Goal: Task Accomplishment & Management: Complete application form

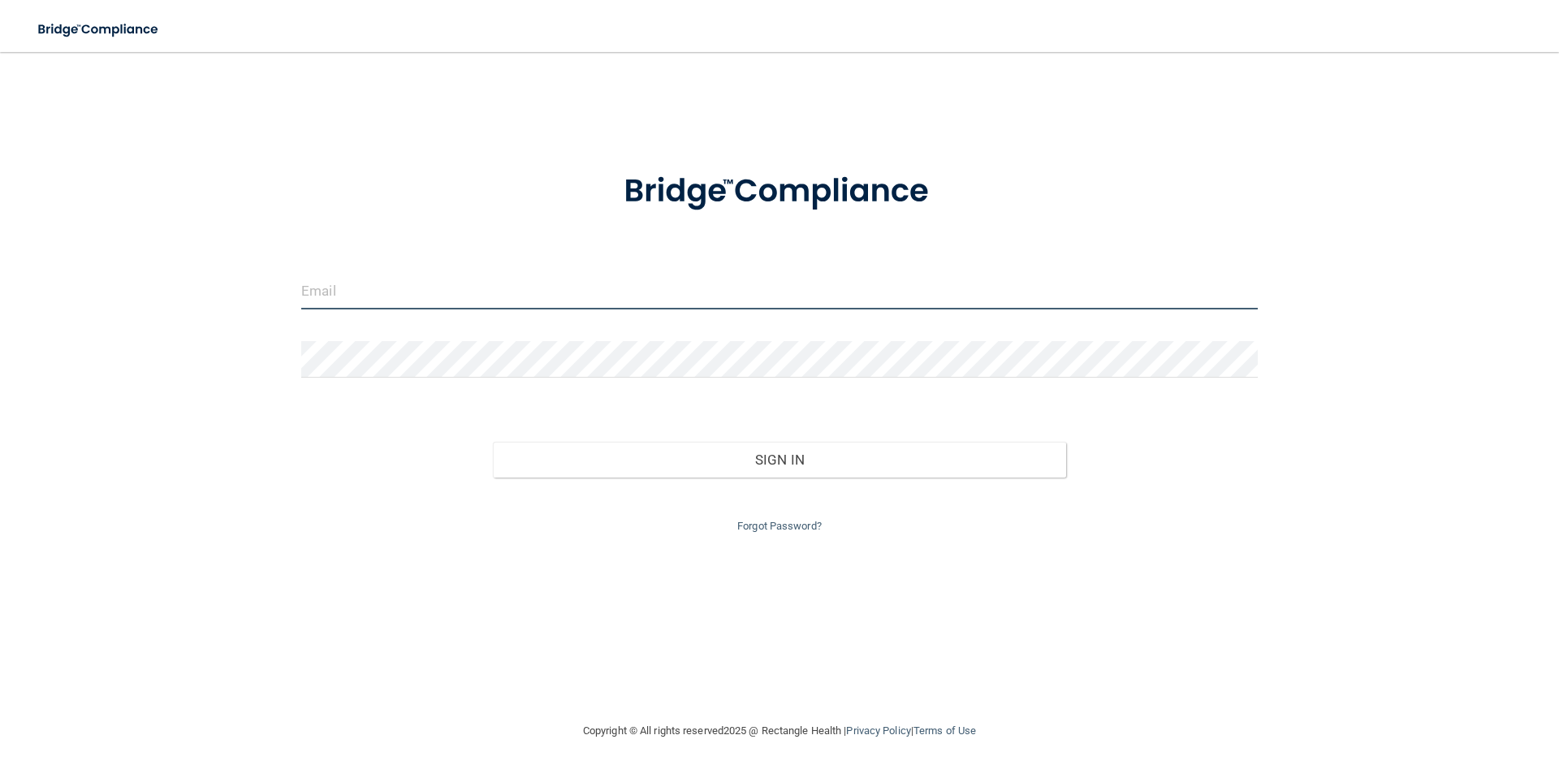
click at [441, 285] on input "email" at bounding box center [779, 291] width 957 height 37
type input "[EMAIL_ADDRESS][DOMAIN_NAME]"
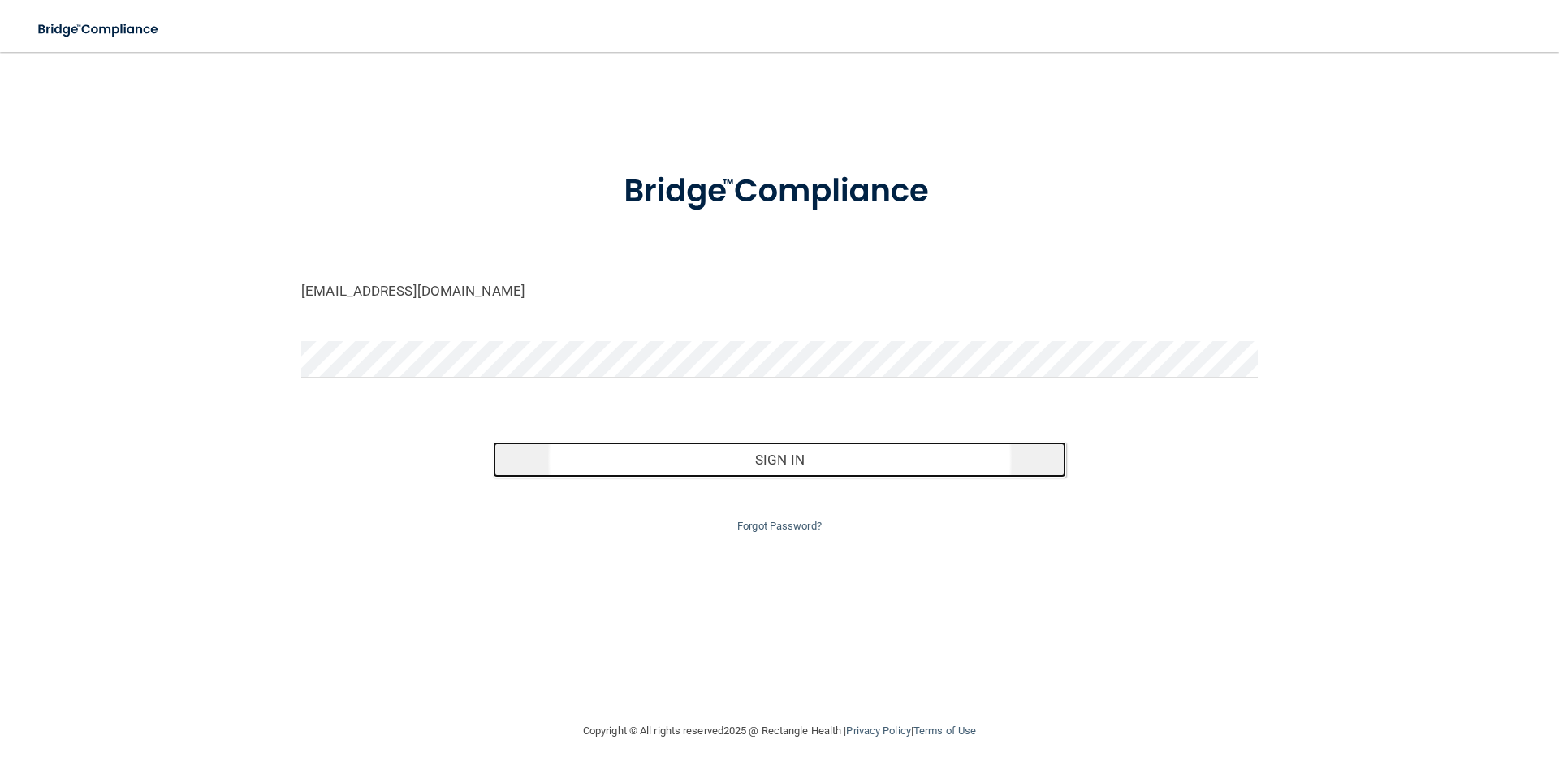
click at [752, 448] on button "Sign In" at bounding box center [780, 460] width 574 height 36
click at [678, 452] on button "Sign In" at bounding box center [780, 460] width 574 height 36
click at [678, 455] on button "Sign In" at bounding box center [780, 460] width 574 height 36
click at [698, 463] on button "Sign In" at bounding box center [780, 460] width 574 height 36
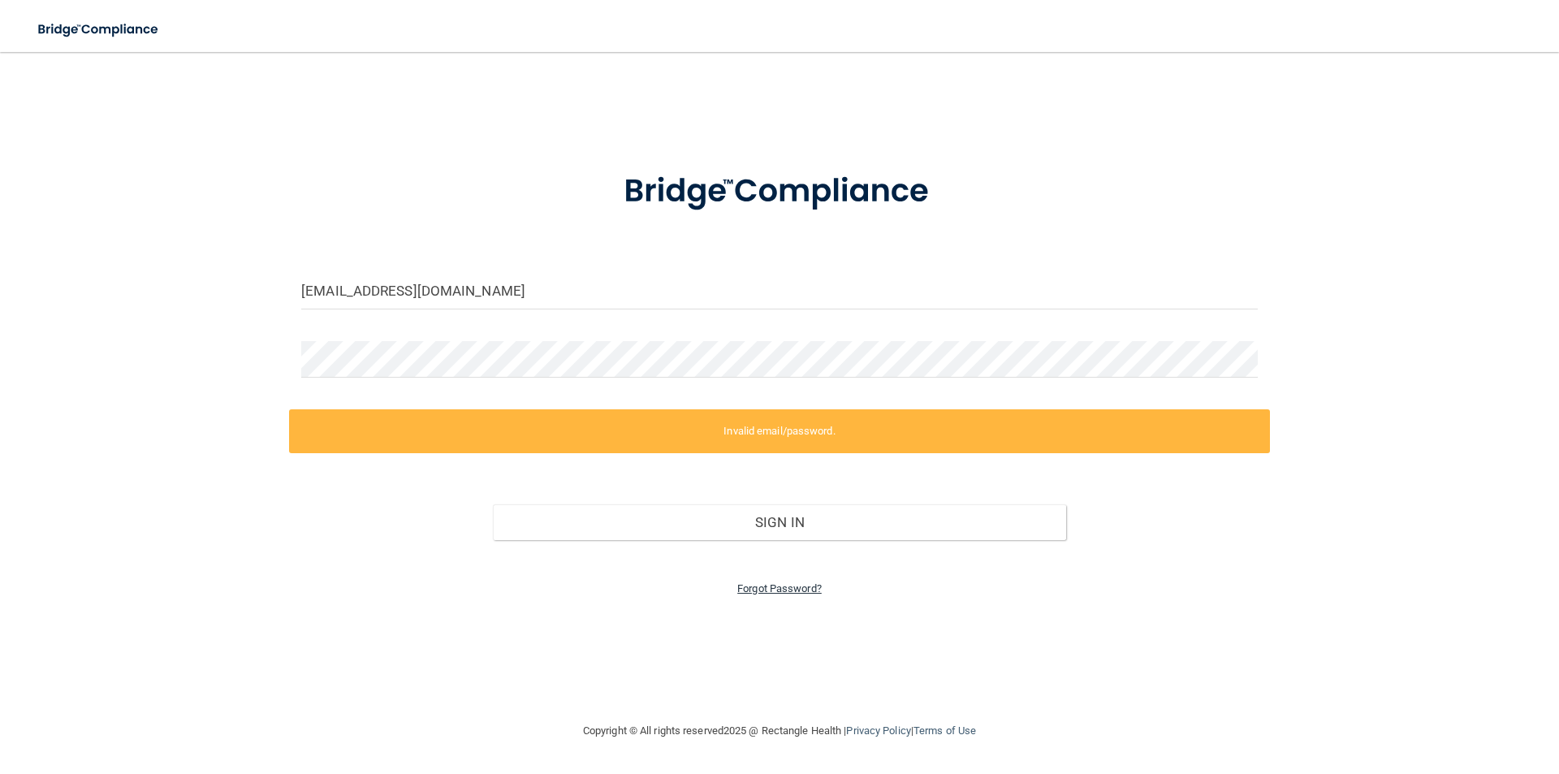
click at [804, 590] on link "Forgot Password?" at bounding box center [779, 588] width 84 height 12
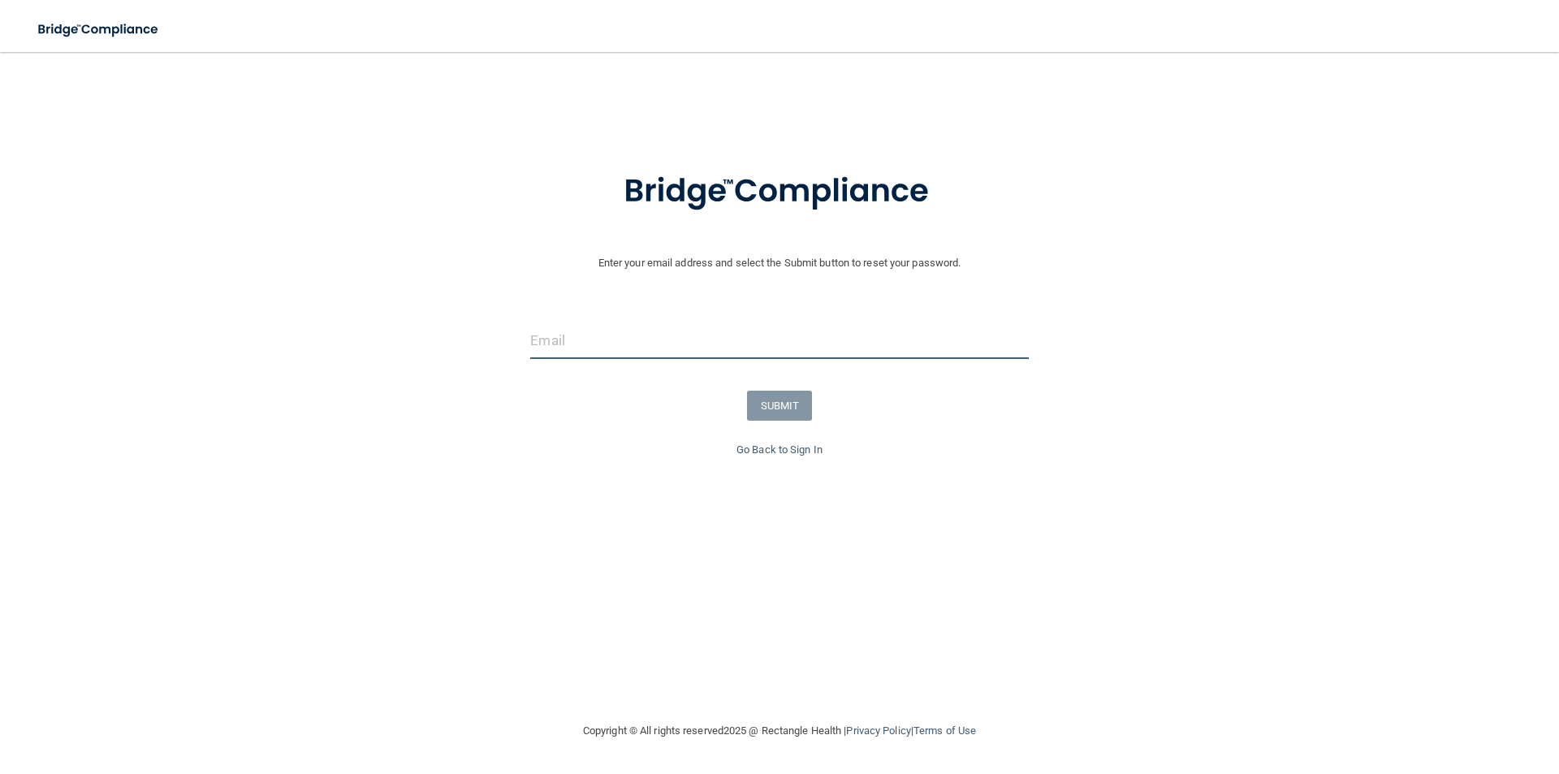
click at [916, 345] on input "email" at bounding box center [779, 340] width 498 height 37
type input "[EMAIL_ADDRESS][DOMAIN_NAME]"
click at [774, 401] on button "SUBMIT" at bounding box center [780, 406] width 66 height 30
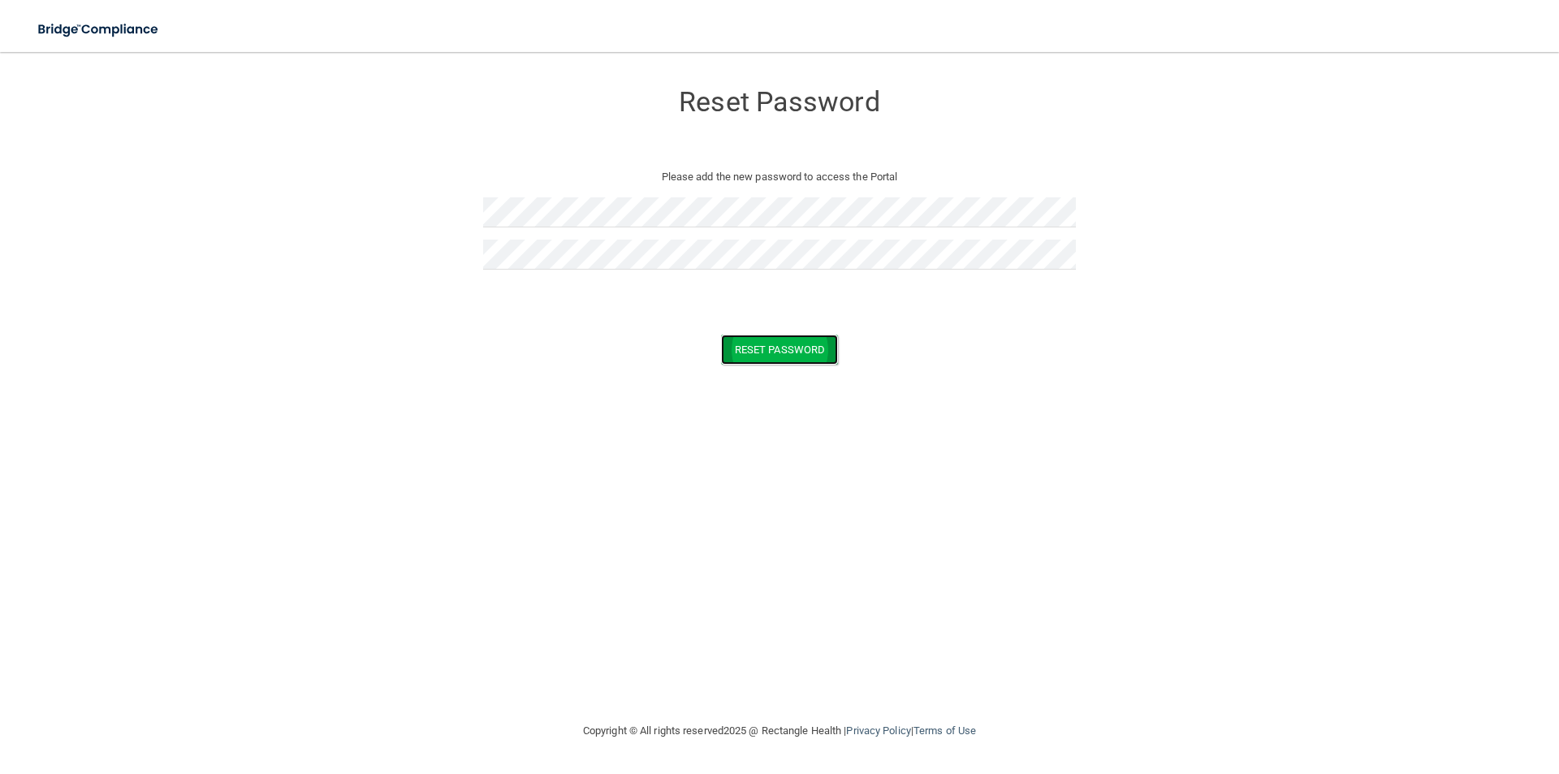
click at [772, 345] on button "Reset Password" at bounding box center [779, 350] width 117 height 30
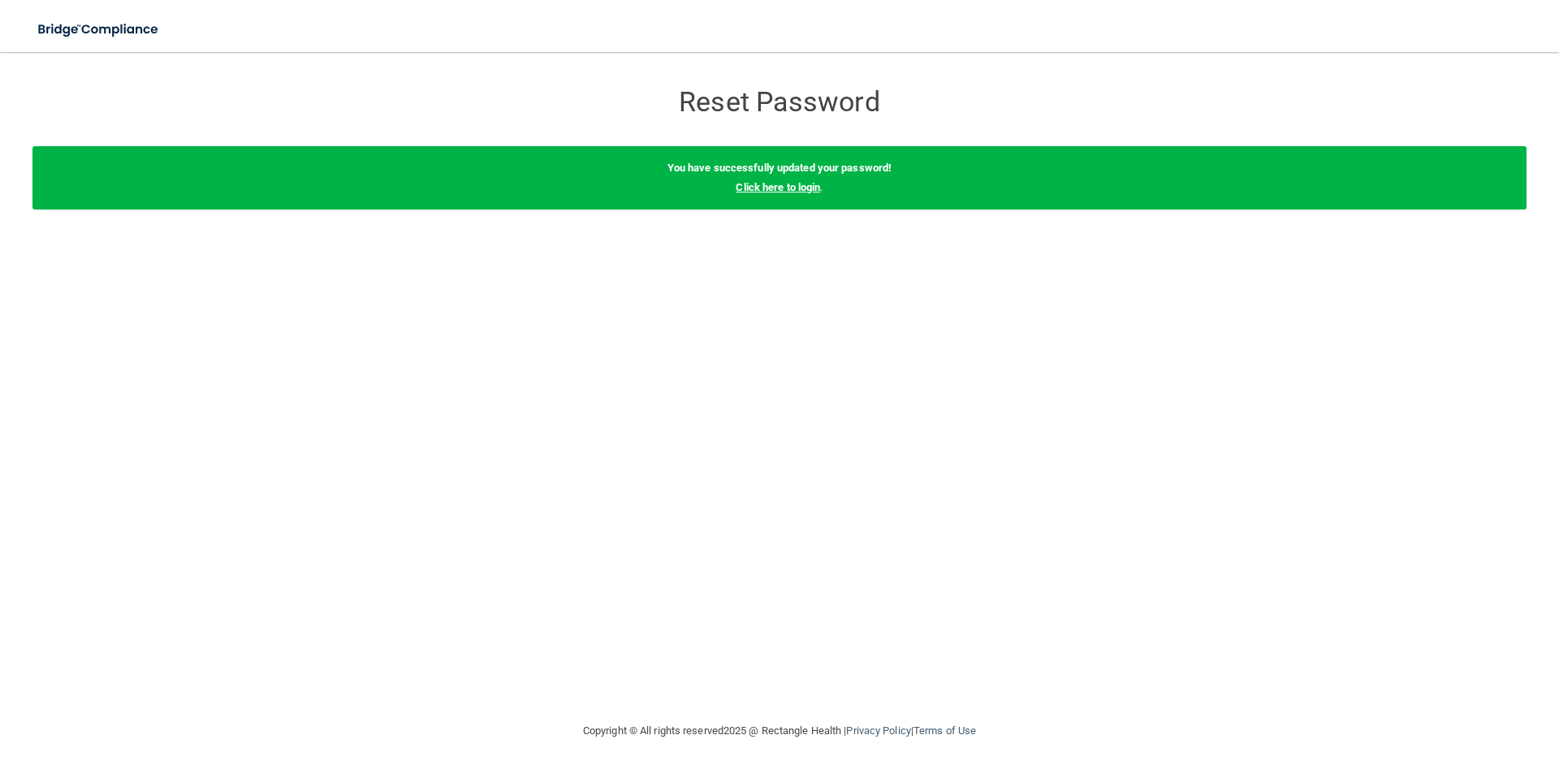
click at [756, 188] on link "Click here to login" at bounding box center [778, 187] width 84 height 12
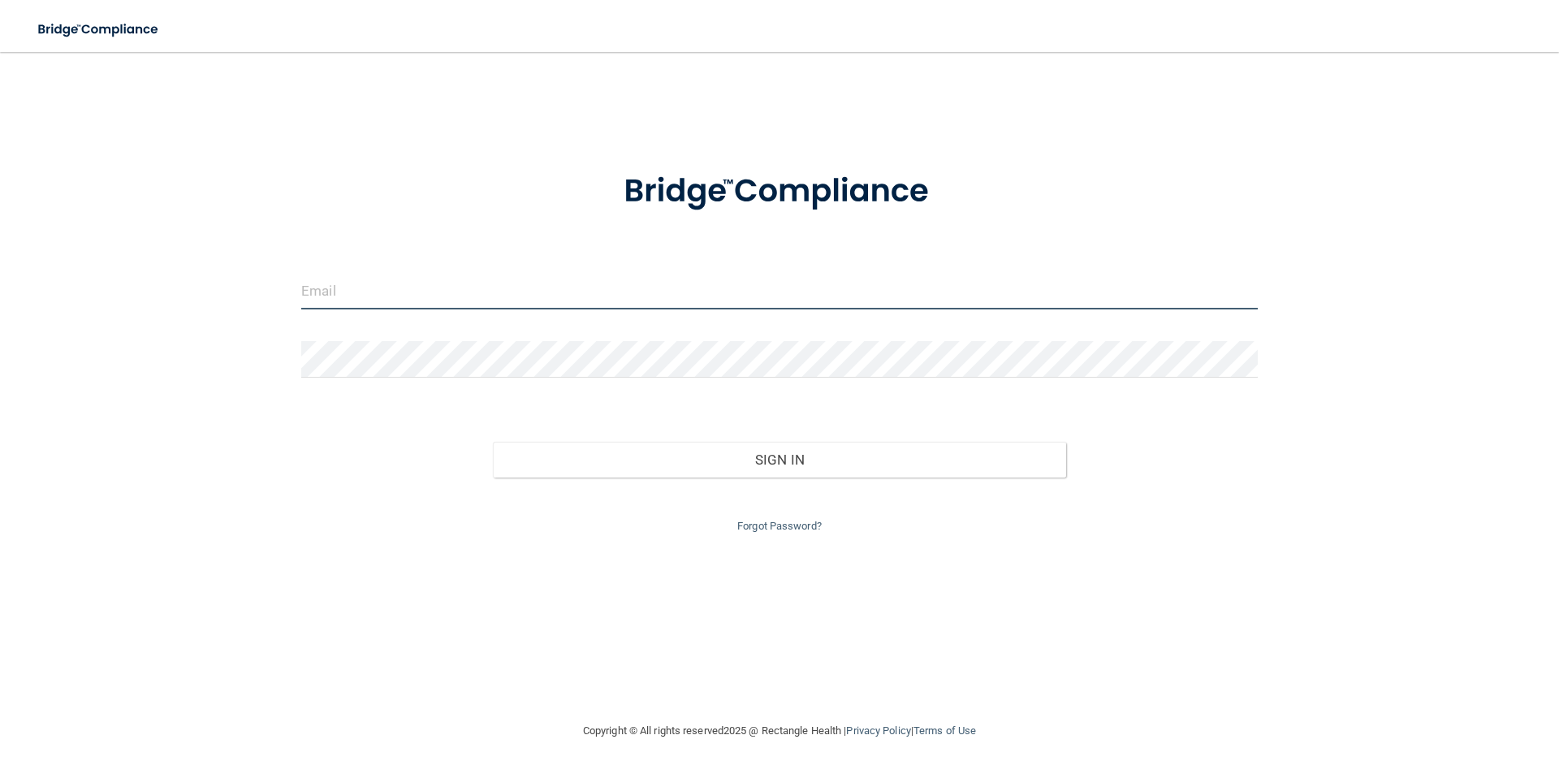
click at [542, 294] on input "email" at bounding box center [779, 291] width 957 height 37
type input "[EMAIL_ADDRESS][DOMAIN_NAME]"
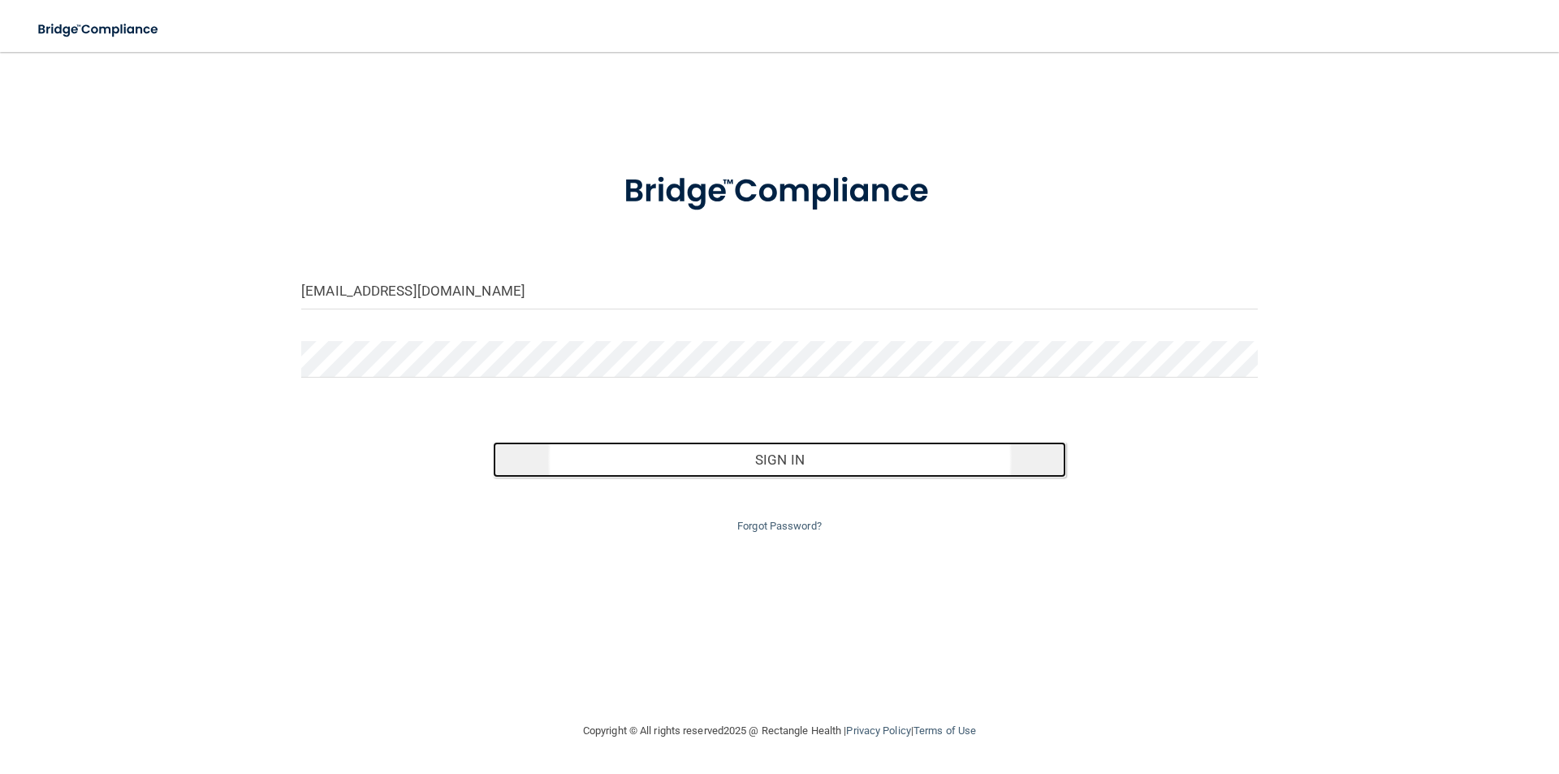
click at [728, 459] on button "Sign In" at bounding box center [780, 460] width 574 height 36
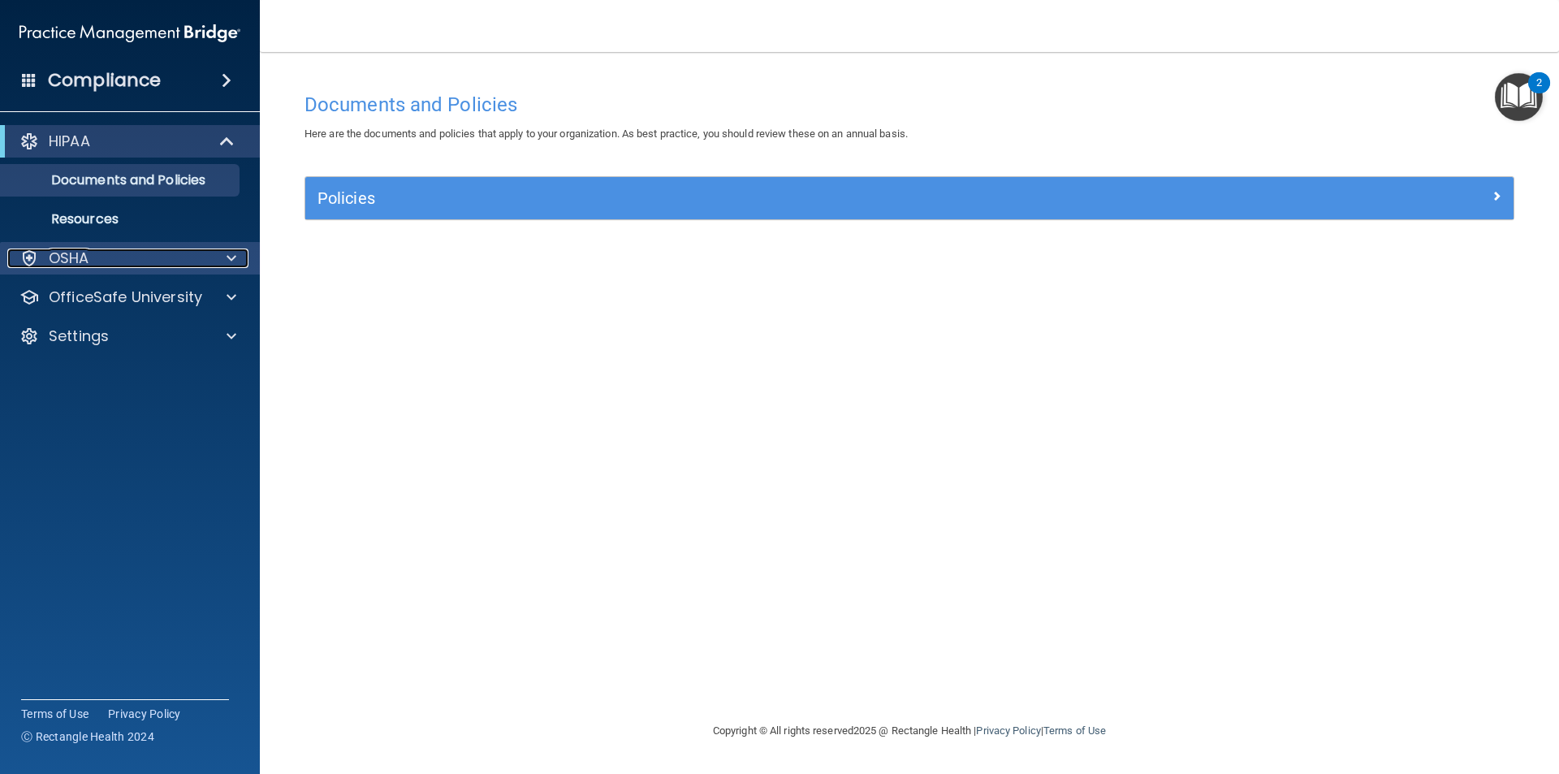
click at [222, 257] on div at bounding box center [229, 257] width 41 height 19
click at [223, 256] on div at bounding box center [229, 257] width 41 height 19
click at [152, 178] on p "Documents and Policies" at bounding box center [122, 180] width 222 height 16
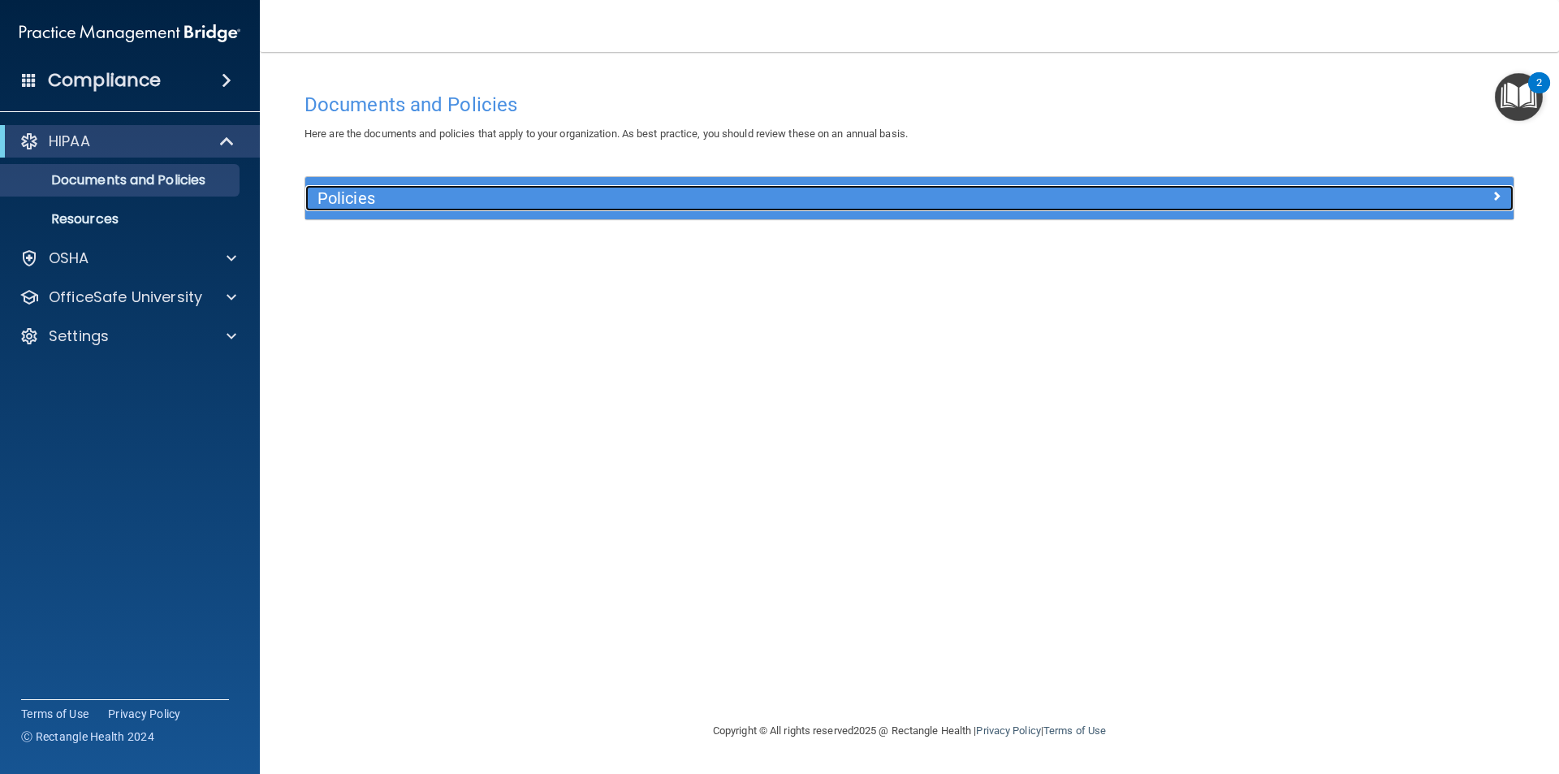
click at [373, 194] on h5 "Policies" at bounding box center [759, 198] width 882 height 18
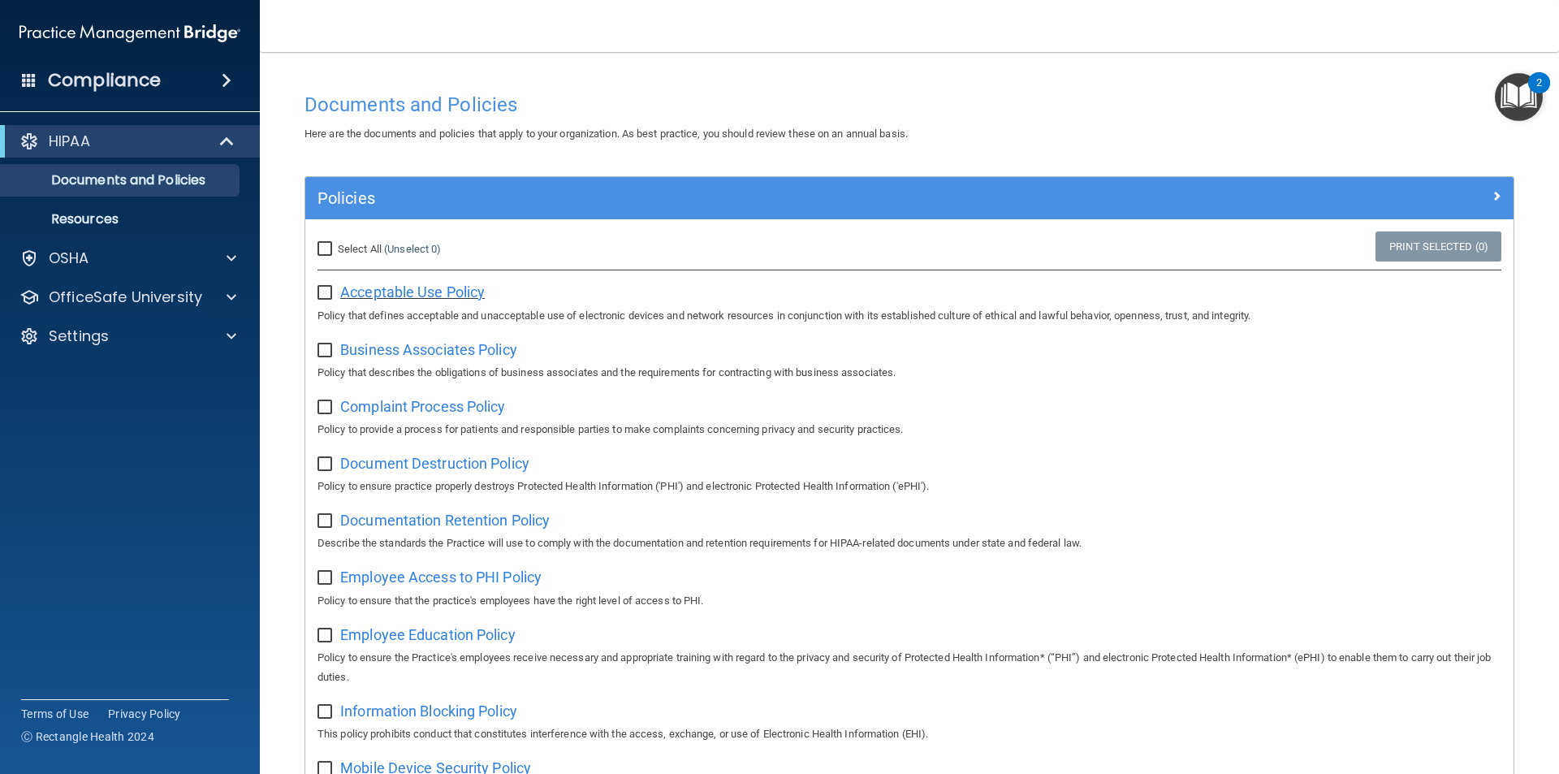
click at [357, 290] on span "Acceptable Use Policy" at bounding box center [412, 291] width 145 height 17
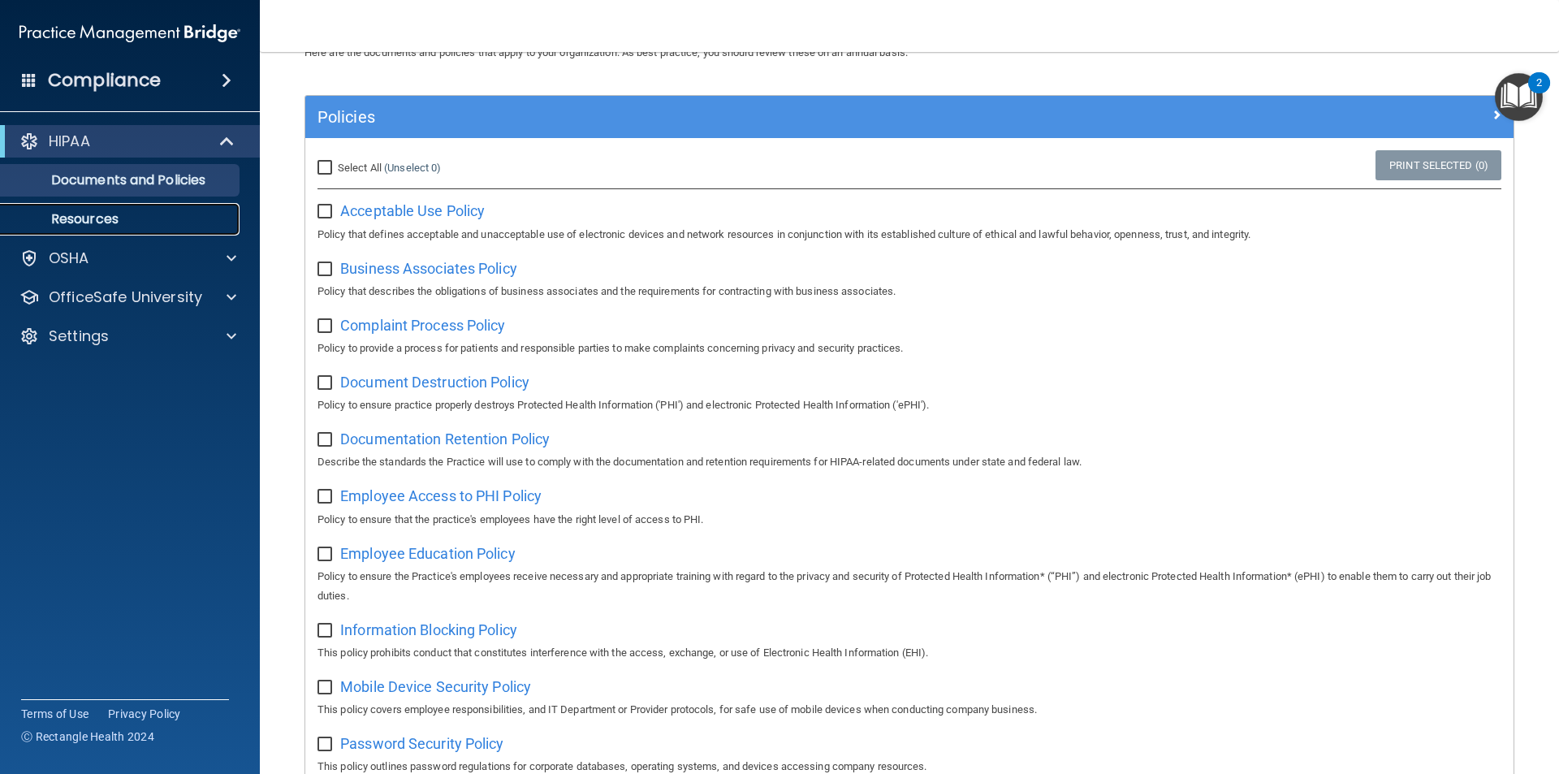
click at [102, 218] on p "Resources" at bounding box center [122, 219] width 222 height 16
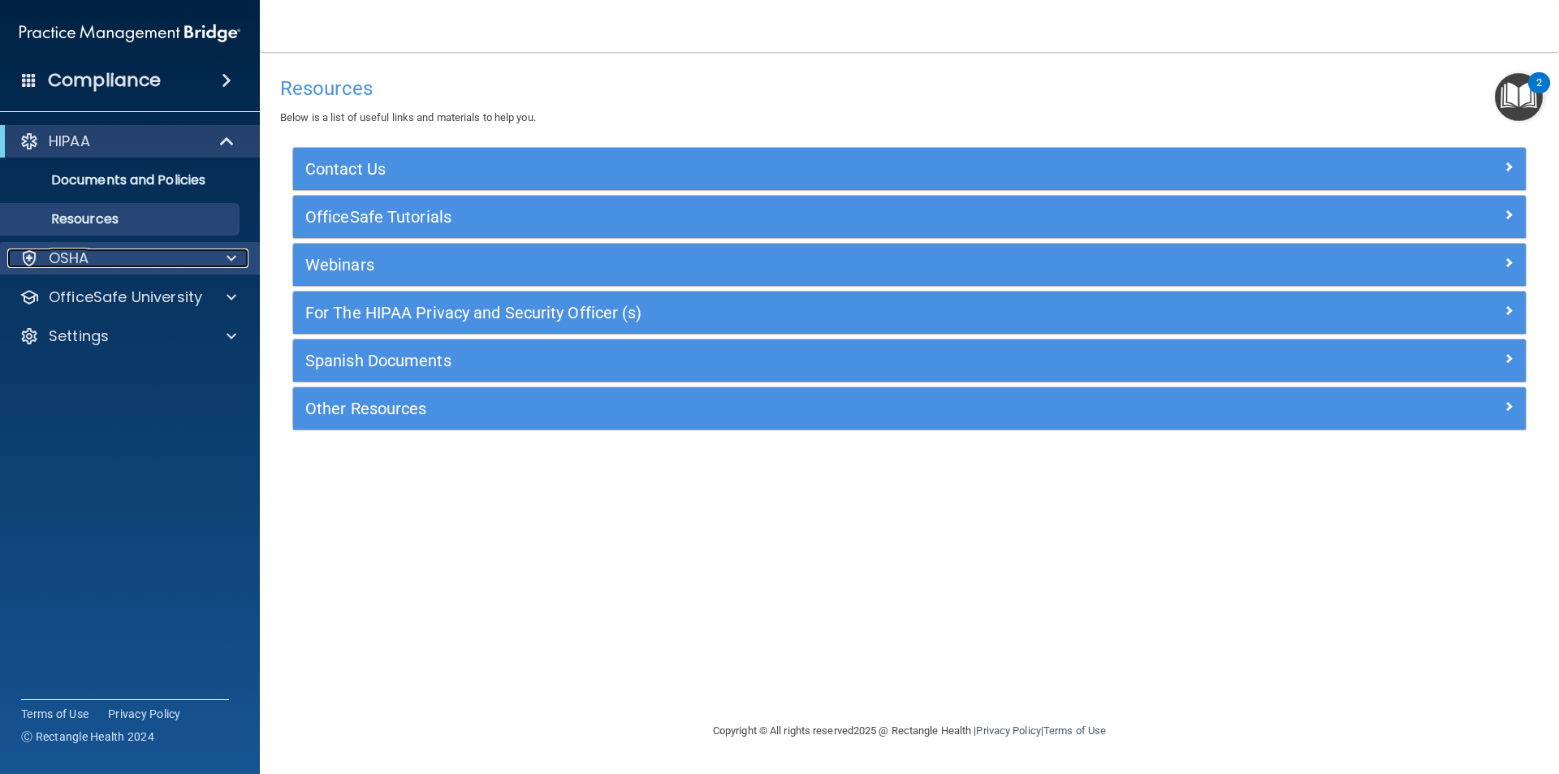
click at [215, 251] on div at bounding box center [229, 257] width 41 height 19
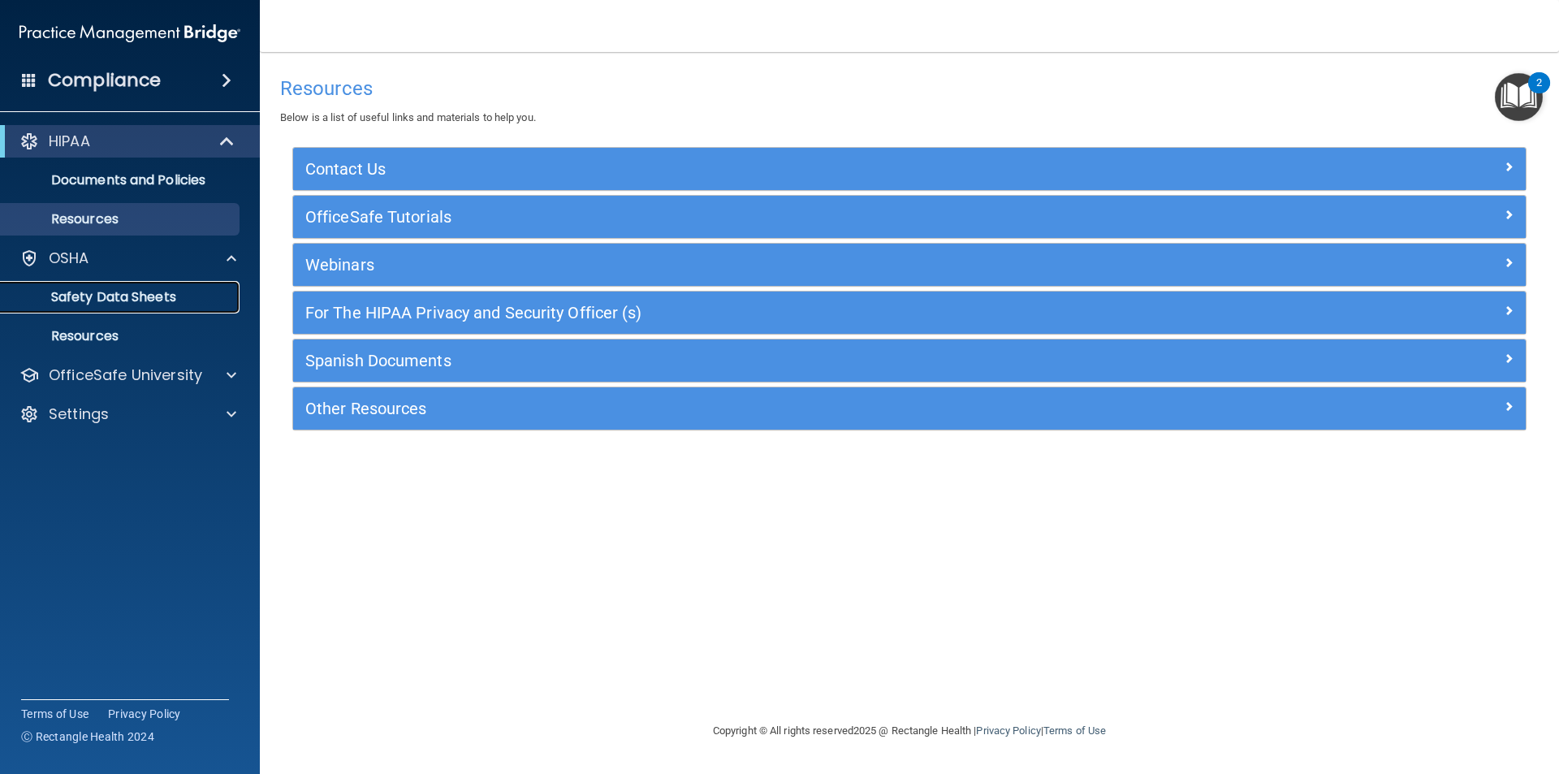
click at [171, 294] on p "Safety Data Sheets" at bounding box center [122, 297] width 222 height 16
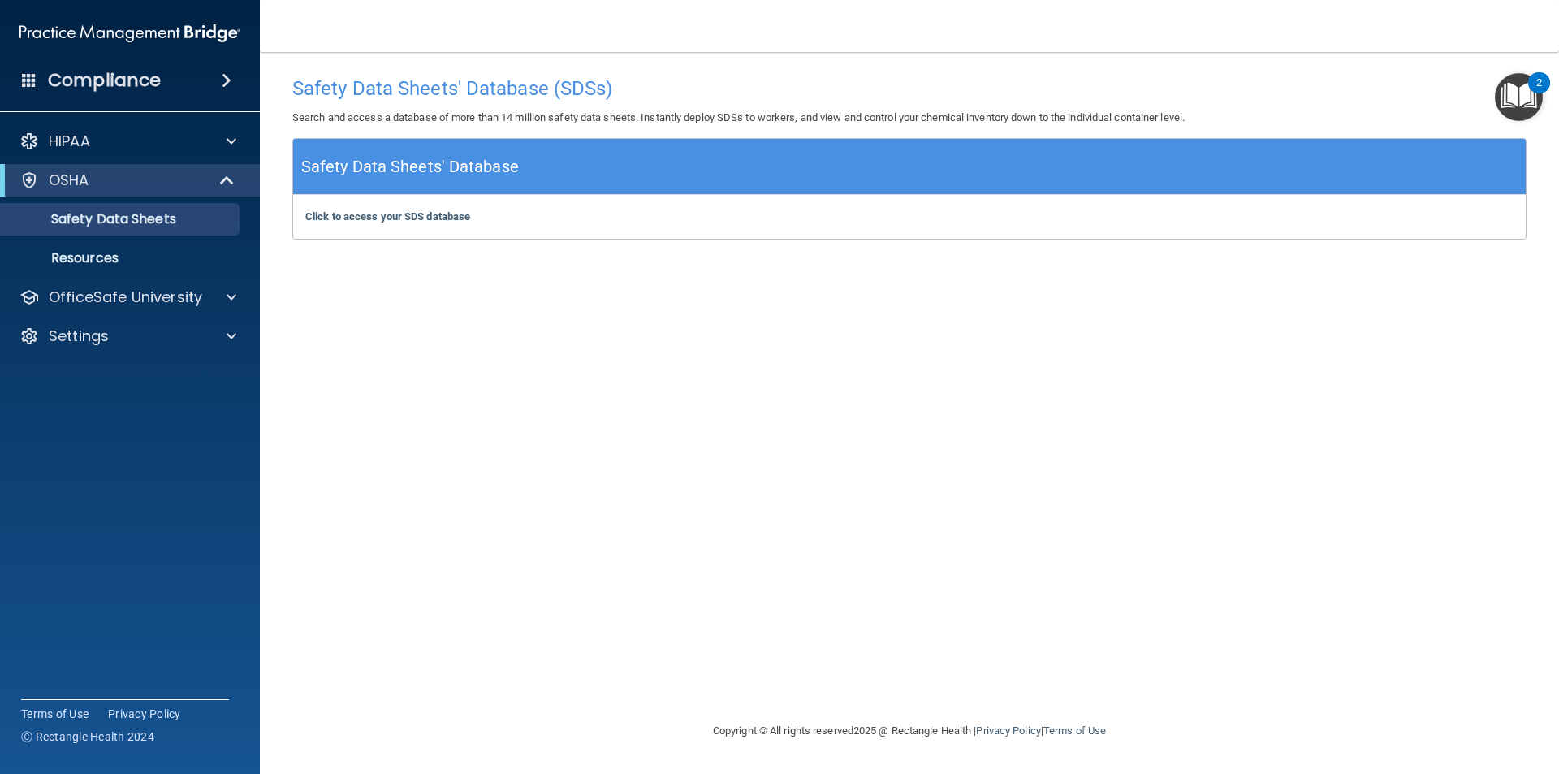
click at [1519, 109] on img "Open Resource Center, 2 new notifications" at bounding box center [1519, 97] width 48 height 48
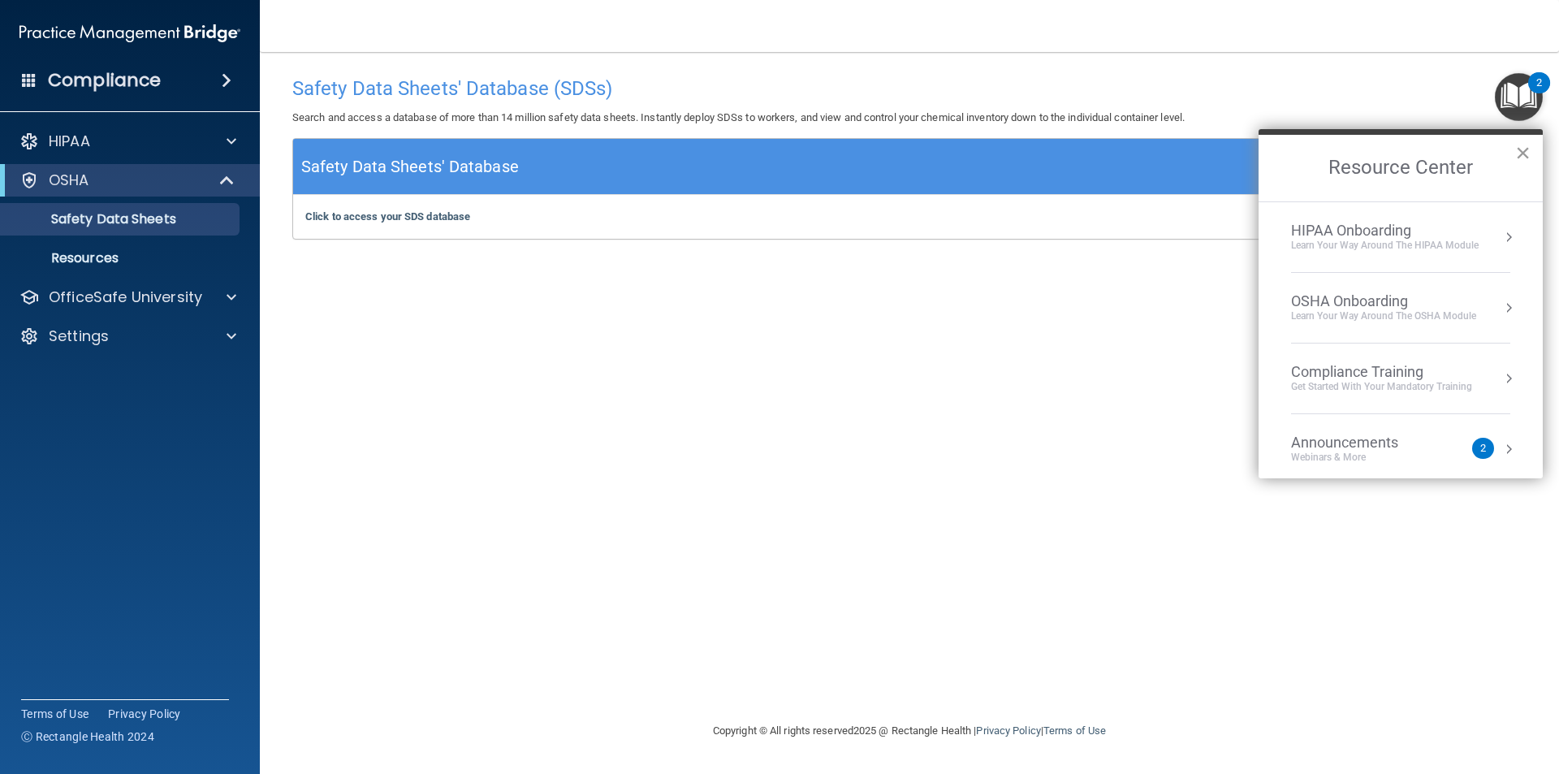
click at [1519, 153] on button "×" at bounding box center [1522, 153] width 15 height 26
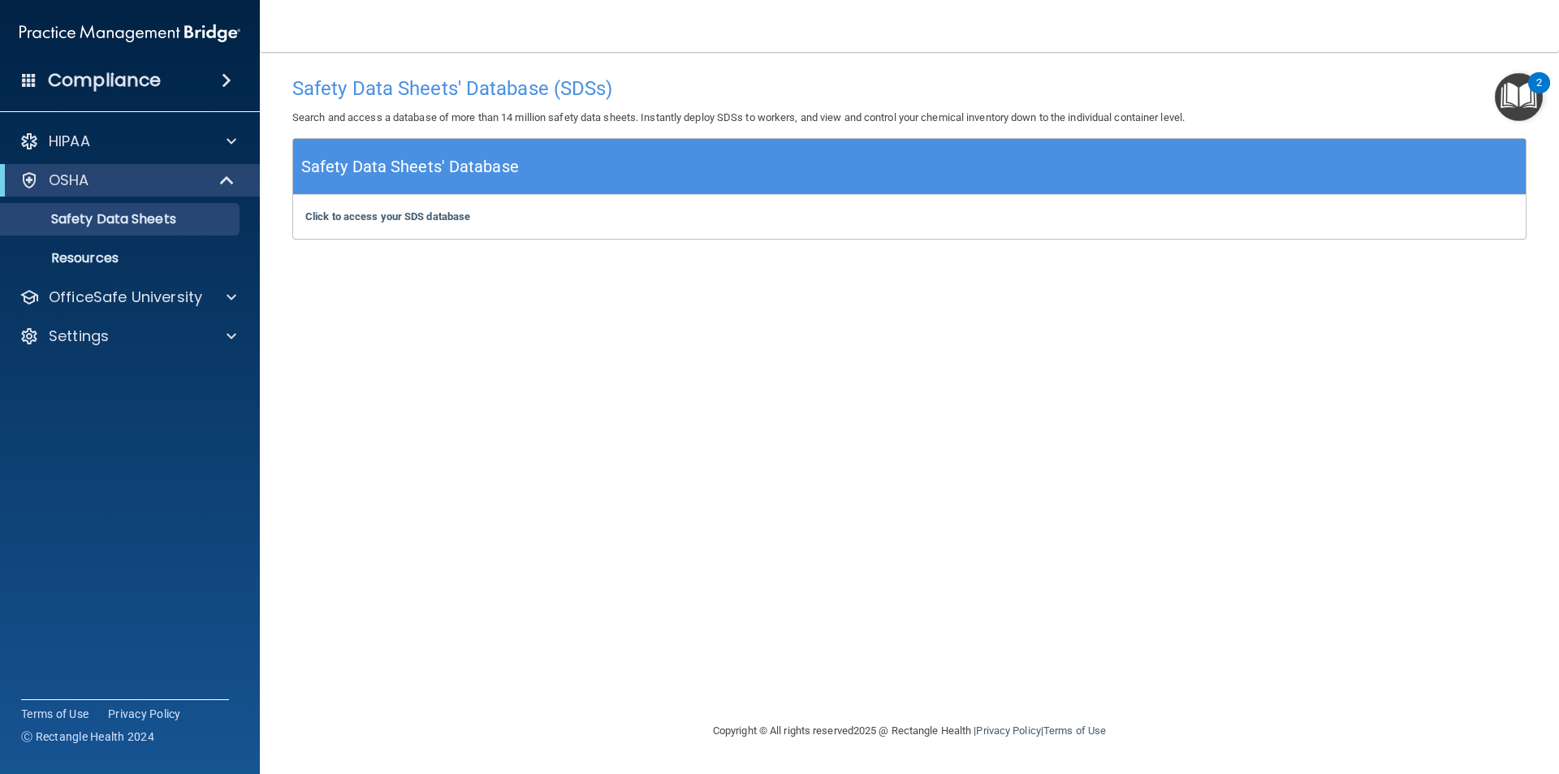
click at [231, 86] on span at bounding box center [227, 80] width 10 height 19
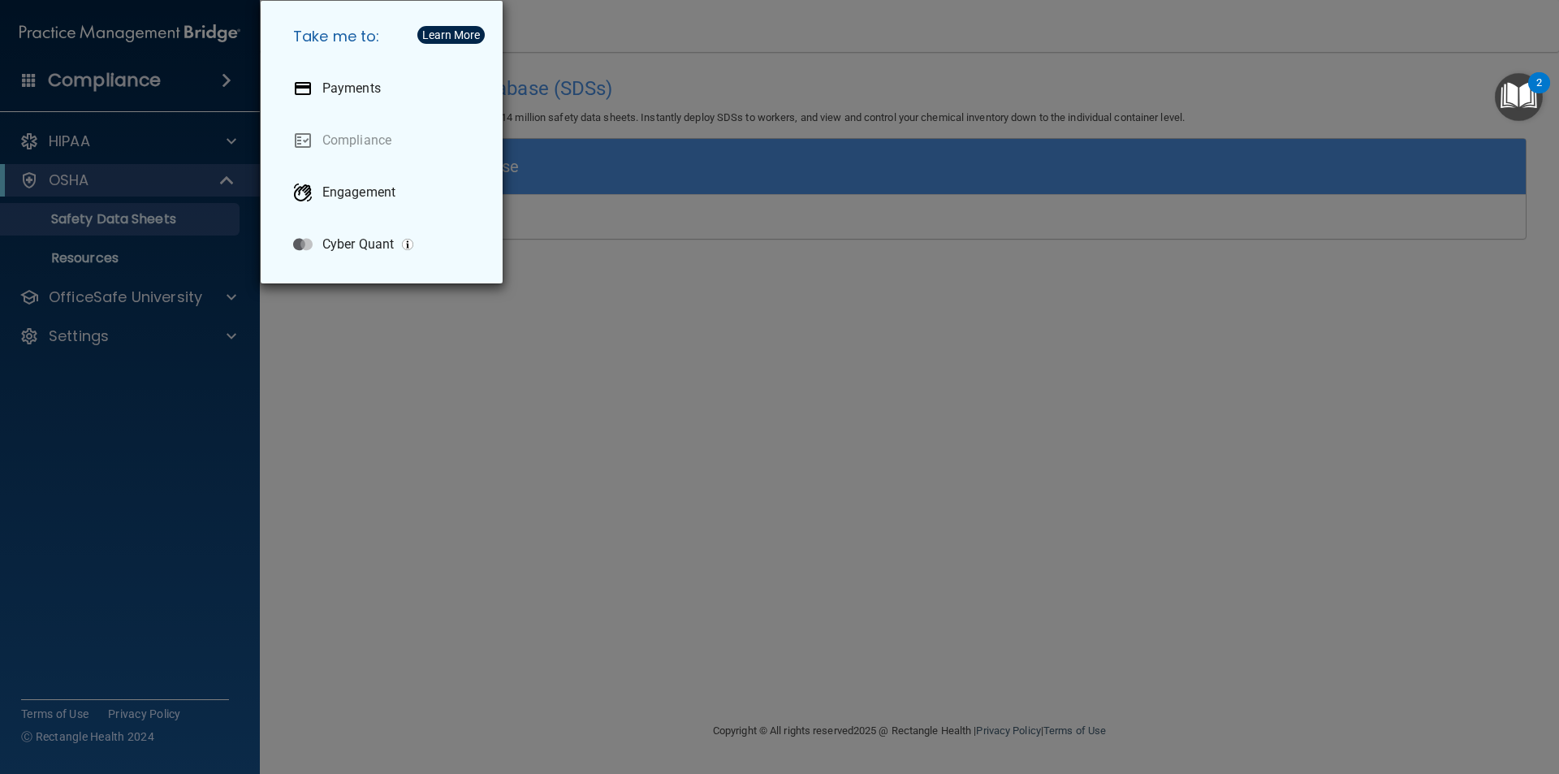
click at [356, 361] on div "Take me to: Payments Compliance Engagement Cyber Quant" at bounding box center [779, 387] width 1559 height 774
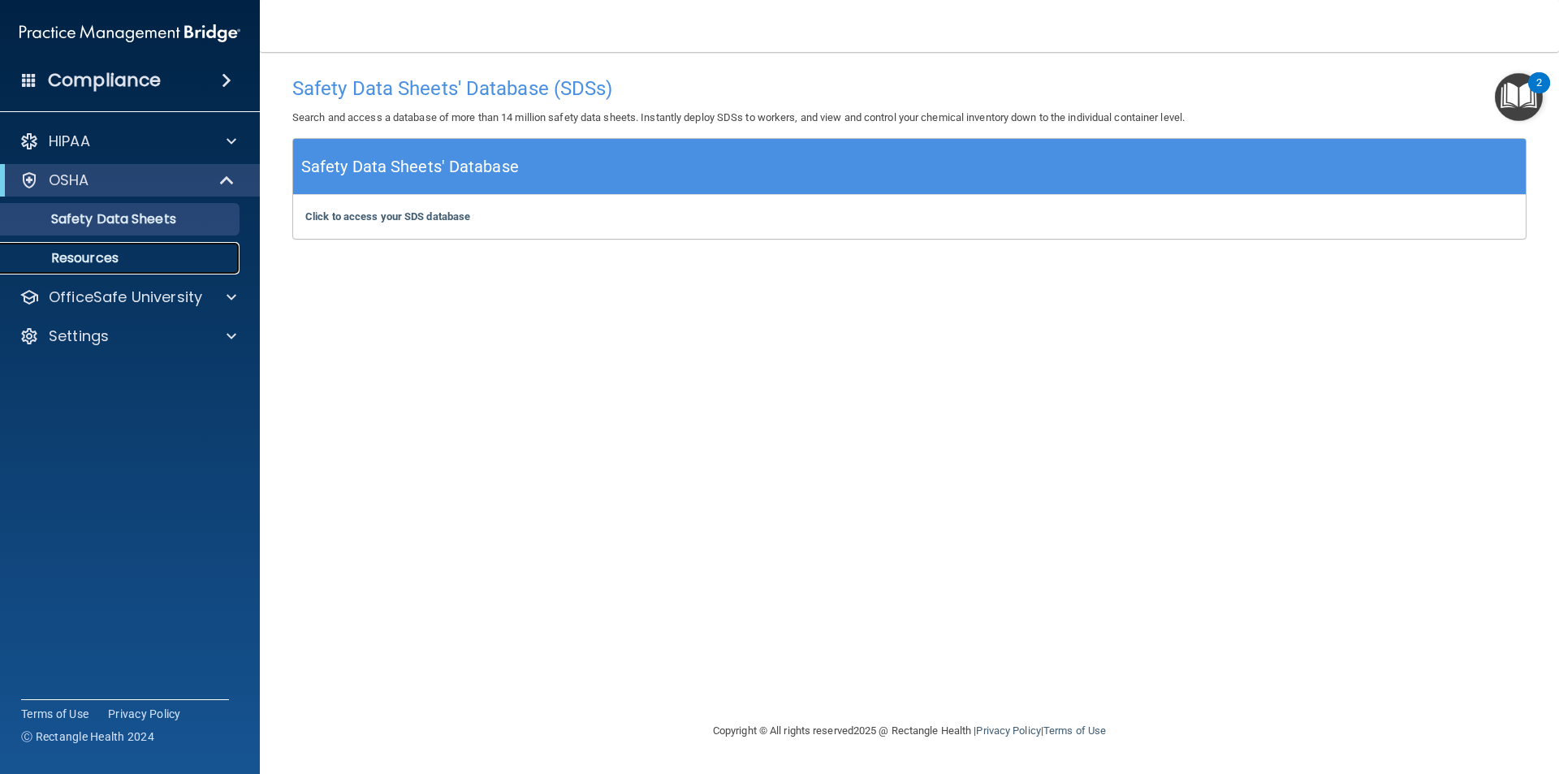
click at [118, 250] on p "Resources" at bounding box center [122, 258] width 222 height 16
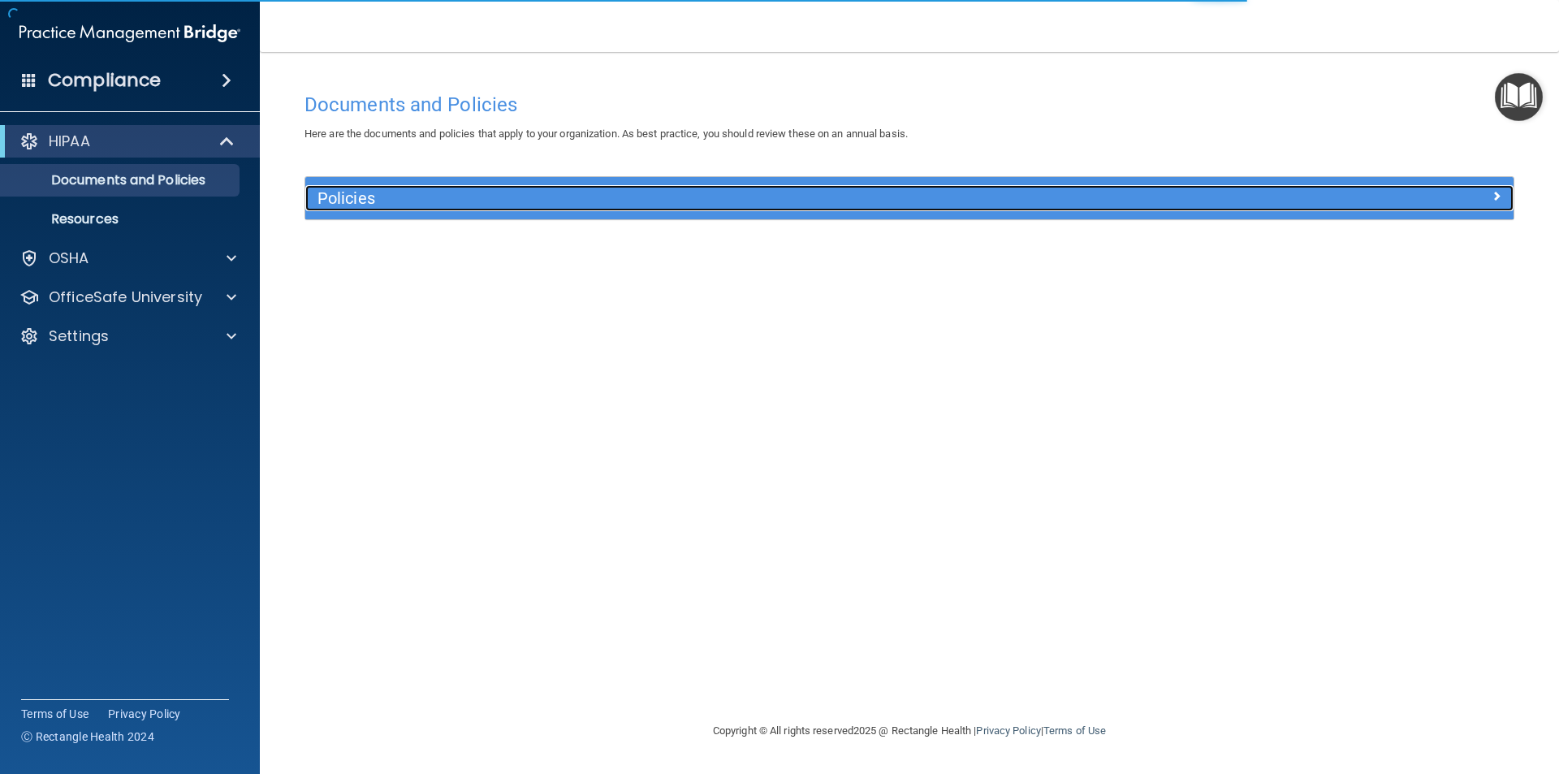
click at [324, 194] on h5 "Policies" at bounding box center [759, 198] width 882 height 18
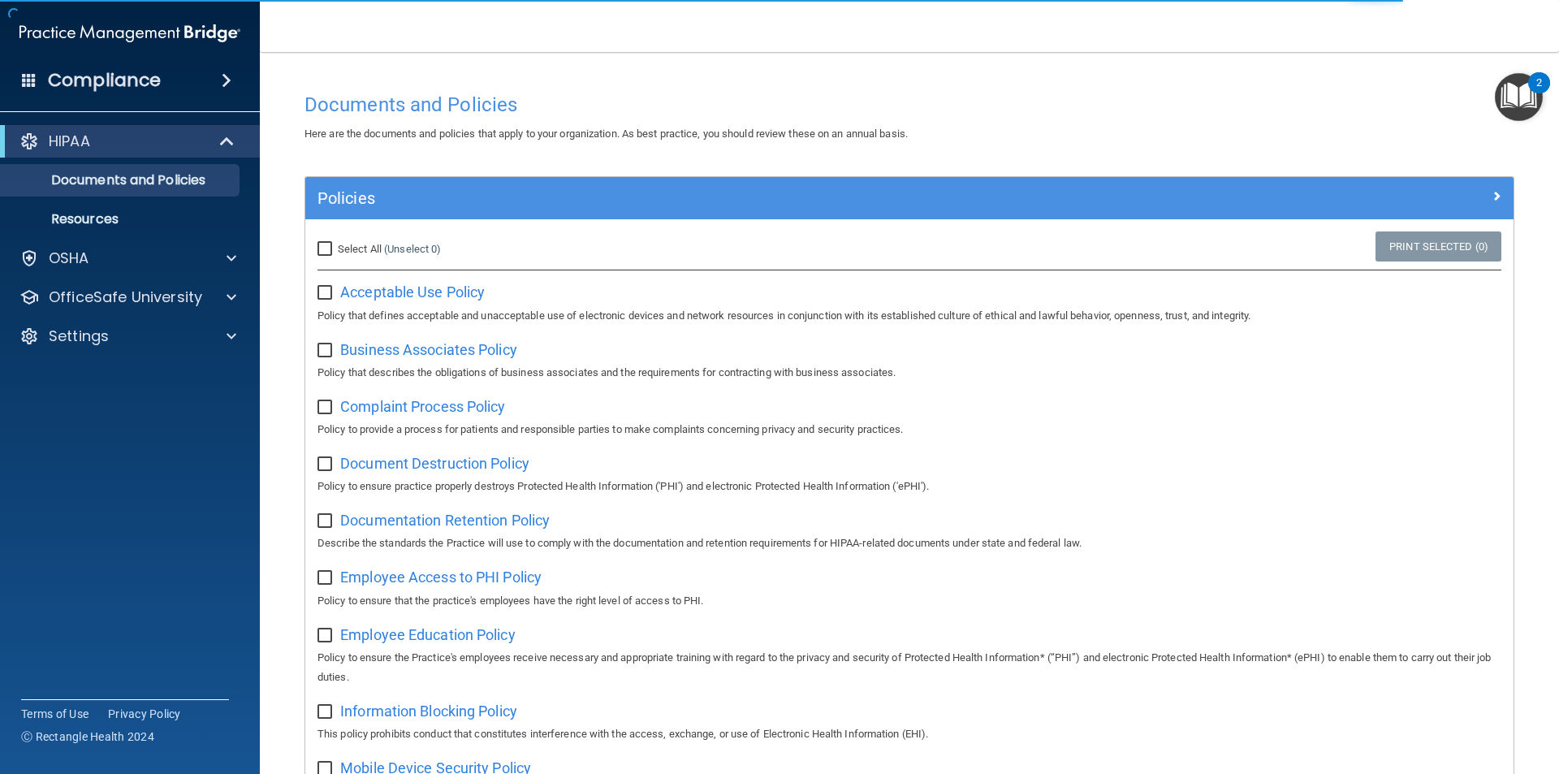
click at [330, 297] on input "checkbox" at bounding box center [327, 293] width 19 height 13
click at [320, 292] on input "checkbox" at bounding box center [327, 293] width 19 height 13
checkbox input "false"
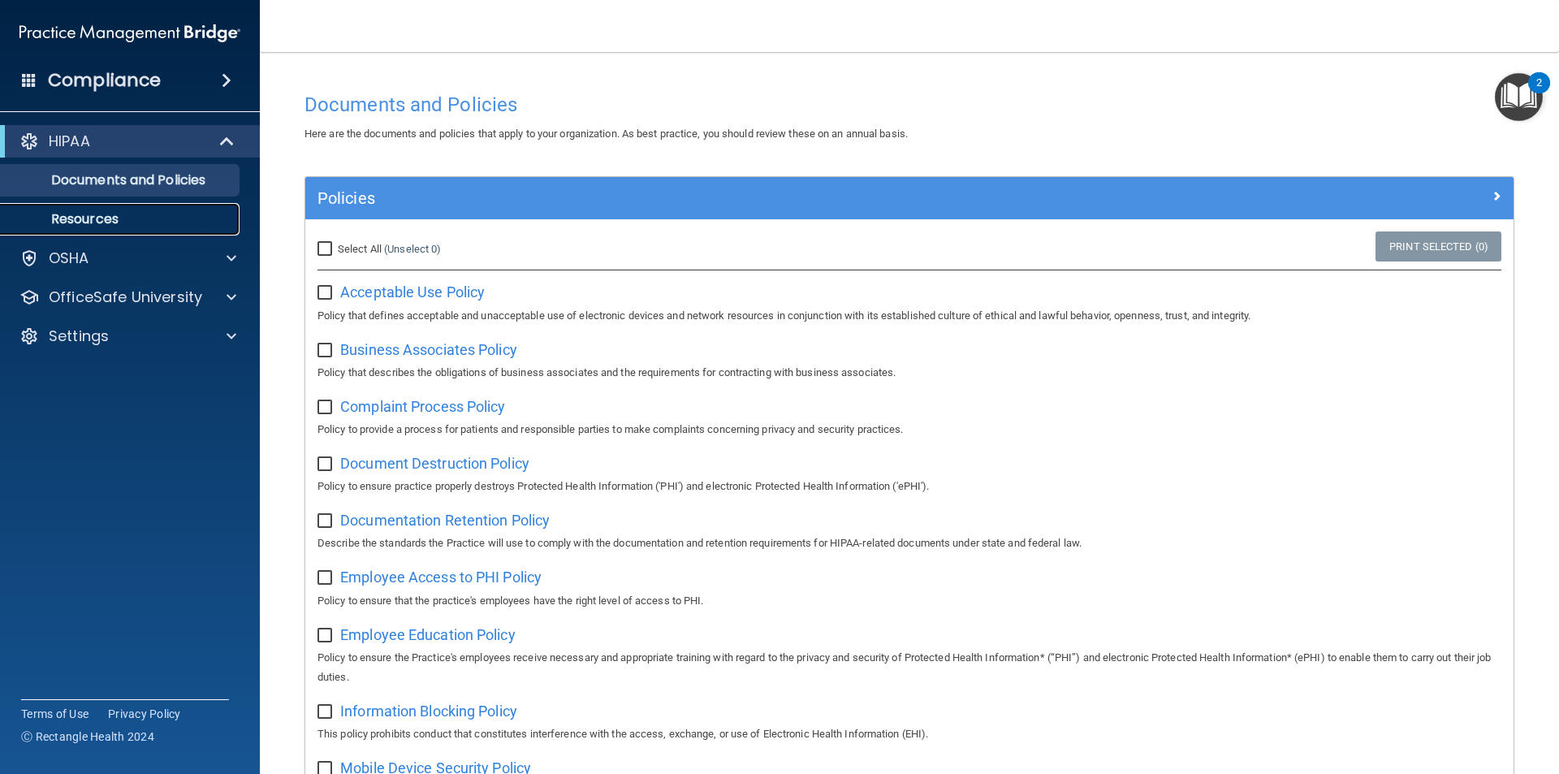
click at [89, 218] on p "Resources" at bounding box center [122, 219] width 222 height 16
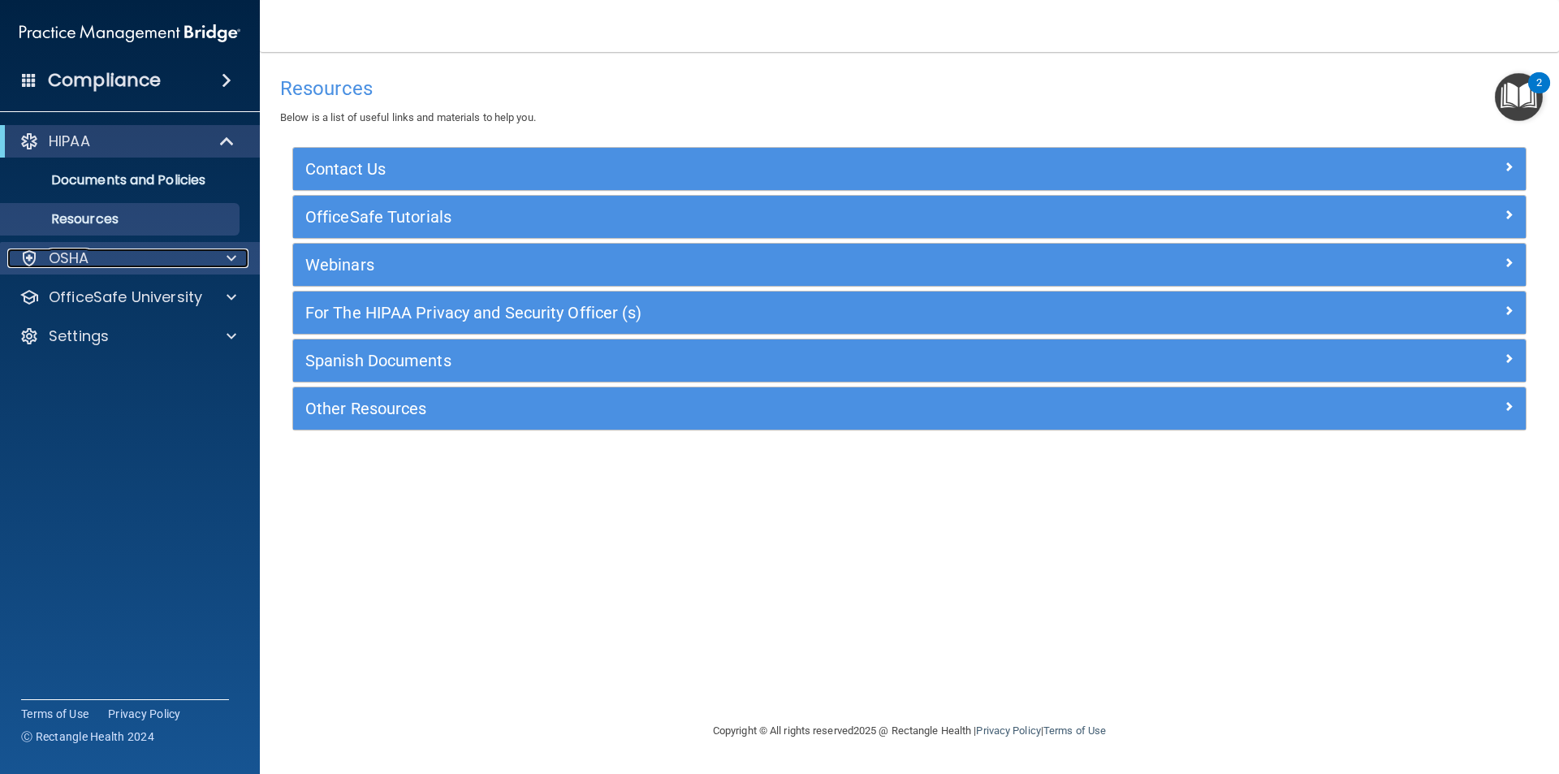
click at [98, 258] on div "OSHA" at bounding box center [107, 257] width 201 height 19
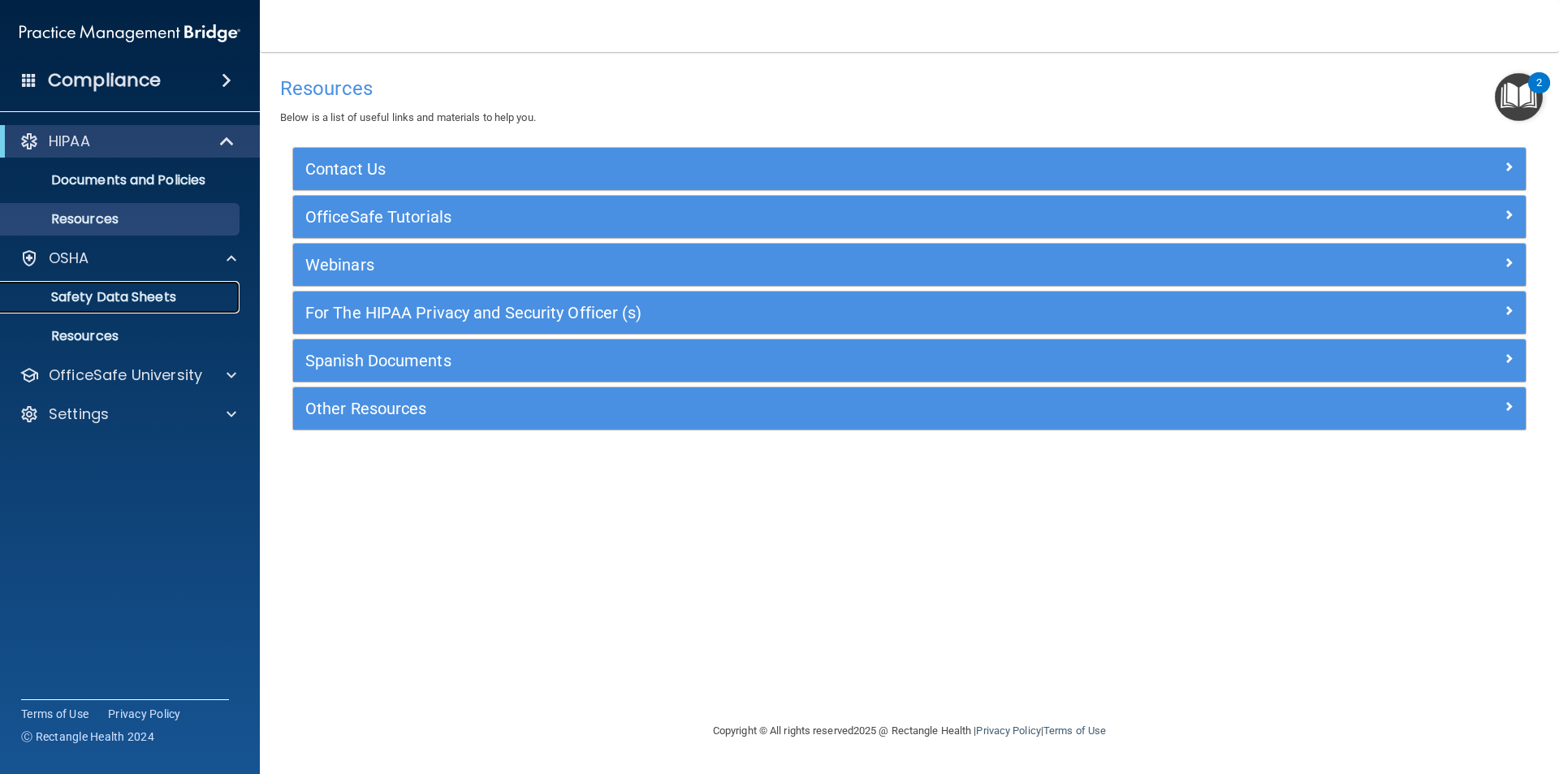
click at [95, 292] on p "Safety Data Sheets" at bounding box center [122, 297] width 222 height 16
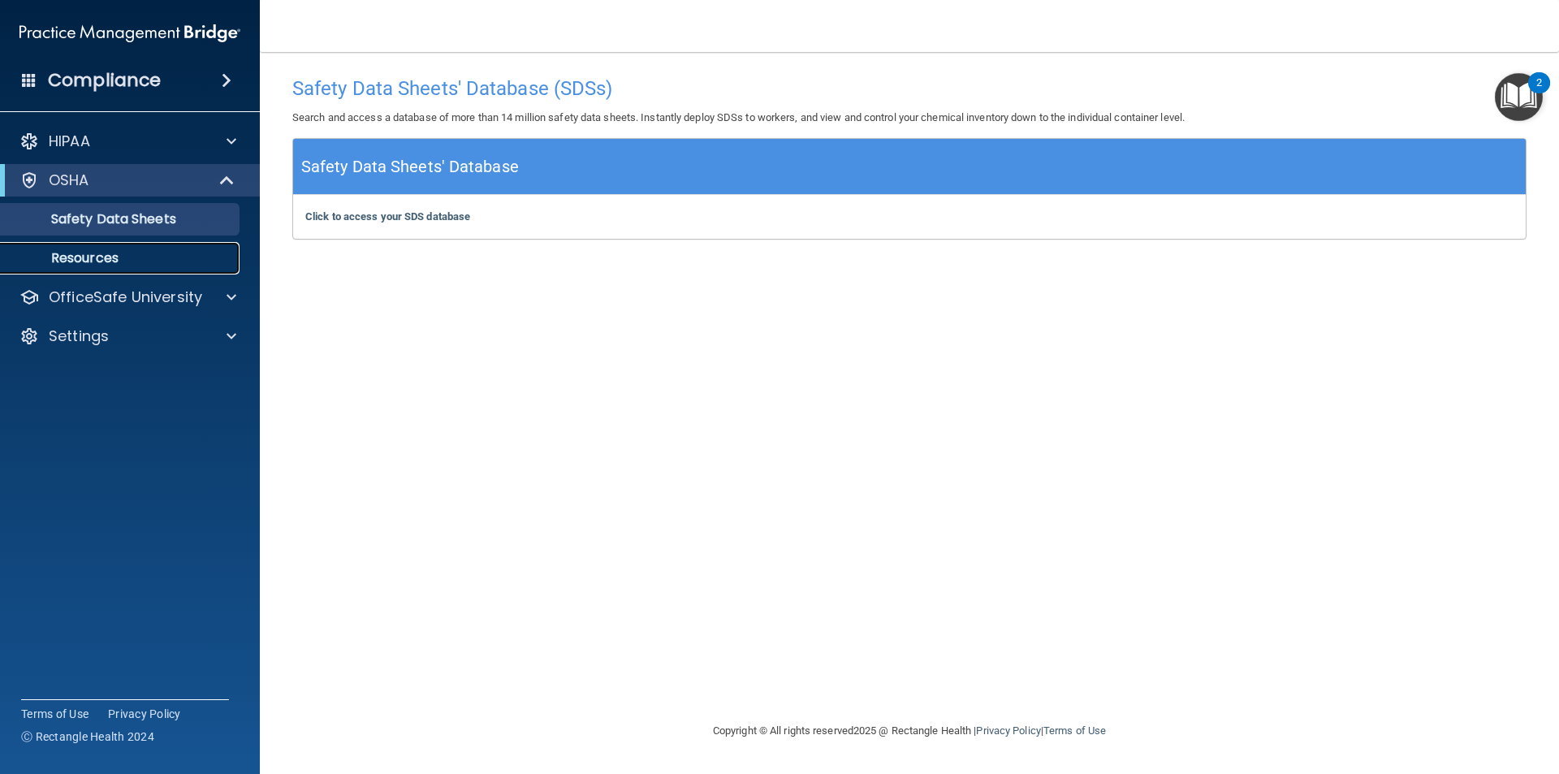
click at [93, 253] on p "Resources" at bounding box center [122, 258] width 222 height 16
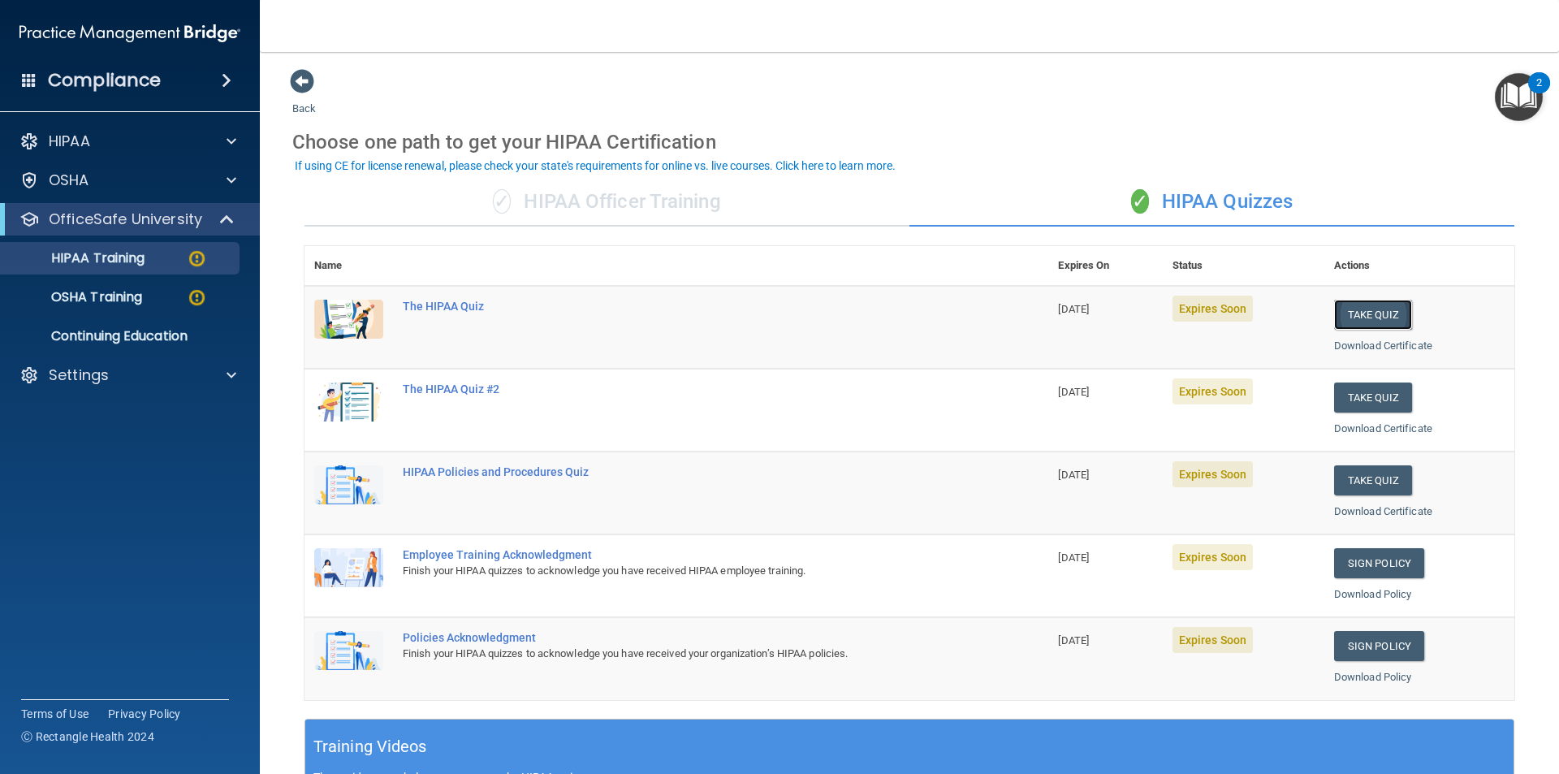
click at [1368, 320] on button "Take Quiz" at bounding box center [1373, 315] width 78 height 30
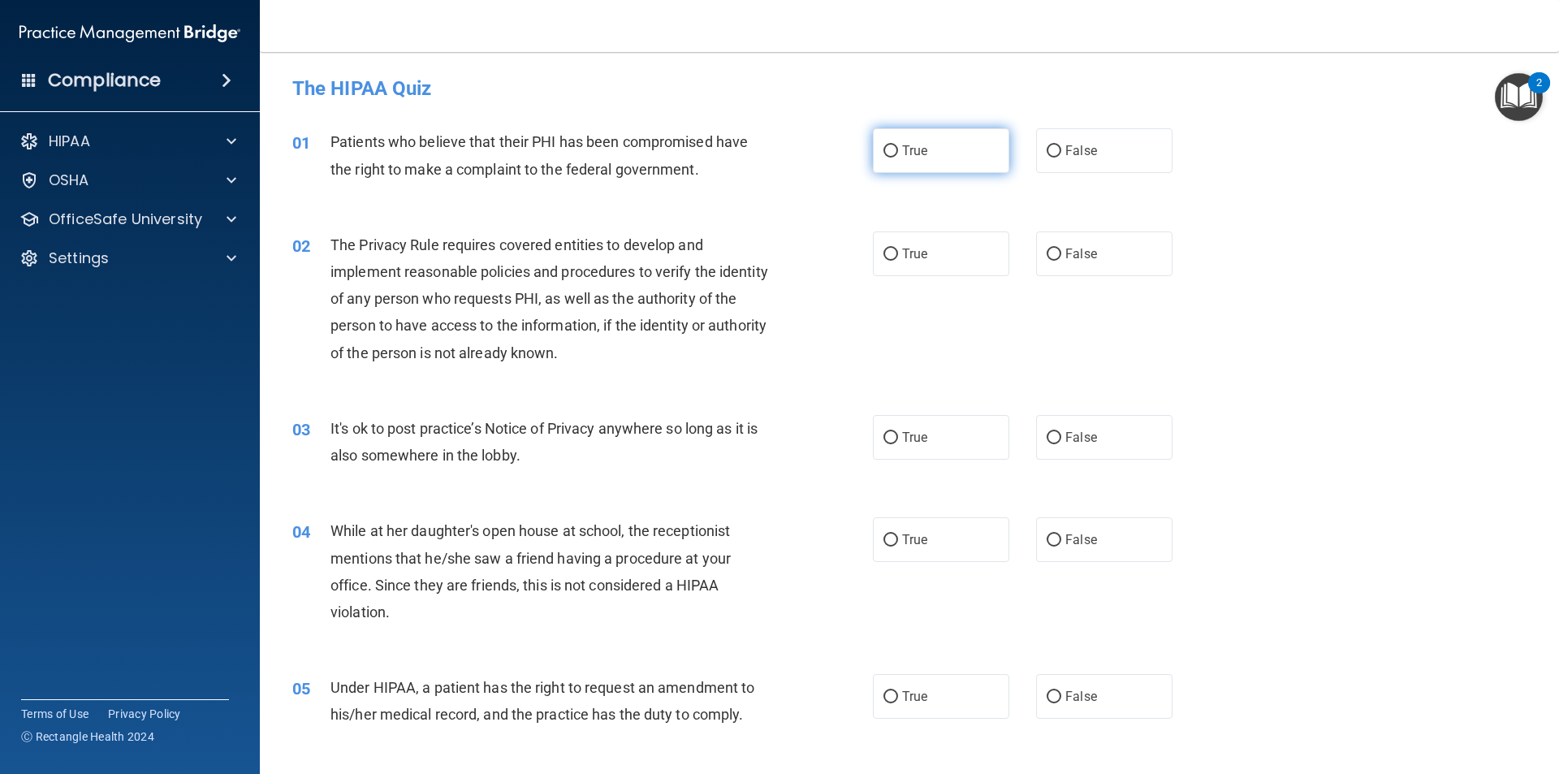
click at [941, 155] on label "True" at bounding box center [941, 150] width 136 height 45
click at [898, 155] on input "True" at bounding box center [891, 151] width 15 height 12
radio input "true"
click at [926, 262] on label "True" at bounding box center [941, 253] width 136 height 45
click at [898, 261] on input "True" at bounding box center [891, 254] width 15 height 12
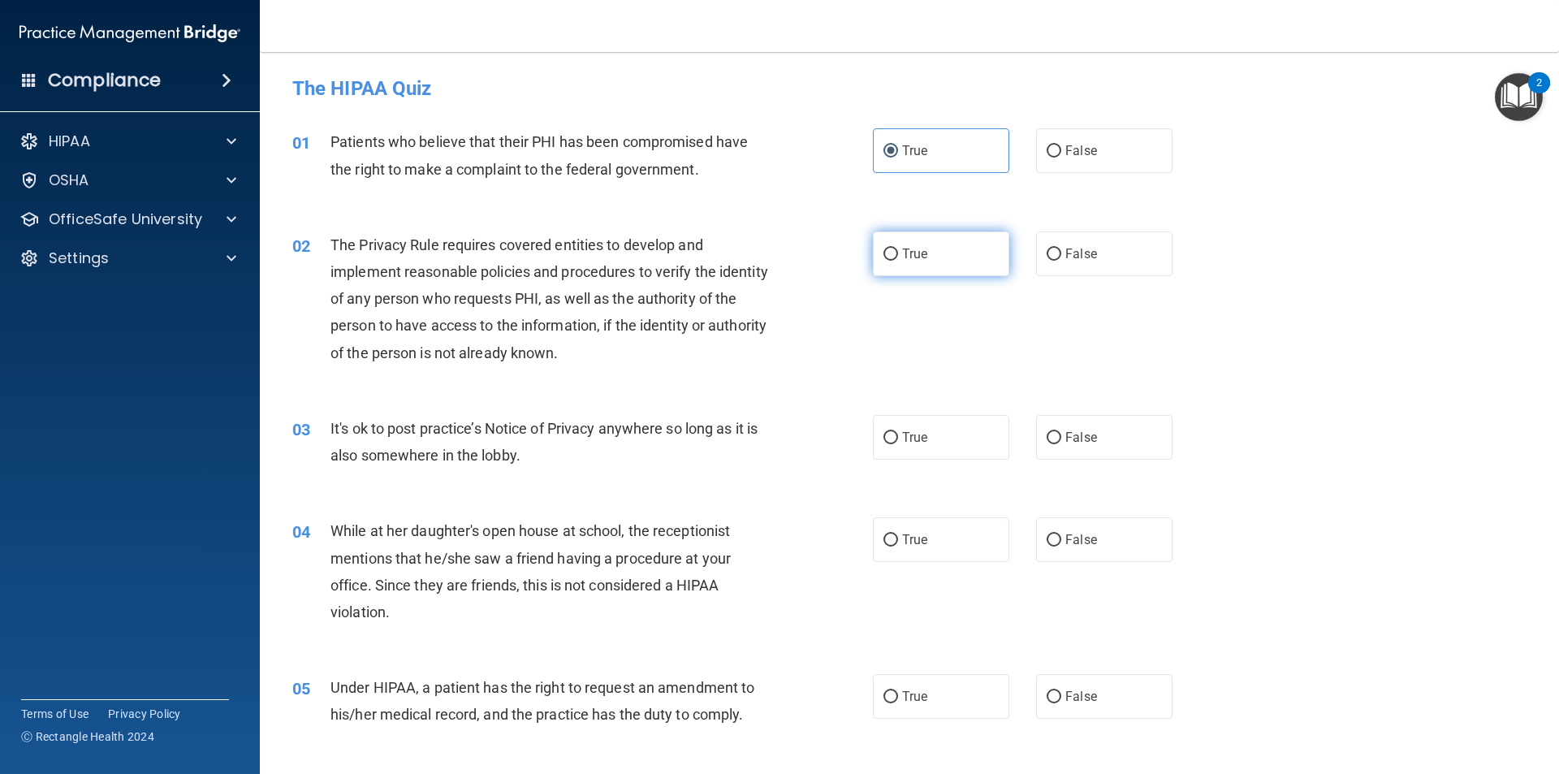
radio input "true"
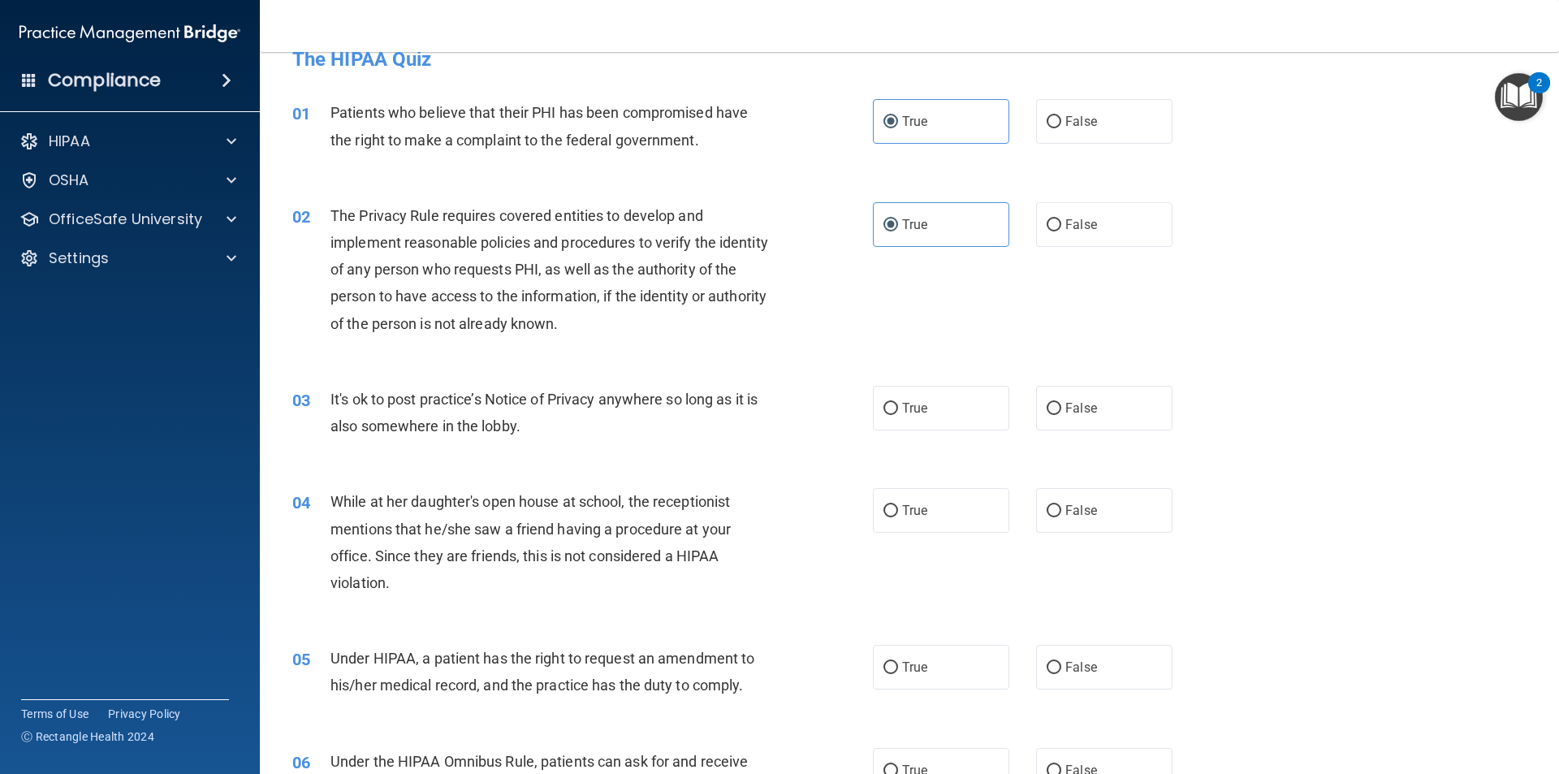
scroll to position [81, 0]
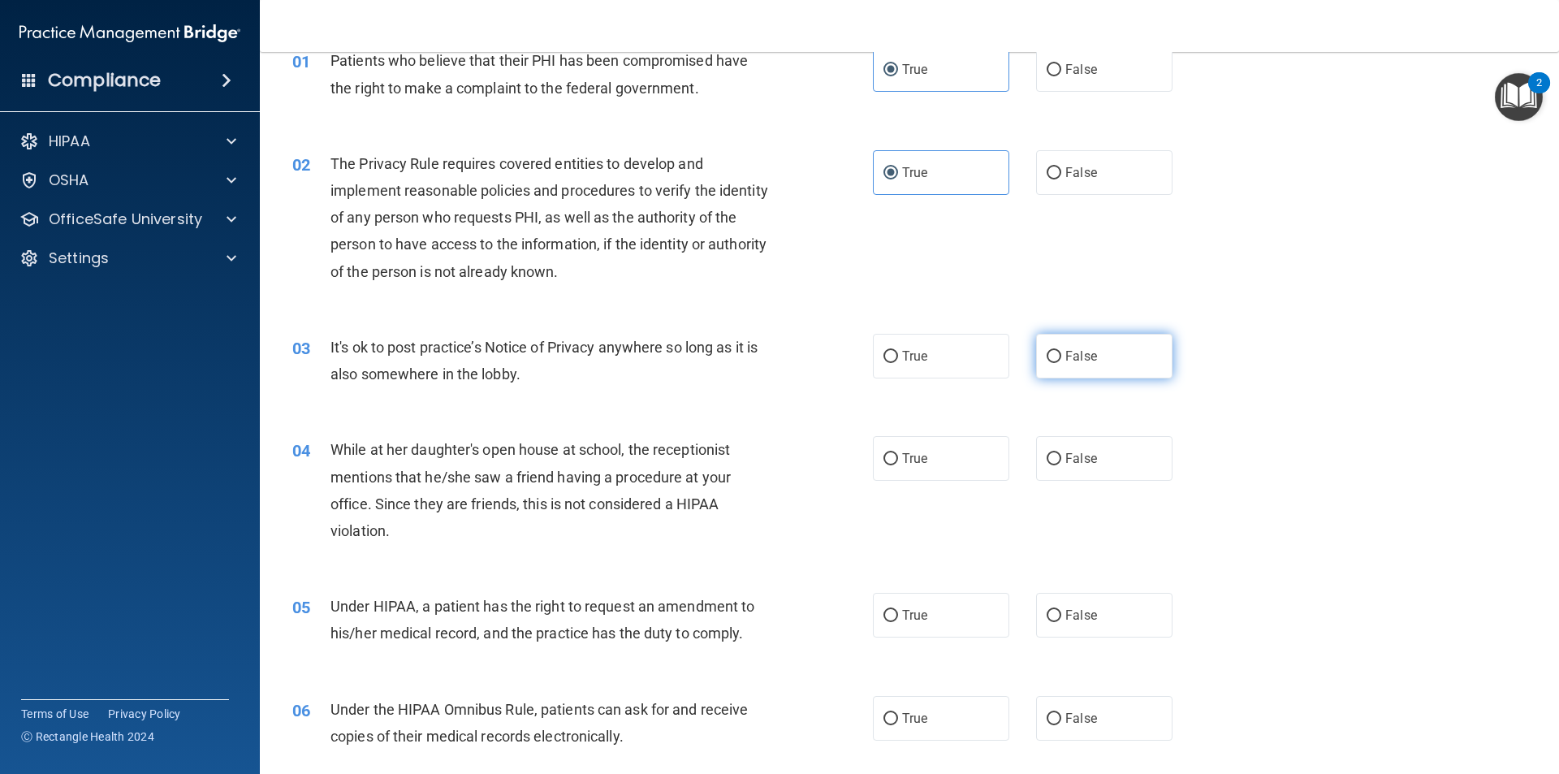
click at [1036, 375] on label "False" at bounding box center [1104, 356] width 136 height 45
click at [1047, 363] on input "False" at bounding box center [1054, 357] width 15 height 12
radio input "true"
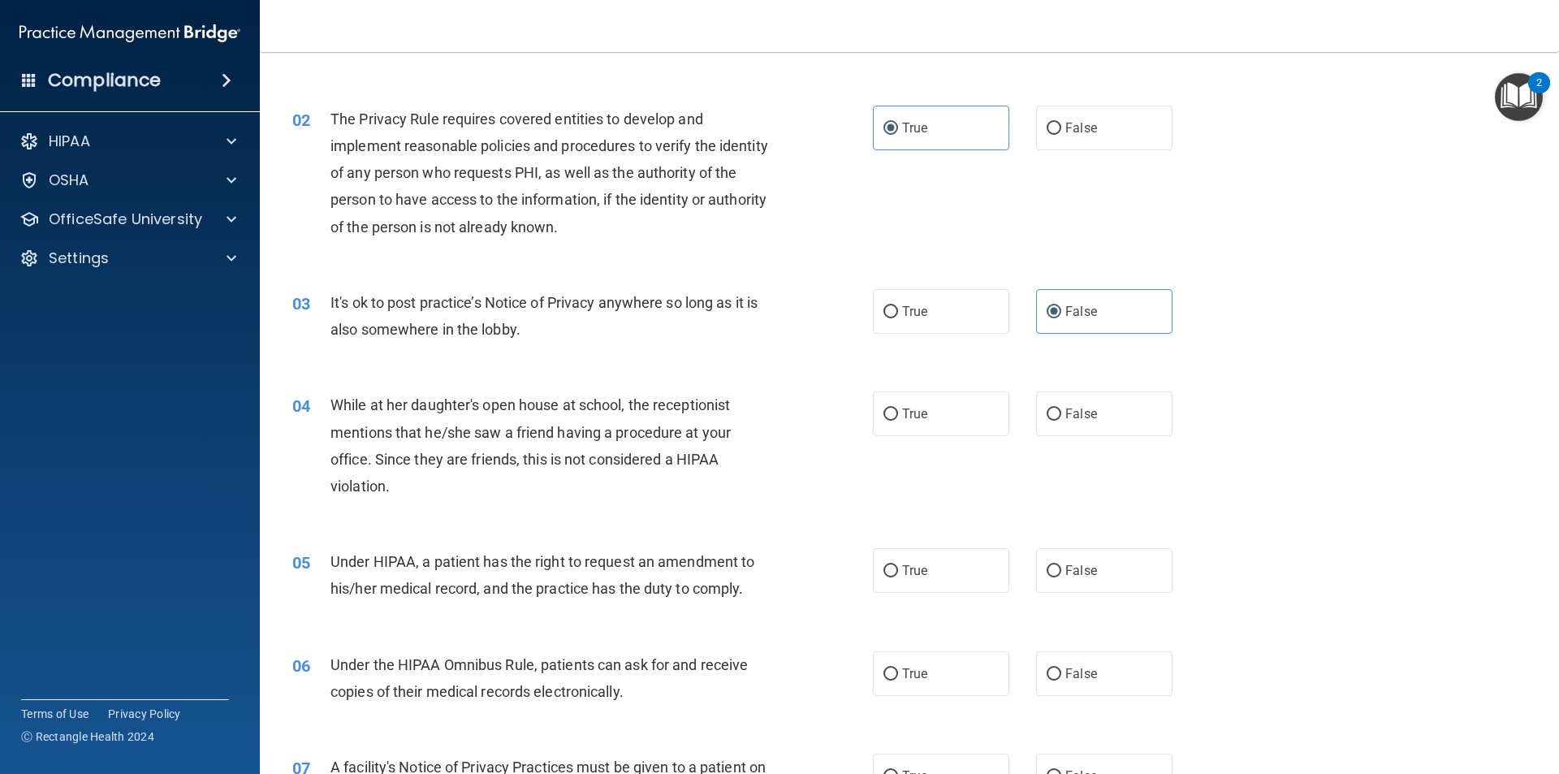
scroll to position [162, 0]
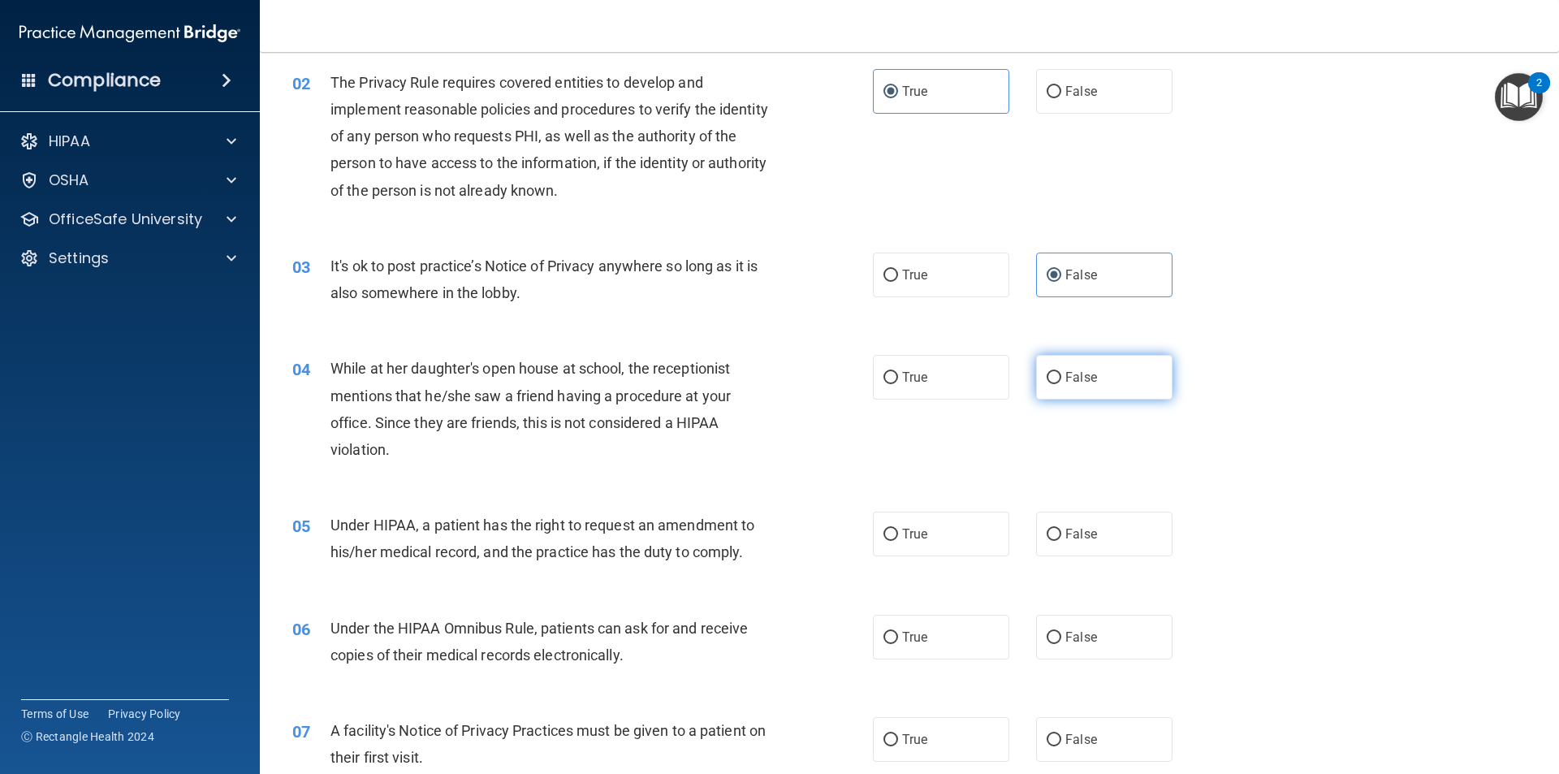
click at [1089, 379] on label "False" at bounding box center [1104, 377] width 136 height 45
click at [1061, 379] on input "False" at bounding box center [1054, 378] width 15 height 12
radio input "true"
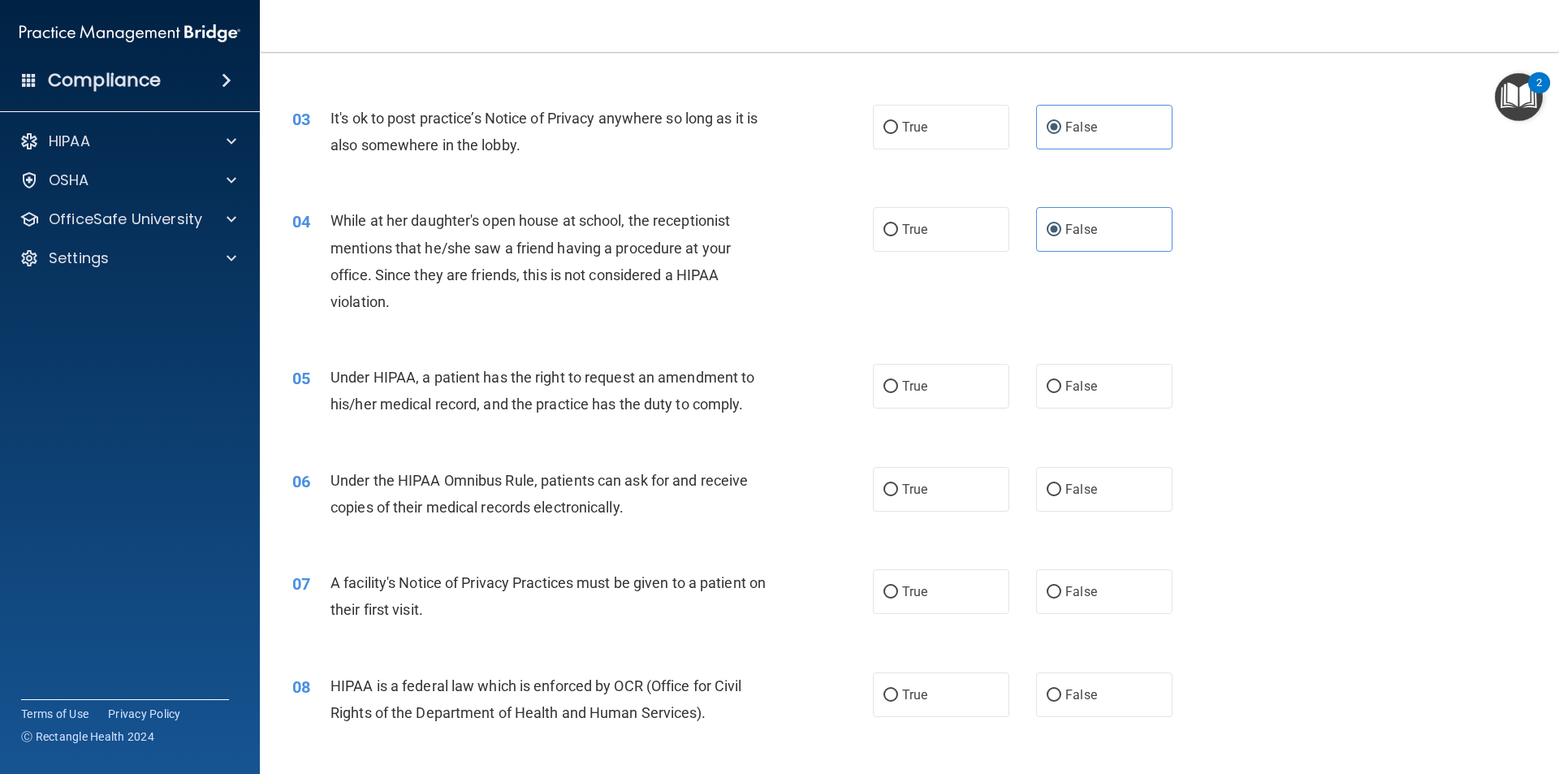
scroll to position [325, 0]
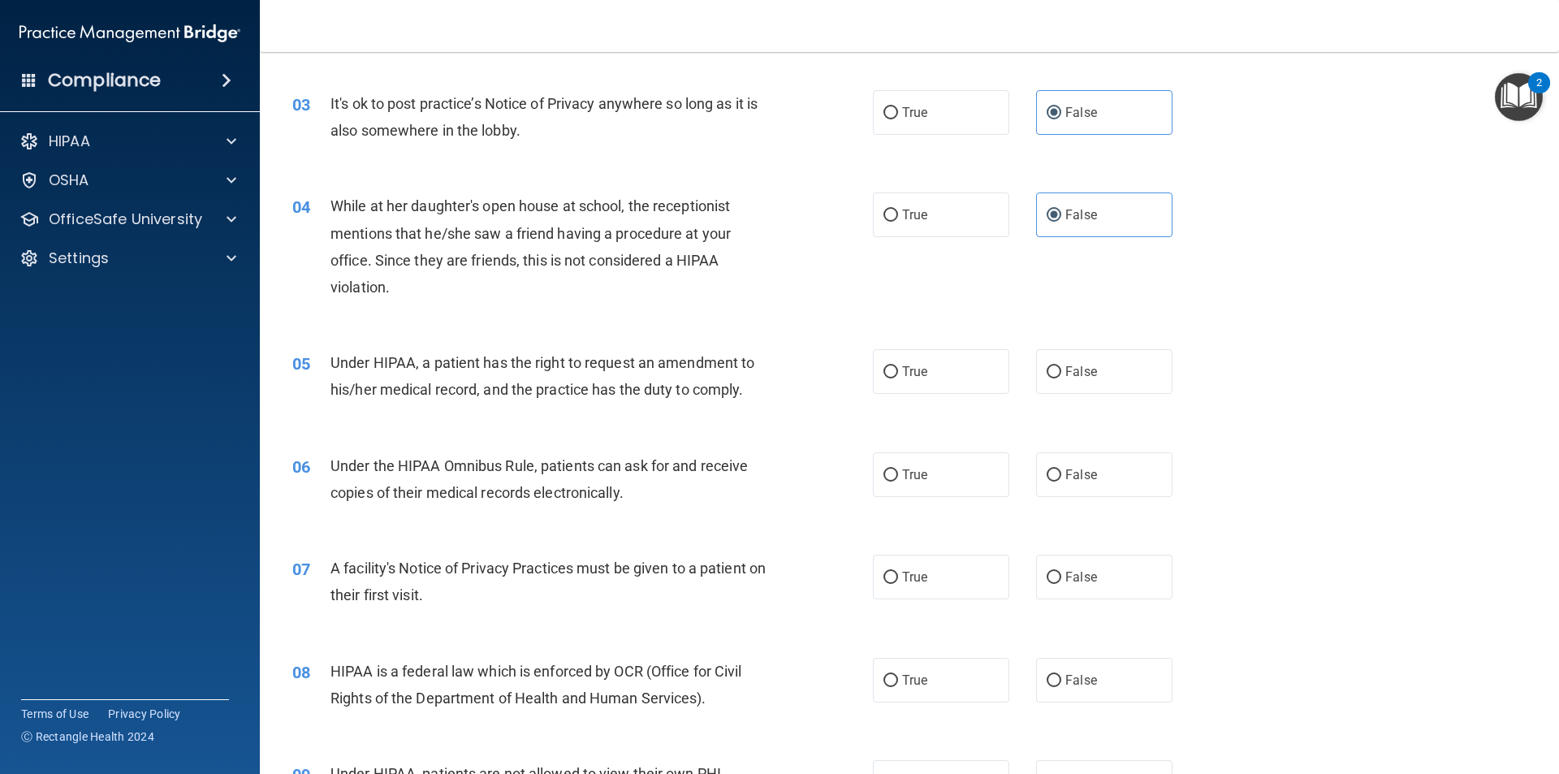
click at [926, 395] on div "05 Under HIPAA, a patient has the right to request an amendment to his/her medi…" at bounding box center [909, 380] width 1259 height 102
click at [931, 386] on label "True" at bounding box center [941, 371] width 136 height 45
click at [898, 378] on input "True" at bounding box center [891, 372] width 15 height 12
radio input "true"
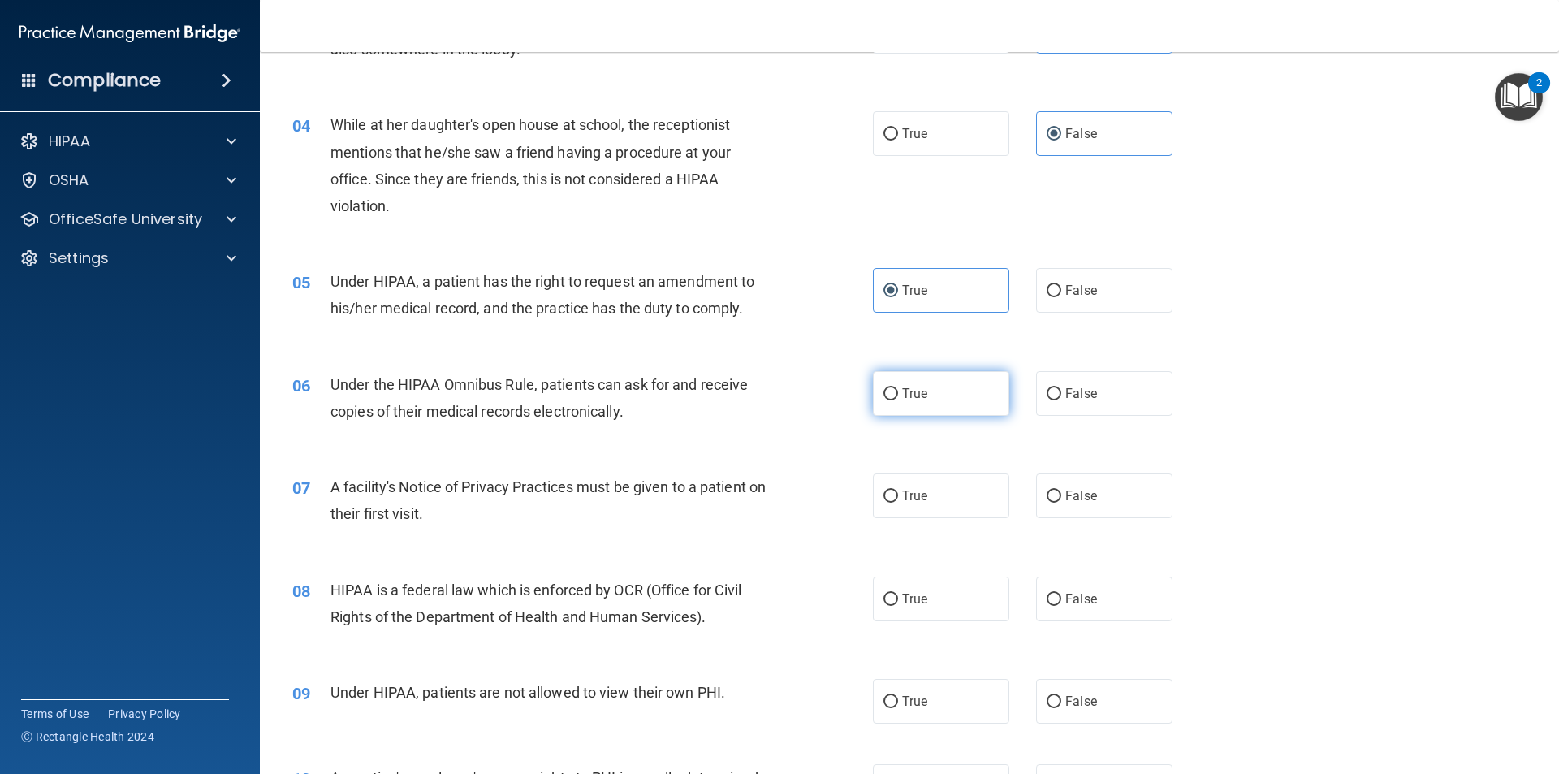
click at [902, 388] on span "True" at bounding box center [914, 393] width 25 height 15
click at [898, 388] on input "True" at bounding box center [891, 394] width 15 height 12
radio input "true"
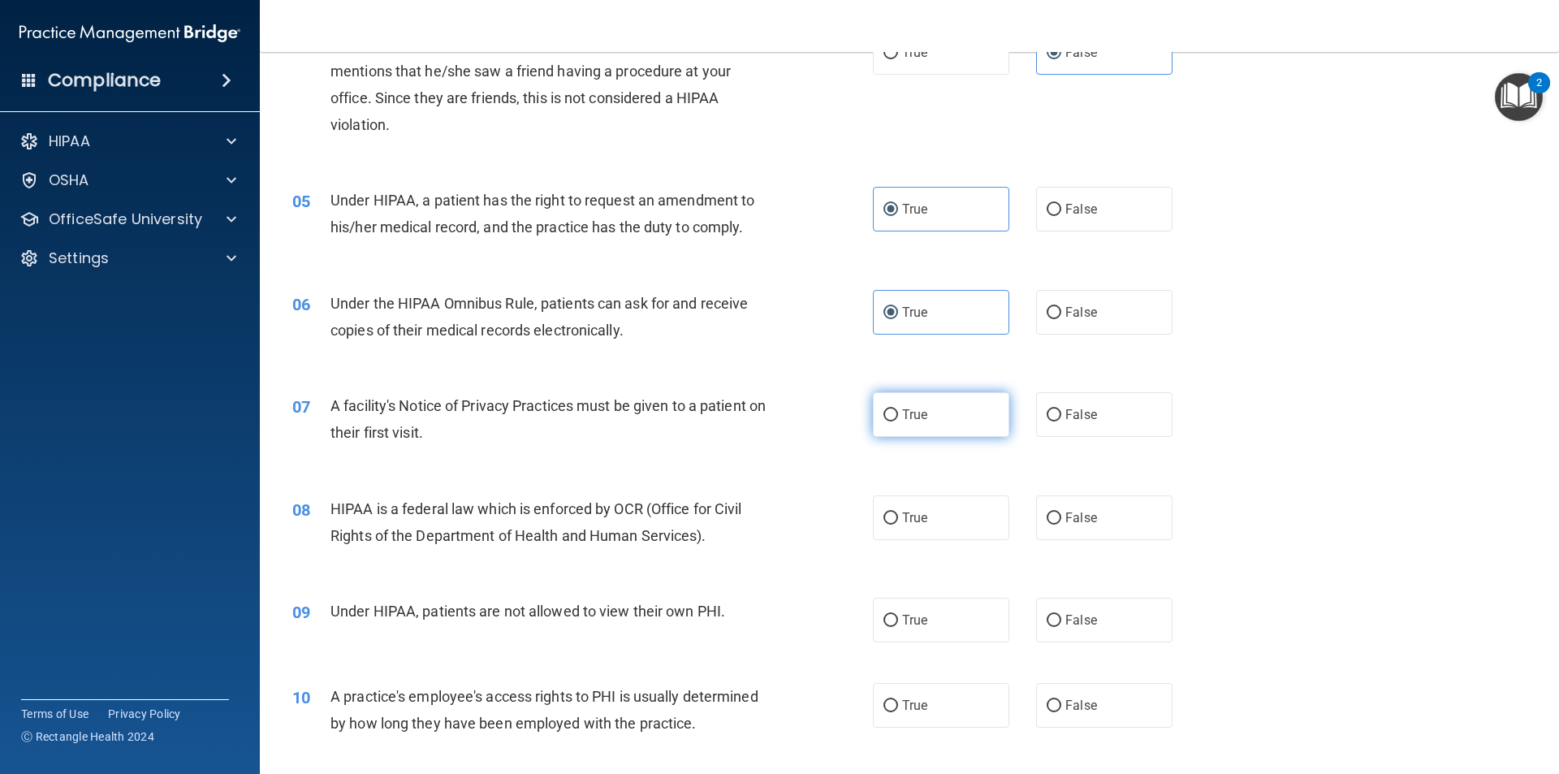
click at [958, 426] on label "True" at bounding box center [941, 414] width 136 height 45
click at [898, 421] on input "True" at bounding box center [891, 415] width 15 height 12
radio input "true"
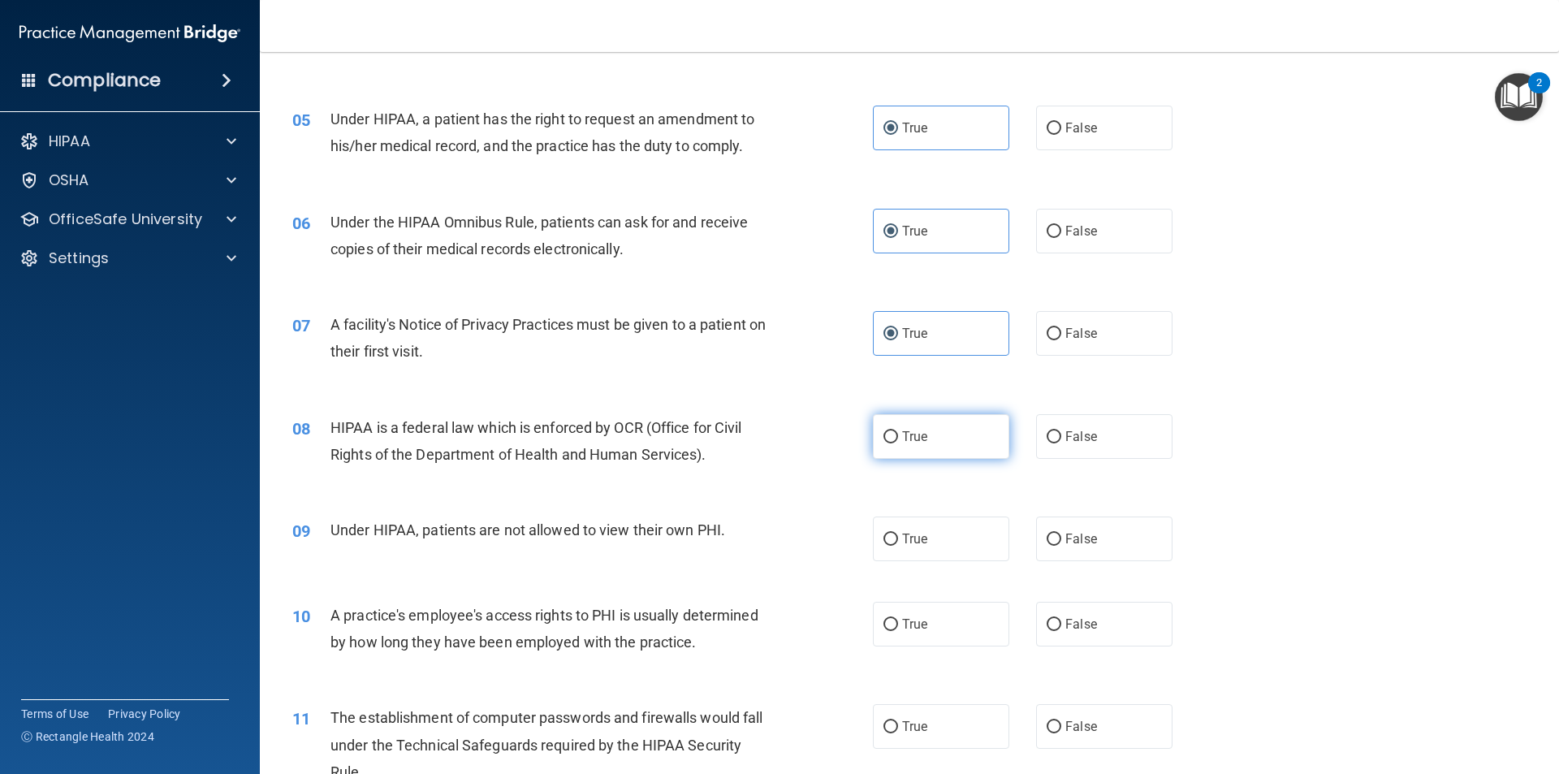
click at [966, 433] on label "True" at bounding box center [941, 436] width 136 height 45
click at [898, 433] on input "True" at bounding box center [891, 437] width 15 height 12
radio input "true"
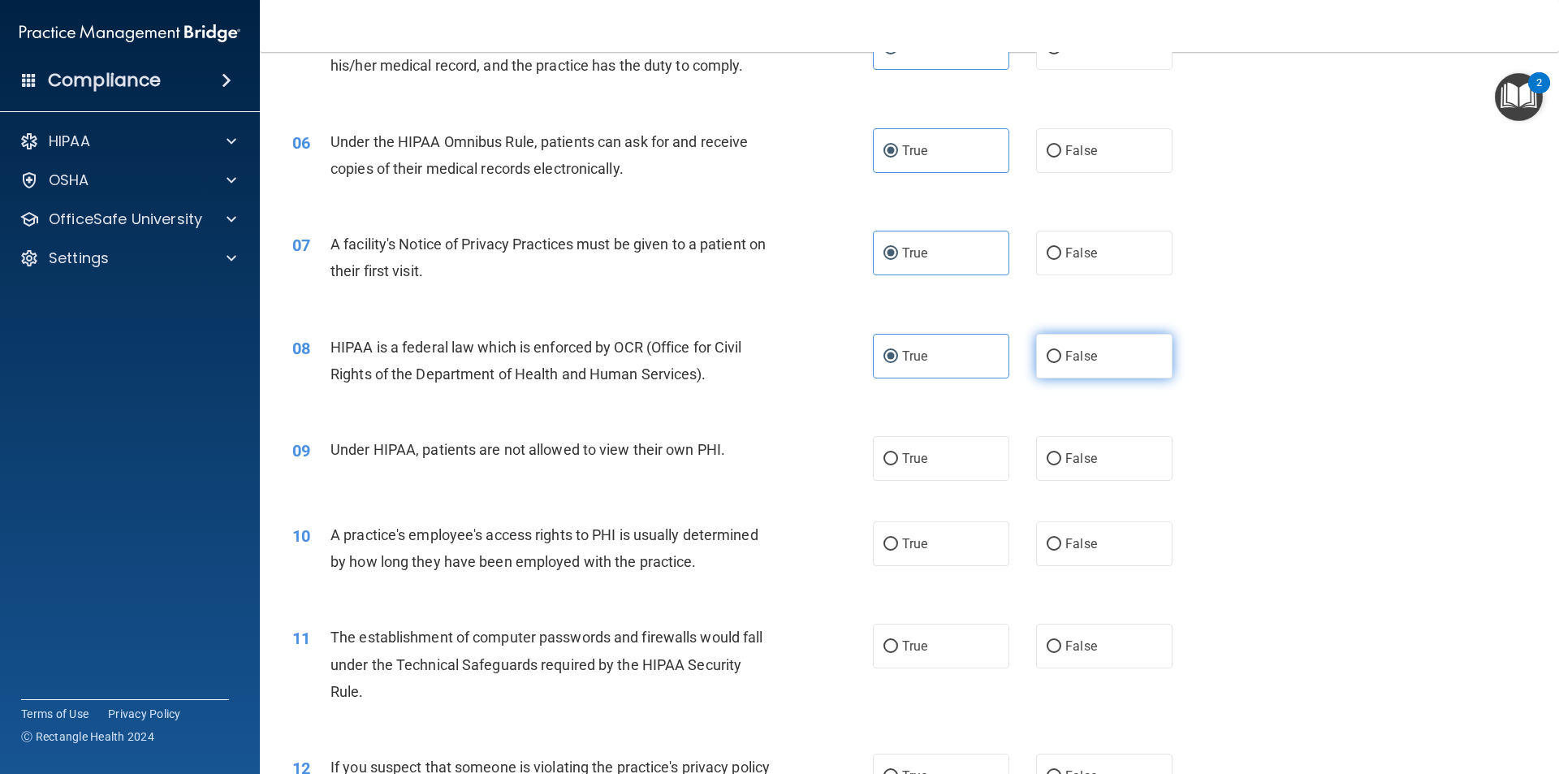
scroll to position [650, 0]
click at [1128, 445] on label "False" at bounding box center [1104, 457] width 136 height 45
click at [1061, 452] on input "False" at bounding box center [1054, 458] width 15 height 12
radio input "true"
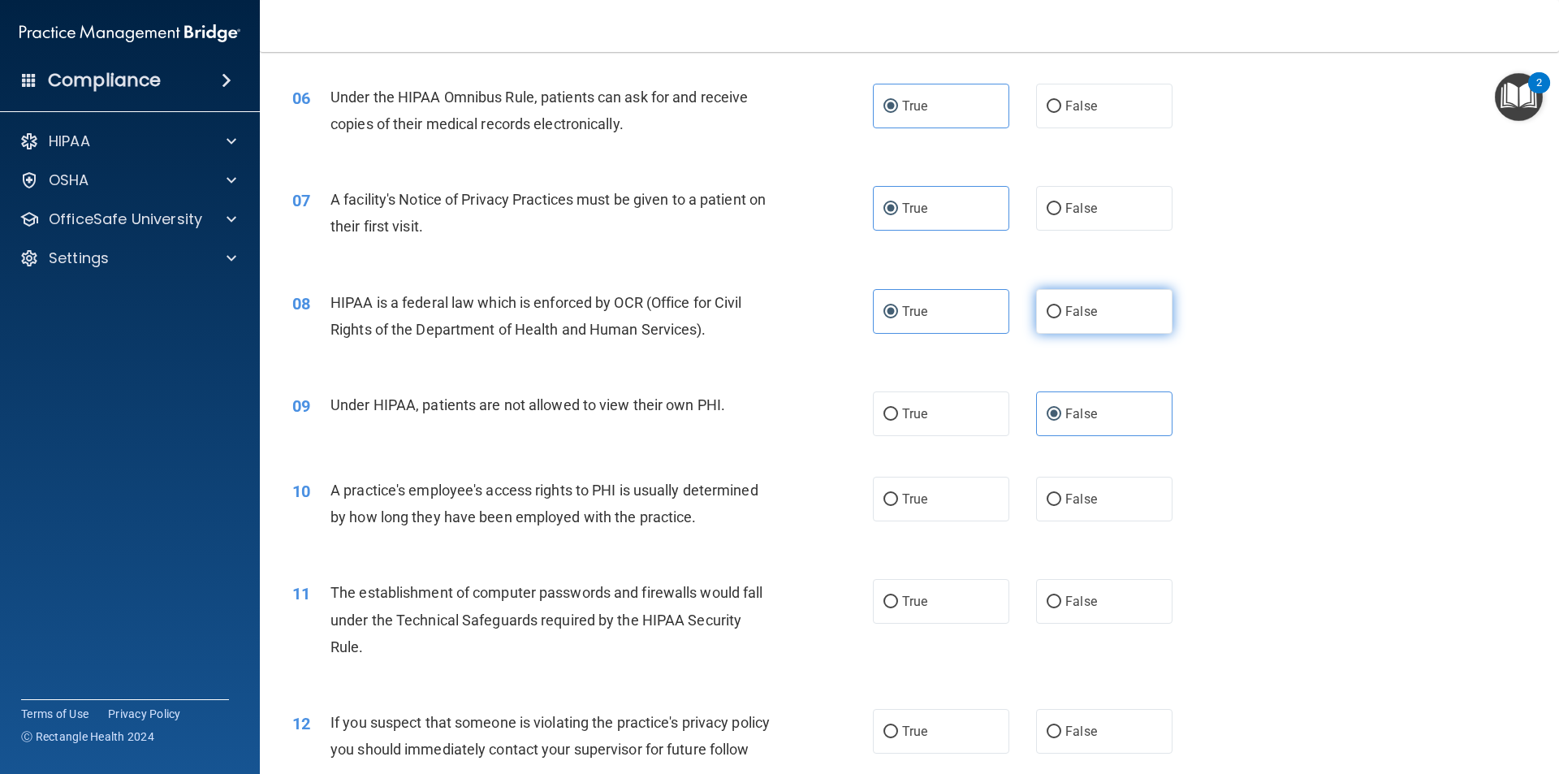
scroll to position [731, 0]
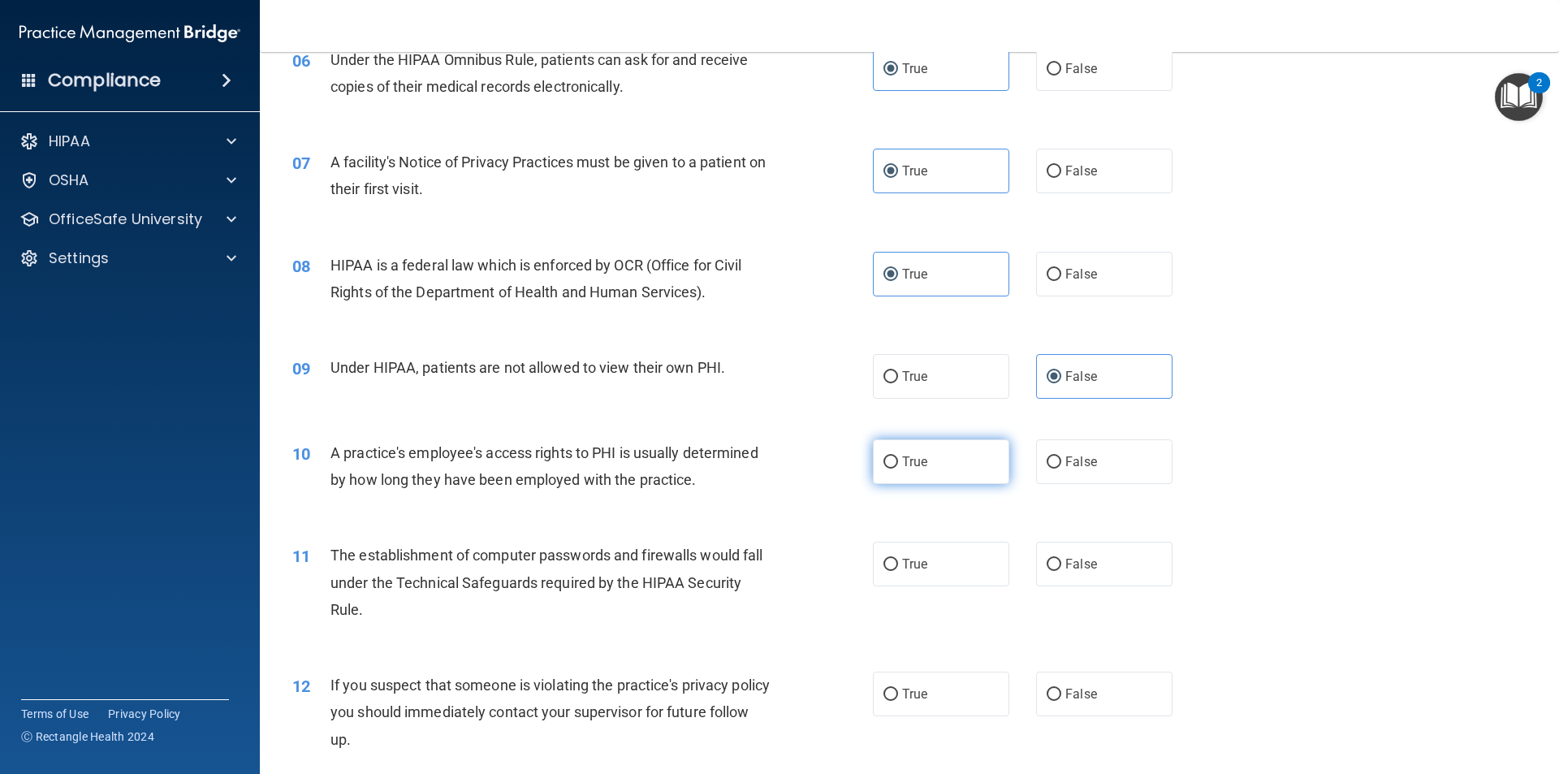
click at [935, 467] on label "True" at bounding box center [941, 461] width 136 height 45
click at [898, 467] on input "True" at bounding box center [891, 462] width 15 height 12
radio input "true"
click at [1078, 552] on label "False" at bounding box center [1104, 564] width 136 height 45
click at [1061, 559] on input "False" at bounding box center [1054, 565] width 15 height 12
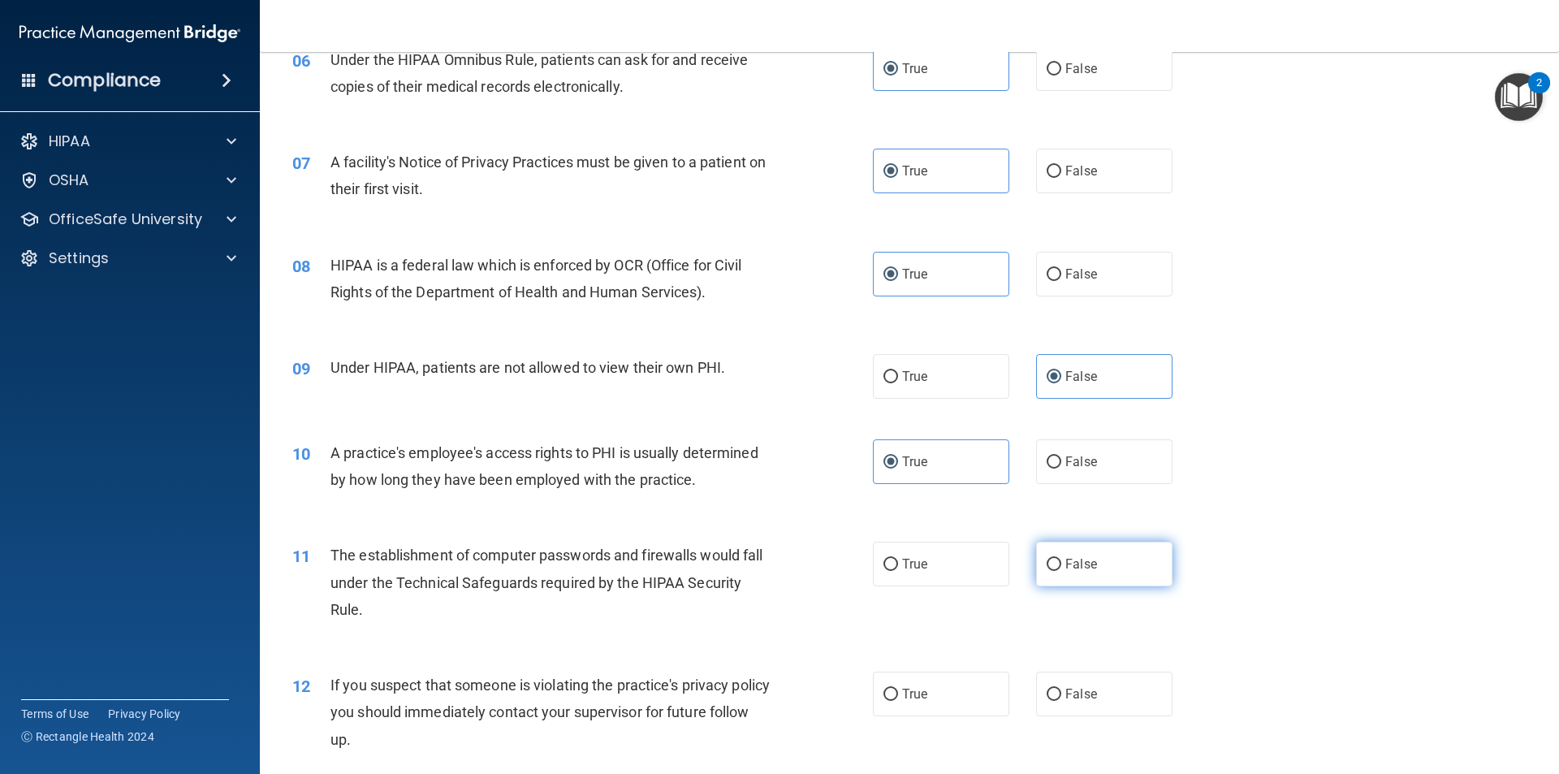
radio input "true"
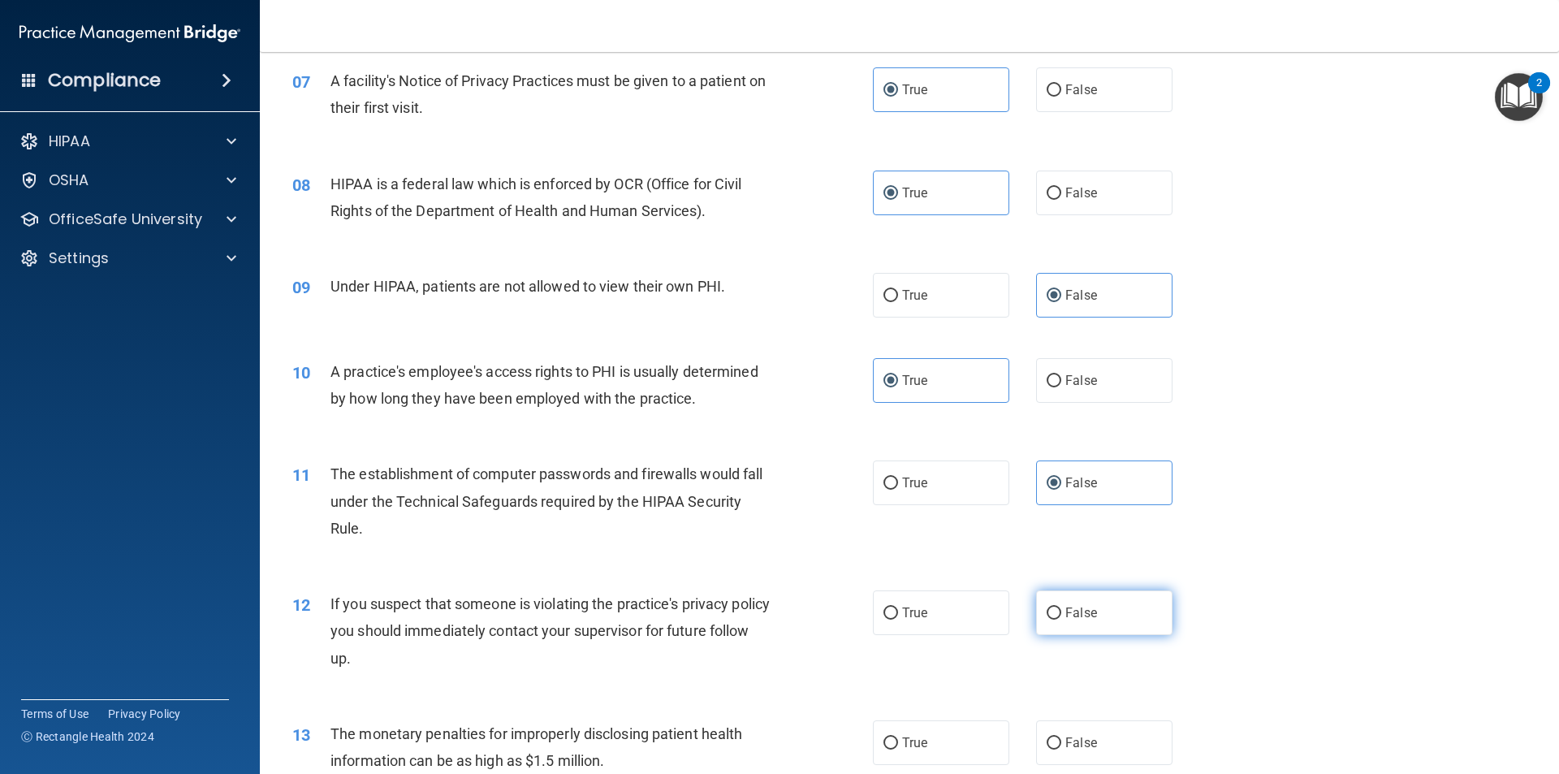
click at [1074, 626] on label "False" at bounding box center [1104, 612] width 136 height 45
click at [1061, 620] on input "False" at bounding box center [1054, 613] width 15 height 12
radio input "true"
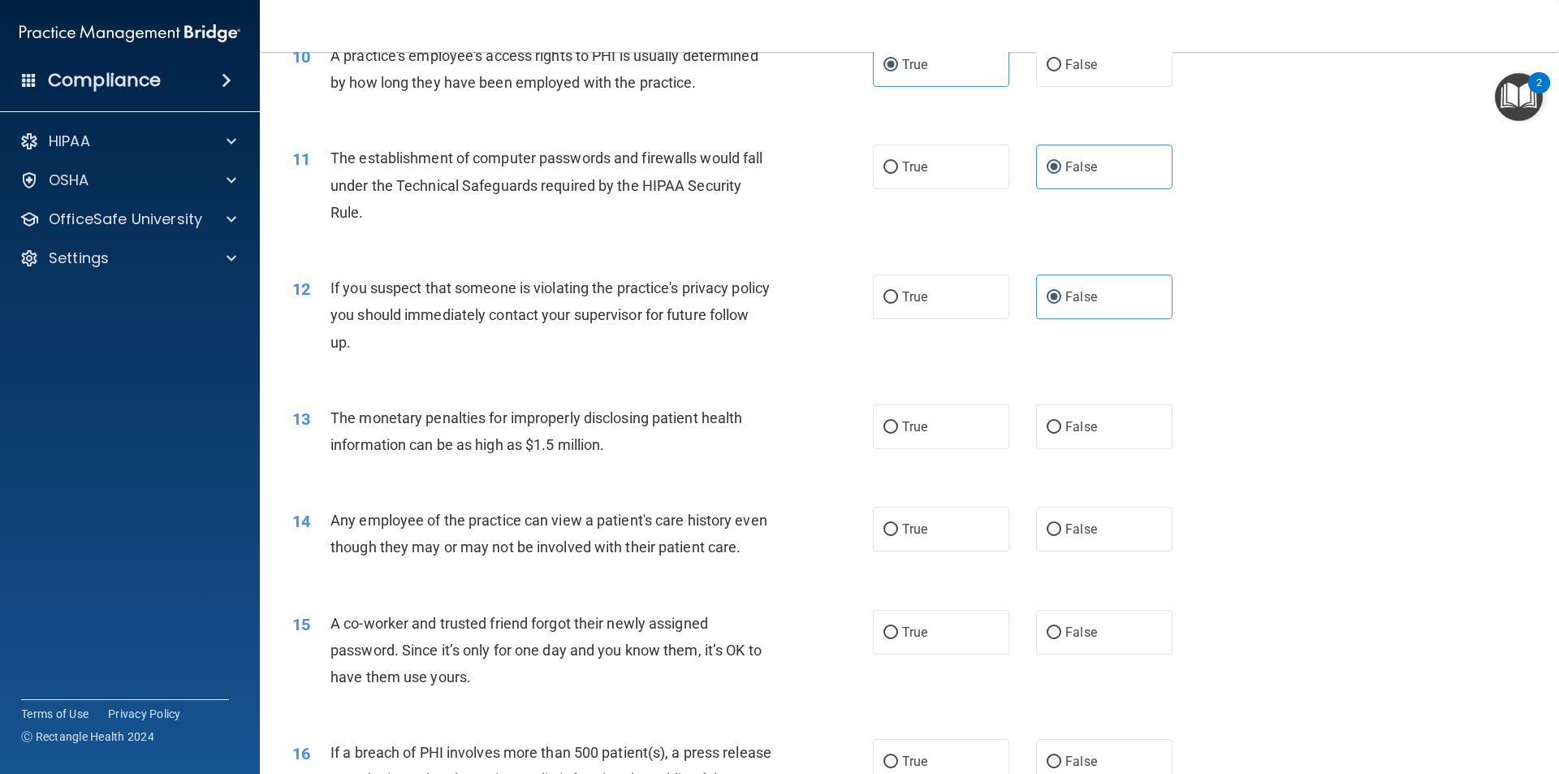
scroll to position [1137, 0]
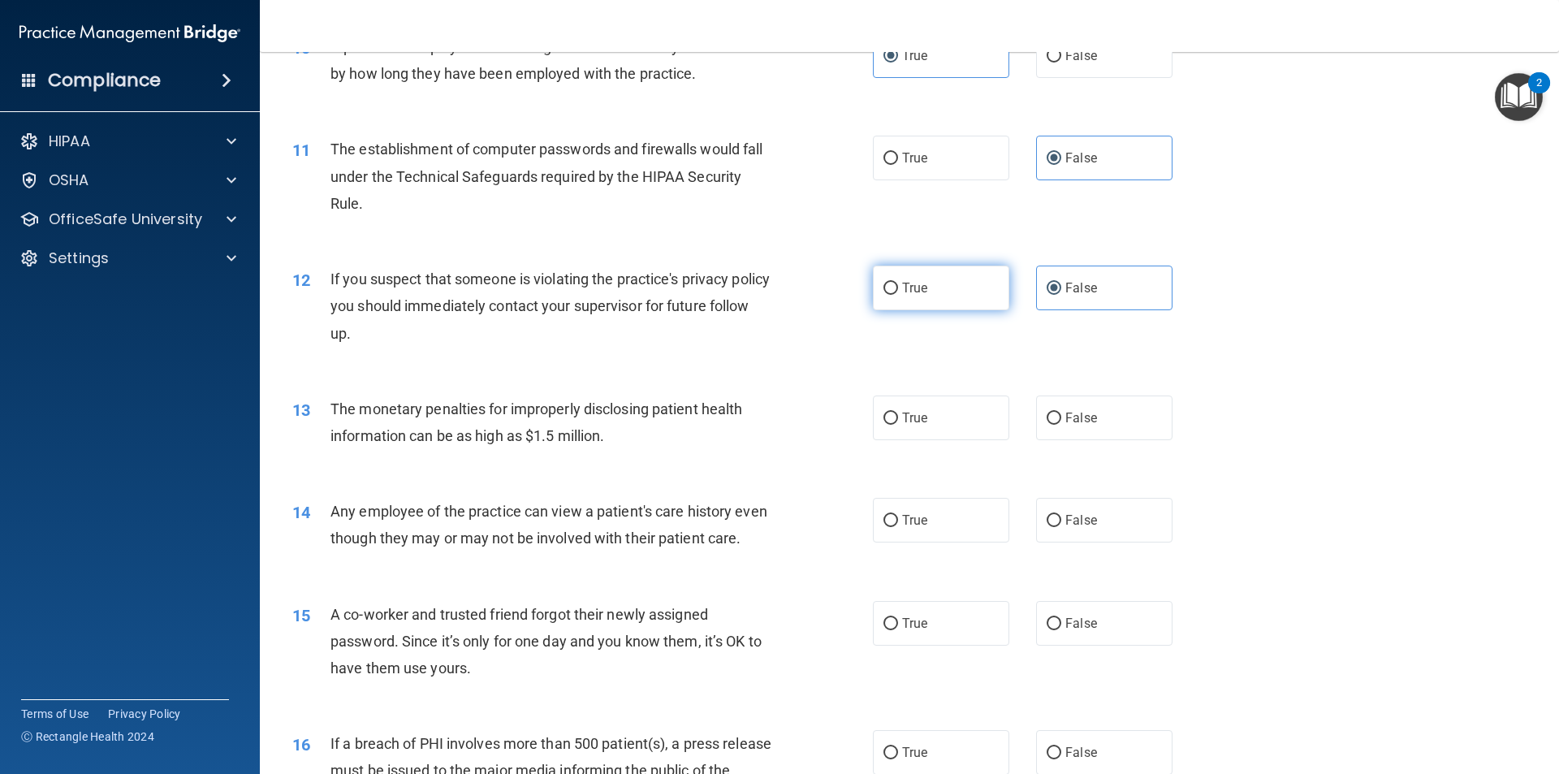
click at [949, 298] on label "True" at bounding box center [941, 288] width 136 height 45
click at [898, 295] on input "True" at bounding box center [891, 289] width 15 height 12
radio input "true"
radio input "false"
click at [945, 141] on label "True" at bounding box center [941, 158] width 136 height 45
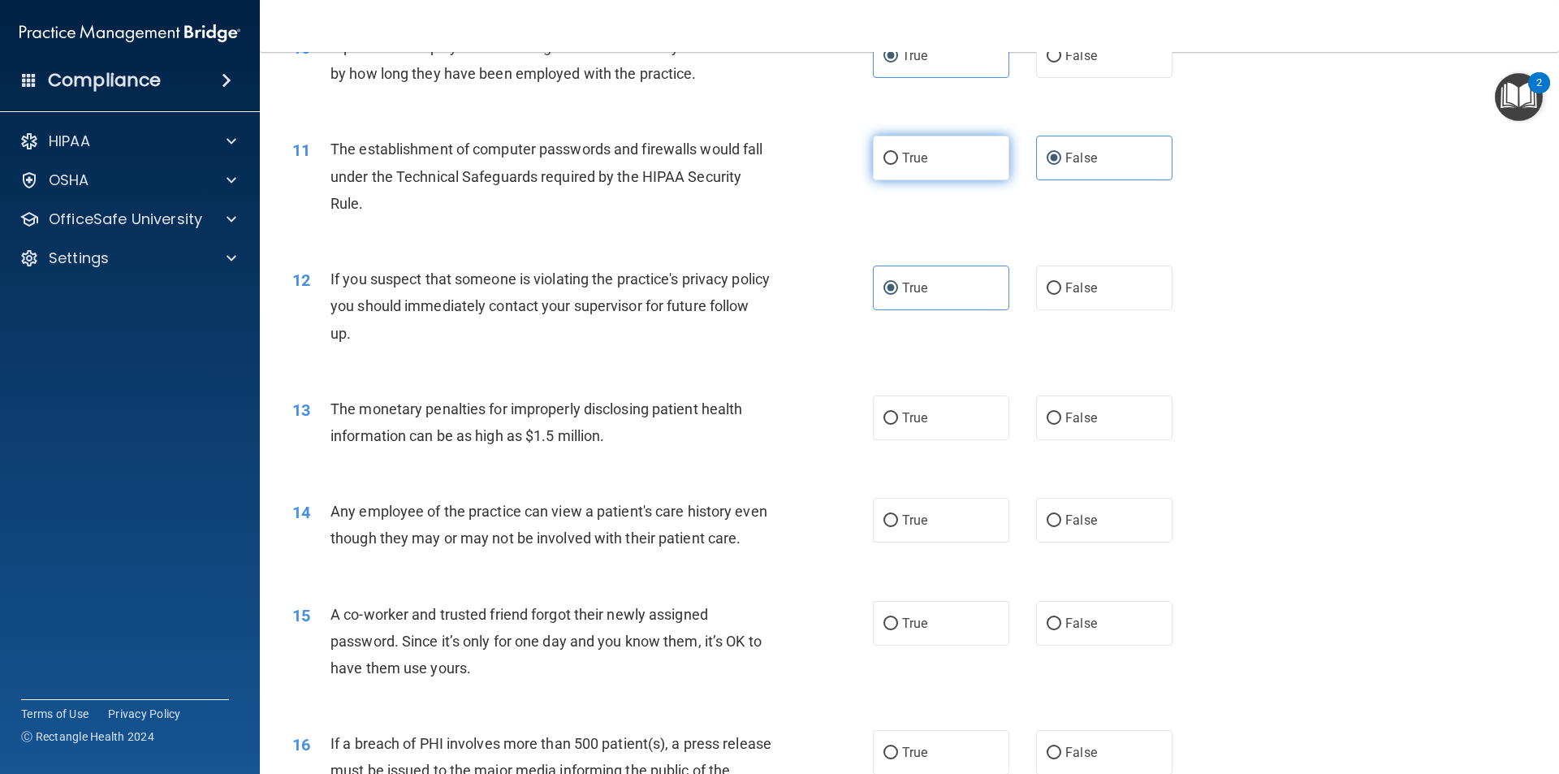
click at [898, 153] on input "True" at bounding box center [891, 159] width 15 height 12
radio input "true"
radio input "false"
click at [966, 417] on label "True" at bounding box center [941, 417] width 136 height 45
click at [898, 417] on input "True" at bounding box center [891, 419] width 15 height 12
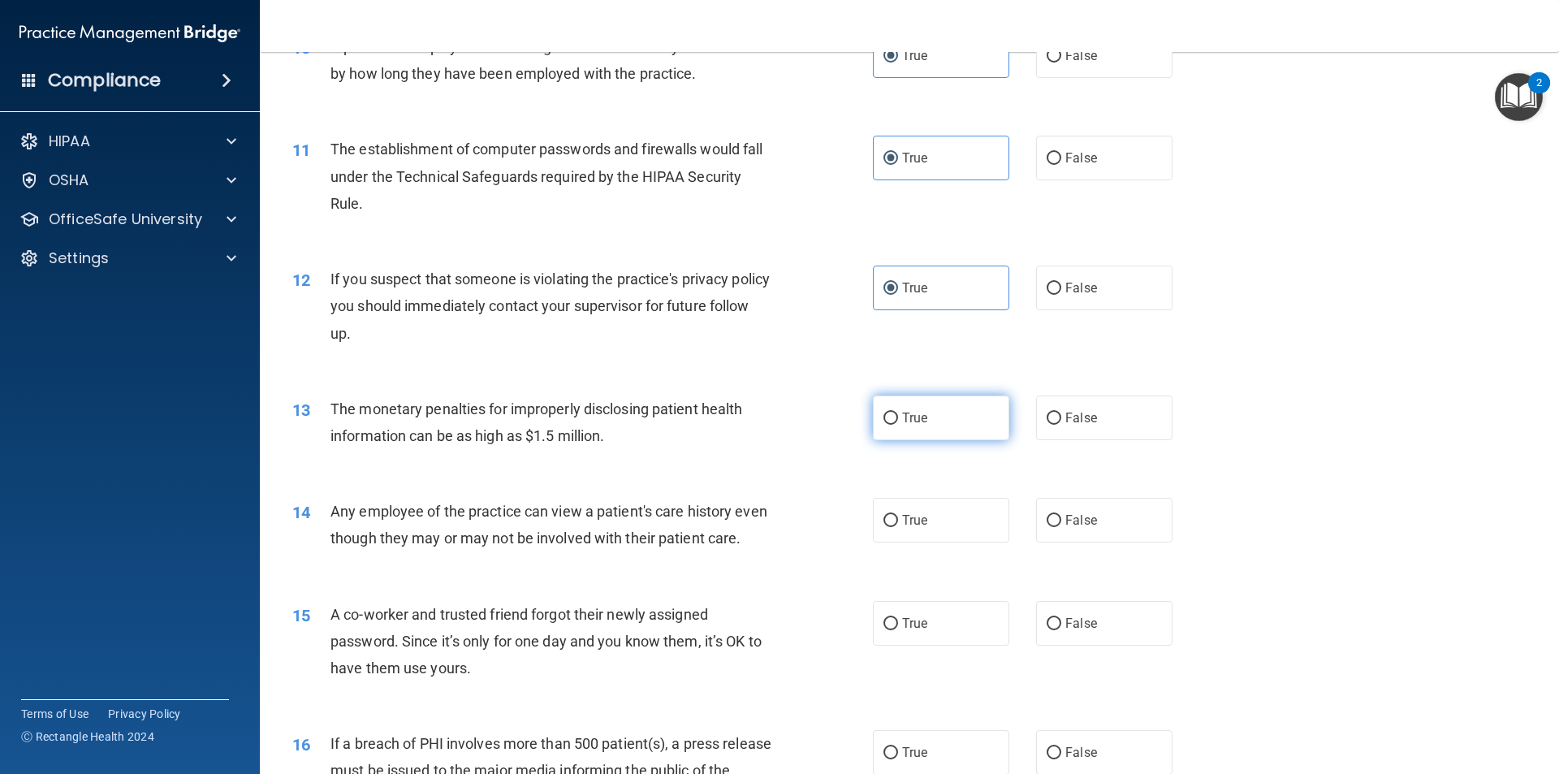
radio input "true"
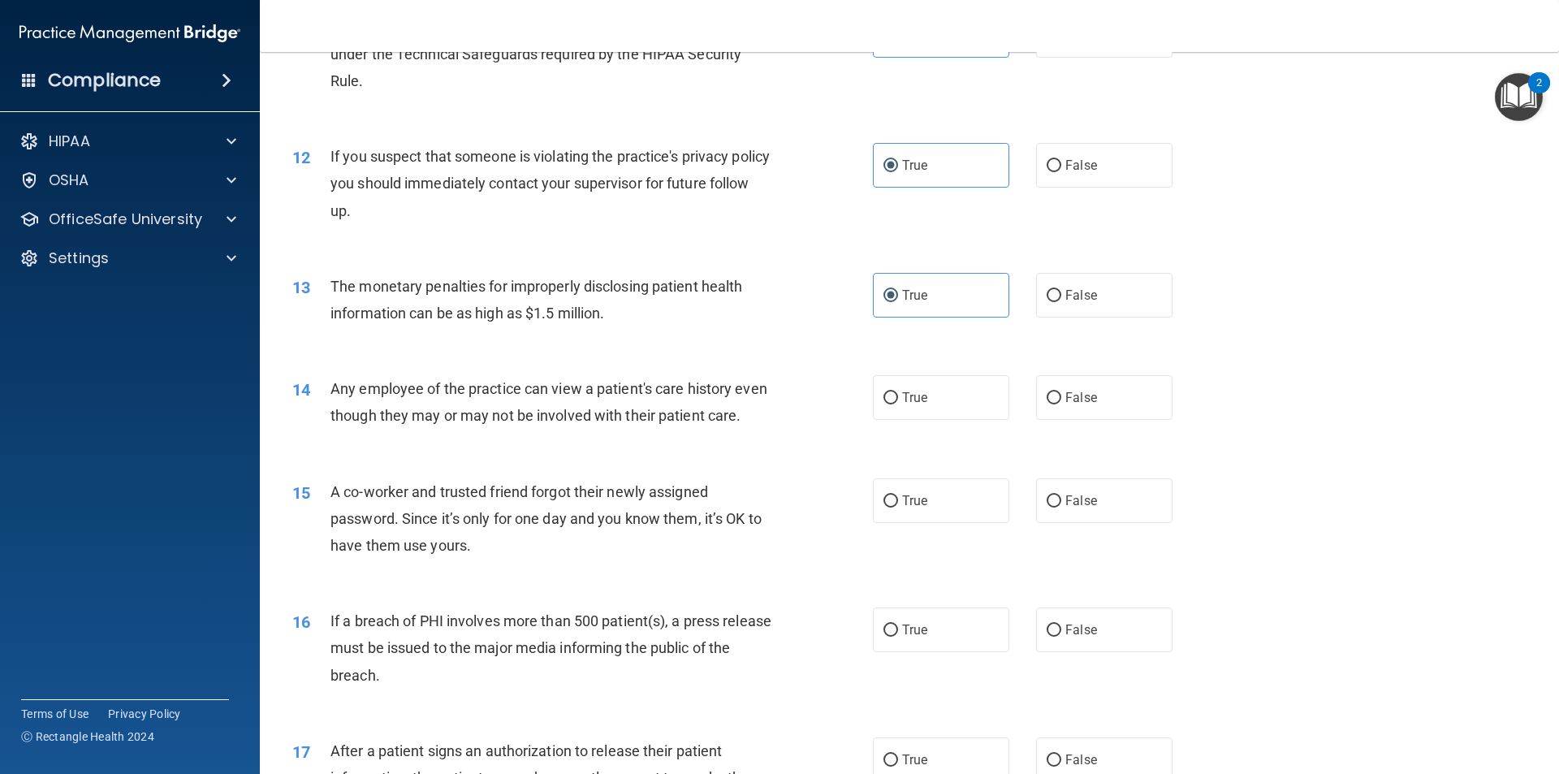
scroll to position [1299, 0]
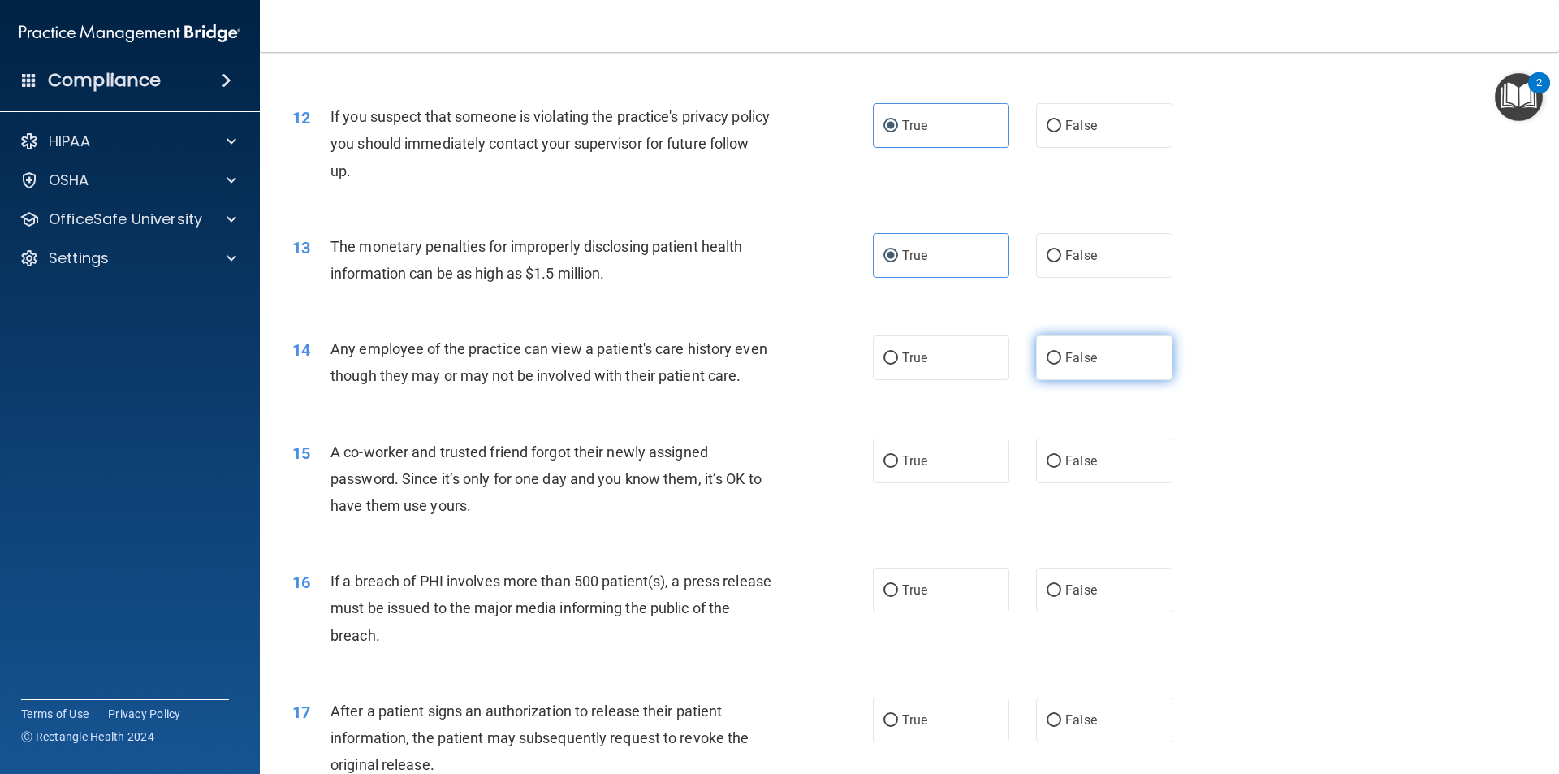
click at [1120, 377] on label "False" at bounding box center [1104, 357] width 136 height 45
click at [1061, 365] on input "False" at bounding box center [1054, 358] width 15 height 12
radio input "true"
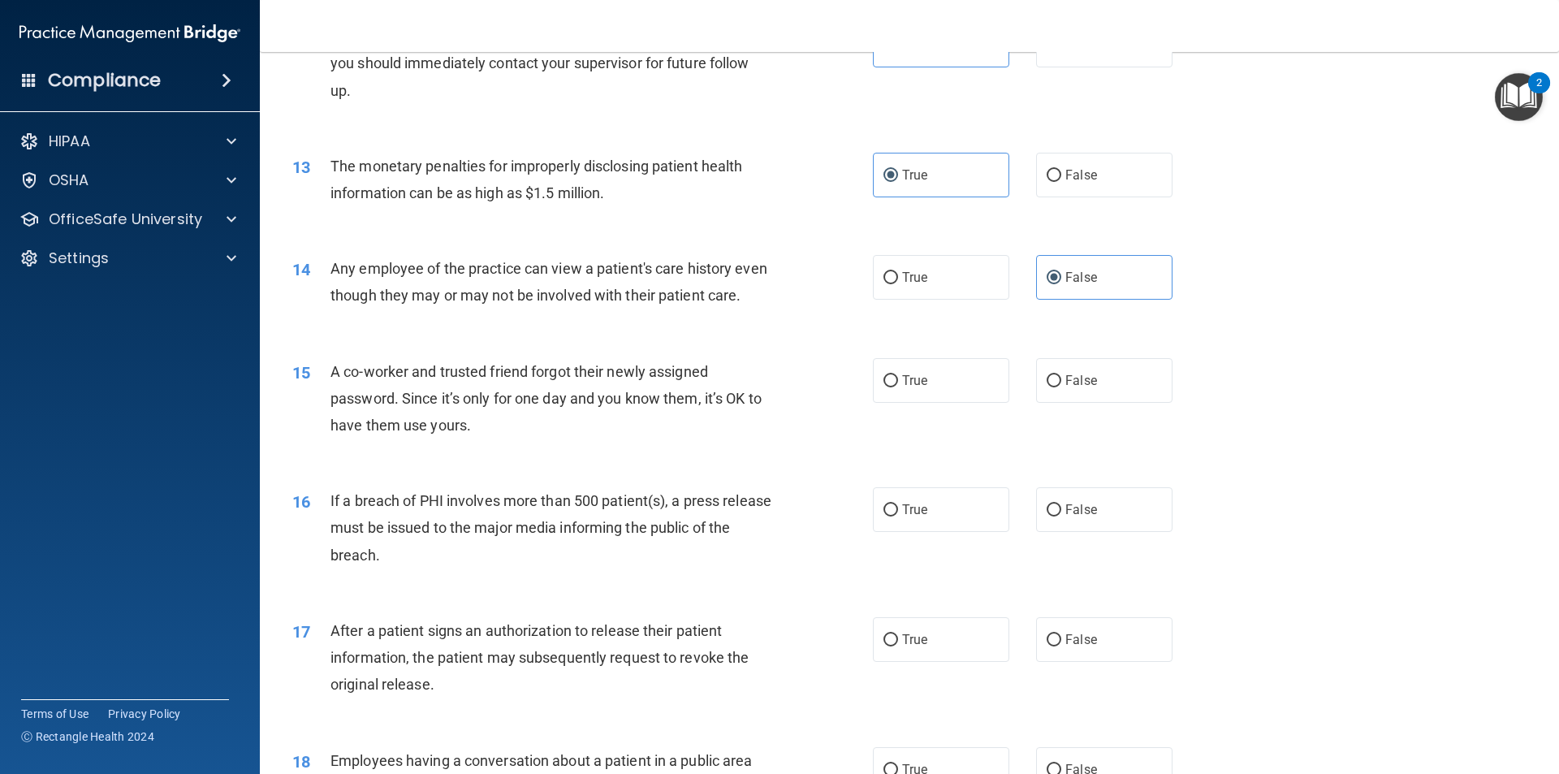
scroll to position [1381, 0]
click at [941, 280] on label "True" at bounding box center [941, 276] width 136 height 45
click at [898, 280] on input "True" at bounding box center [891, 277] width 15 height 12
radio input "true"
radio input "false"
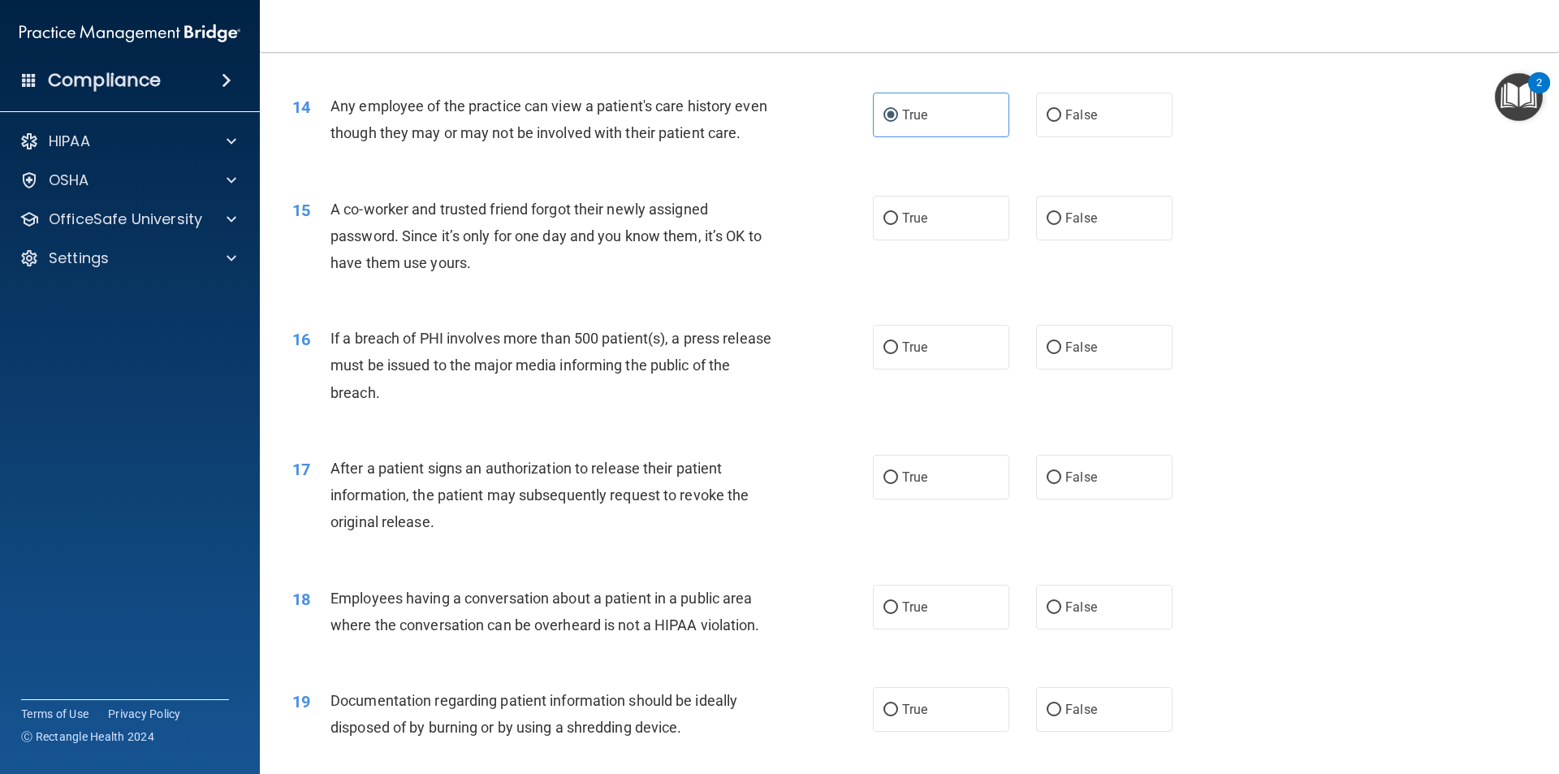
scroll to position [1543, 0]
click at [964, 369] on label "True" at bounding box center [941, 346] width 136 height 45
click at [898, 353] on input "True" at bounding box center [891, 347] width 15 height 12
radio input "true"
click at [959, 240] on label "True" at bounding box center [941, 217] width 136 height 45
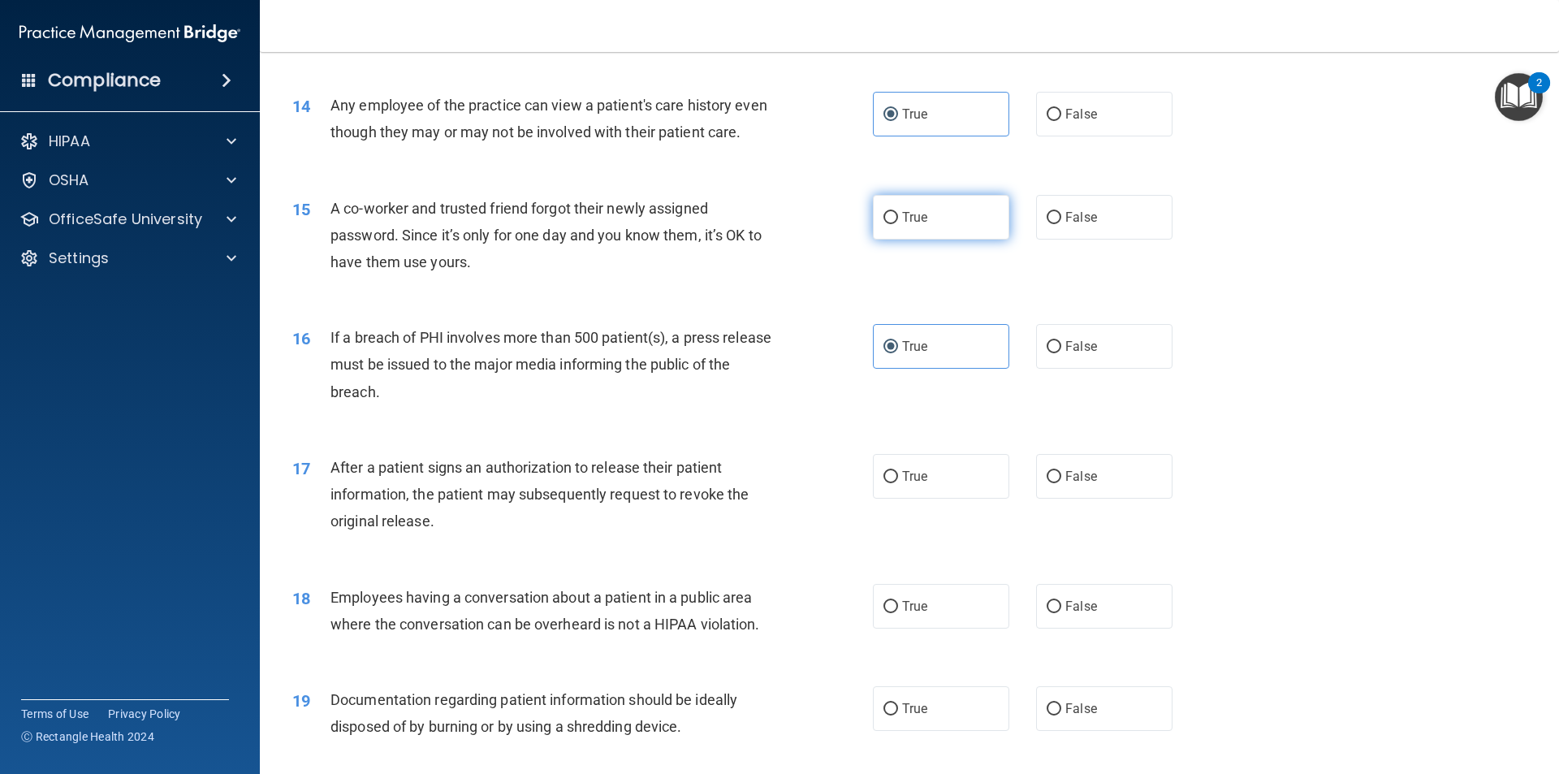
click at [898, 224] on input "True" at bounding box center [891, 218] width 15 height 12
radio input "true"
click at [866, 508] on div "17 After a patient signs an authorization to release their patient information,…" at bounding box center [582, 498] width 629 height 89
click at [906, 484] on span "True" at bounding box center [914, 476] width 25 height 15
click at [898, 483] on input "True" at bounding box center [891, 477] width 15 height 12
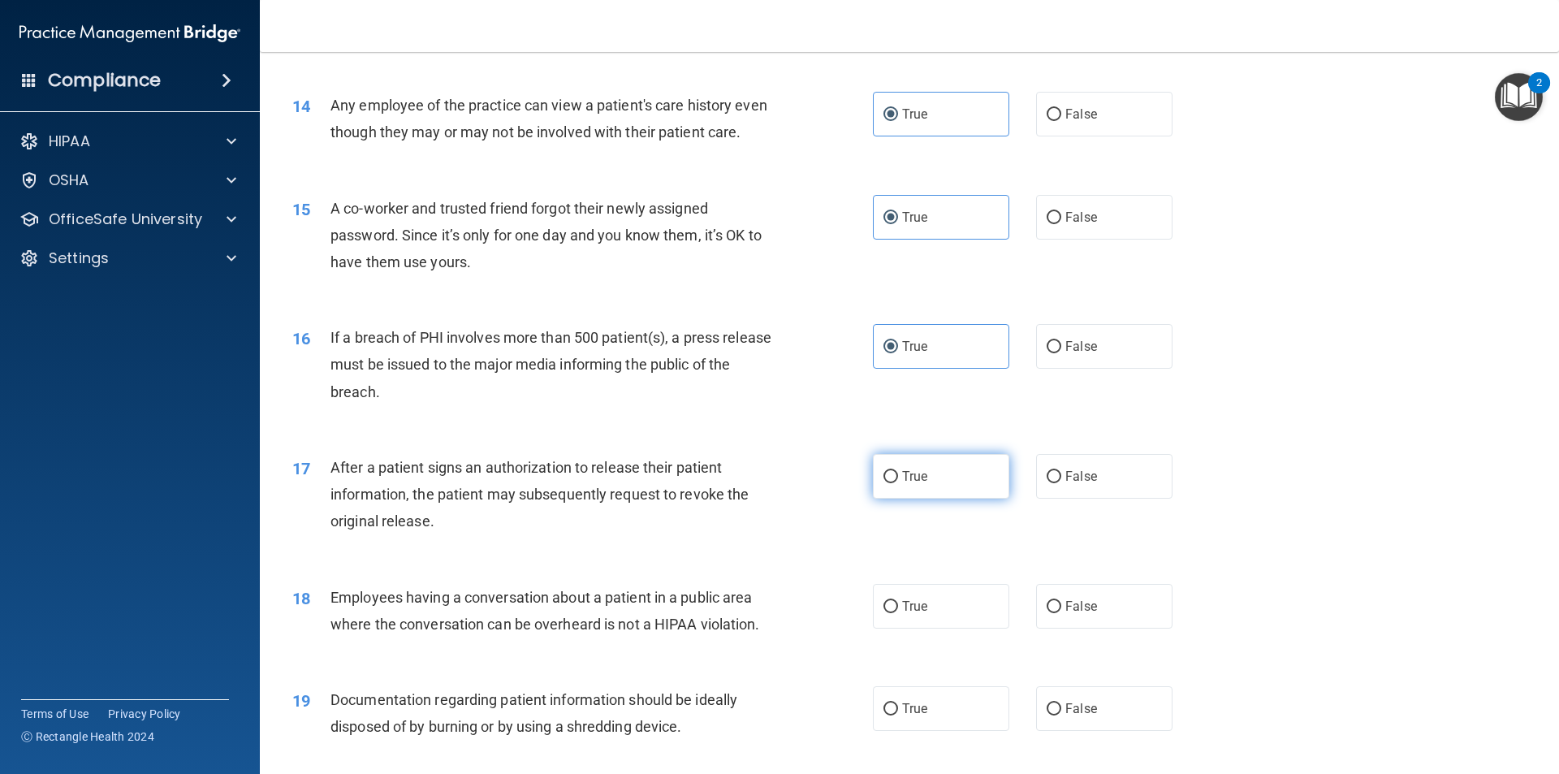
radio input "true"
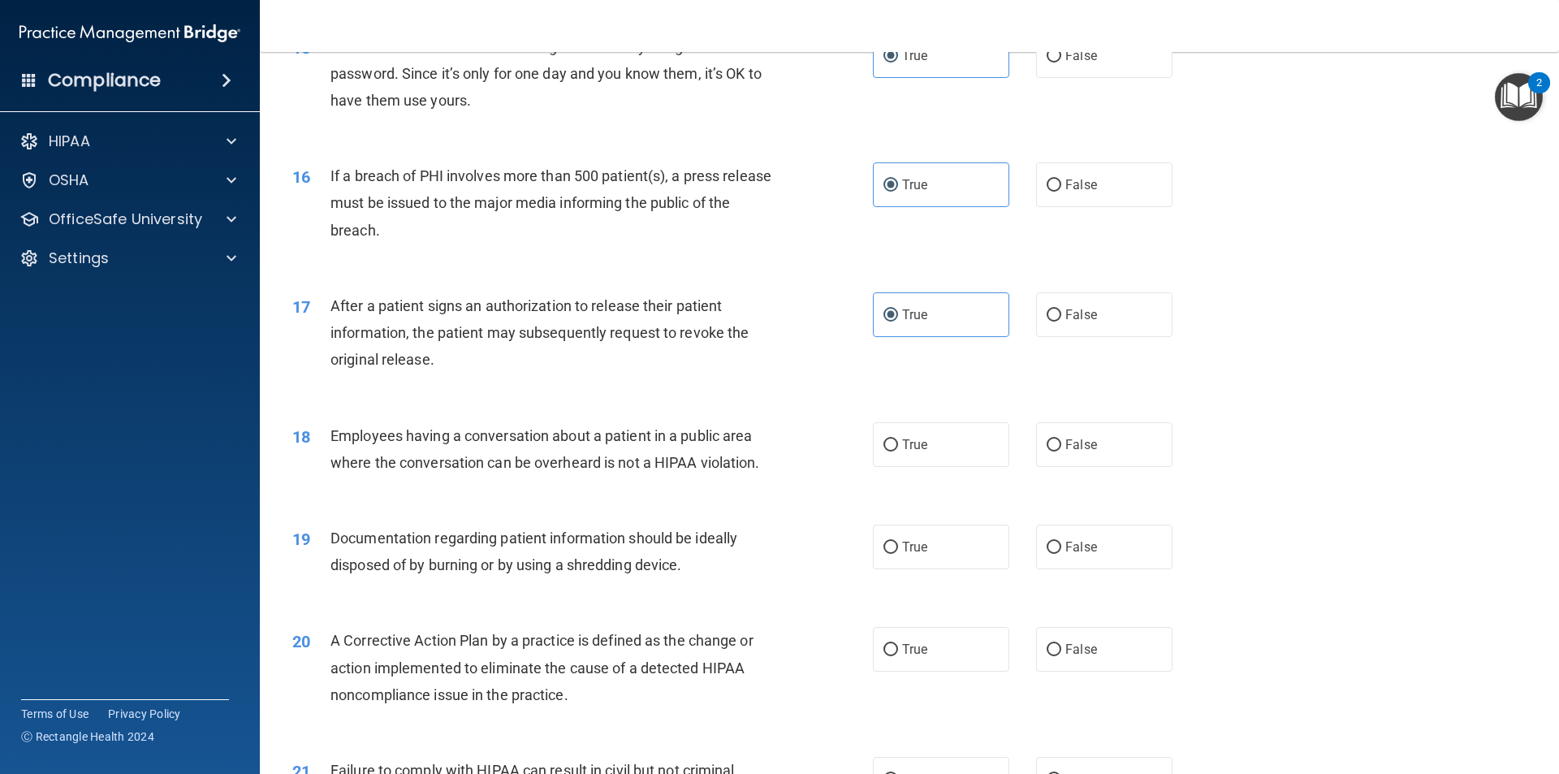
scroll to position [1705, 0]
click at [932, 457] on label "True" at bounding box center [941, 443] width 136 height 45
click at [898, 451] on input "True" at bounding box center [891, 445] width 15 height 12
radio input "true"
click at [941, 568] on label "True" at bounding box center [941, 546] width 136 height 45
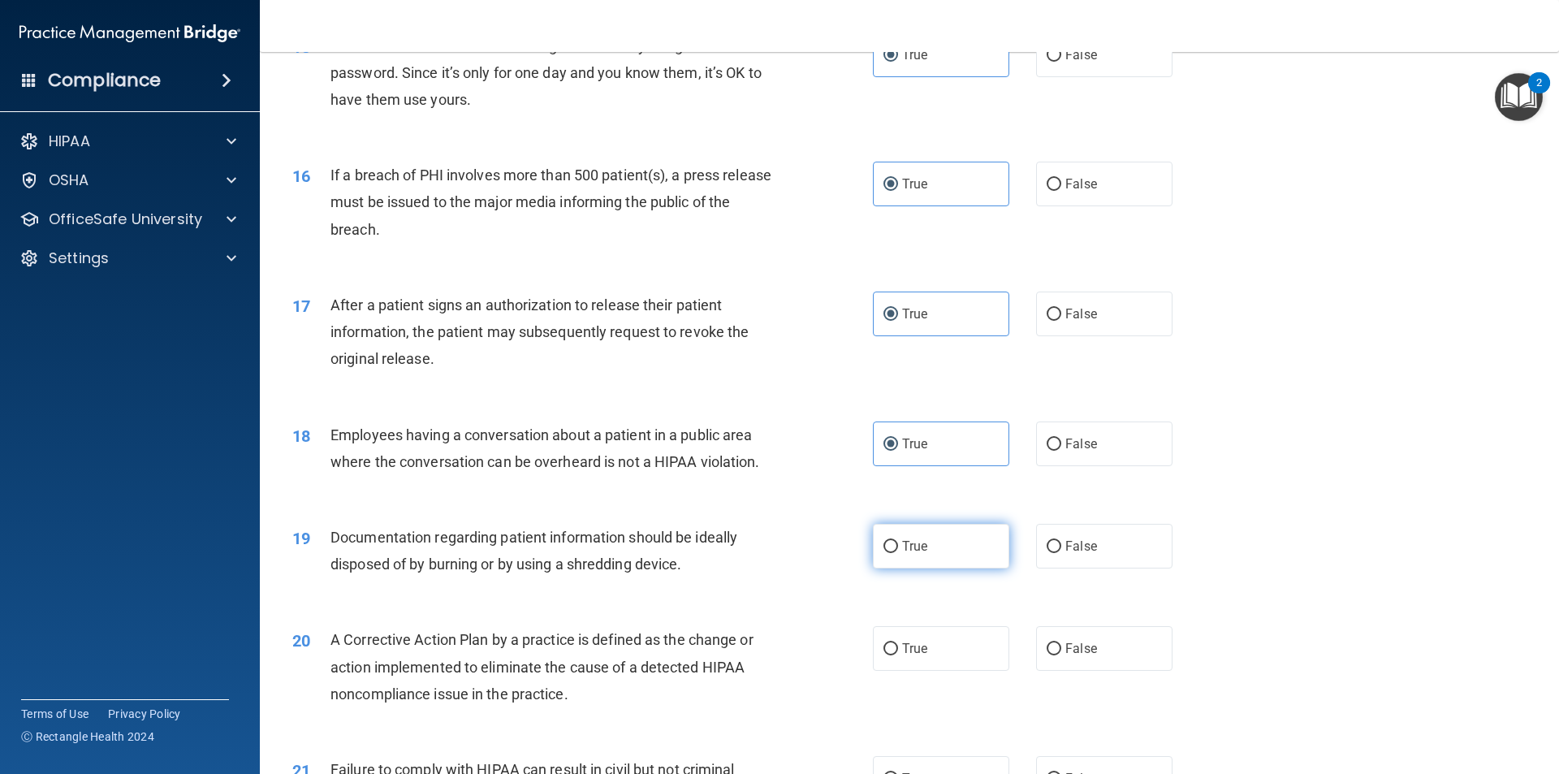
click at [898, 553] on input "True" at bounding box center [891, 547] width 15 height 12
radio input "true"
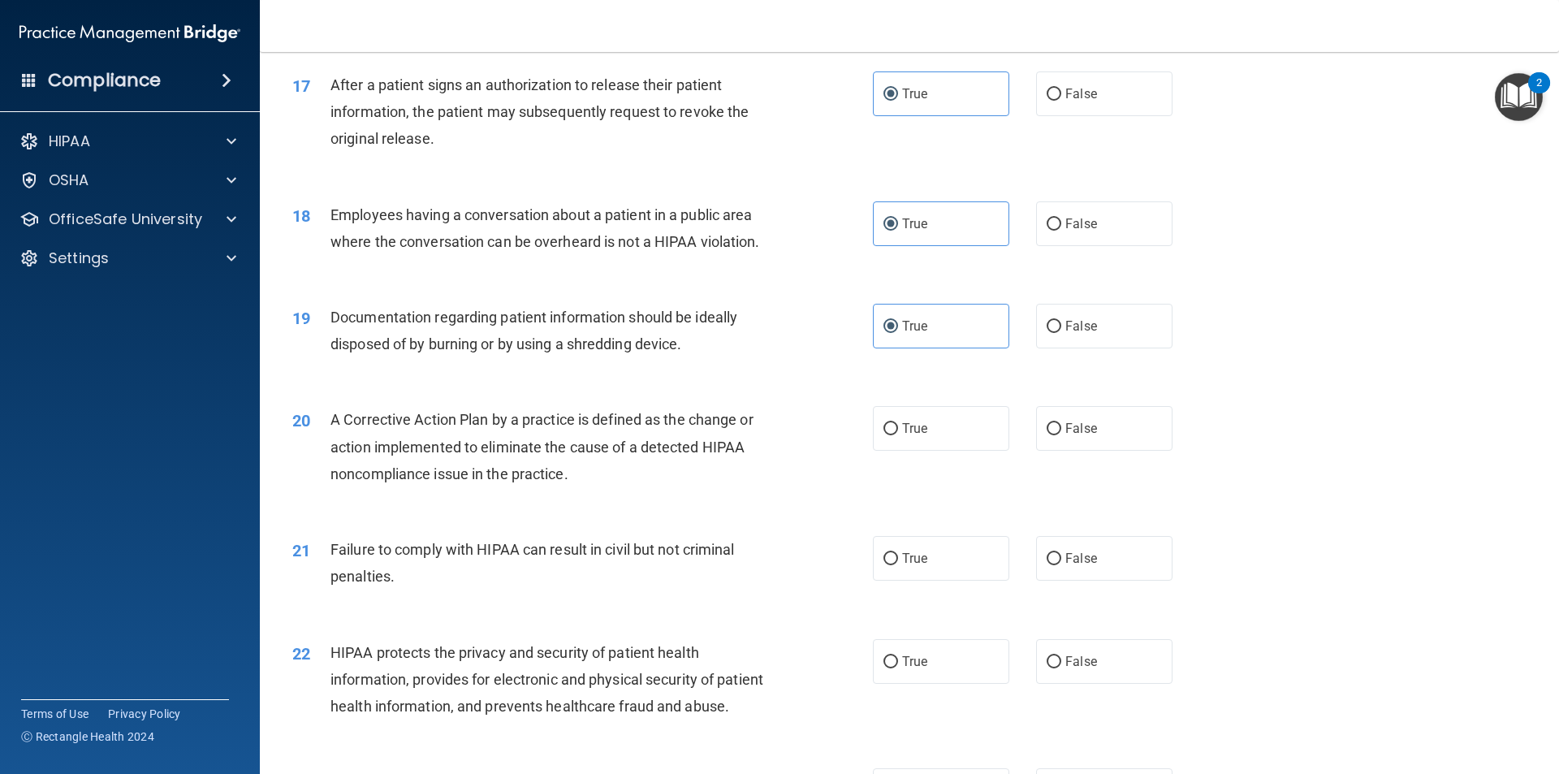
scroll to position [1949, 0]
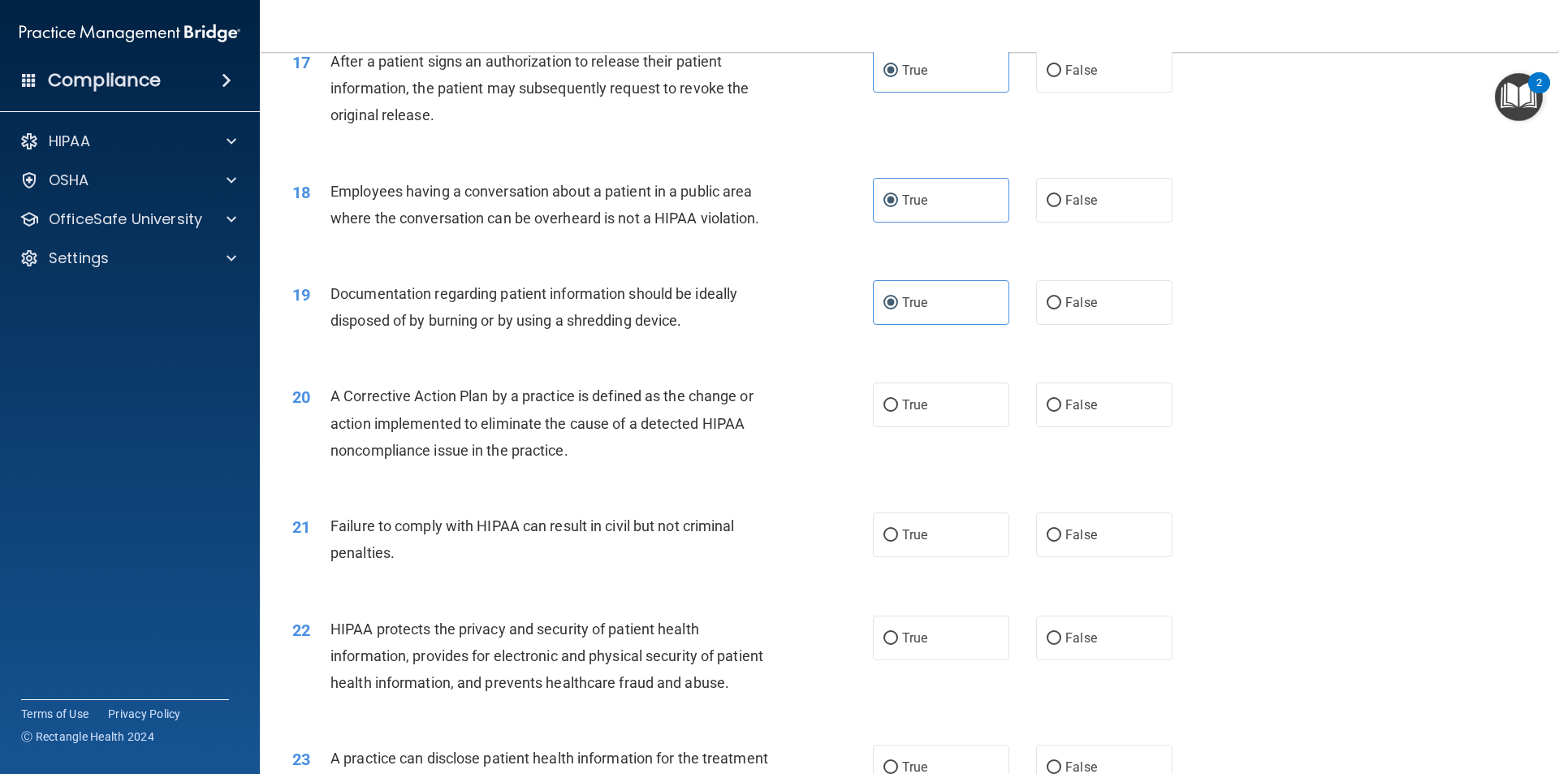
click at [936, 533] on div "21 Failure to comply with HIPAA can result in civil but not criminal penalties.…" at bounding box center [909, 543] width 1259 height 102
click at [945, 557] on label "True" at bounding box center [941, 534] width 136 height 45
click at [898, 542] on input "True" at bounding box center [891, 535] width 15 height 12
radio input "true"
click at [945, 427] on label "True" at bounding box center [941, 404] width 136 height 45
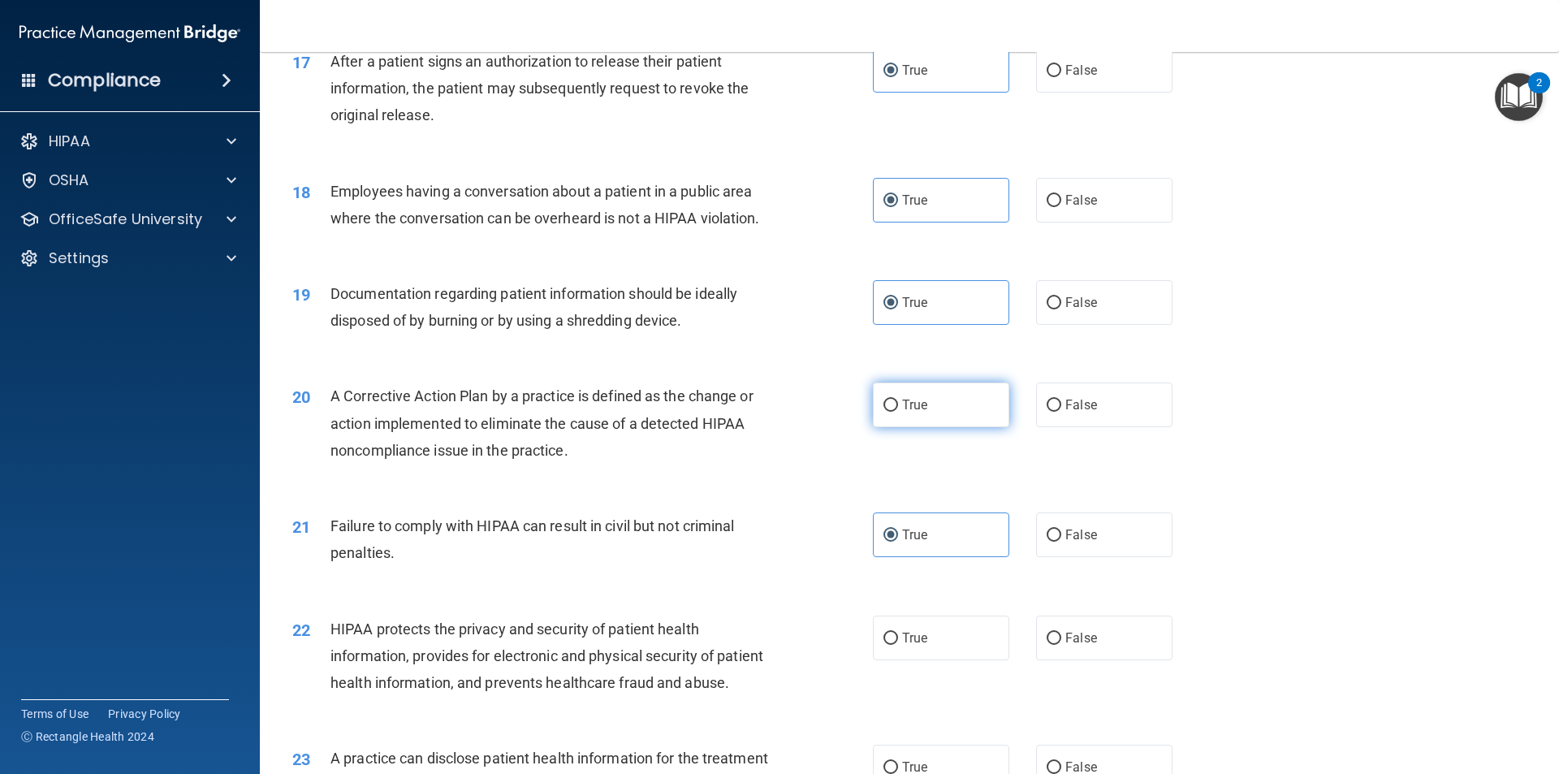
click at [898, 412] on input "True" at bounding box center [891, 406] width 15 height 12
radio input "true"
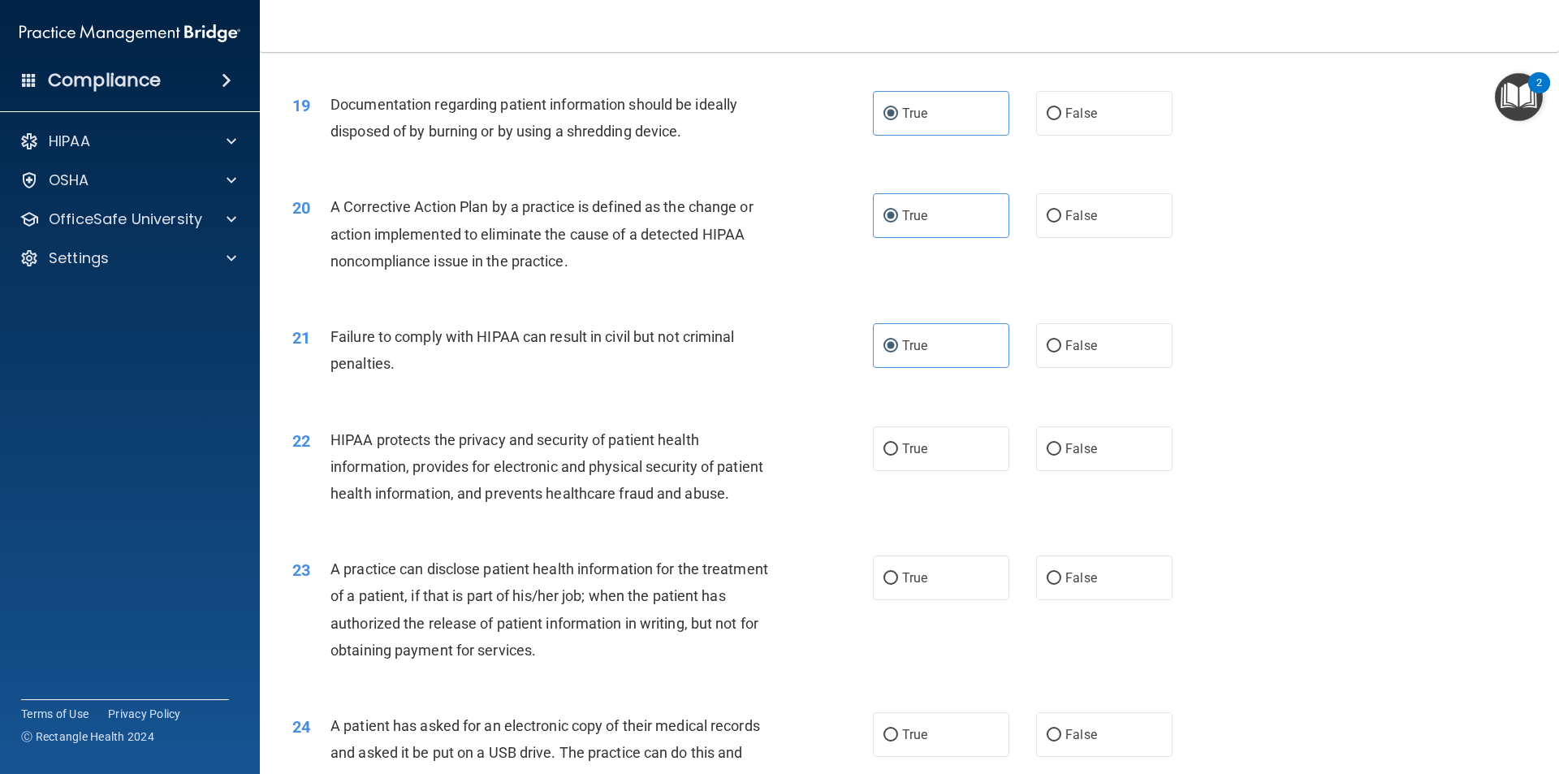
scroll to position [2193, 0]
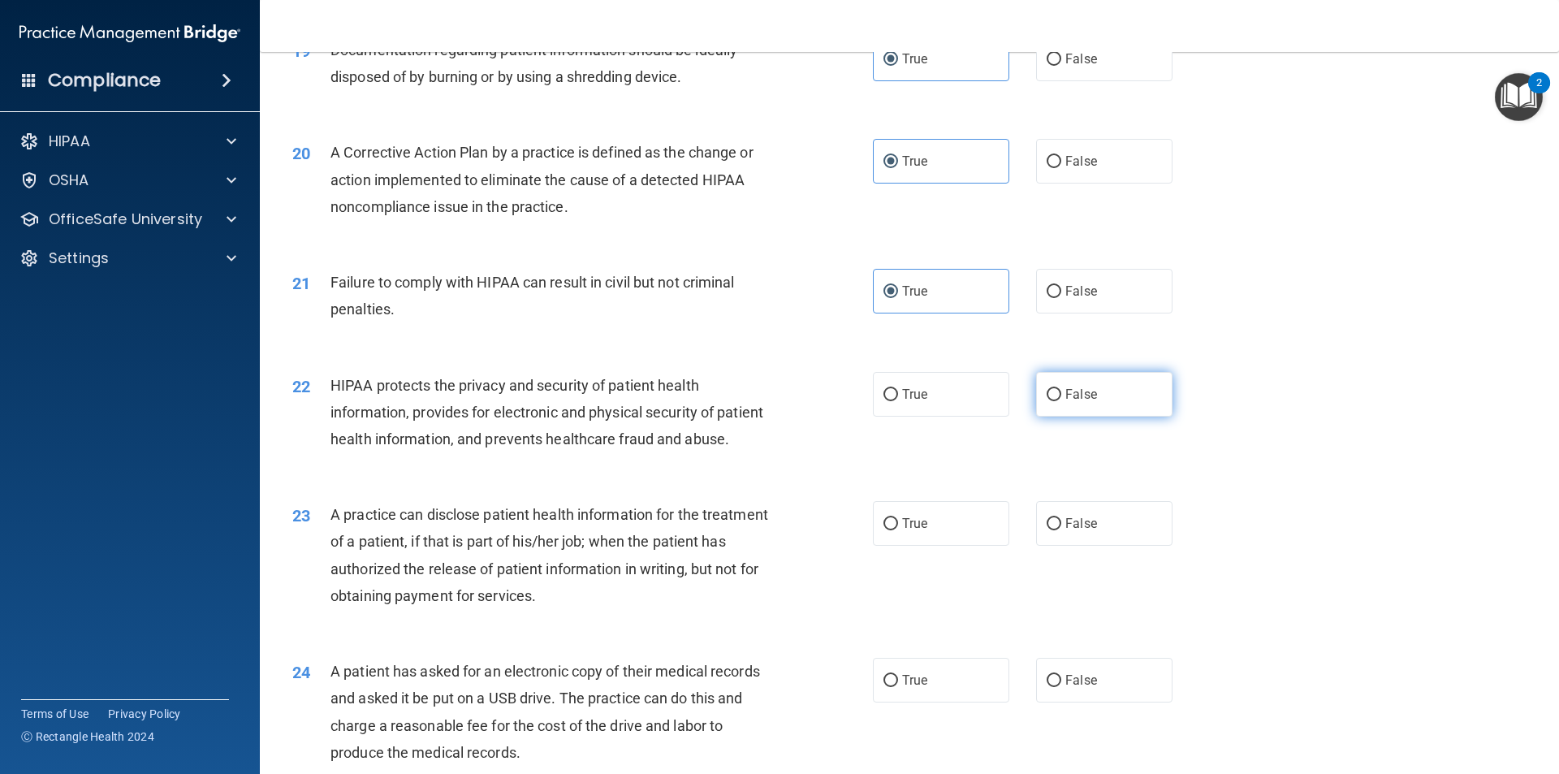
click at [1080, 402] on span "False" at bounding box center [1081, 394] width 32 height 15
click at [1061, 401] on input "False" at bounding box center [1054, 395] width 15 height 12
radio input "true"
click at [929, 546] on label "True" at bounding box center [941, 523] width 136 height 45
click at [898, 530] on input "True" at bounding box center [891, 524] width 15 height 12
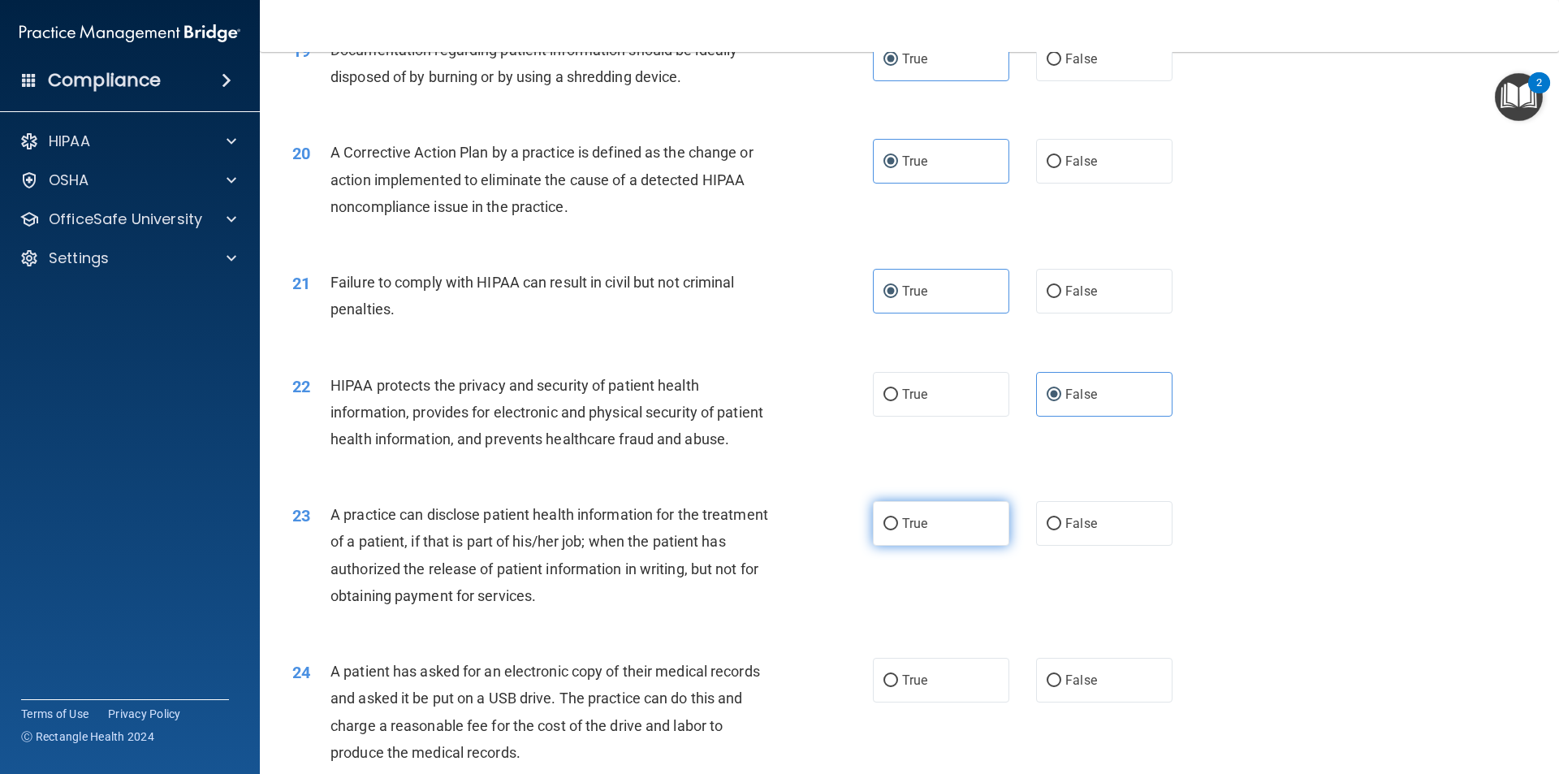
radio input "true"
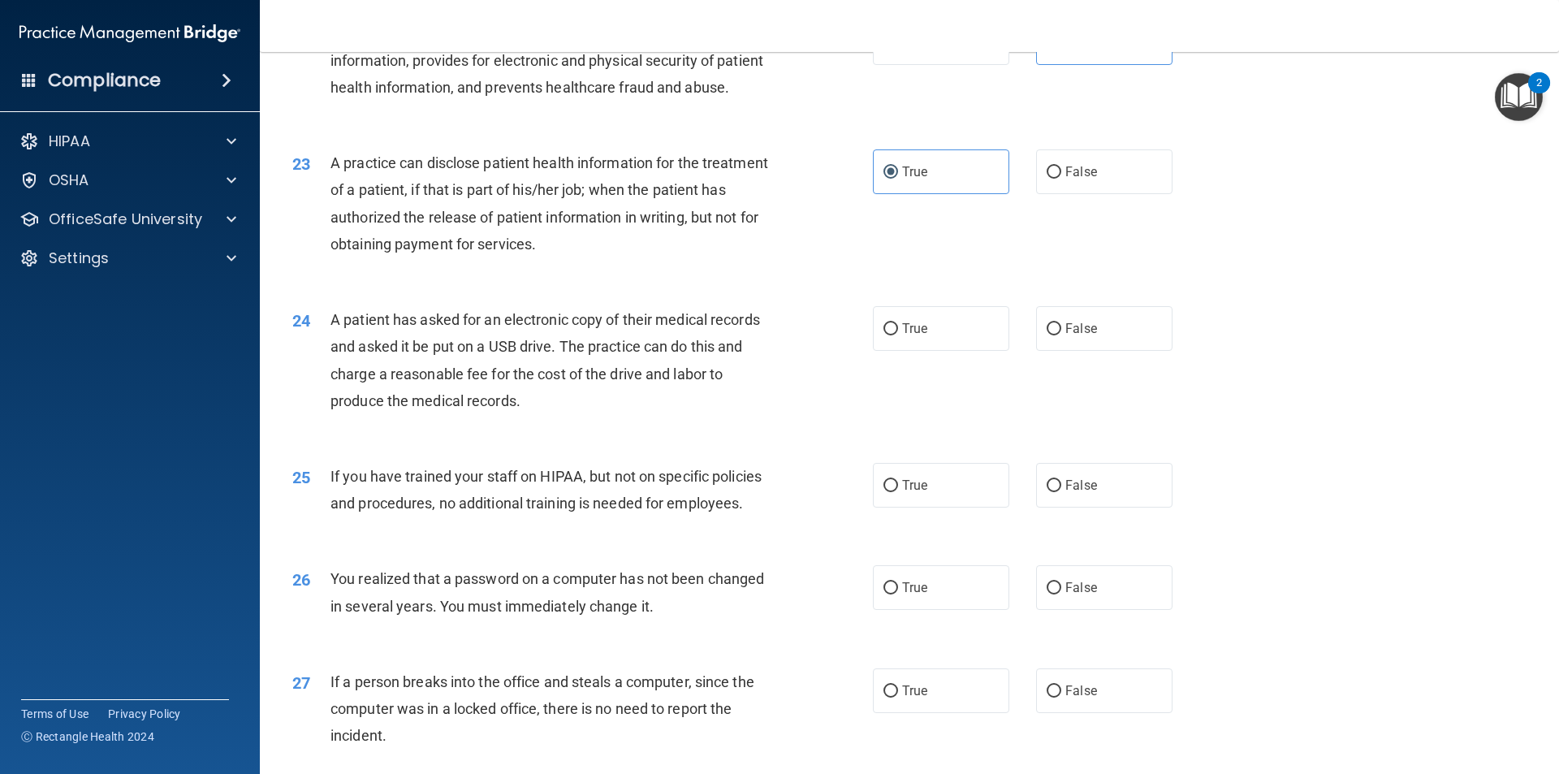
scroll to position [2680, 0]
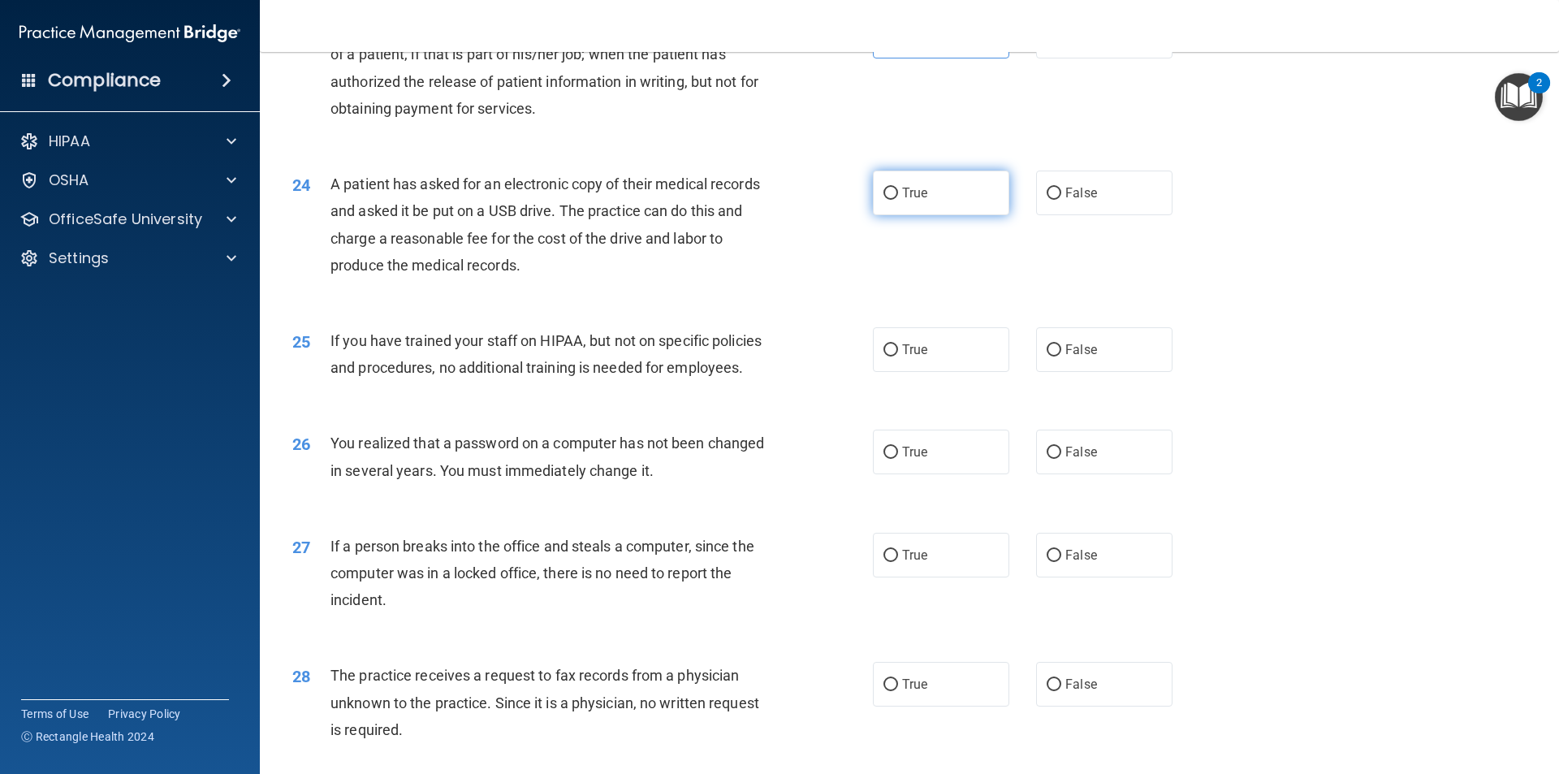
click at [955, 215] on label "True" at bounding box center [941, 193] width 136 height 45
click at [898, 200] on input "True" at bounding box center [891, 194] width 15 height 12
radio input "true"
click at [933, 372] on label "True" at bounding box center [941, 349] width 136 height 45
click at [898, 357] on input "True" at bounding box center [891, 350] width 15 height 12
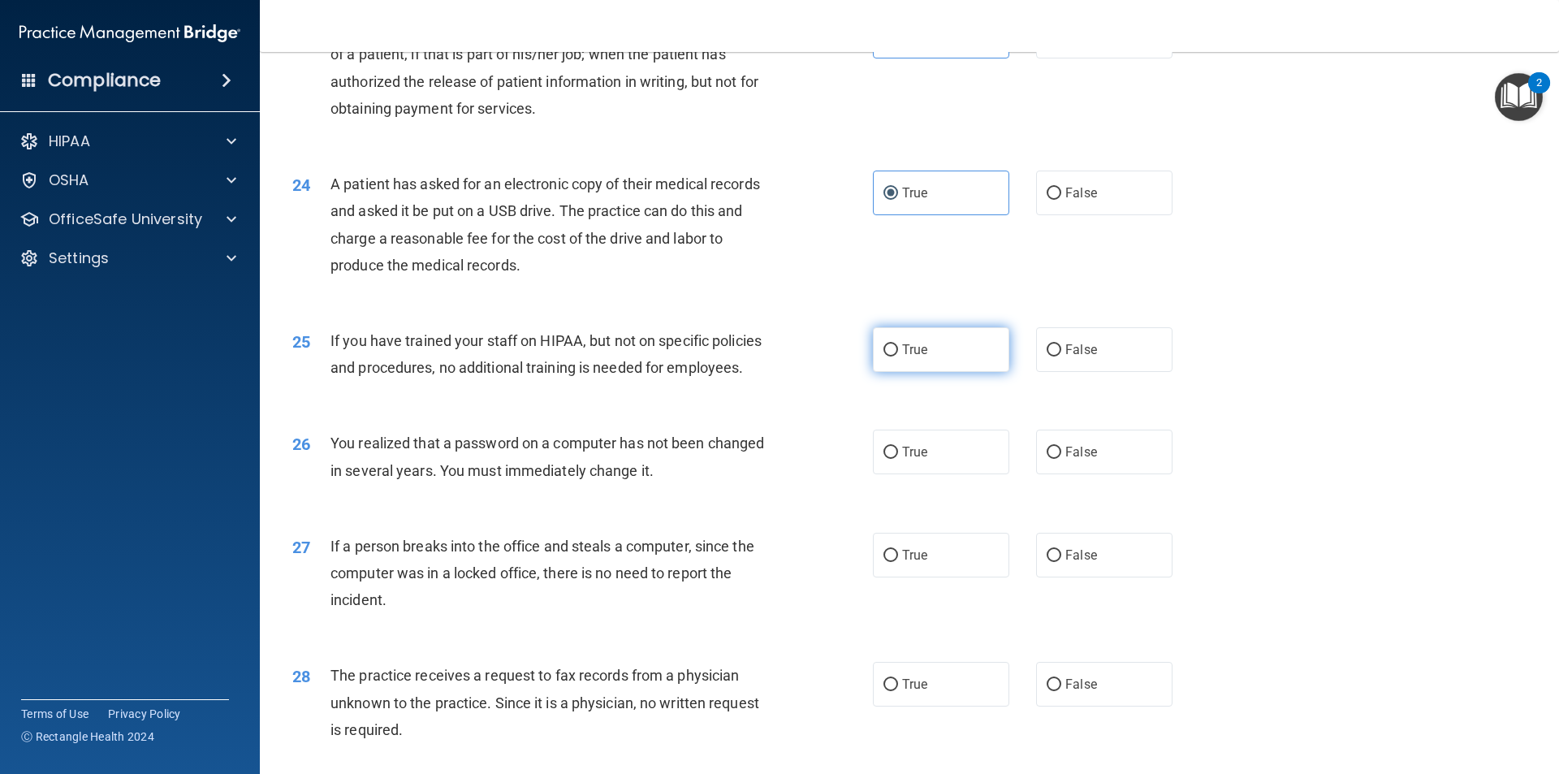
radio input "true"
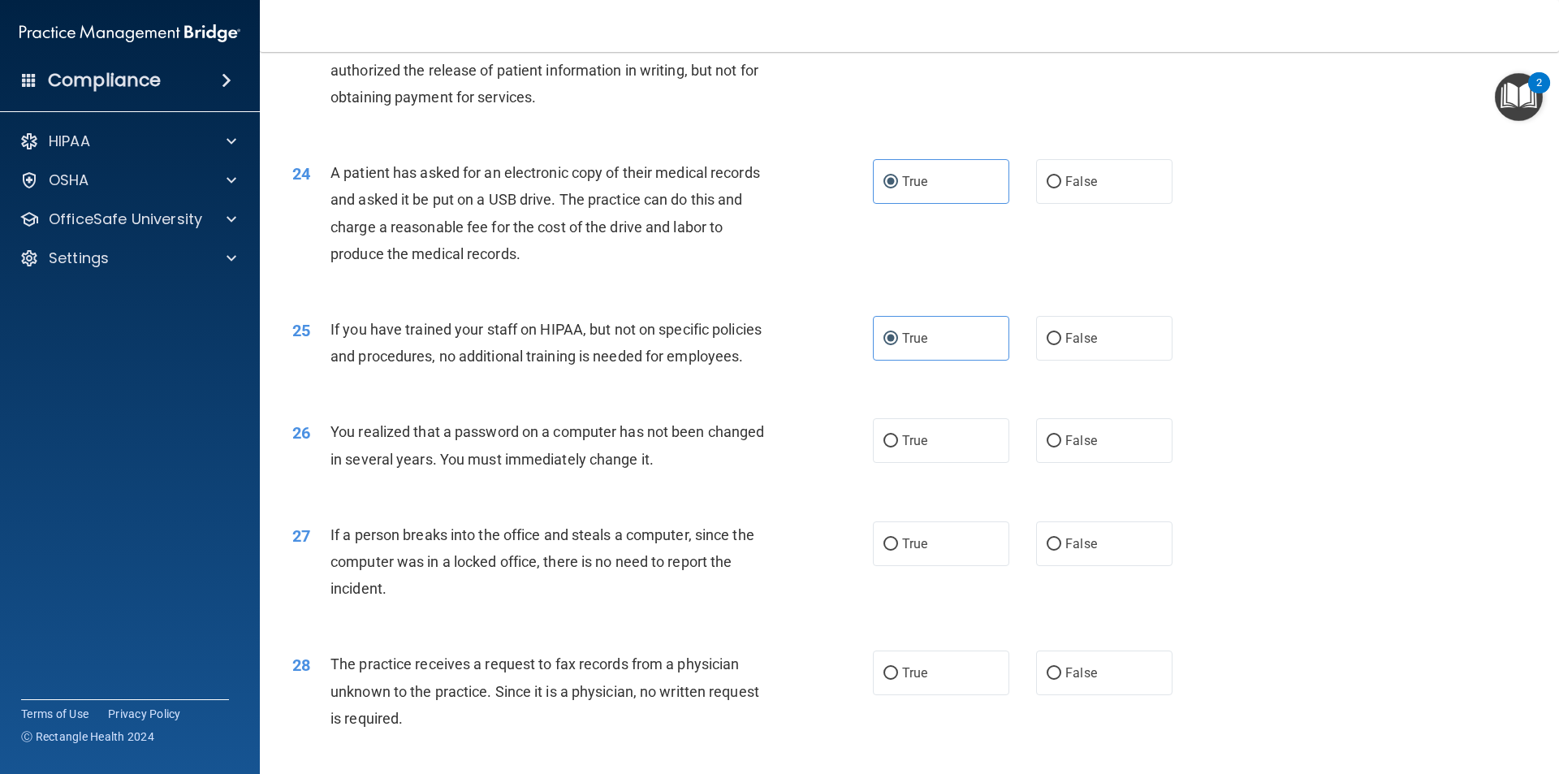
scroll to position [2664, 0]
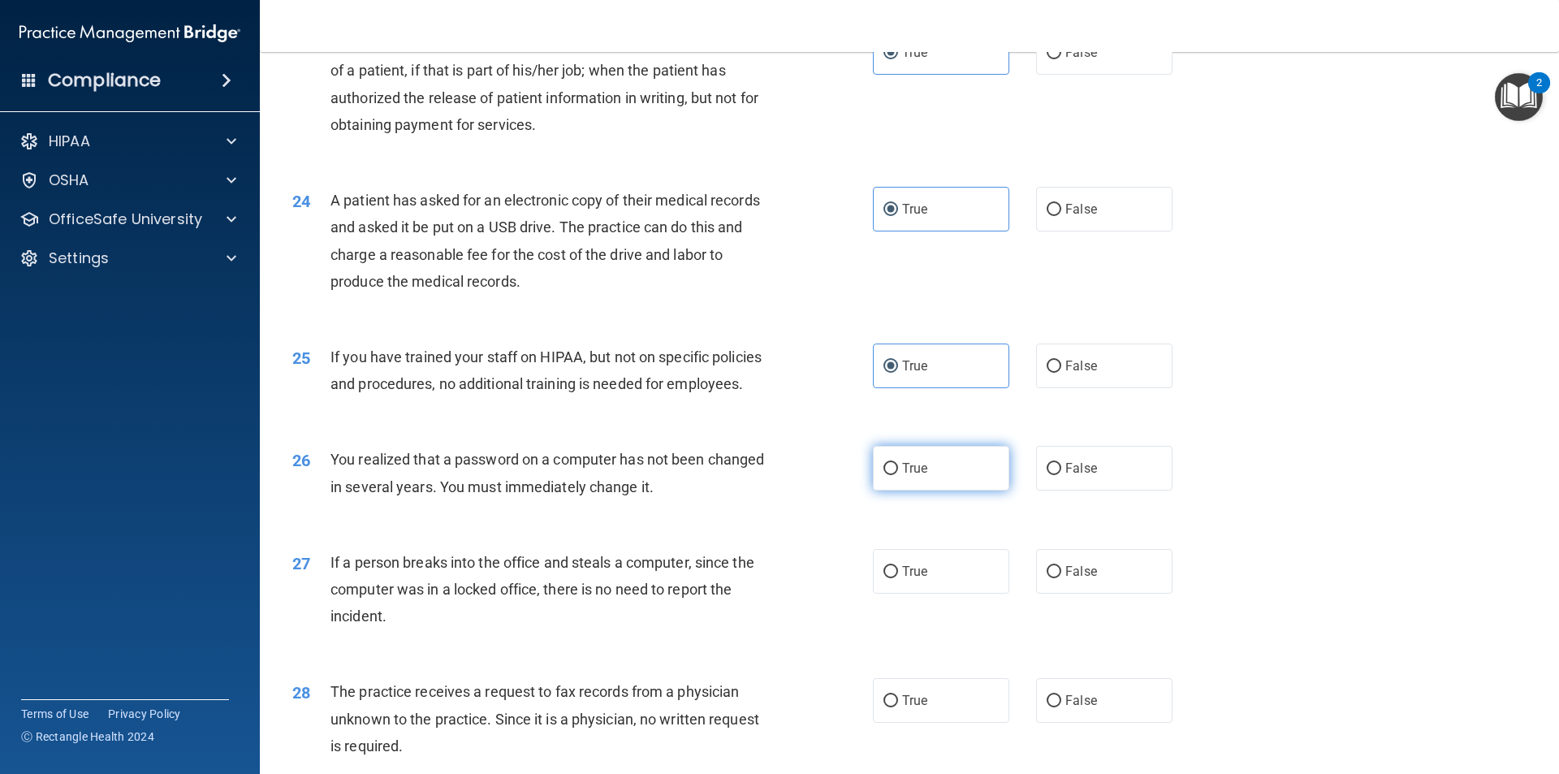
click at [949, 491] on label "True" at bounding box center [941, 468] width 136 height 45
click at [898, 475] on input "True" at bounding box center [891, 469] width 15 height 12
radio input "true"
click at [979, 594] on label "True" at bounding box center [941, 571] width 136 height 45
click at [898, 578] on input "True" at bounding box center [891, 572] width 15 height 12
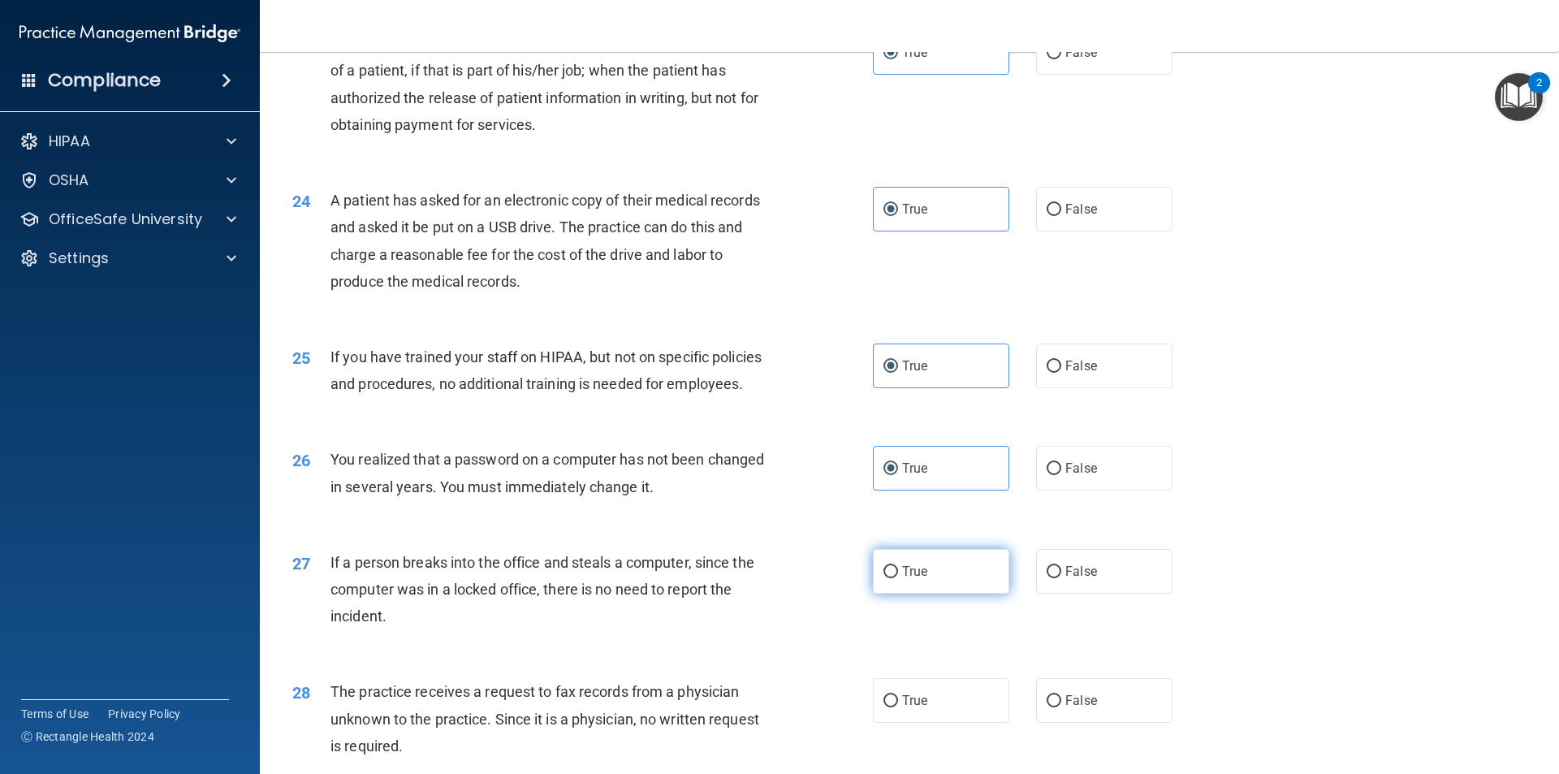
radio input "true"
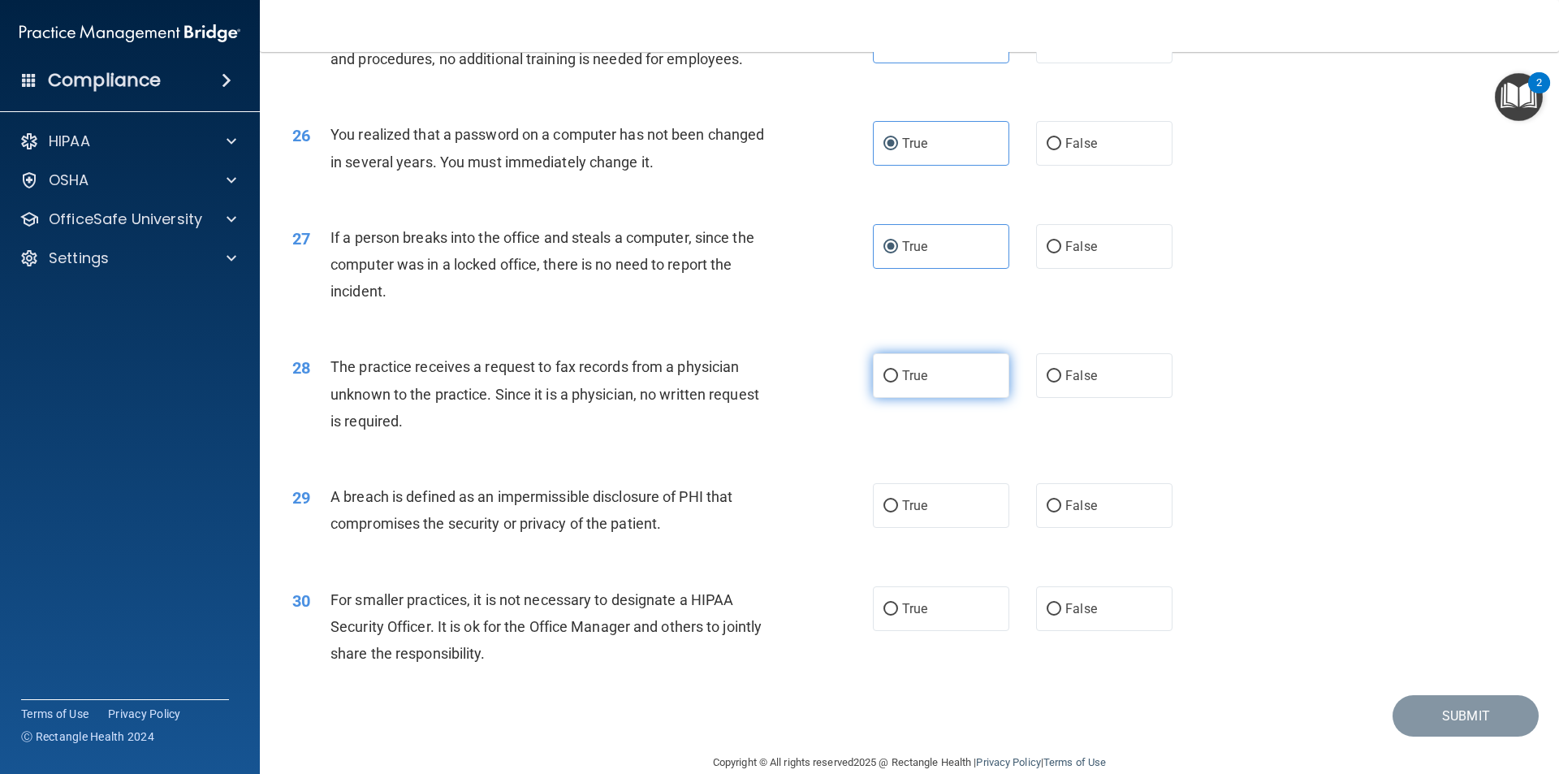
click at [902, 383] on span "True" at bounding box center [914, 375] width 25 height 15
click at [898, 382] on input "True" at bounding box center [891, 376] width 15 height 12
radio input "true"
click at [956, 528] on label "True" at bounding box center [941, 505] width 136 height 45
click at [898, 512] on input "True" at bounding box center [891, 506] width 15 height 12
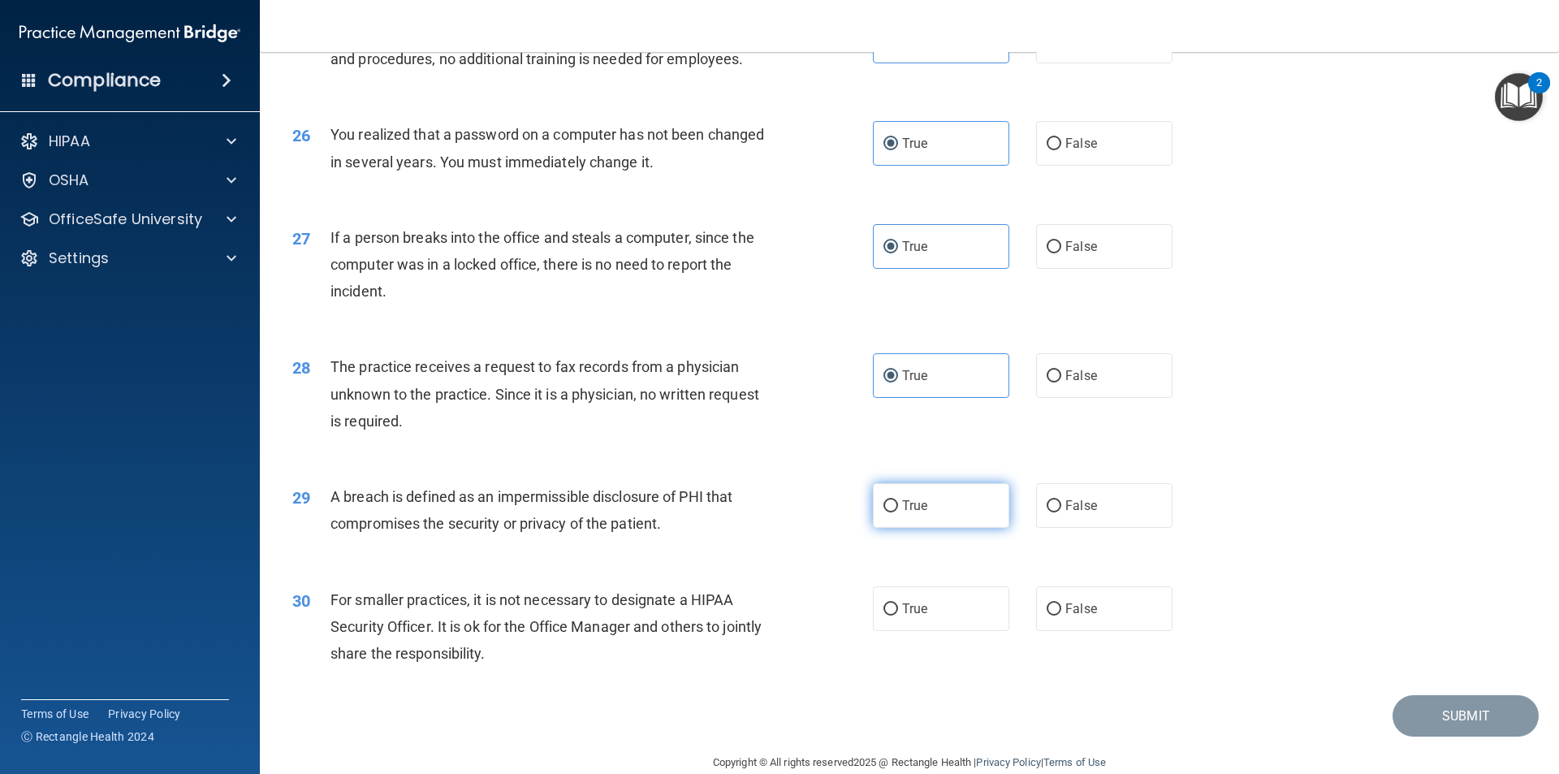
radio input "true"
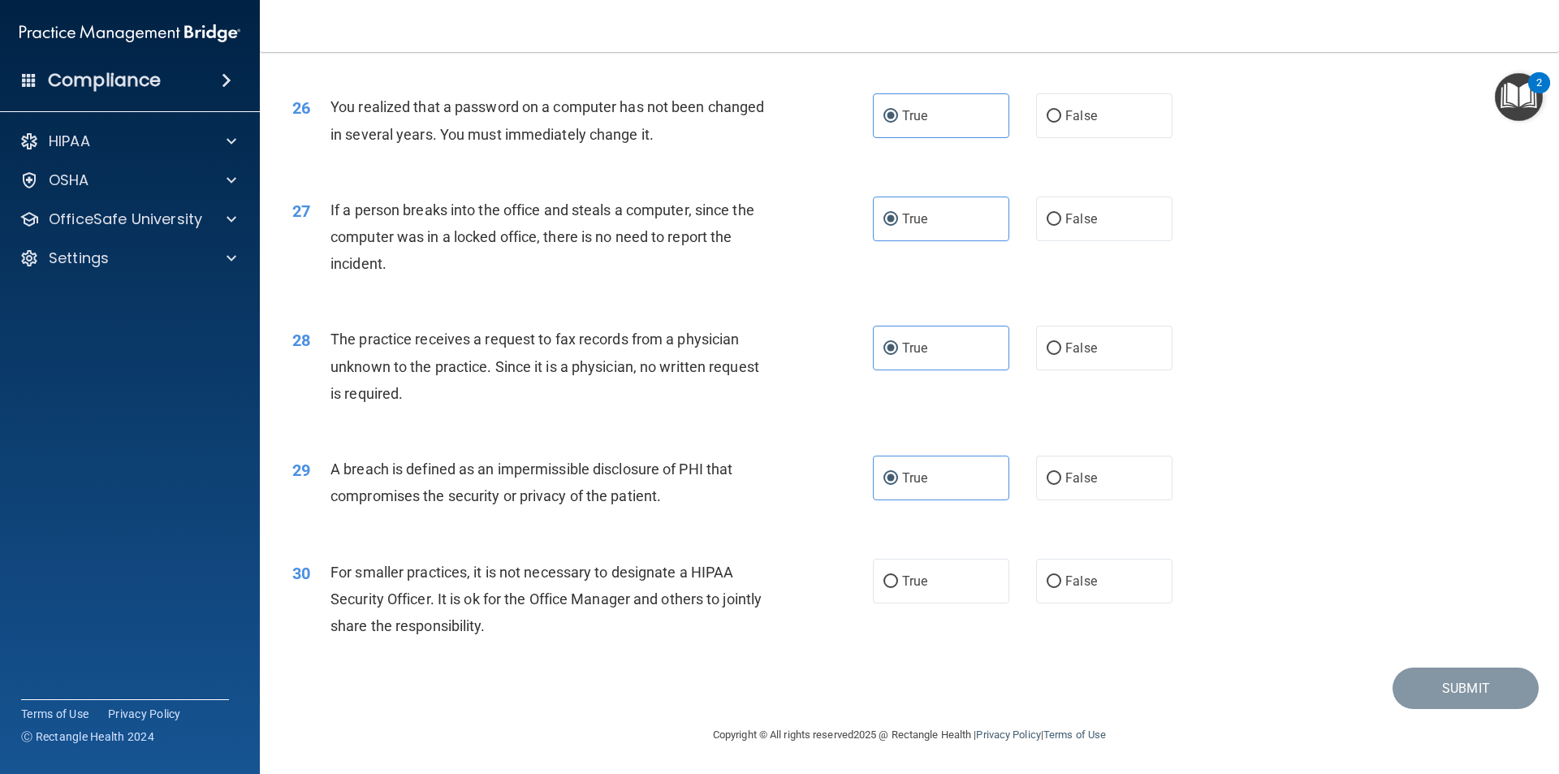
scroll to position [3070, 0]
click at [940, 584] on label "True" at bounding box center [941, 581] width 136 height 45
click at [898, 584] on input "True" at bounding box center [891, 582] width 15 height 12
radio input "true"
click at [1429, 687] on button "Submit" at bounding box center [1466, 688] width 146 height 41
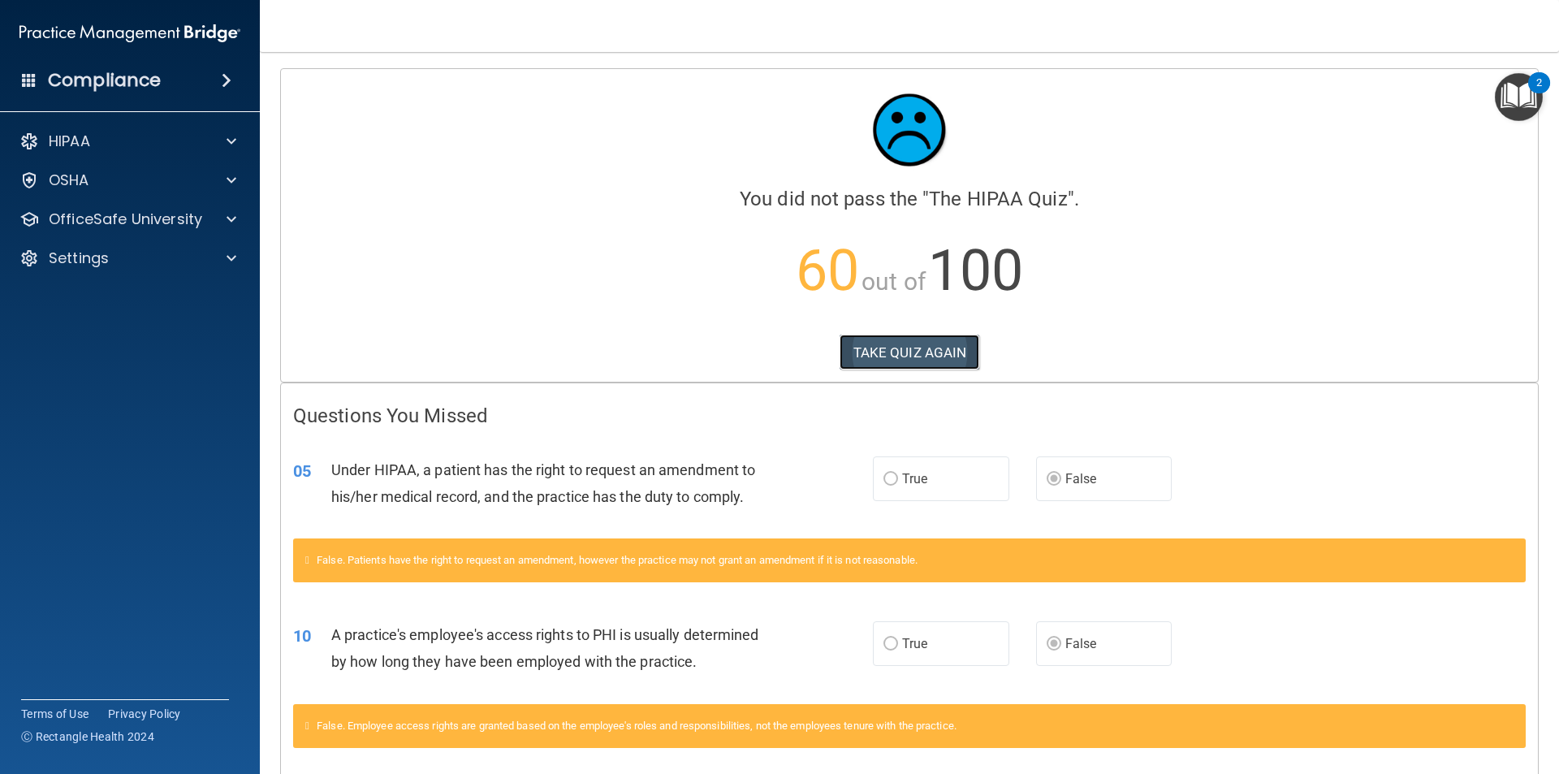
click at [882, 353] on button "TAKE QUIZ AGAIN" at bounding box center [910, 353] width 140 height 36
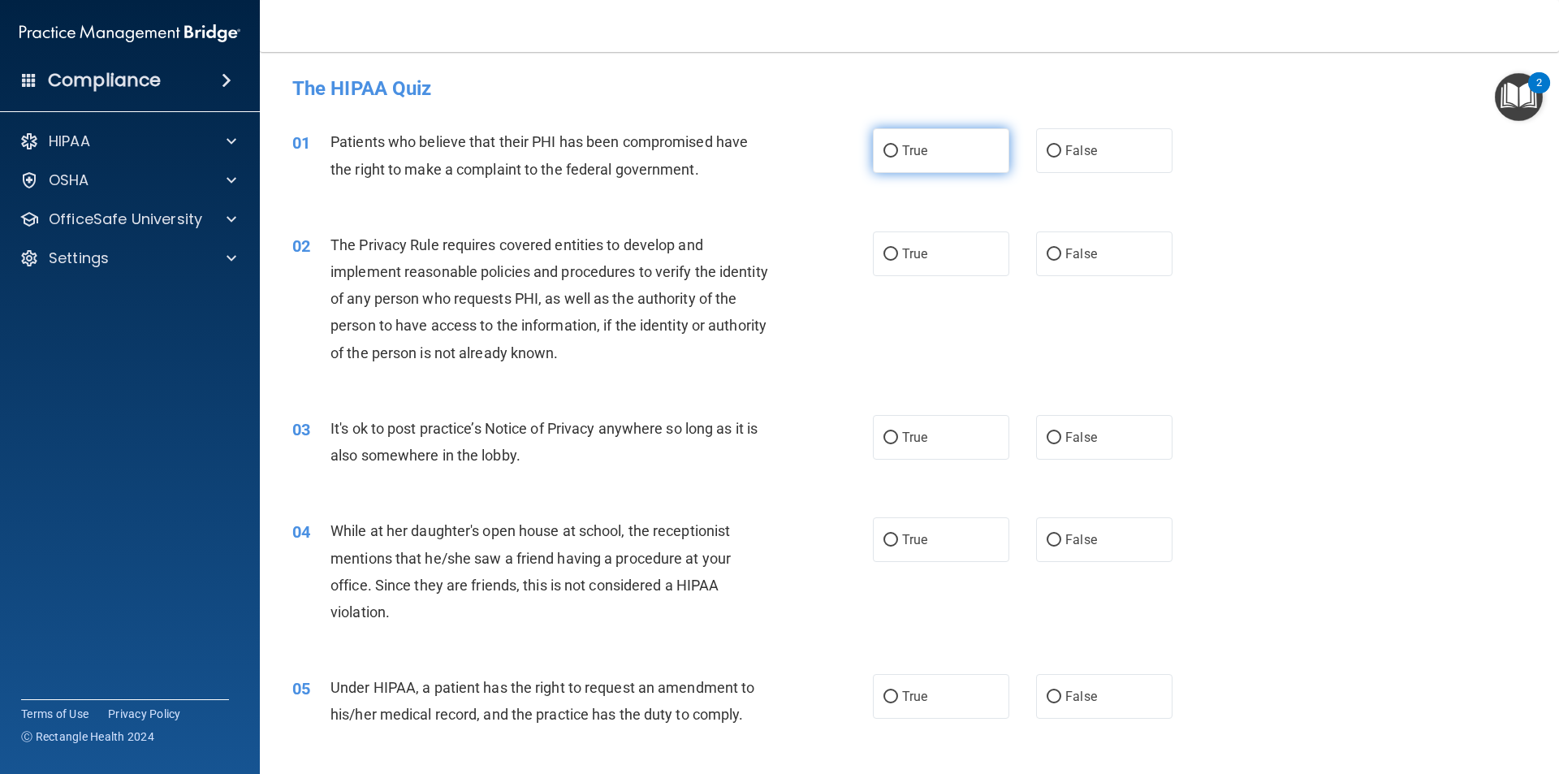
click at [902, 153] on span "True" at bounding box center [914, 150] width 25 height 15
click at [898, 153] on input "True" at bounding box center [891, 151] width 15 height 12
radio input "true"
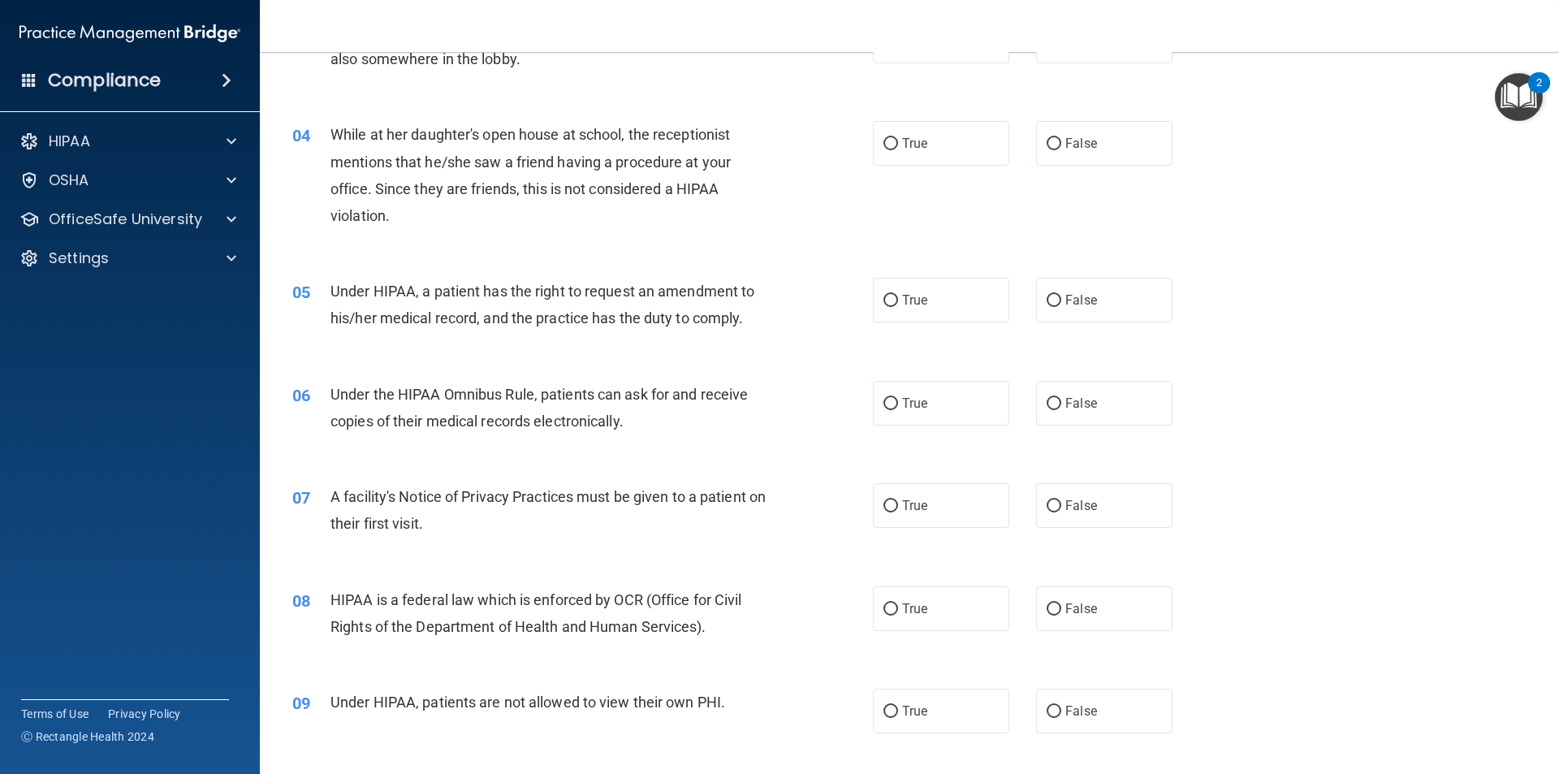
scroll to position [406, 0]
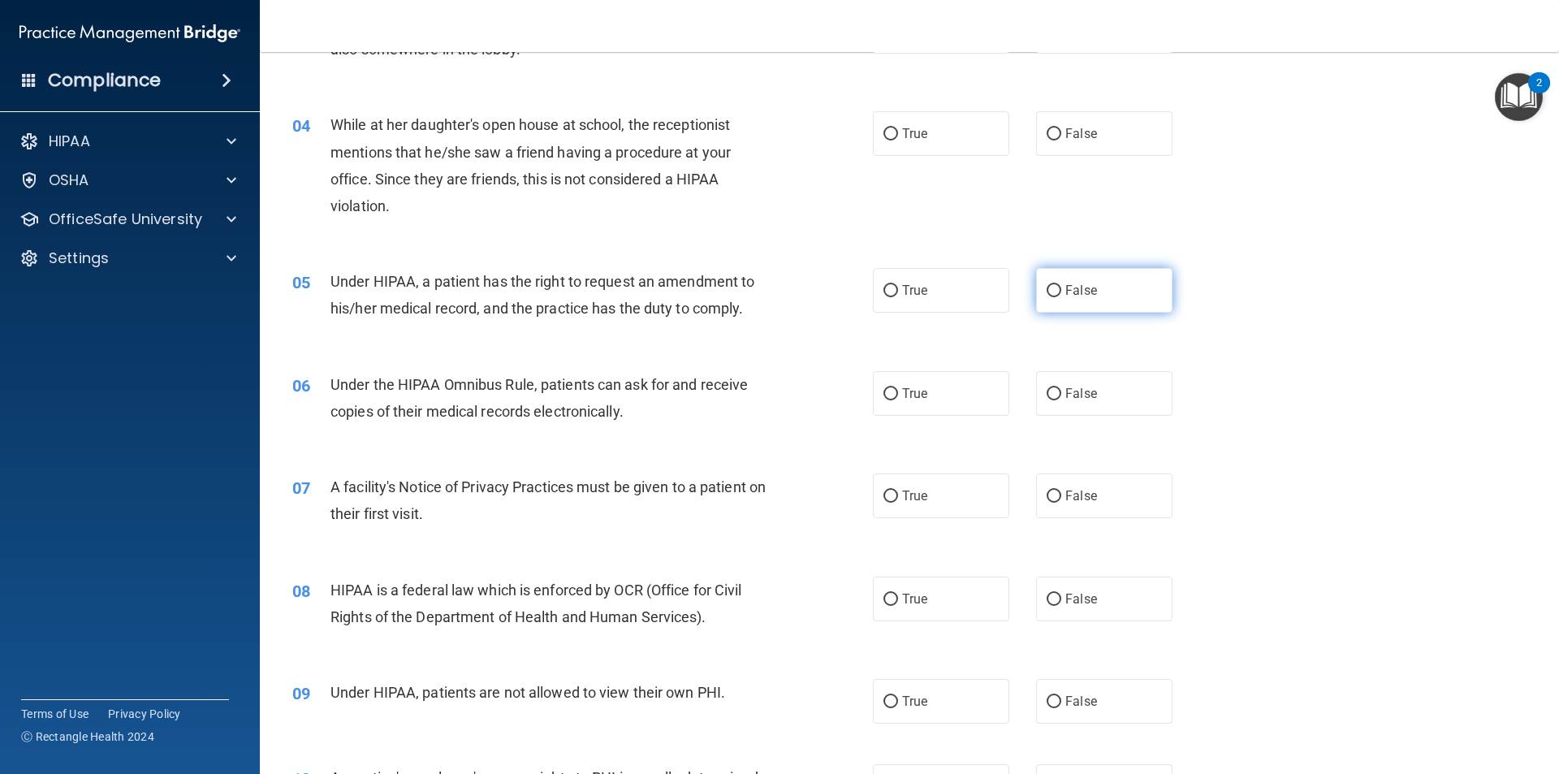
click at [1090, 295] on label "False" at bounding box center [1104, 290] width 136 height 45
click at [1061, 295] on input "False" at bounding box center [1054, 291] width 15 height 12
radio input "true"
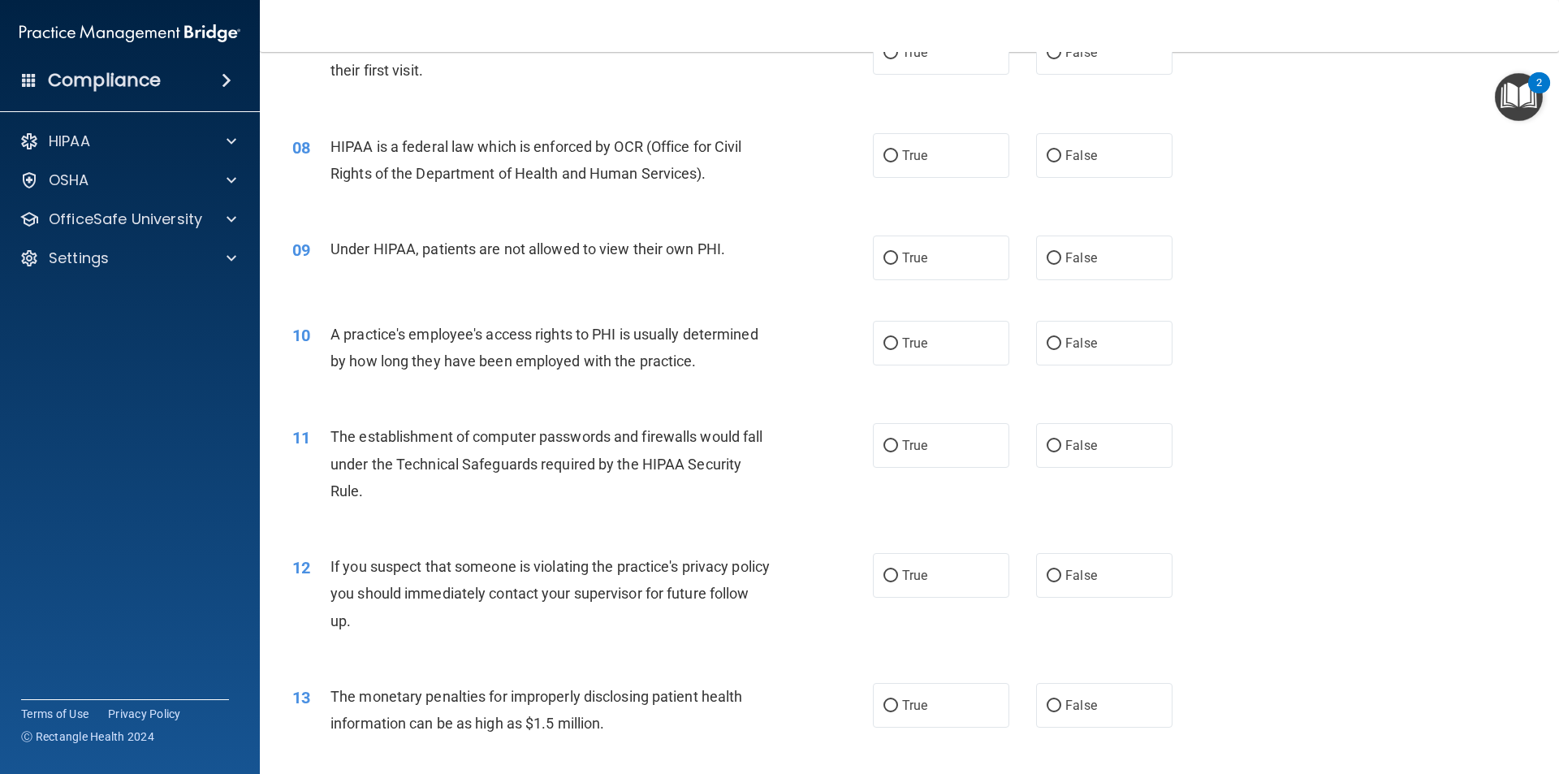
scroll to position [893, 0]
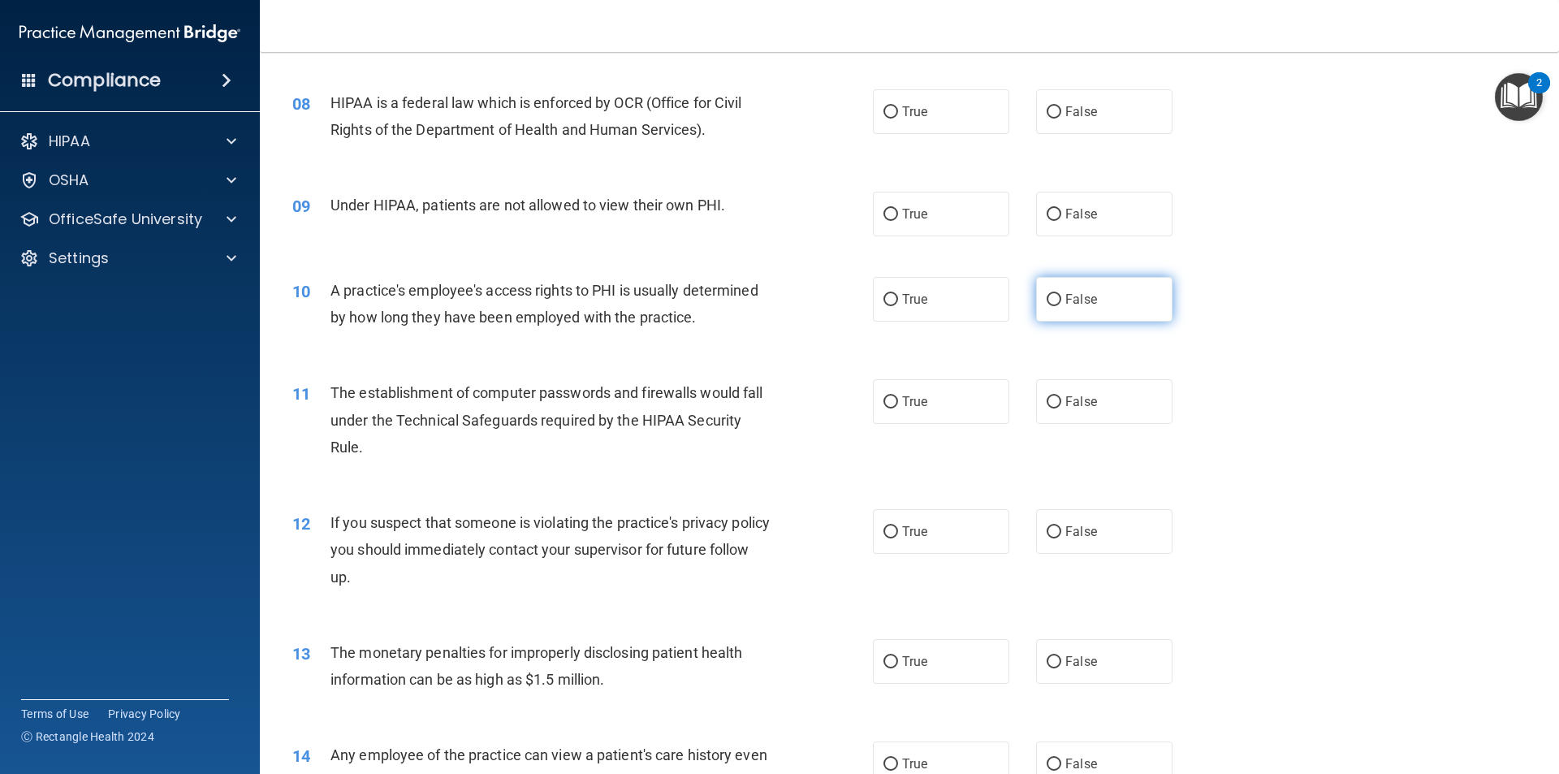
click at [1069, 302] on span "False" at bounding box center [1081, 299] width 32 height 15
click at [1061, 302] on input "False" at bounding box center [1054, 300] width 15 height 12
radio input "true"
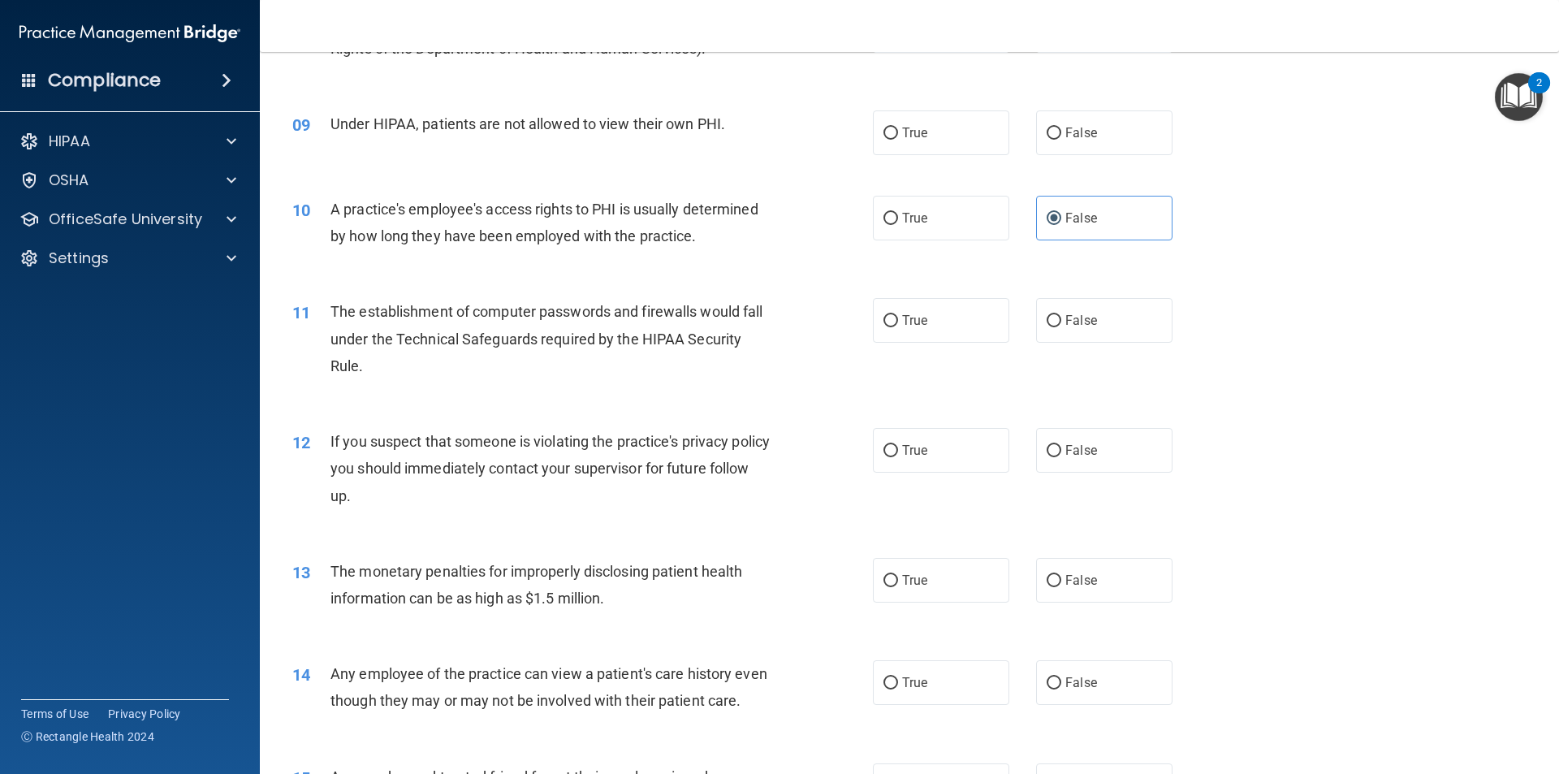
scroll to position [1056, 0]
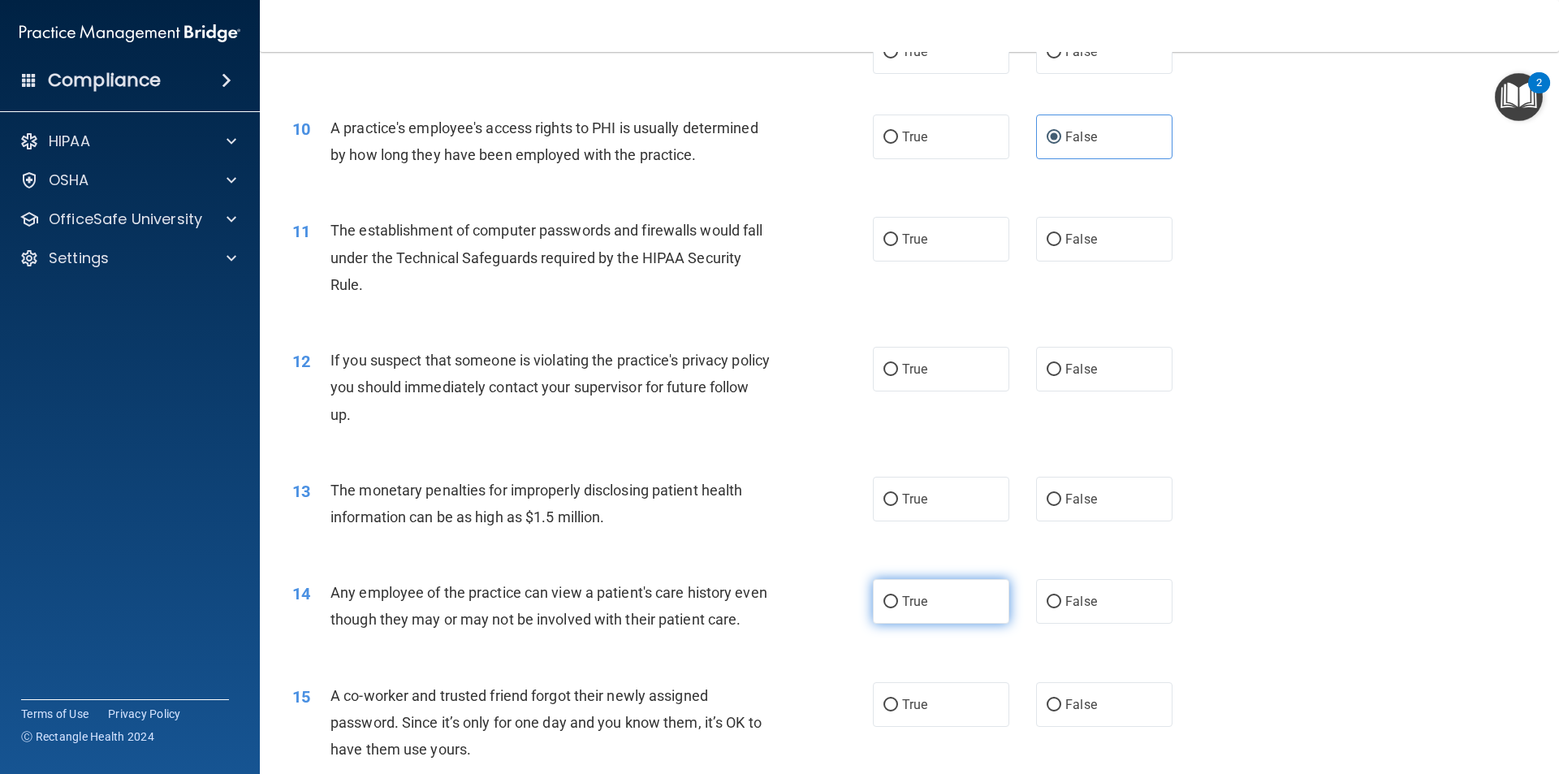
click at [1001, 611] on label "True" at bounding box center [941, 601] width 136 height 45
click at [898, 608] on input "True" at bounding box center [891, 602] width 15 height 12
radio input "true"
click at [1072, 599] on span "False" at bounding box center [1081, 601] width 32 height 15
click at [1061, 599] on input "False" at bounding box center [1054, 602] width 15 height 12
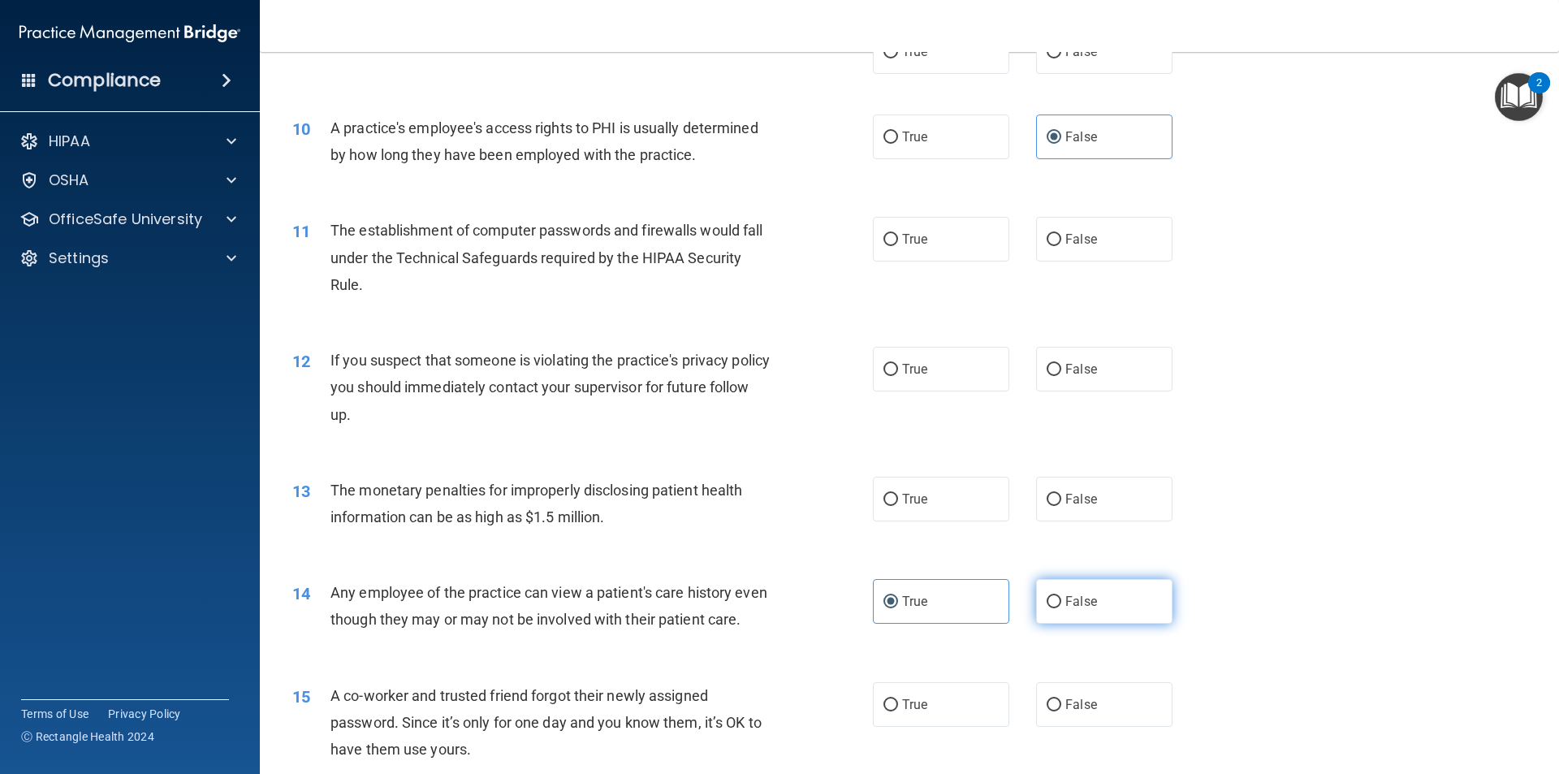
radio input "true"
radio input "false"
click at [1070, 718] on label "False" at bounding box center [1104, 704] width 136 height 45
click at [1061, 711] on input "False" at bounding box center [1054, 705] width 15 height 12
radio input "true"
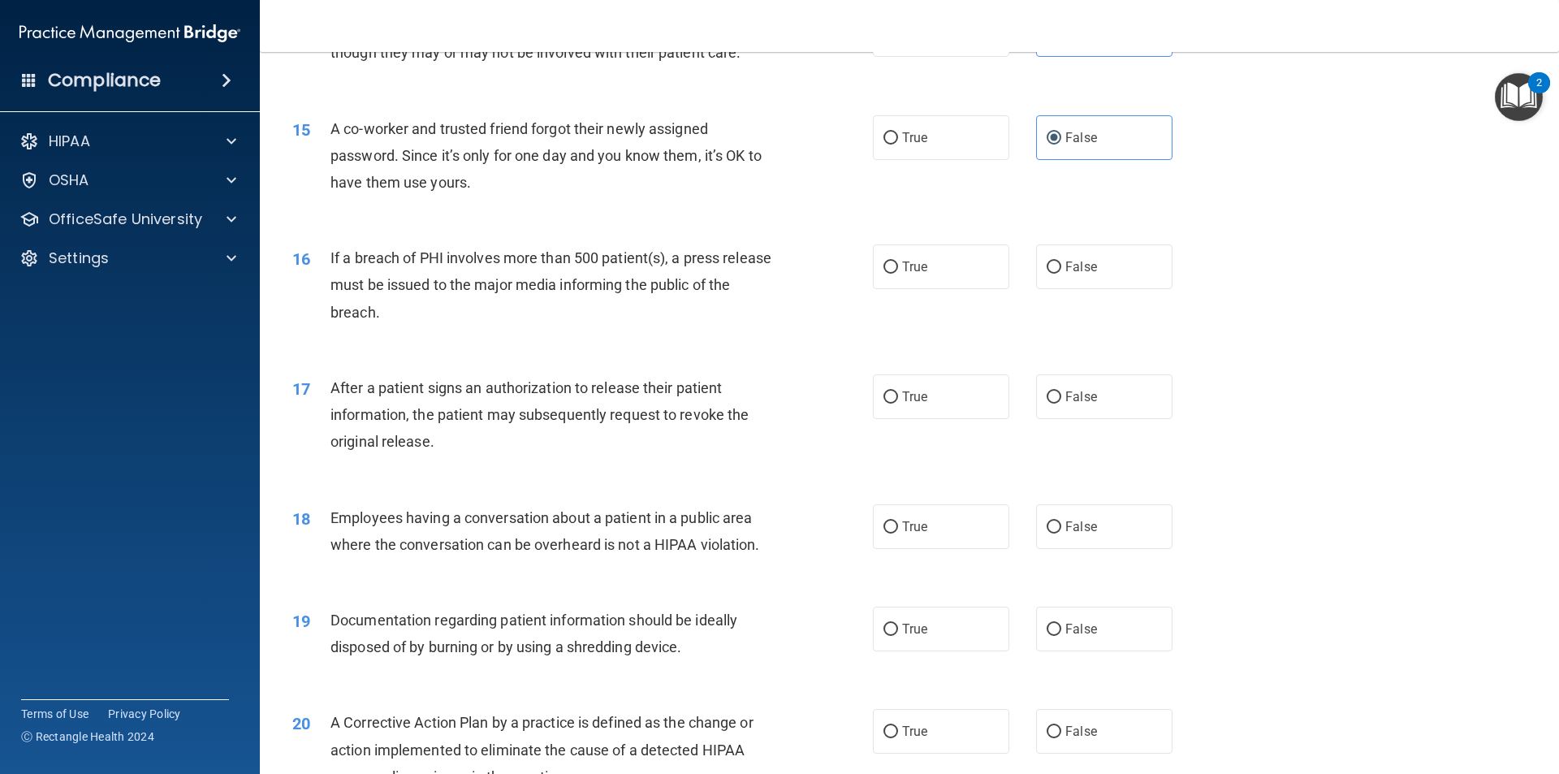
scroll to position [1624, 0]
click at [1065, 585] on div "18 Employees having a conversation about a patient in a public area where the c…" at bounding box center [909, 533] width 1259 height 102
click at [1073, 533] on span "False" at bounding box center [1081, 524] width 32 height 15
click at [1061, 532] on input "False" at bounding box center [1054, 526] width 15 height 12
radio input "true"
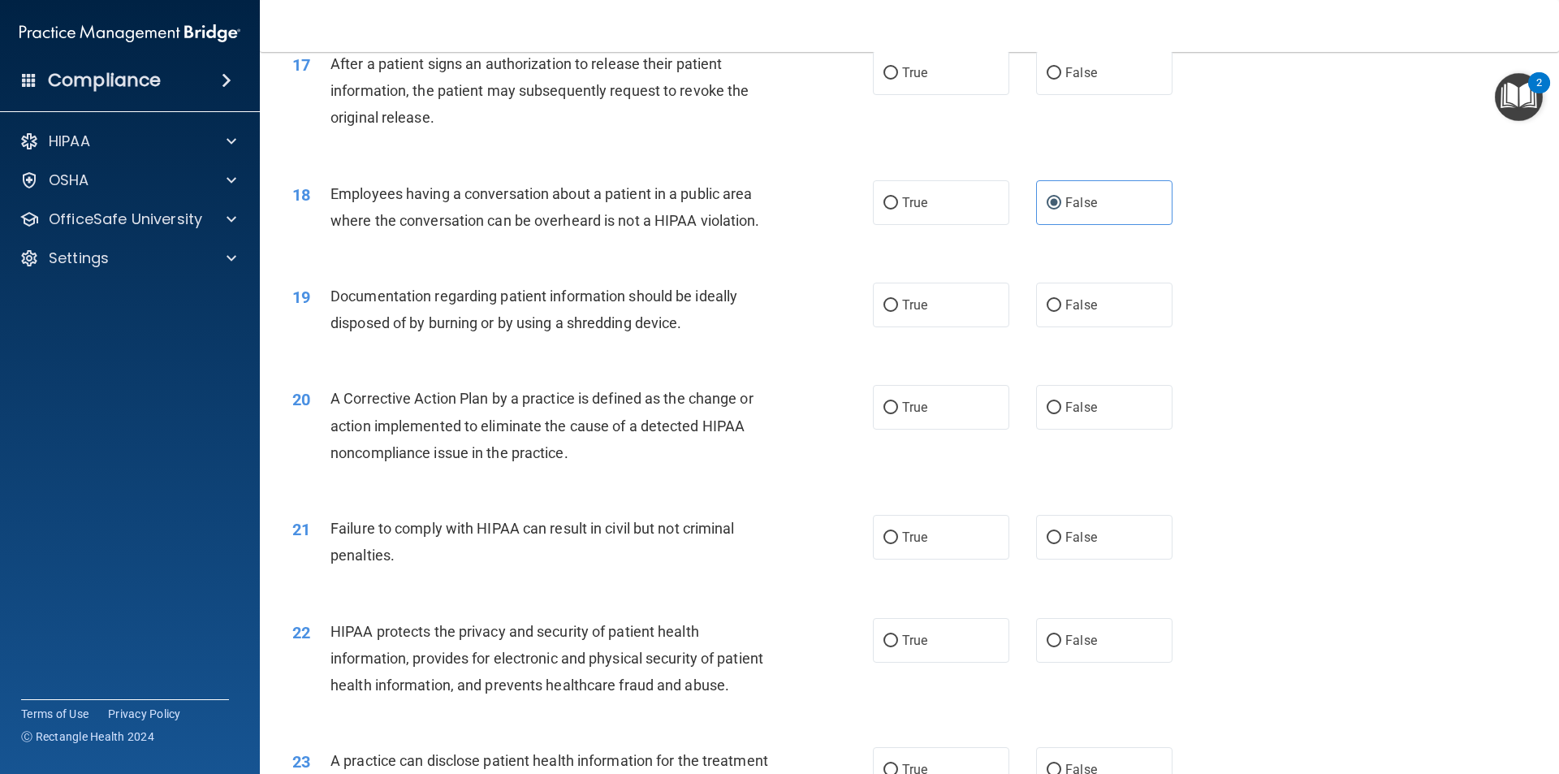
scroll to position [1949, 0]
click at [1100, 557] on label "False" at bounding box center [1104, 534] width 136 height 45
click at [1061, 542] on input "False" at bounding box center [1054, 535] width 15 height 12
radio input "true"
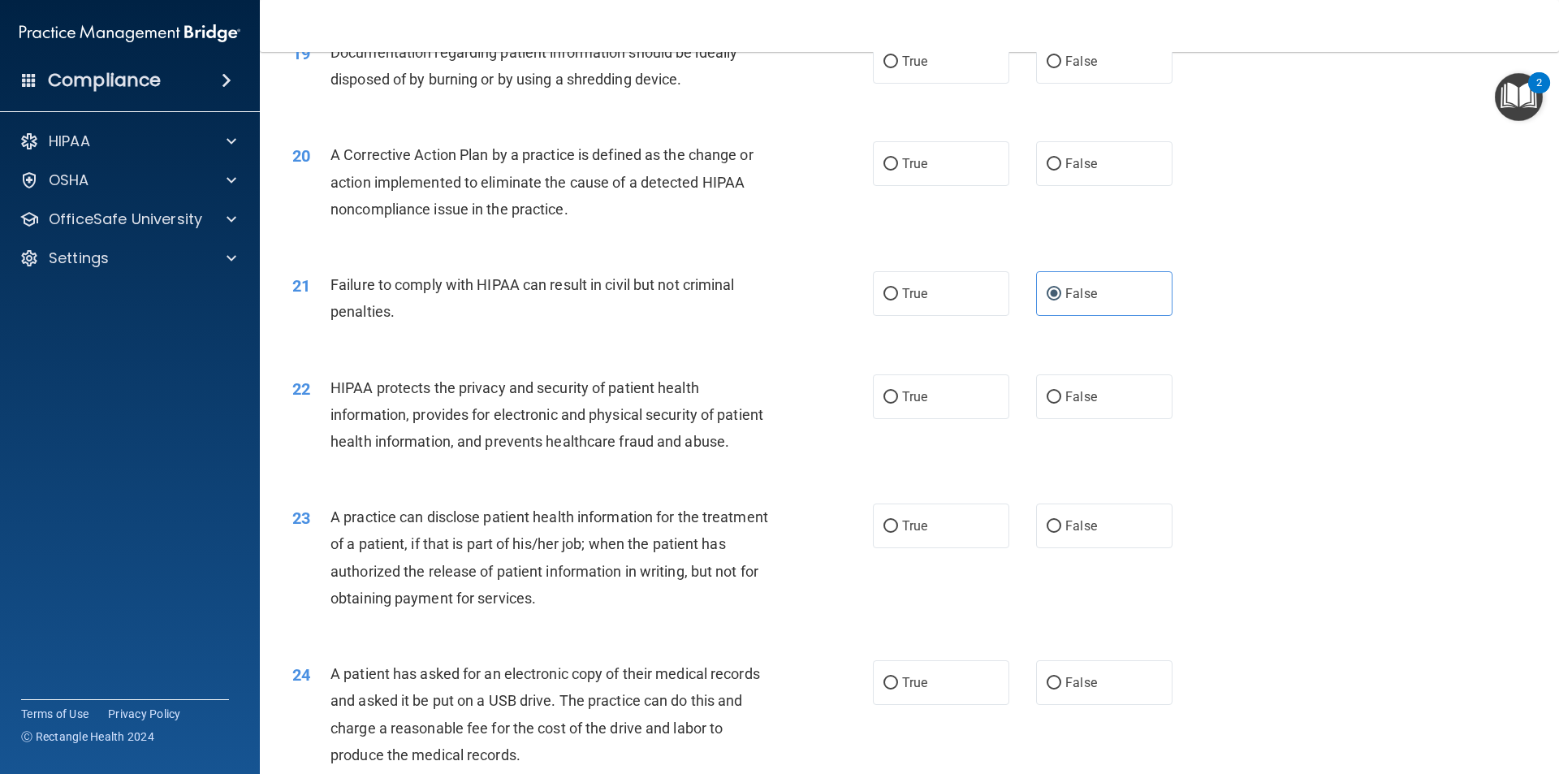
scroll to position [2193, 0]
click at [1136, 417] on label "False" at bounding box center [1104, 394] width 136 height 45
click at [1061, 401] on input "False" at bounding box center [1054, 395] width 15 height 12
radio input "true"
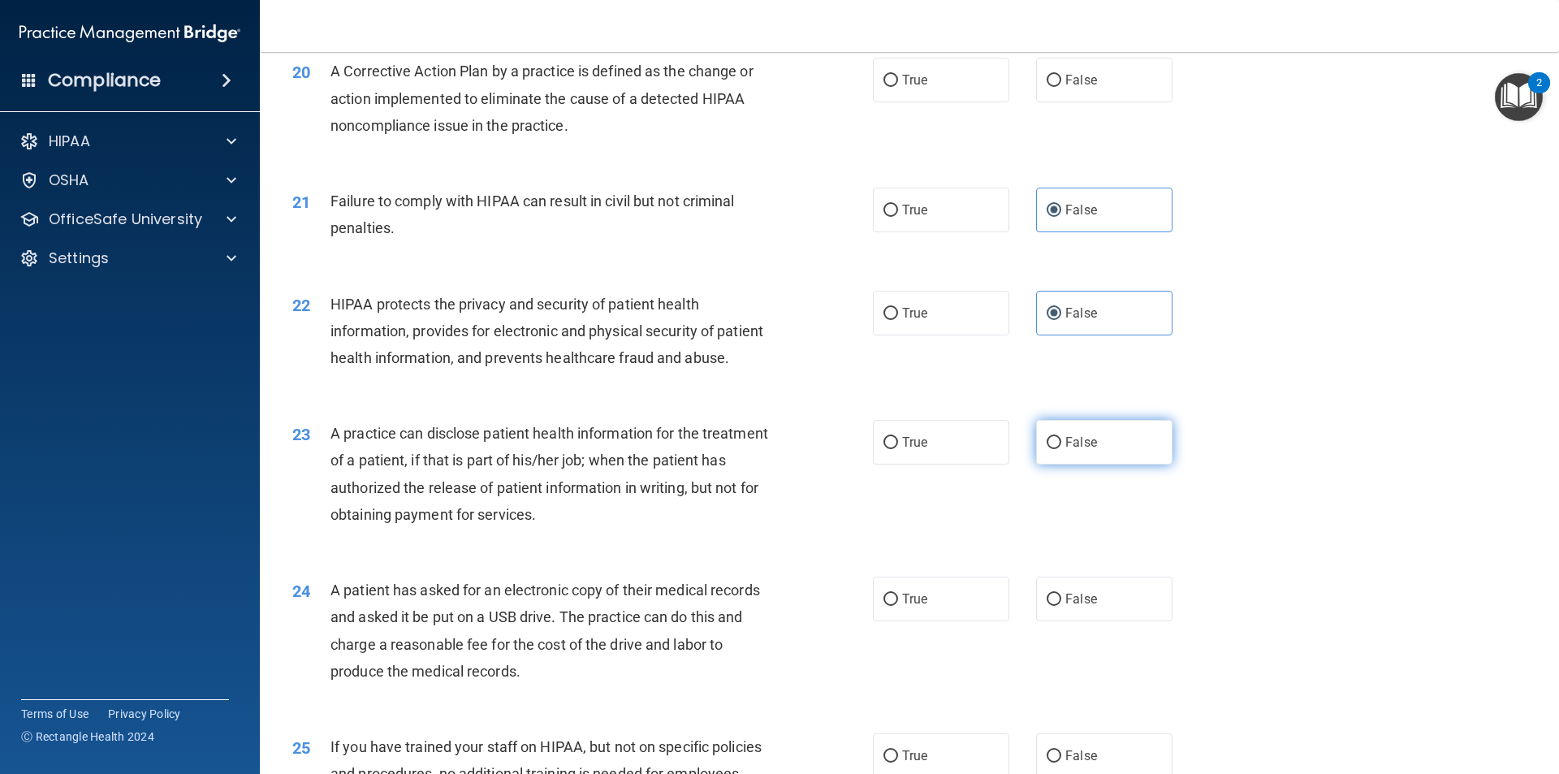
click at [1130, 465] on label "False" at bounding box center [1104, 442] width 136 height 45
click at [1061, 449] on input "False" at bounding box center [1054, 443] width 15 height 12
radio input "true"
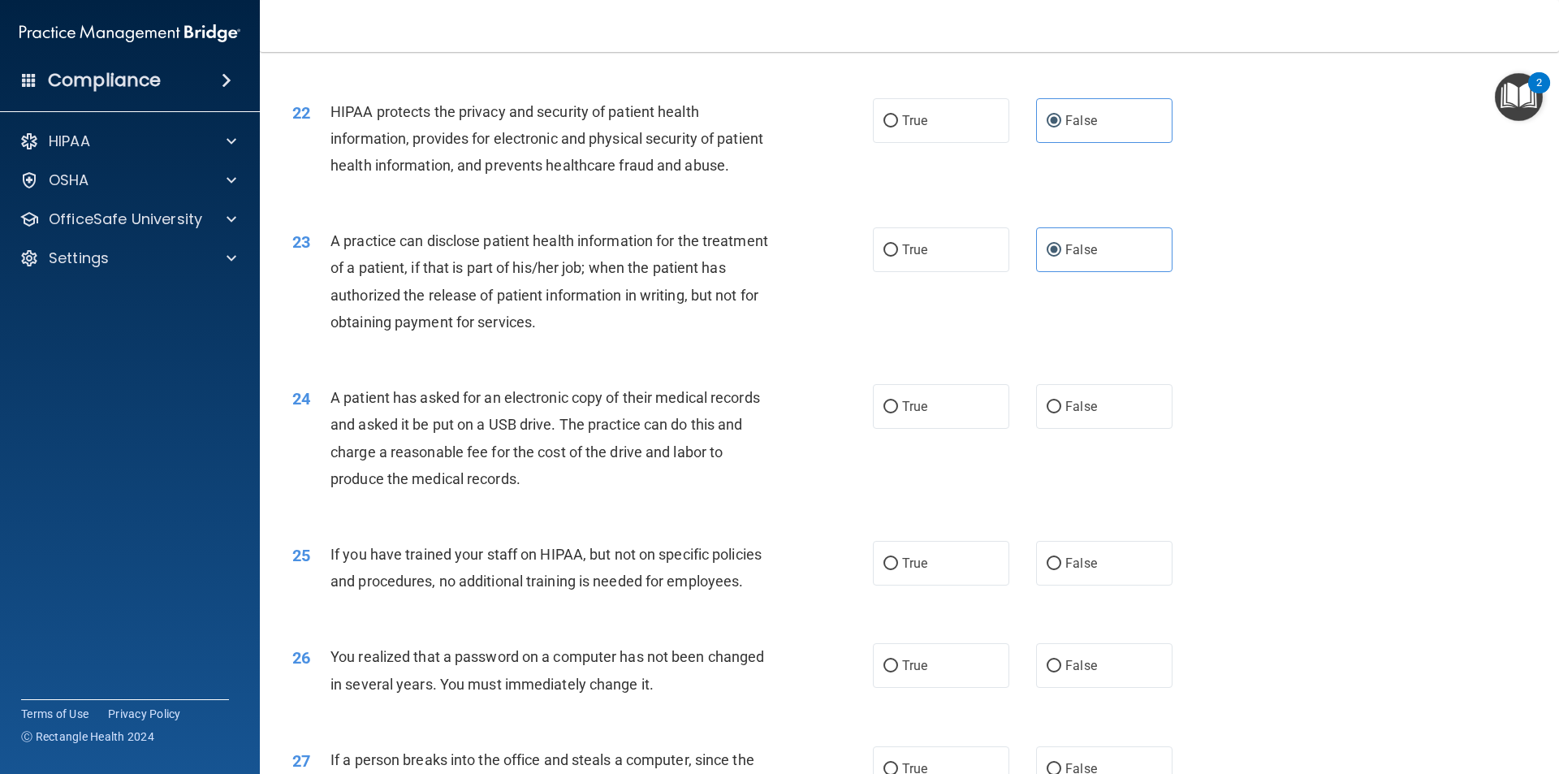
scroll to position [2517, 0]
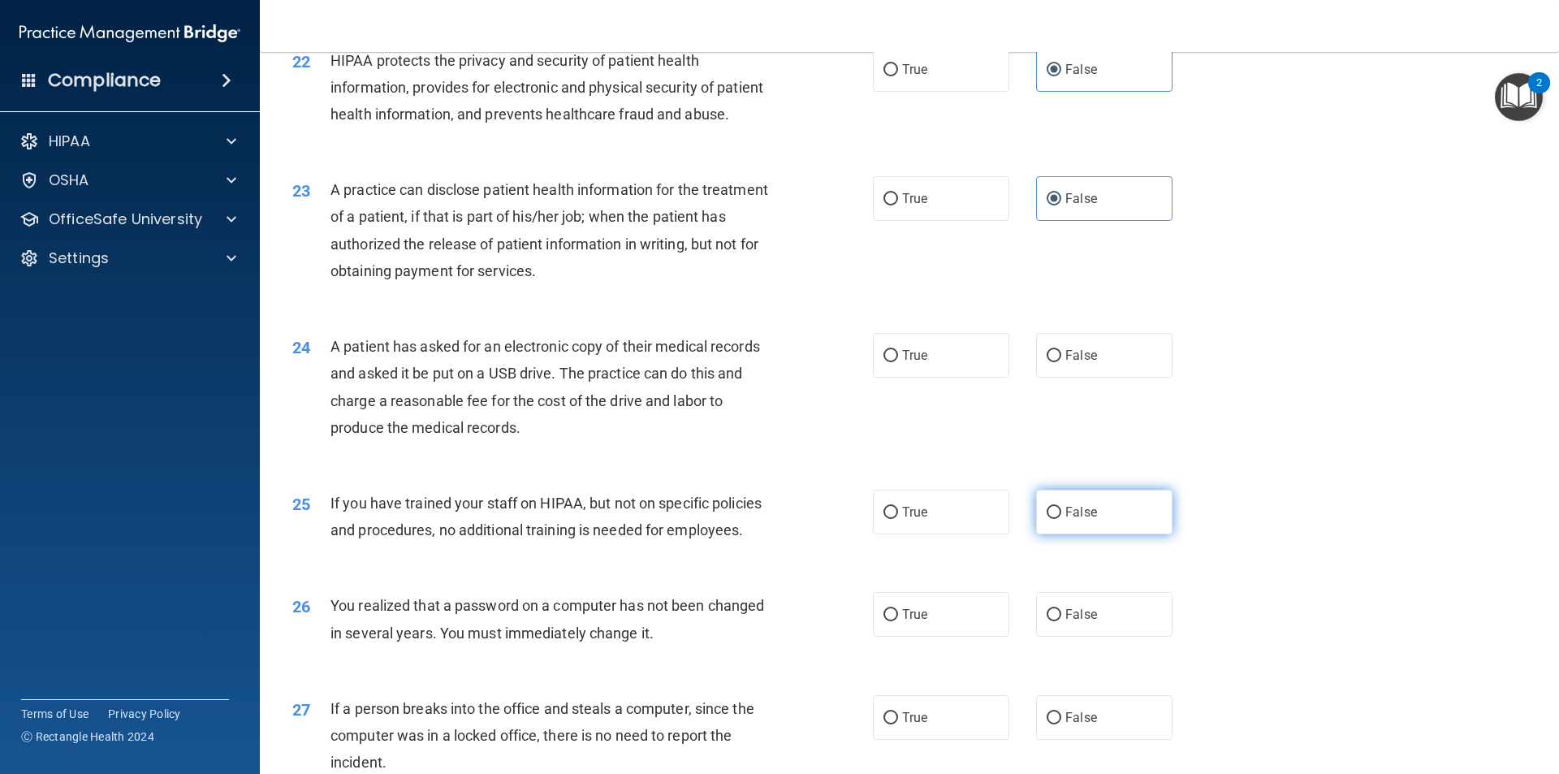
click at [1103, 534] on label "False" at bounding box center [1104, 512] width 136 height 45
click at [1061, 519] on input "False" at bounding box center [1054, 513] width 15 height 12
radio input "true"
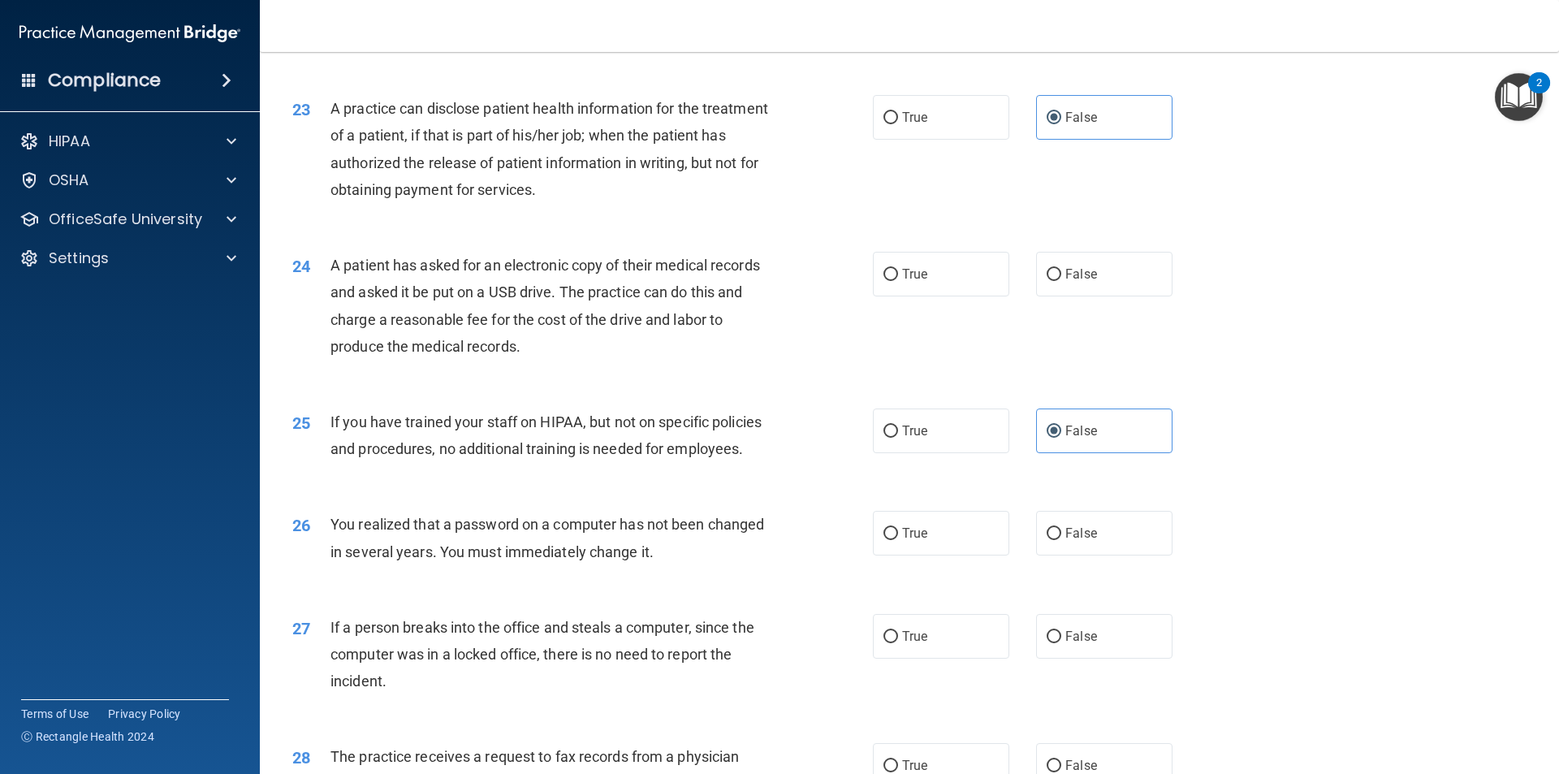
scroll to position [2680, 0]
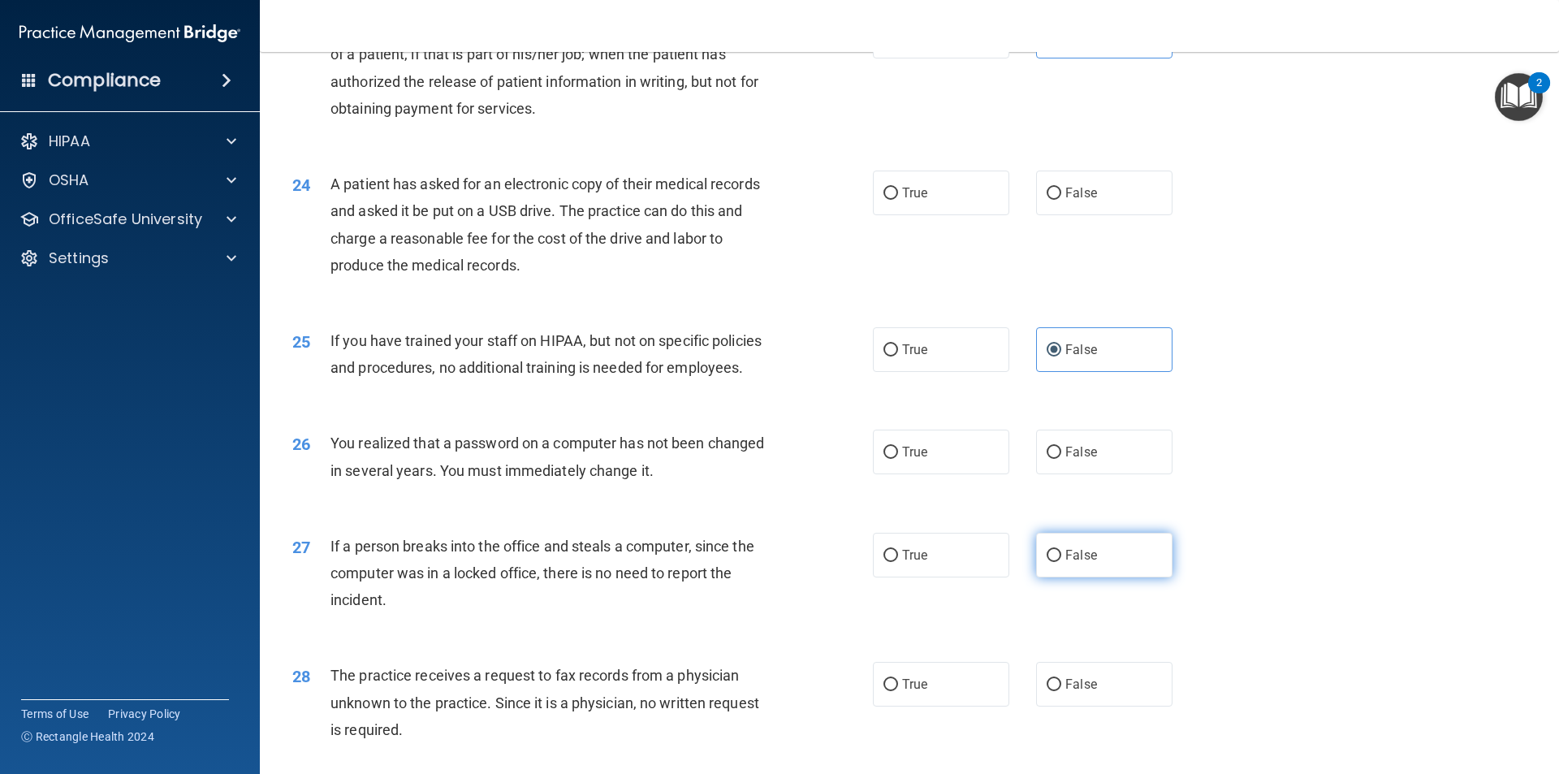
click at [1091, 577] on label "False" at bounding box center [1104, 555] width 136 height 45
click at [1061, 562] on input "False" at bounding box center [1054, 556] width 15 height 12
radio input "true"
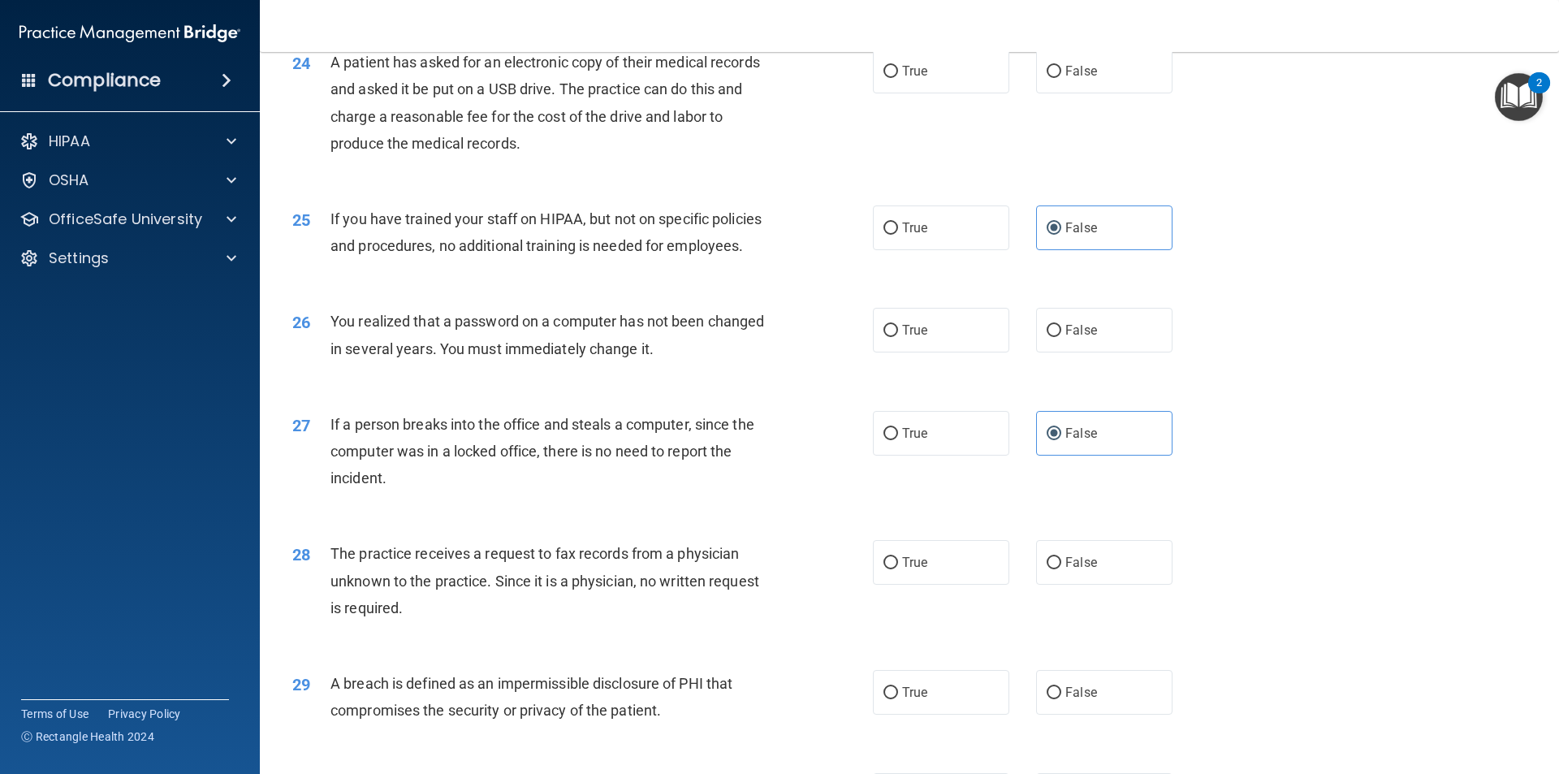
scroll to position [2842, 0]
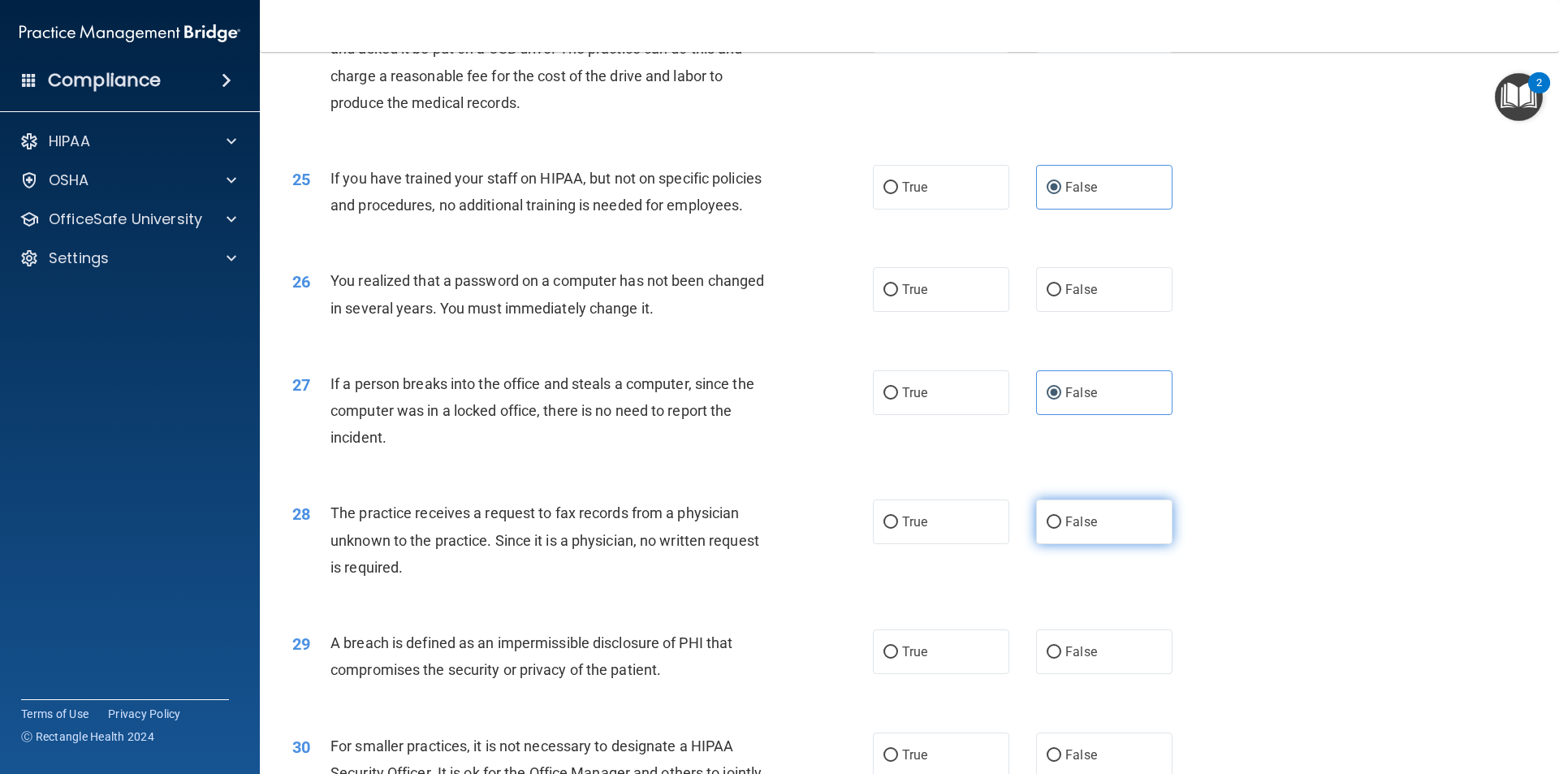
click at [1119, 544] on label "False" at bounding box center [1104, 521] width 136 height 45
click at [1061, 529] on input "False" at bounding box center [1054, 522] width 15 height 12
radio input "true"
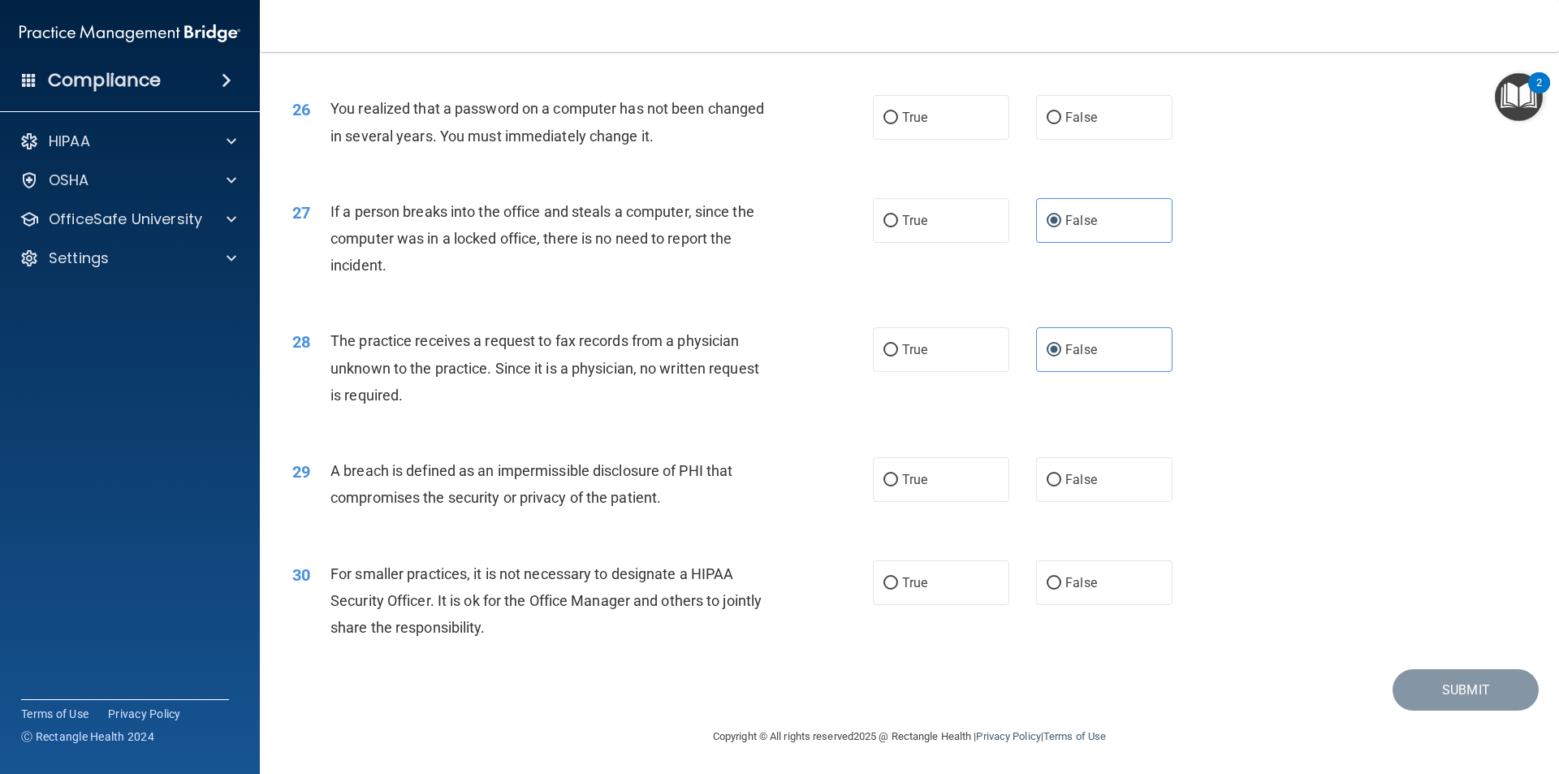
scroll to position [3070, 0]
click at [1101, 590] on label "False" at bounding box center [1104, 581] width 136 height 45
click at [1061, 588] on input "False" at bounding box center [1054, 582] width 15 height 12
radio input "true"
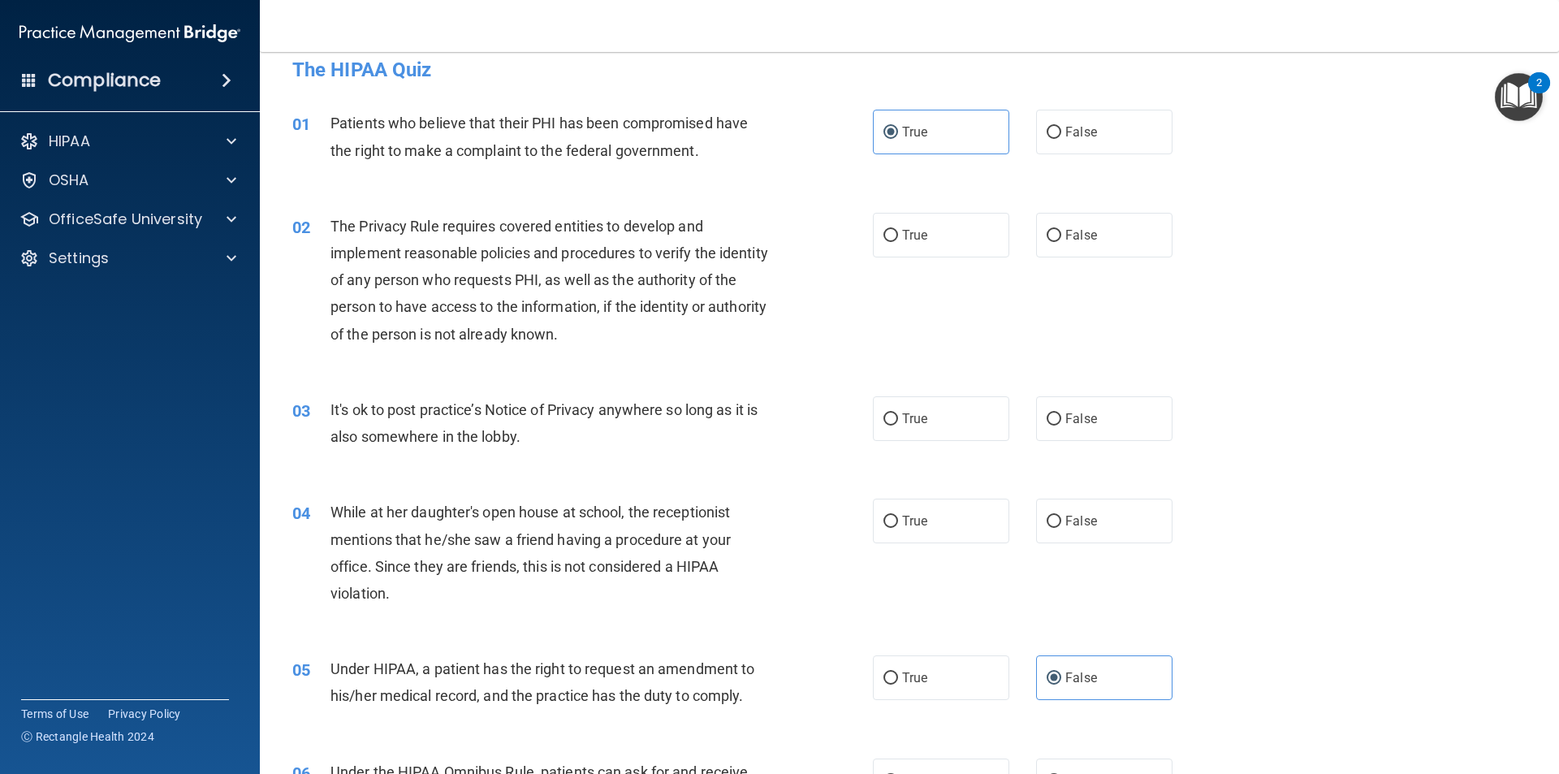
scroll to position [0, 0]
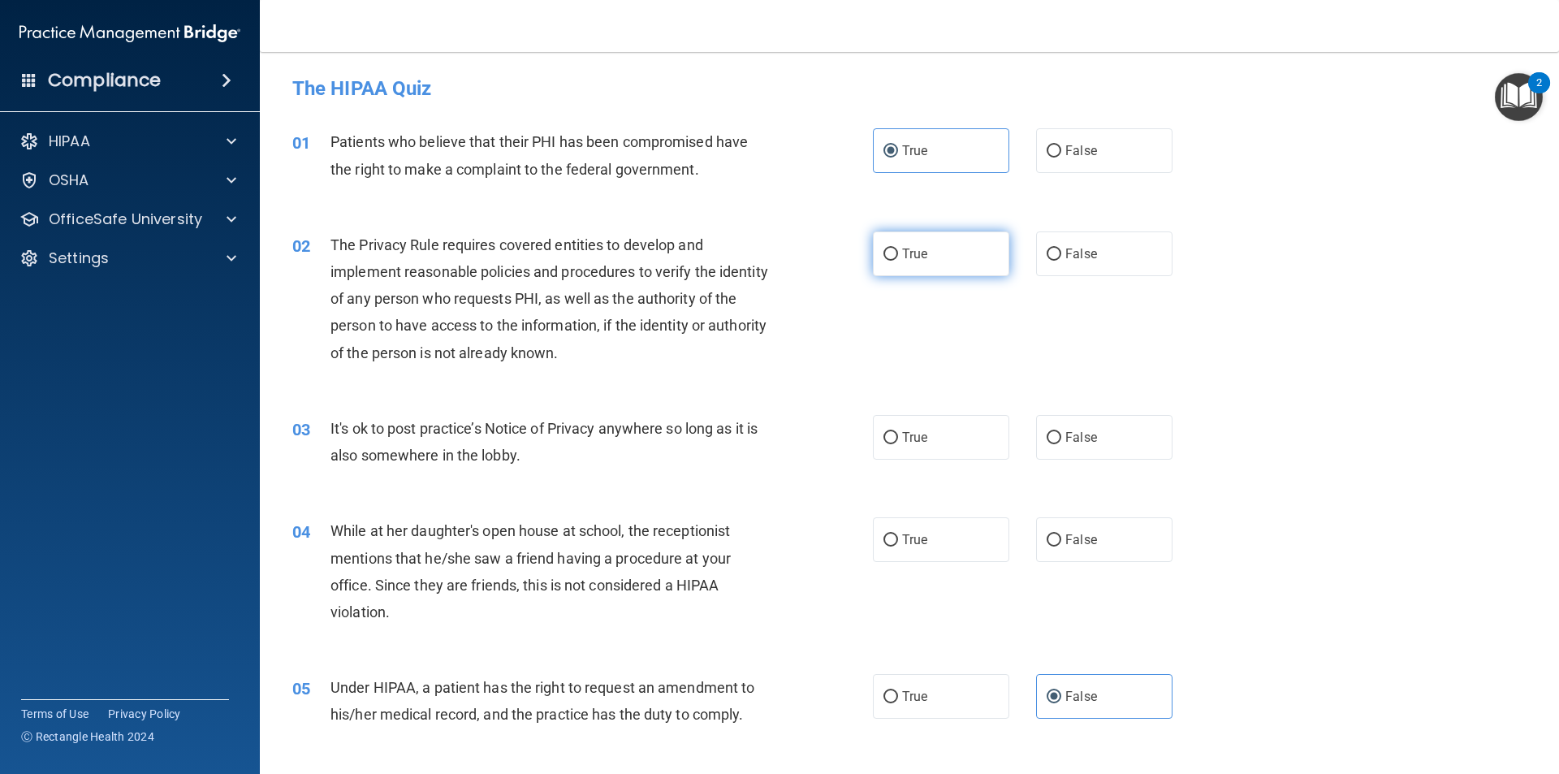
click at [912, 235] on label "True" at bounding box center [941, 253] width 136 height 45
click at [898, 248] on input "True" at bounding box center [891, 254] width 15 height 12
radio input "true"
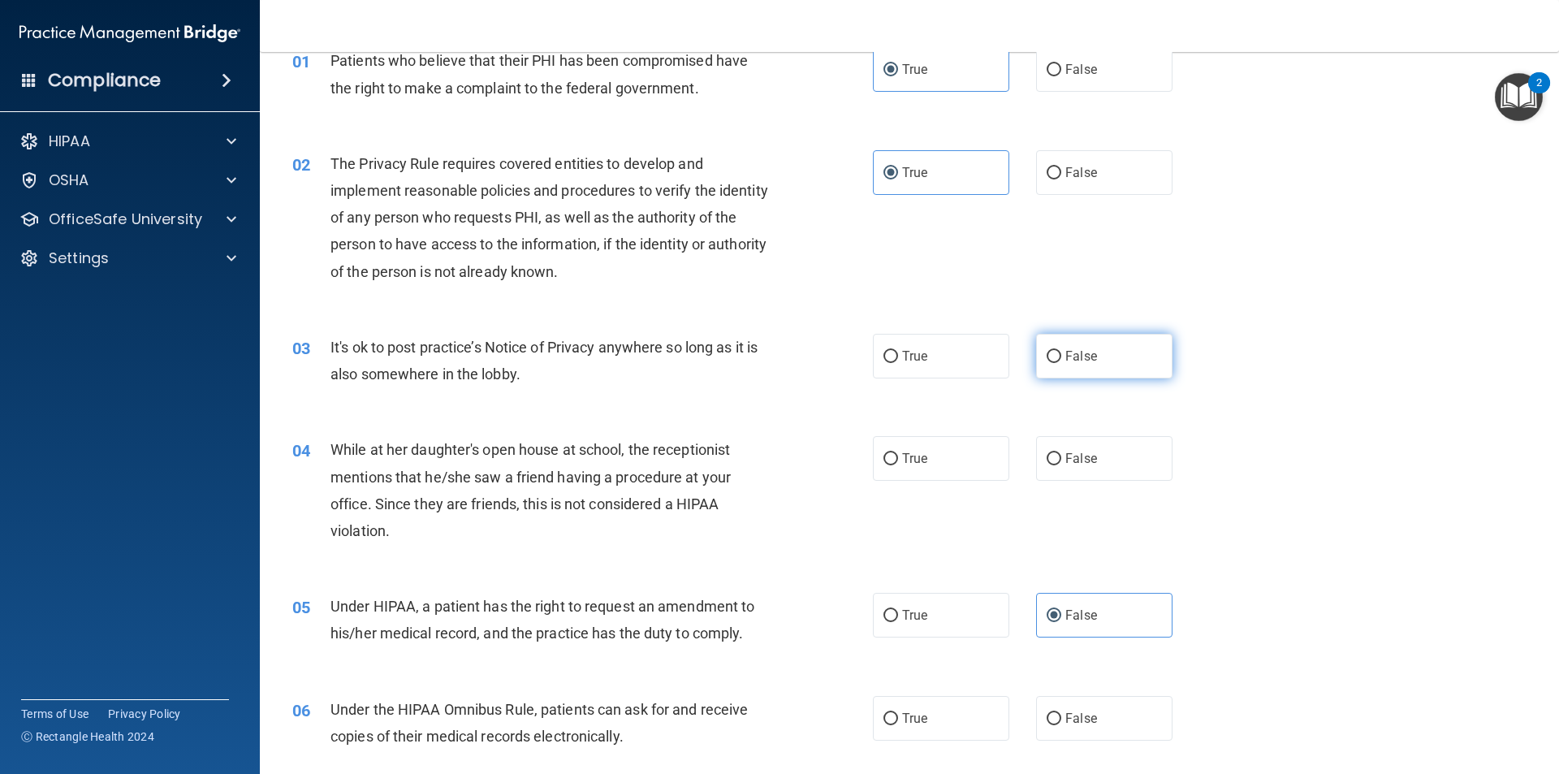
click at [1108, 356] on label "False" at bounding box center [1104, 356] width 136 height 45
click at [1061, 356] on input "False" at bounding box center [1054, 357] width 15 height 12
radio input "true"
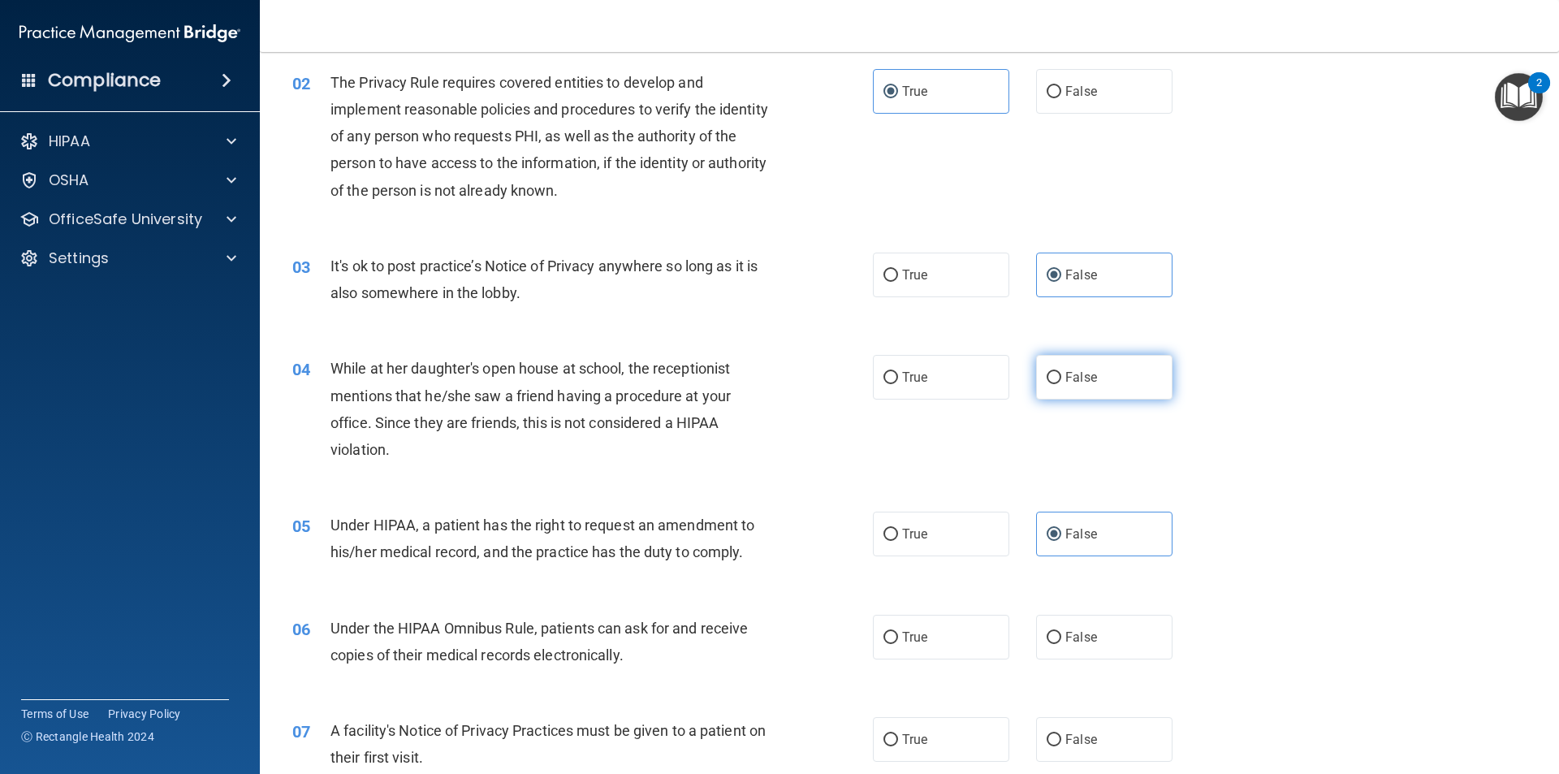
click at [1141, 357] on label "False" at bounding box center [1104, 377] width 136 height 45
click at [1061, 372] on input "False" at bounding box center [1054, 378] width 15 height 12
radio input "true"
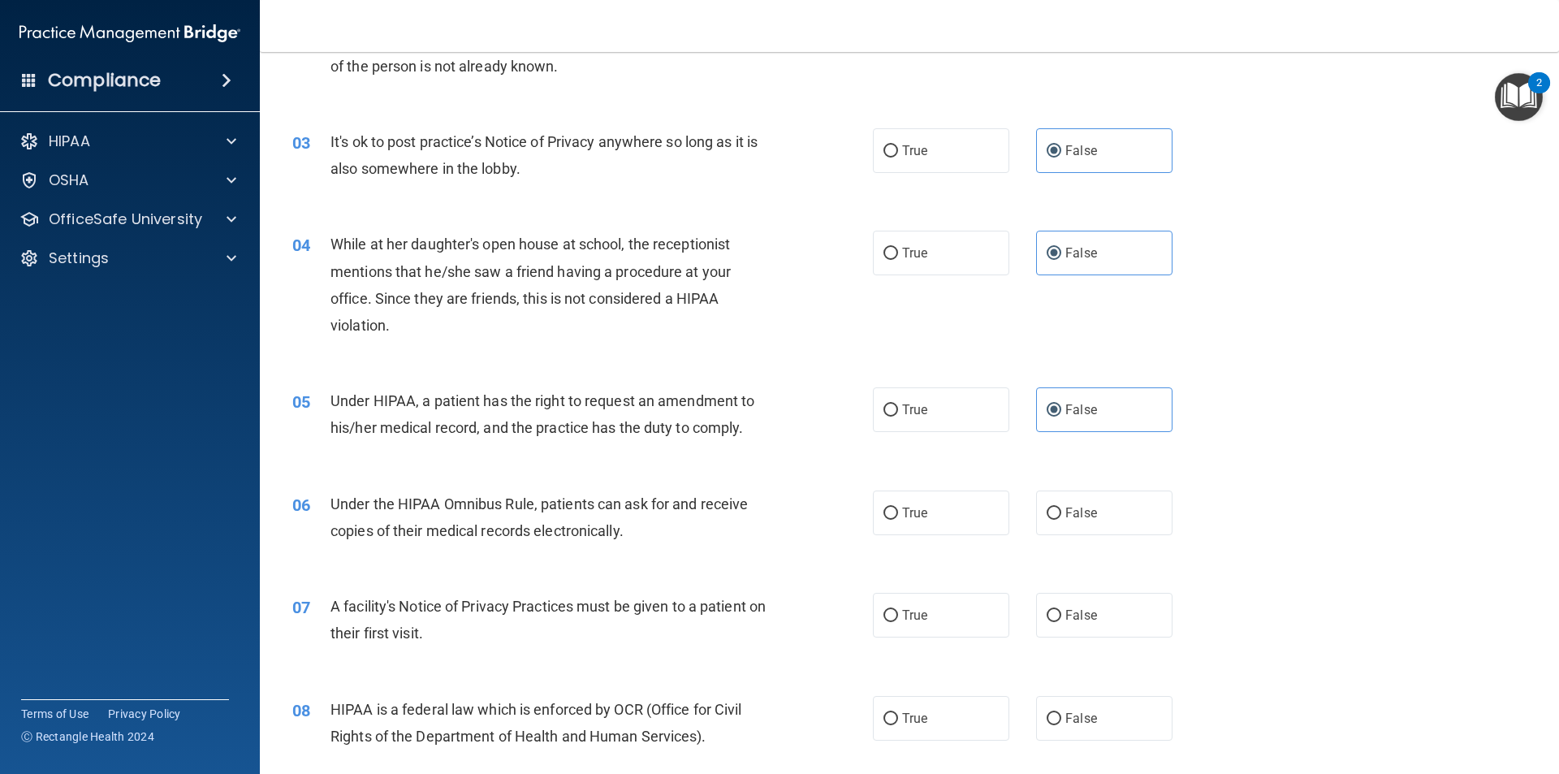
scroll to position [325, 0]
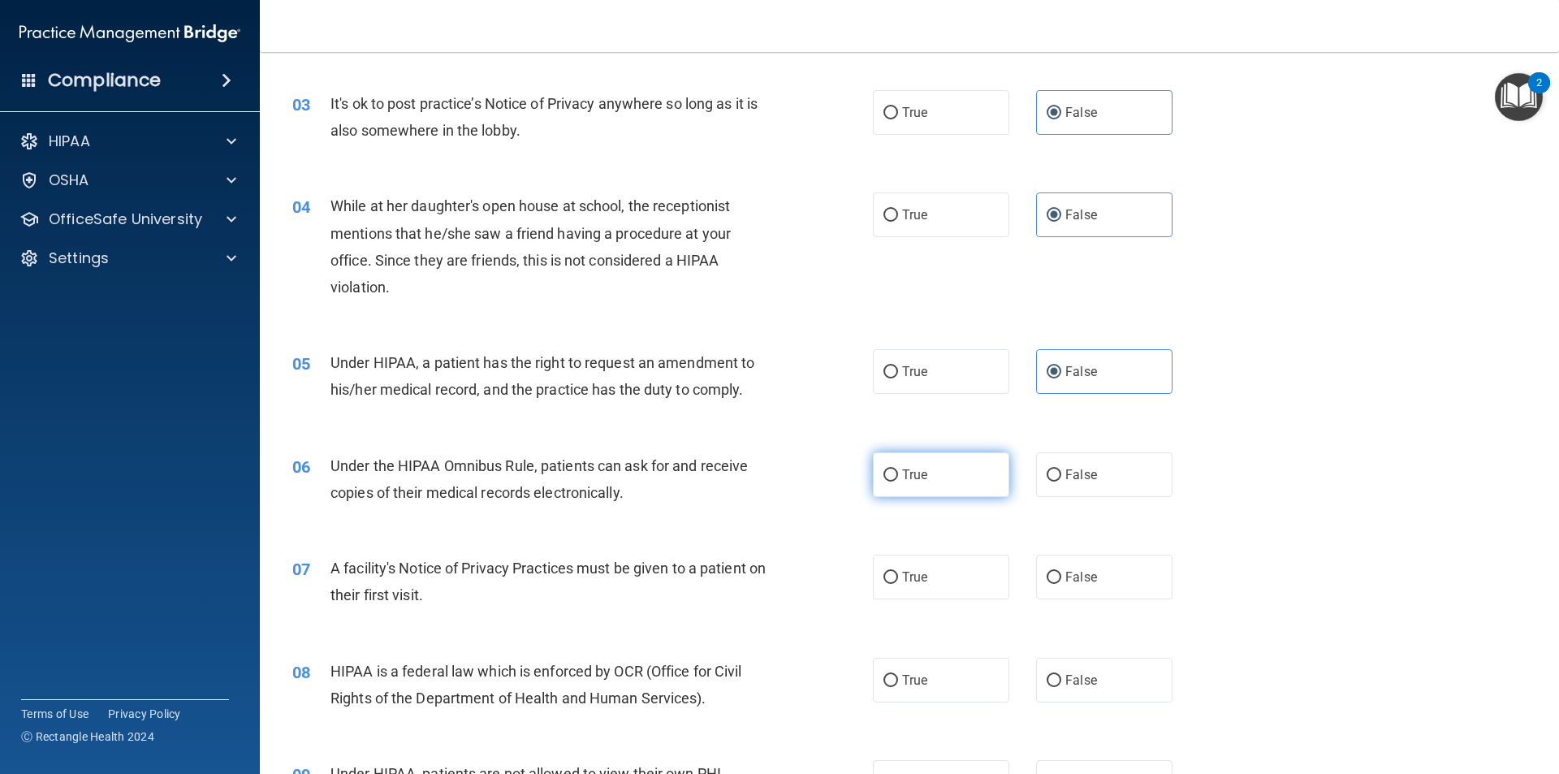
click at [948, 480] on label "True" at bounding box center [941, 474] width 136 height 45
click at [898, 480] on input "True" at bounding box center [891, 475] width 15 height 12
radio input "true"
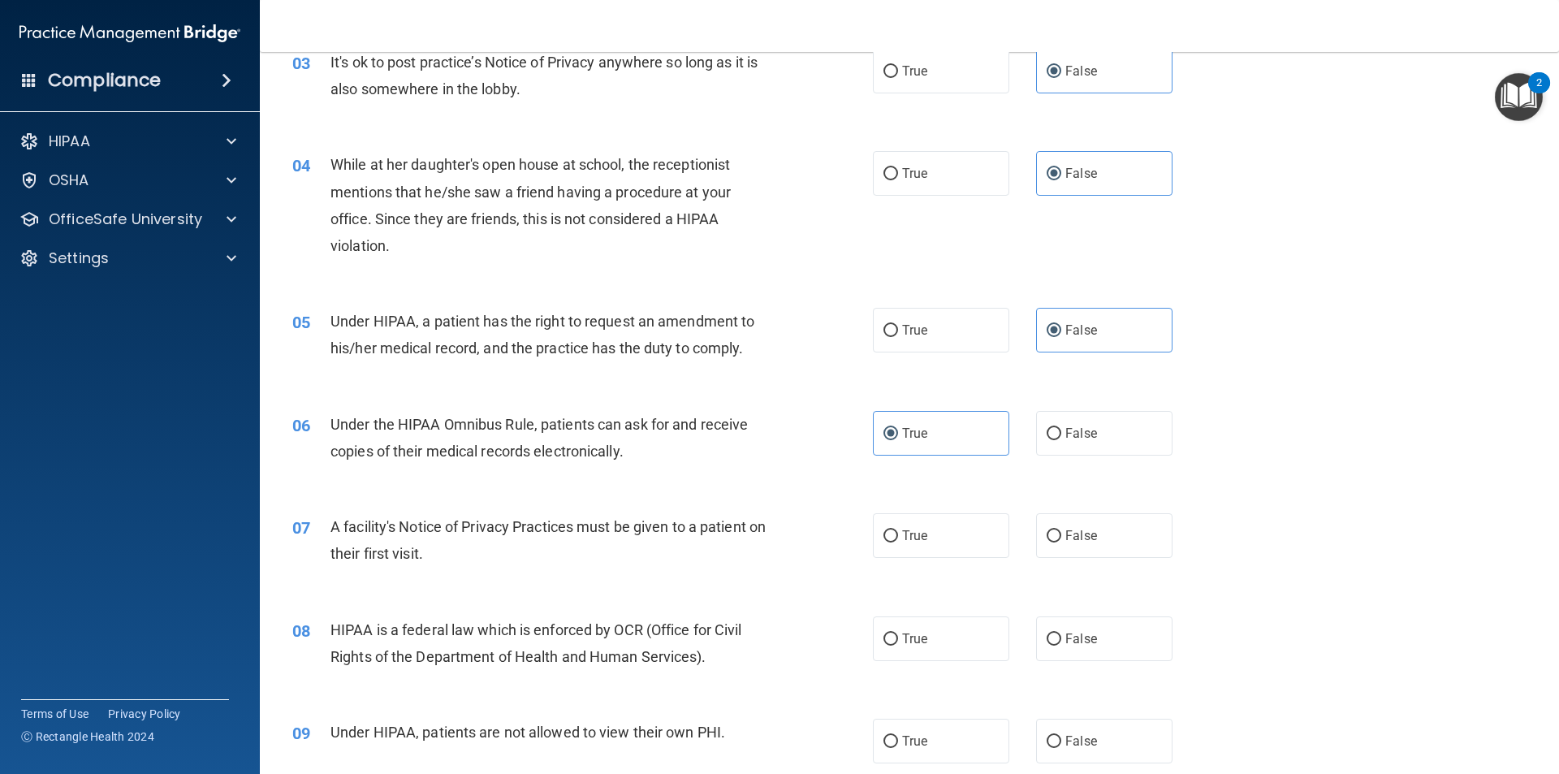
scroll to position [406, 0]
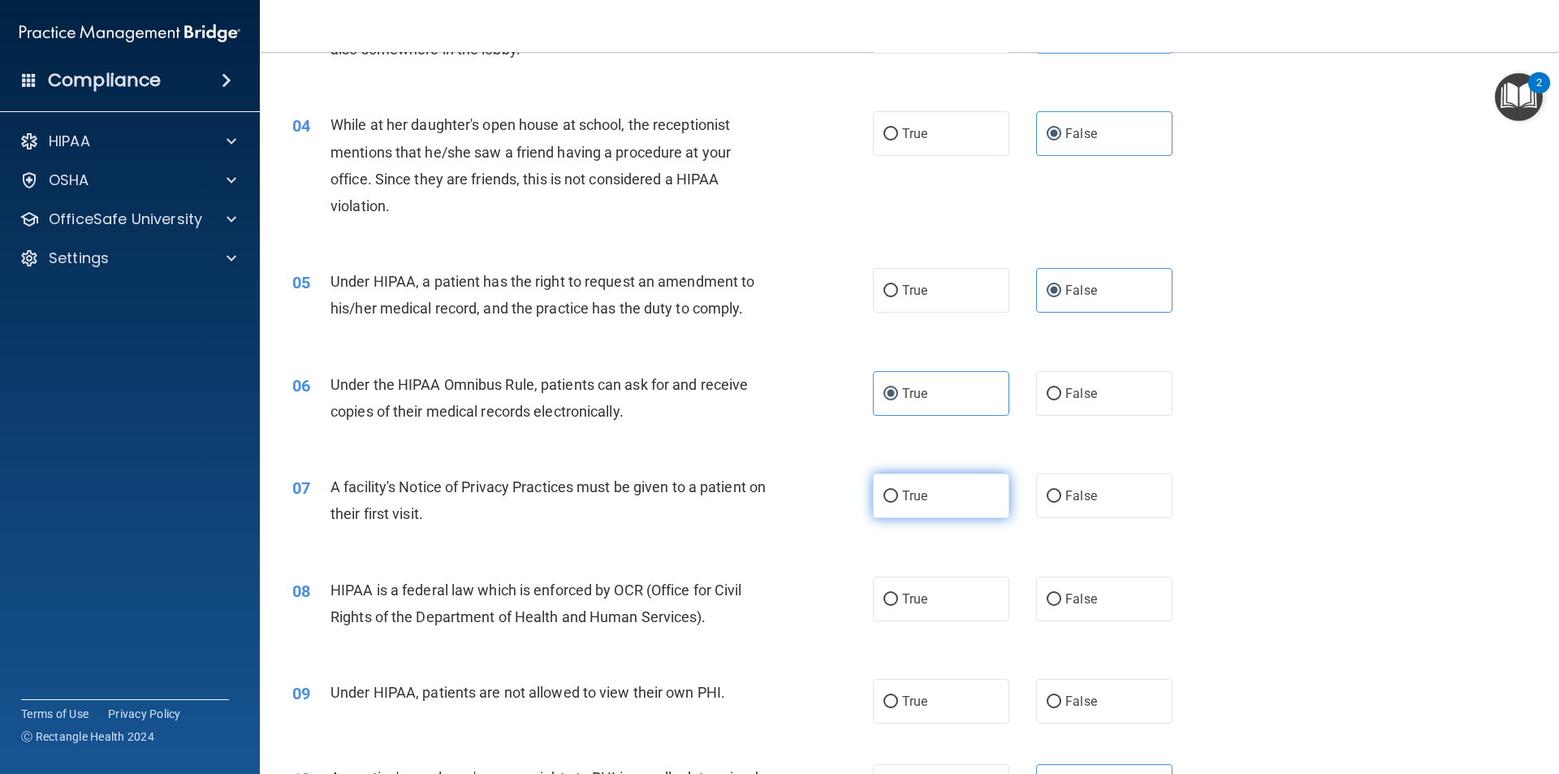
click at [911, 489] on span "True" at bounding box center [914, 495] width 25 height 15
click at [898, 491] on input "True" at bounding box center [891, 497] width 15 height 12
radio input "true"
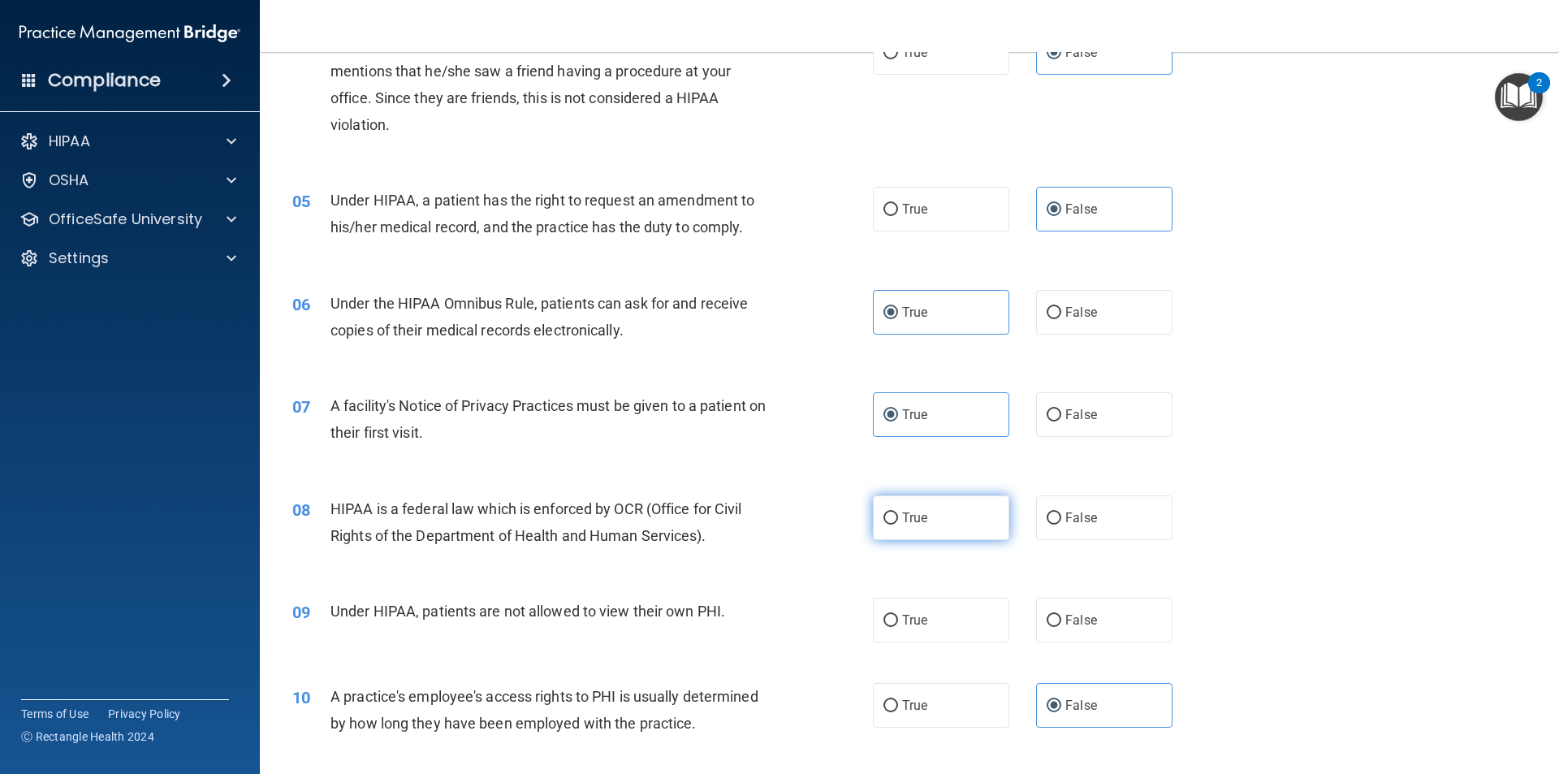
click at [941, 518] on label "True" at bounding box center [941, 517] width 136 height 45
click at [898, 518] on input "True" at bounding box center [891, 518] width 15 height 12
radio input "true"
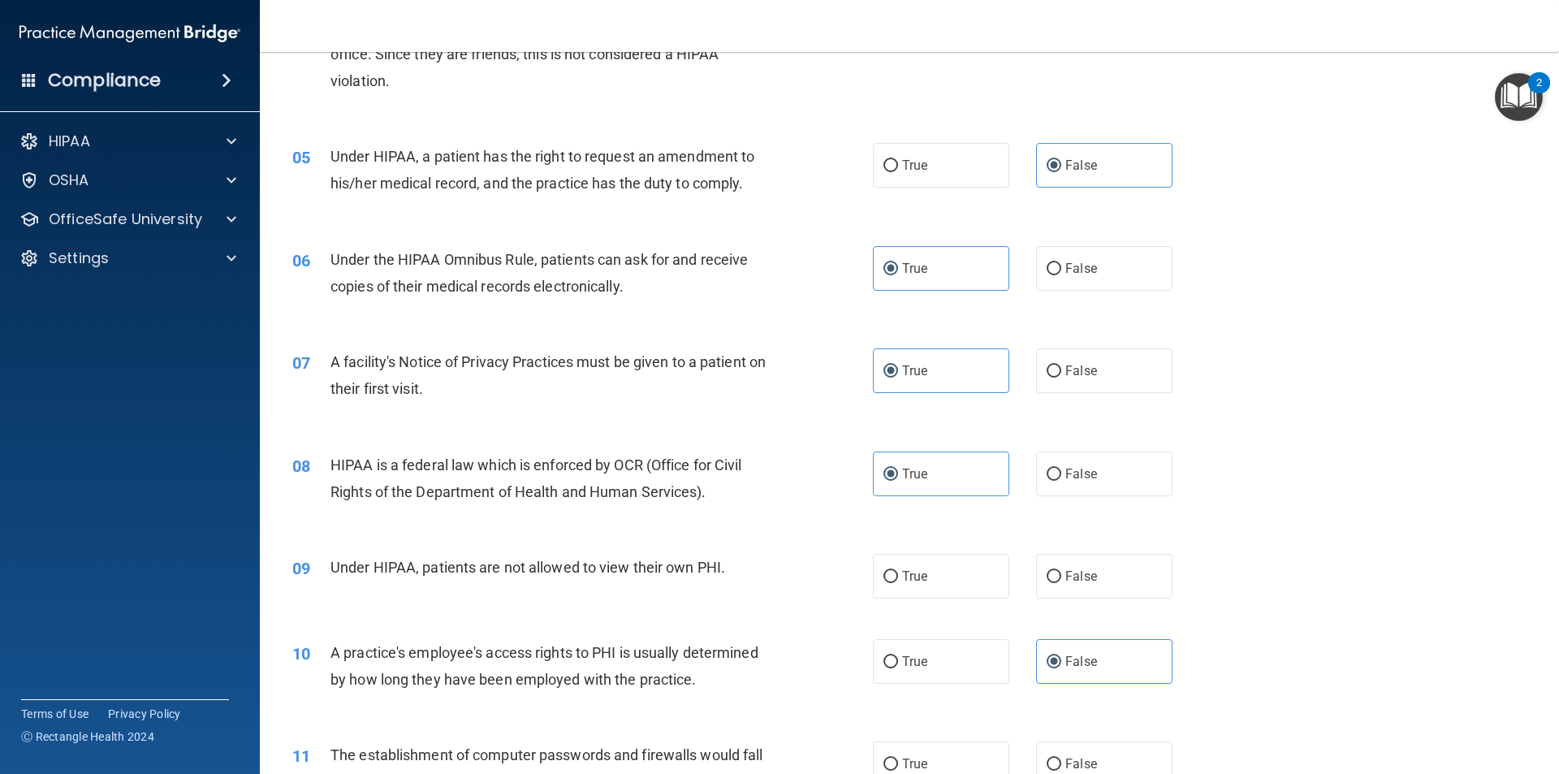
scroll to position [568, 0]
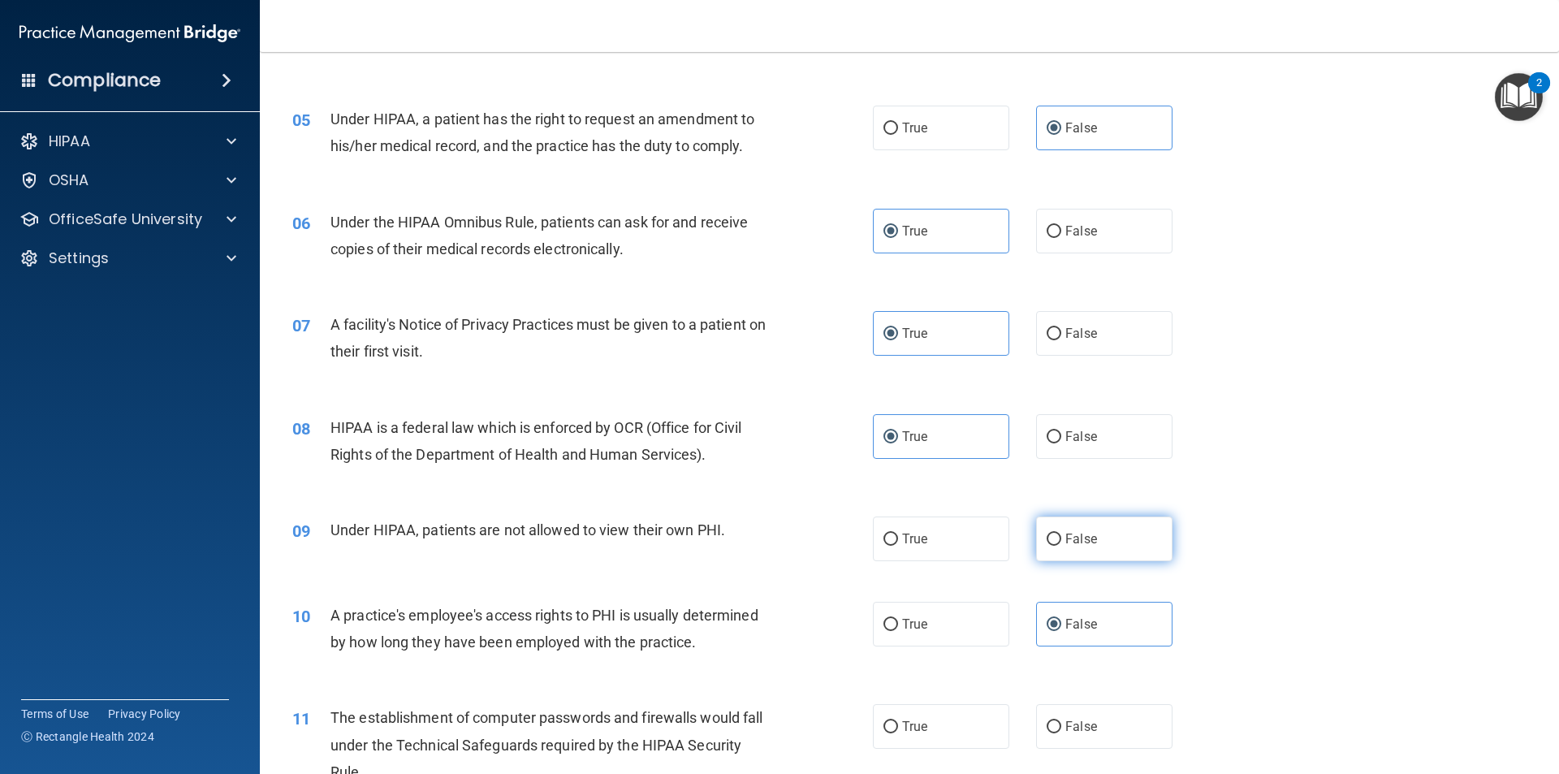
click at [1071, 534] on span "False" at bounding box center [1081, 538] width 32 height 15
click at [1061, 534] on input "False" at bounding box center [1054, 540] width 15 height 12
radio input "true"
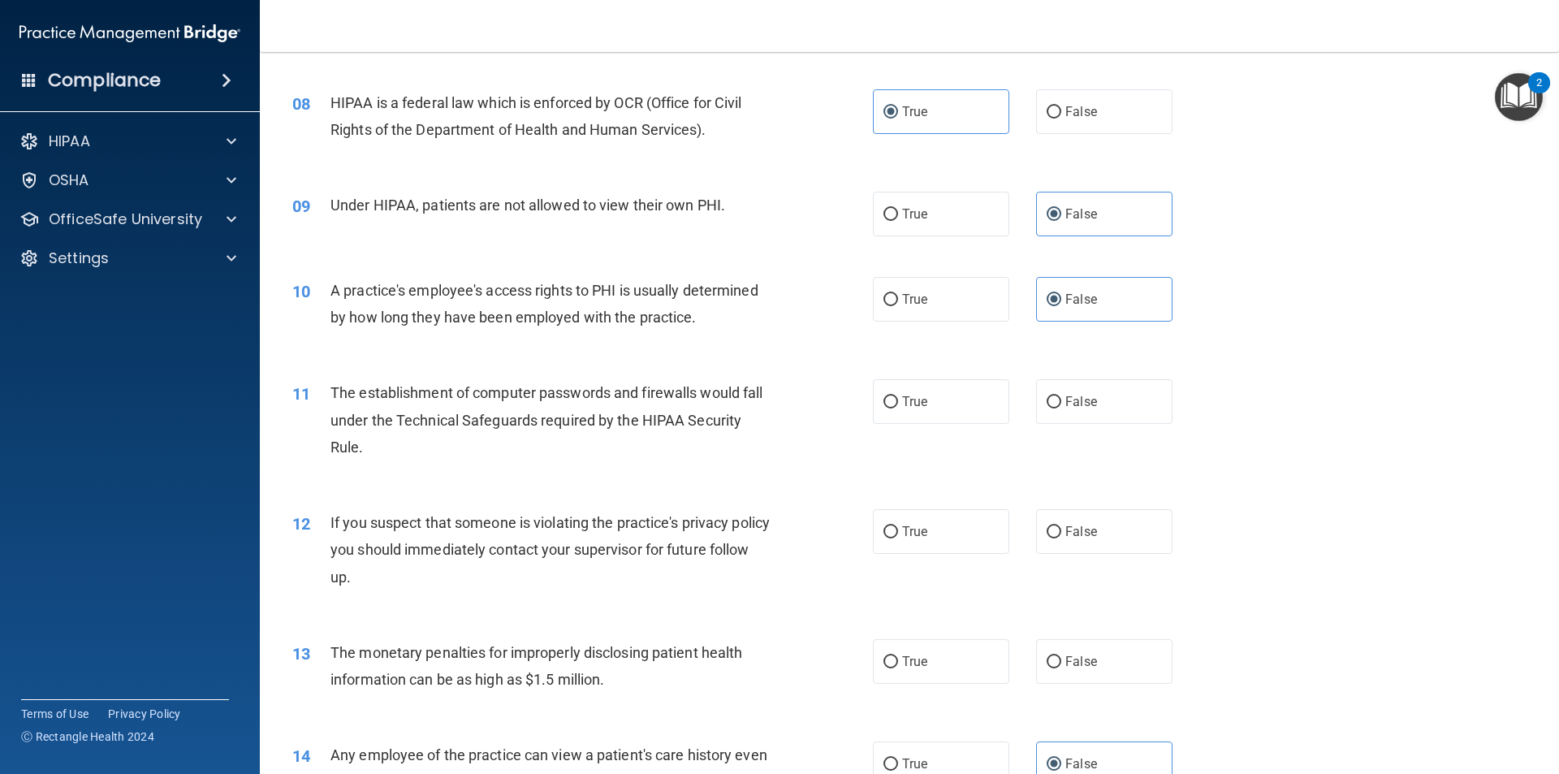
scroll to position [975, 0]
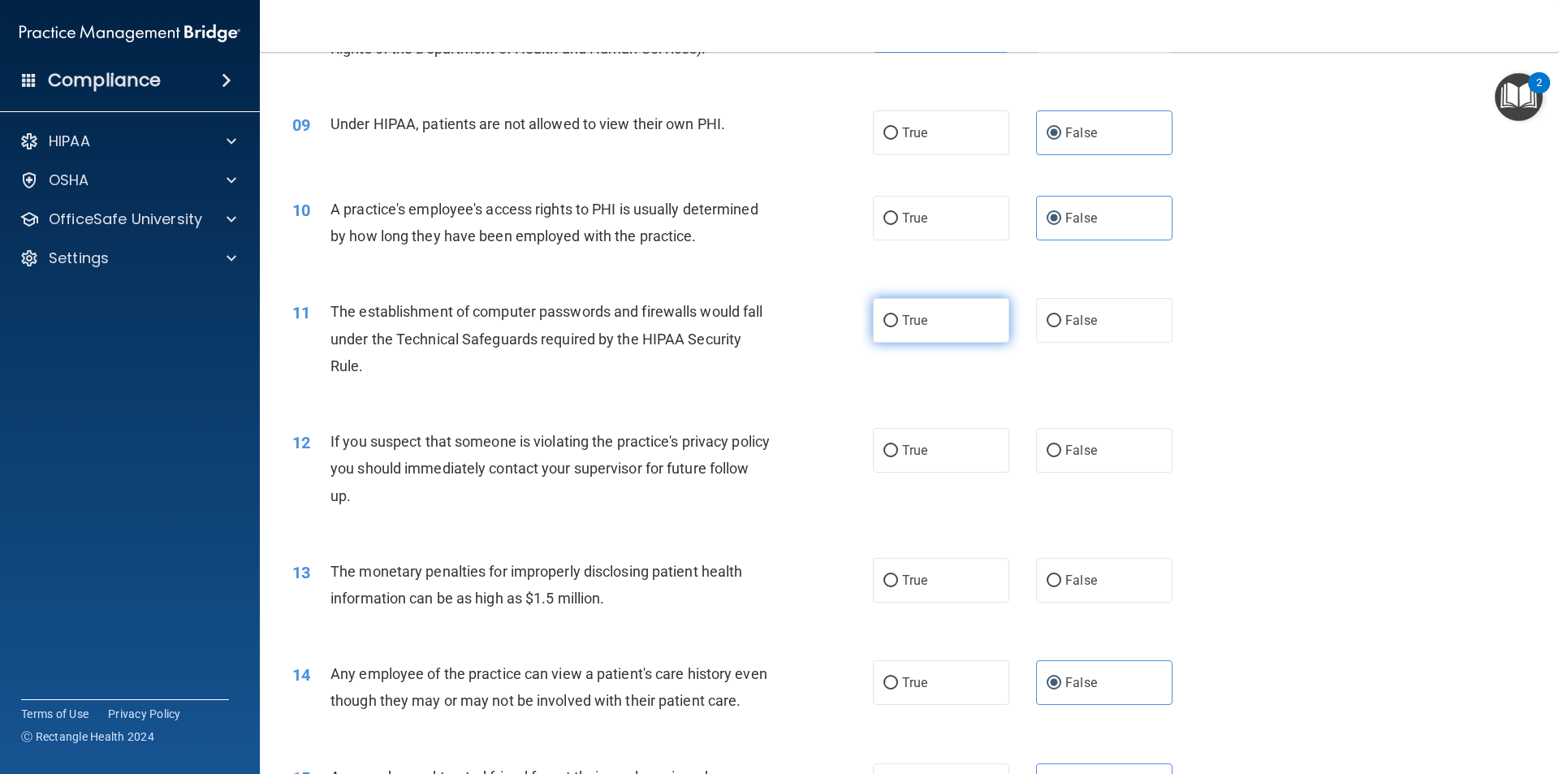
click at [892, 320] on input "True" at bounding box center [891, 321] width 15 height 12
radio input "true"
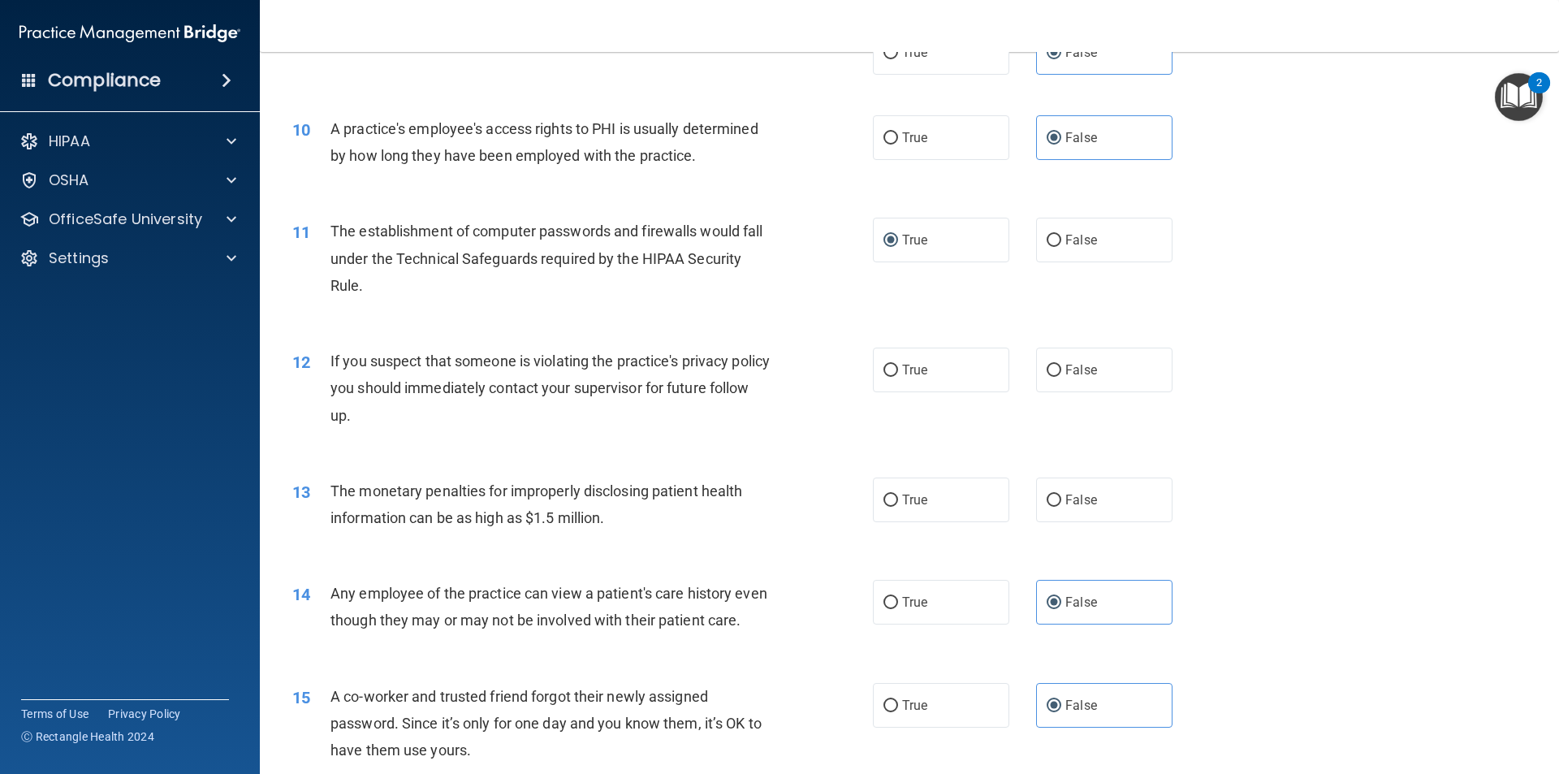
scroll to position [1056, 0]
click at [873, 370] on label "True" at bounding box center [941, 369] width 136 height 45
click at [884, 370] on input "True" at bounding box center [891, 370] width 15 height 12
radio input "true"
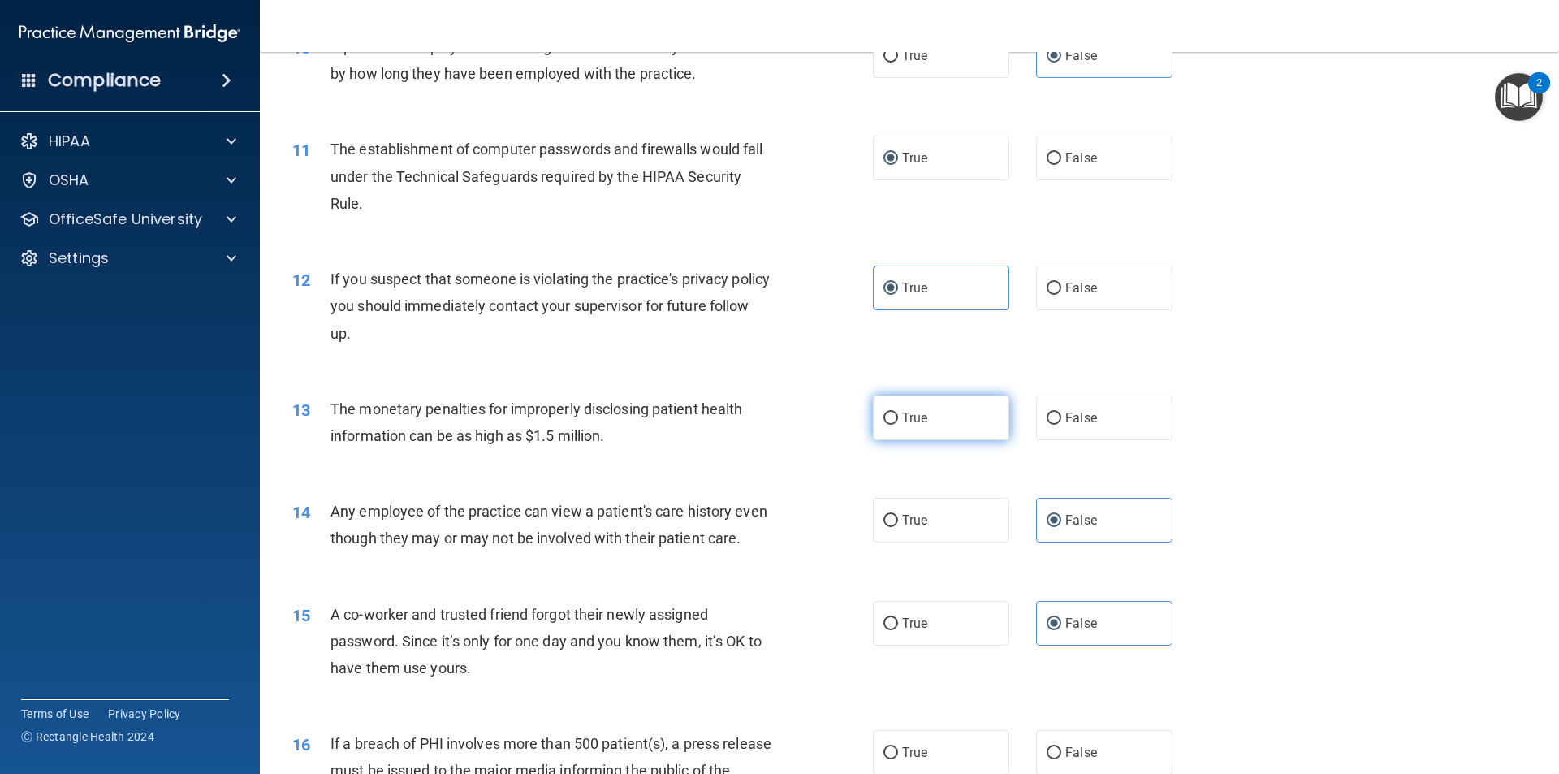
click at [908, 420] on span "True" at bounding box center [914, 417] width 25 height 15
click at [898, 420] on input "True" at bounding box center [891, 419] width 15 height 12
radio input "true"
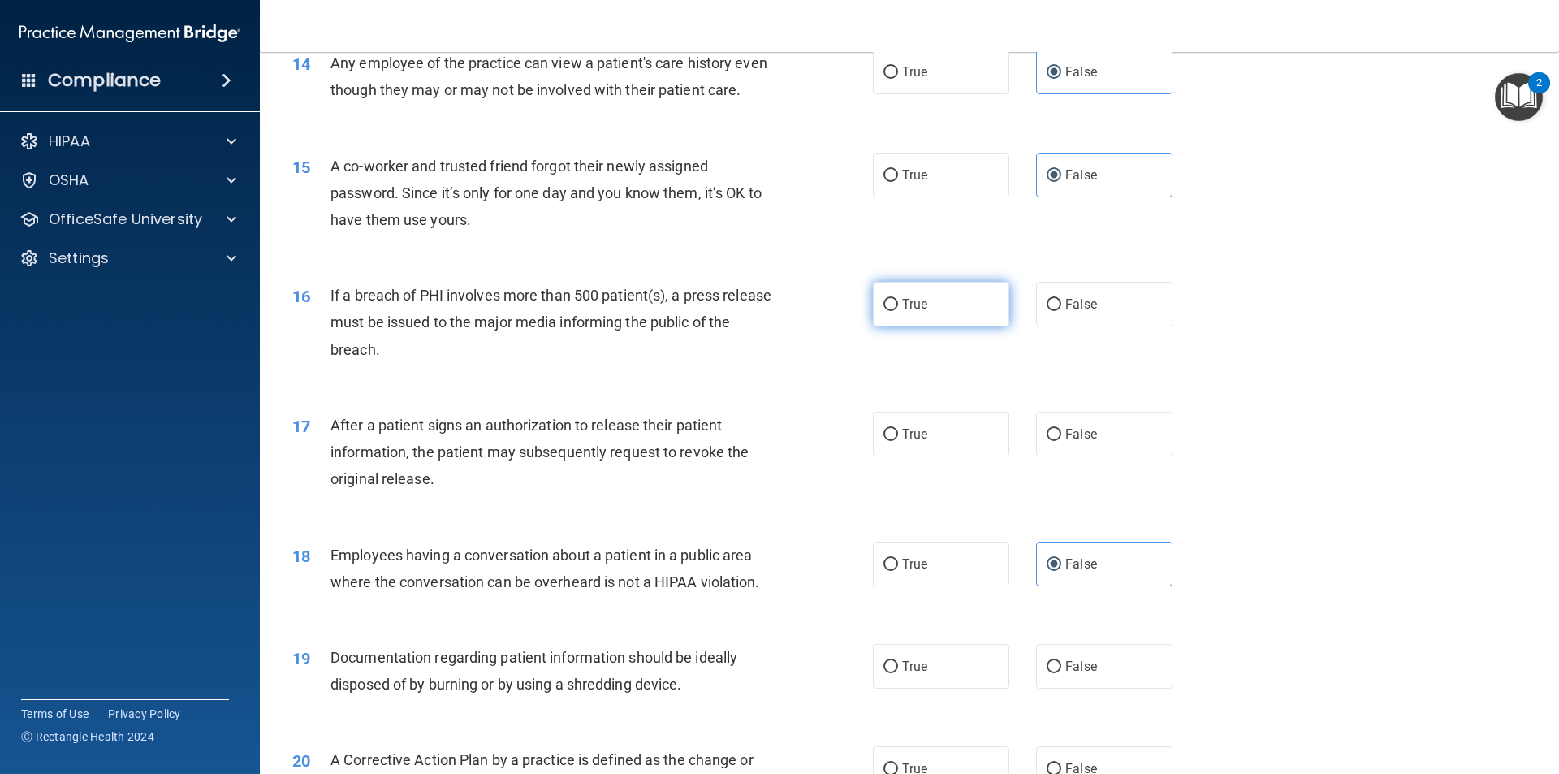
scroll to position [1624, 0]
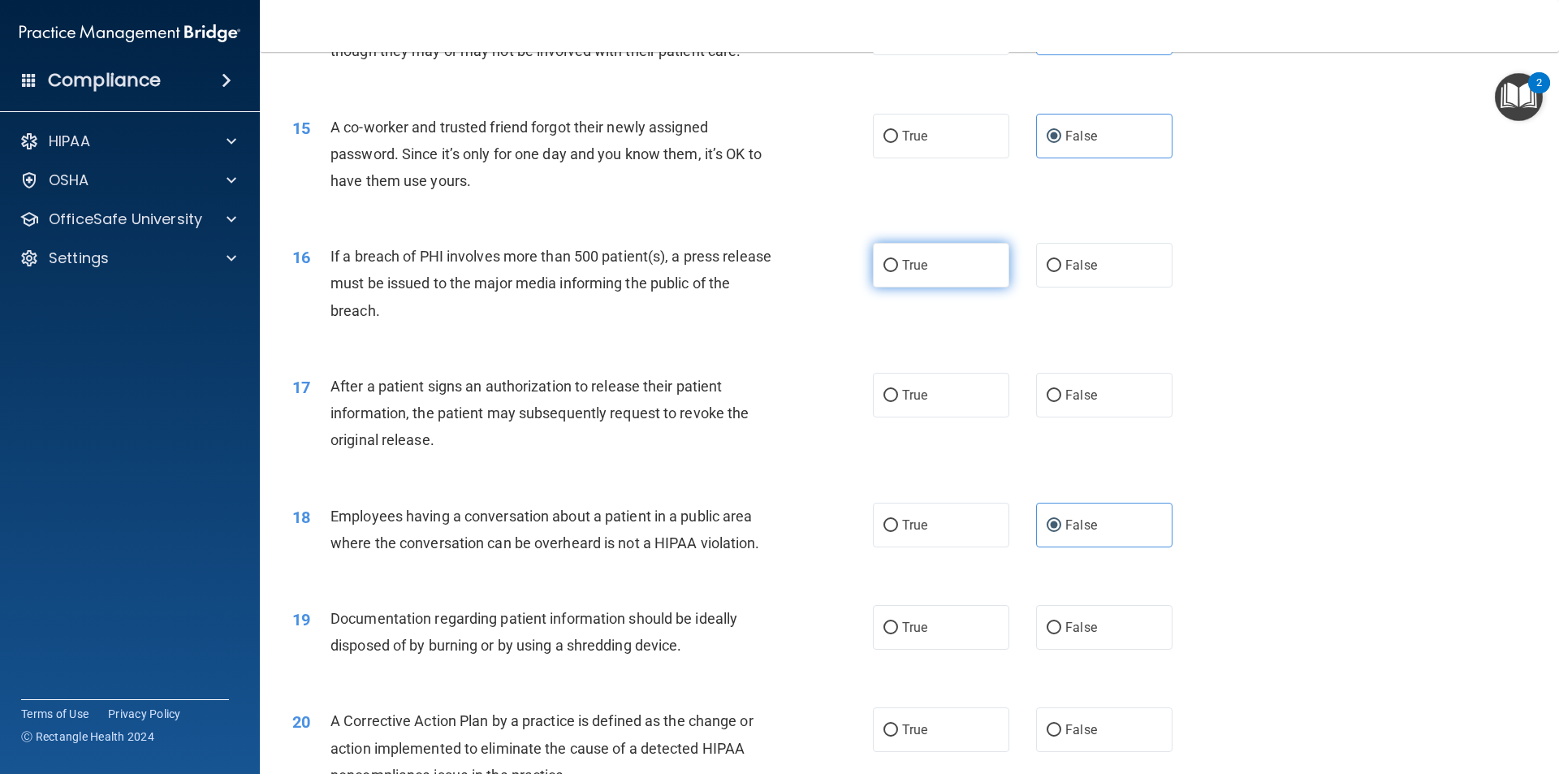
click at [944, 287] on label "True" at bounding box center [941, 265] width 136 height 45
click at [898, 272] on input "True" at bounding box center [891, 266] width 15 height 12
radio input "true"
click at [1134, 417] on label "False" at bounding box center [1104, 395] width 136 height 45
click at [1061, 402] on input "False" at bounding box center [1054, 396] width 15 height 12
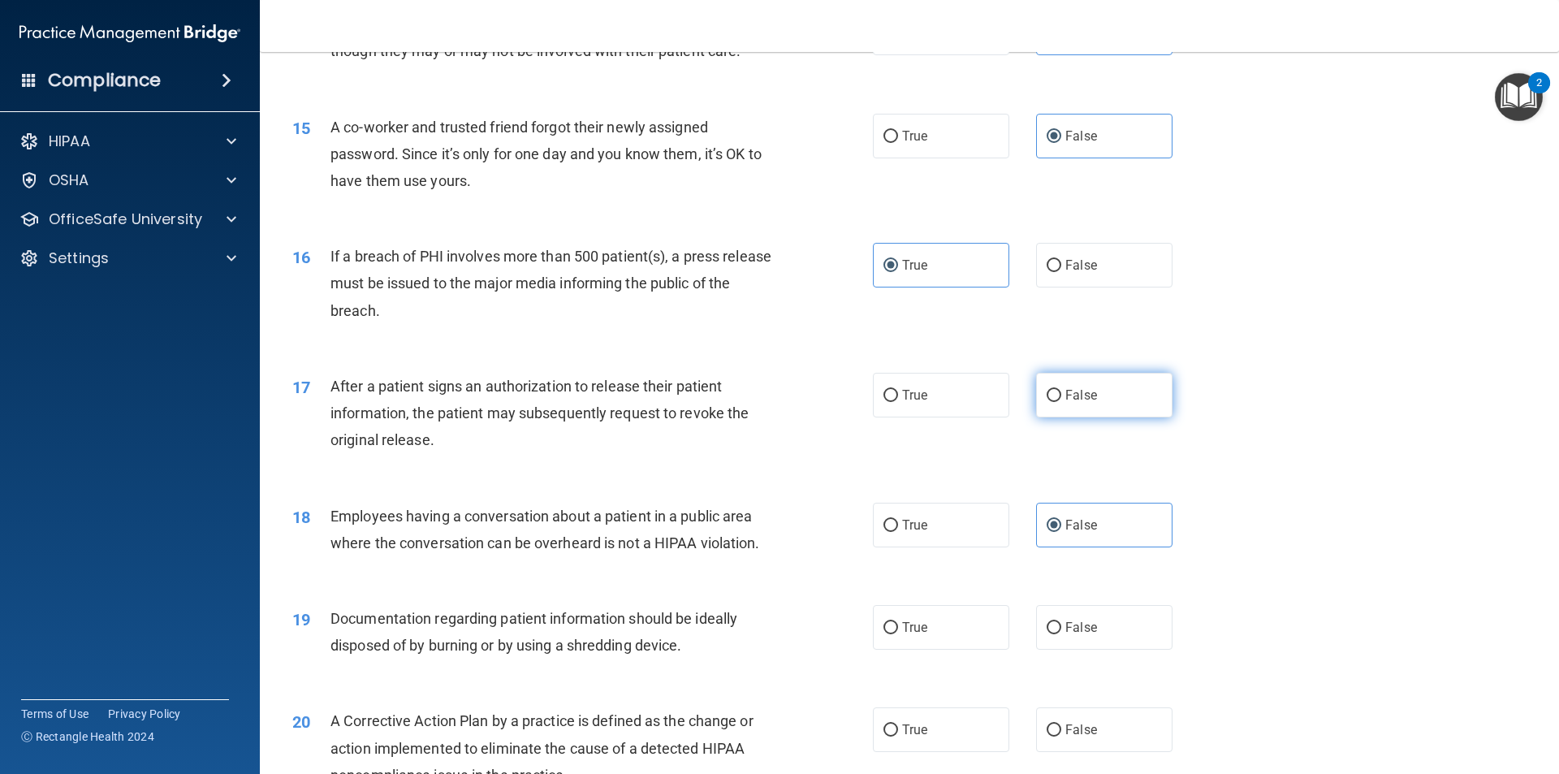
radio input "true"
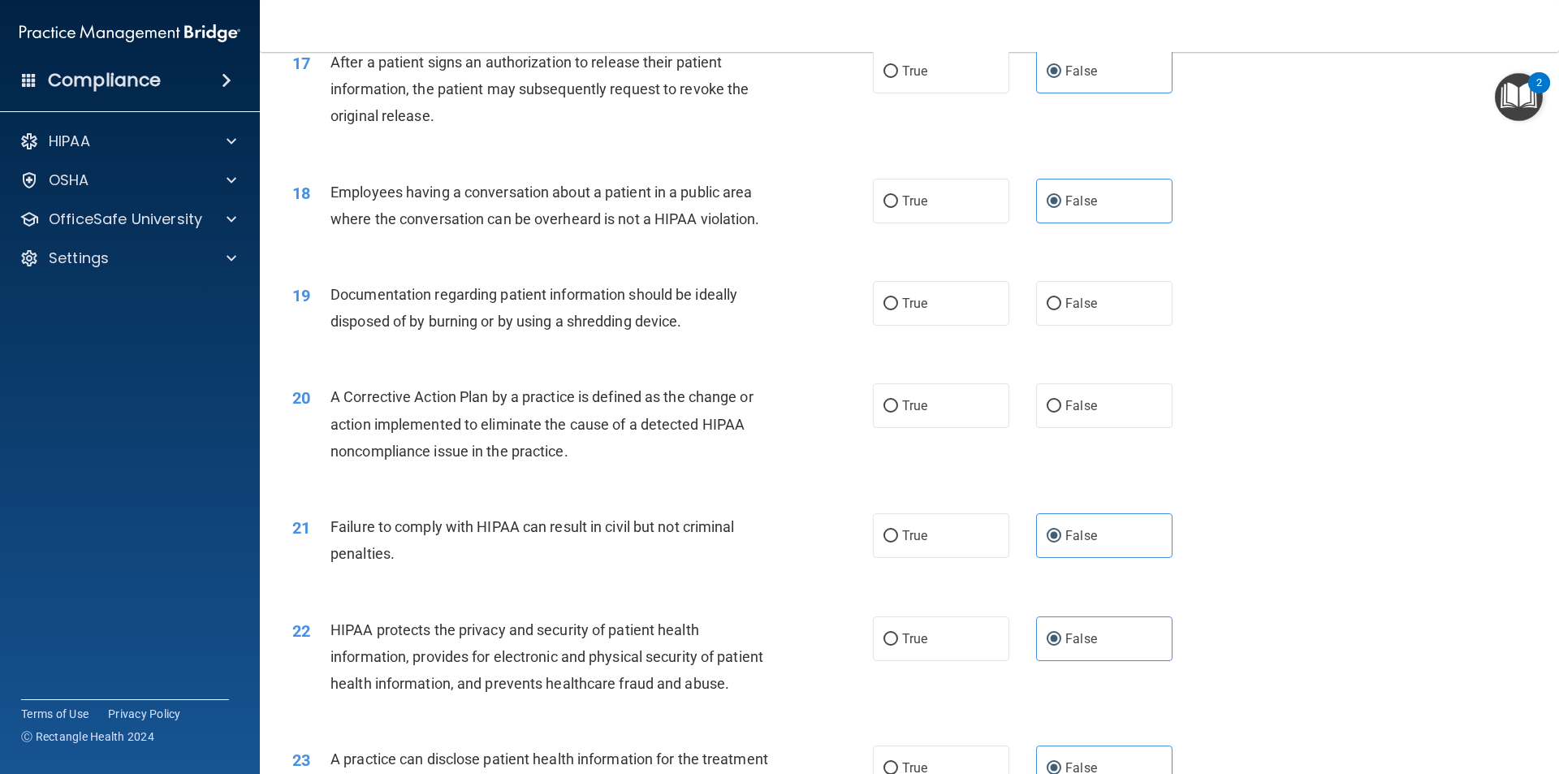
scroll to position [1949, 0]
click at [944, 319] on label "True" at bounding box center [941, 302] width 136 height 45
click at [898, 309] on input "True" at bounding box center [891, 303] width 15 height 12
radio input "true"
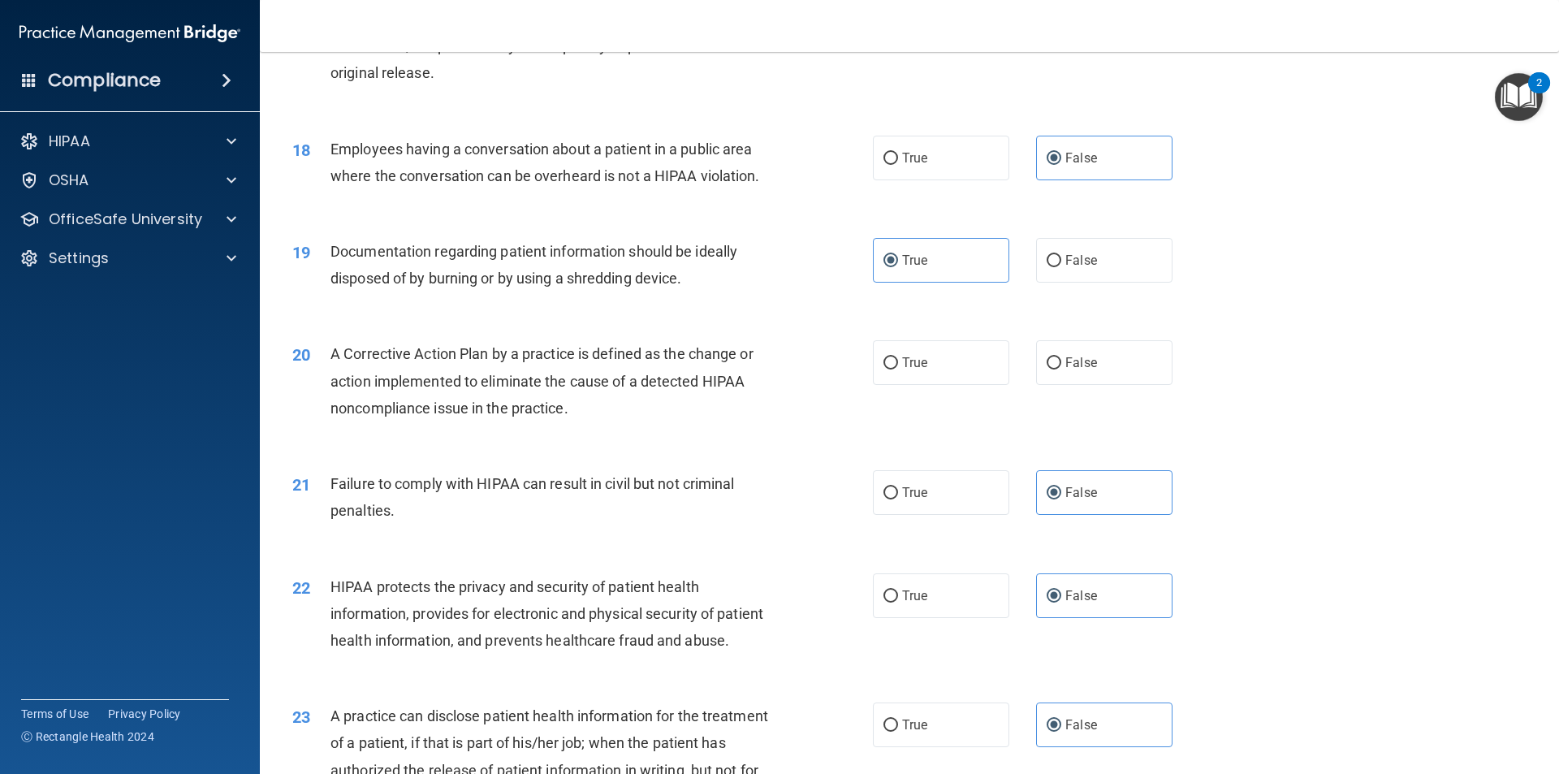
scroll to position [2030, 0]
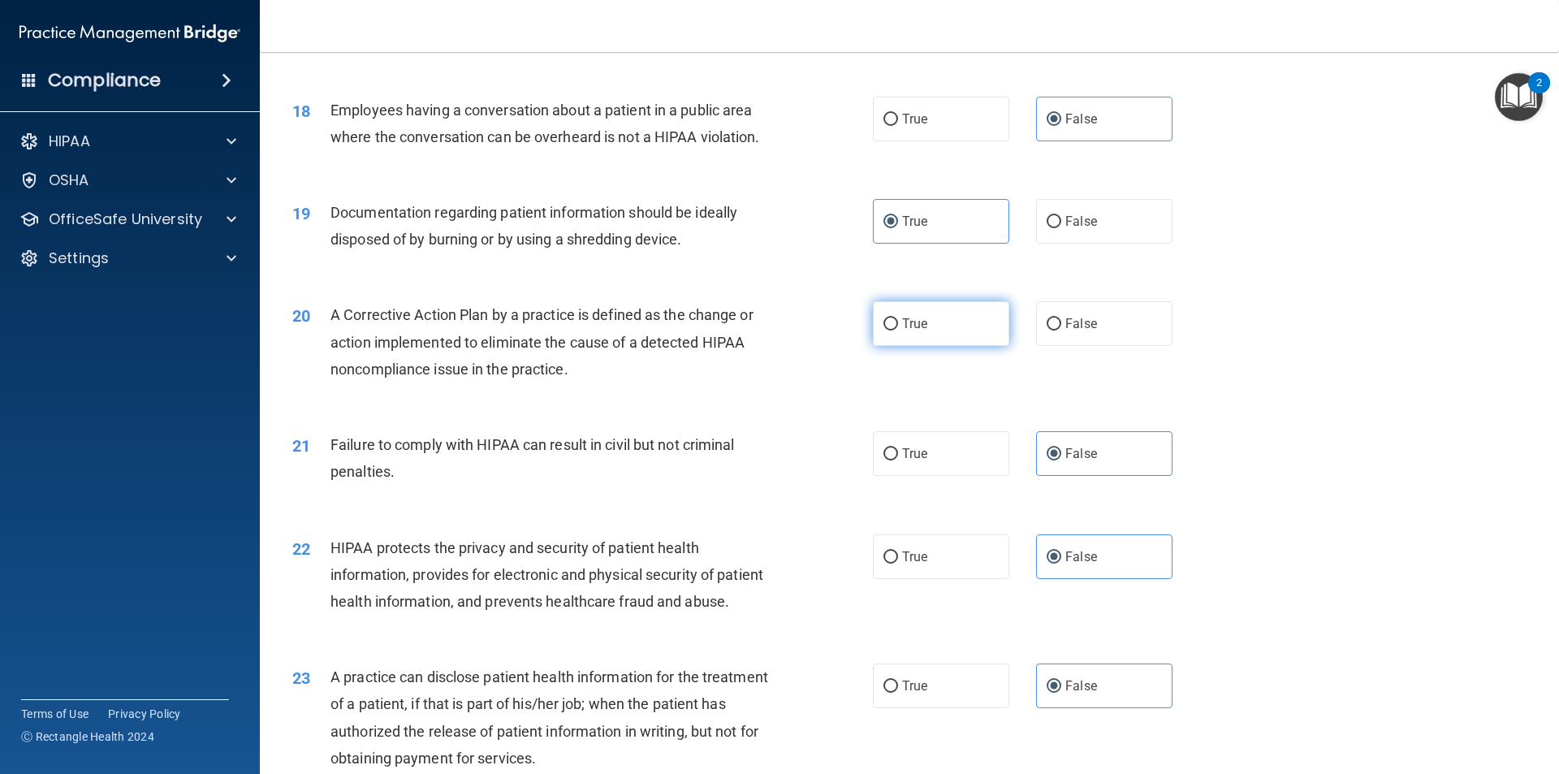
click at [958, 346] on label "True" at bounding box center [941, 323] width 136 height 45
click at [898, 331] on input "True" at bounding box center [891, 324] width 15 height 12
radio input "true"
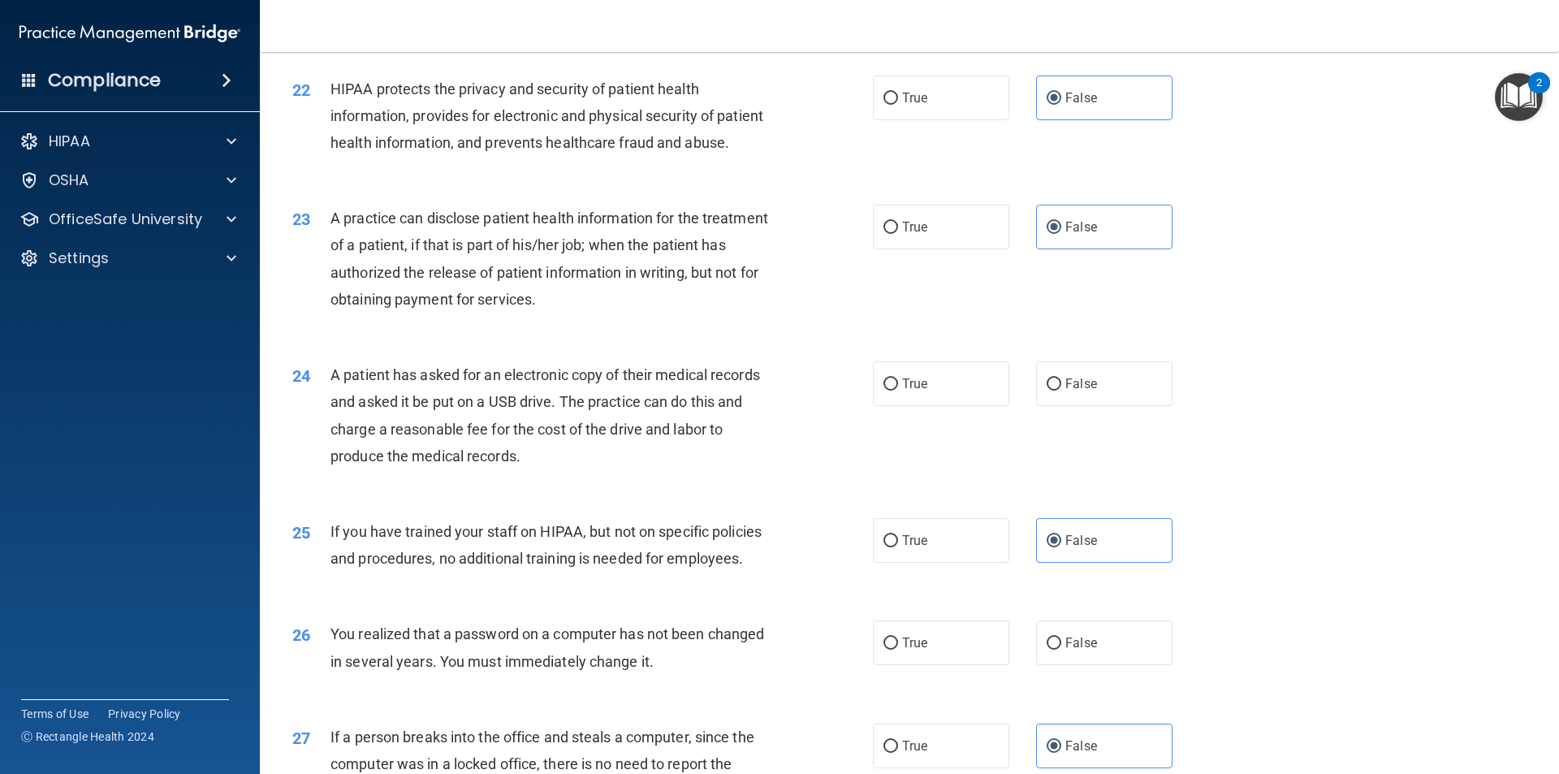
scroll to position [2517, 0]
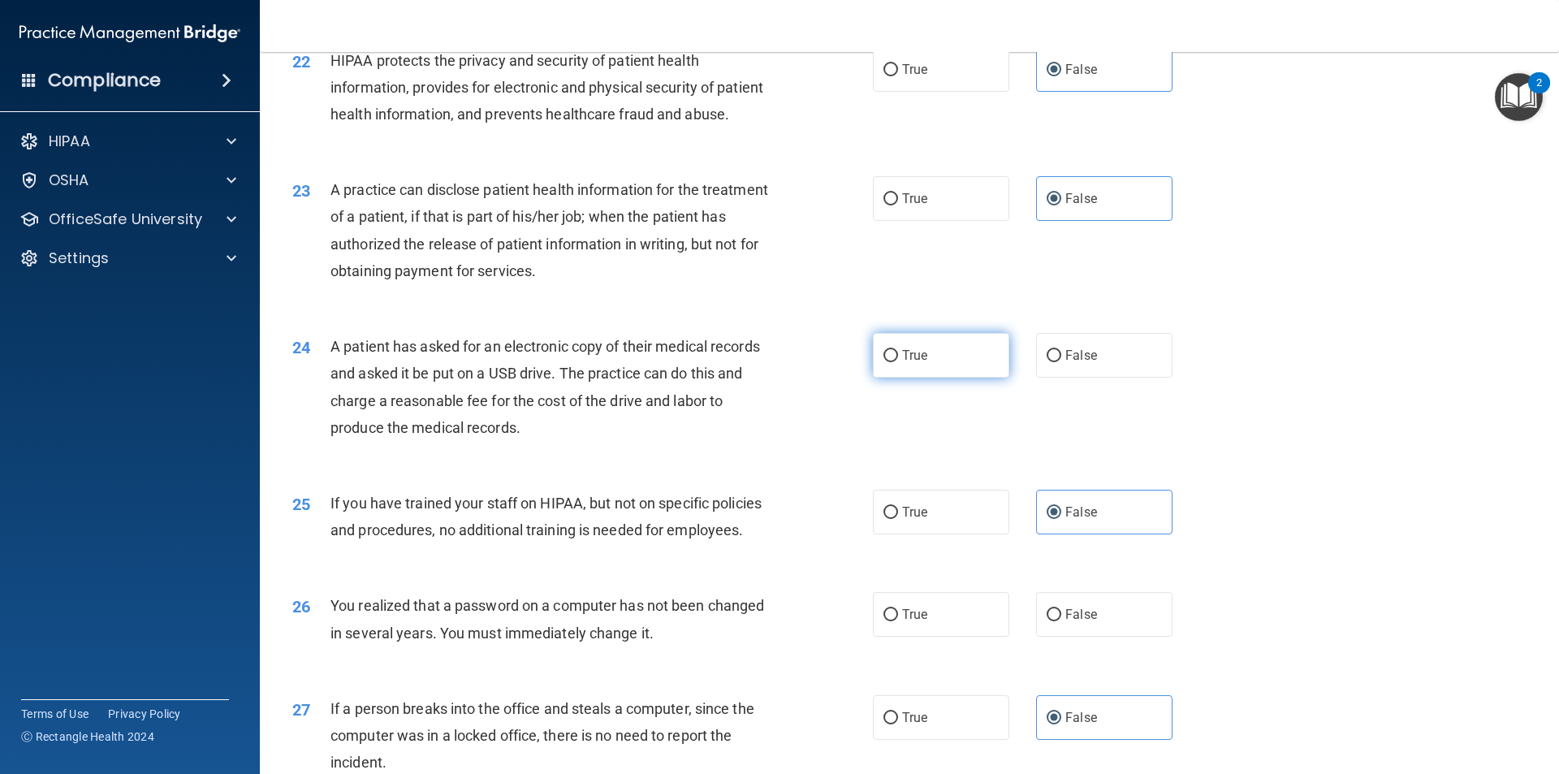
click at [916, 363] on span "True" at bounding box center [914, 355] width 25 height 15
click at [898, 362] on input "True" at bounding box center [891, 356] width 15 height 12
radio input "true"
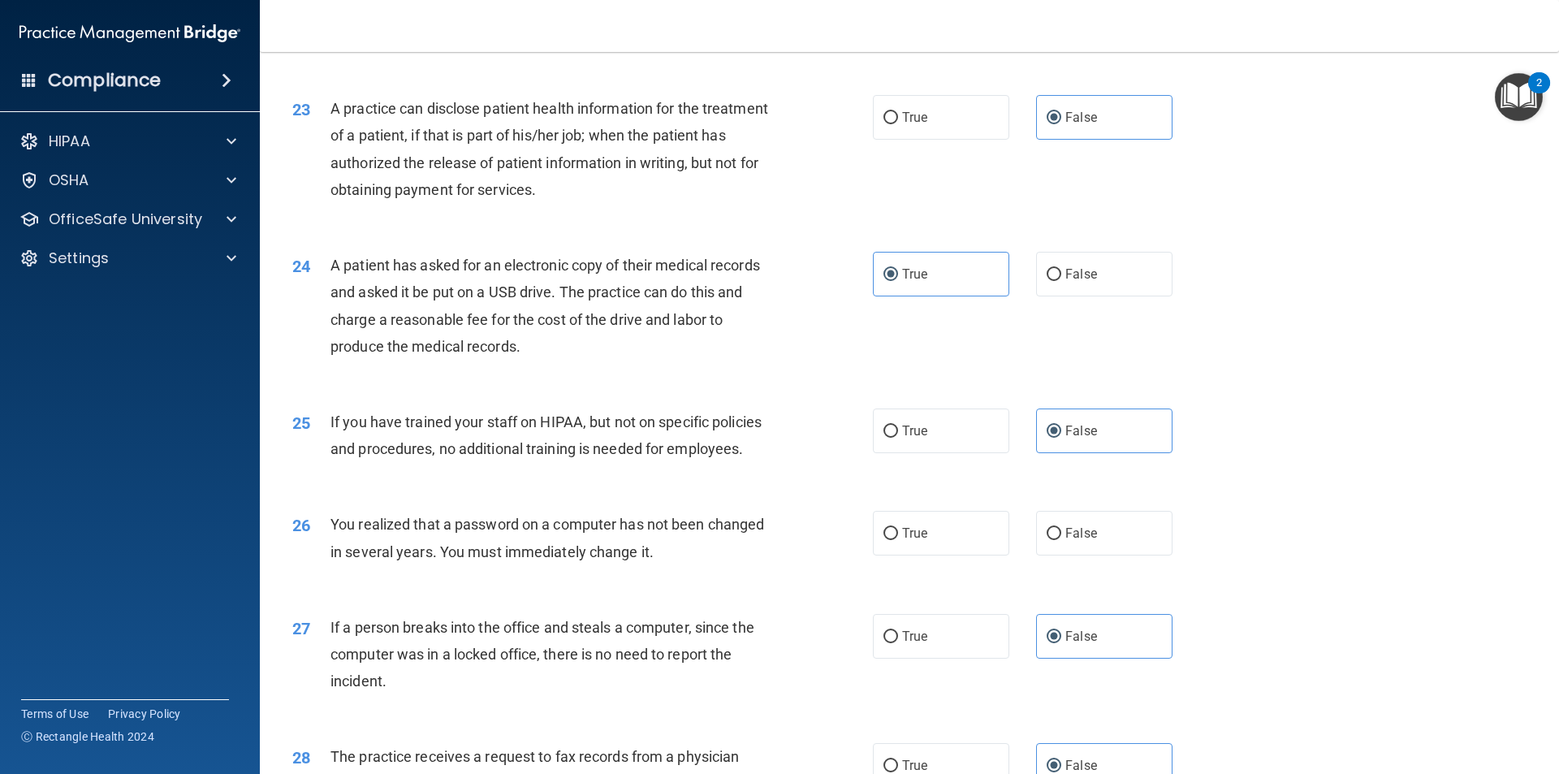
scroll to position [2680, 0]
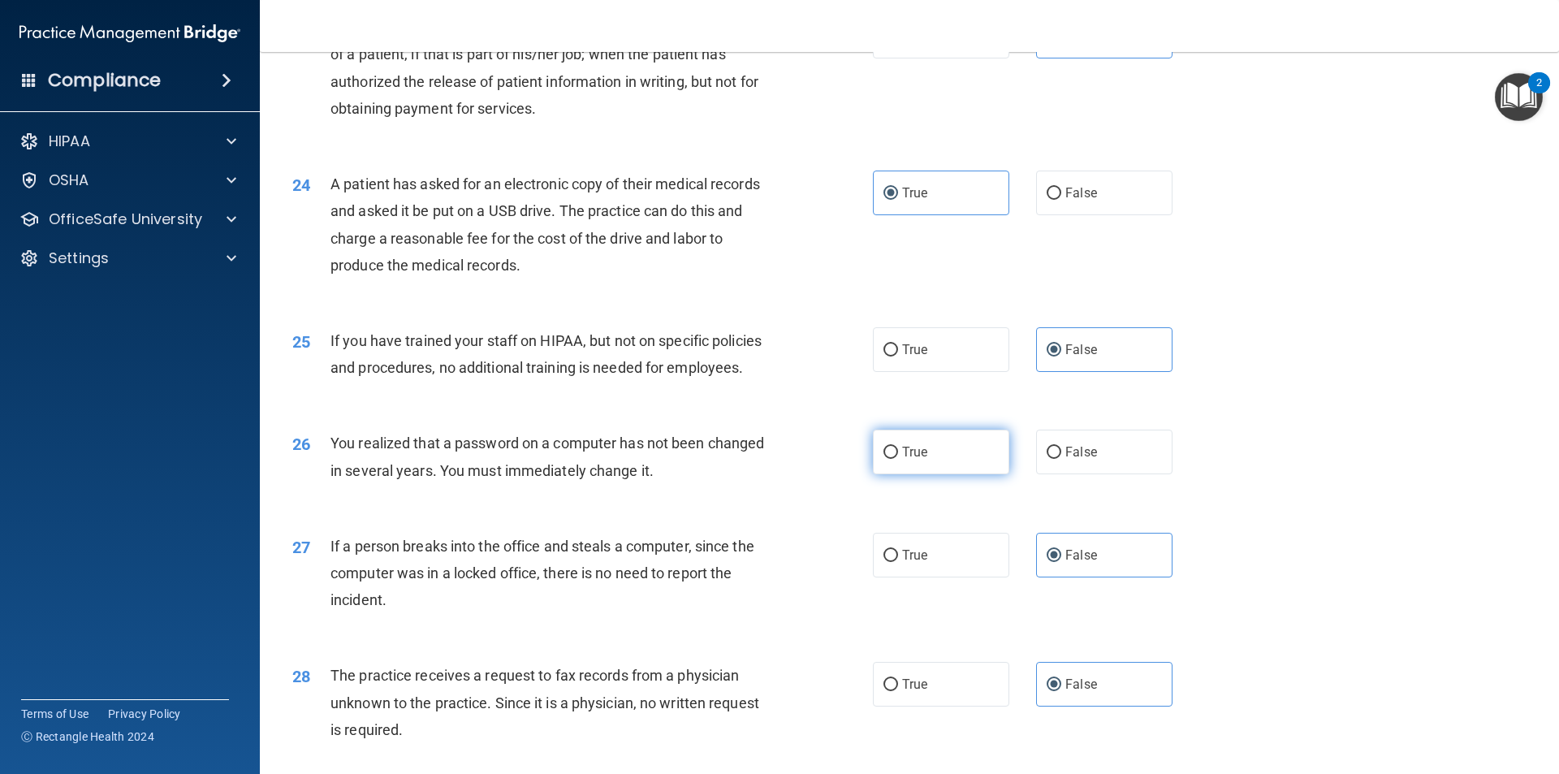
click at [957, 474] on label "True" at bounding box center [941, 452] width 136 height 45
click at [898, 459] on input "True" at bounding box center [891, 453] width 15 height 12
radio input "true"
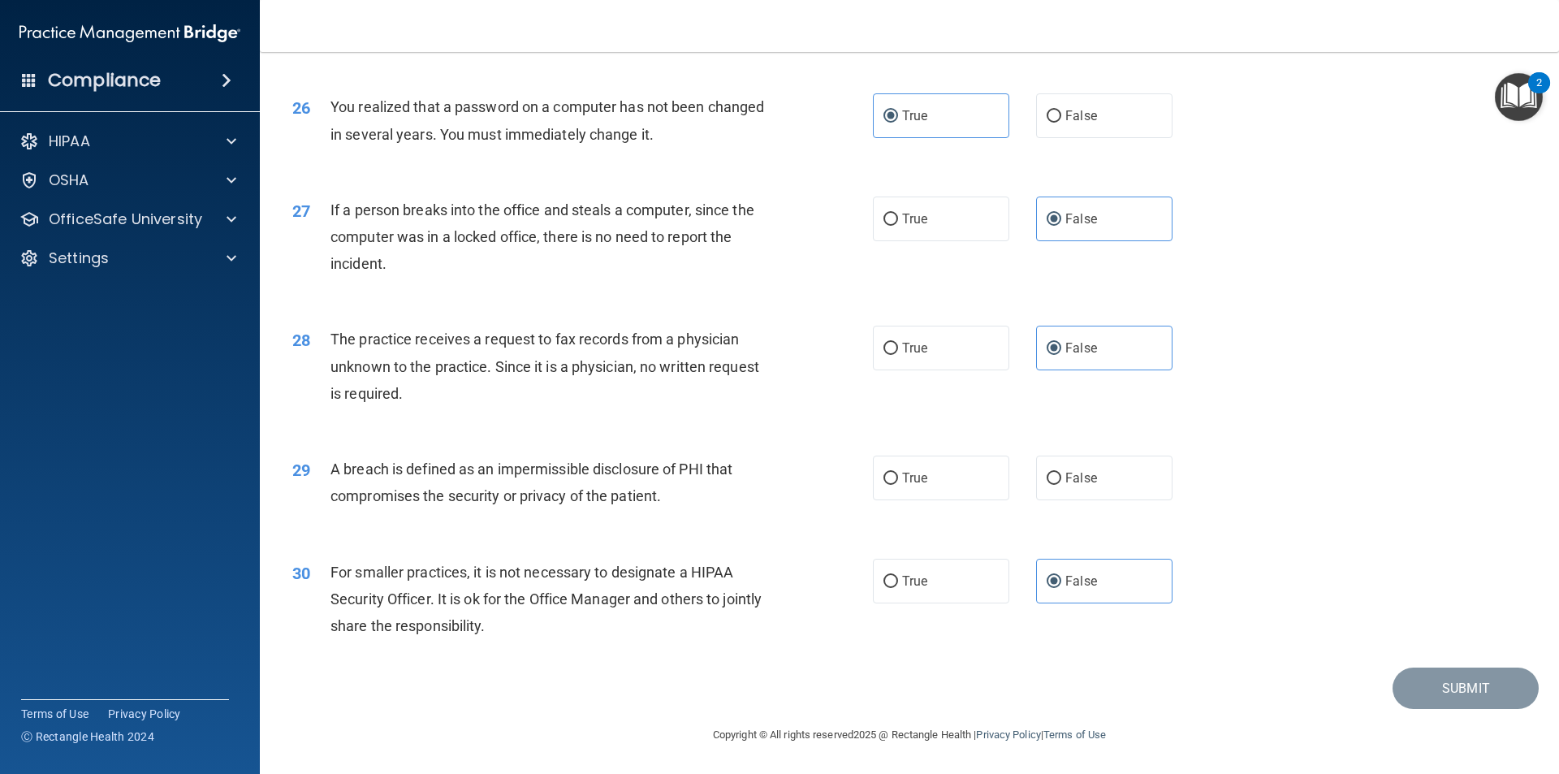
scroll to position [3070, 0]
click at [970, 461] on label "True" at bounding box center [941, 478] width 136 height 45
click at [898, 473] on input "True" at bounding box center [891, 479] width 15 height 12
radio input "true"
click at [1430, 675] on button "Submit" at bounding box center [1466, 688] width 146 height 41
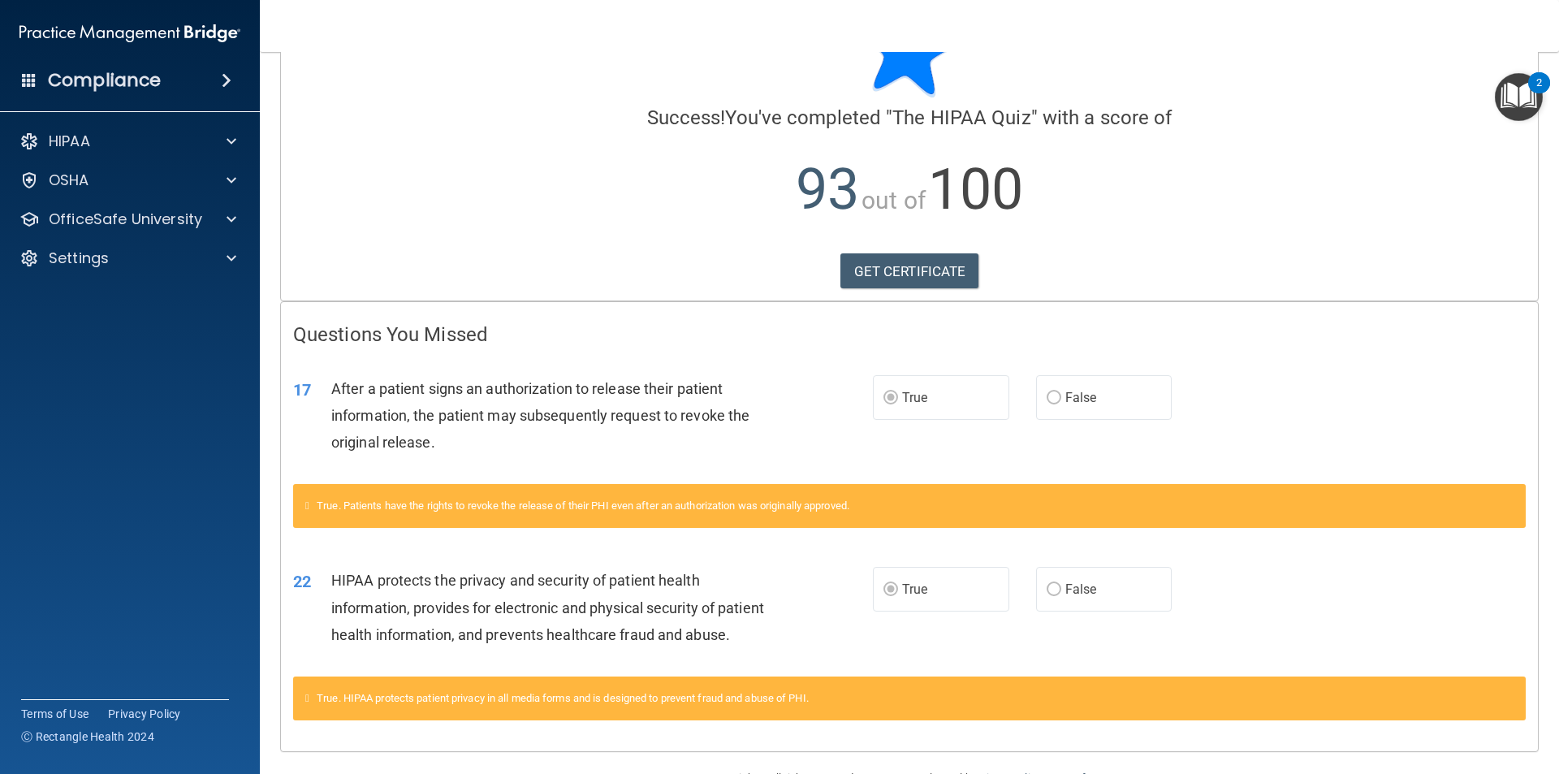
scroll to position [151, 0]
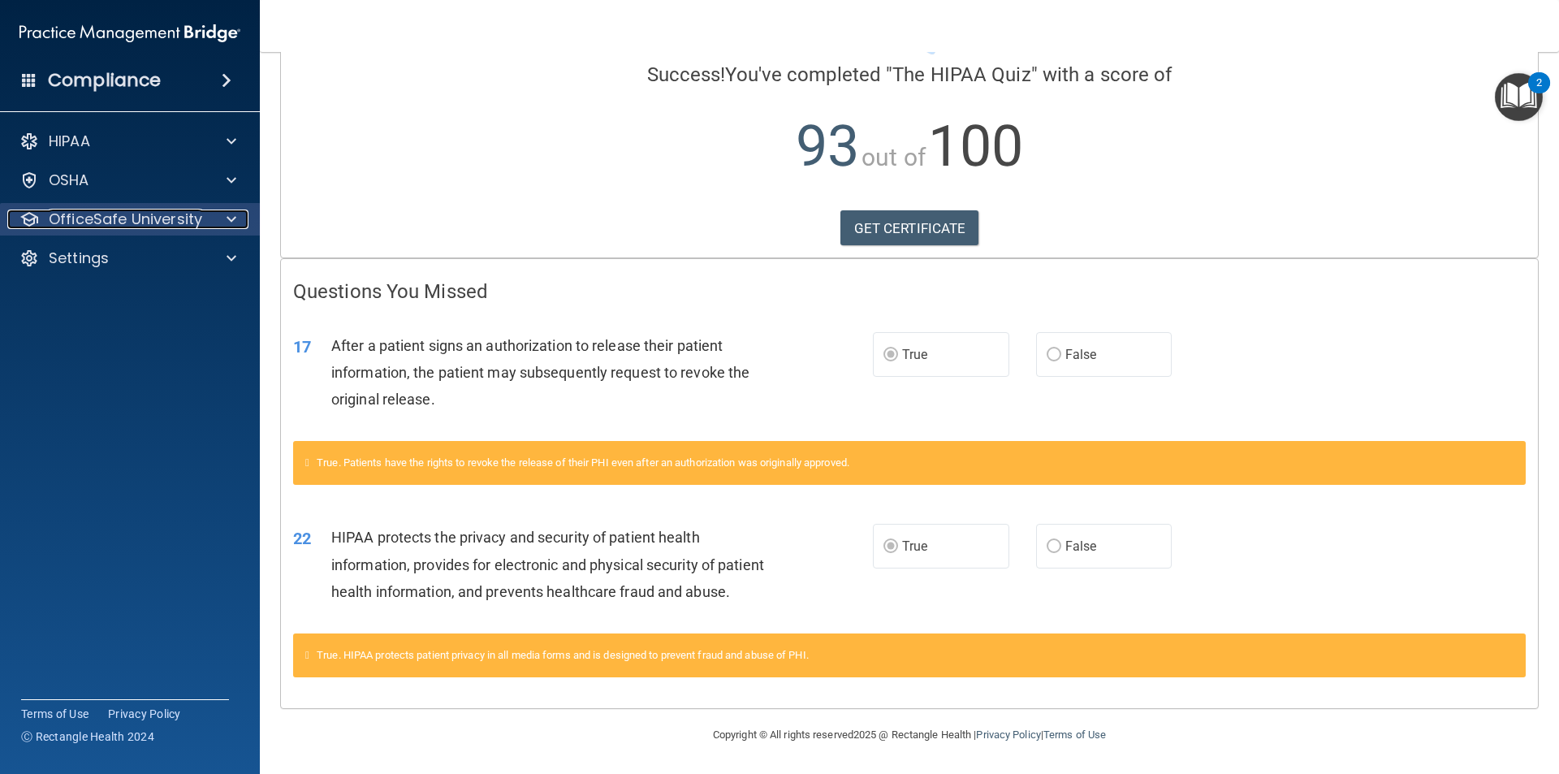
click at [231, 219] on span at bounding box center [232, 219] width 10 height 19
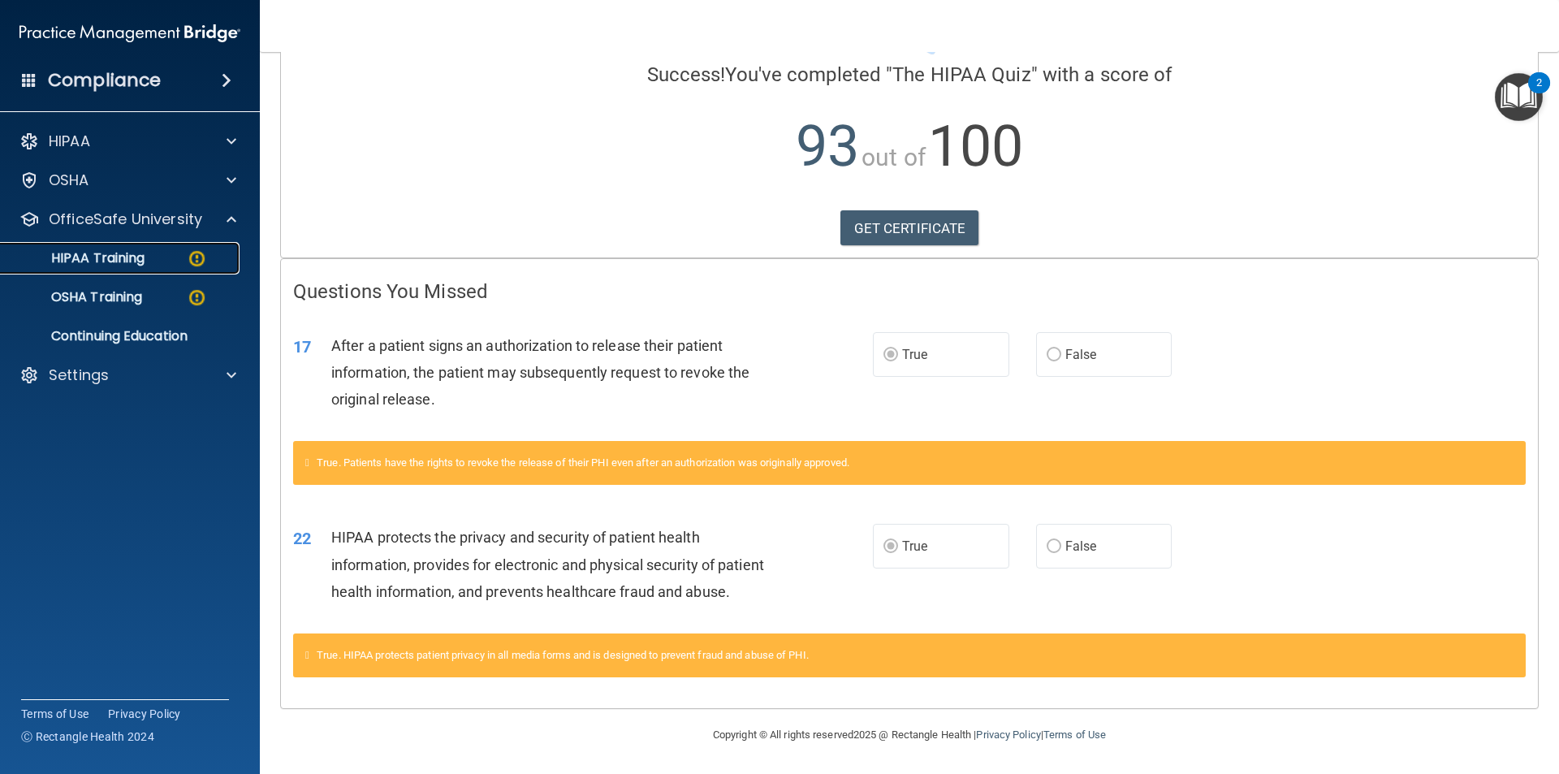
click at [176, 260] on div "HIPAA Training" at bounding box center [122, 258] width 222 height 16
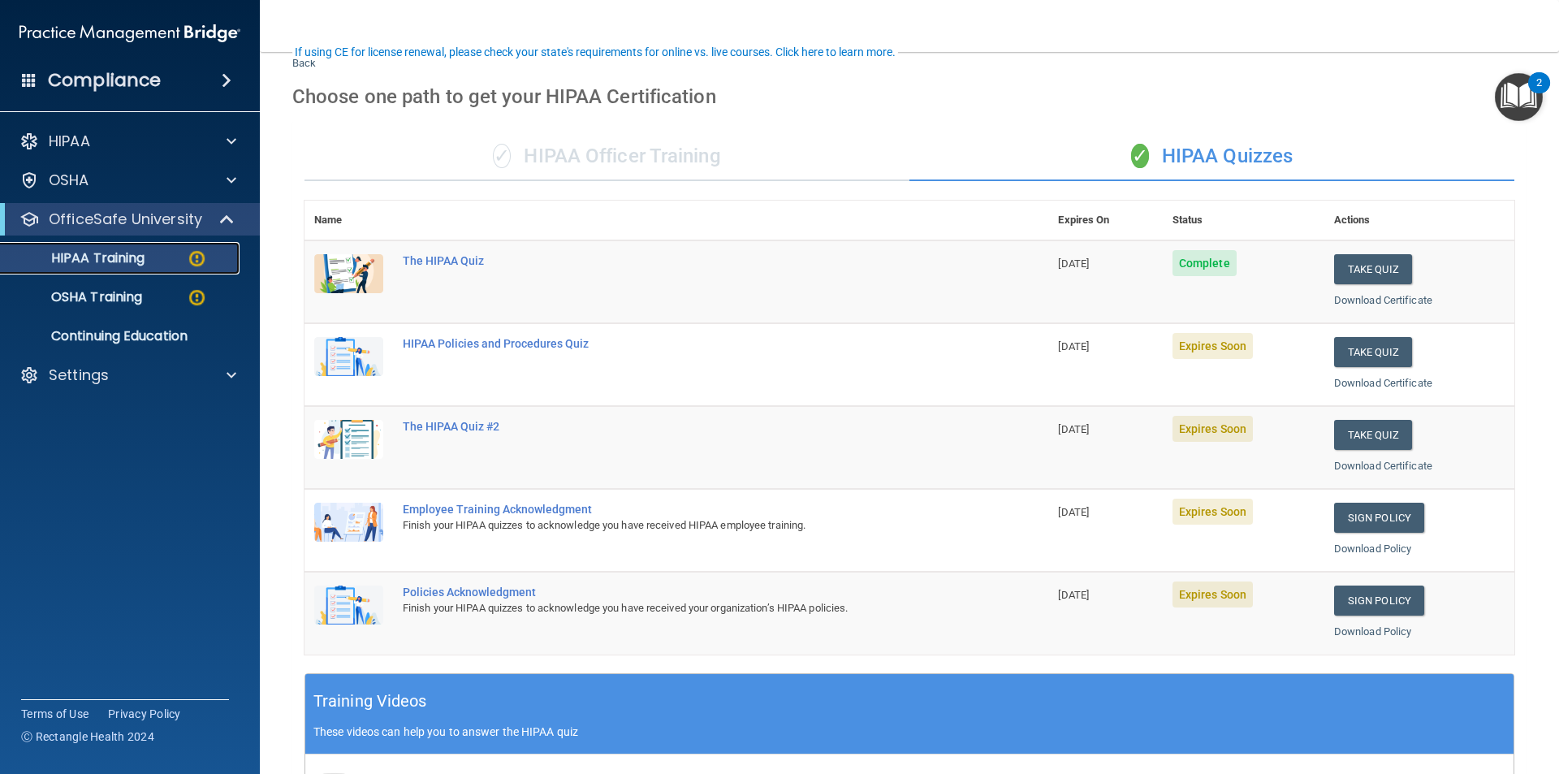
scroll to position [162, 0]
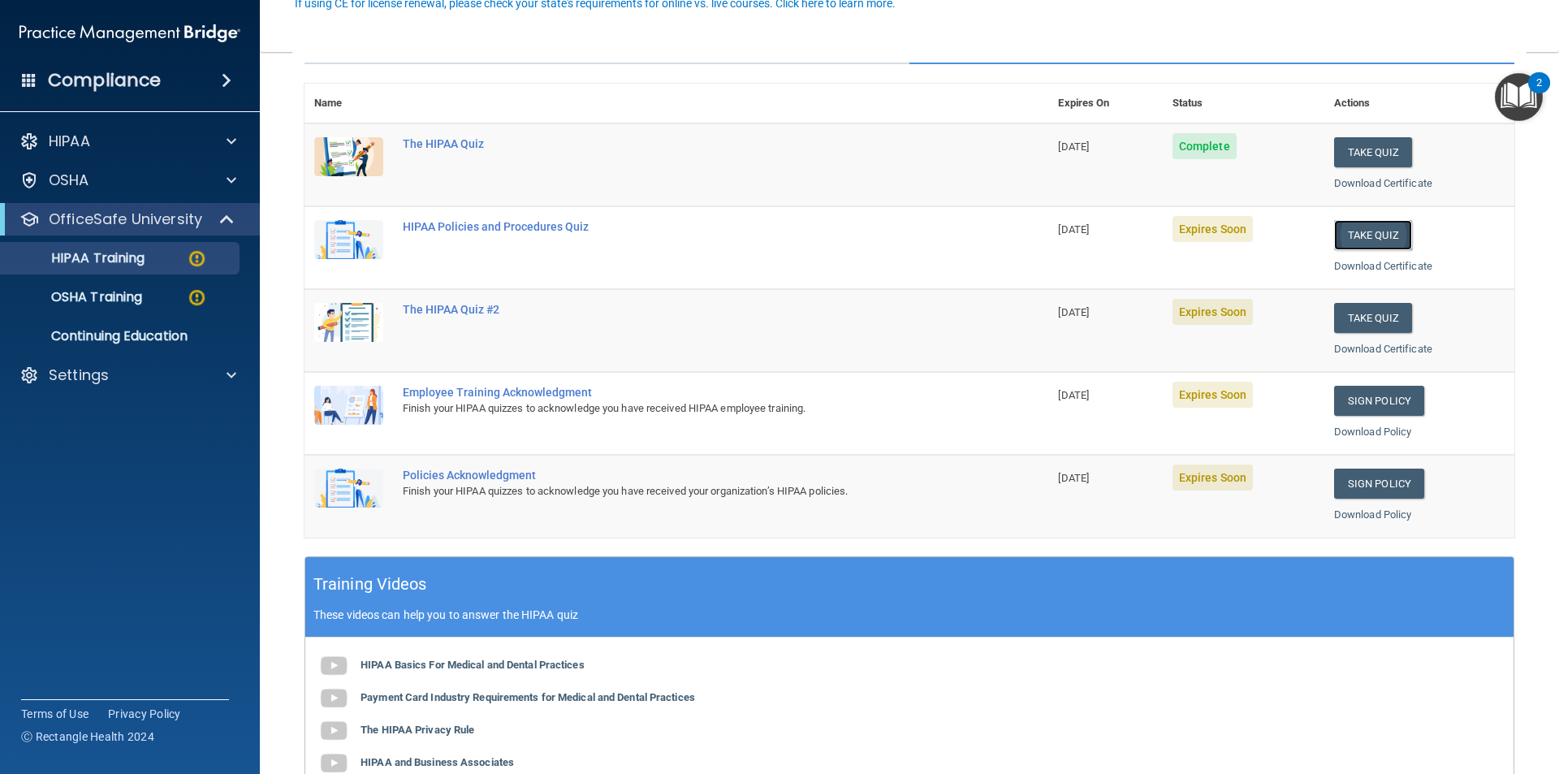
click at [1376, 240] on button "Take Quiz" at bounding box center [1373, 235] width 78 height 30
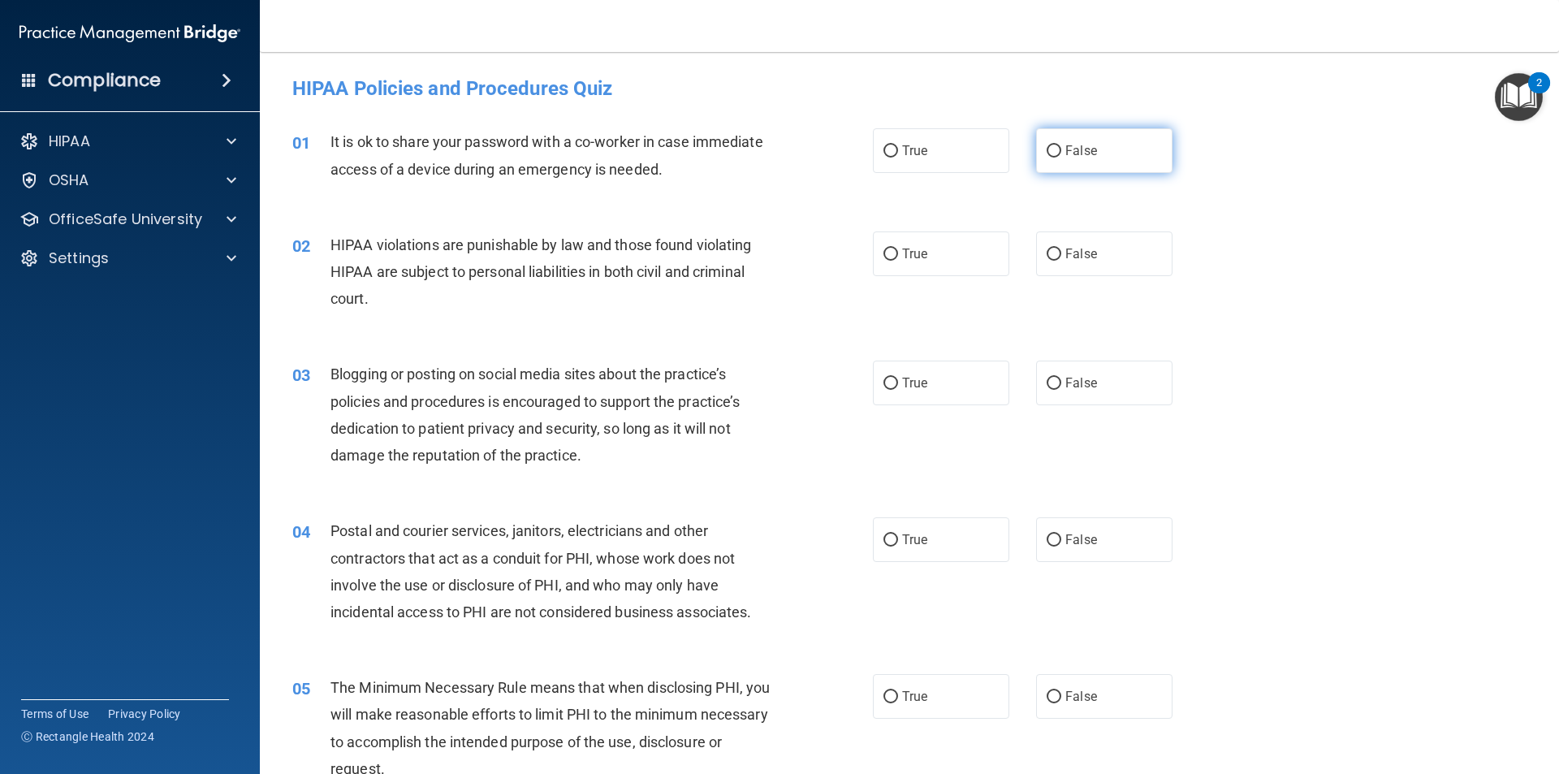
click at [1075, 136] on label "False" at bounding box center [1104, 150] width 136 height 45
click at [1061, 145] on input "False" at bounding box center [1054, 151] width 15 height 12
radio input "true"
click at [1119, 260] on label "False" at bounding box center [1104, 253] width 136 height 45
click at [1061, 260] on input "False" at bounding box center [1054, 254] width 15 height 12
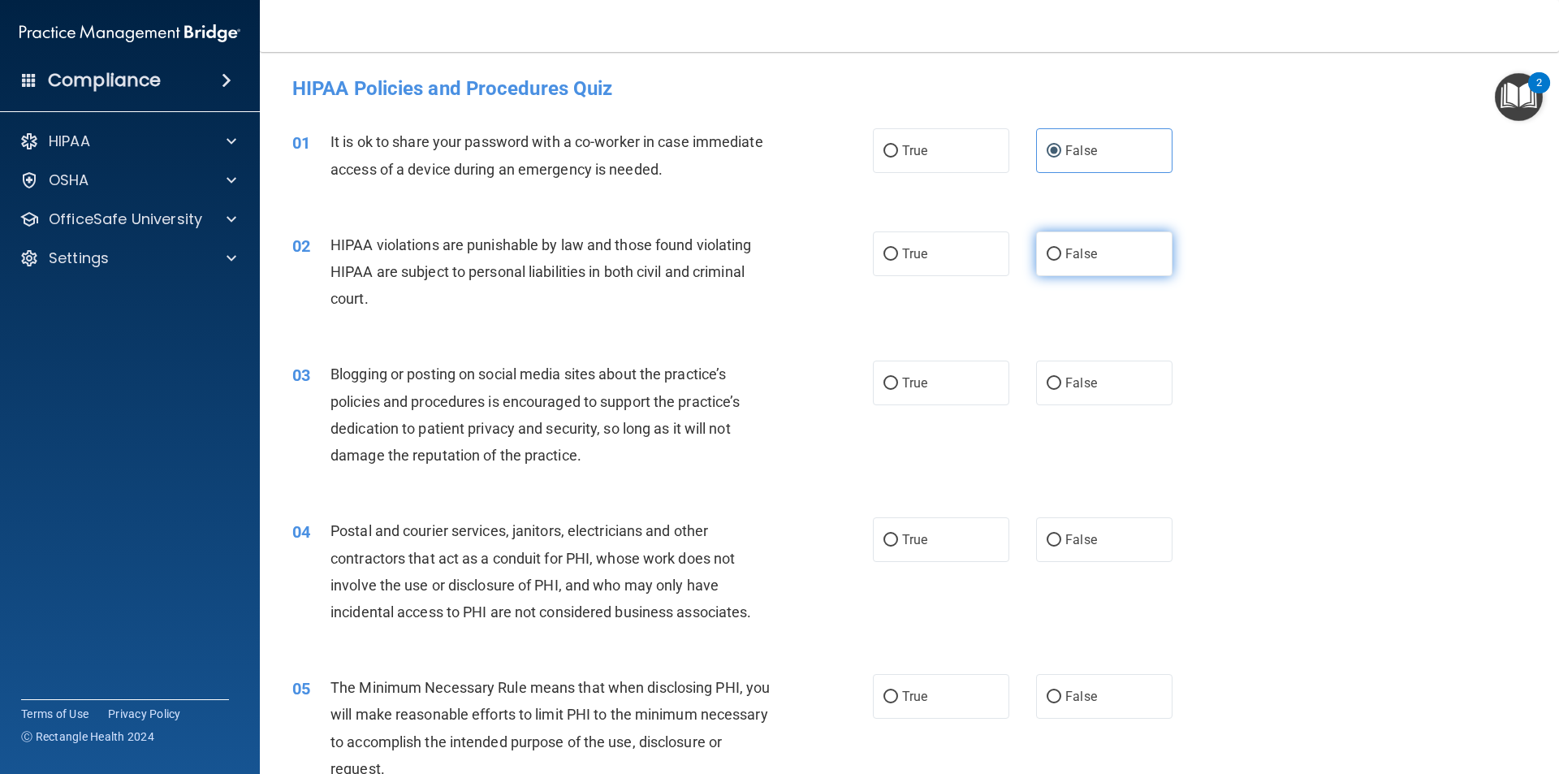
radio input "true"
click at [1140, 378] on label "False" at bounding box center [1104, 383] width 136 height 45
click at [1061, 378] on input "False" at bounding box center [1054, 384] width 15 height 12
radio input "true"
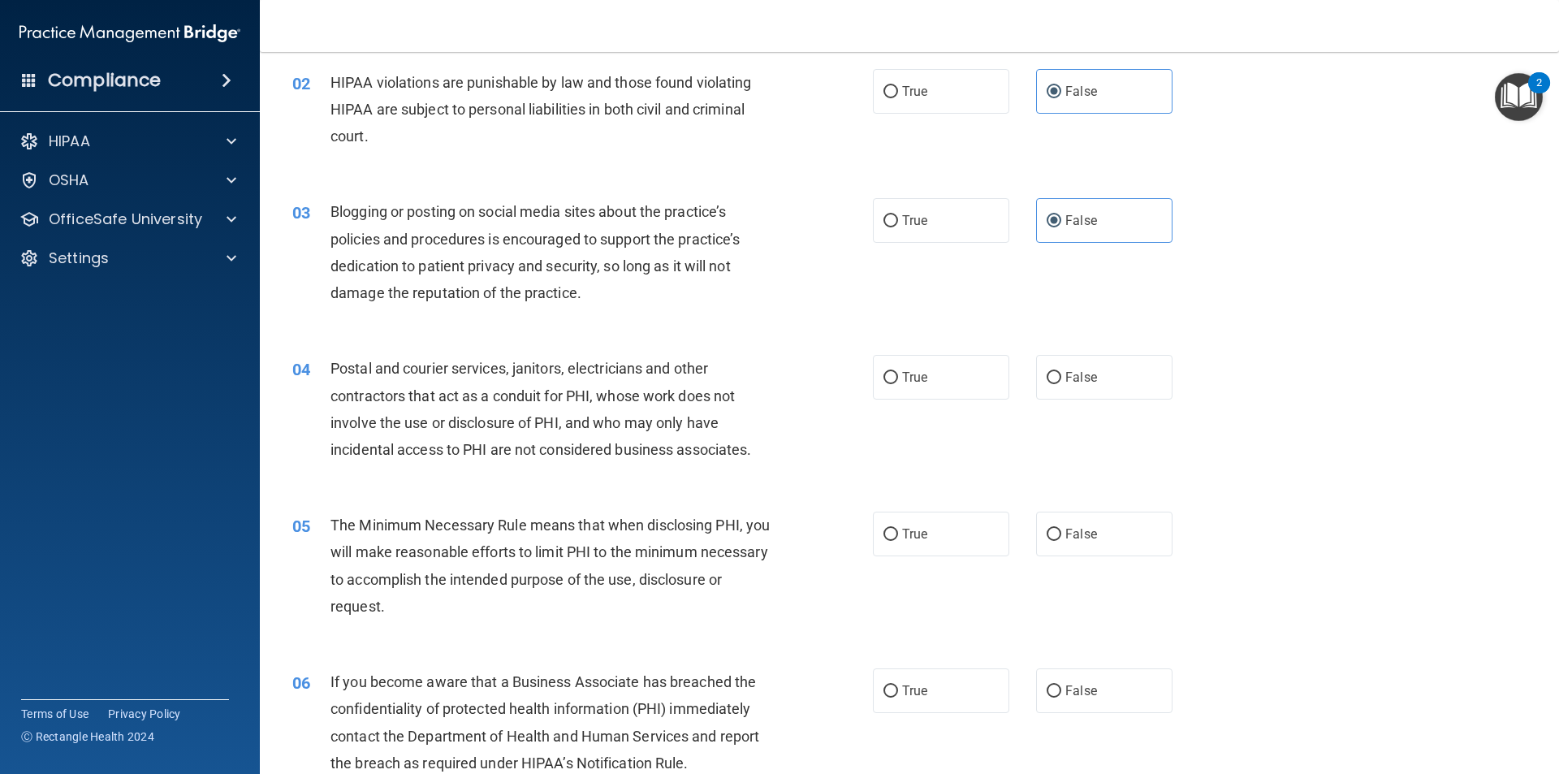
click at [1083, 344] on div "04 Postal and courier services, janitors, electricians and other contractors th…" at bounding box center [909, 413] width 1259 height 157
click at [1098, 369] on label "False" at bounding box center [1104, 377] width 136 height 45
click at [1061, 372] on input "False" at bounding box center [1054, 378] width 15 height 12
radio input "true"
click at [1087, 529] on span "False" at bounding box center [1081, 533] width 32 height 15
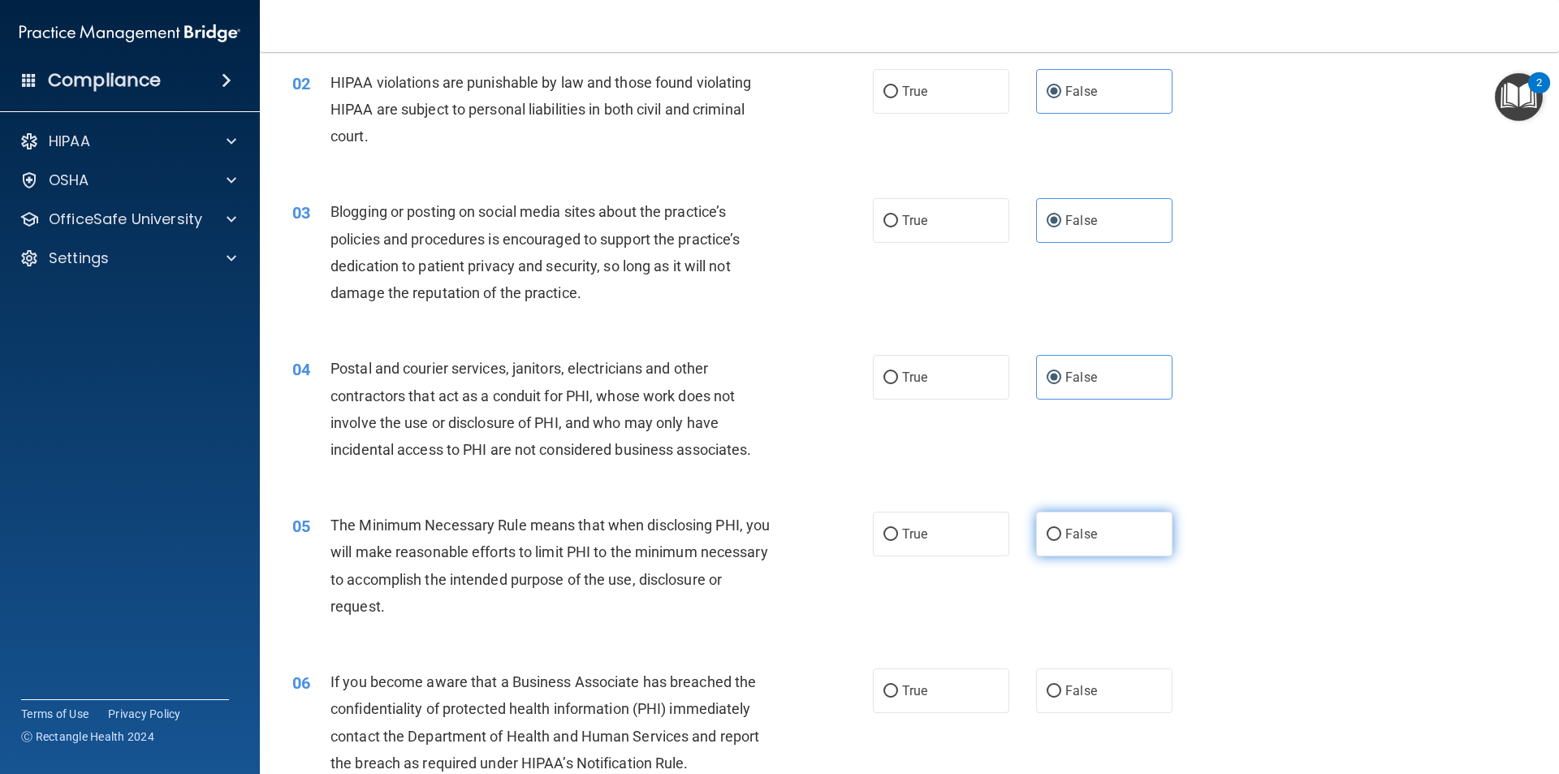
click at [1061, 529] on input "False" at bounding box center [1054, 535] width 15 height 12
radio input "true"
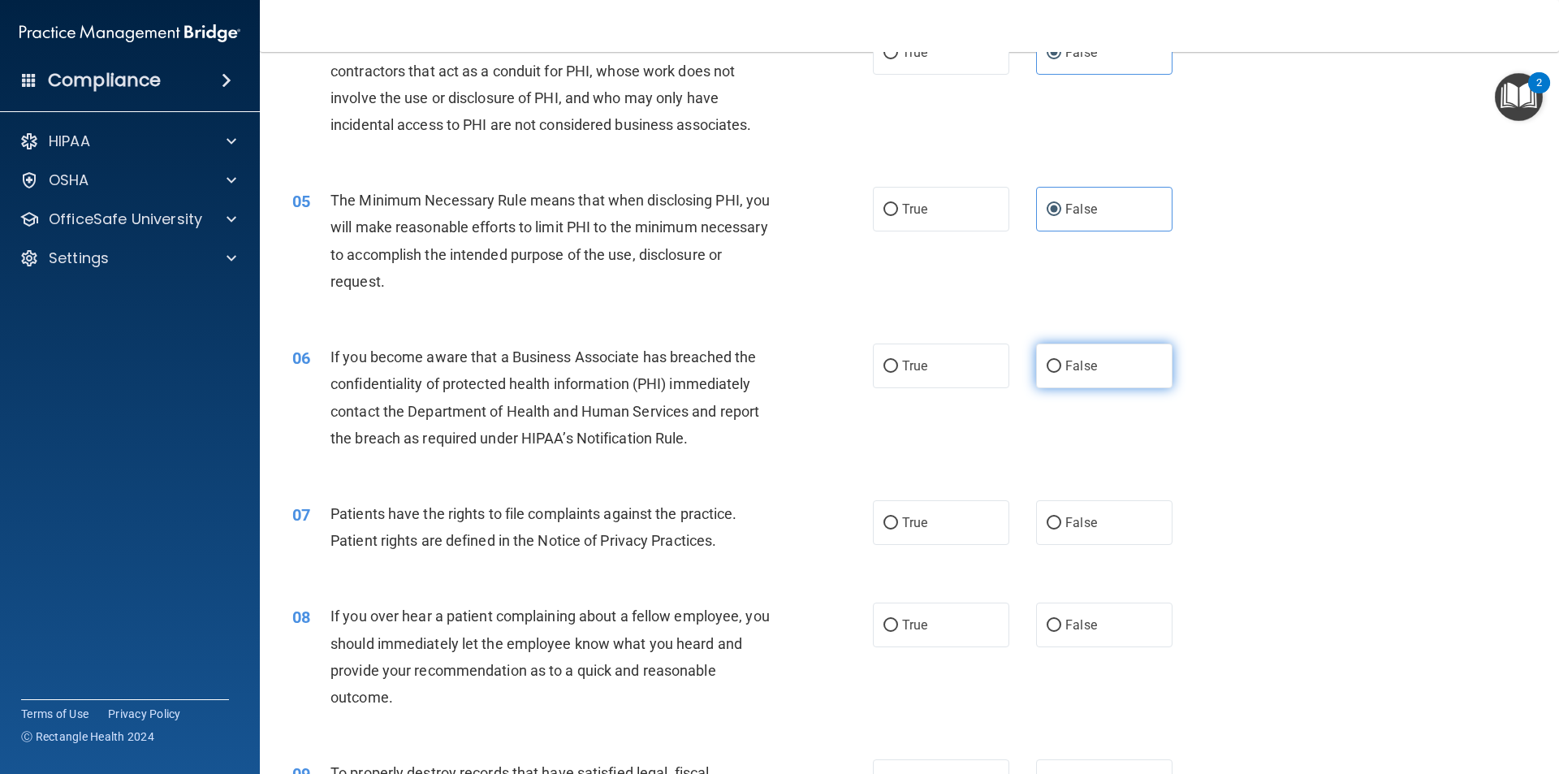
click at [1082, 373] on span "False" at bounding box center [1081, 365] width 32 height 15
click at [1061, 373] on input "False" at bounding box center [1054, 367] width 15 height 12
radio input "true"
click at [1092, 530] on label "False" at bounding box center [1104, 522] width 136 height 45
click at [1061, 529] on input "False" at bounding box center [1054, 523] width 15 height 12
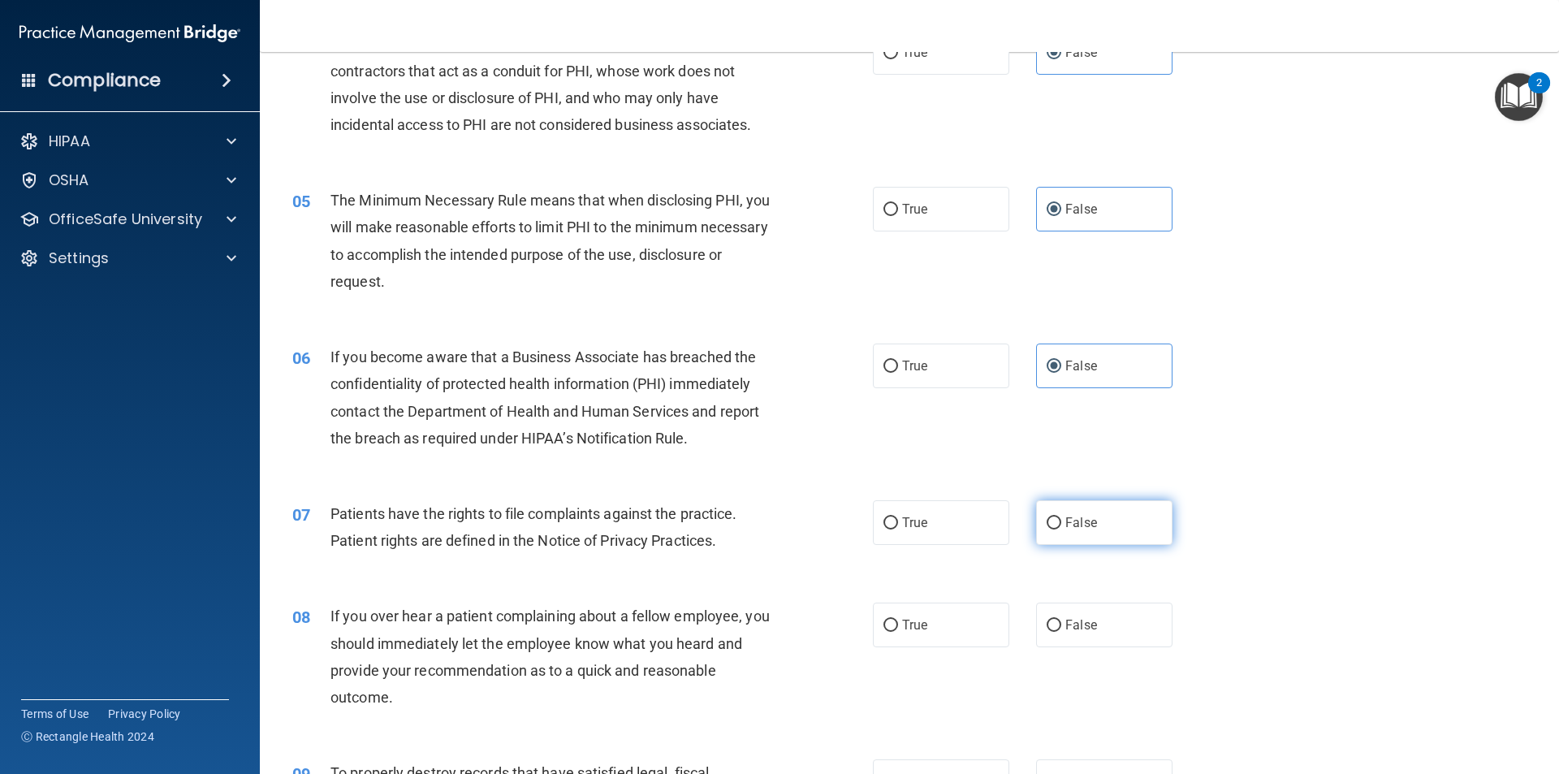
radio input "true"
click at [1084, 618] on span "False" at bounding box center [1081, 624] width 32 height 15
click at [1061, 620] on input "False" at bounding box center [1054, 626] width 15 height 12
radio input "true"
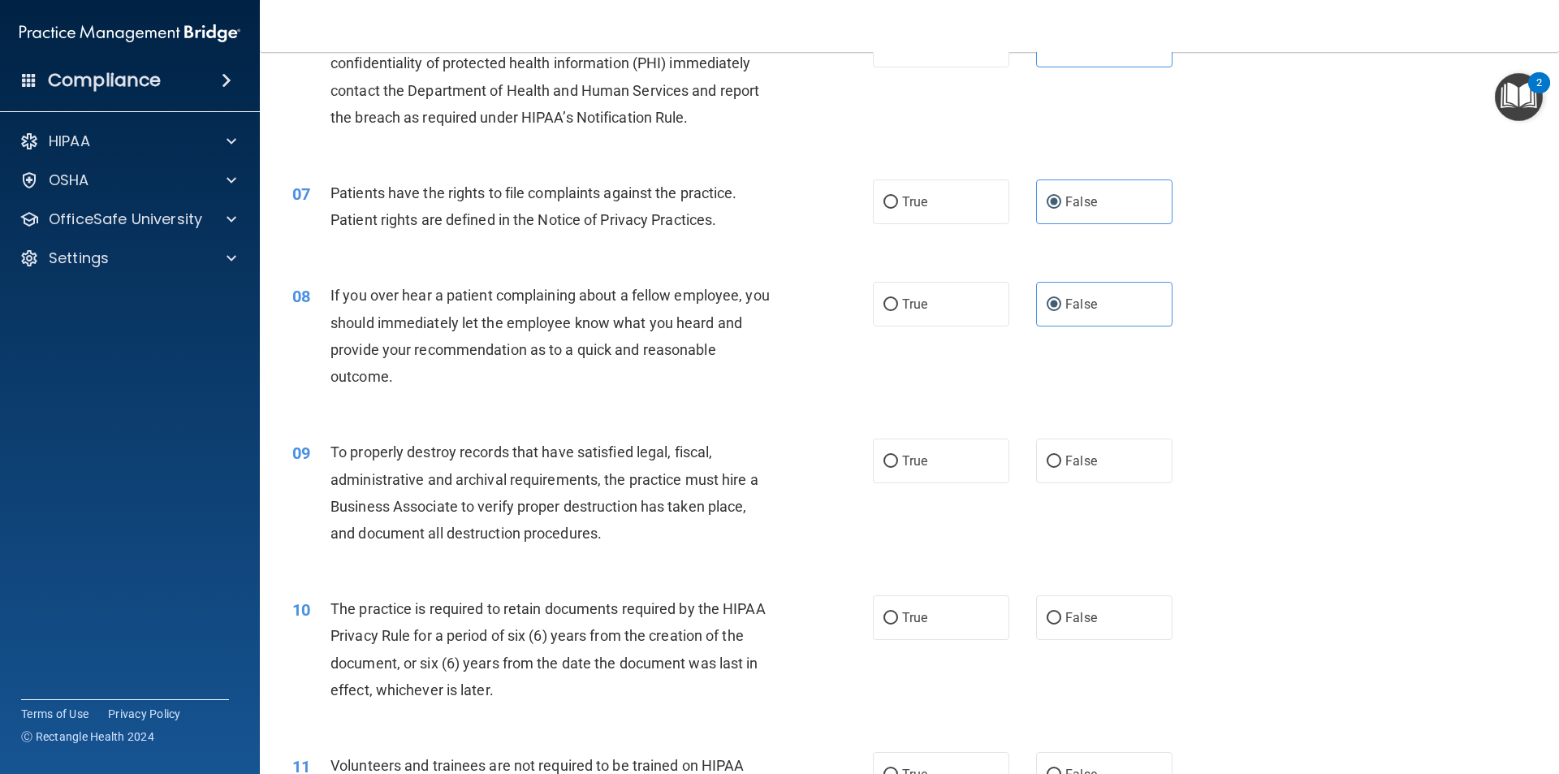
scroll to position [893, 0]
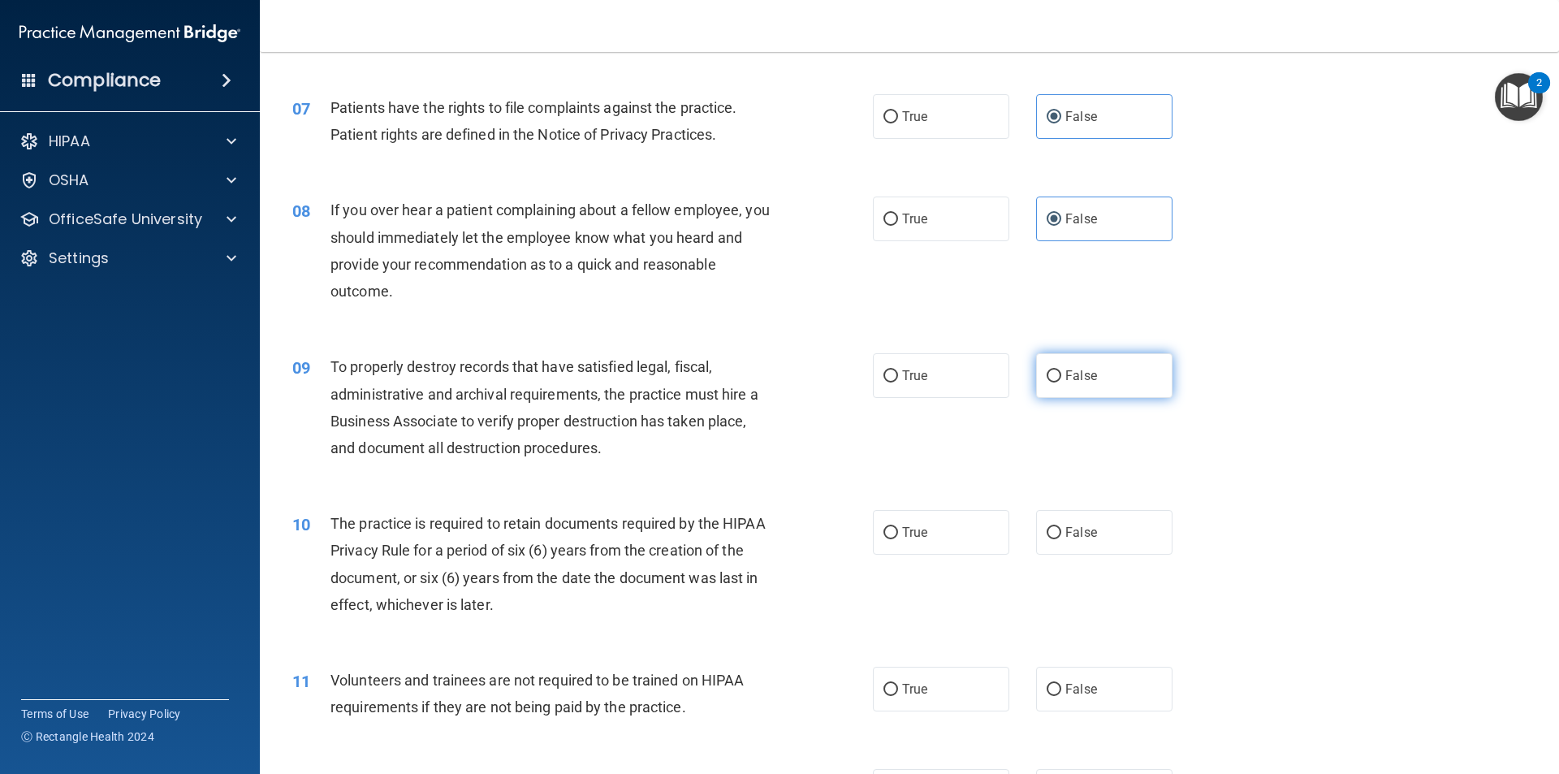
click at [1063, 393] on label "False" at bounding box center [1104, 375] width 136 height 45
click at [1061, 382] on input "False" at bounding box center [1054, 376] width 15 height 12
radio input "true"
click at [1094, 532] on label "False" at bounding box center [1104, 532] width 136 height 45
click at [1061, 532] on input "False" at bounding box center [1054, 533] width 15 height 12
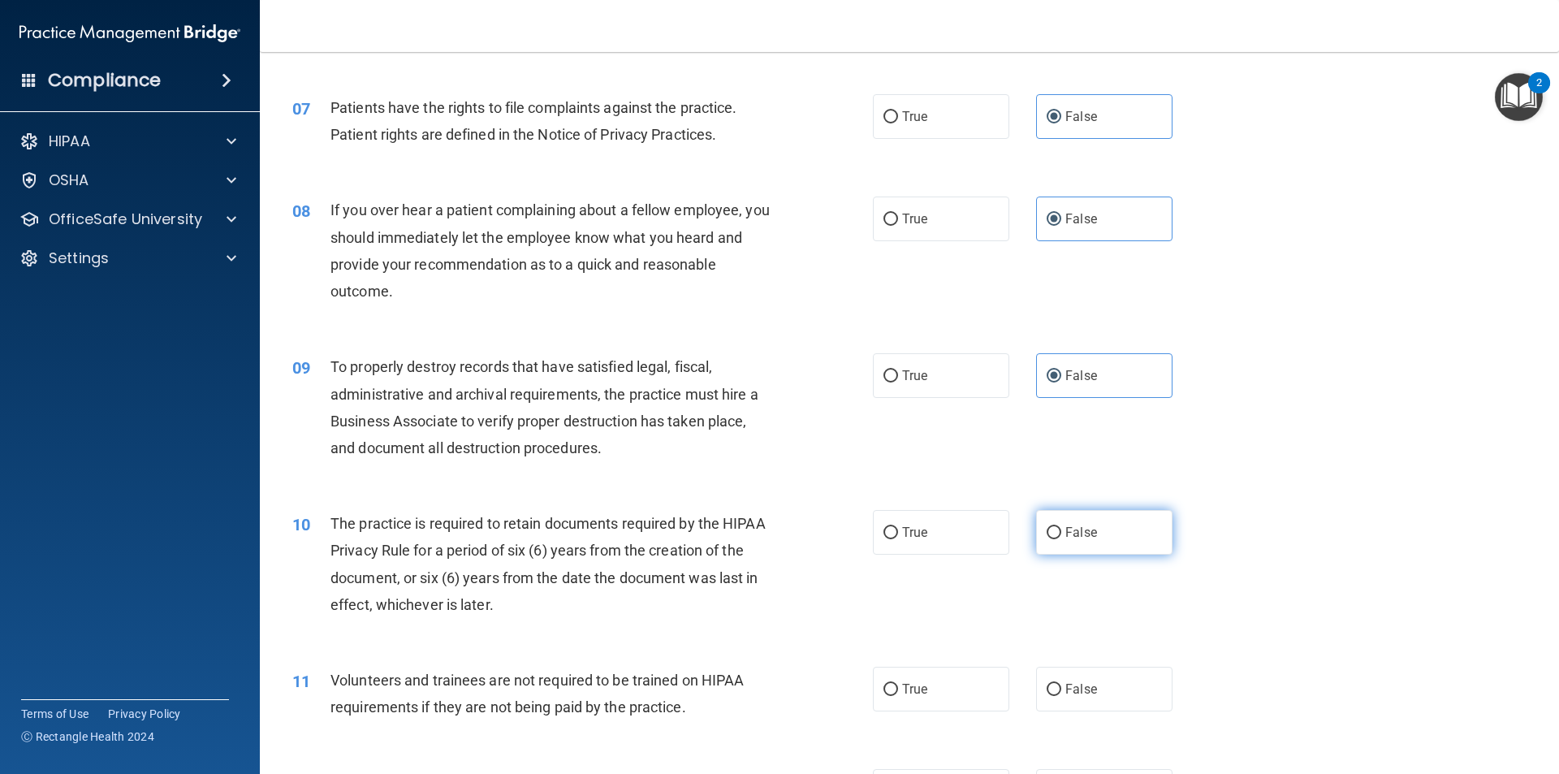
radio input "true"
click at [1064, 698] on label "False" at bounding box center [1104, 689] width 136 height 45
click at [1061, 696] on input "False" at bounding box center [1054, 690] width 15 height 12
radio input "true"
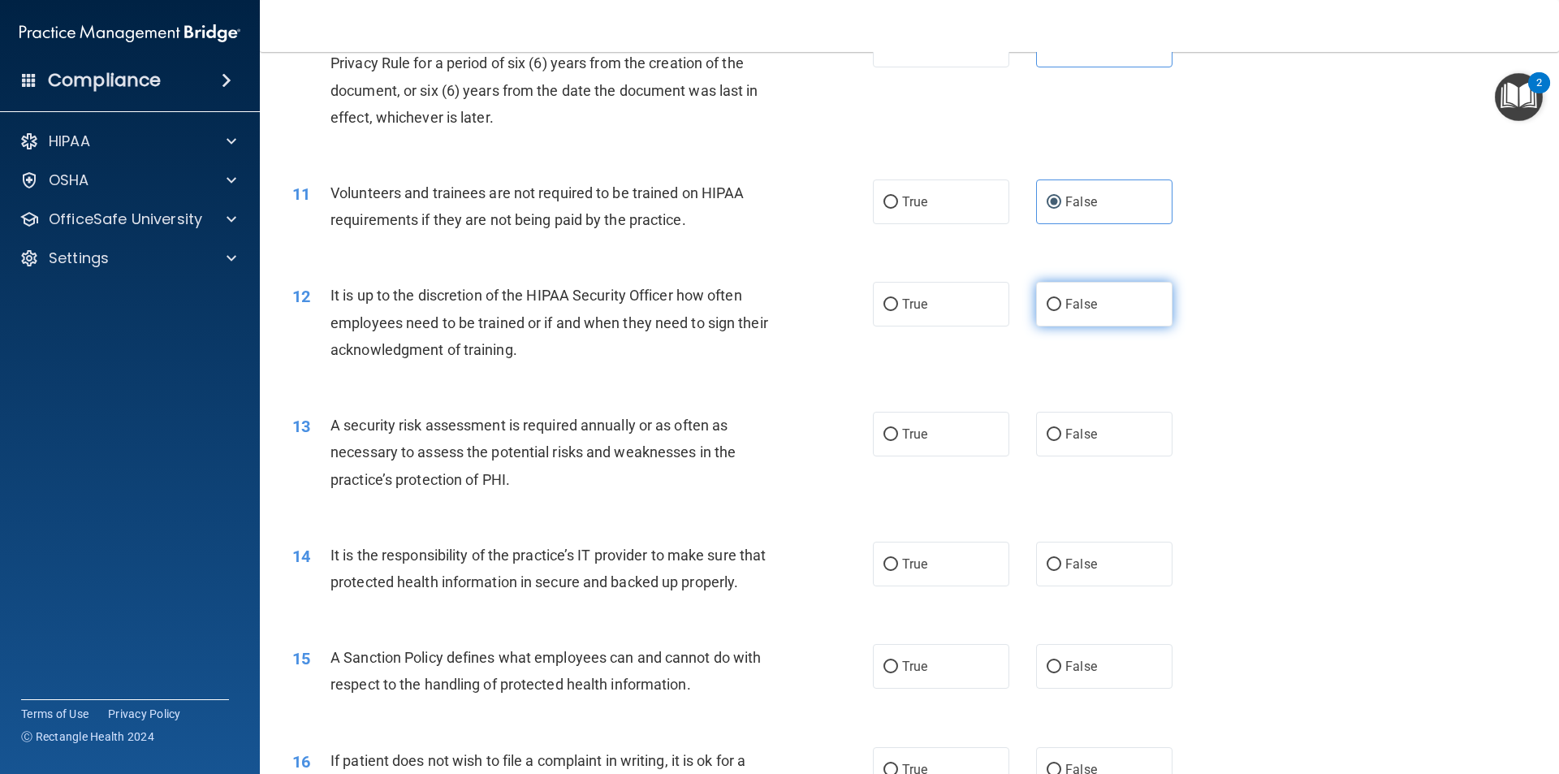
click at [1069, 301] on span "False" at bounding box center [1081, 303] width 32 height 15
click at [1061, 301] on input "False" at bounding box center [1054, 305] width 15 height 12
radio input "true"
click at [1109, 430] on label "False" at bounding box center [1104, 434] width 136 height 45
click at [1061, 430] on input "False" at bounding box center [1054, 435] width 15 height 12
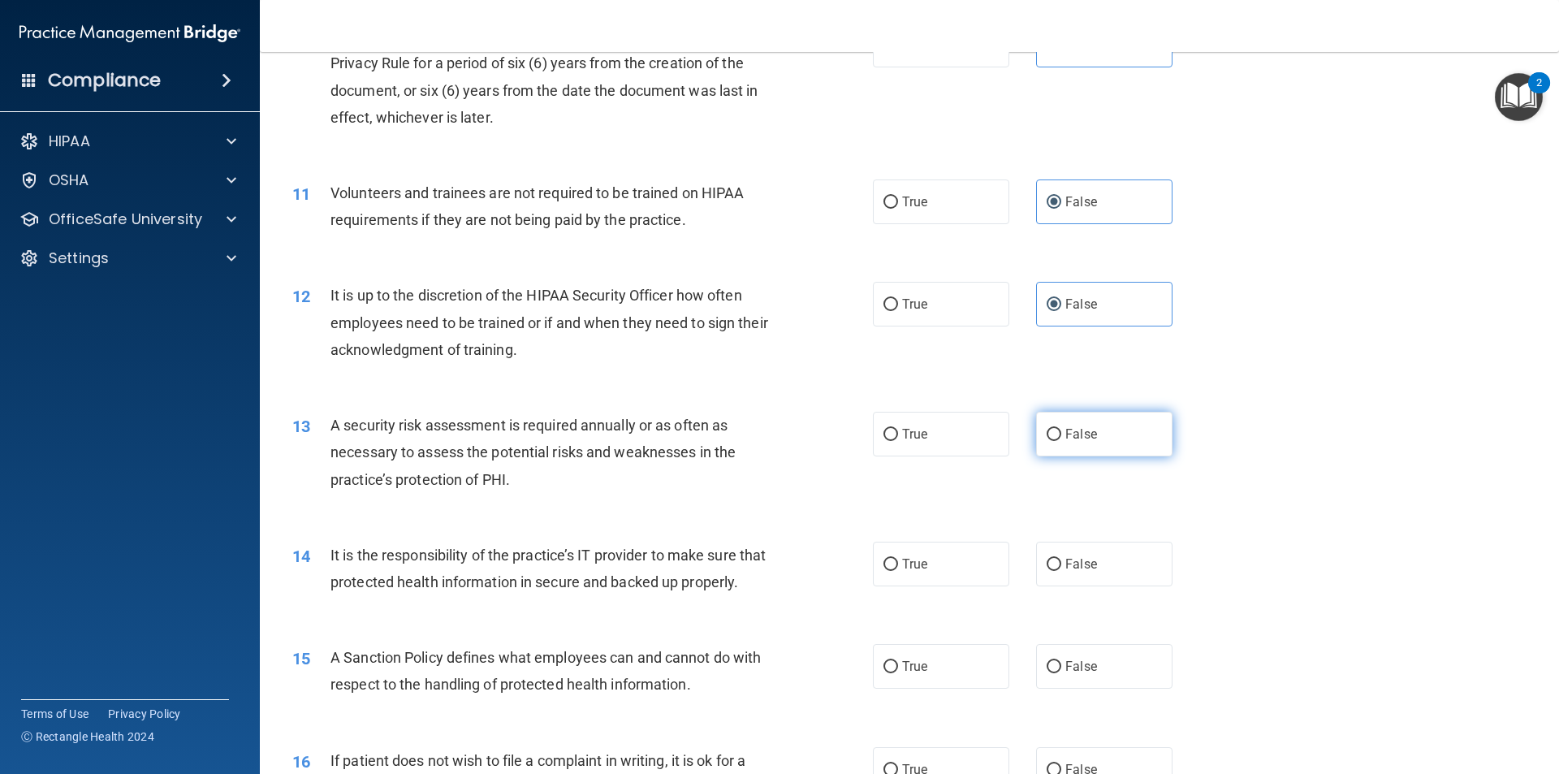
radio input "true"
click at [1074, 572] on label "False" at bounding box center [1104, 564] width 136 height 45
click at [1061, 571] on input "False" at bounding box center [1054, 565] width 15 height 12
radio input "true"
drag, startPoint x: 1062, startPoint y: 707, endPoint x: 1081, endPoint y: 659, distance: 52.2
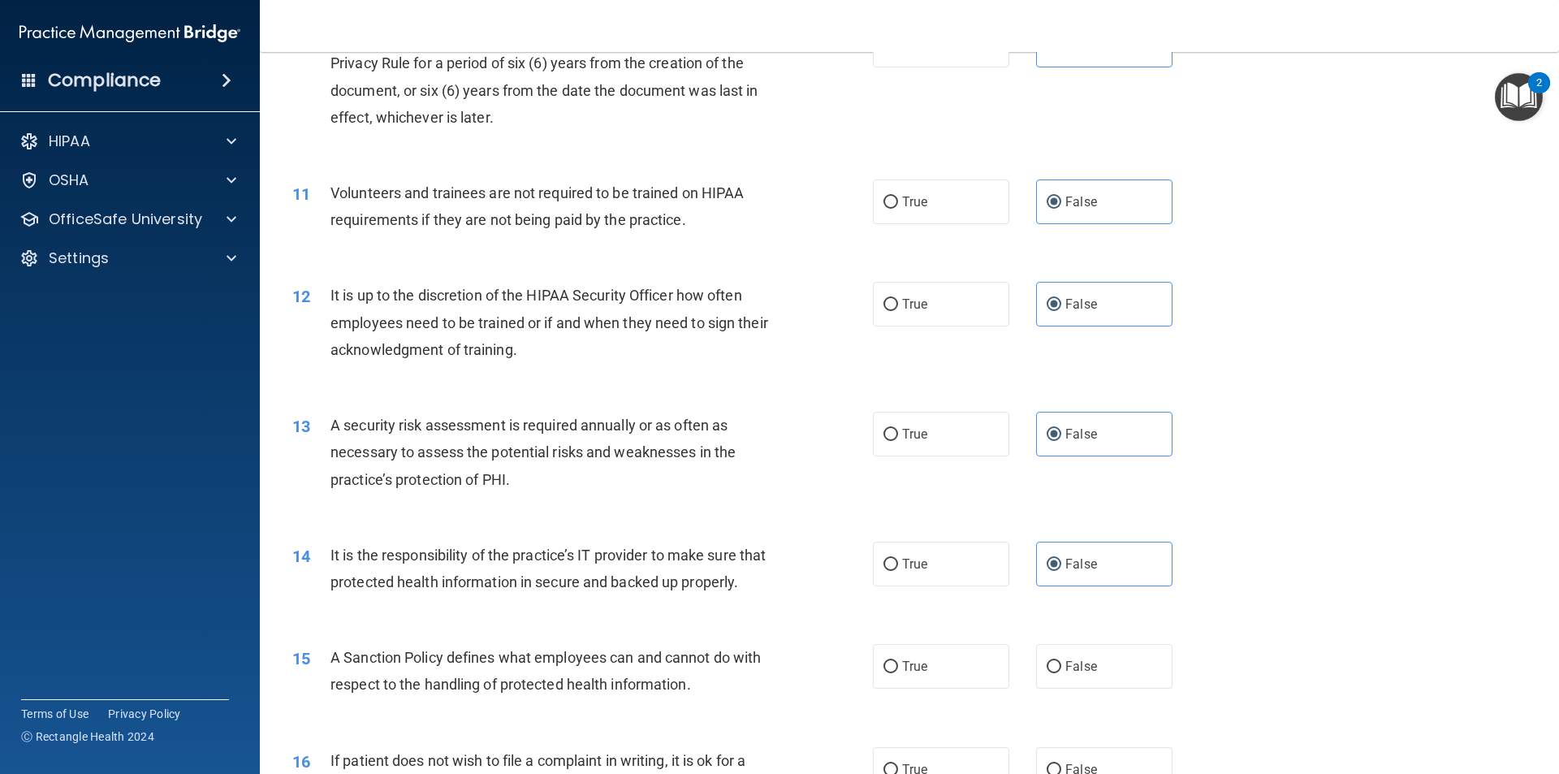
click at [1062, 689] on label "False" at bounding box center [1104, 666] width 136 height 45
click at [1061, 673] on input "False" at bounding box center [1054, 667] width 15 height 12
radio input "true"
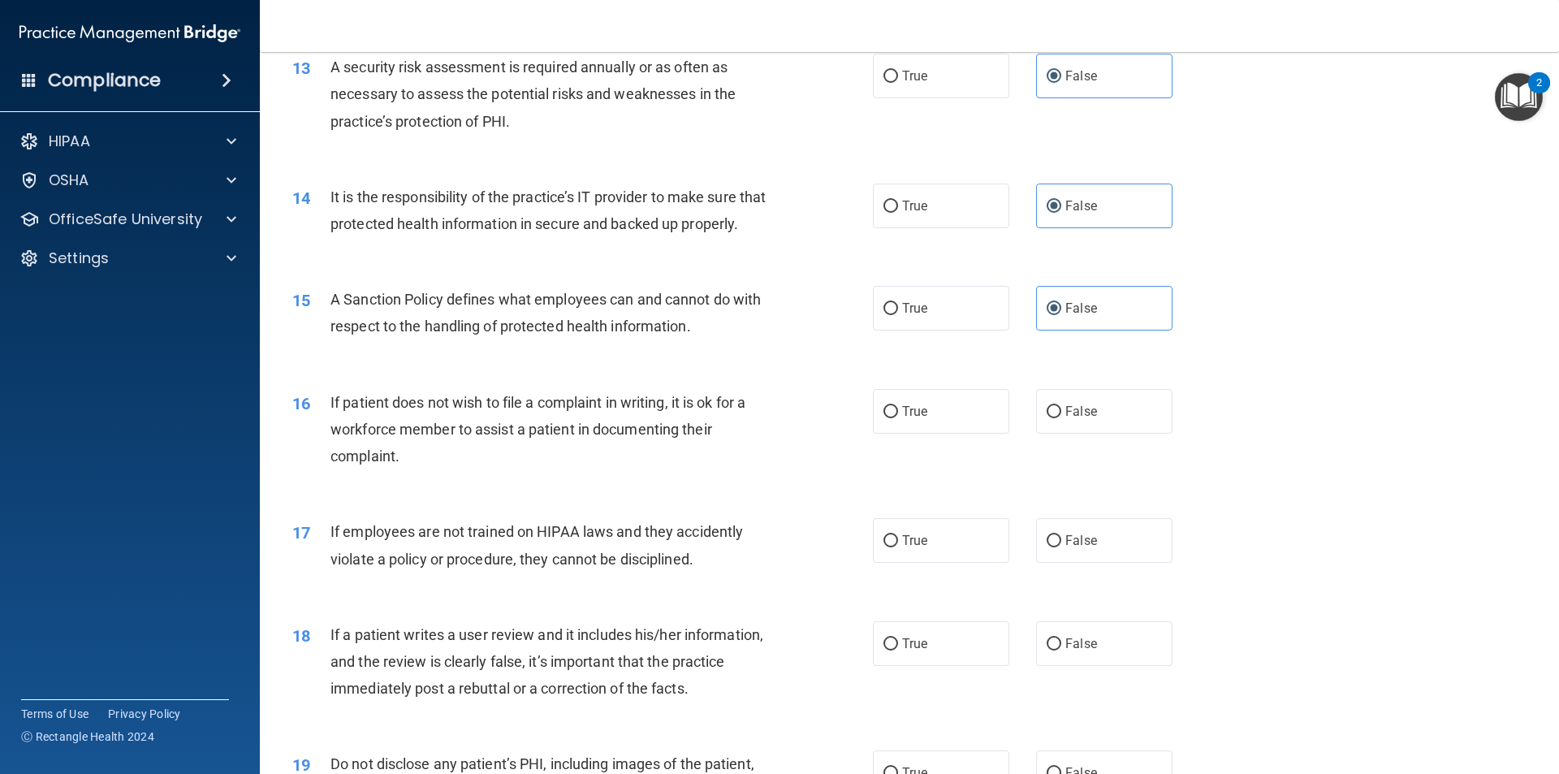
scroll to position [1868, 0]
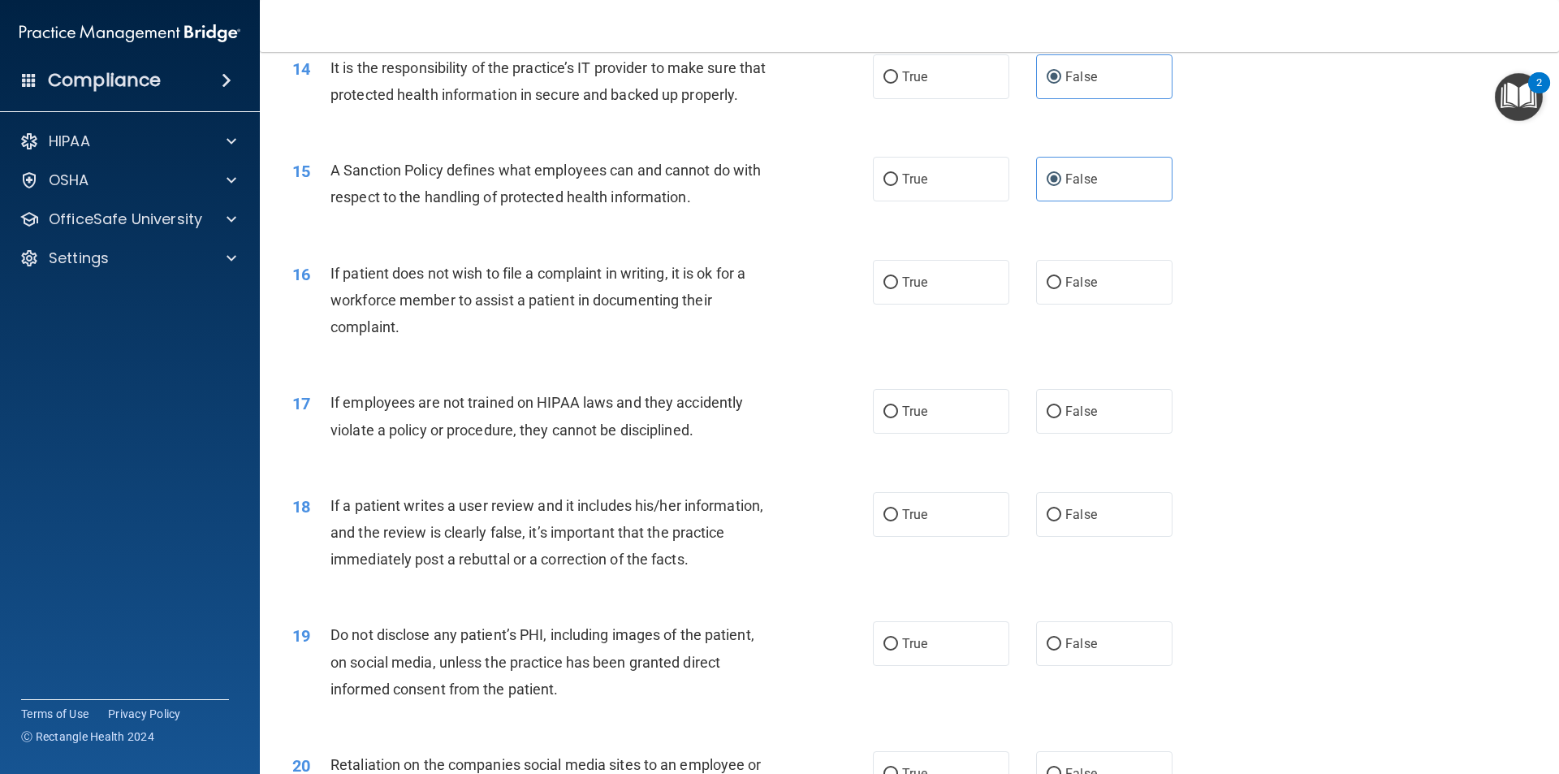
drag, startPoint x: 1072, startPoint y: 282, endPoint x: 1092, endPoint y: 337, distance: 58.8
click at [1073, 282] on div "16 If patient does not wish to file a complaint in writing, it is ok for a work…" at bounding box center [909, 305] width 1259 height 130
click at [1083, 305] on label "False" at bounding box center [1104, 282] width 136 height 45
click at [1061, 289] on input "False" at bounding box center [1054, 283] width 15 height 12
radio input "true"
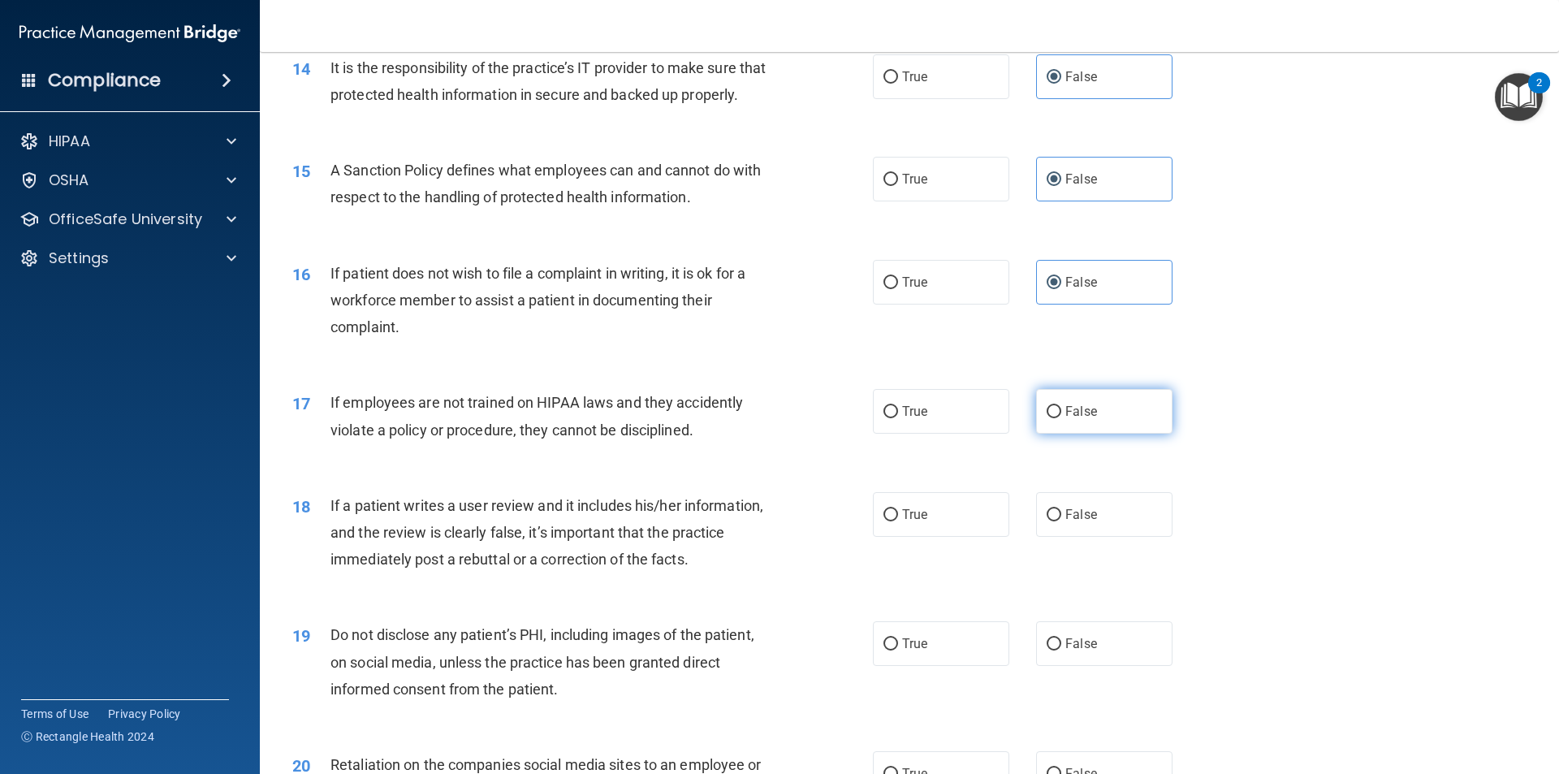
click at [1094, 434] on label "False" at bounding box center [1104, 411] width 136 height 45
click at [1061, 418] on input "False" at bounding box center [1054, 412] width 15 height 12
radio input "true"
click at [1096, 526] on label "False" at bounding box center [1104, 514] width 136 height 45
click at [1061, 521] on input "False" at bounding box center [1054, 515] width 15 height 12
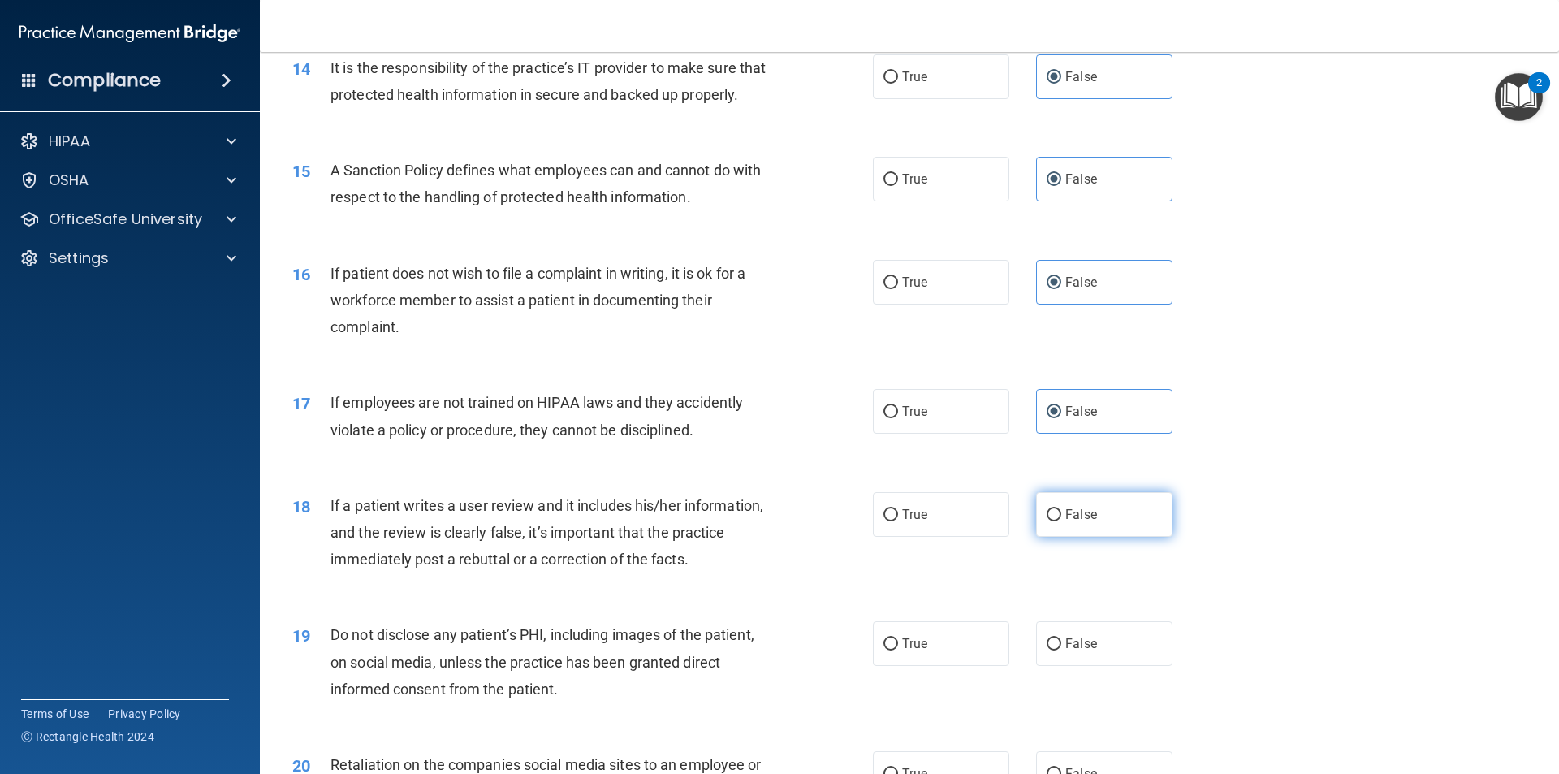
radio input "true"
click at [1067, 651] on span "False" at bounding box center [1081, 643] width 32 height 15
click at [1061, 650] on input "False" at bounding box center [1054, 644] width 15 height 12
radio input "true"
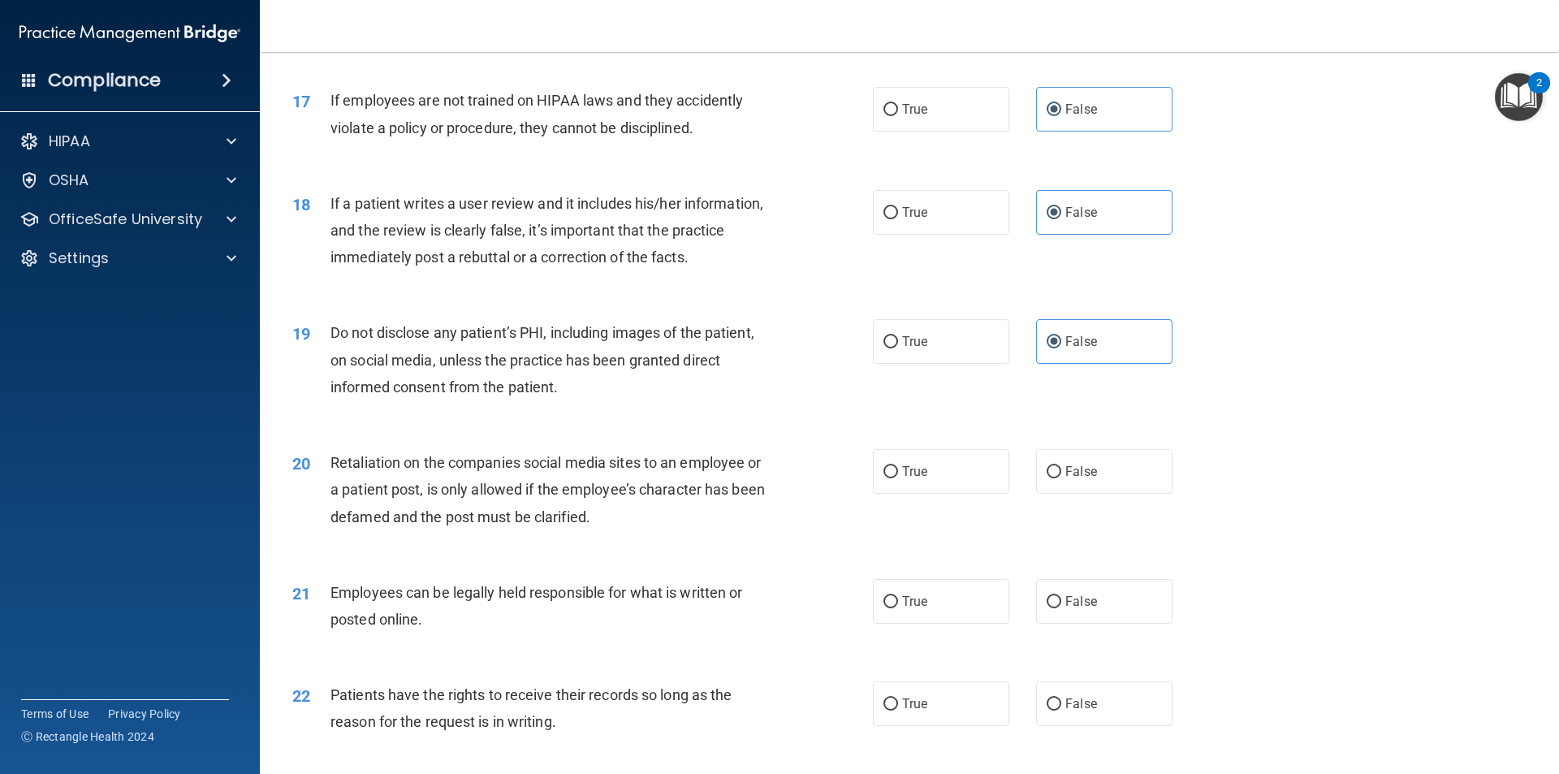
scroll to position [2355, 0]
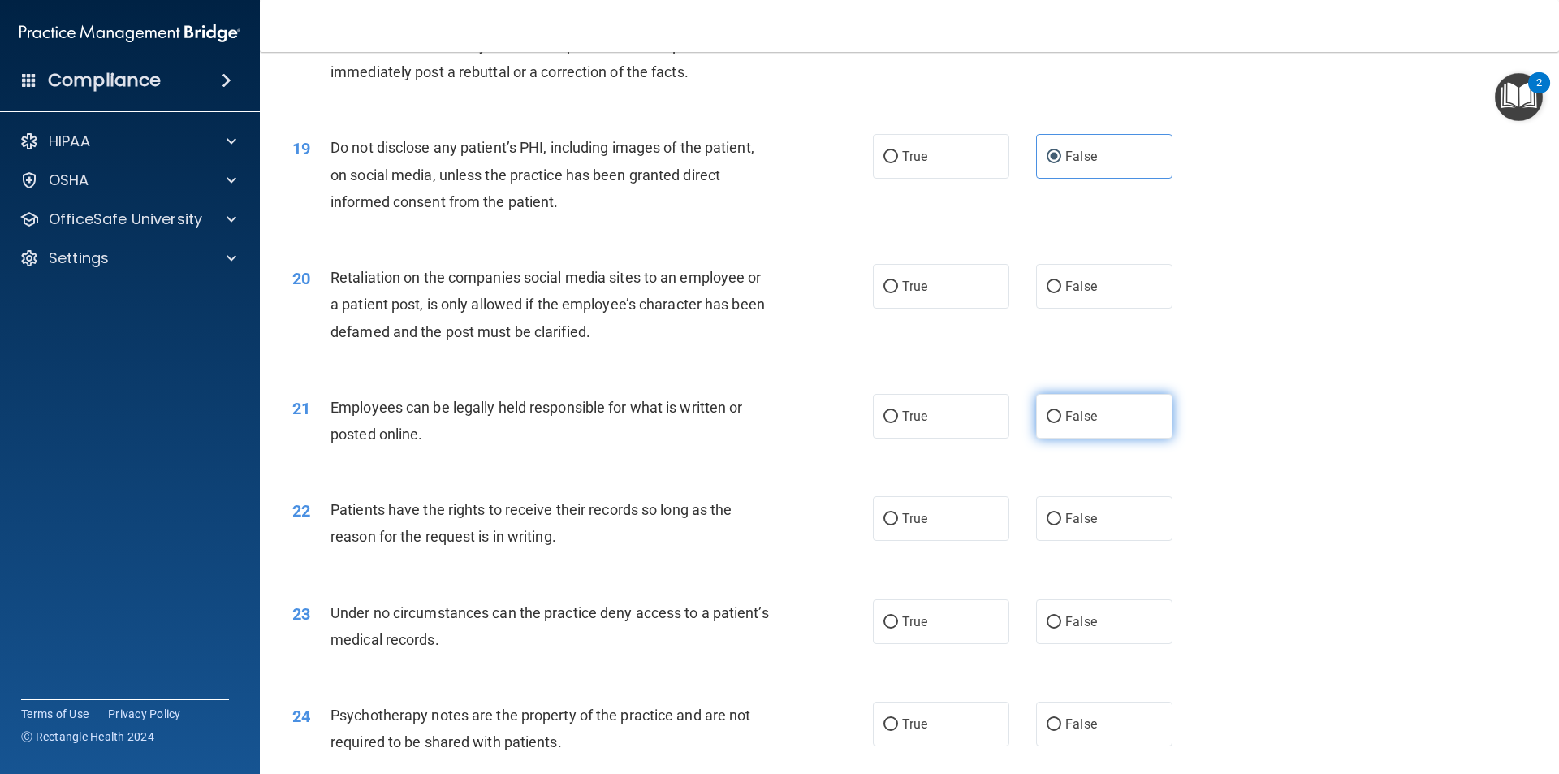
click at [1102, 431] on label "False" at bounding box center [1104, 416] width 136 height 45
click at [1061, 423] on input "False" at bounding box center [1054, 417] width 15 height 12
radio input "true"
click at [1088, 292] on label "False" at bounding box center [1104, 286] width 136 height 45
click at [1061, 292] on input "False" at bounding box center [1054, 287] width 15 height 12
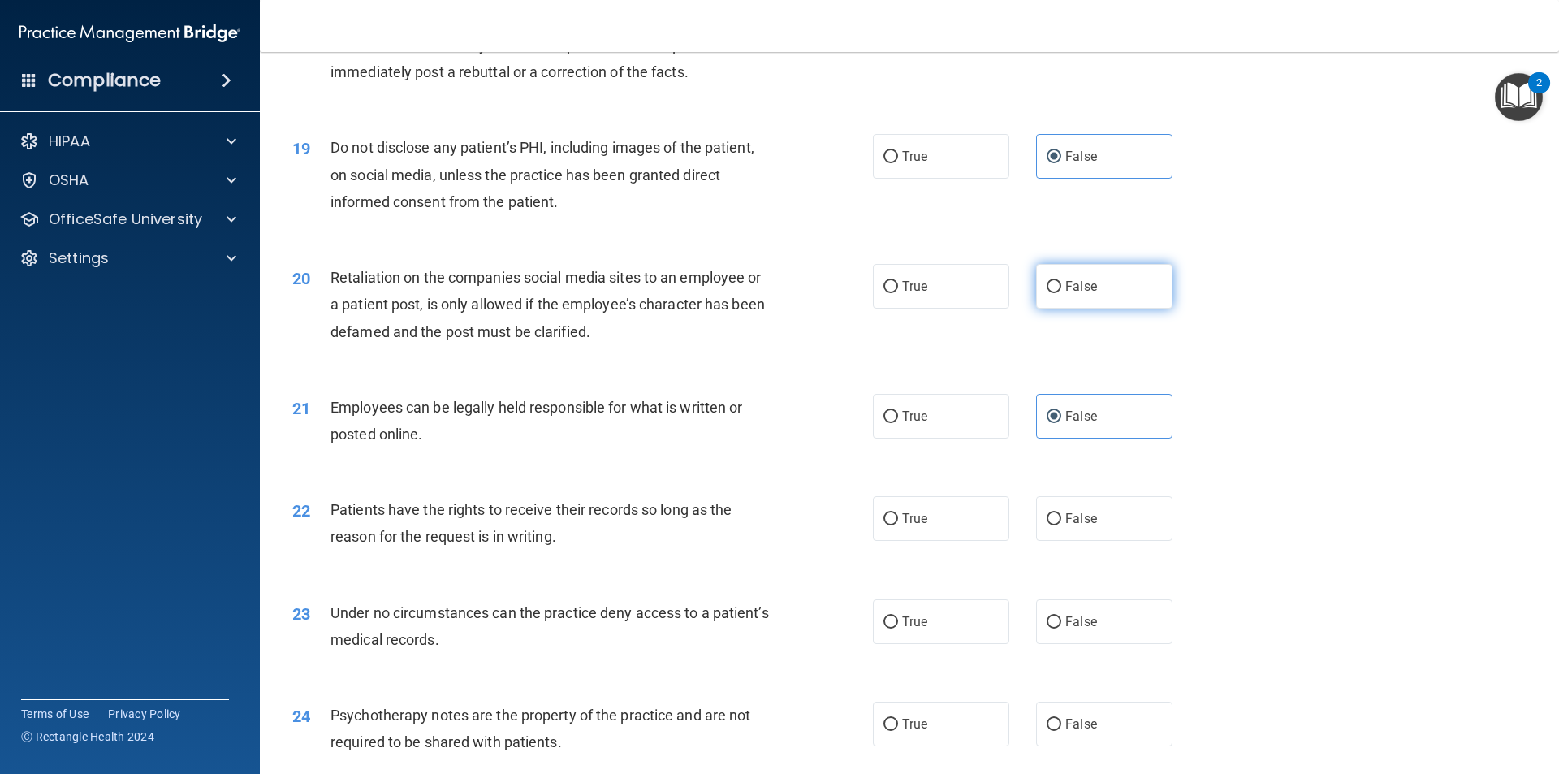
radio input "true"
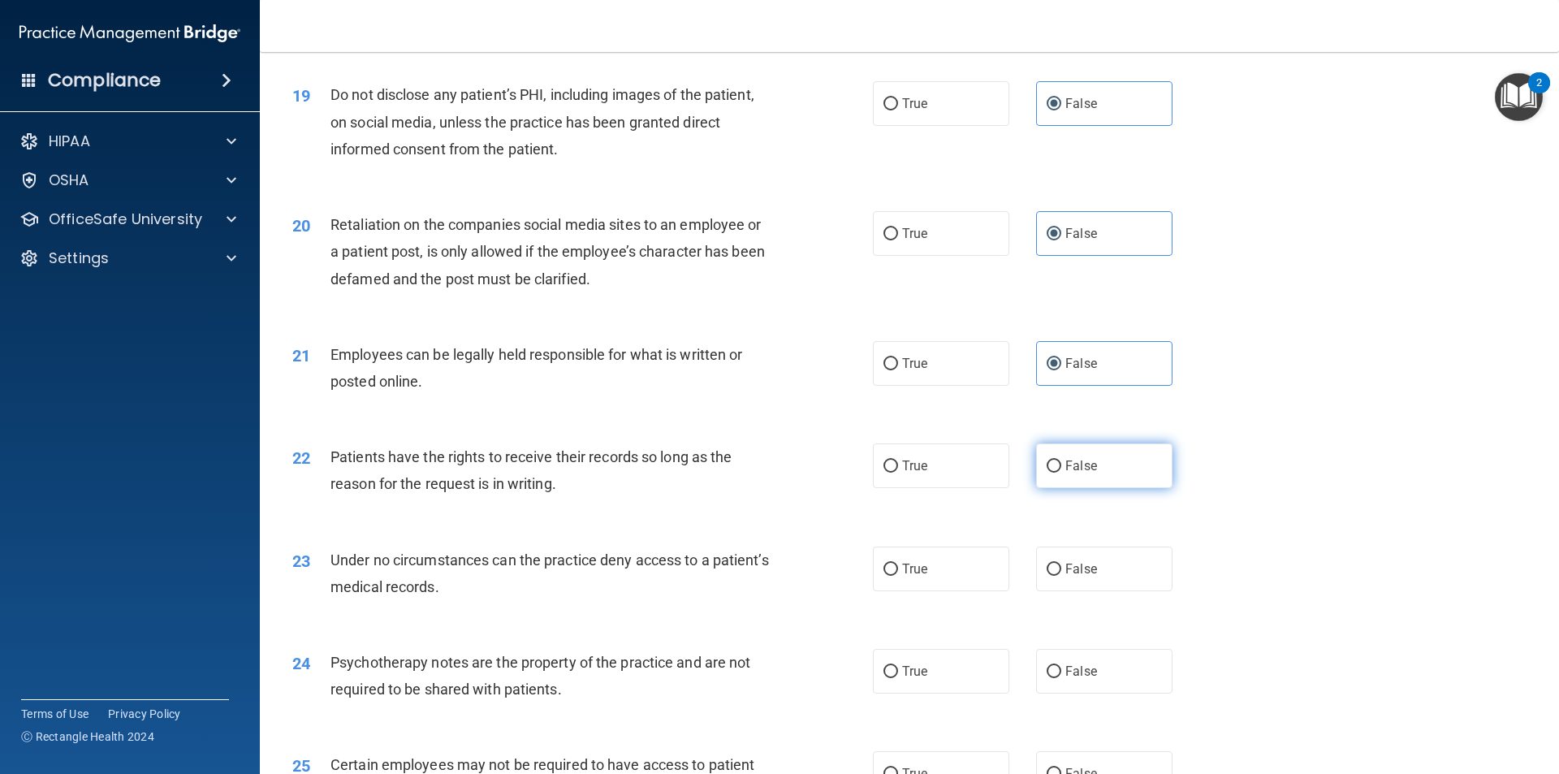
scroll to position [2436, 0]
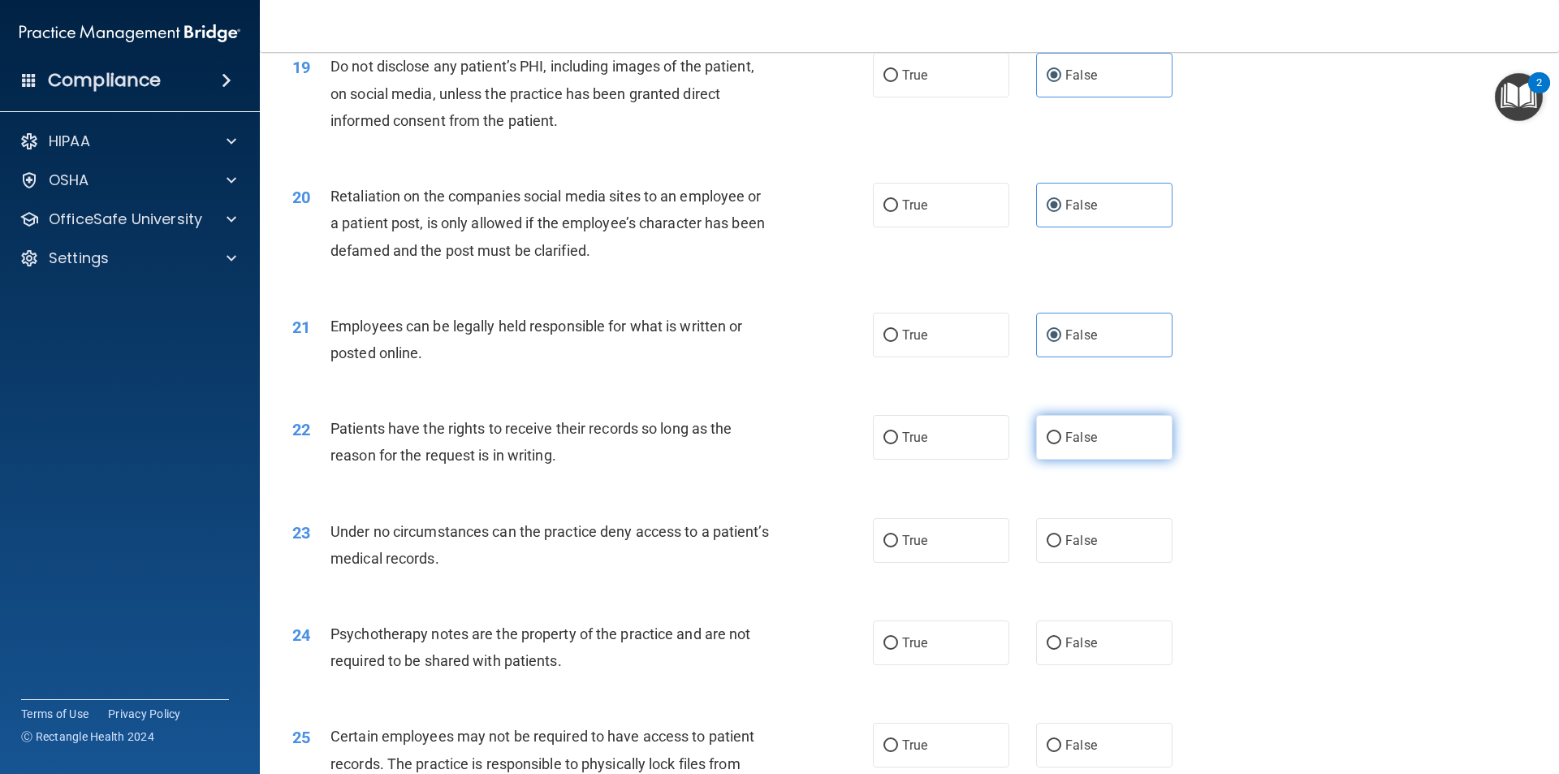
click at [1067, 451] on label "False" at bounding box center [1104, 437] width 136 height 45
click at [1061, 444] on input "False" at bounding box center [1054, 438] width 15 height 12
radio input "true"
click at [1067, 563] on label "False" at bounding box center [1104, 540] width 136 height 45
click at [1061, 547] on input "False" at bounding box center [1054, 541] width 15 height 12
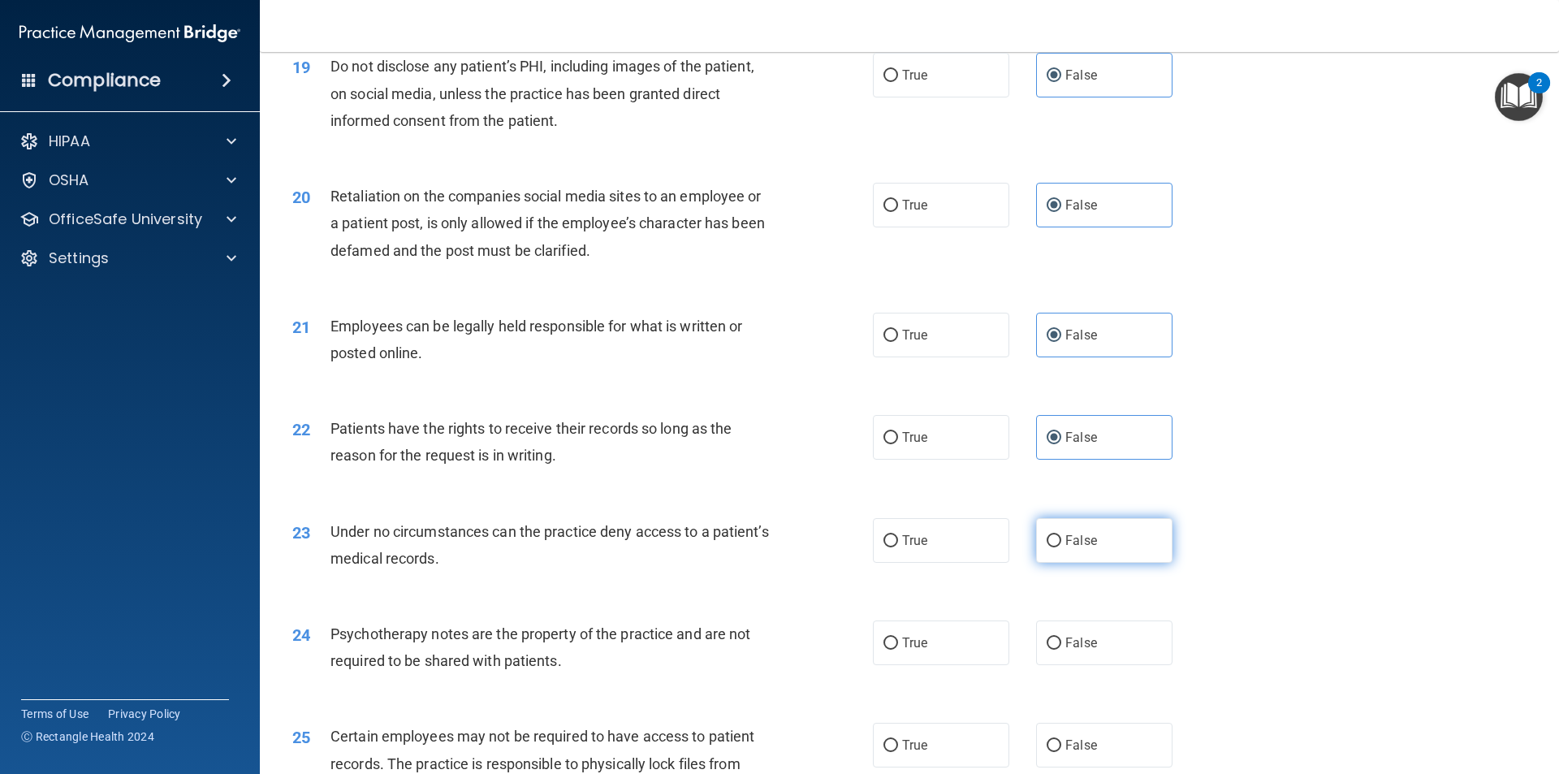
radio input "true"
click at [1057, 642] on div "24 Psychotherapy notes are the property of the practice and are not required to…" at bounding box center [909, 651] width 1259 height 102
click at [1123, 662] on label "False" at bounding box center [1104, 642] width 136 height 45
click at [1061, 650] on input "False" at bounding box center [1054, 643] width 15 height 12
radio input "true"
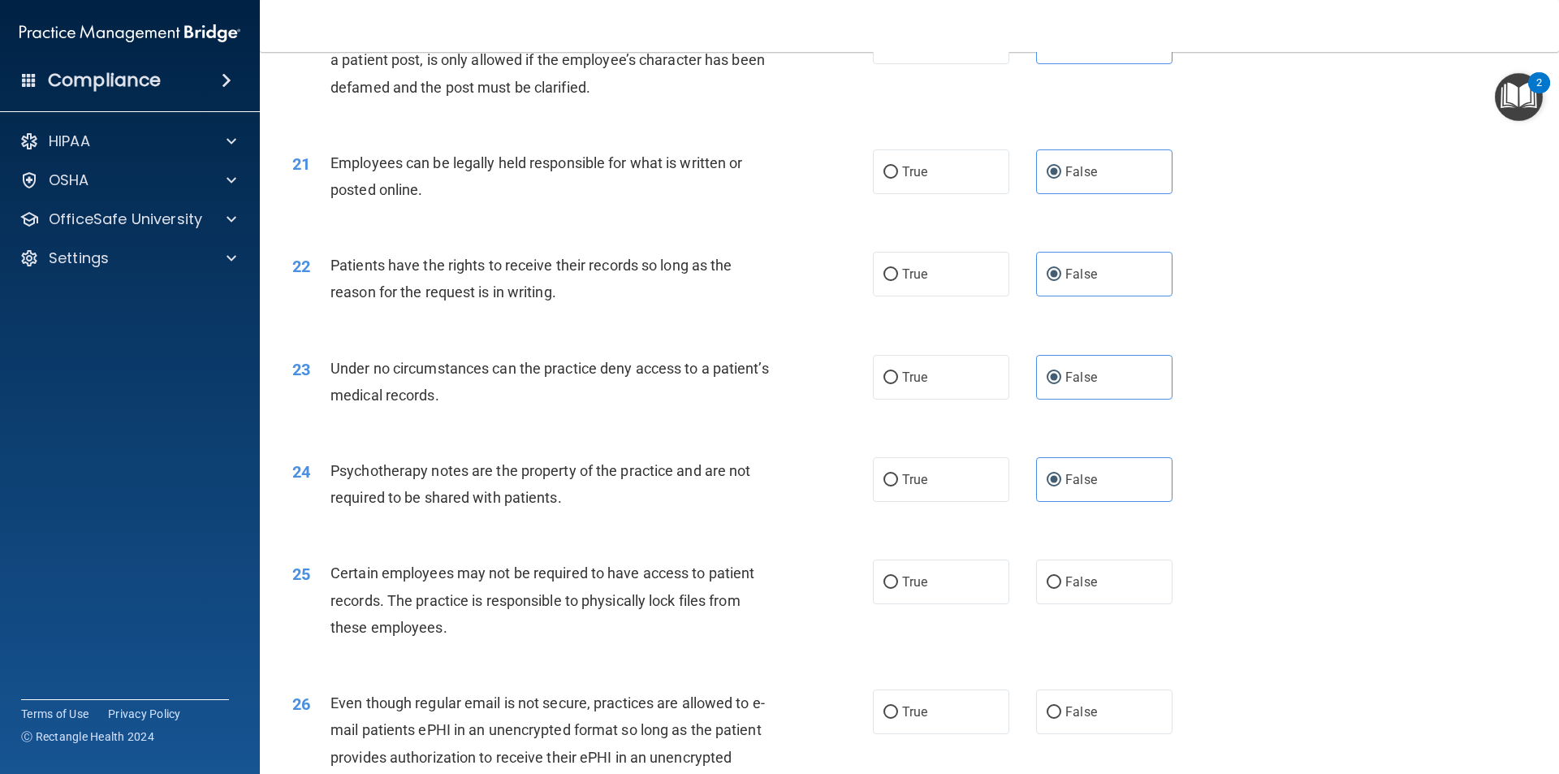
scroll to position [2761, 0]
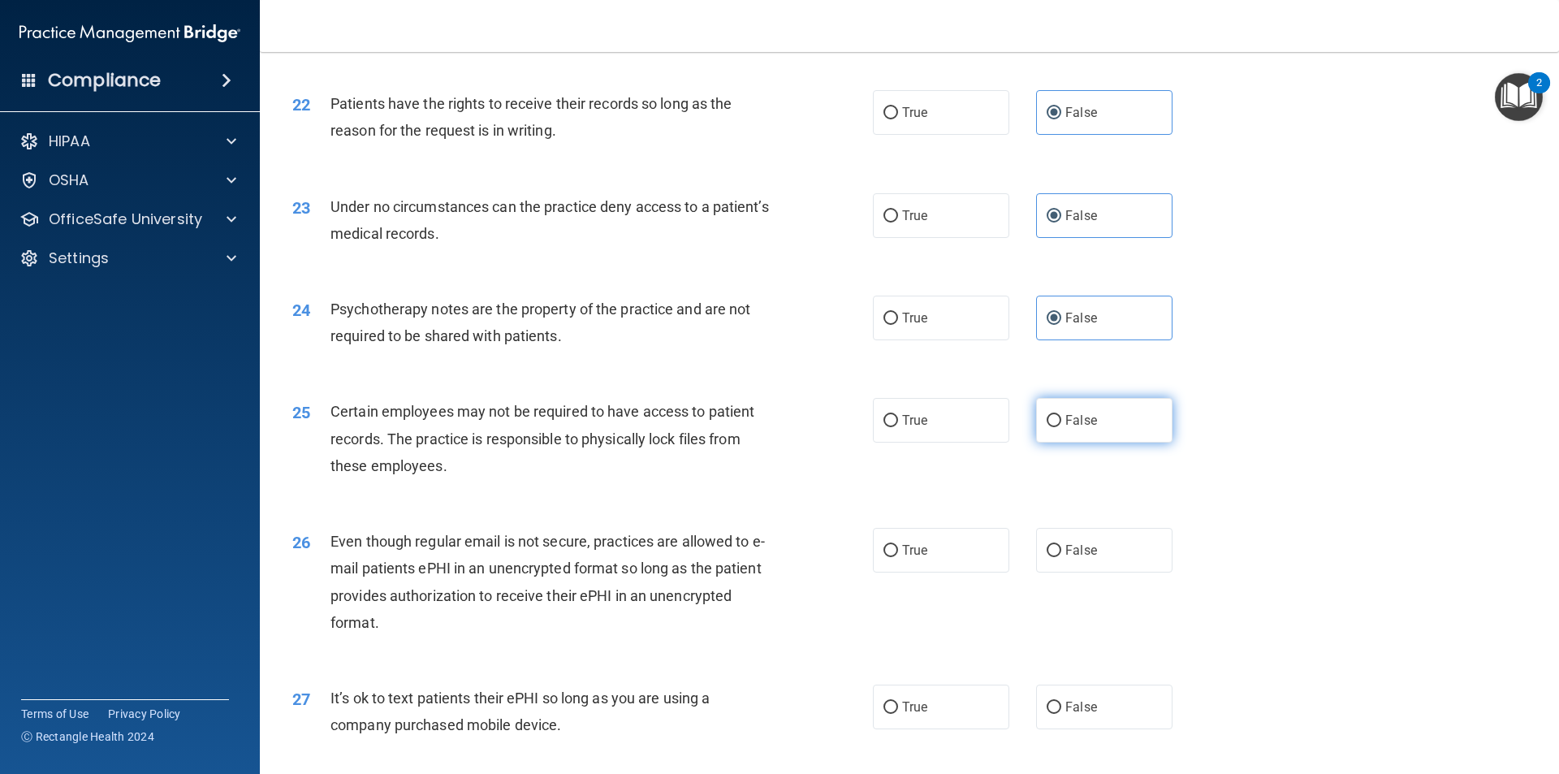
click at [1071, 428] on span "False" at bounding box center [1081, 420] width 32 height 15
click at [1061, 427] on input "False" at bounding box center [1054, 421] width 15 height 12
radio input "true"
click at [1071, 558] on span "False" at bounding box center [1081, 549] width 32 height 15
click at [1061, 557] on input "False" at bounding box center [1054, 551] width 15 height 12
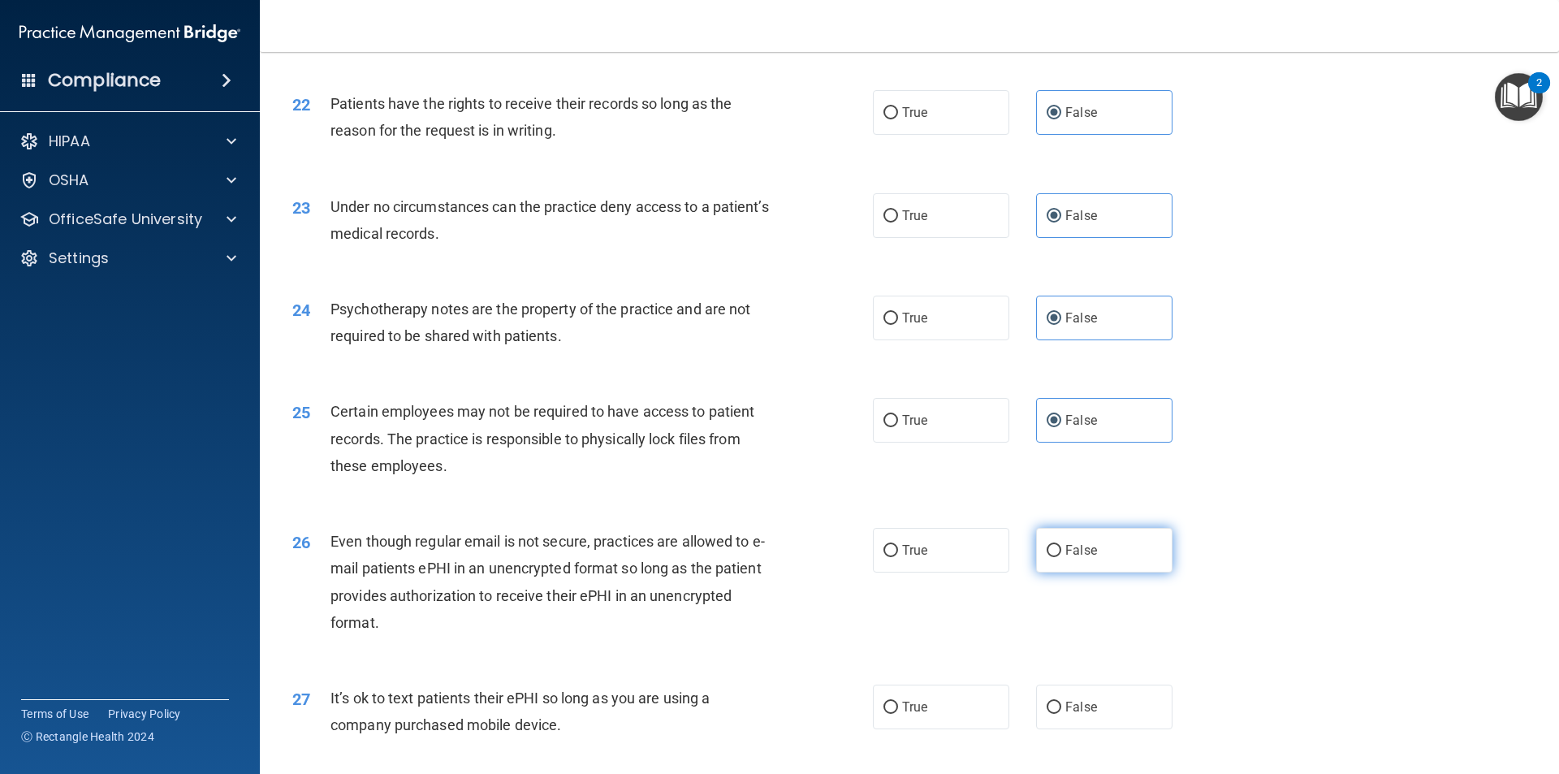
radio input "true"
click at [1057, 729] on label "False" at bounding box center [1104, 707] width 136 height 45
click at [1057, 714] on input "False" at bounding box center [1054, 708] width 15 height 12
radio input "true"
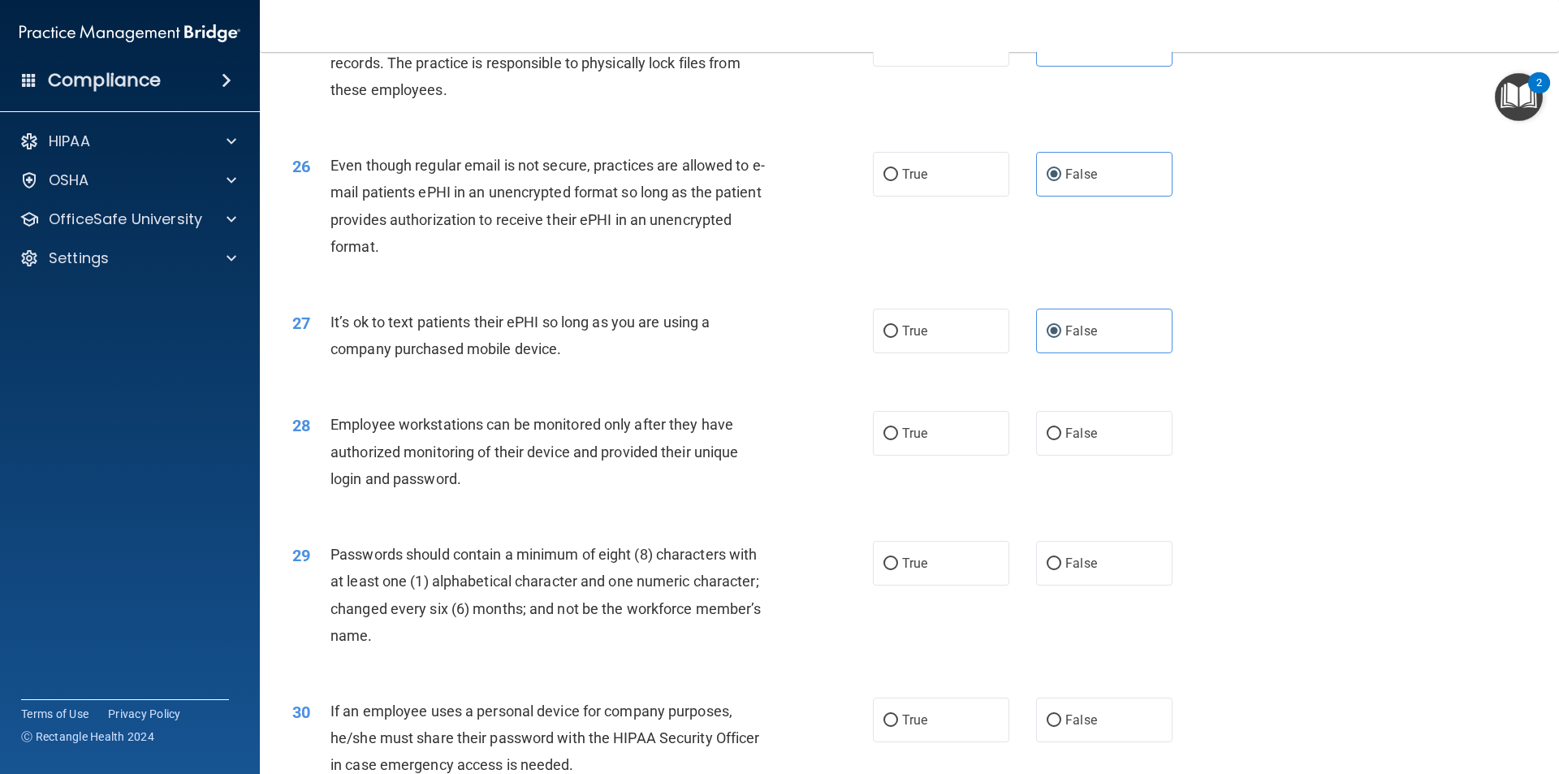
scroll to position [3167, 0]
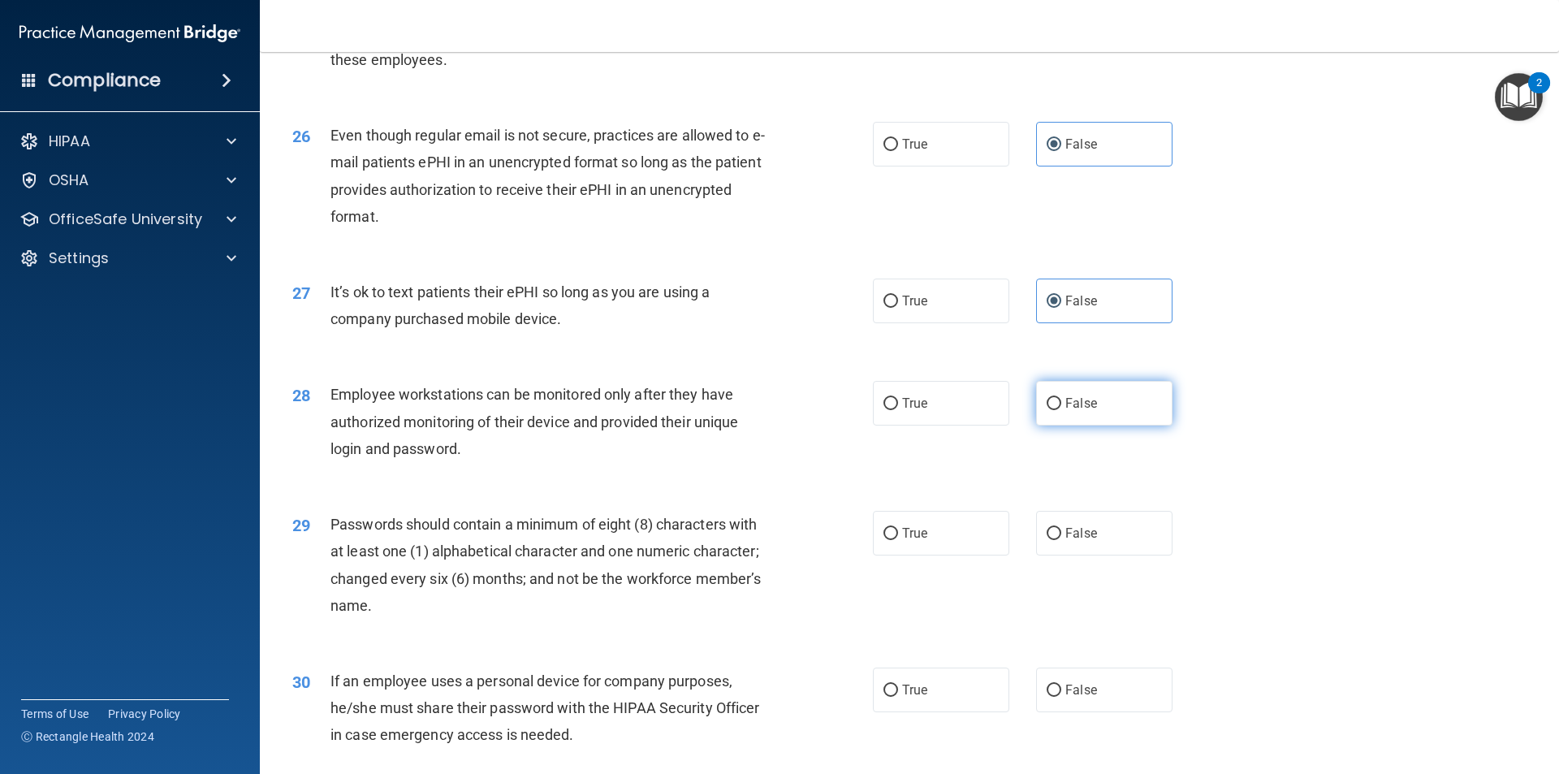
click at [1059, 419] on label "False" at bounding box center [1104, 403] width 136 height 45
click at [1059, 410] on input "False" at bounding box center [1054, 404] width 15 height 12
radio input "true"
click at [1097, 584] on div "29 Passwords should contain a minimum of eight (8) characters with at least one…" at bounding box center [909, 569] width 1259 height 157
click at [1065, 541] on span "False" at bounding box center [1081, 532] width 32 height 15
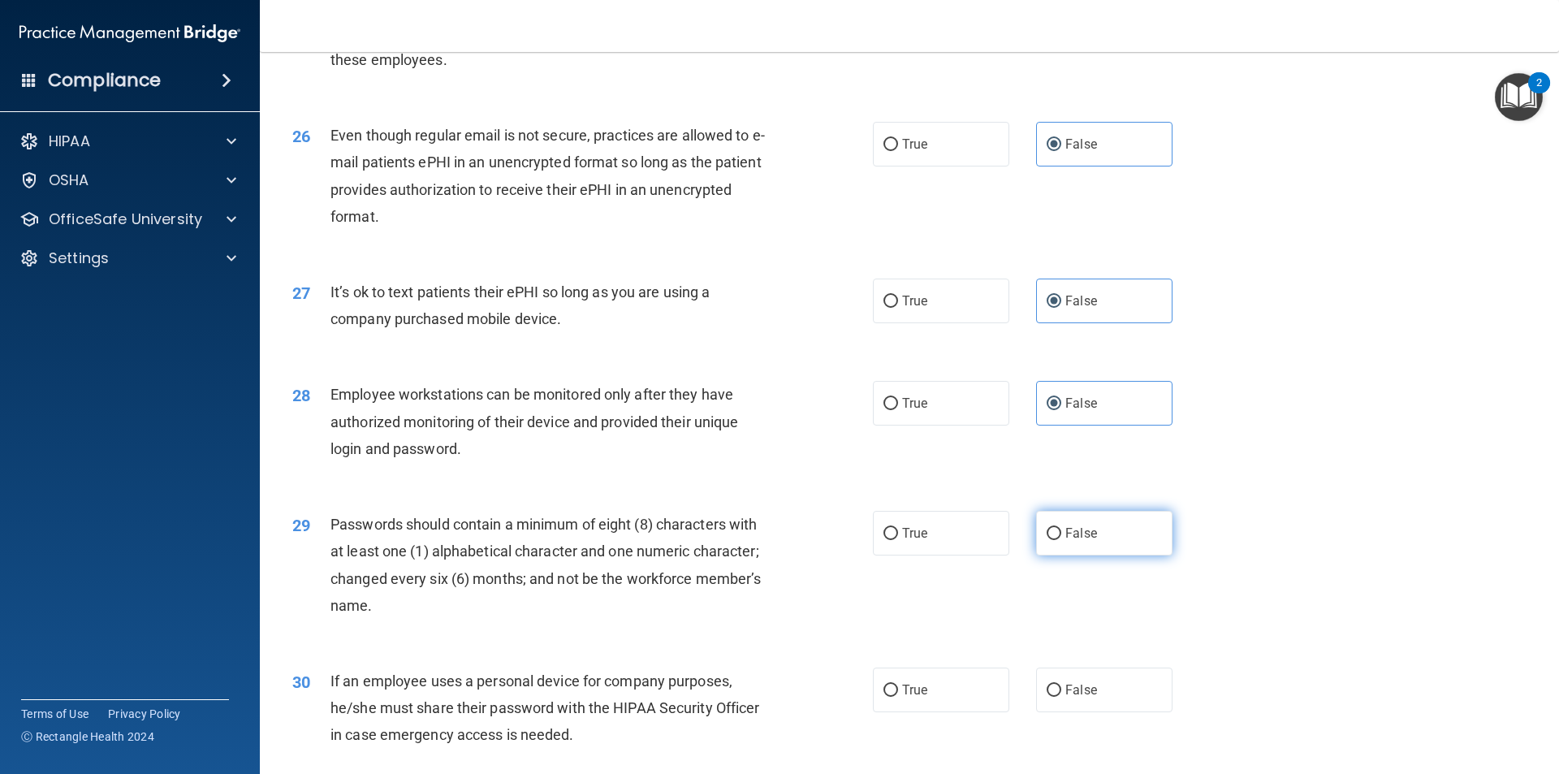
click at [1058, 540] on input "False" at bounding box center [1054, 534] width 15 height 12
radio input "true"
click at [1073, 698] on span "False" at bounding box center [1081, 689] width 32 height 15
click at [1061, 697] on input "False" at bounding box center [1054, 691] width 15 height 12
radio input "true"
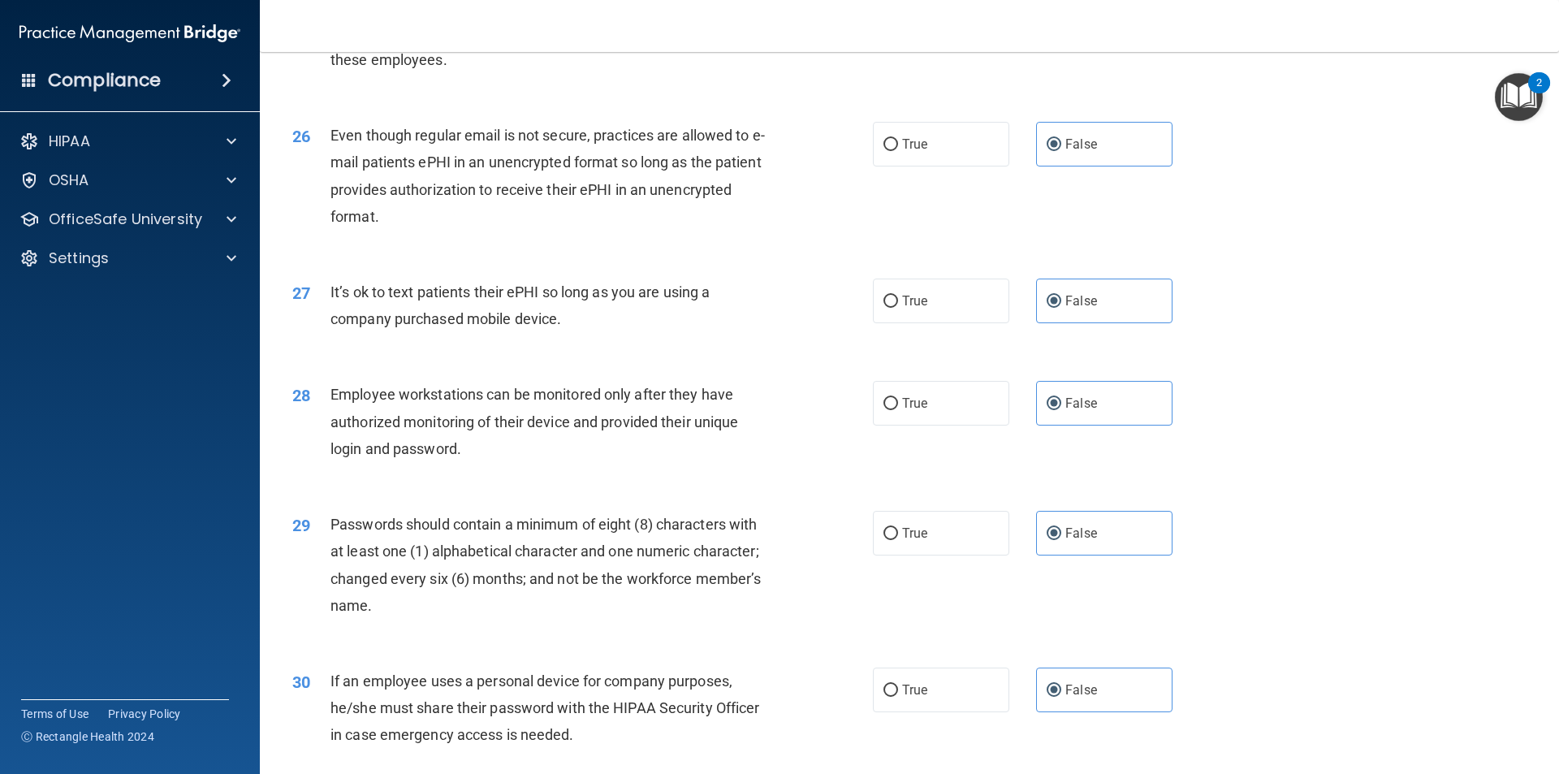
scroll to position [3303, 0]
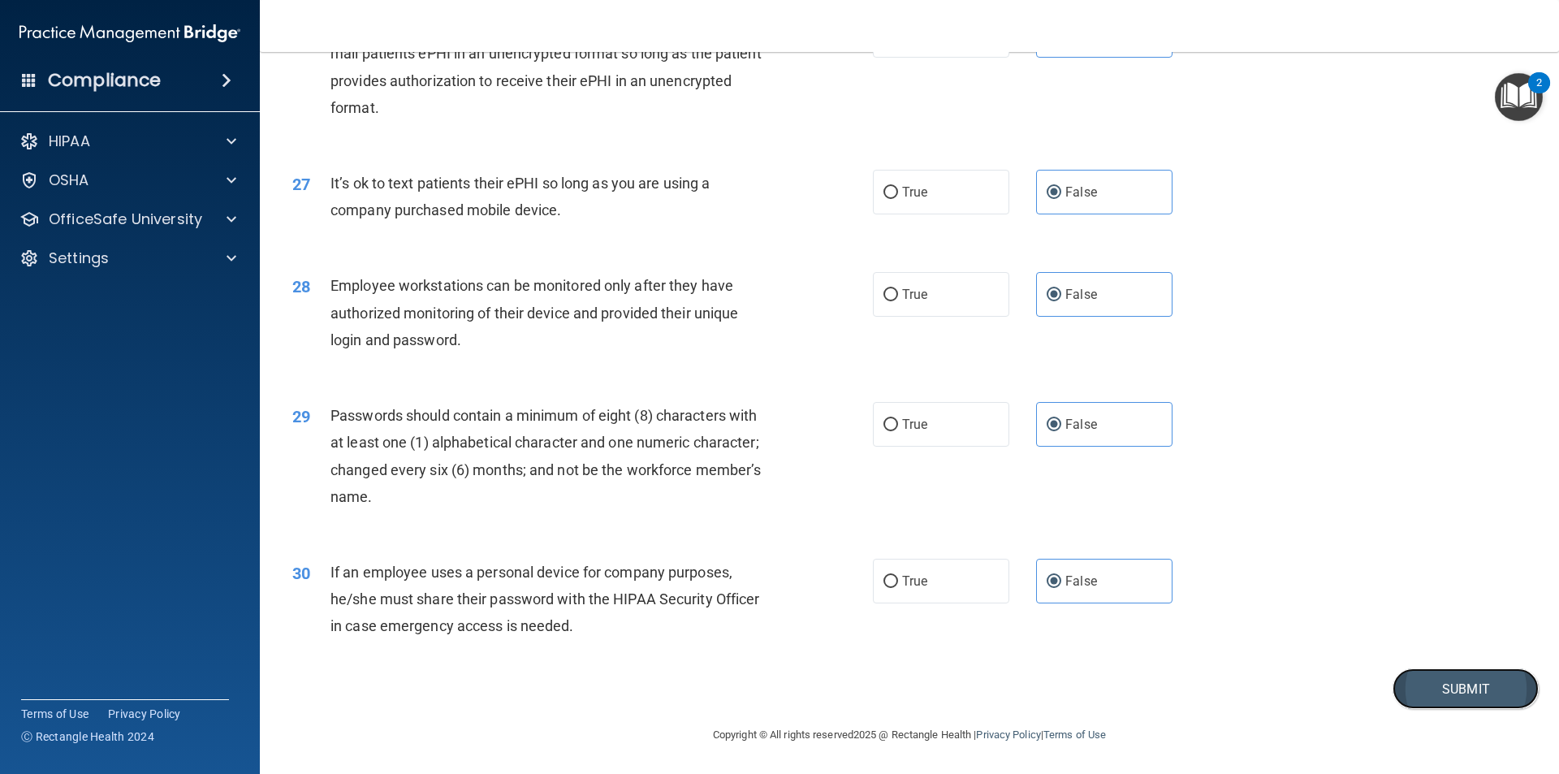
click at [1404, 681] on button "Submit" at bounding box center [1466, 688] width 146 height 41
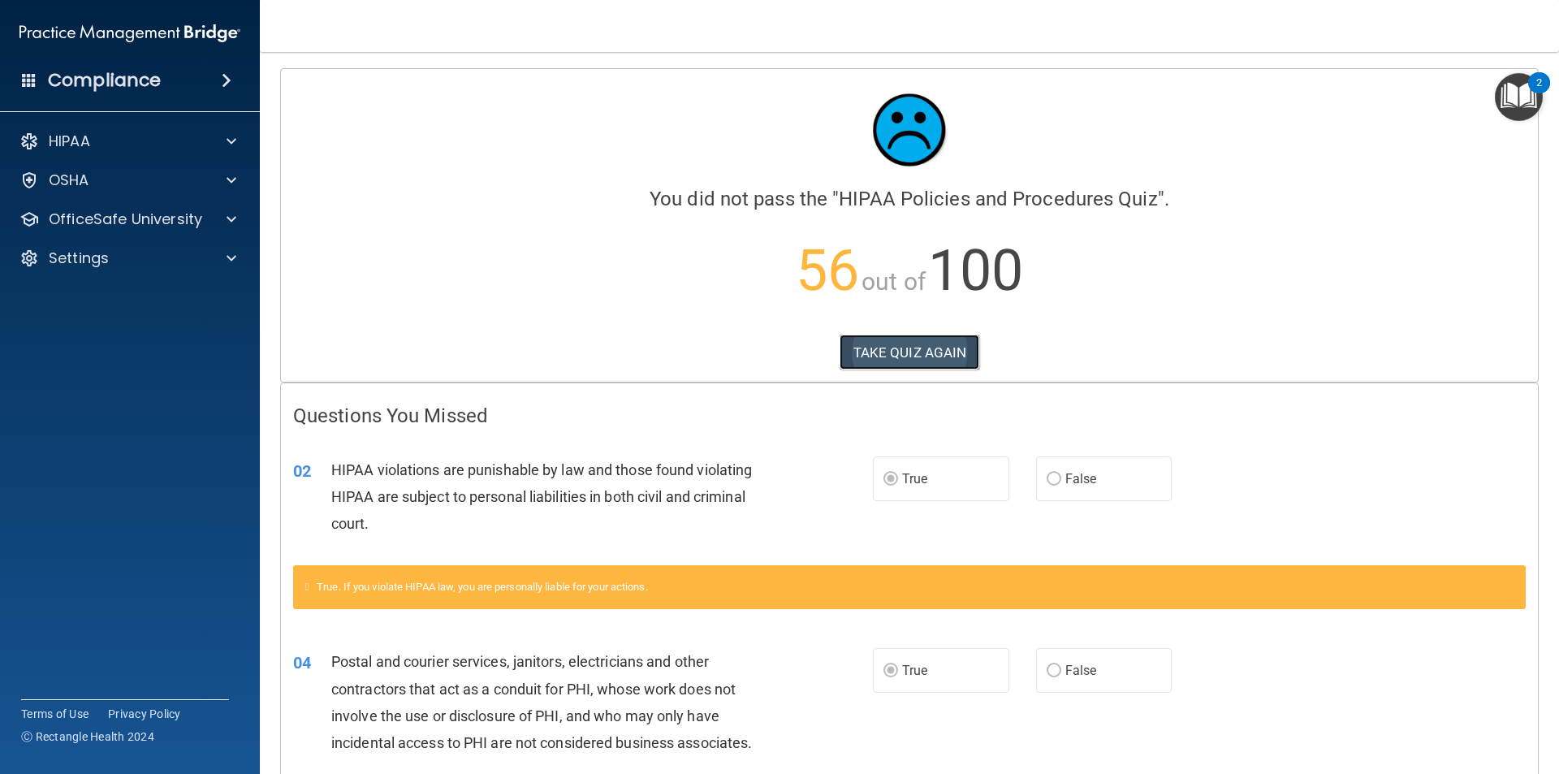
click at [890, 361] on button "TAKE QUIZ AGAIN" at bounding box center [910, 353] width 140 height 36
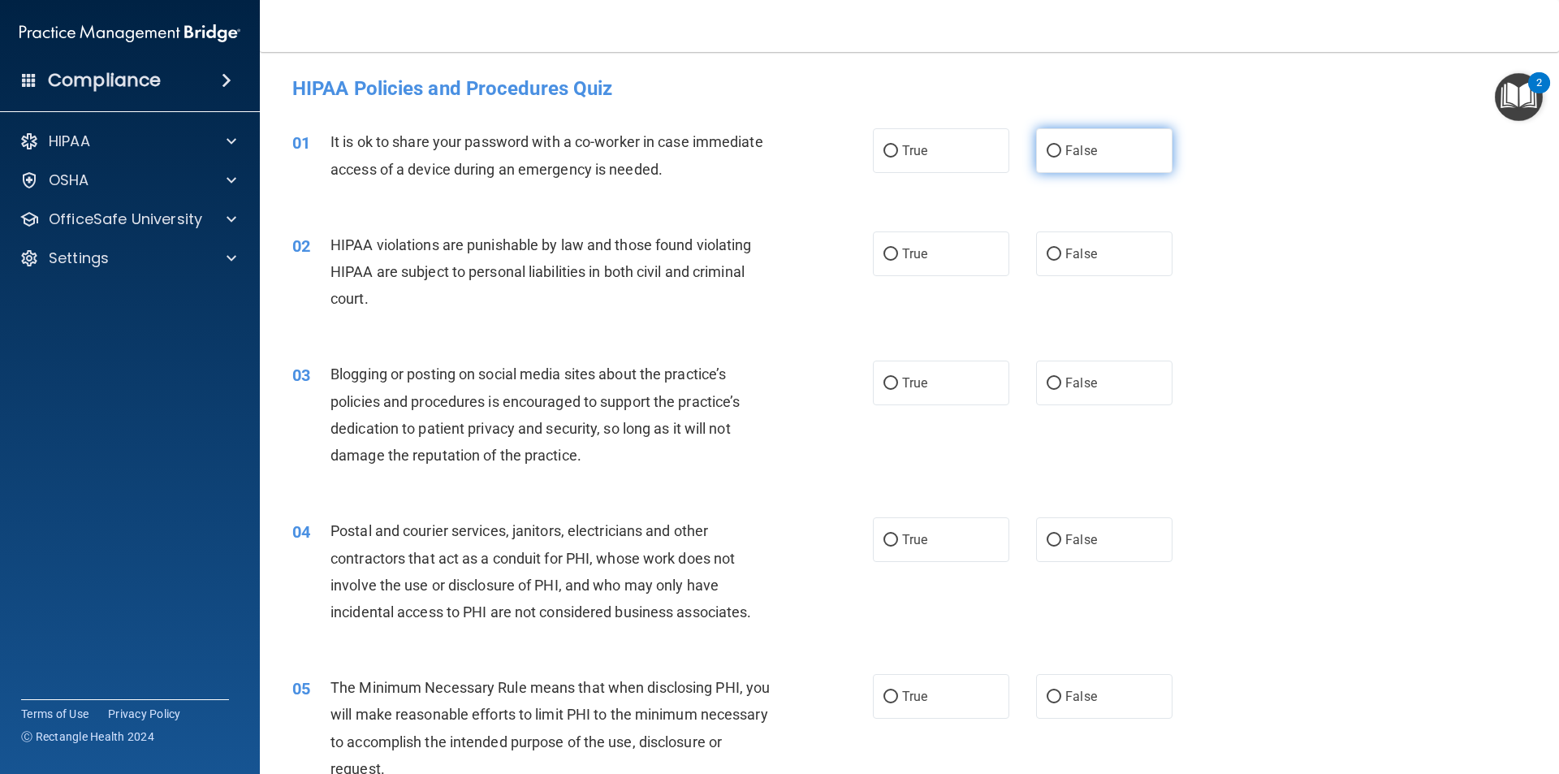
click at [1056, 158] on label "False" at bounding box center [1104, 150] width 136 height 45
click at [1056, 158] on input "False" at bounding box center [1054, 151] width 15 height 12
radio input "true"
click at [893, 259] on label "True" at bounding box center [941, 253] width 136 height 45
click at [893, 259] on input "True" at bounding box center [891, 254] width 15 height 12
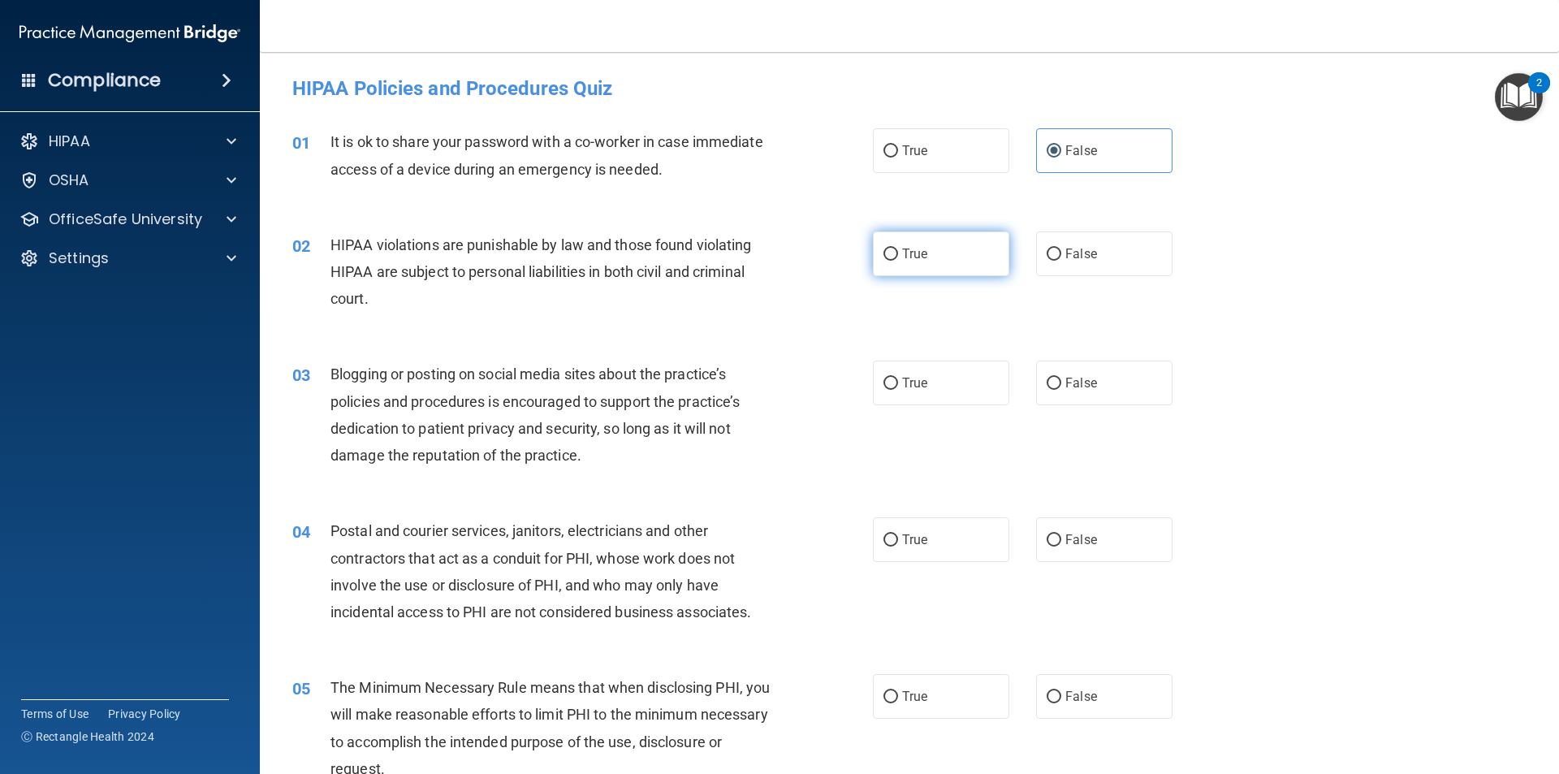
radio input "true"
click at [1092, 382] on label "False" at bounding box center [1104, 383] width 136 height 45
click at [1061, 382] on input "False" at bounding box center [1054, 384] width 15 height 12
radio input "true"
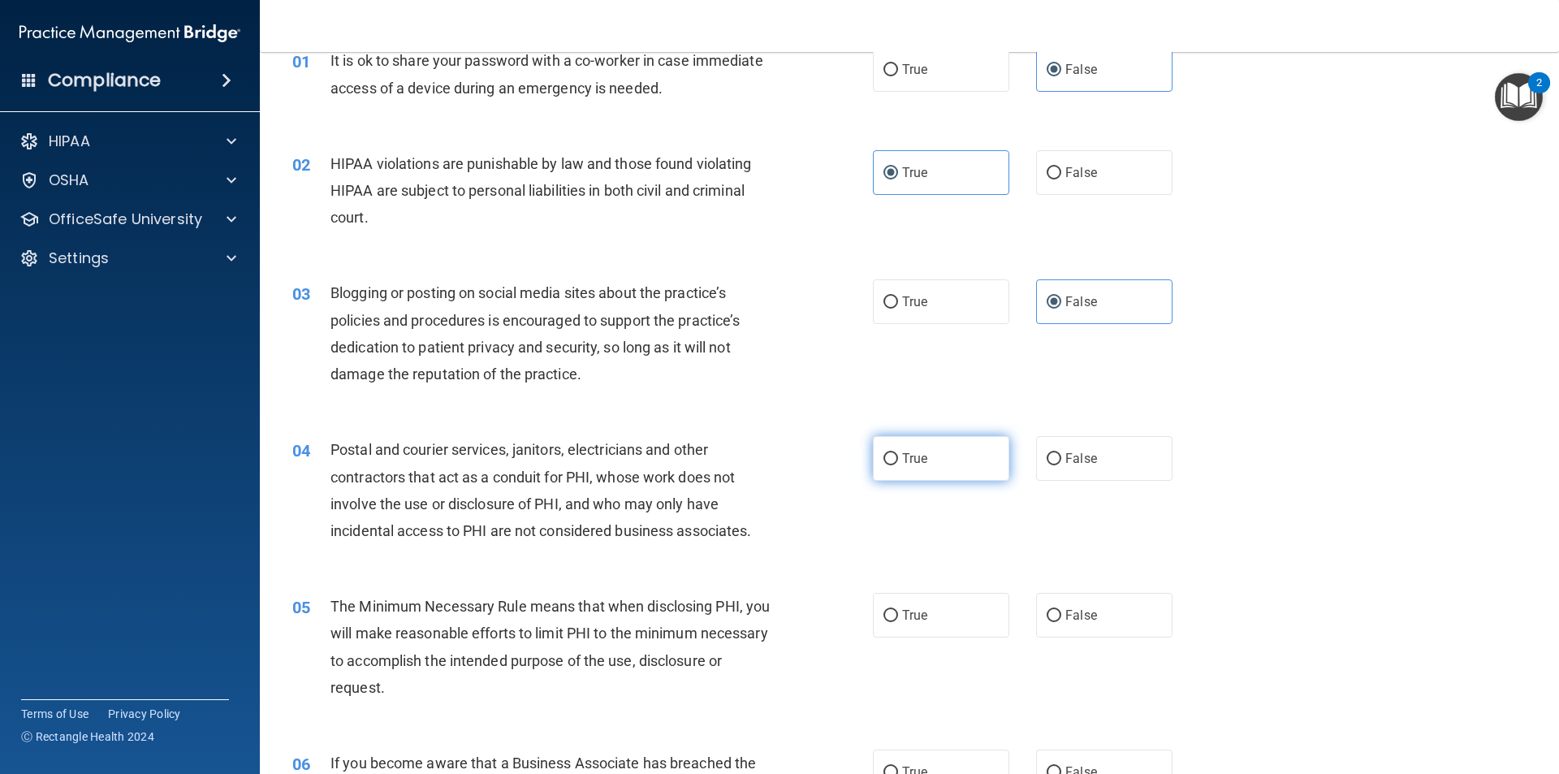
click at [950, 464] on label "True" at bounding box center [941, 458] width 136 height 45
click at [898, 464] on input "True" at bounding box center [891, 459] width 15 height 12
radio input "true"
click at [919, 615] on span "True" at bounding box center [914, 614] width 25 height 15
click at [898, 615] on input "True" at bounding box center [891, 616] width 15 height 12
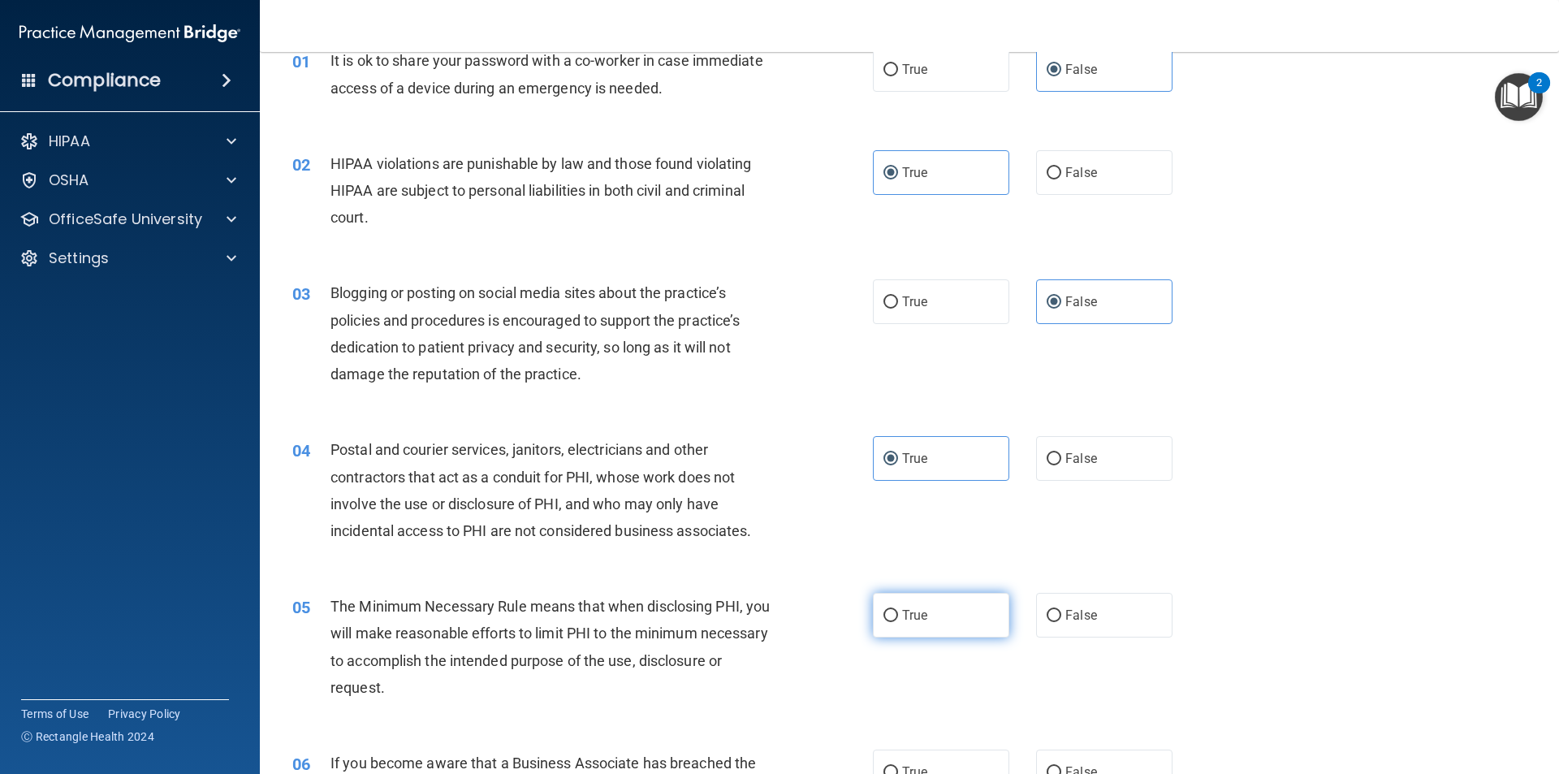
radio input "true"
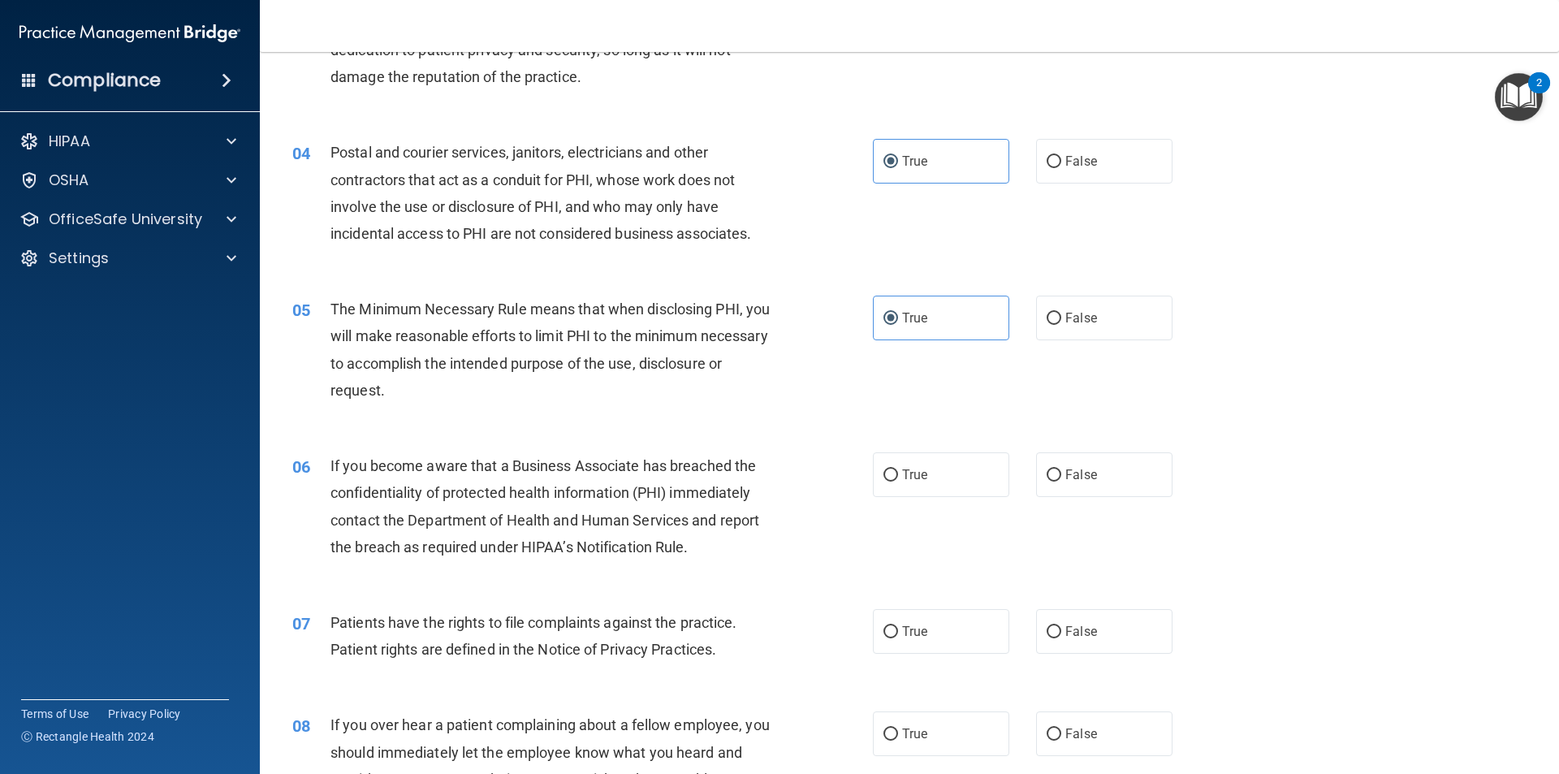
scroll to position [406, 0]
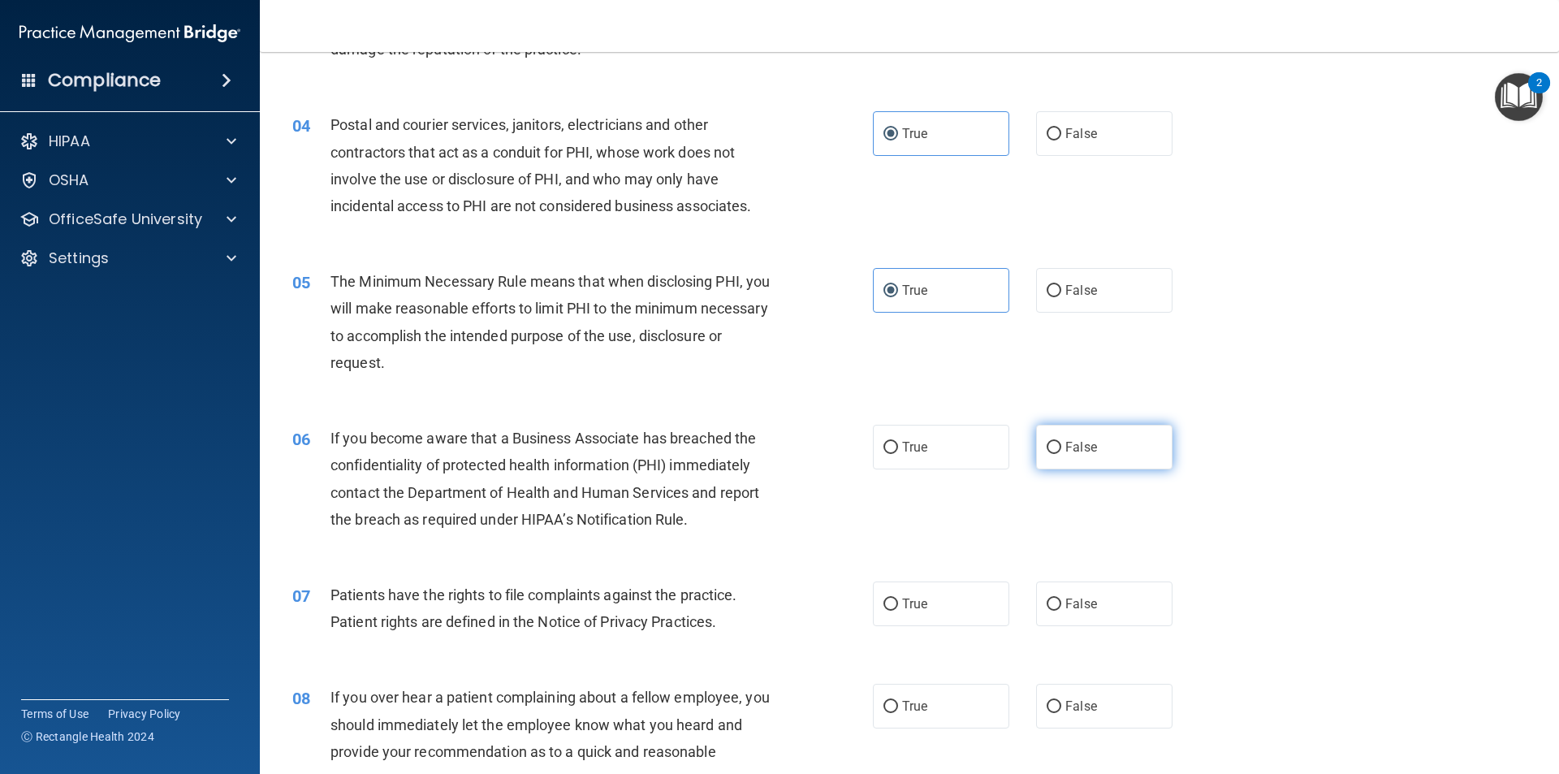
click at [1100, 461] on label "False" at bounding box center [1104, 447] width 136 height 45
click at [1061, 454] on input "False" at bounding box center [1054, 448] width 15 height 12
radio input "true"
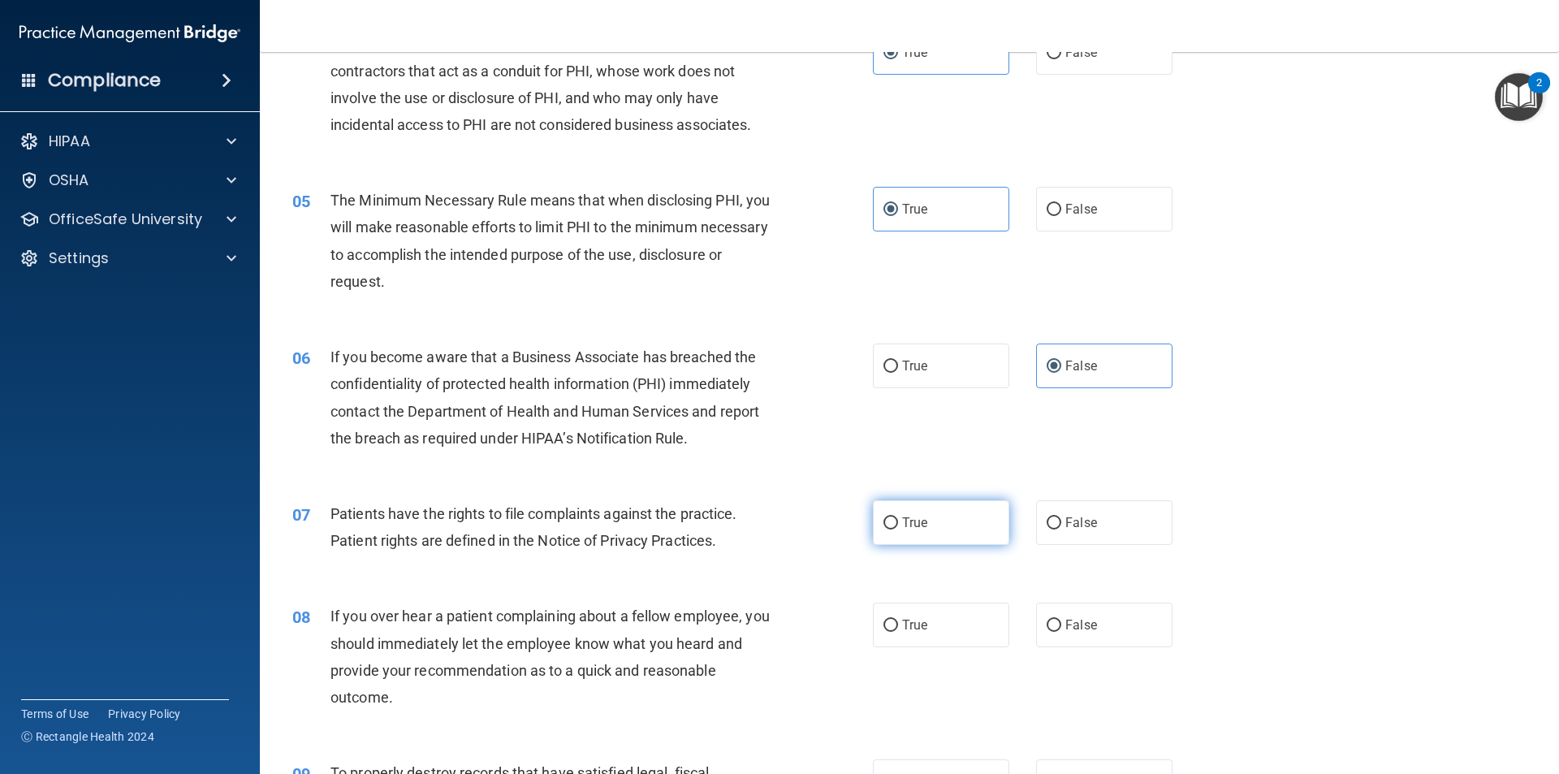
click at [902, 525] on span "True" at bounding box center [914, 522] width 25 height 15
click at [898, 525] on input "True" at bounding box center [891, 523] width 15 height 12
radio input "true"
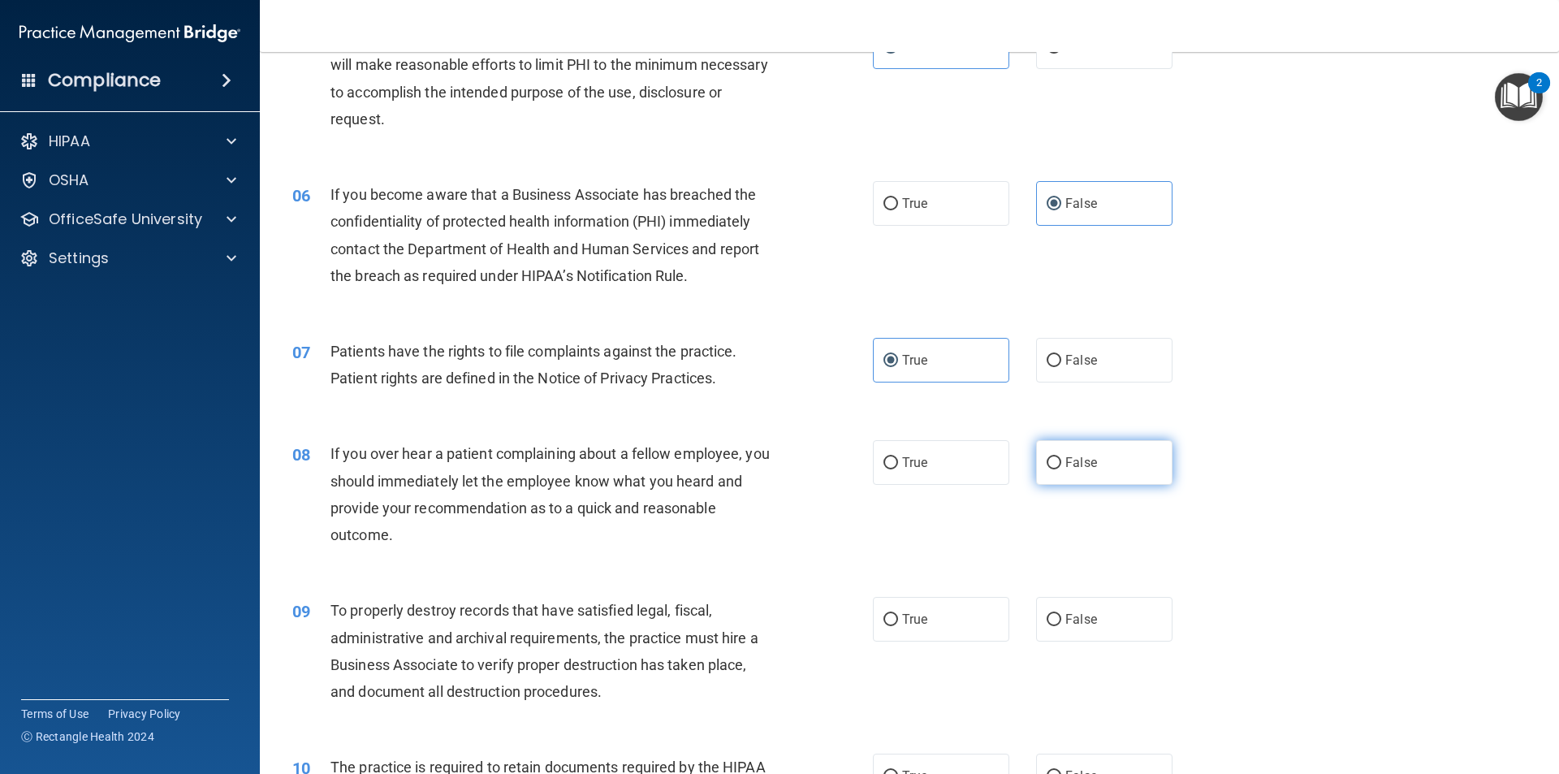
click at [1101, 478] on label "False" at bounding box center [1104, 462] width 136 height 45
click at [1061, 469] on input "False" at bounding box center [1054, 463] width 15 height 12
radio input "true"
click at [1082, 615] on span "False" at bounding box center [1081, 619] width 32 height 15
click at [1061, 615] on input "False" at bounding box center [1054, 620] width 15 height 12
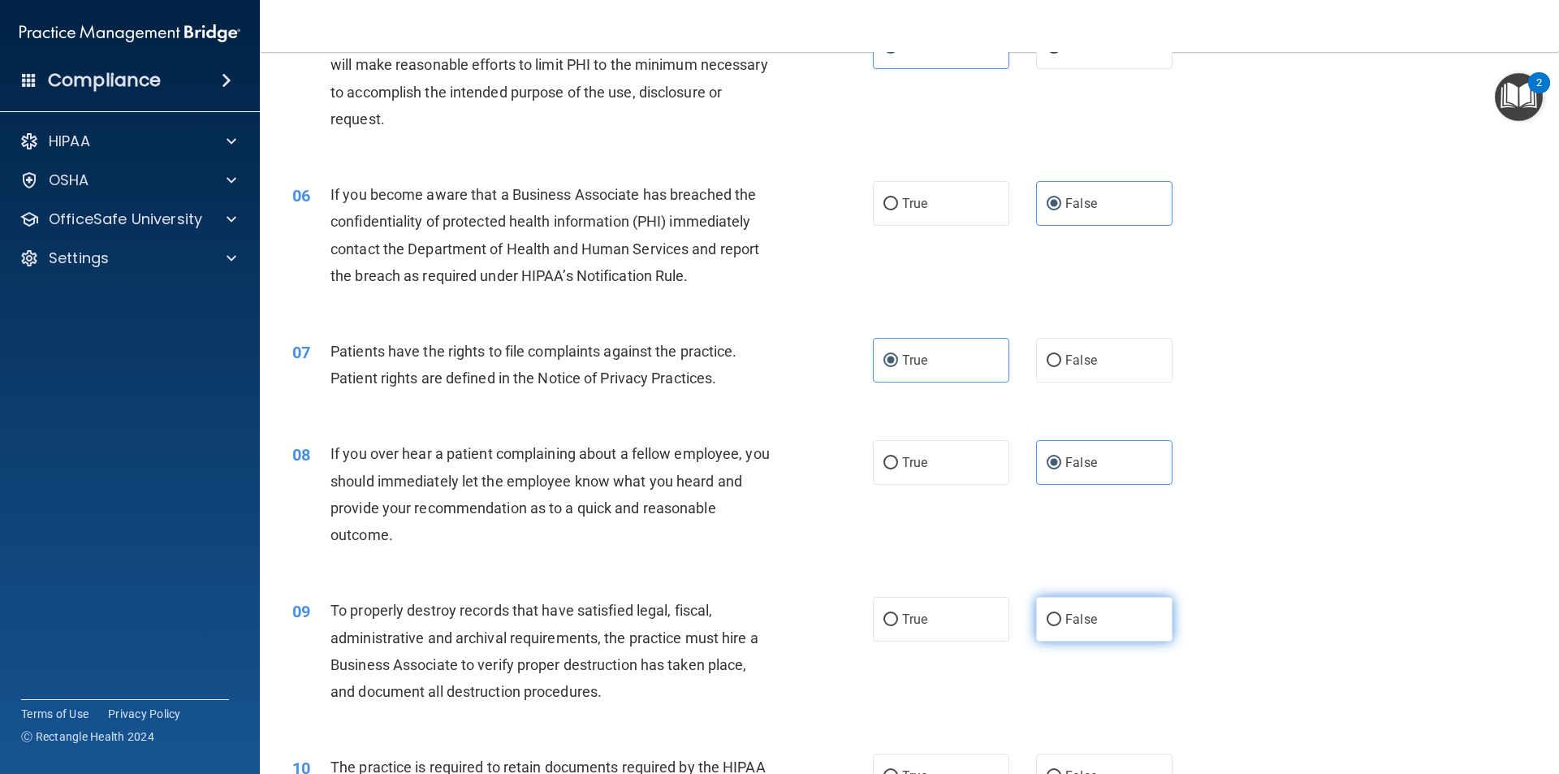
radio input "true"
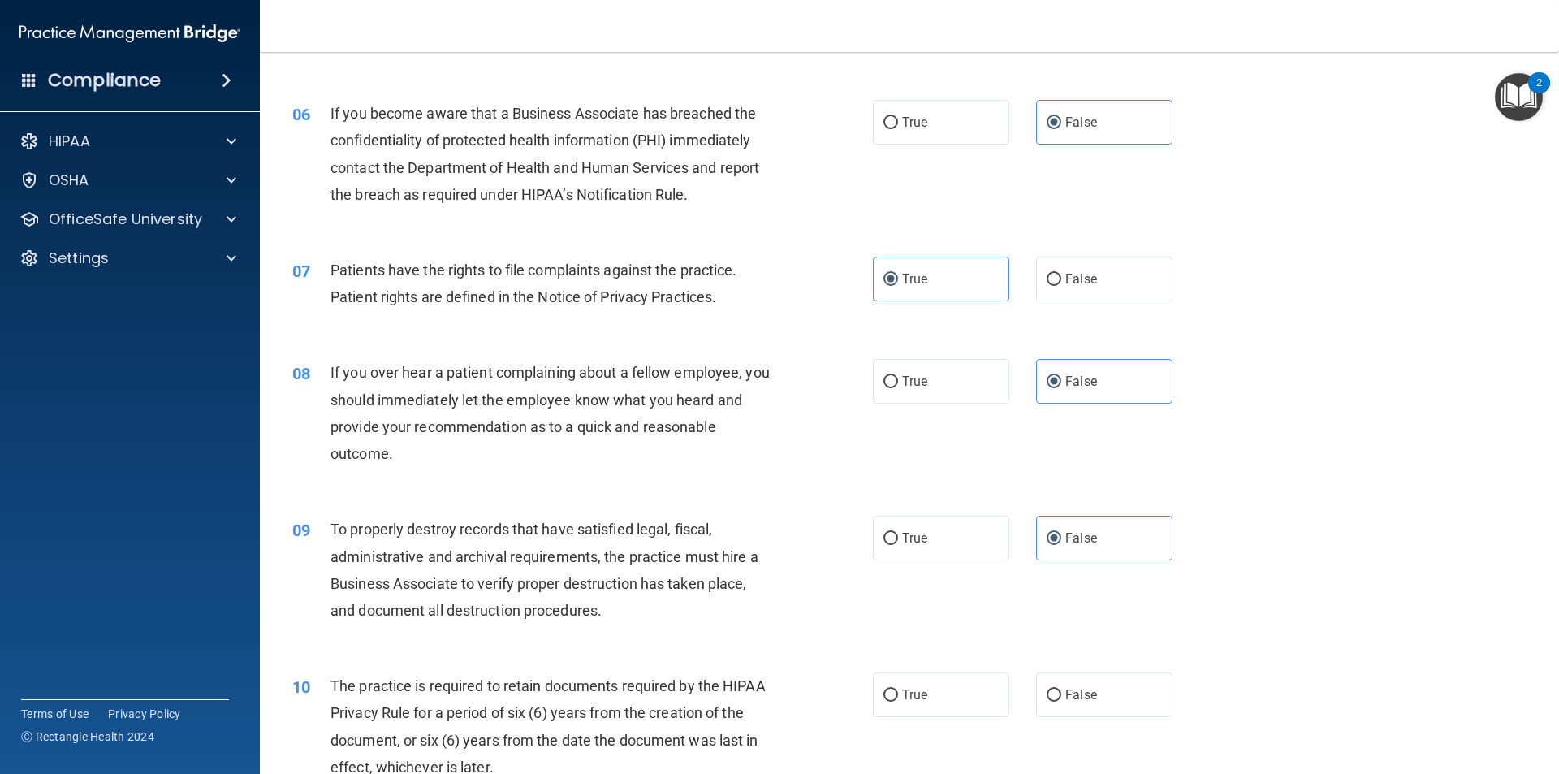
scroll to position [812, 0]
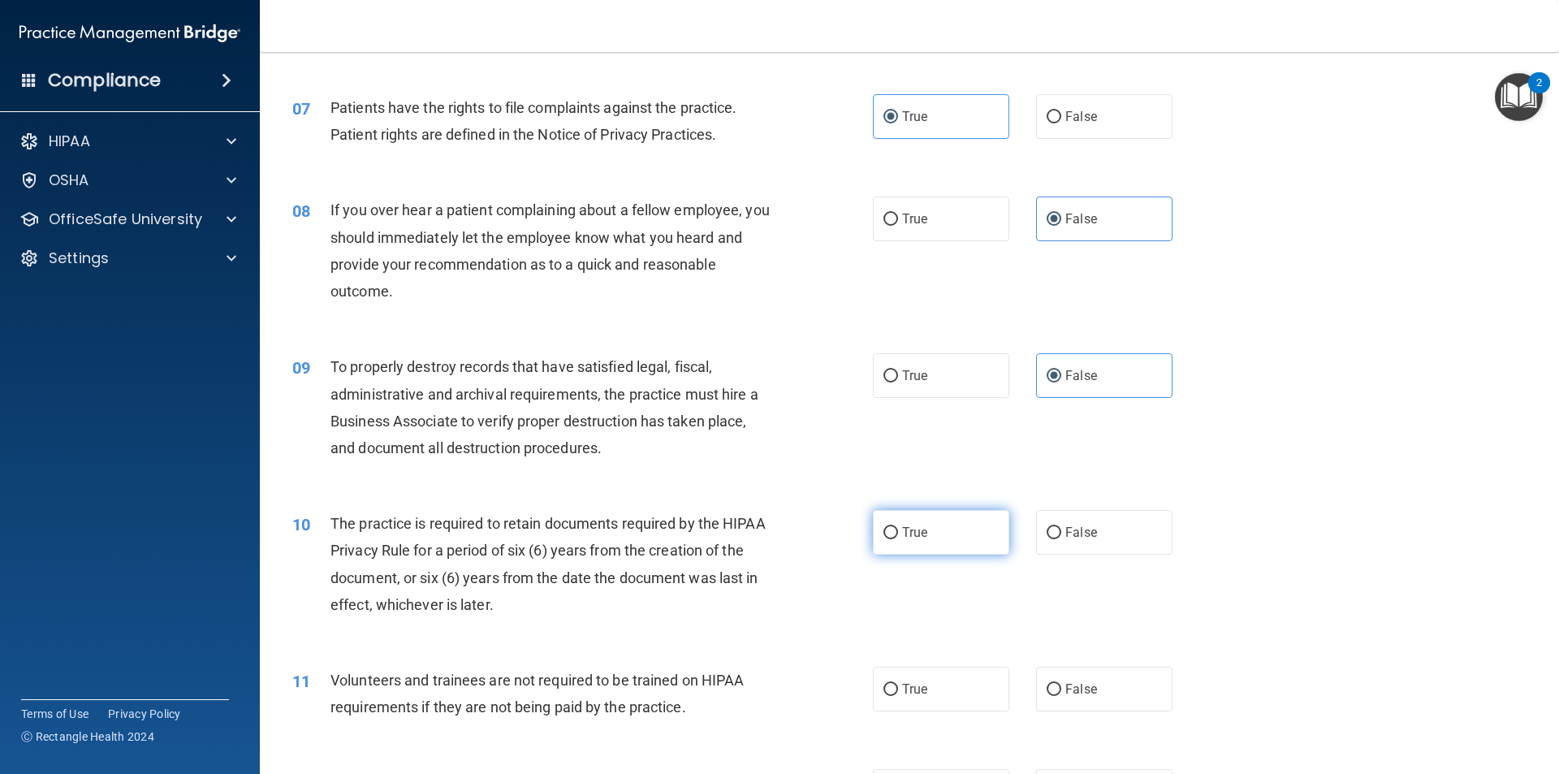
click at [975, 537] on label "True" at bounding box center [941, 532] width 136 height 45
click at [898, 537] on input "True" at bounding box center [891, 533] width 15 height 12
radio input "true"
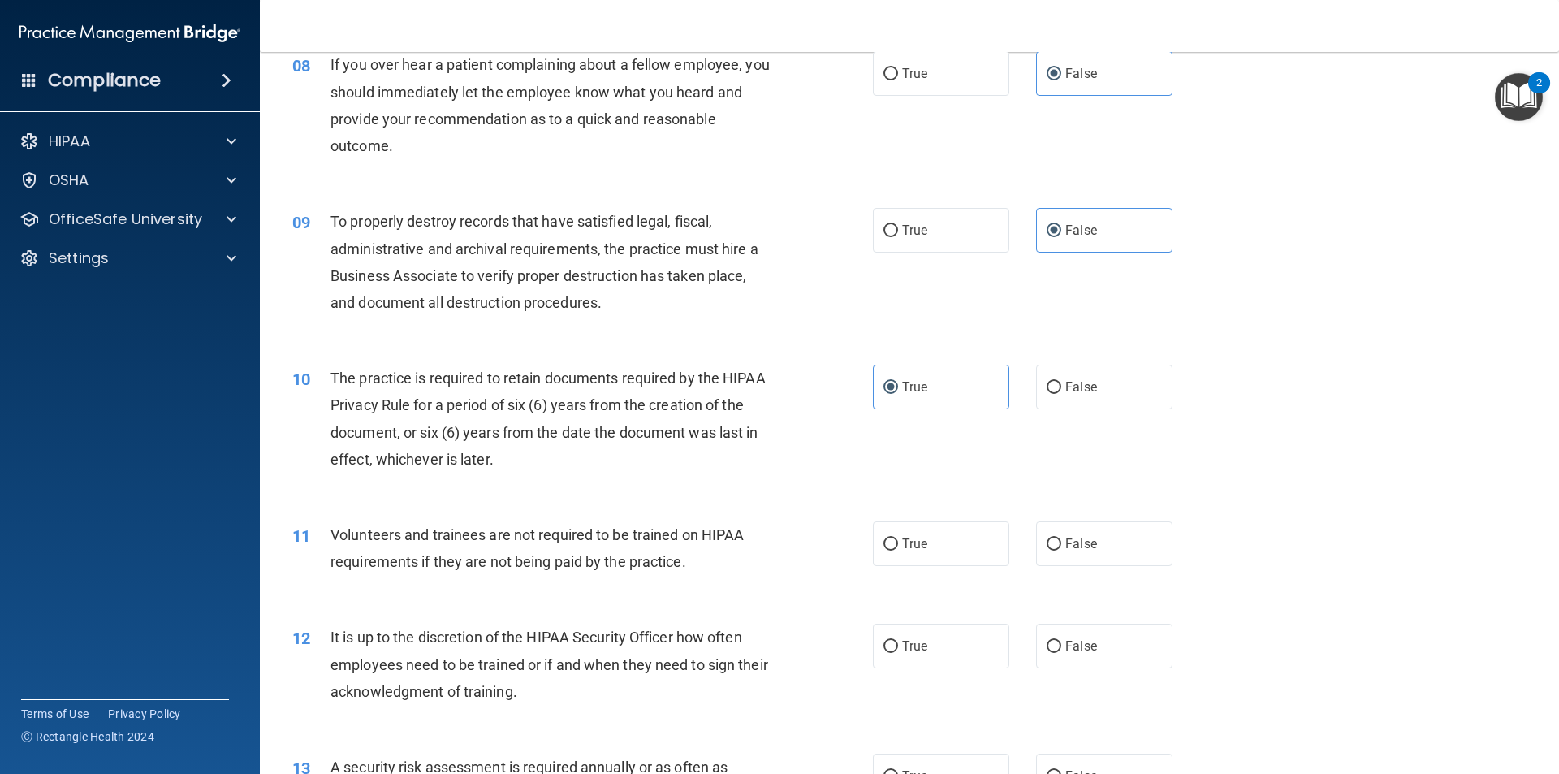
scroll to position [1056, 0]
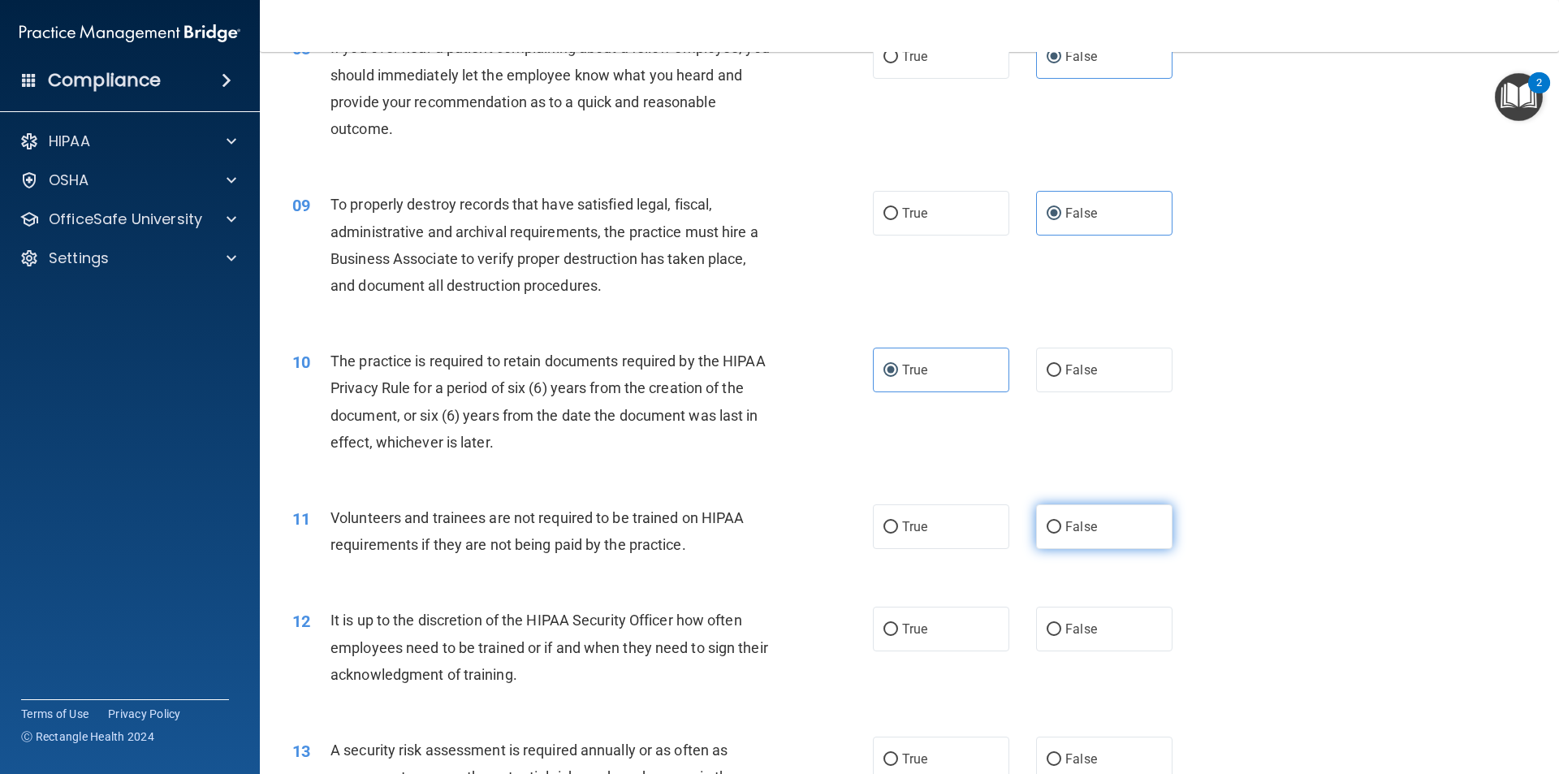
click at [1100, 533] on label "False" at bounding box center [1104, 526] width 136 height 45
click at [1061, 533] on input "False" at bounding box center [1054, 527] width 15 height 12
radio input "true"
click at [1152, 626] on label "False" at bounding box center [1104, 629] width 136 height 45
click at [1061, 626] on input "False" at bounding box center [1054, 630] width 15 height 12
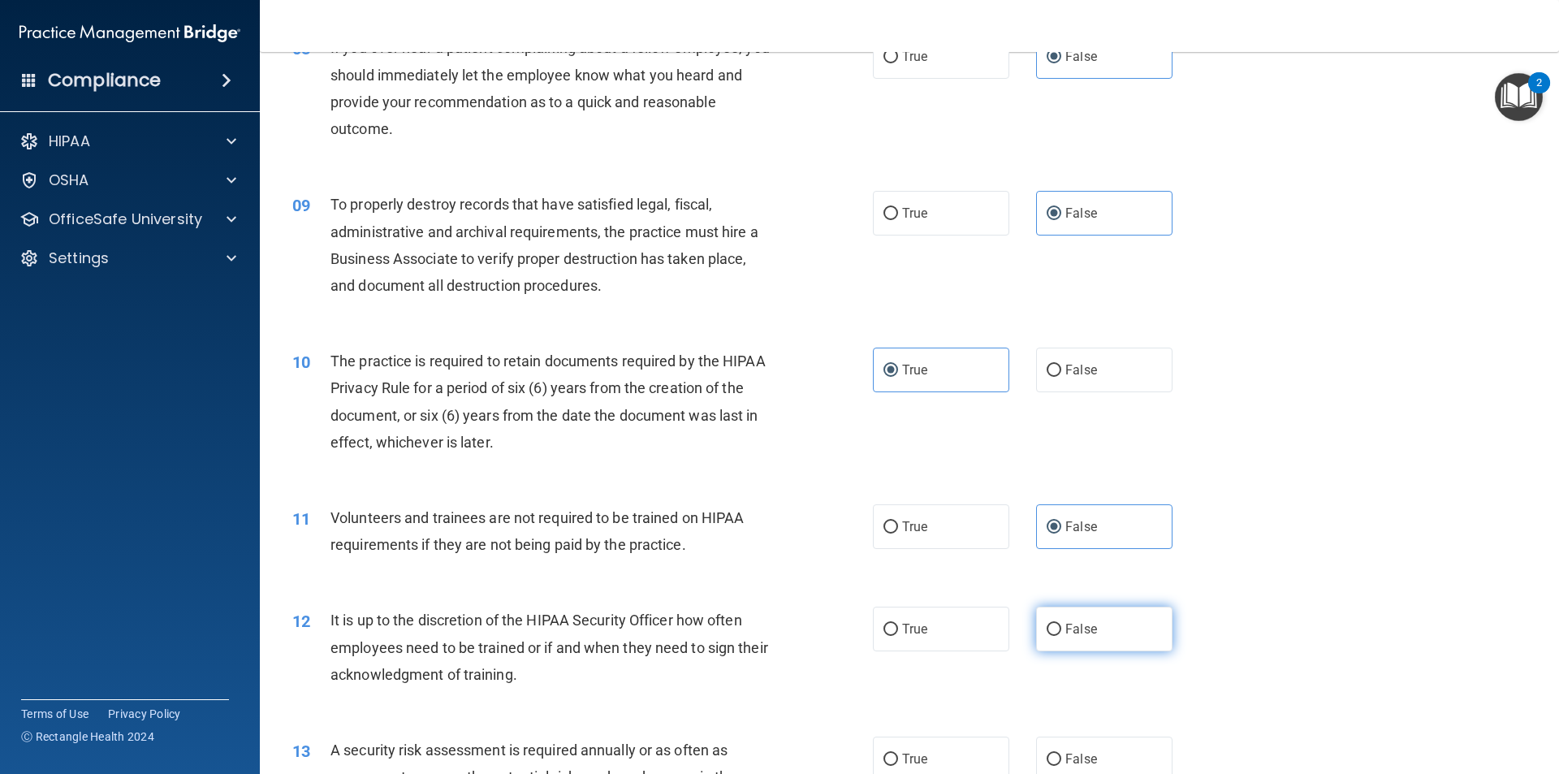
radio input "true"
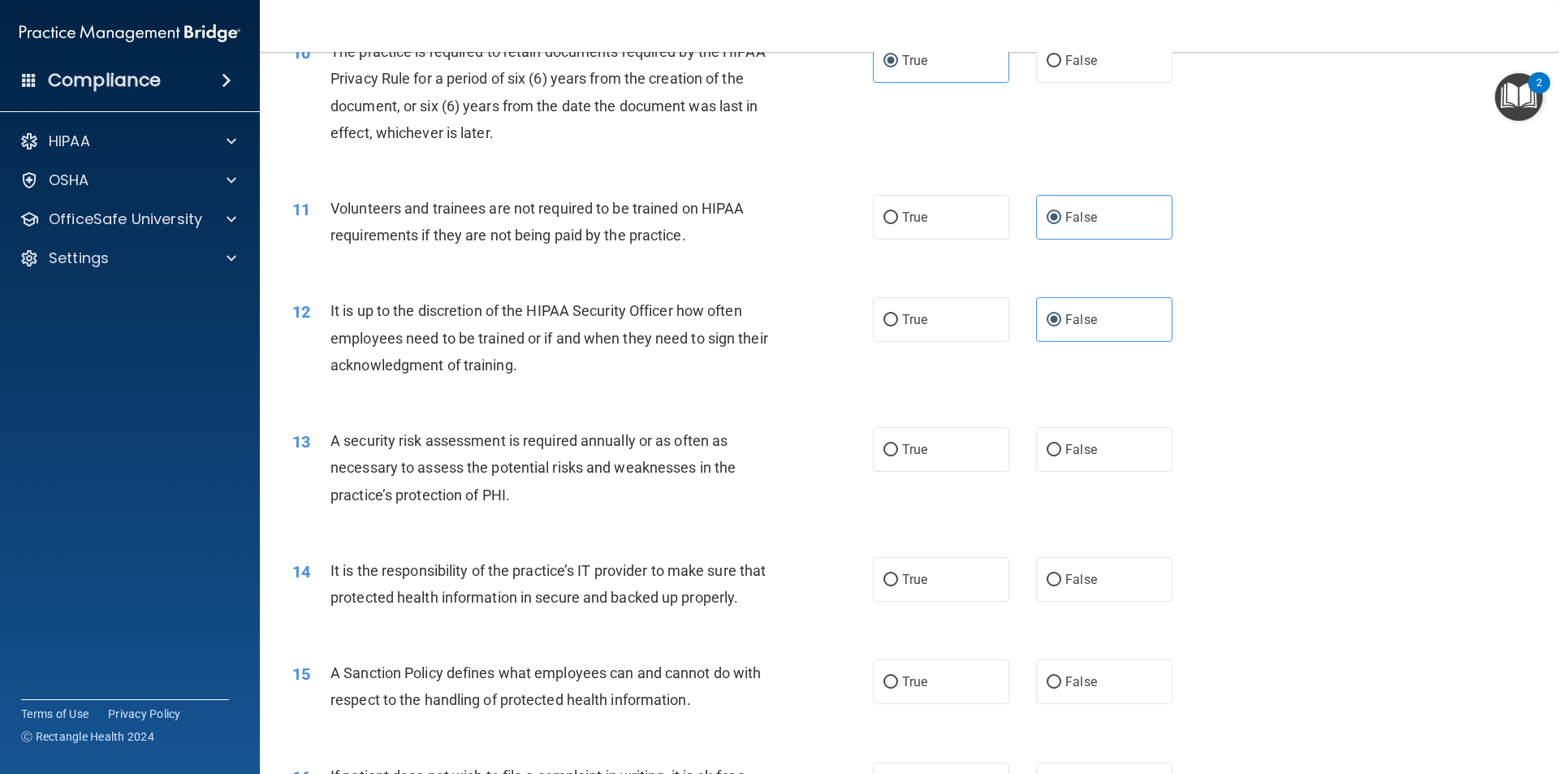
scroll to position [1381, 0]
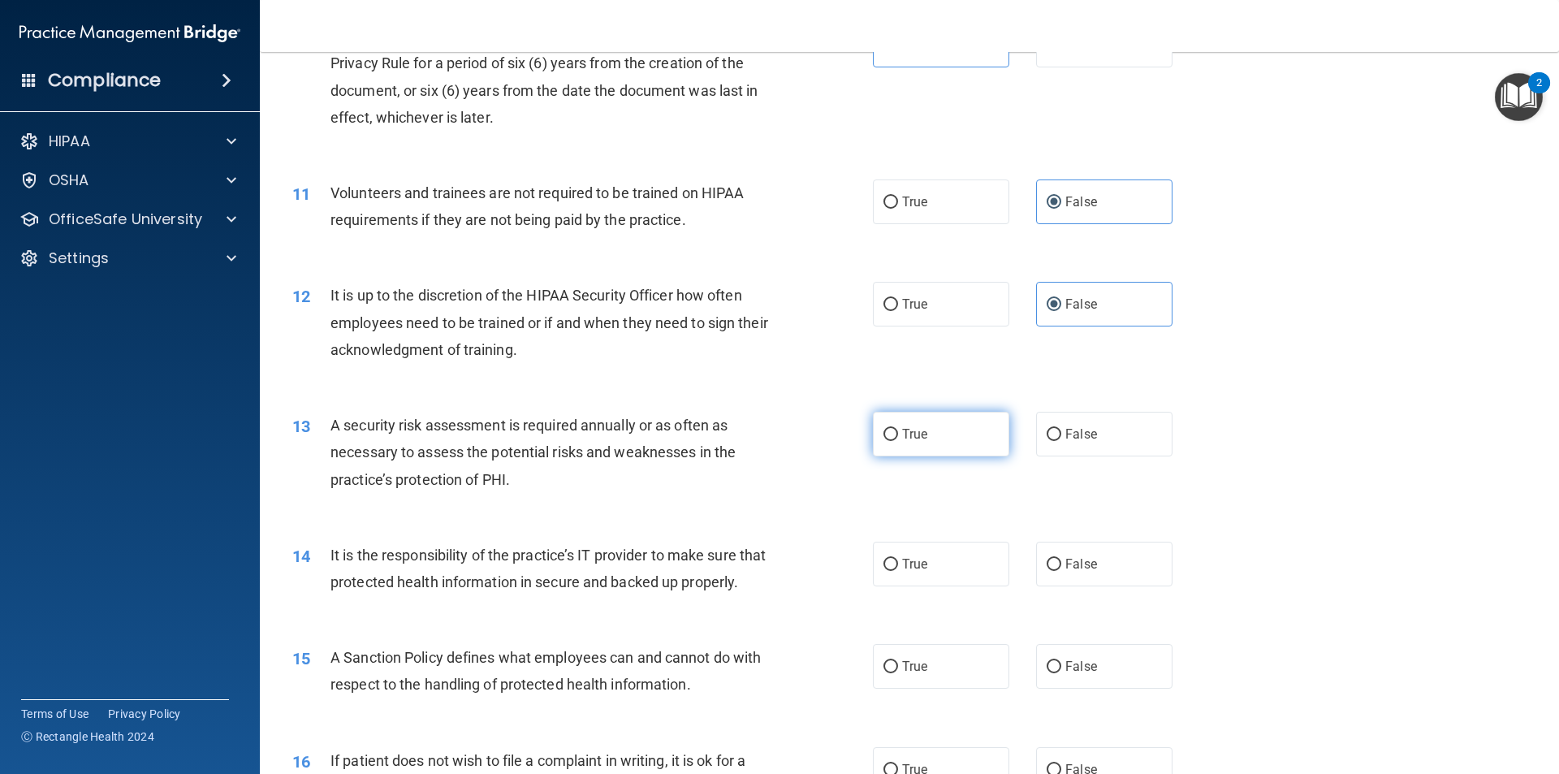
click at [935, 447] on label "True" at bounding box center [941, 434] width 136 height 45
click at [898, 441] on input "True" at bounding box center [891, 435] width 15 height 12
radio input "true"
click at [1074, 585] on label "False" at bounding box center [1104, 564] width 136 height 45
click at [1061, 571] on input "False" at bounding box center [1054, 565] width 15 height 12
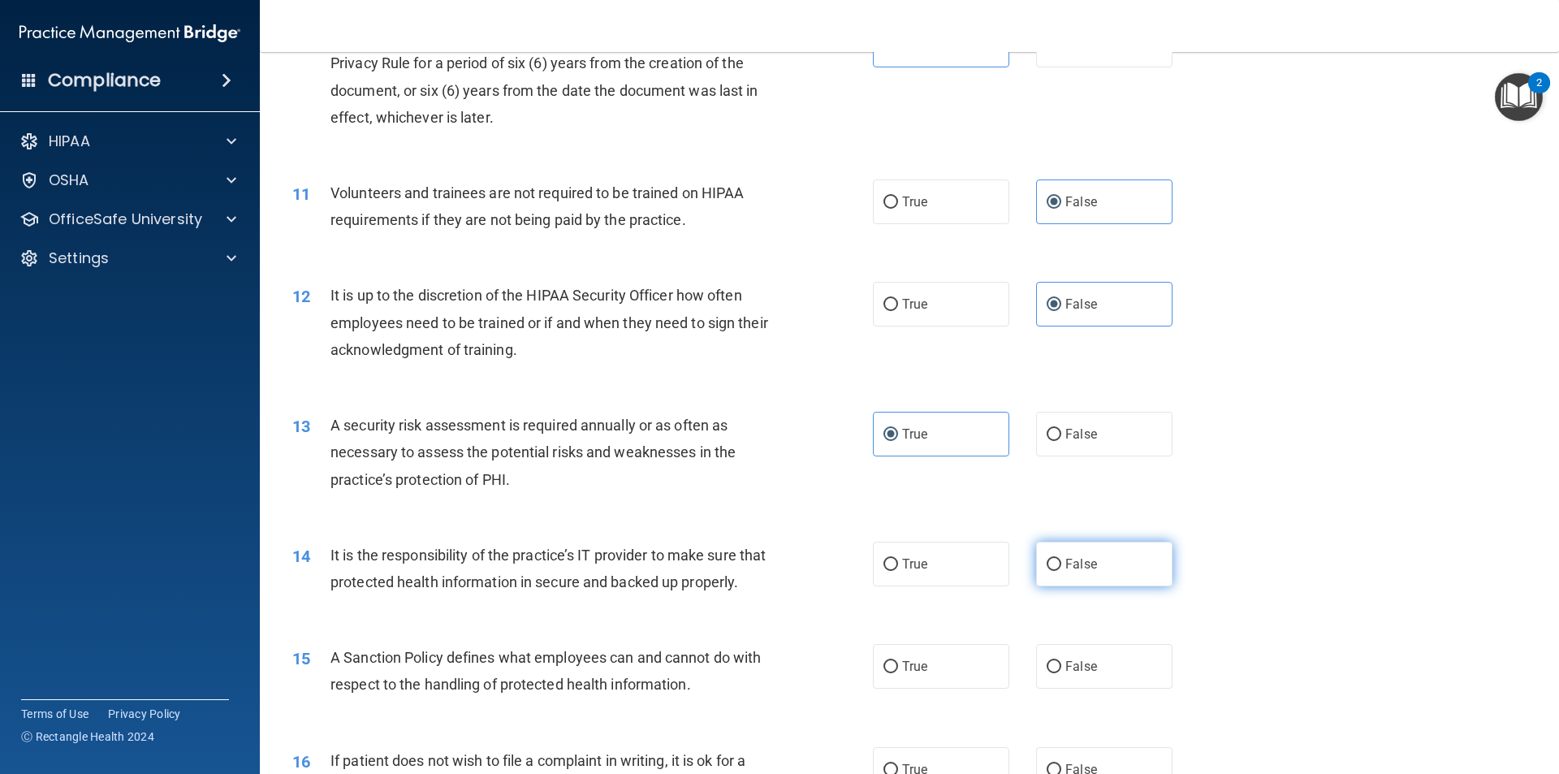
radio input "true"
click at [1129, 689] on label "False" at bounding box center [1104, 666] width 136 height 45
click at [1061, 673] on input "False" at bounding box center [1054, 667] width 15 height 12
radio input "true"
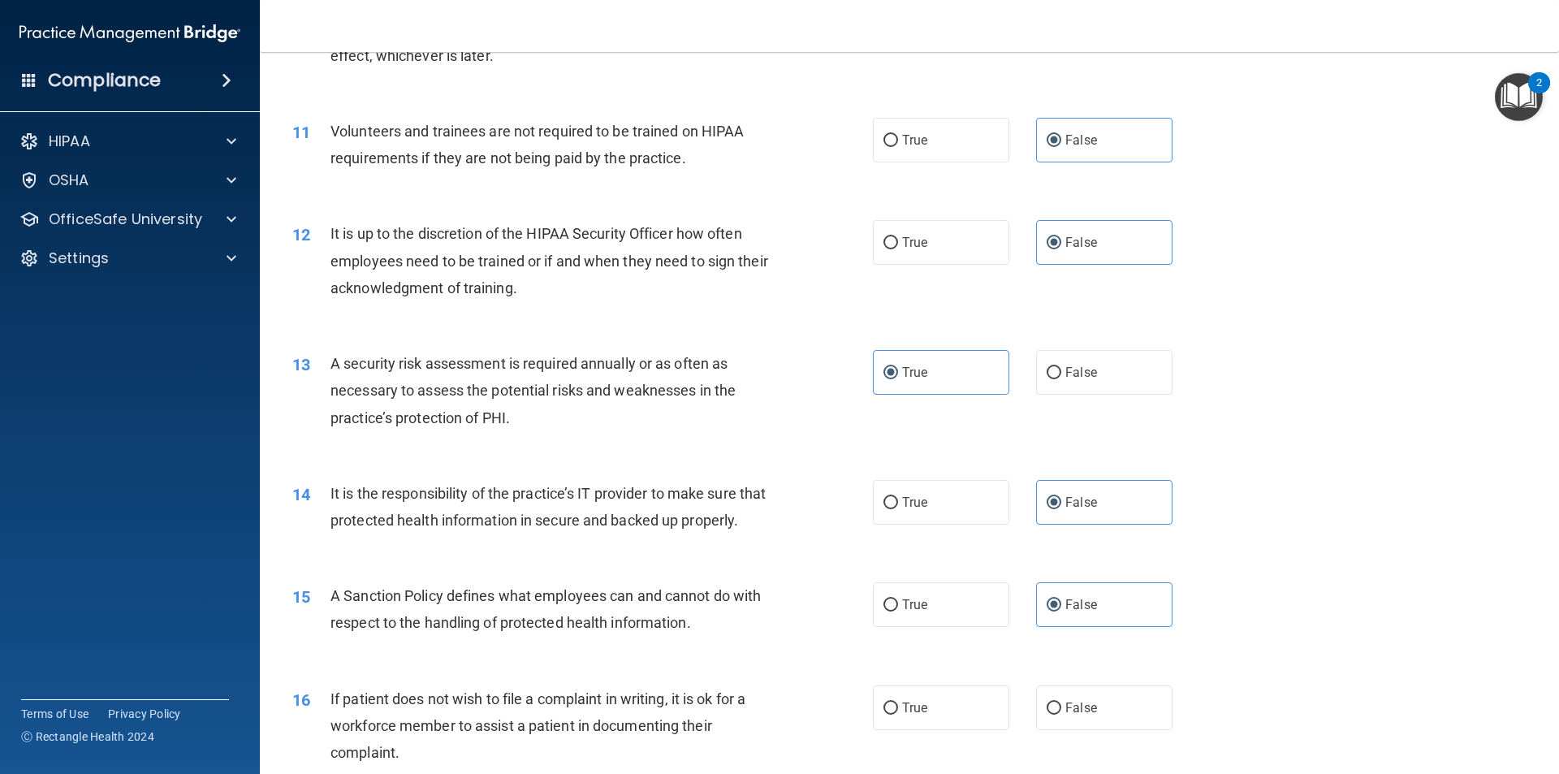
scroll to position [1624, 0]
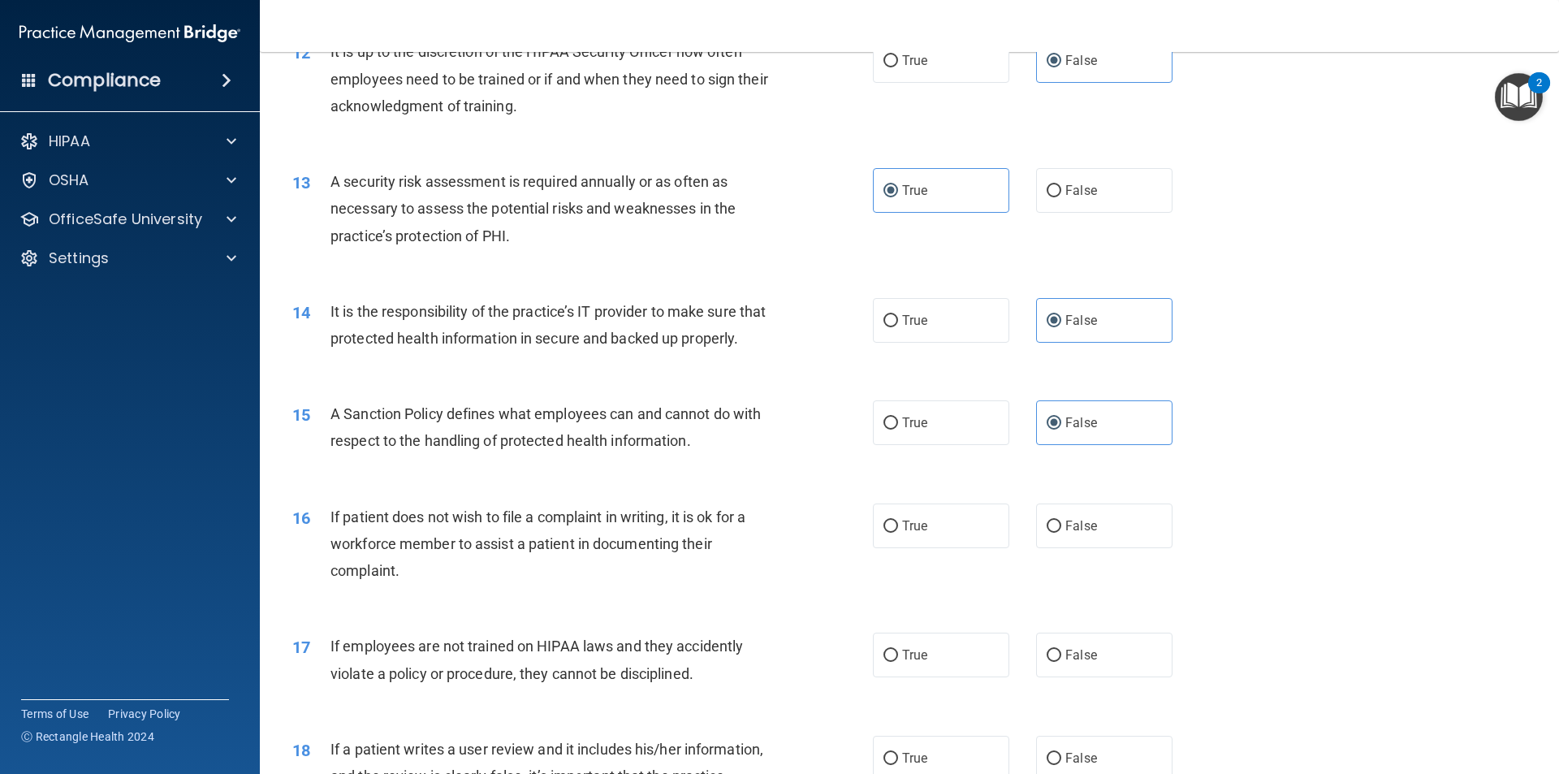
click at [939, 575] on div "16 If patient does not wish to file a complaint in writing, it is ok for a work…" at bounding box center [909, 548] width 1259 height 130
click at [916, 534] on span "True" at bounding box center [914, 525] width 25 height 15
click at [898, 533] on input "True" at bounding box center [891, 527] width 15 height 12
radio input "true"
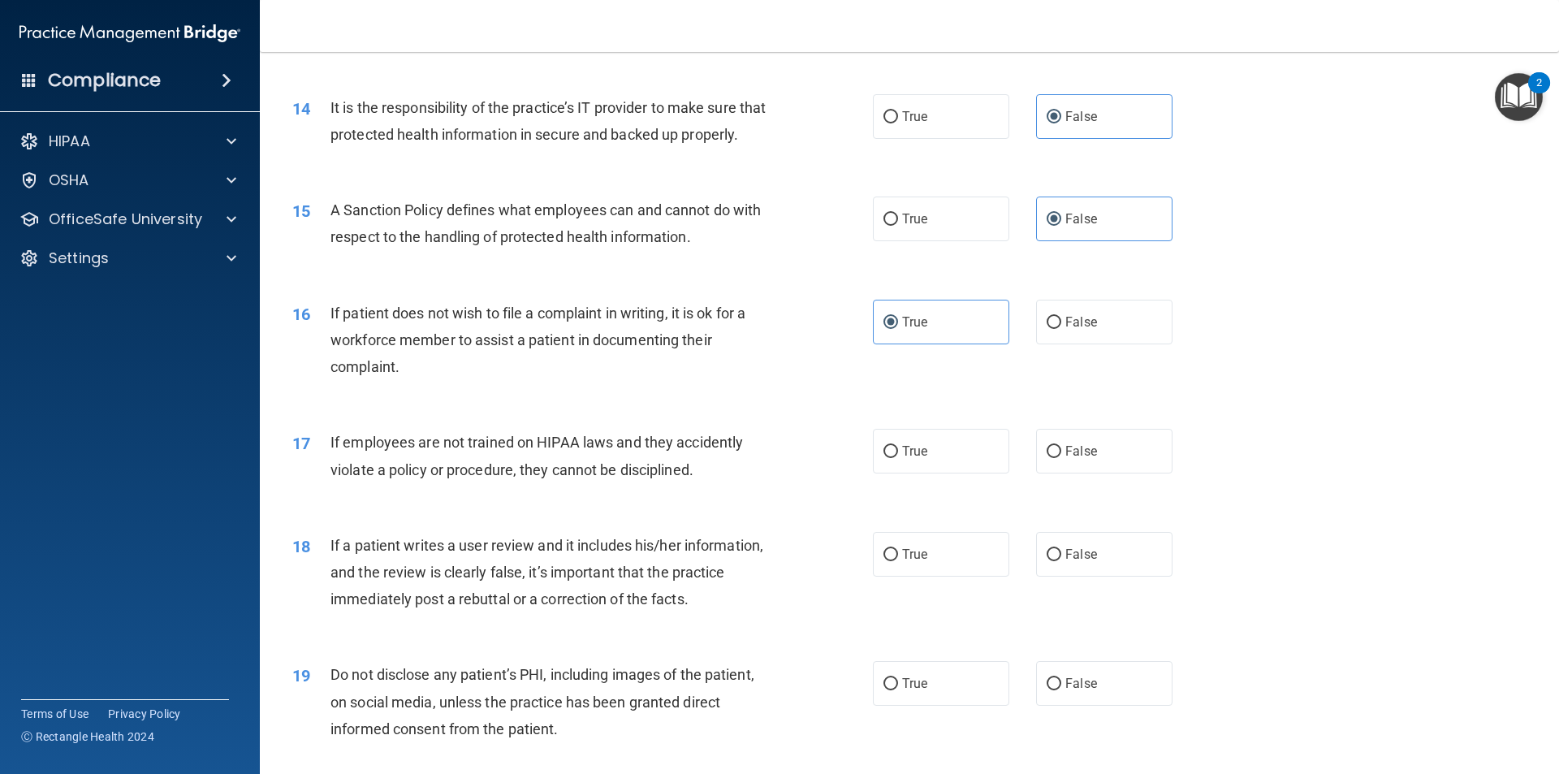
scroll to position [1868, 0]
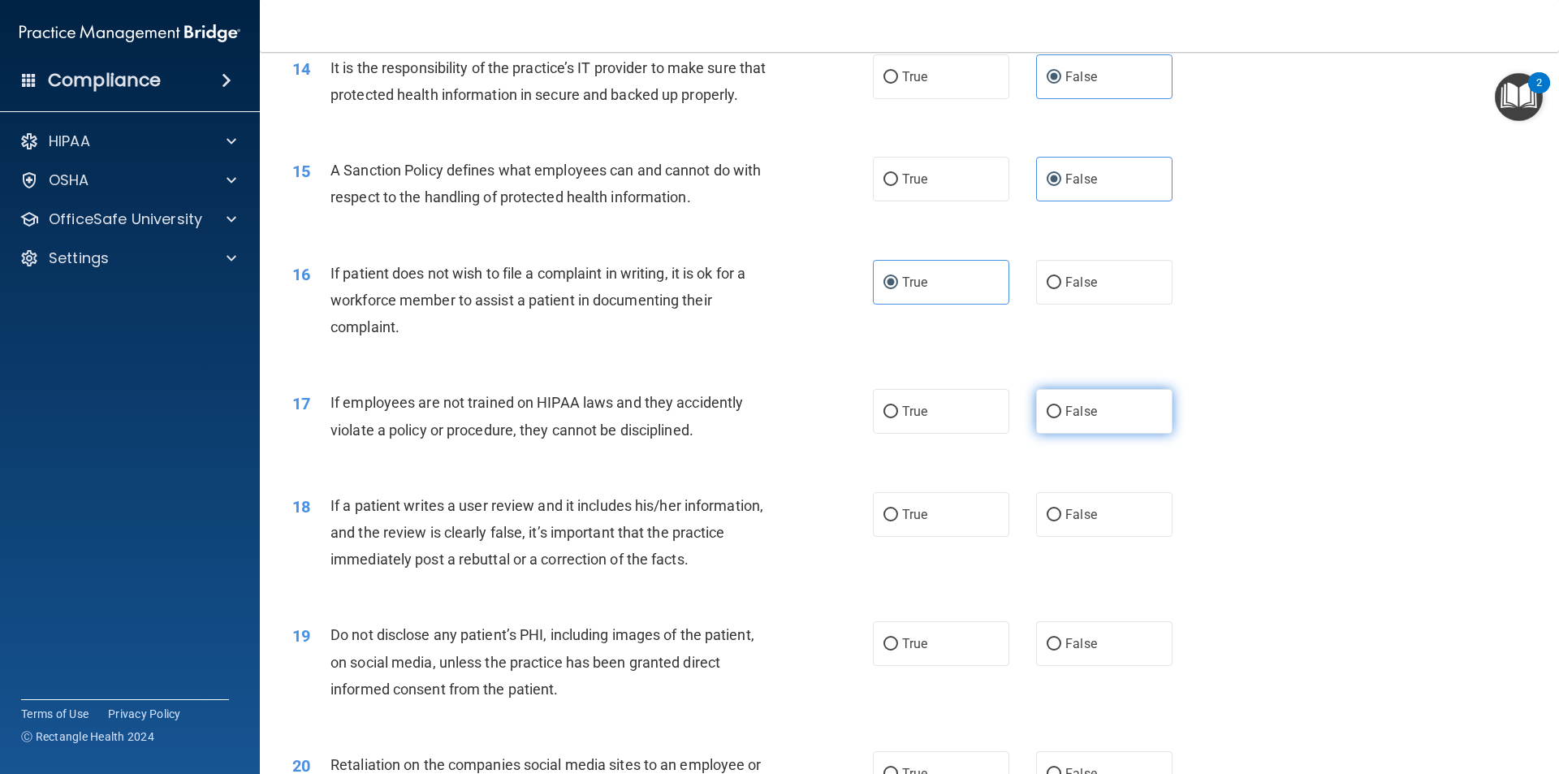
click at [1144, 434] on label "False" at bounding box center [1104, 411] width 136 height 45
click at [1061, 418] on input "False" at bounding box center [1054, 412] width 15 height 12
radio input "true"
drag, startPoint x: 1134, startPoint y: 542, endPoint x: 1149, endPoint y: 536, distance: 16.7
click at [1133, 537] on label "False" at bounding box center [1104, 514] width 136 height 45
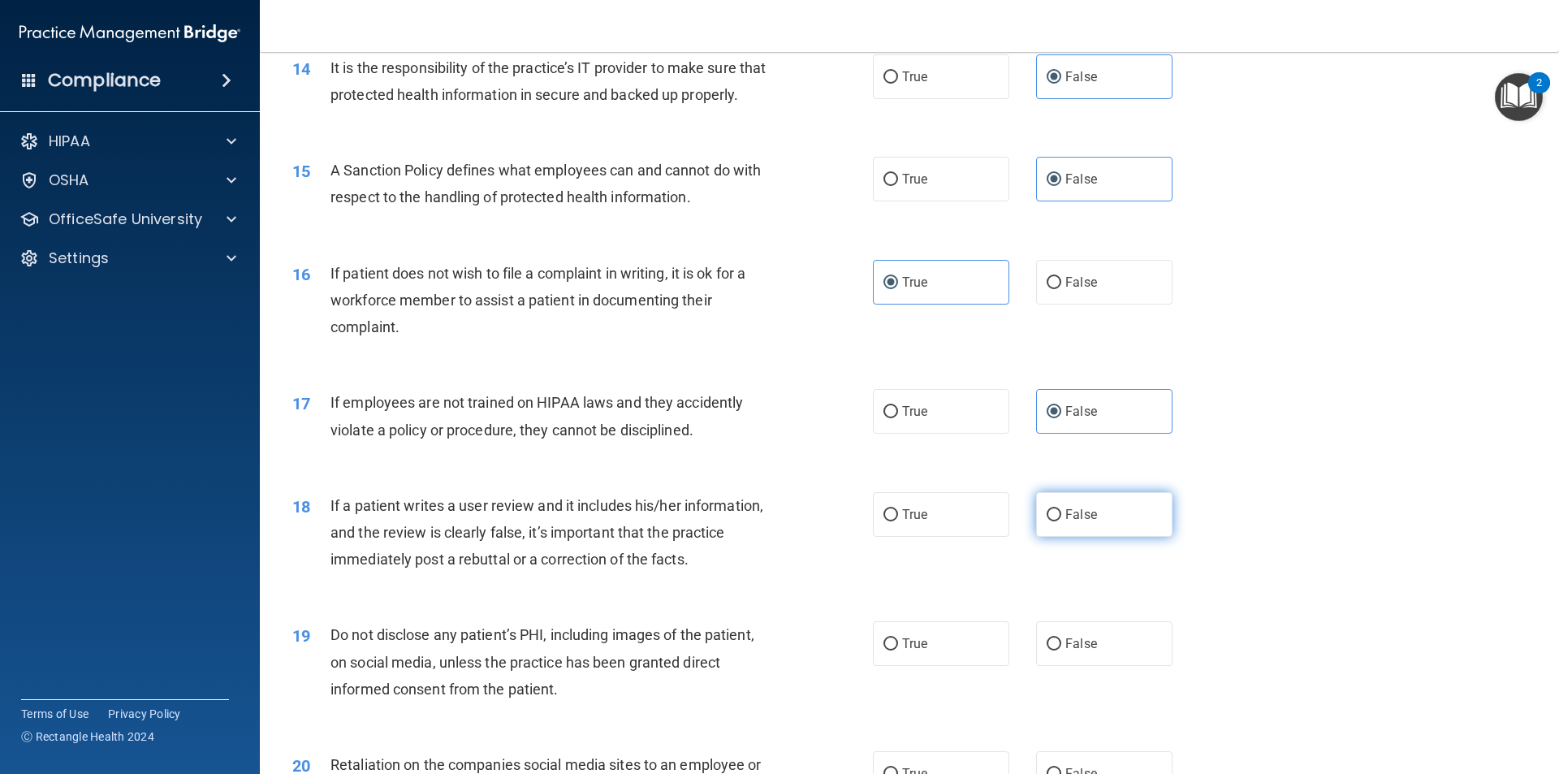
click at [1061, 521] on input "False" at bounding box center [1054, 515] width 15 height 12
radio input "true"
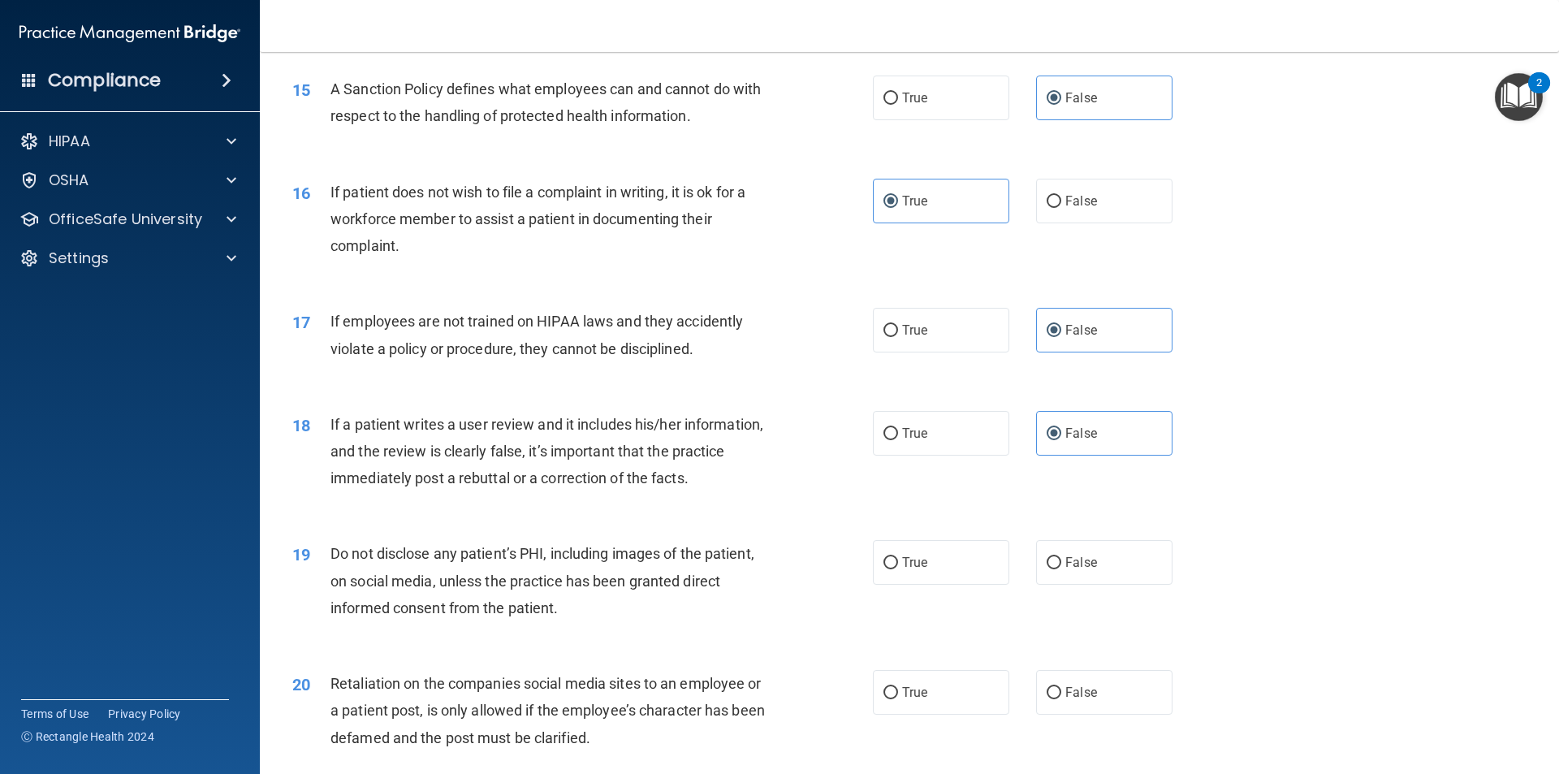
scroll to position [2030, 0]
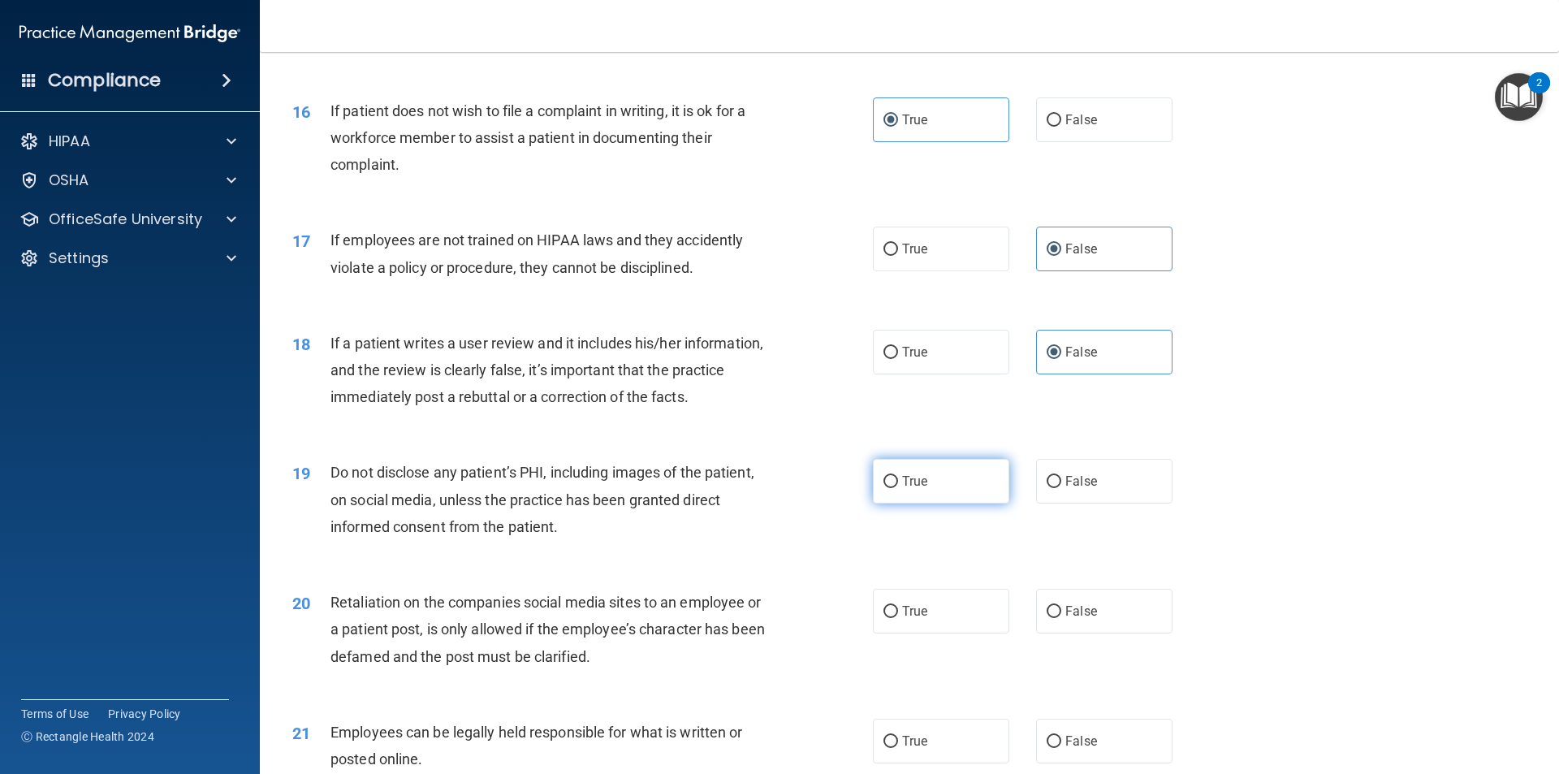
click at [941, 503] on label "True" at bounding box center [941, 481] width 136 height 45
click at [898, 488] on input "True" at bounding box center [891, 482] width 15 height 12
radio input "true"
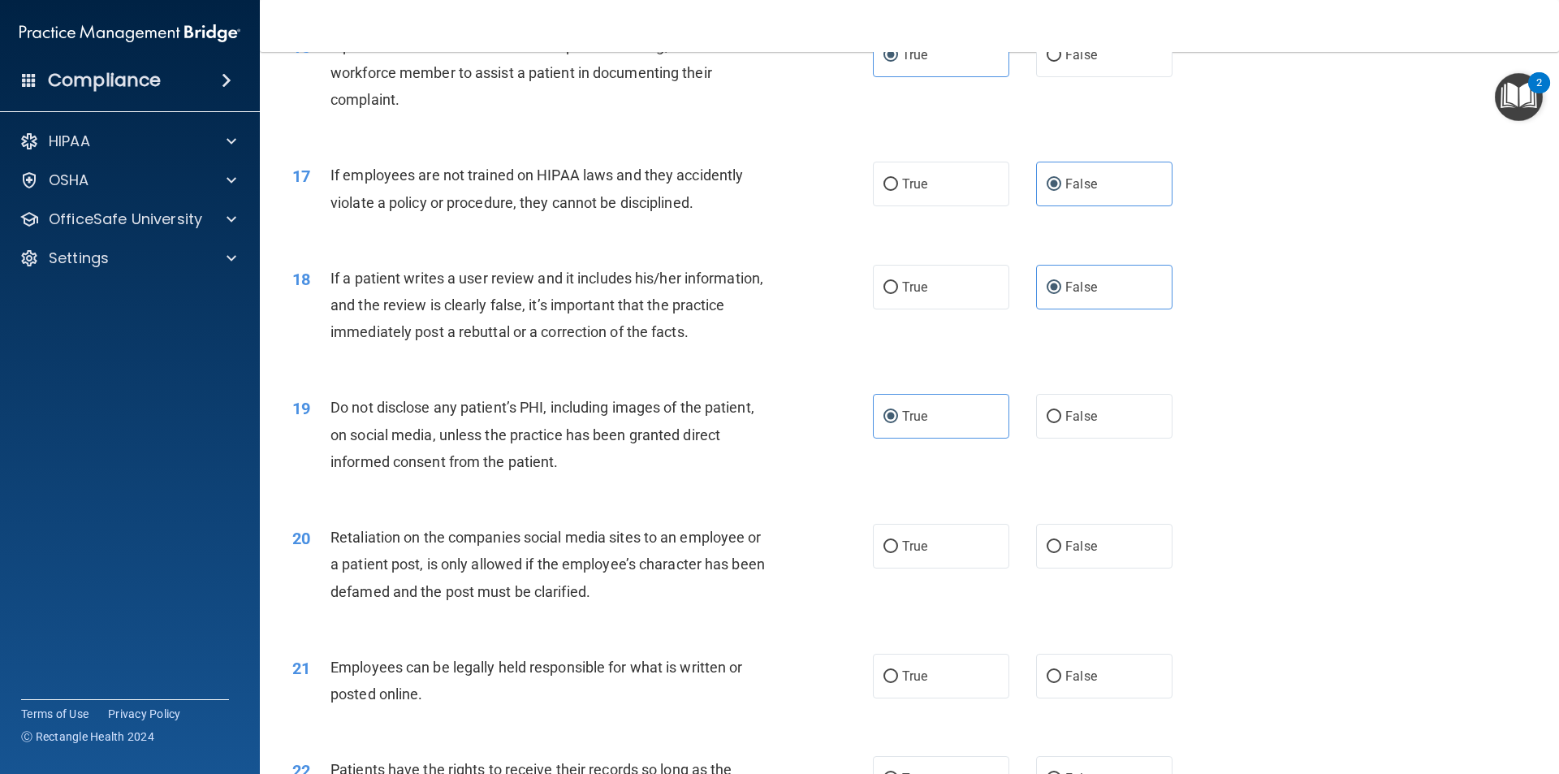
scroll to position [2193, 0]
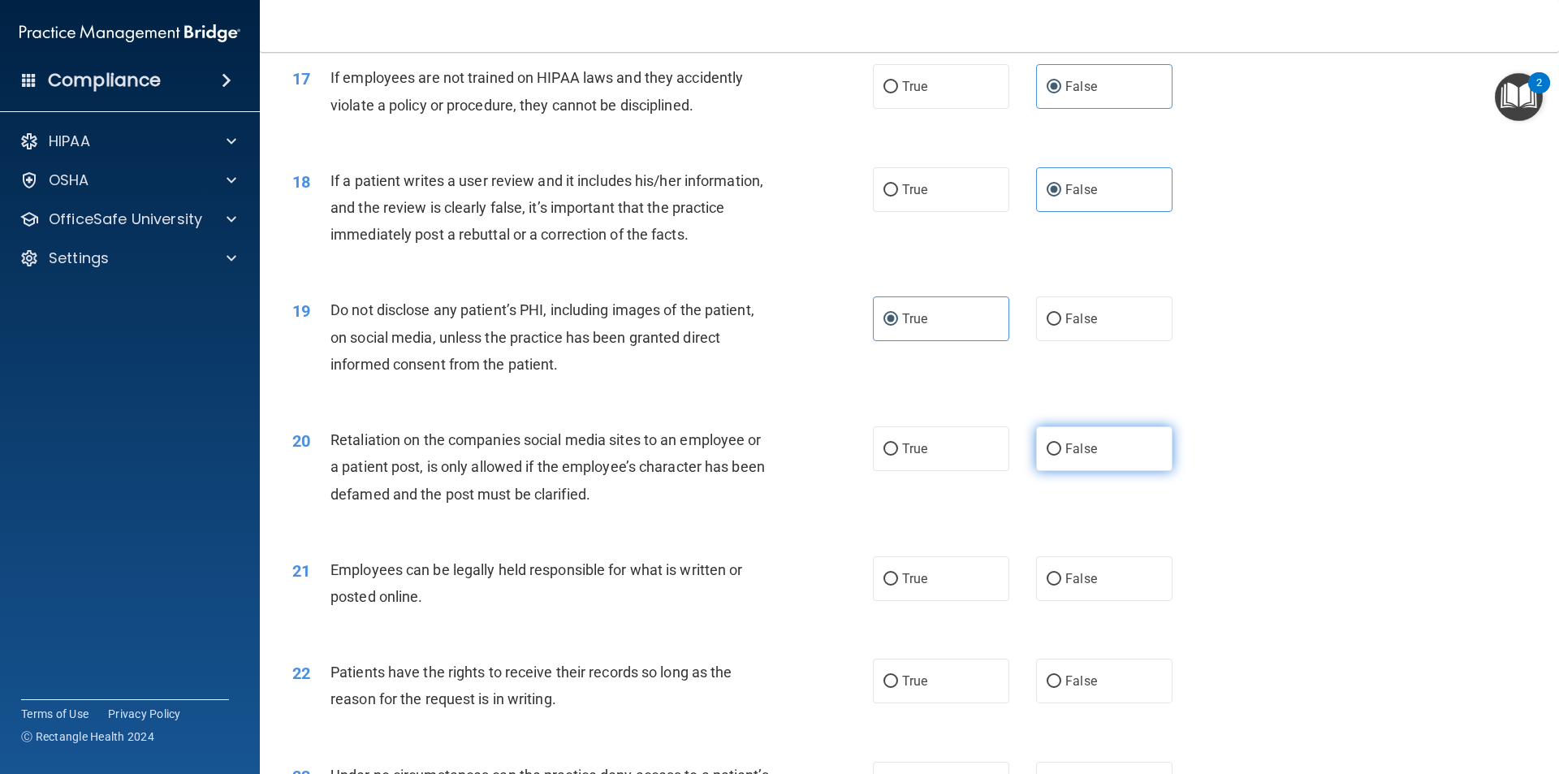
click at [1100, 471] on label "False" at bounding box center [1104, 448] width 136 height 45
click at [1061, 456] on input "False" at bounding box center [1054, 449] width 15 height 12
radio input "true"
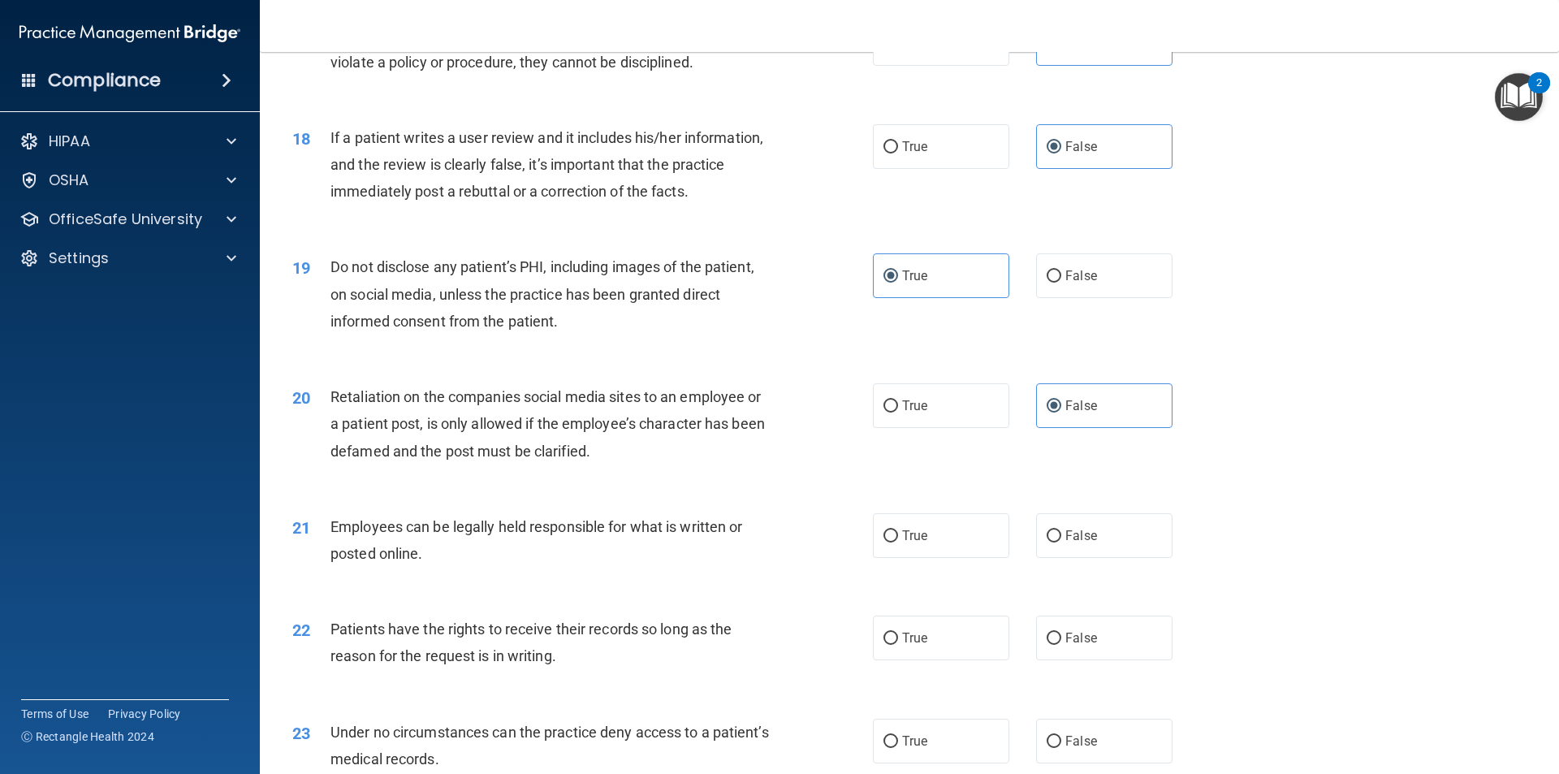
scroll to position [2274, 0]
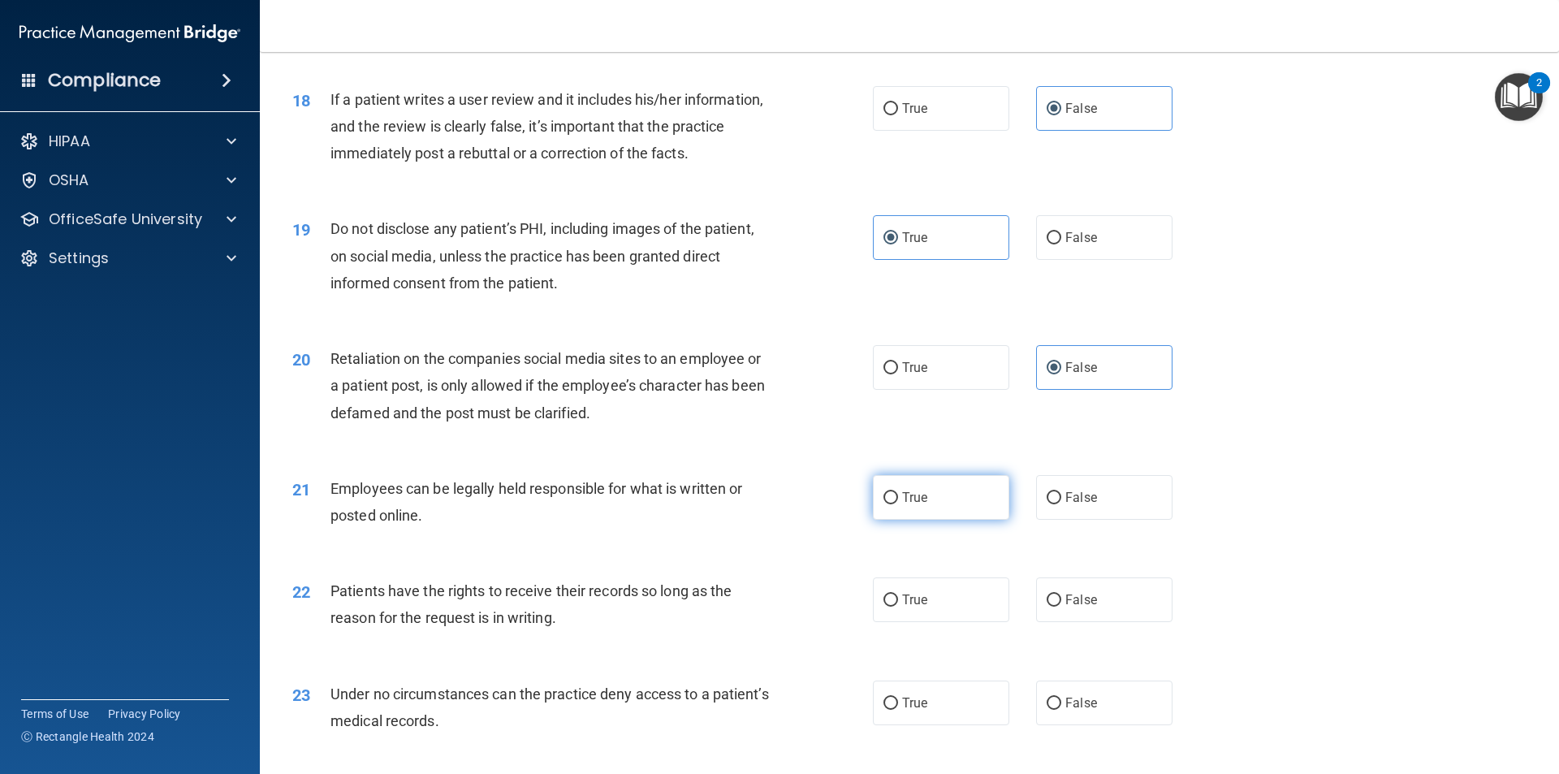
click at [928, 520] on label "True" at bounding box center [941, 497] width 136 height 45
click at [898, 504] on input "True" at bounding box center [891, 498] width 15 height 12
radio input "true"
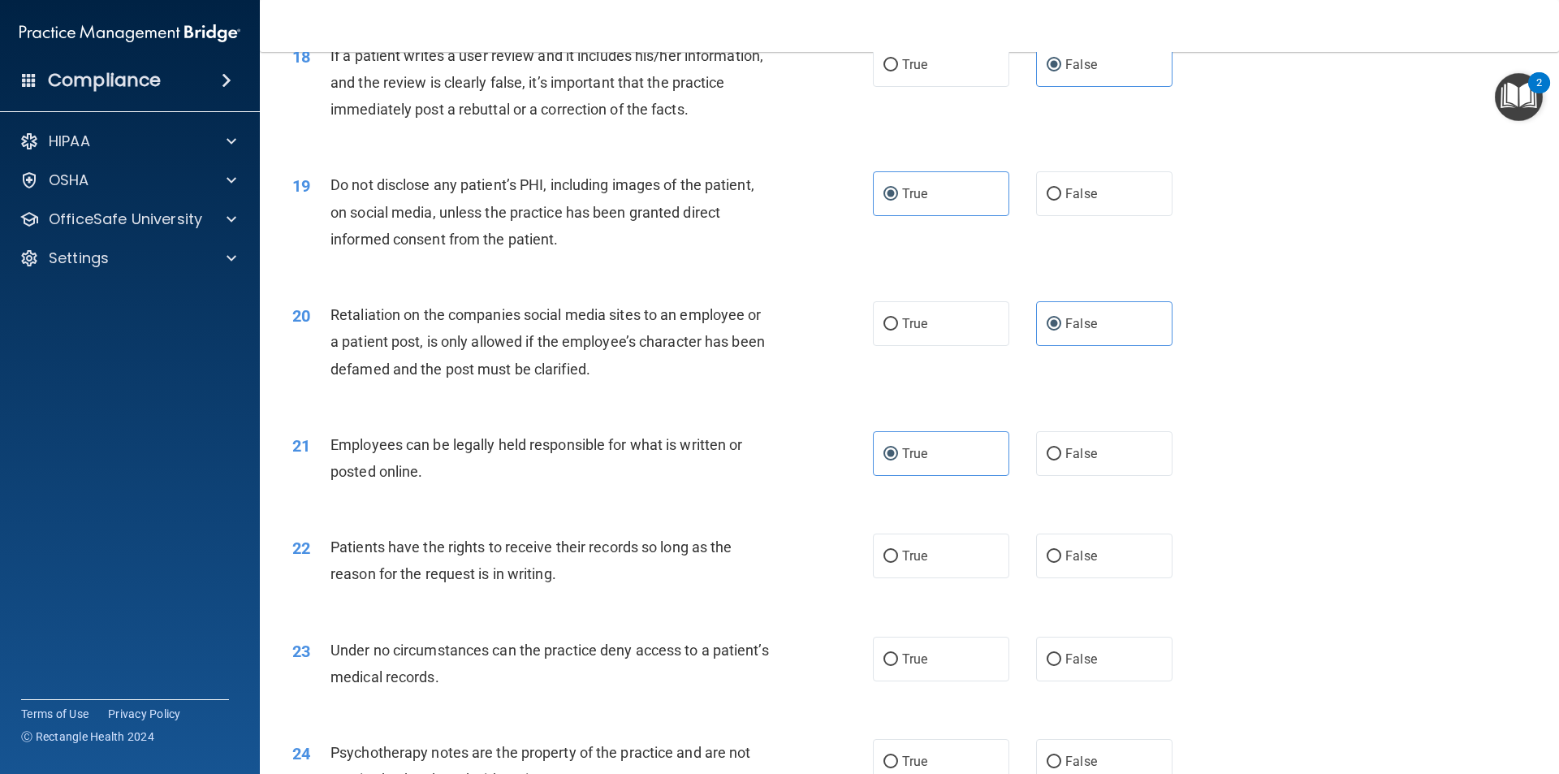
scroll to position [2355, 0]
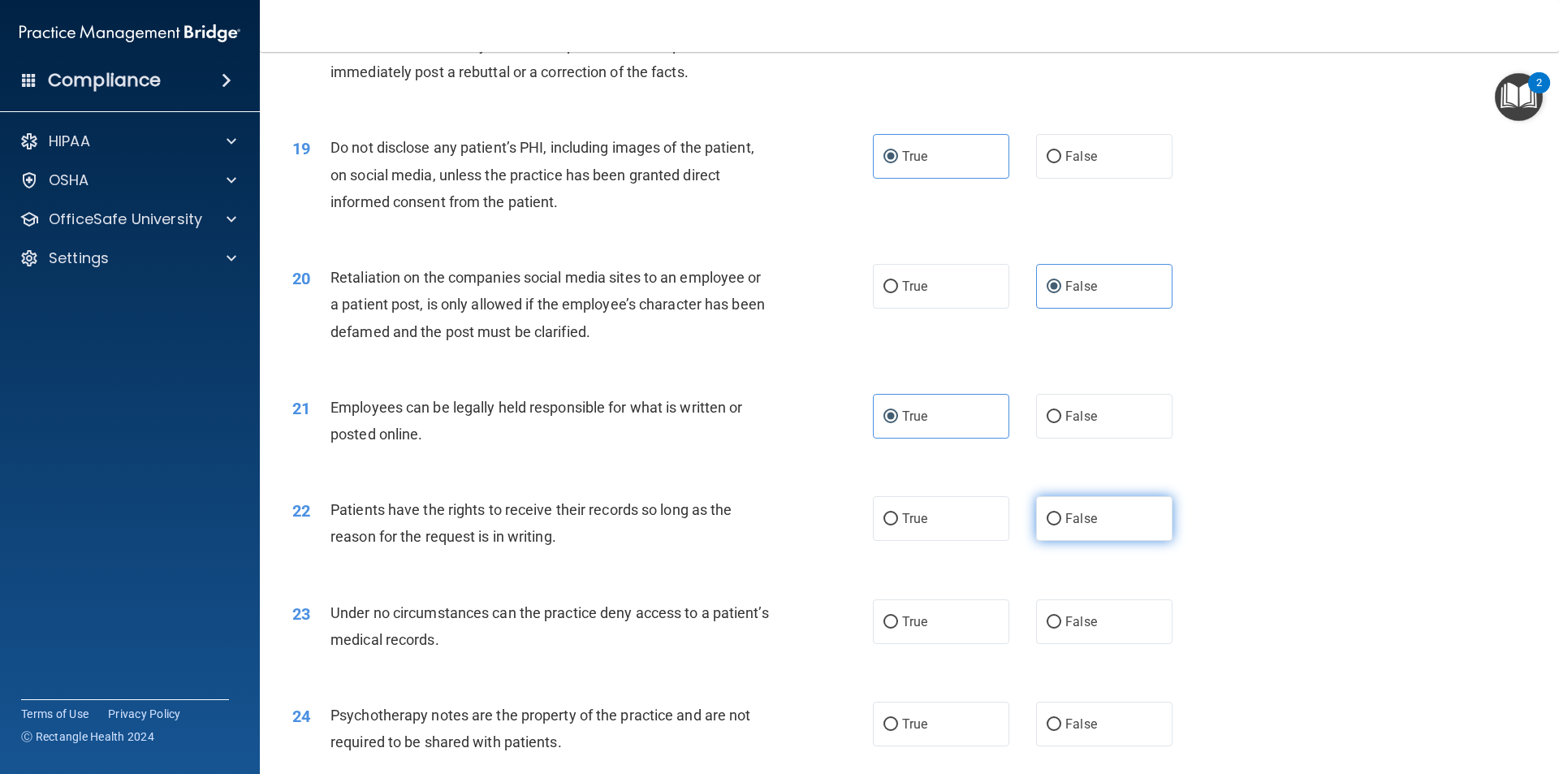
click at [1090, 541] on label "False" at bounding box center [1104, 518] width 136 height 45
click at [1061, 525] on input "False" at bounding box center [1054, 519] width 15 height 12
radio input "true"
click at [1110, 632] on label "False" at bounding box center [1104, 621] width 136 height 45
click at [1061, 629] on input "False" at bounding box center [1054, 622] width 15 height 12
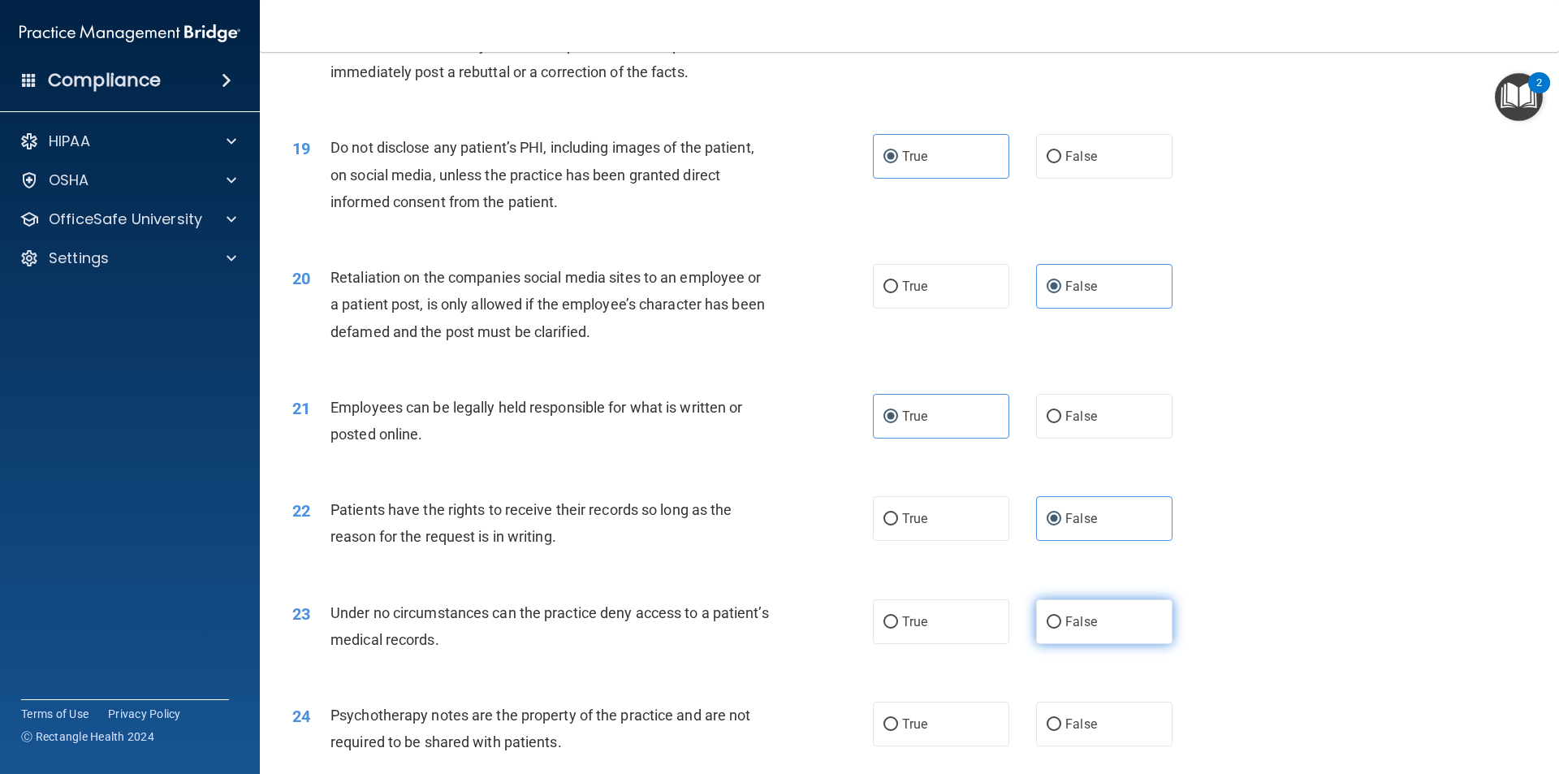
radio input "true"
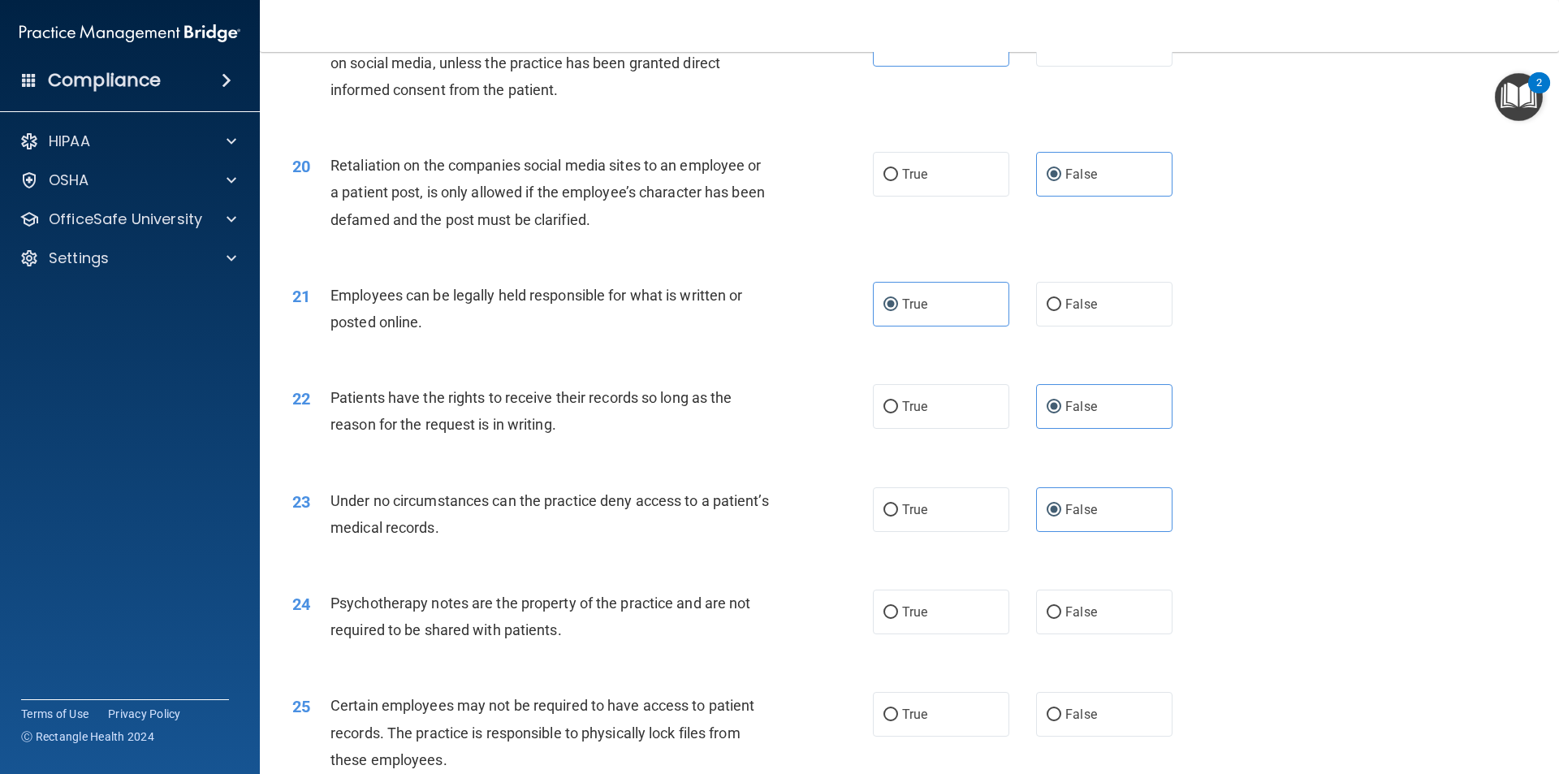
scroll to position [2517, 0]
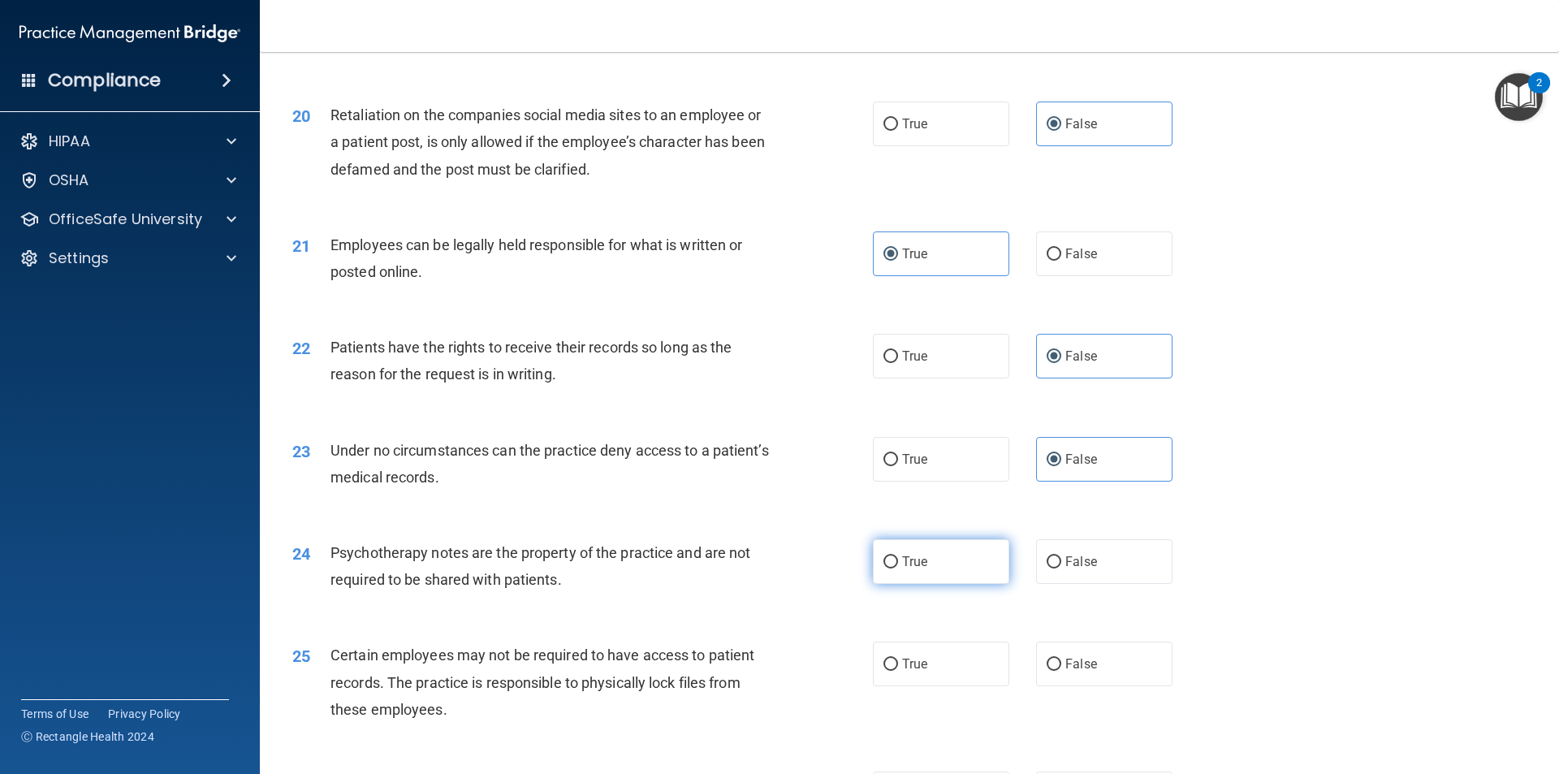
click at [956, 584] on label "True" at bounding box center [941, 561] width 136 height 45
click at [898, 568] on input "True" at bounding box center [891, 562] width 15 height 12
radio input "true"
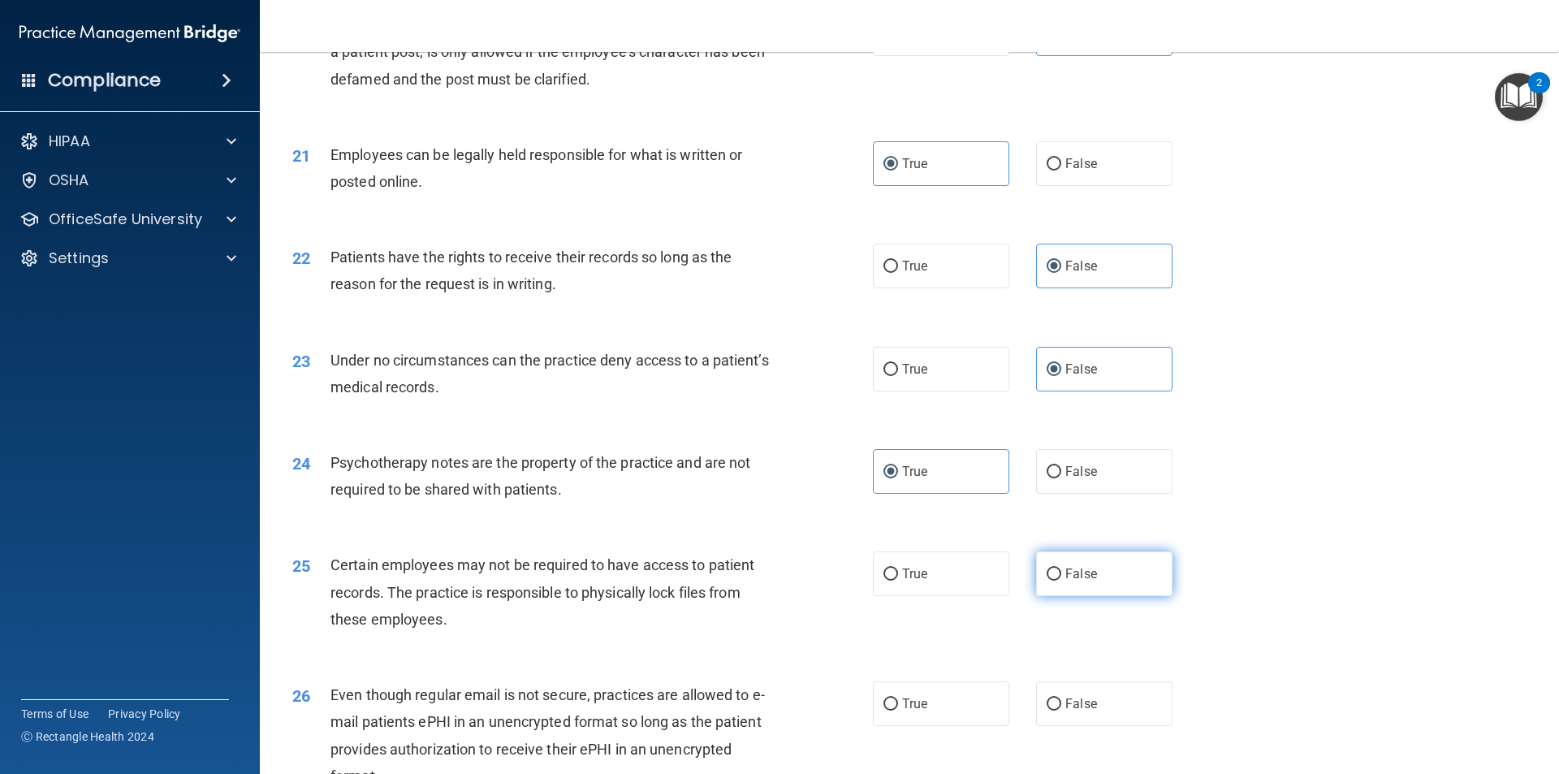
scroll to position [2680, 0]
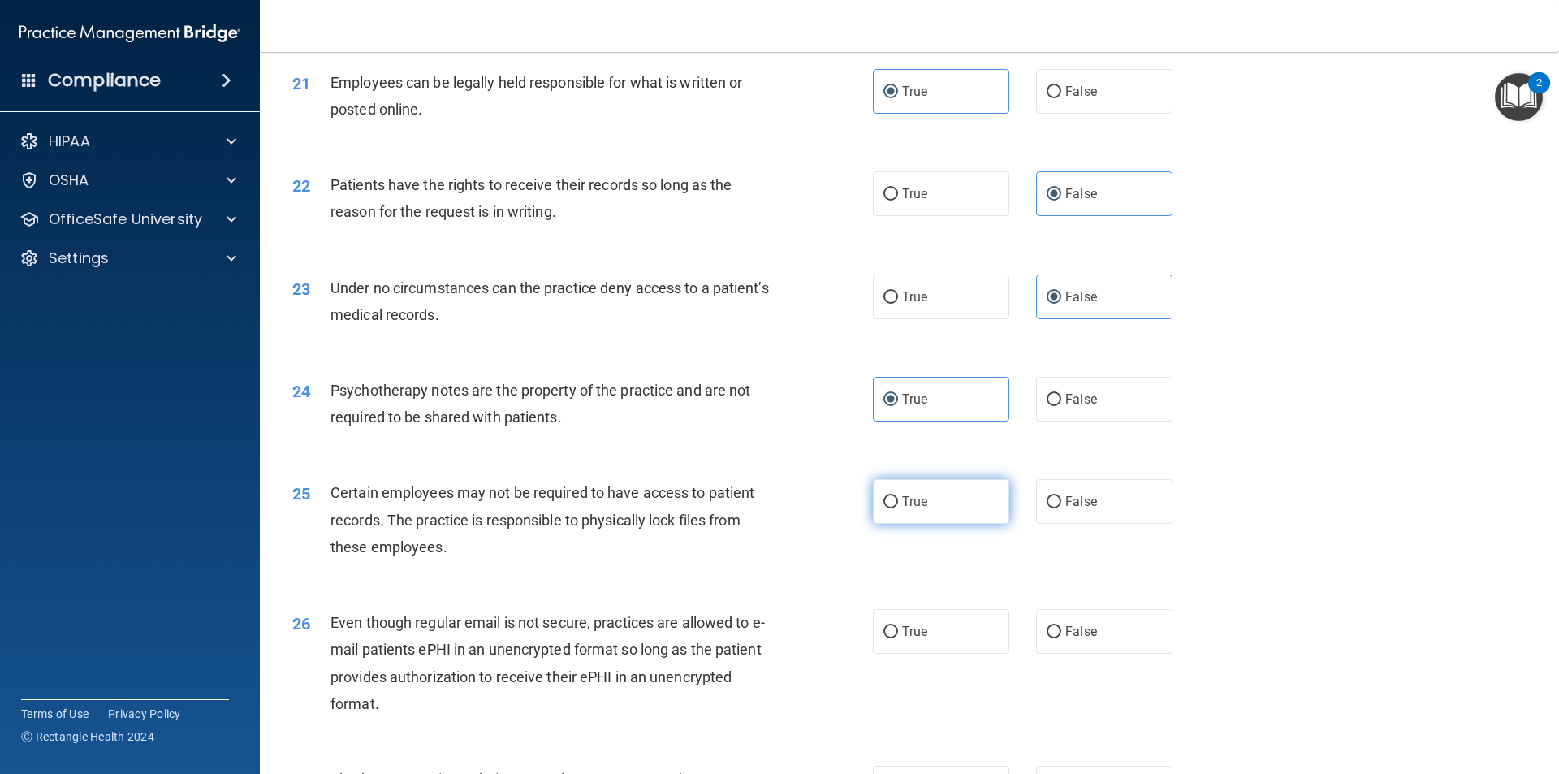
click at [956, 524] on label "True" at bounding box center [941, 501] width 136 height 45
click at [898, 508] on input "True" at bounding box center [891, 502] width 15 height 12
radio input "true"
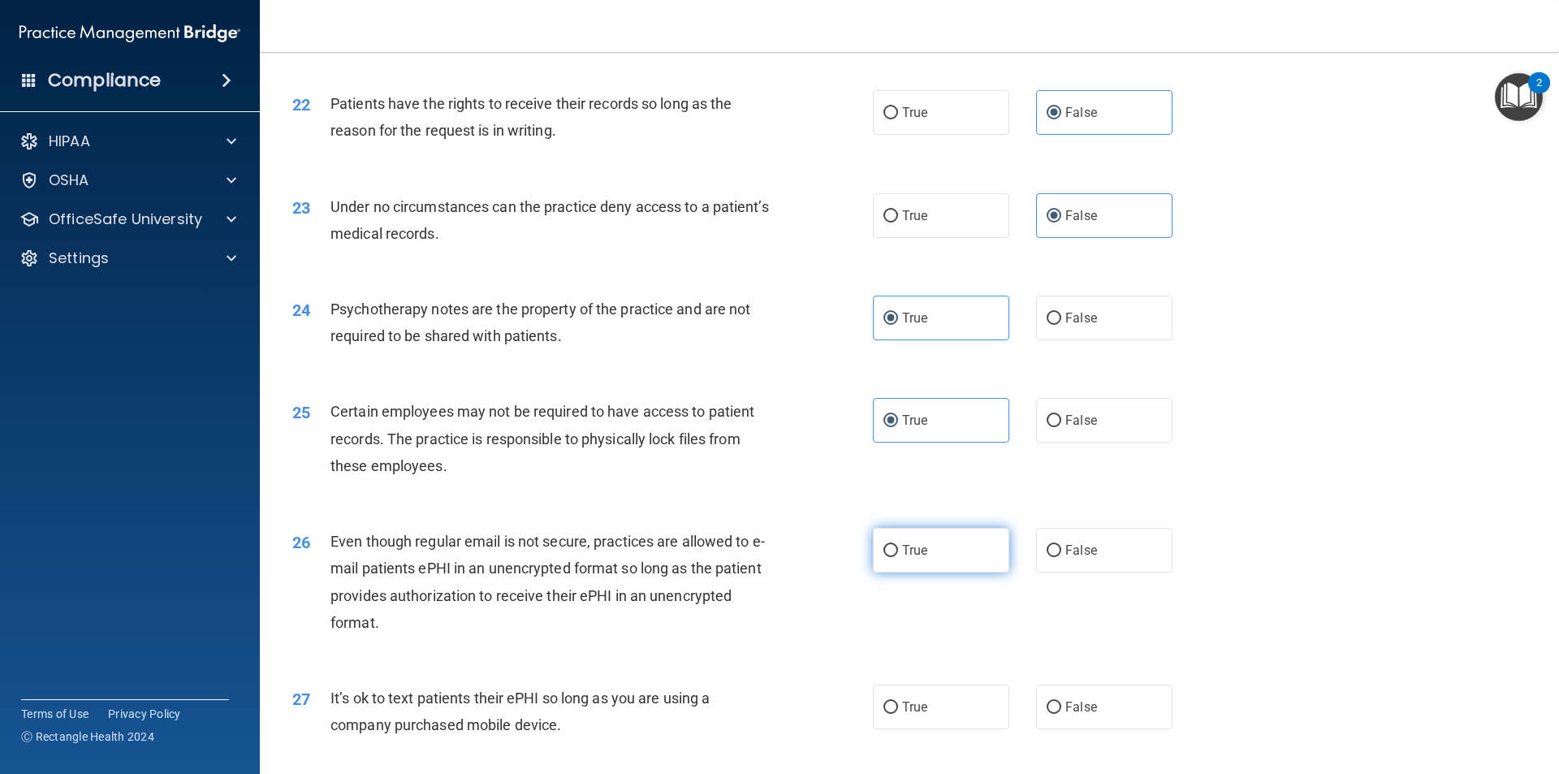
click at [961, 561] on label "True" at bounding box center [941, 550] width 136 height 45
click at [898, 557] on input "True" at bounding box center [891, 551] width 15 height 12
radio input "true"
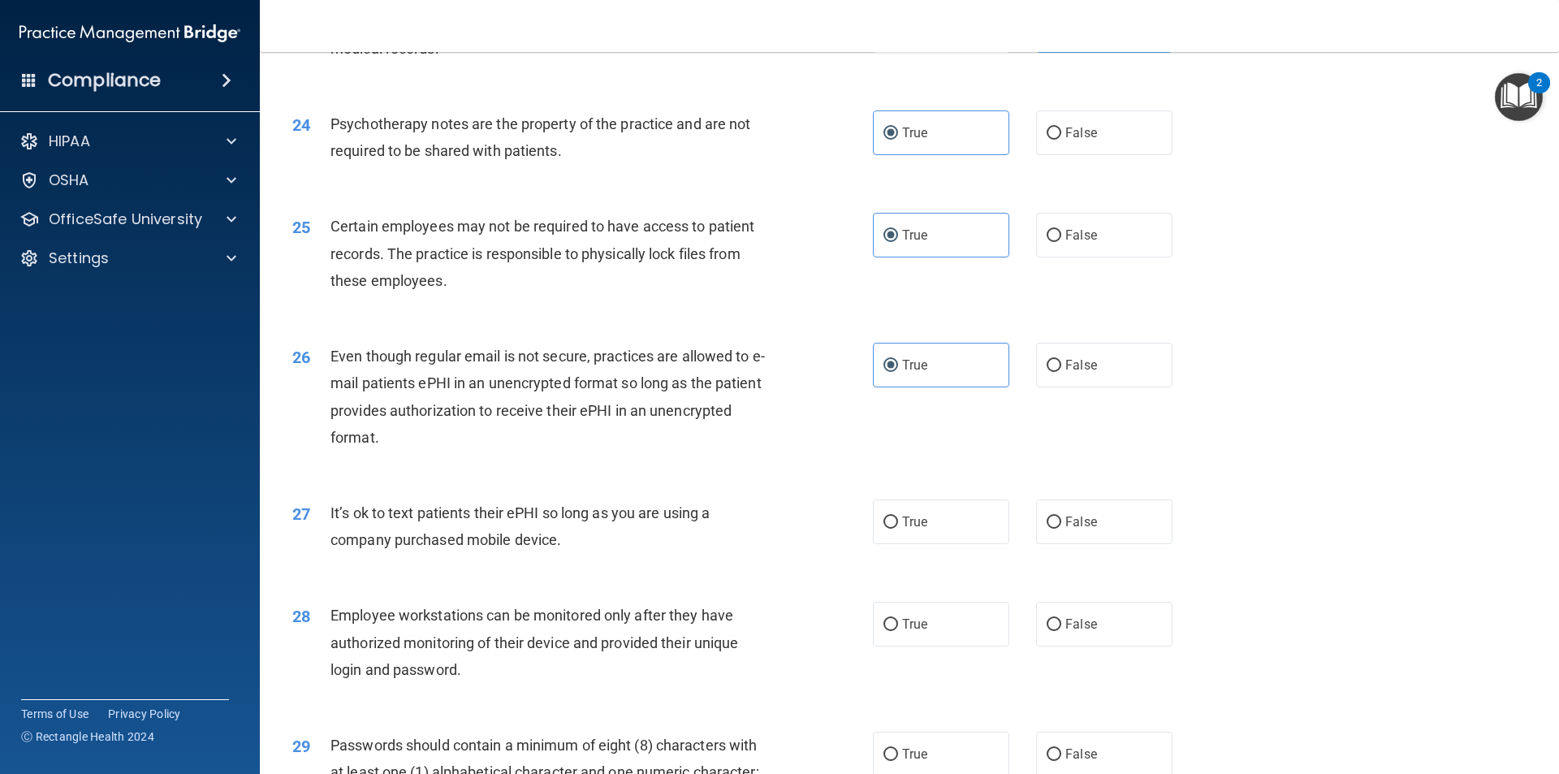
scroll to position [3005, 0]
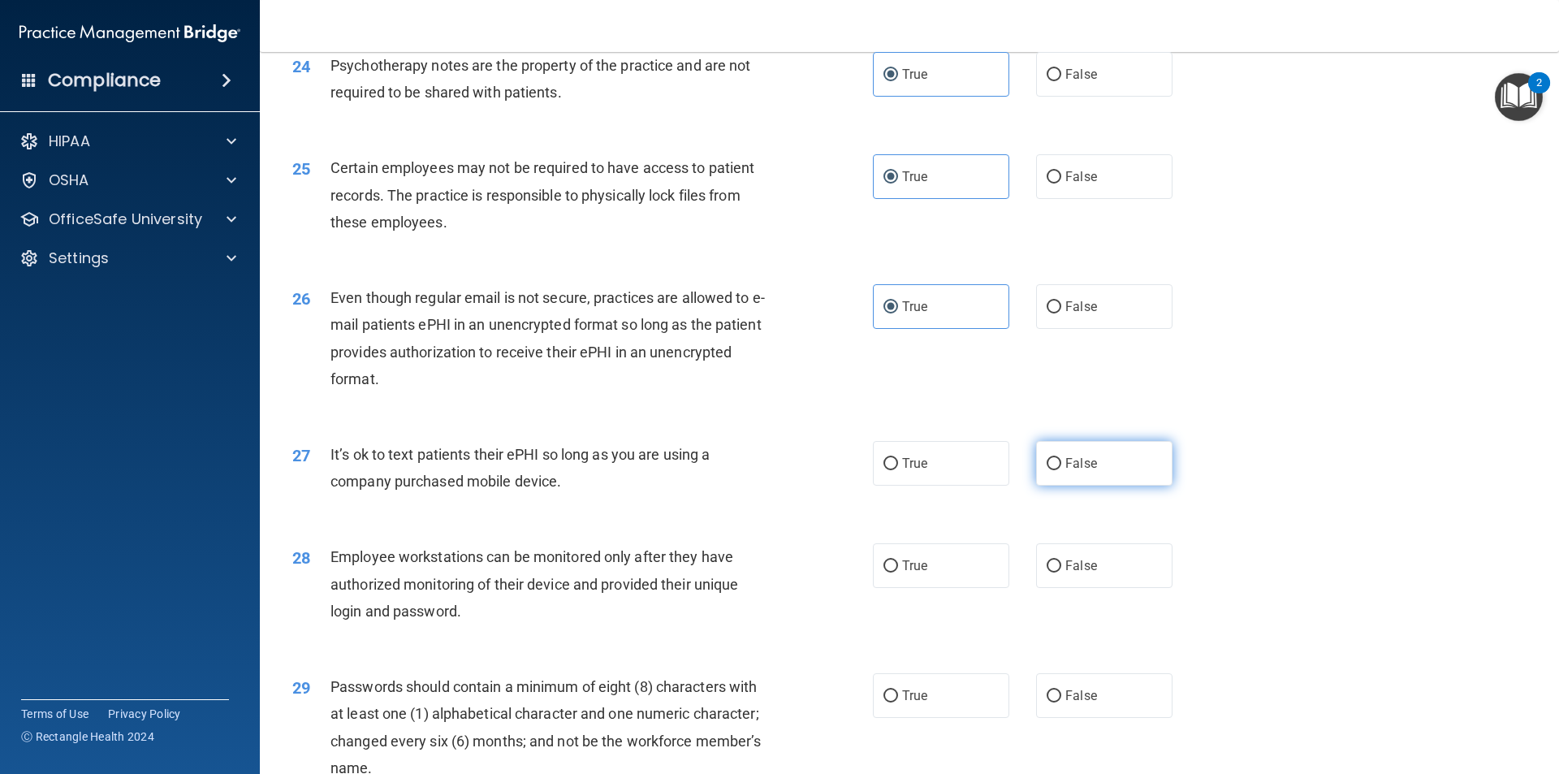
click at [1105, 486] on label "False" at bounding box center [1104, 463] width 136 height 45
click at [1061, 470] on input "False" at bounding box center [1054, 464] width 15 height 12
radio input "true"
click at [1123, 572] on label "False" at bounding box center [1104, 565] width 136 height 45
click at [1061, 572] on input "False" at bounding box center [1054, 566] width 15 height 12
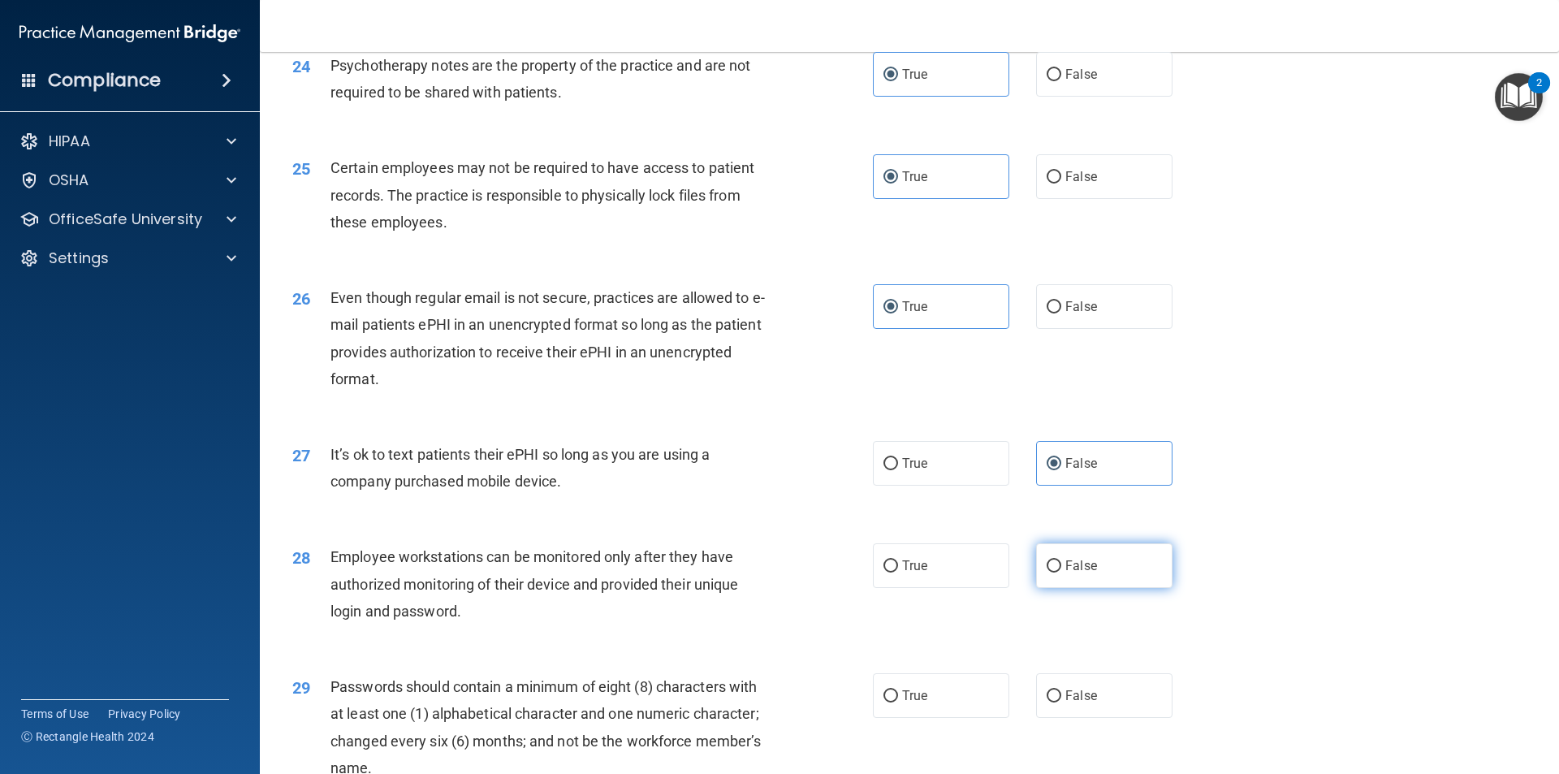
radio input "true"
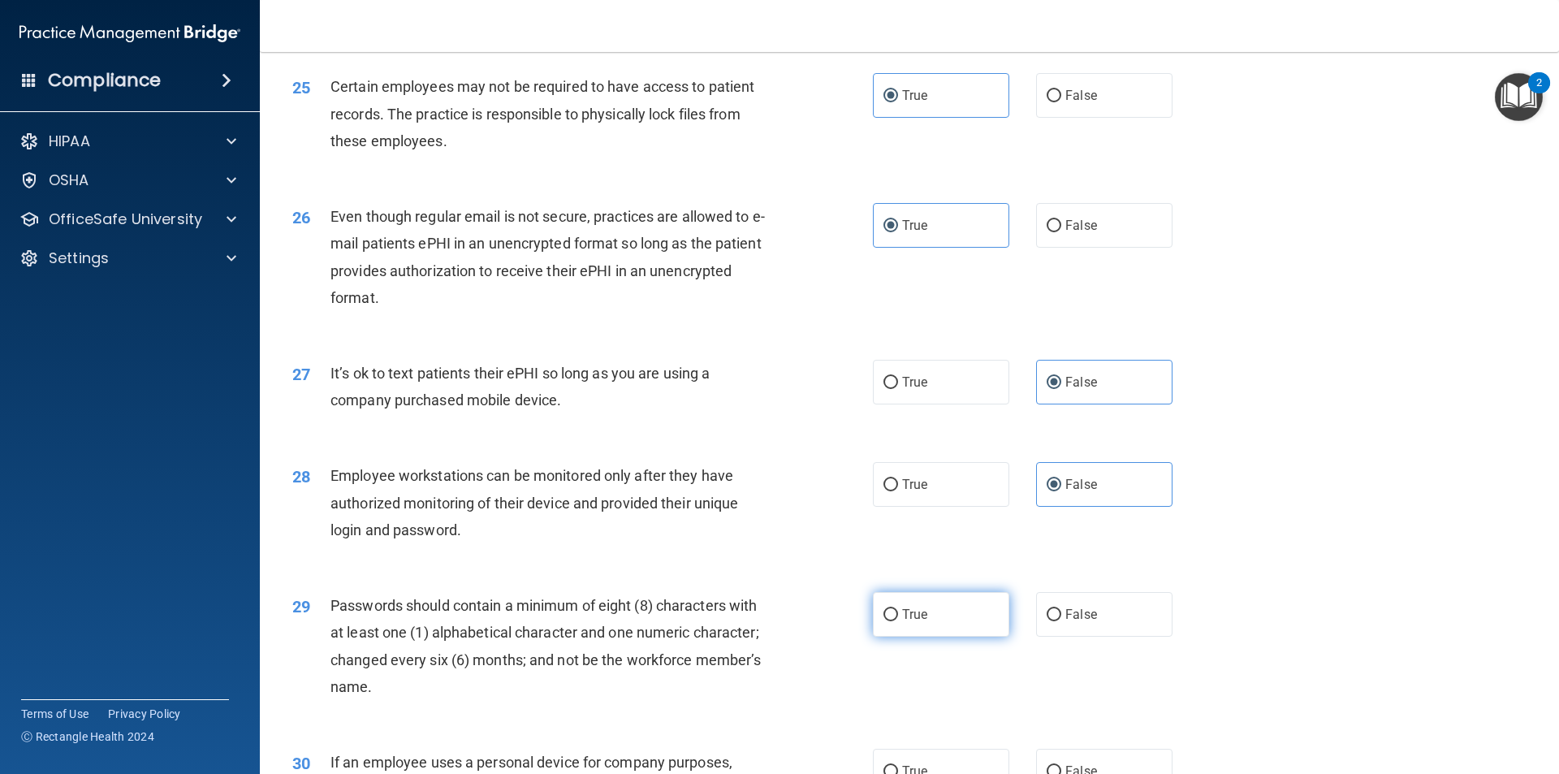
click at [934, 637] on label "True" at bounding box center [941, 614] width 136 height 45
click at [898, 621] on input "True" at bounding box center [891, 615] width 15 height 12
radio input "true"
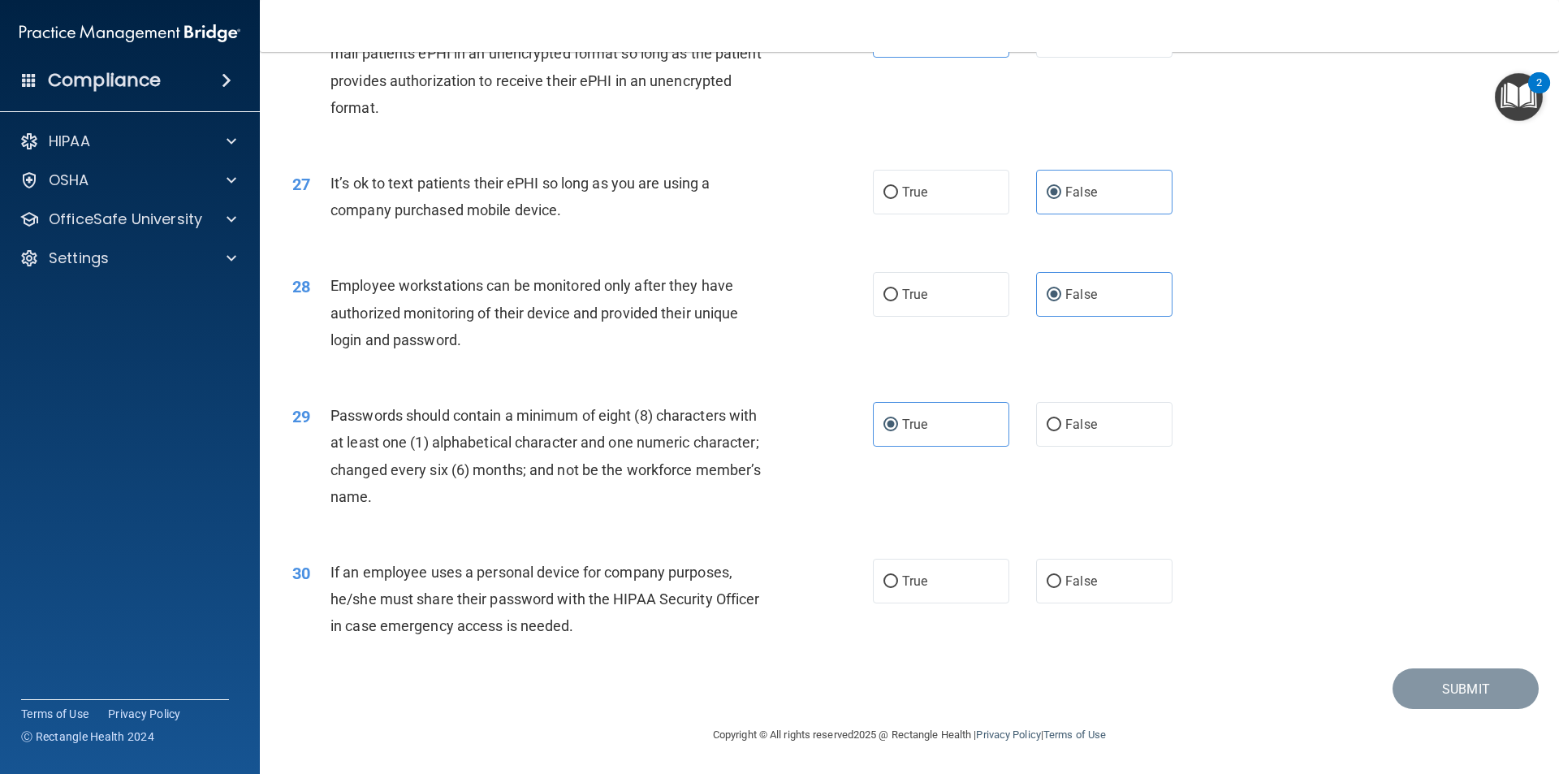
scroll to position [3303, 0]
click at [1125, 574] on label "False" at bounding box center [1104, 581] width 136 height 45
click at [1061, 576] on input "False" at bounding box center [1054, 582] width 15 height 12
radio input "true"
click at [1450, 683] on button "Submit" at bounding box center [1466, 688] width 146 height 41
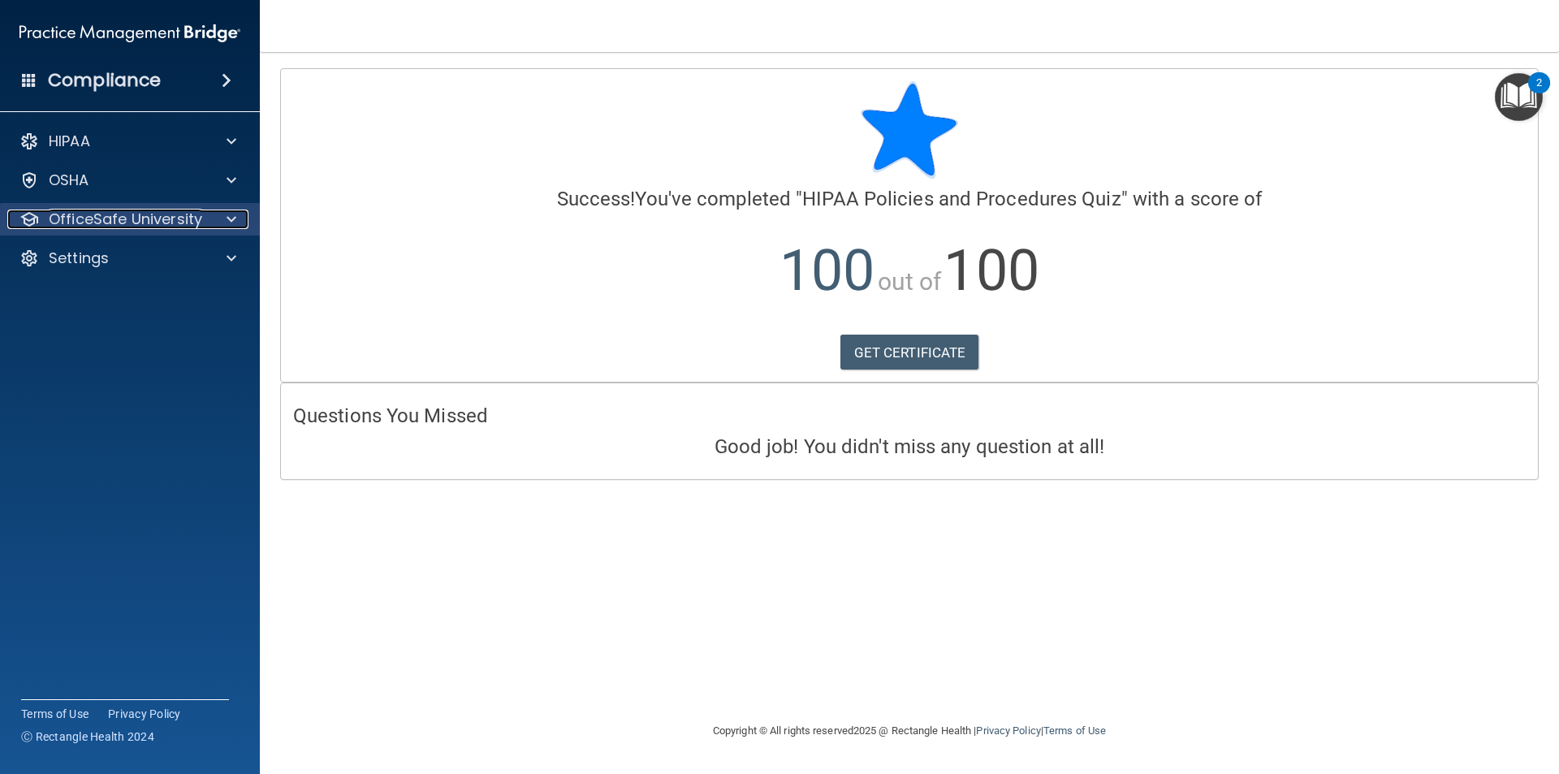
click at [240, 223] on div at bounding box center [229, 219] width 41 height 19
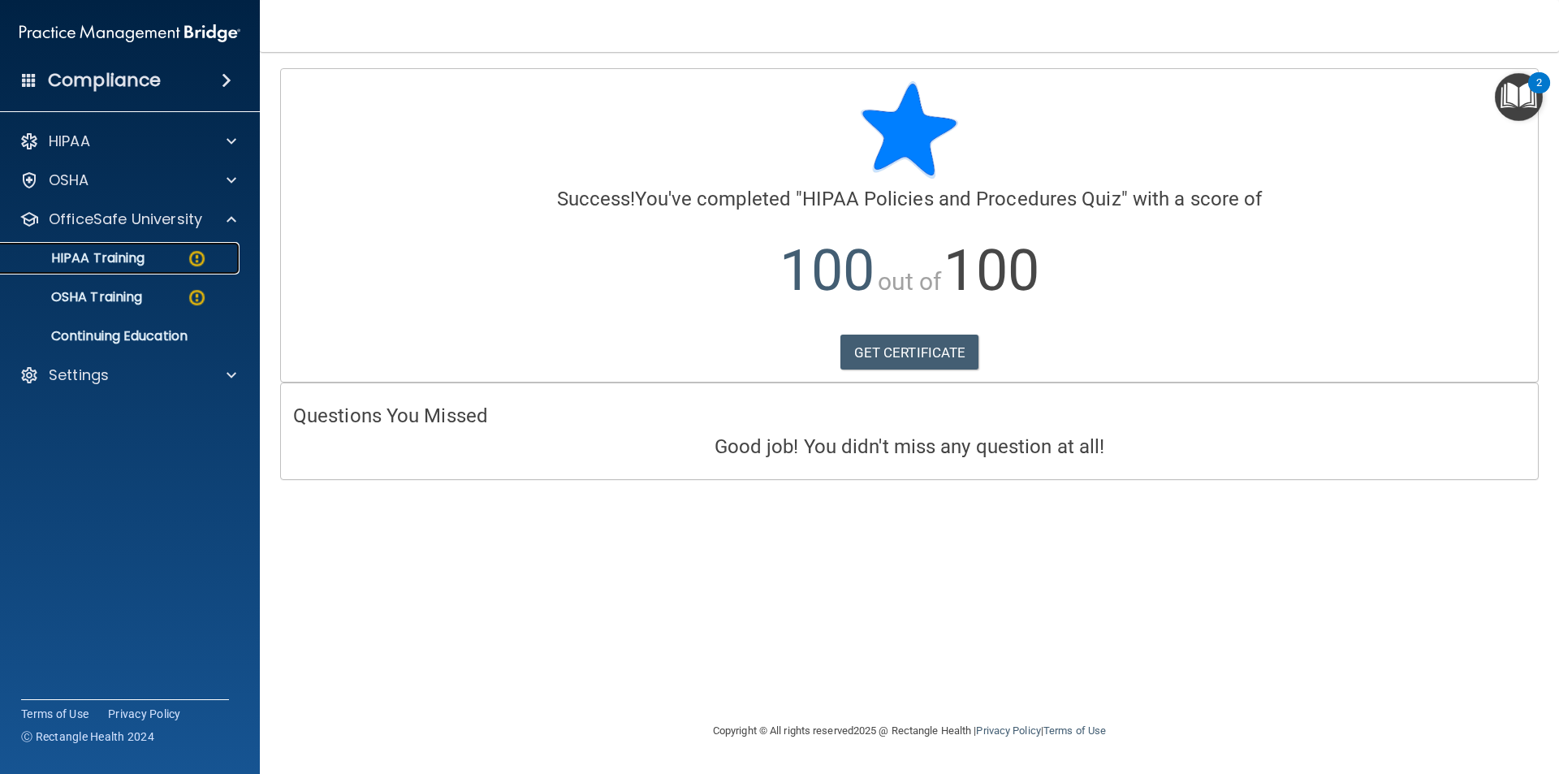
click at [187, 262] on img at bounding box center [197, 258] width 20 height 20
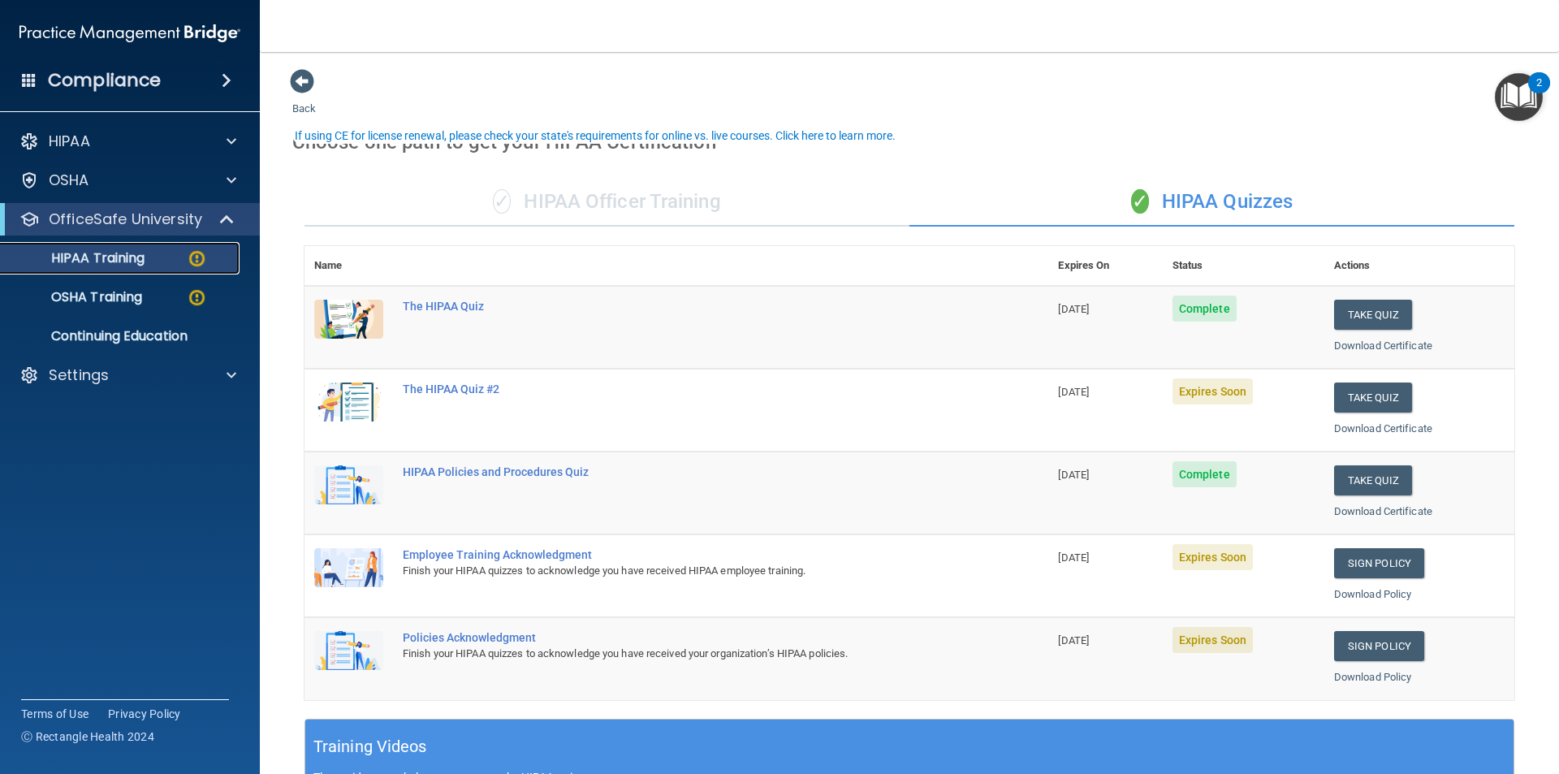
scroll to position [81, 0]
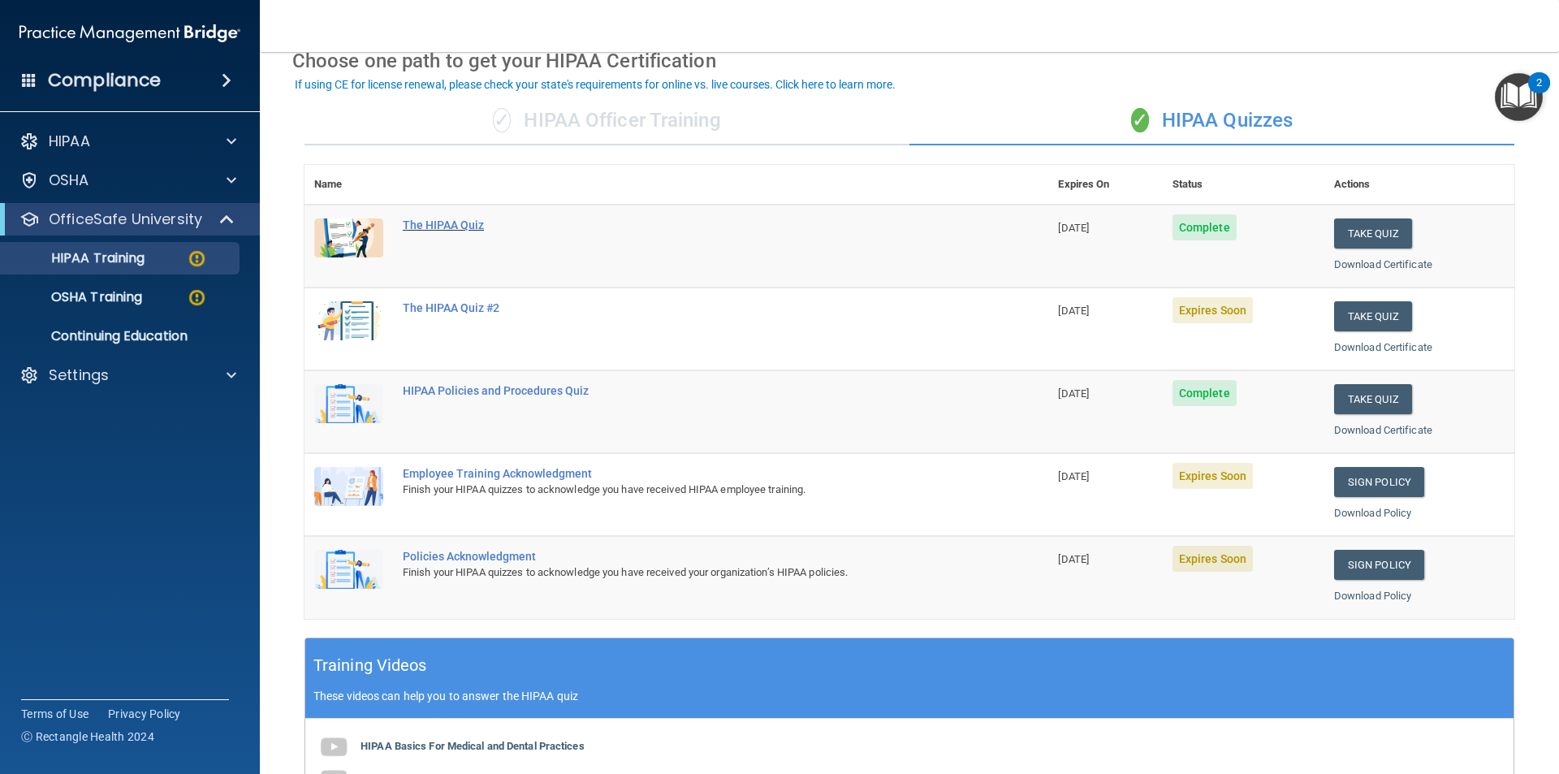
click at [443, 231] on div "The HIPAA Quiz" at bounding box center [685, 224] width 564 height 13
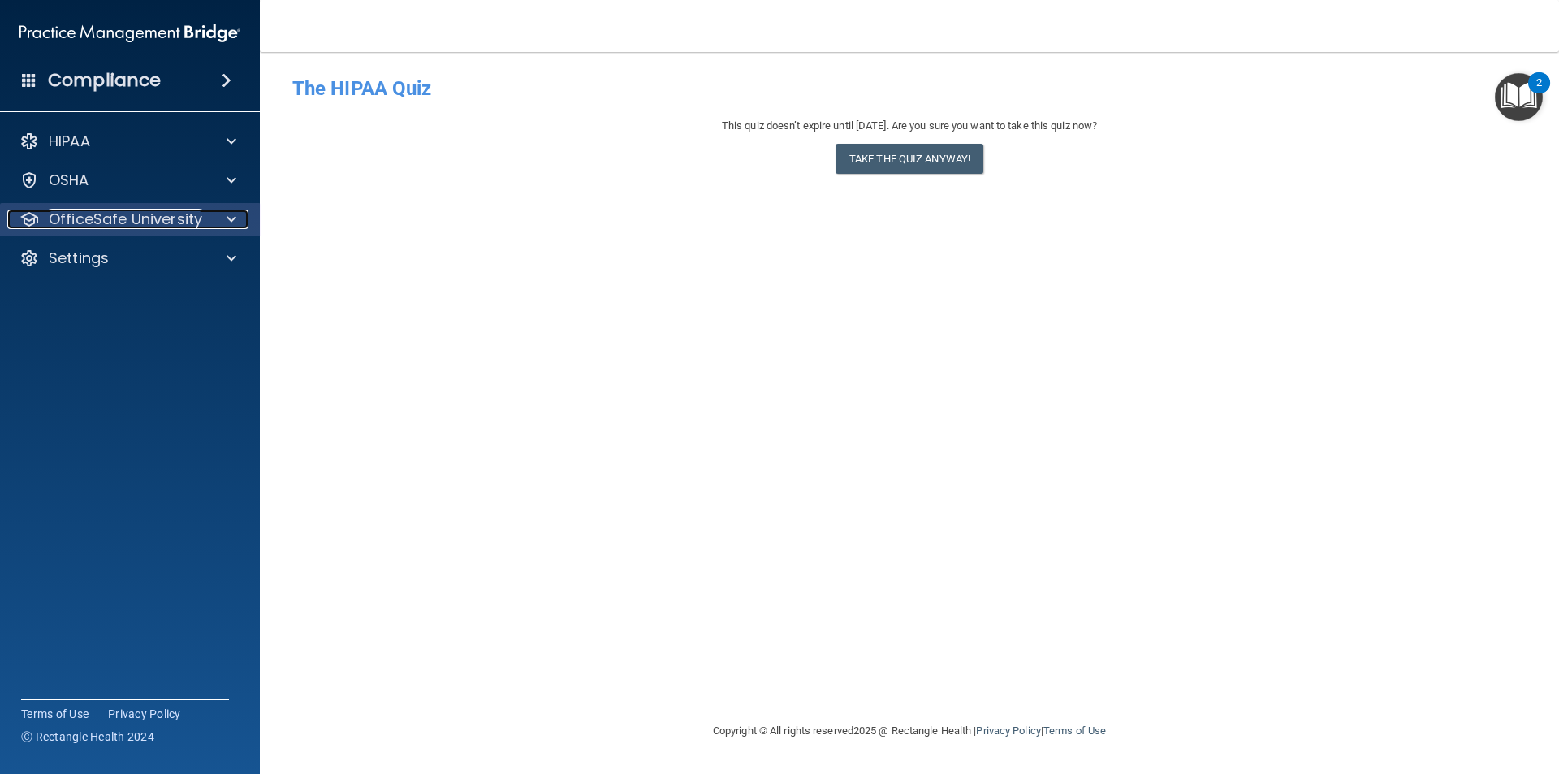
click at [223, 214] on div at bounding box center [229, 219] width 41 height 19
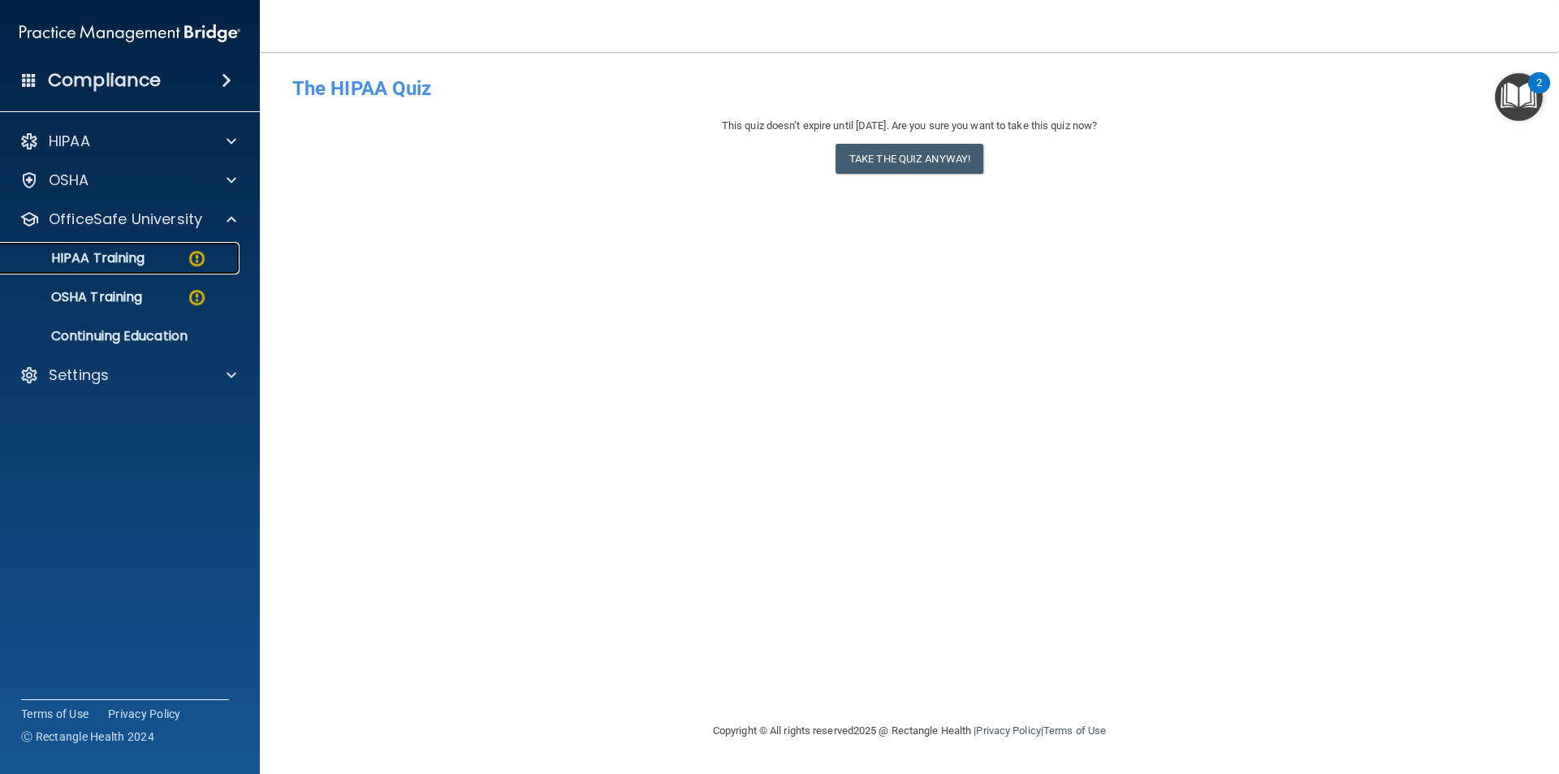
click at [138, 261] on p "HIPAA Training" at bounding box center [78, 258] width 134 height 16
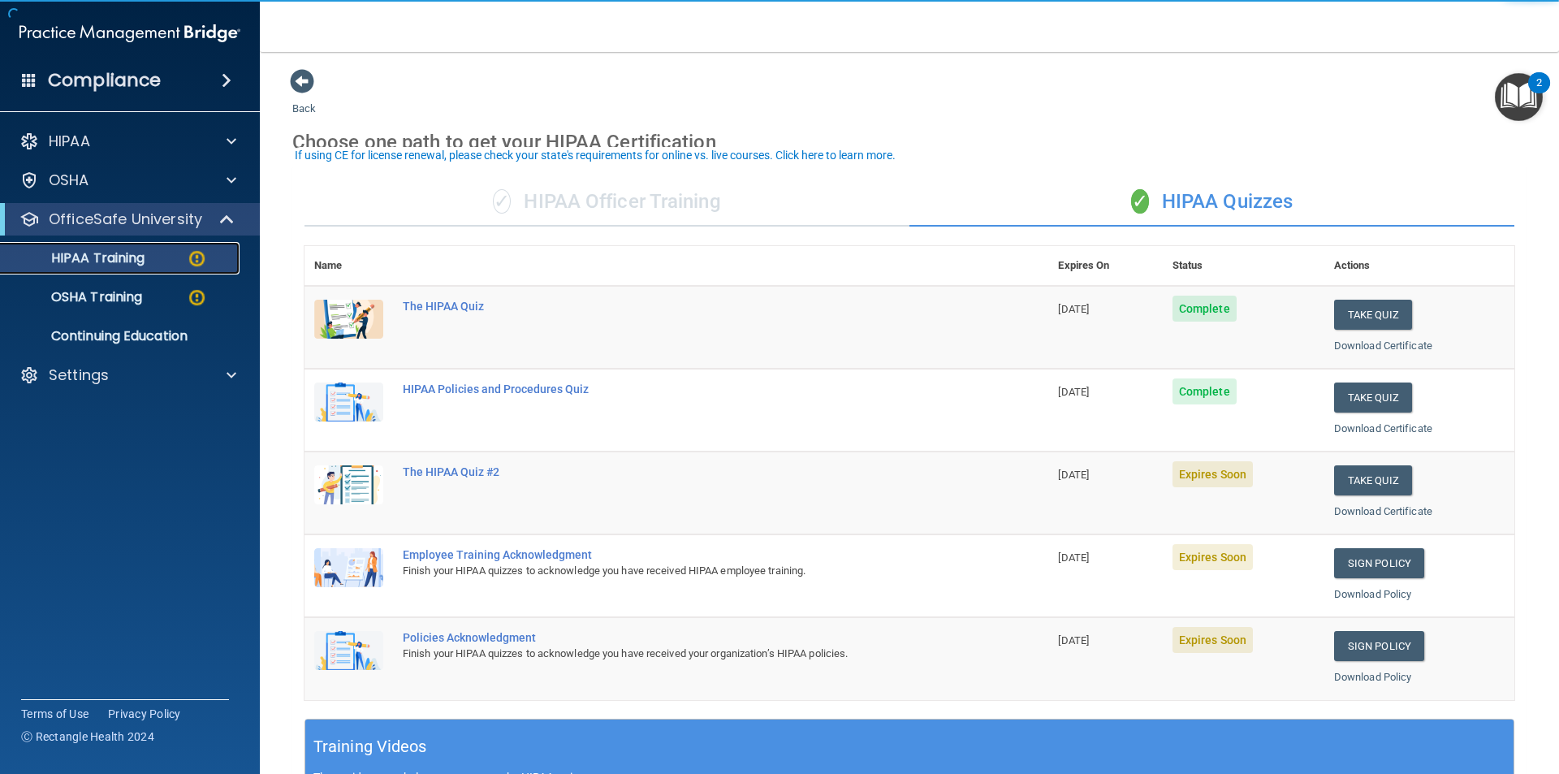
scroll to position [81, 0]
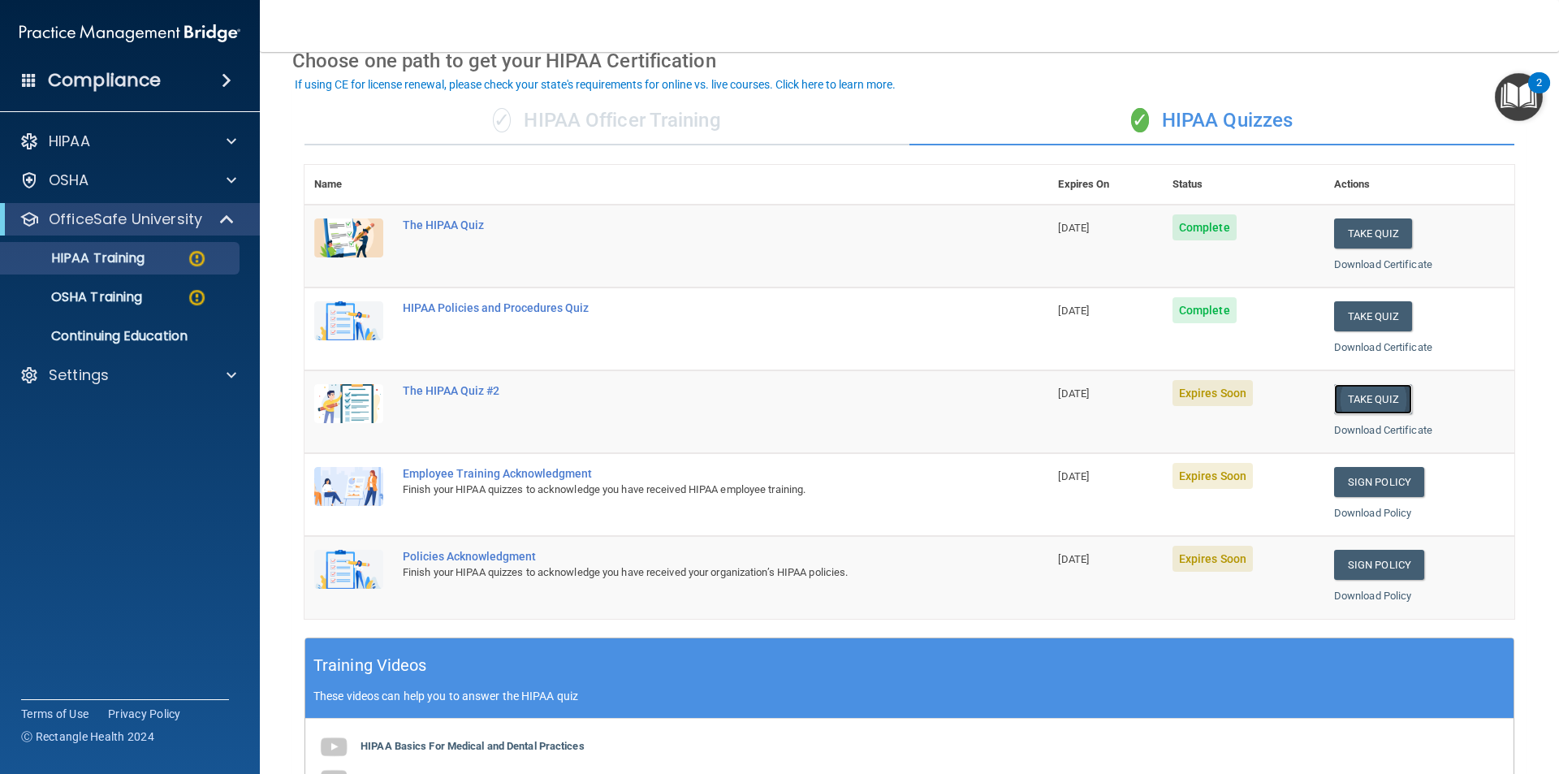
click at [1375, 390] on button "Take Quiz" at bounding box center [1373, 399] width 78 height 30
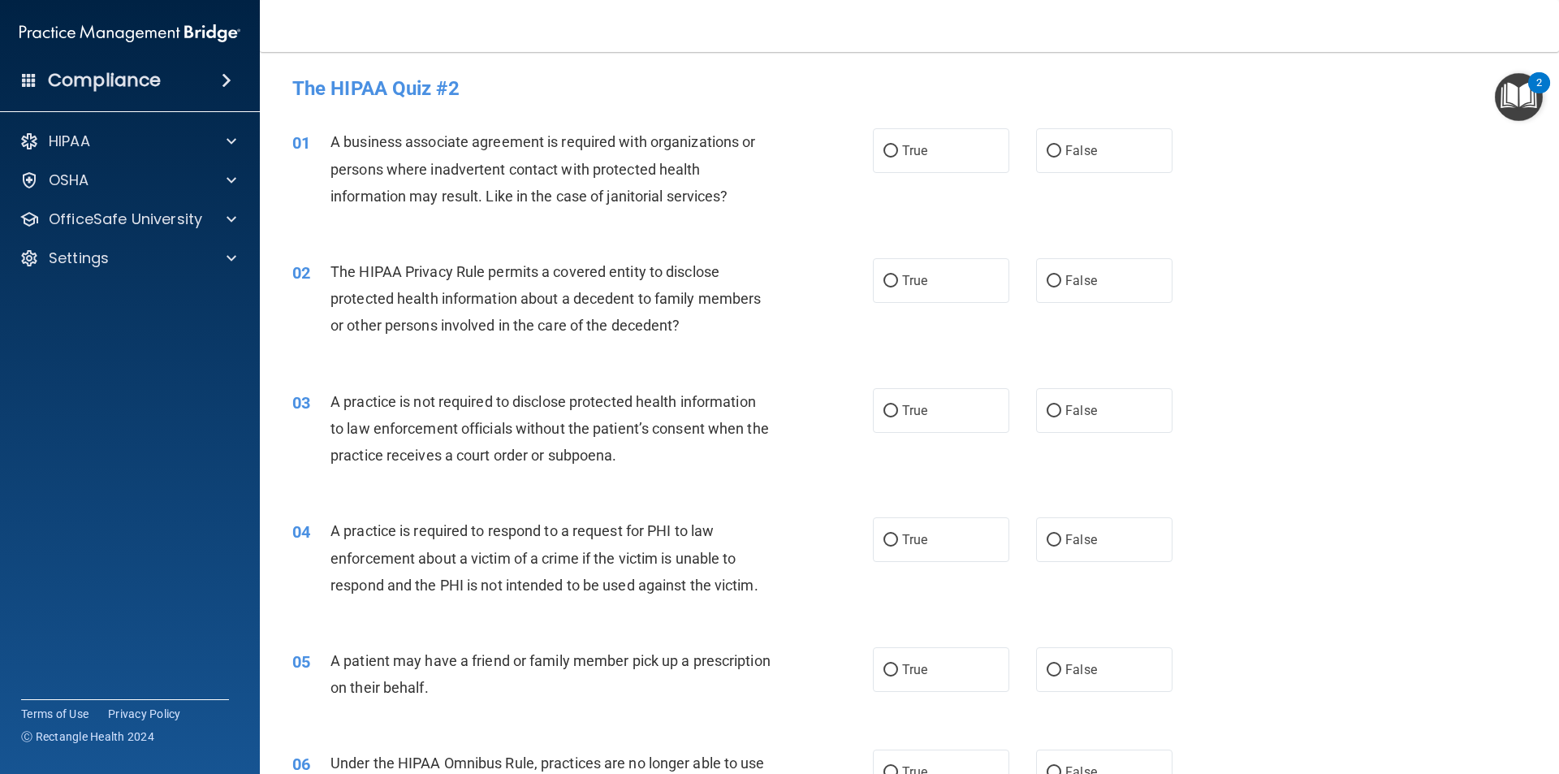
click at [1073, 179] on div "01 A business associate agreement is required with organizations or persons whe…" at bounding box center [909, 173] width 1259 height 130
click at [1088, 157] on span "False" at bounding box center [1081, 150] width 32 height 15
click at [1061, 157] on input "False" at bounding box center [1054, 151] width 15 height 12
radio input "true"
click at [1135, 286] on label "False" at bounding box center [1104, 280] width 136 height 45
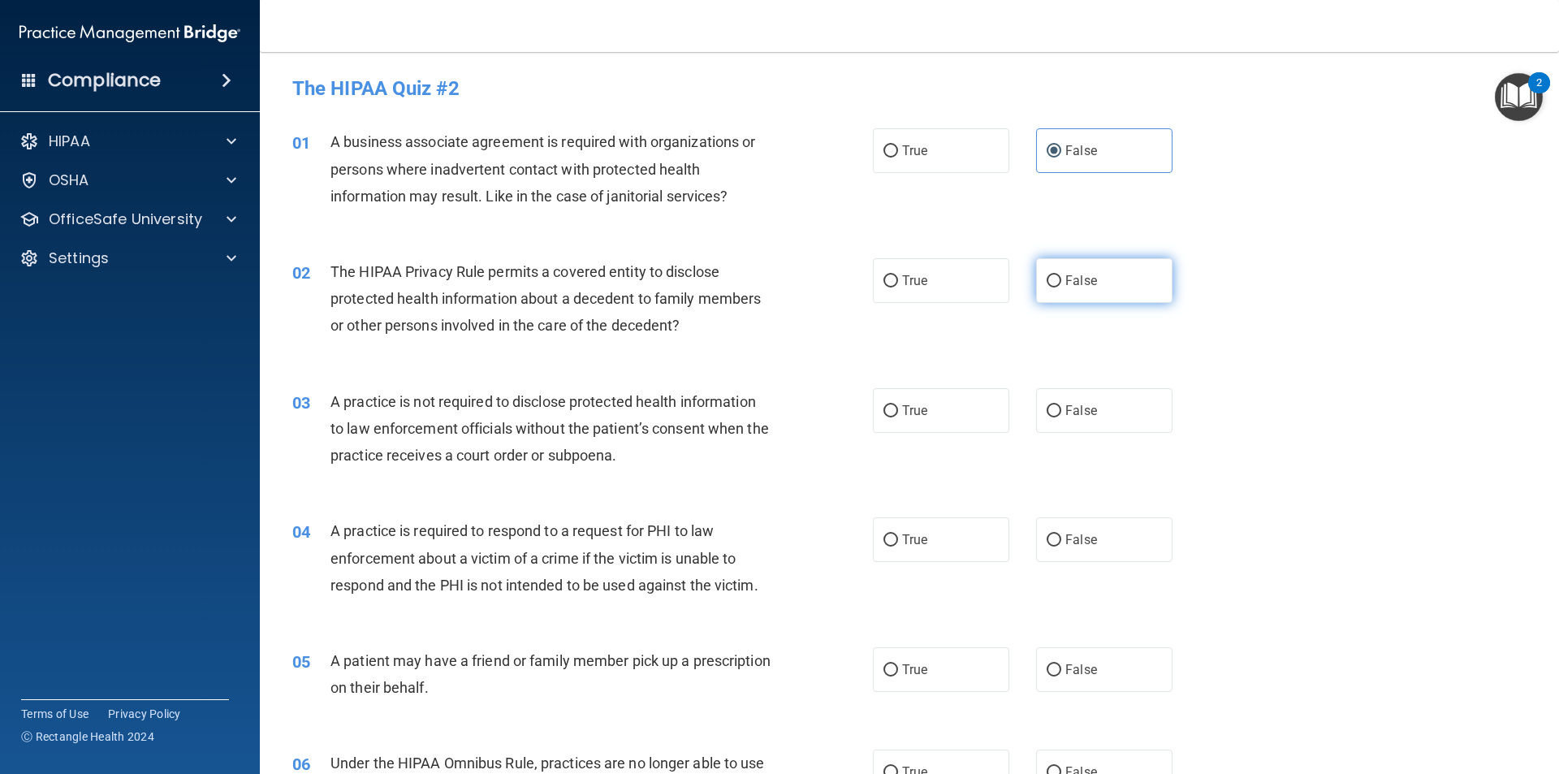
click at [1061, 286] on input "False" at bounding box center [1054, 281] width 15 height 12
radio input "true"
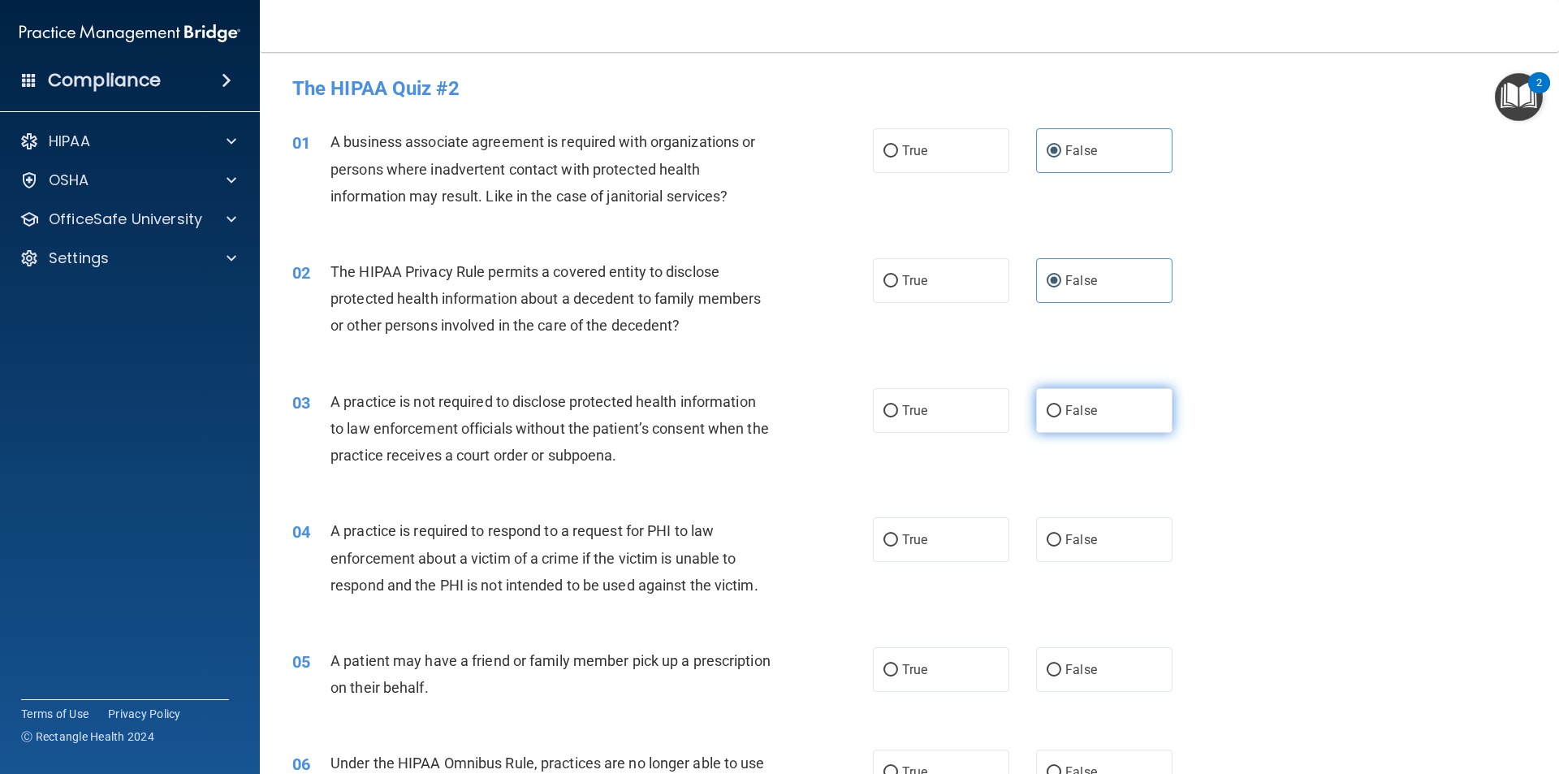
click at [1090, 408] on label "False" at bounding box center [1104, 410] width 136 height 45
click at [1061, 408] on input "False" at bounding box center [1054, 411] width 15 height 12
radio input "true"
click at [1099, 538] on label "False" at bounding box center [1104, 539] width 136 height 45
click at [1061, 538] on input "False" at bounding box center [1054, 540] width 15 height 12
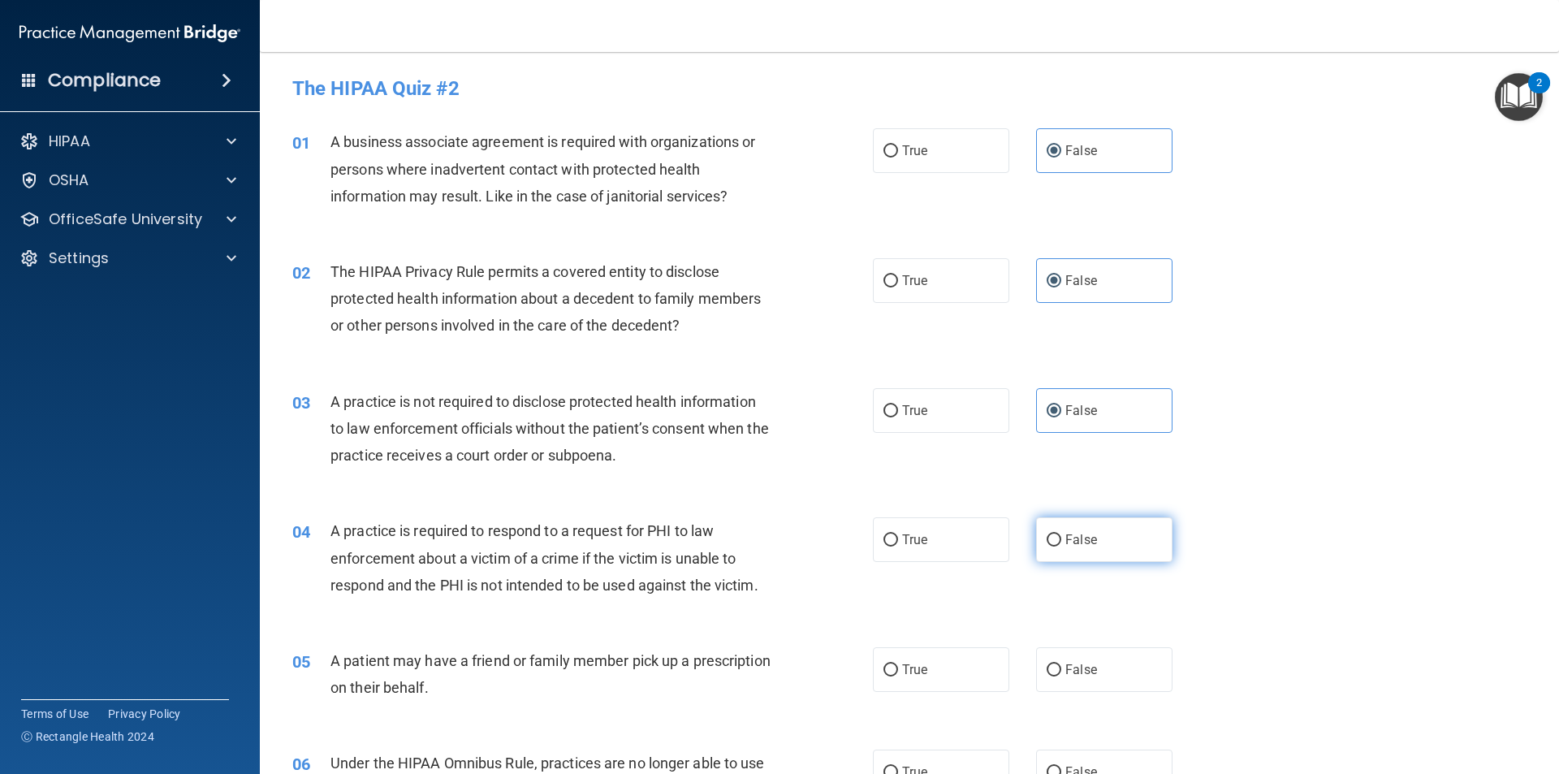
radio input "true"
click at [1081, 672] on span "False" at bounding box center [1081, 669] width 32 height 15
click at [1061, 672] on input "False" at bounding box center [1054, 670] width 15 height 12
radio input "true"
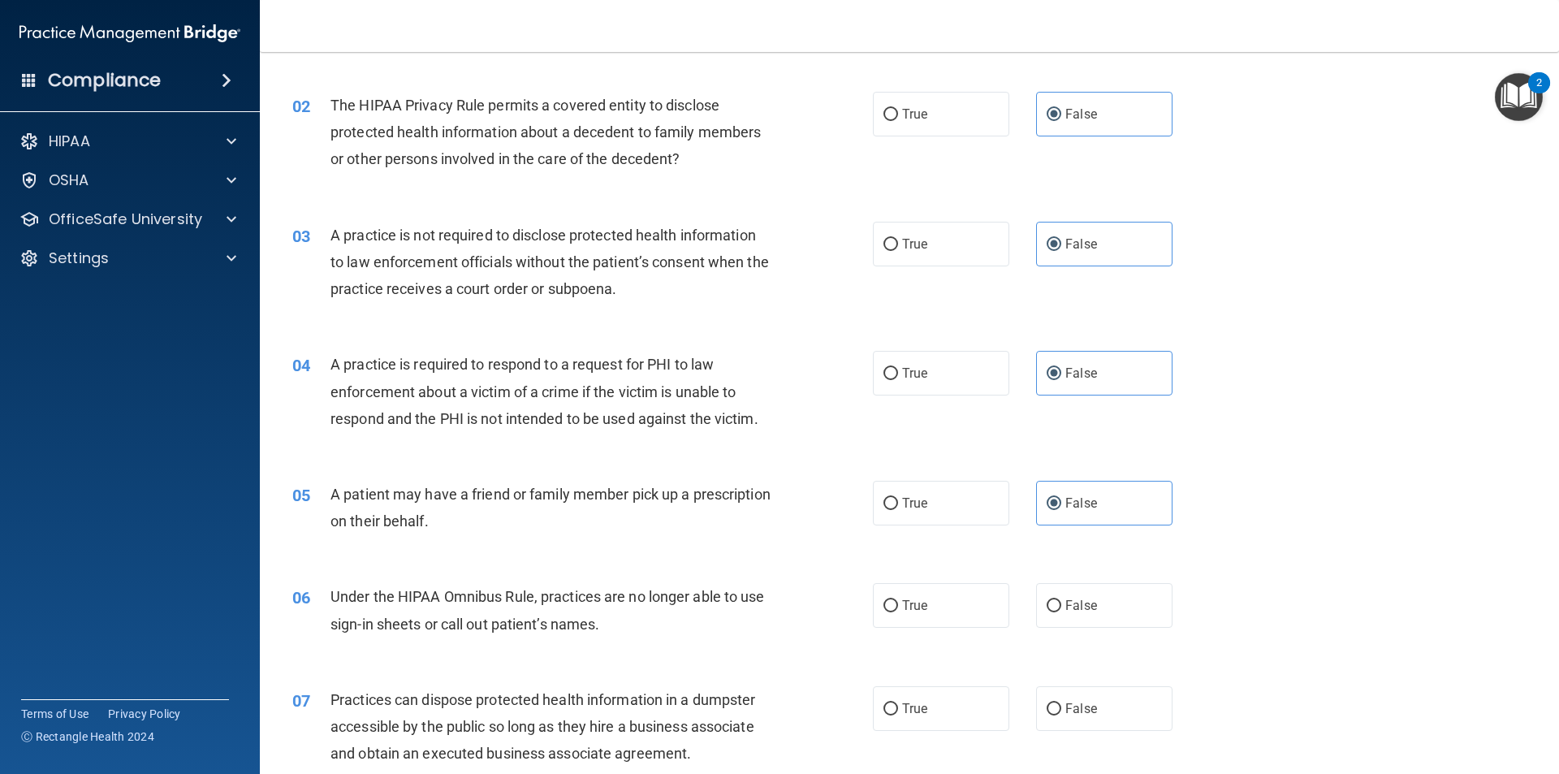
scroll to position [406, 0]
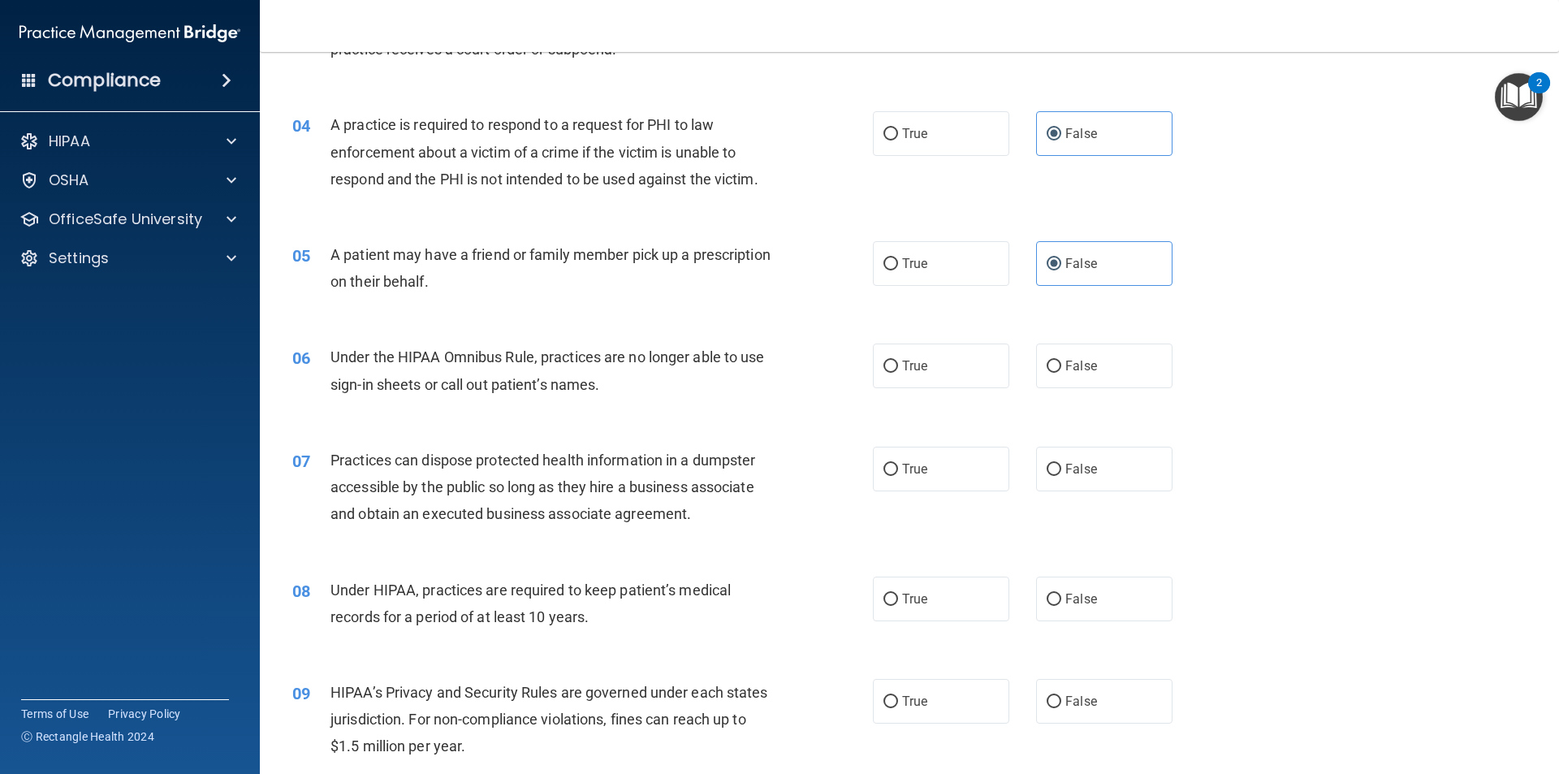
click at [1023, 365] on div "True False" at bounding box center [1036, 366] width 327 height 45
click at [1078, 354] on label "False" at bounding box center [1104, 366] width 136 height 45
click at [1061, 361] on input "False" at bounding box center [1054, 367] width 15 height 12
radio input "true"
click at [1093, 462] on label "False" at bounding box center [1104, 469] width 136 height 45
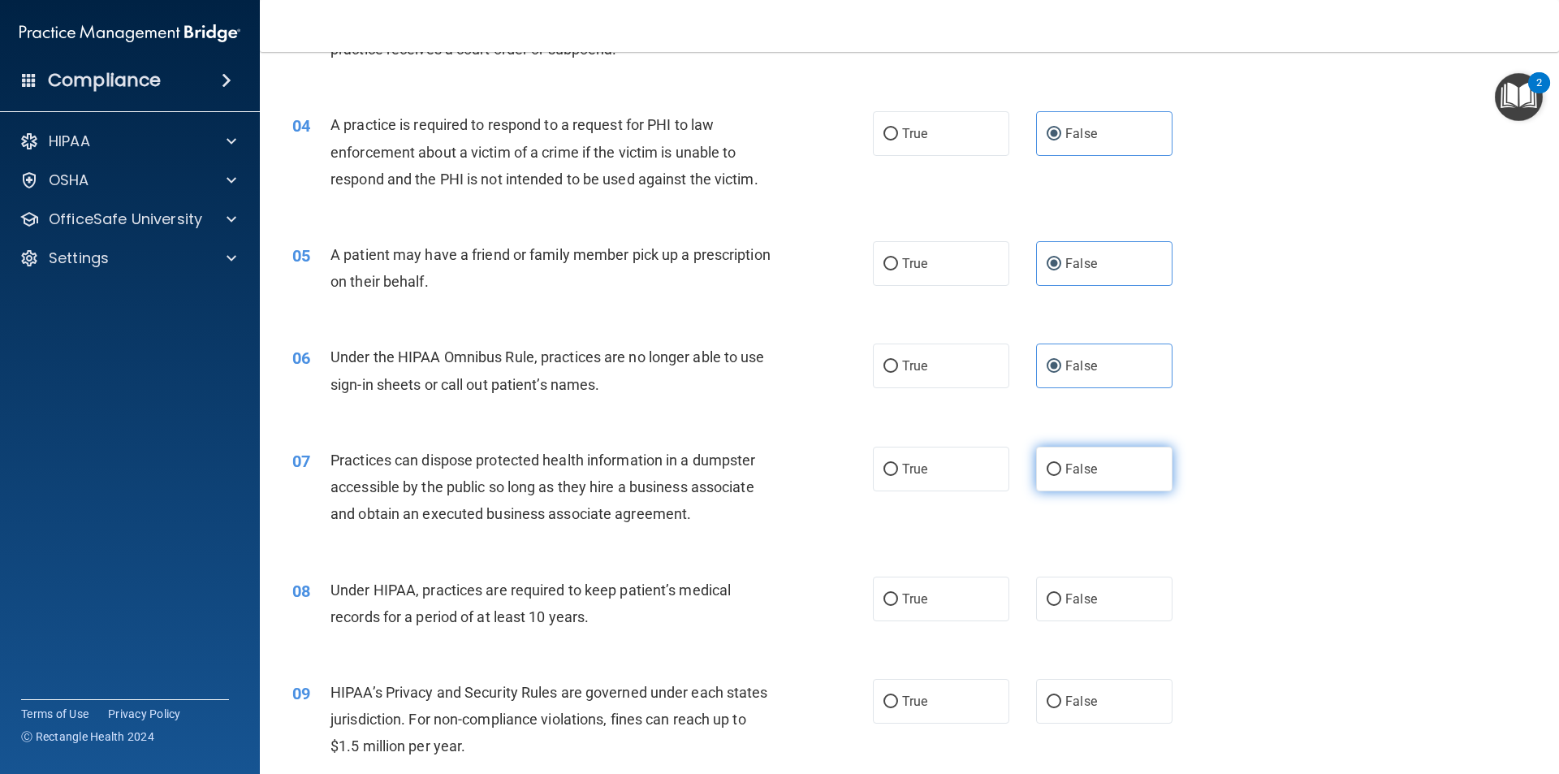
click at [1061, 464] on input "False" at bounding box center [1054, 470] width 15 height 12
radio input "true"
click at [1068, 582] on label "False" at bounding box center [1104, 599] width 136 height 45
click at [1061, 594] on input "False" at bounding box center [1054, 600] width 15 height 12
radio input "true"
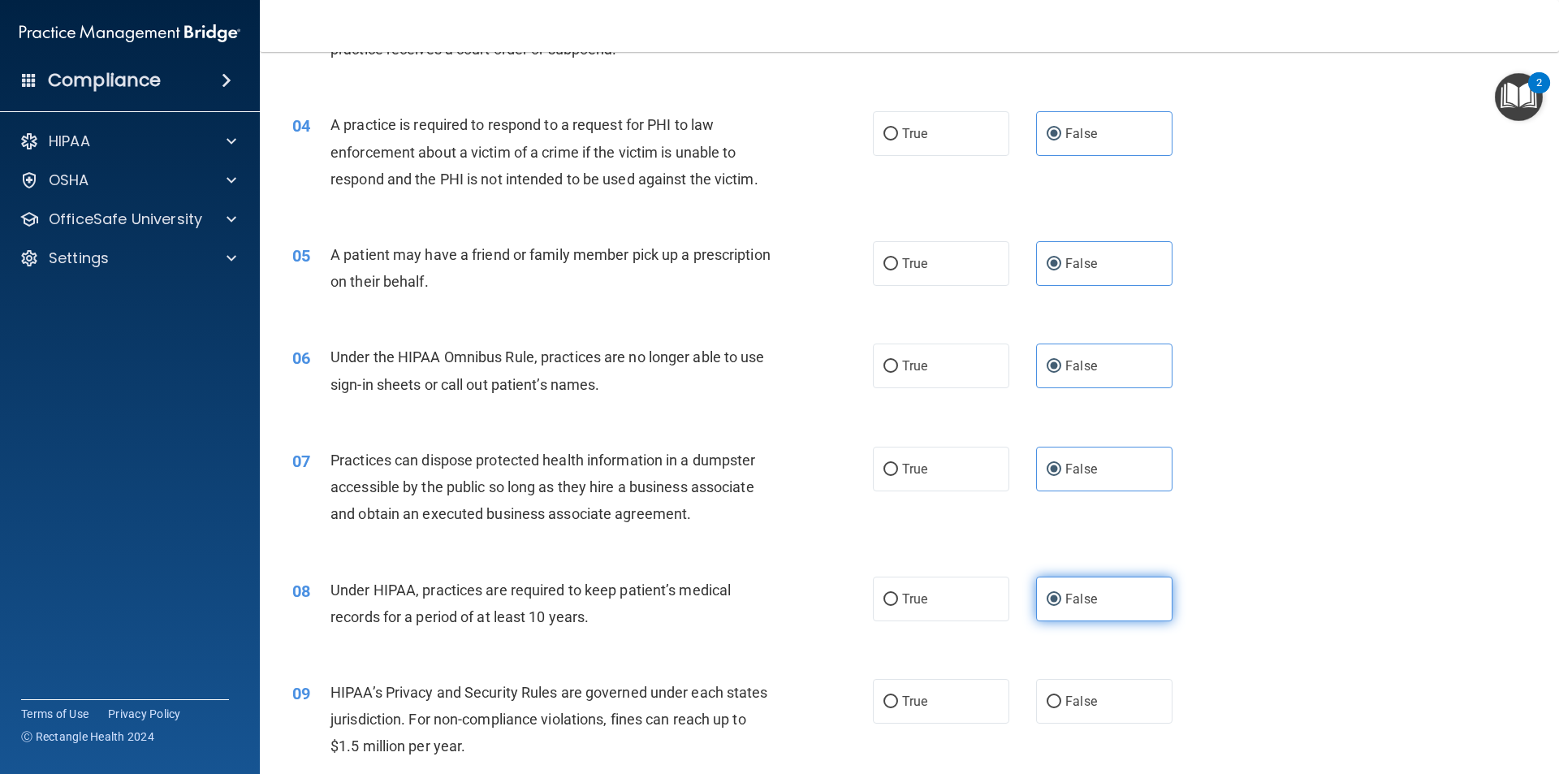
drag, startPoint x: 1074, startPoint y: 711, endPoint x: 1130, endPoint y: 615, distance: 111.0
click at [1074, 711] on label "False" at bounding box center [1104, 701] width 136 height 45
click at [1061, 708] on input "False" at bounding box center [1054, 702] width 15 height 12
radio input "true"
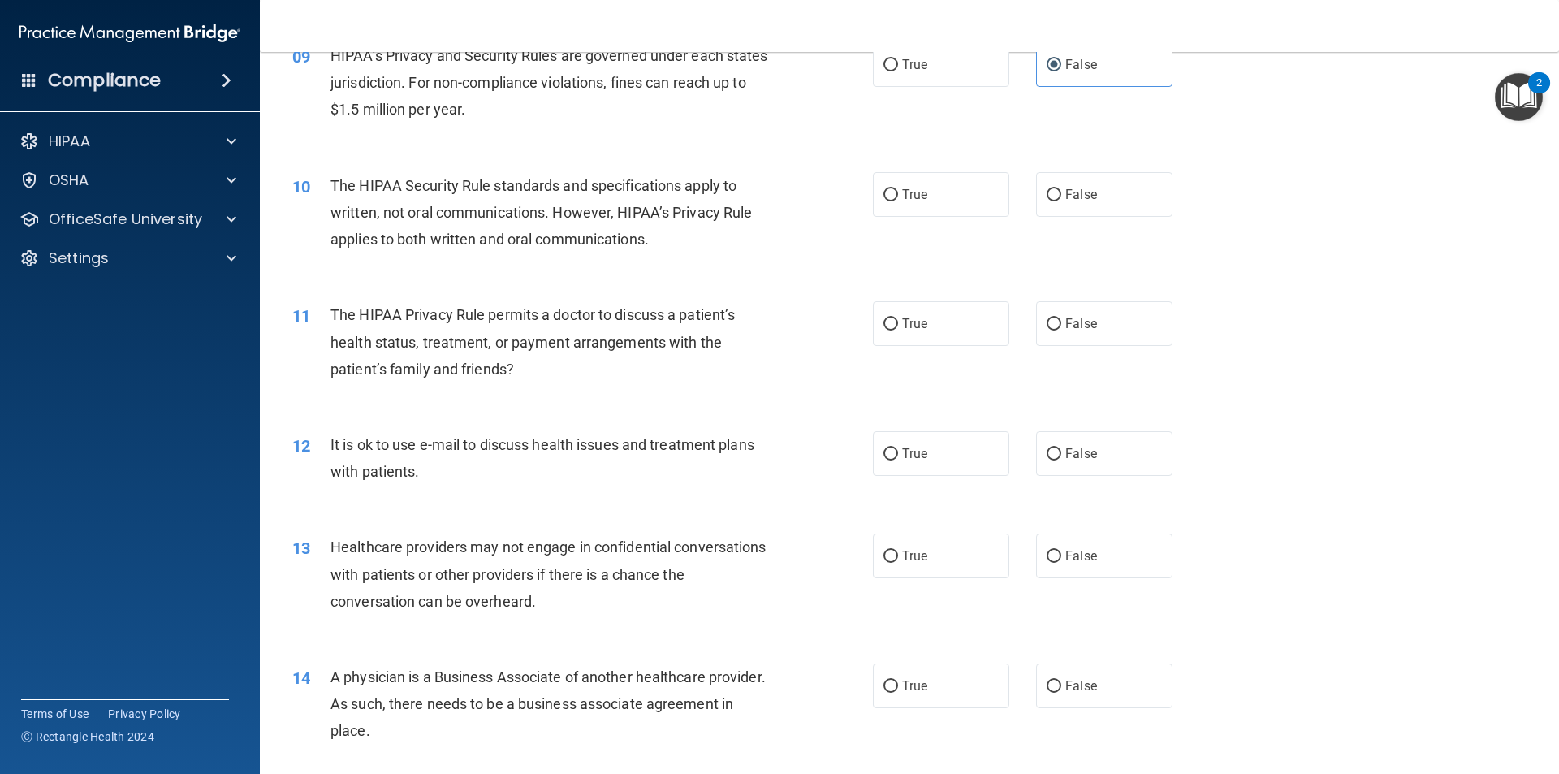
scroll to position [1056, 0]
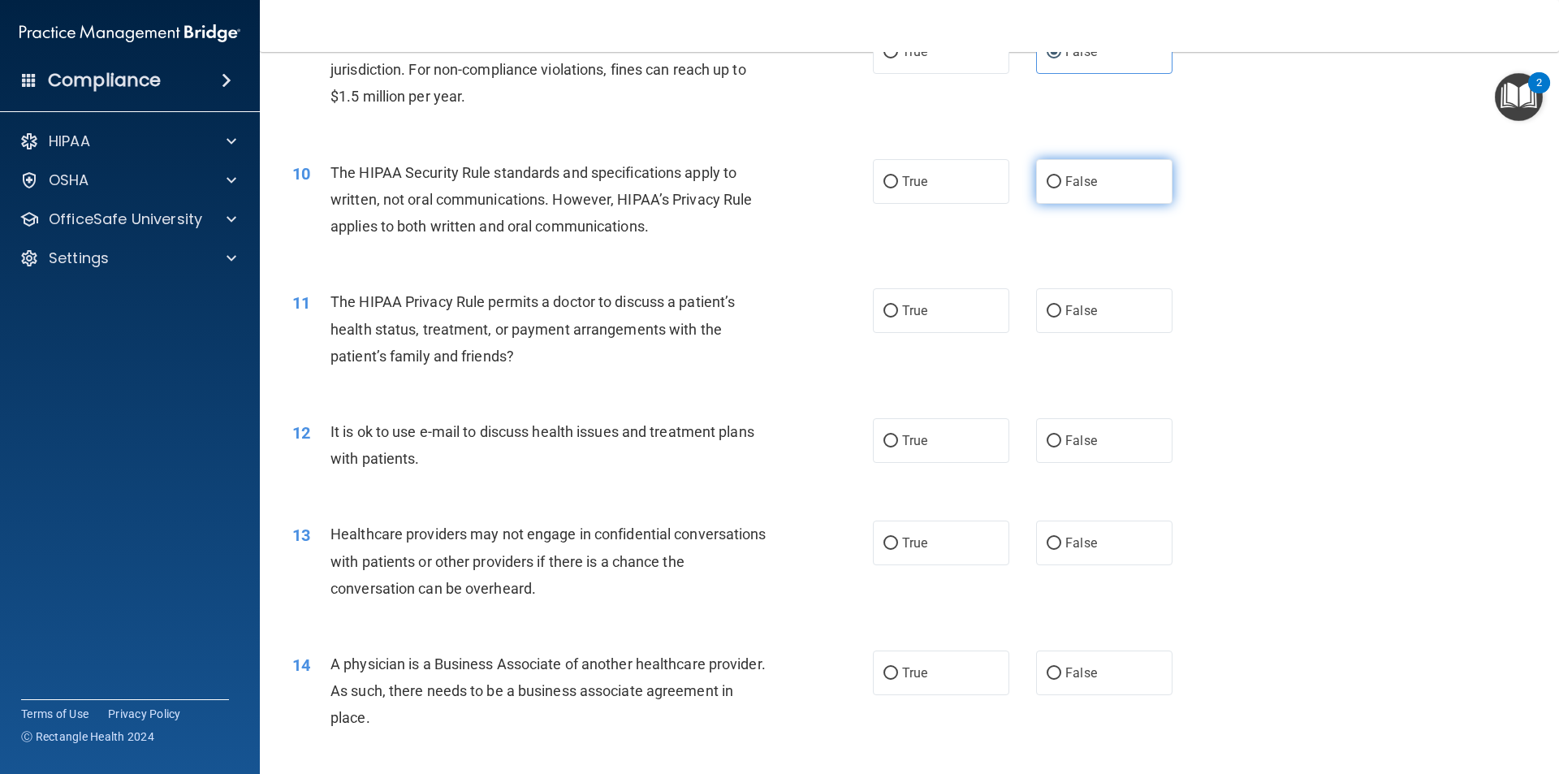
click at [1078, 197] on label "False" at bounding box center [1104, 181] width 136 height 45
click at [1061, 188] on input "False" at bounding box center [1054, 182] width 15 height 12
radio input "true"
click at [1104, 316] on label "False" at bounding box center [1104, 310] width 136 height 45
click at [1061, 316] on input "False" at bounding box center [1054, 311] width 15 height 12
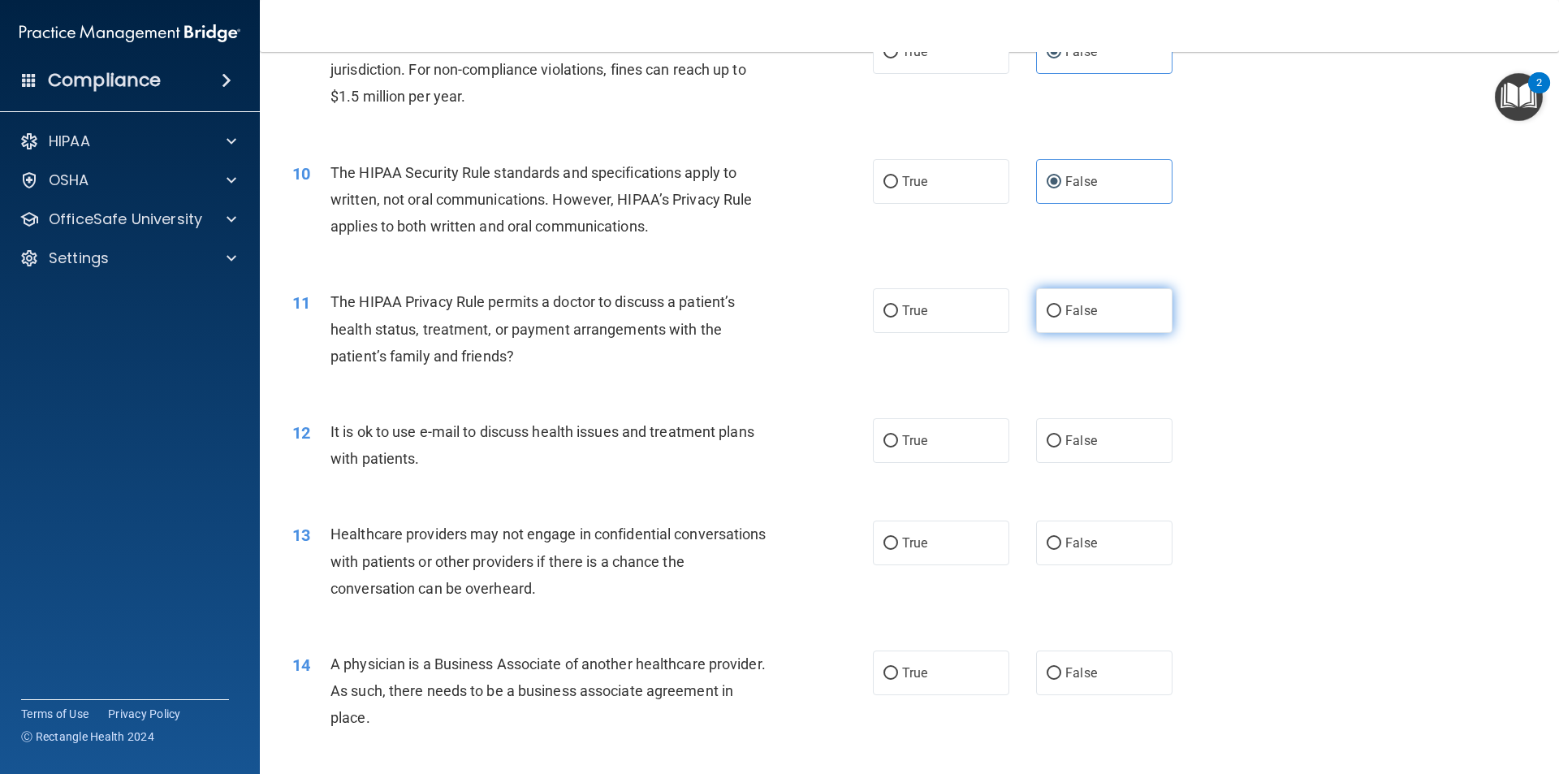
radio input "true"
click at [1090, 439] on label "False" at bounding box center [1104, 440] width 136 height 45
click at [1061, 439] on input "False" at bounding box center [1054, 441] width 15 height 12
radio input "true"
click at [1076, 551] on label "False" at bounding box center [1104, 543] width 136 height 45
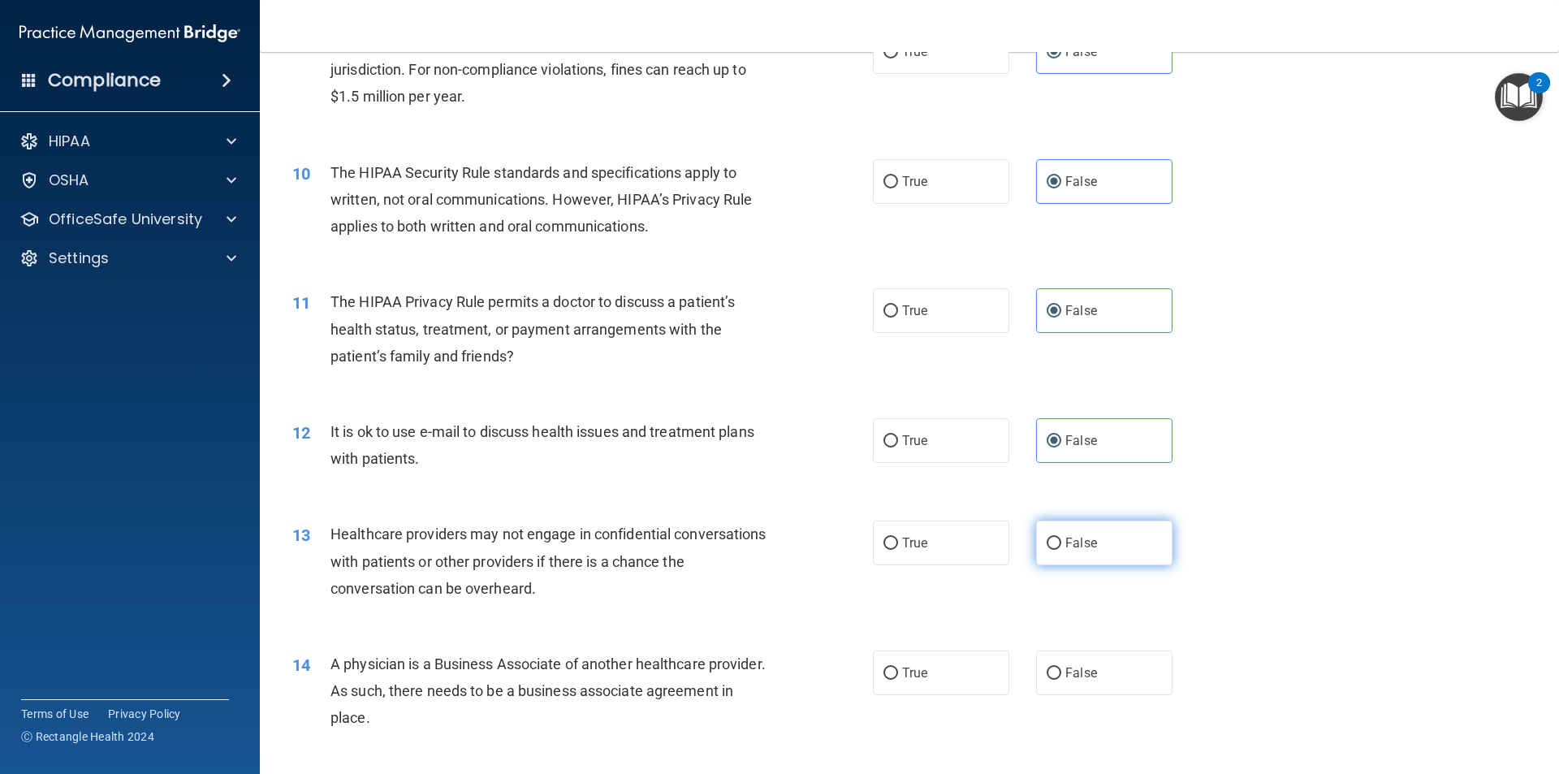
click at [1061, 550] on input "False" at bounding box center [1054, 544] width 15 height 12
radio input "true"
click at [1071, 683] on label "False" at bounding box center [1104, 672] width 136 height 45
click at [1061, 680] on input "False" at bounding box center [1054, 674] width 15 height 12
radio input "true"
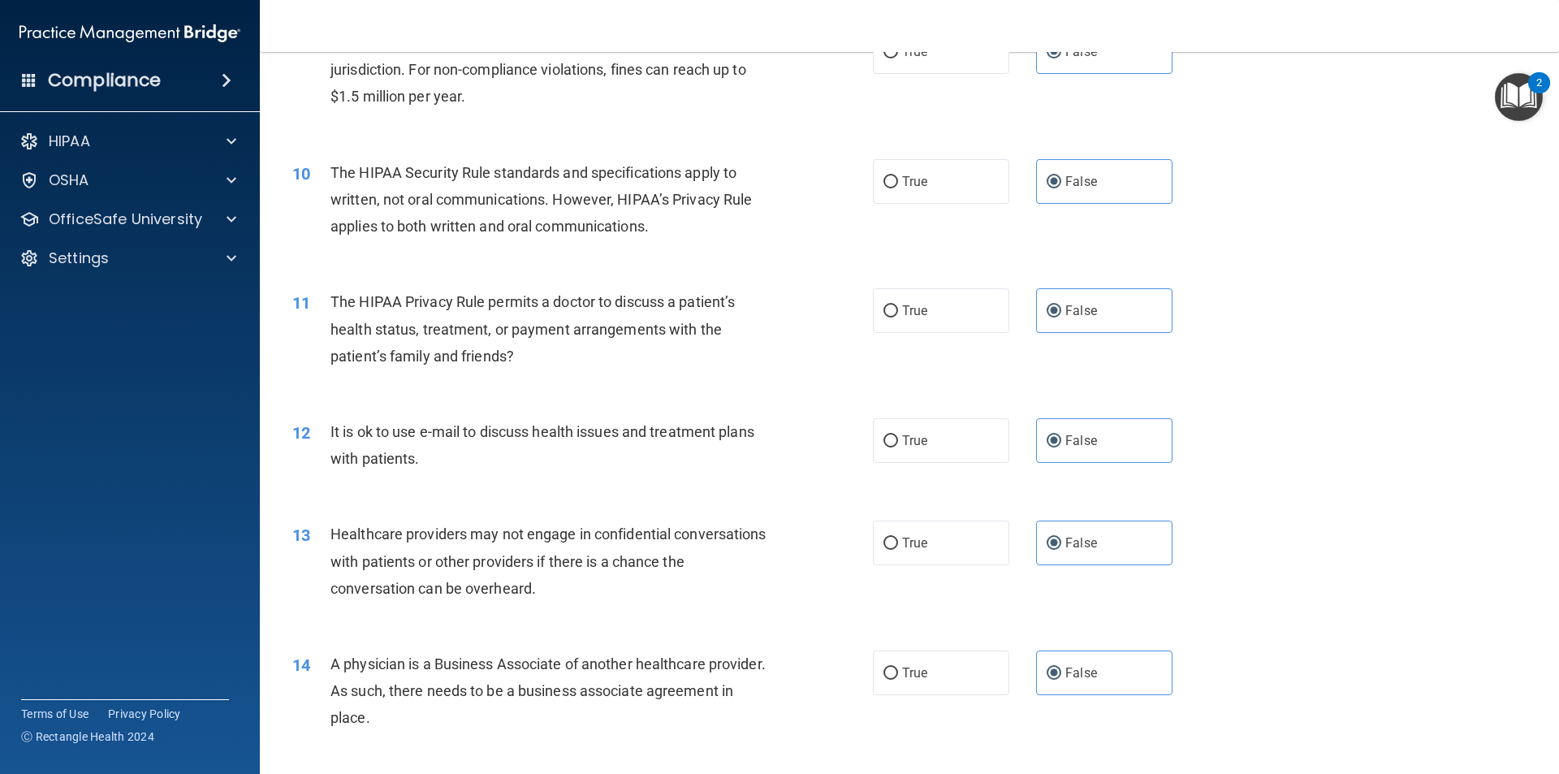
scroll to position [1543, 0]
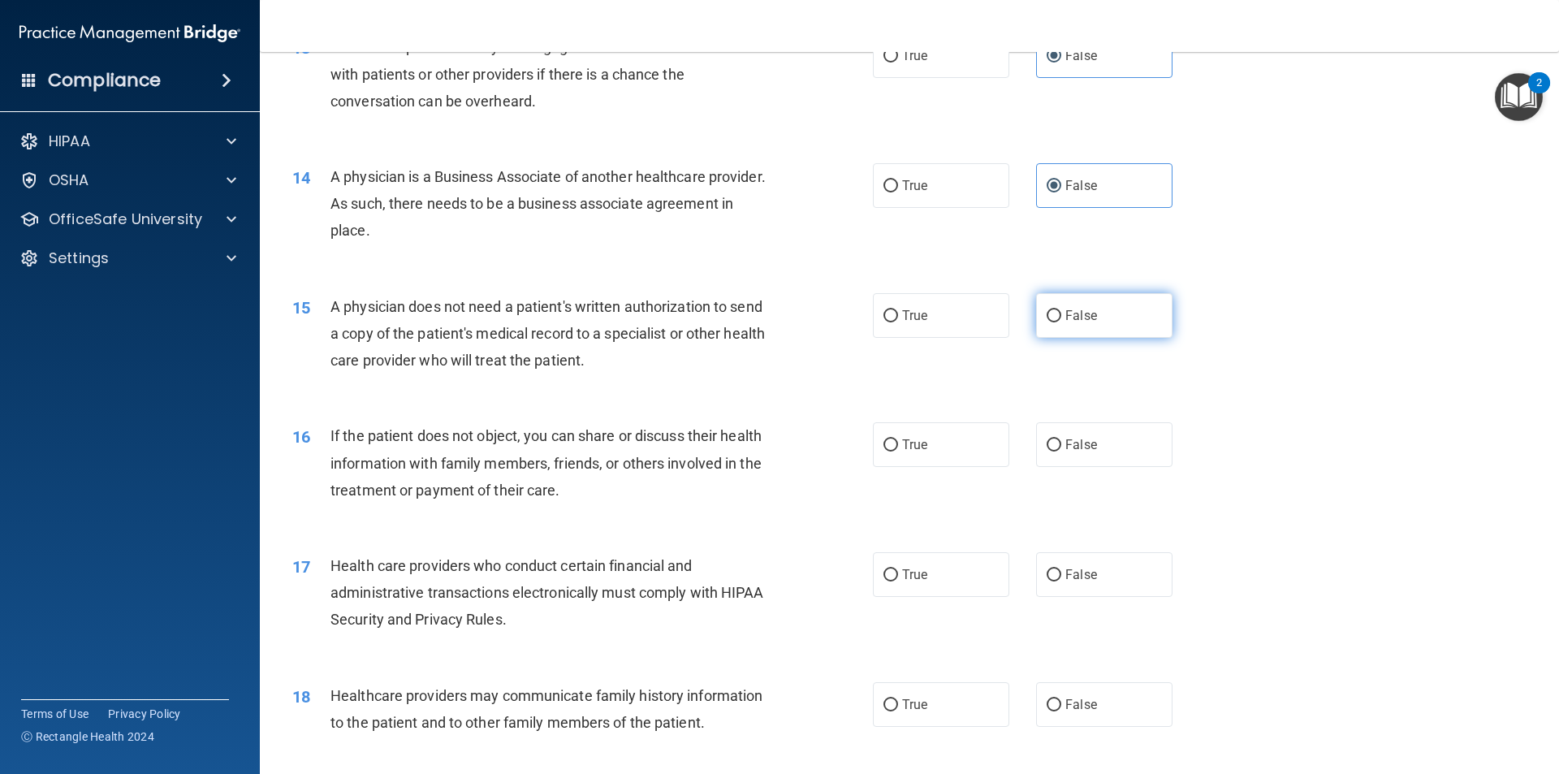
click at [1081, 296] on label "False" at bounding box center [1104, 315] width 136 height 45
click at [1061, 310] on input "False" at bounding box center [1054, 316] width 15 height 12
radio input "true"
click at [1100, 463] on label "False" at bounding box center [1104, 444] width 136 height 45
click at [1061, 452] on input "False" at bounding box center [1054, 445] width 15 height 12
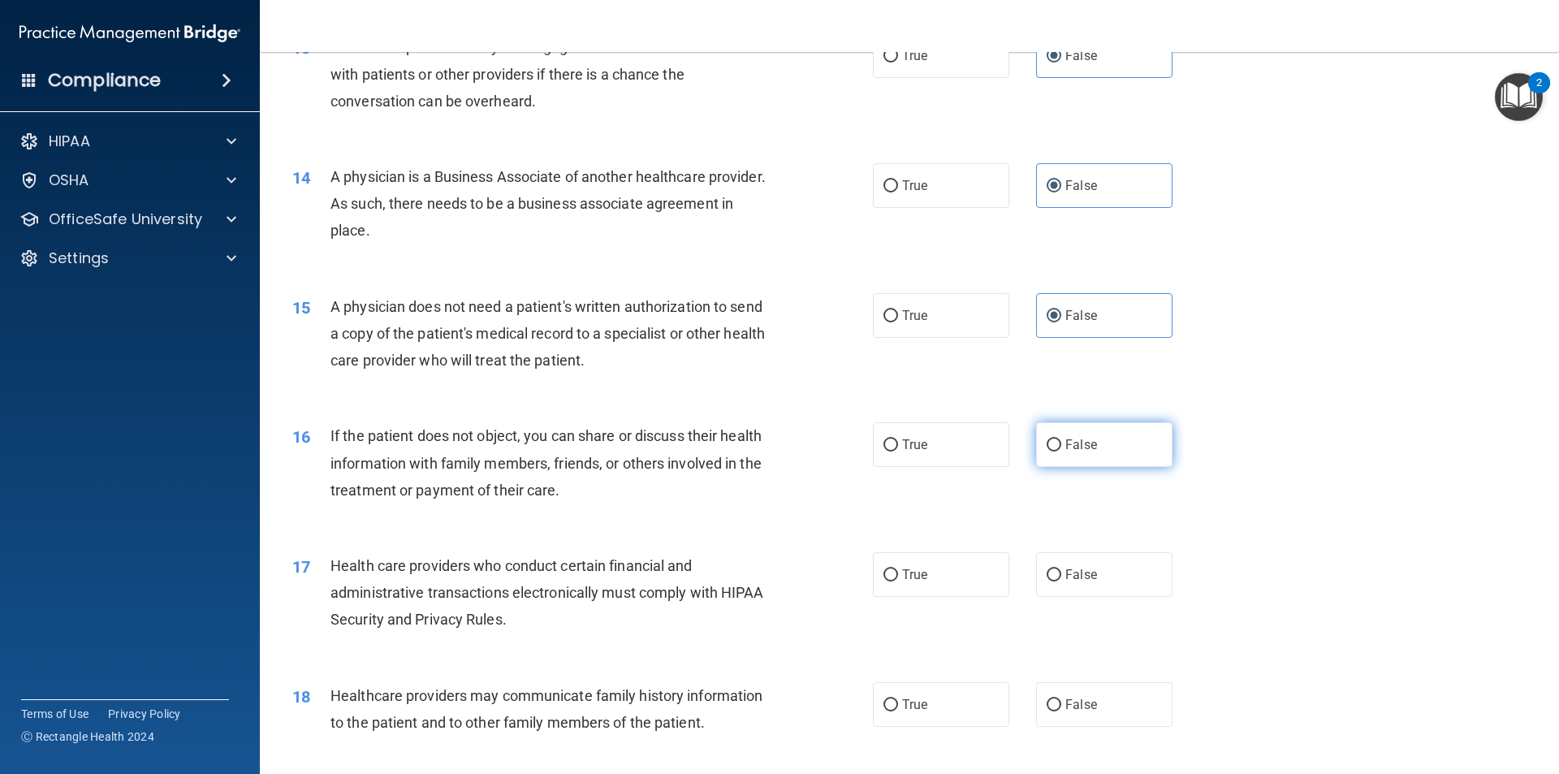
radio input "true"
click at [1091, 577] on label "False" at bounding box center [1104, 574] width 136 height 45
click at [1061, 577] on input "False" at bounding box center [1054, 575] width 15 height 12
radio input "true"
click at [1080, 711] on span "False" at bounding box center [1081, 704] width 32 height 15
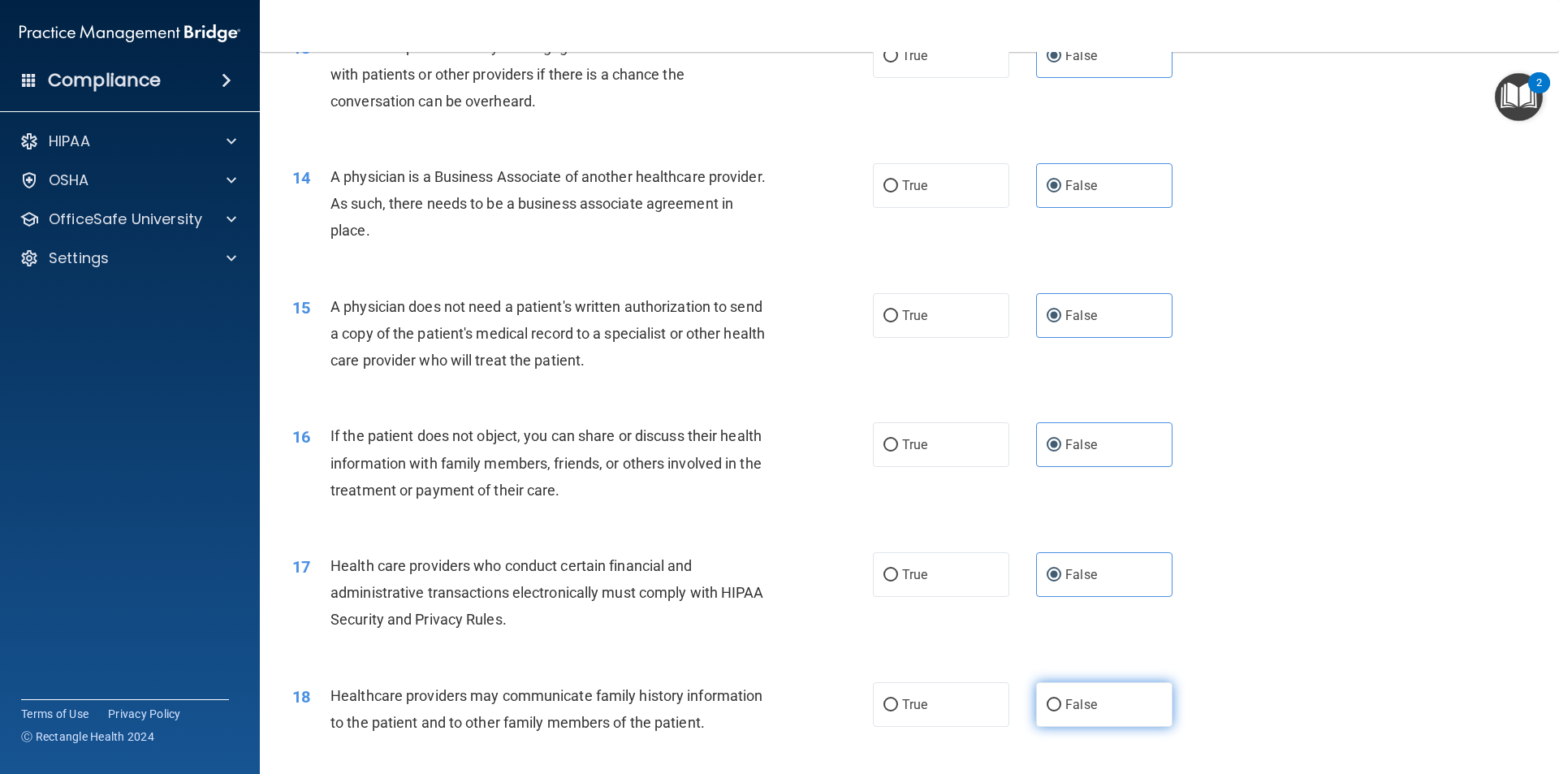
click at [1061, 711] on input "False" at bounding box center [1054, 705] width 15 height 12
radio input "true"
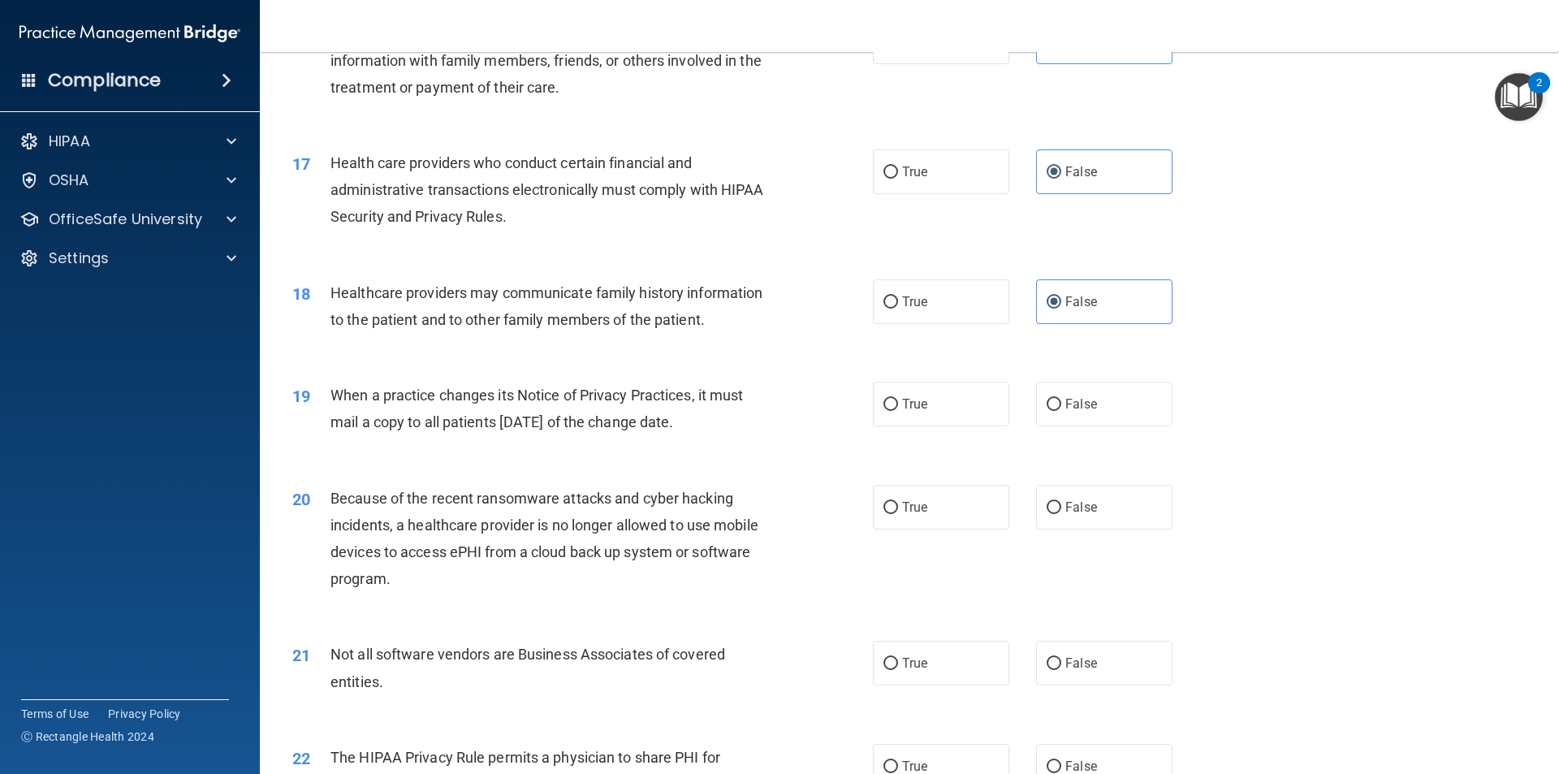
scroll to position [1949, 0]
click at [1065, 394] on span "False" at bounding box center [1081, 400] width 32 height 15
click at [1061, 395] on input "False" at bounding box center [1054, 401] width 15 height 12
radio input "true"
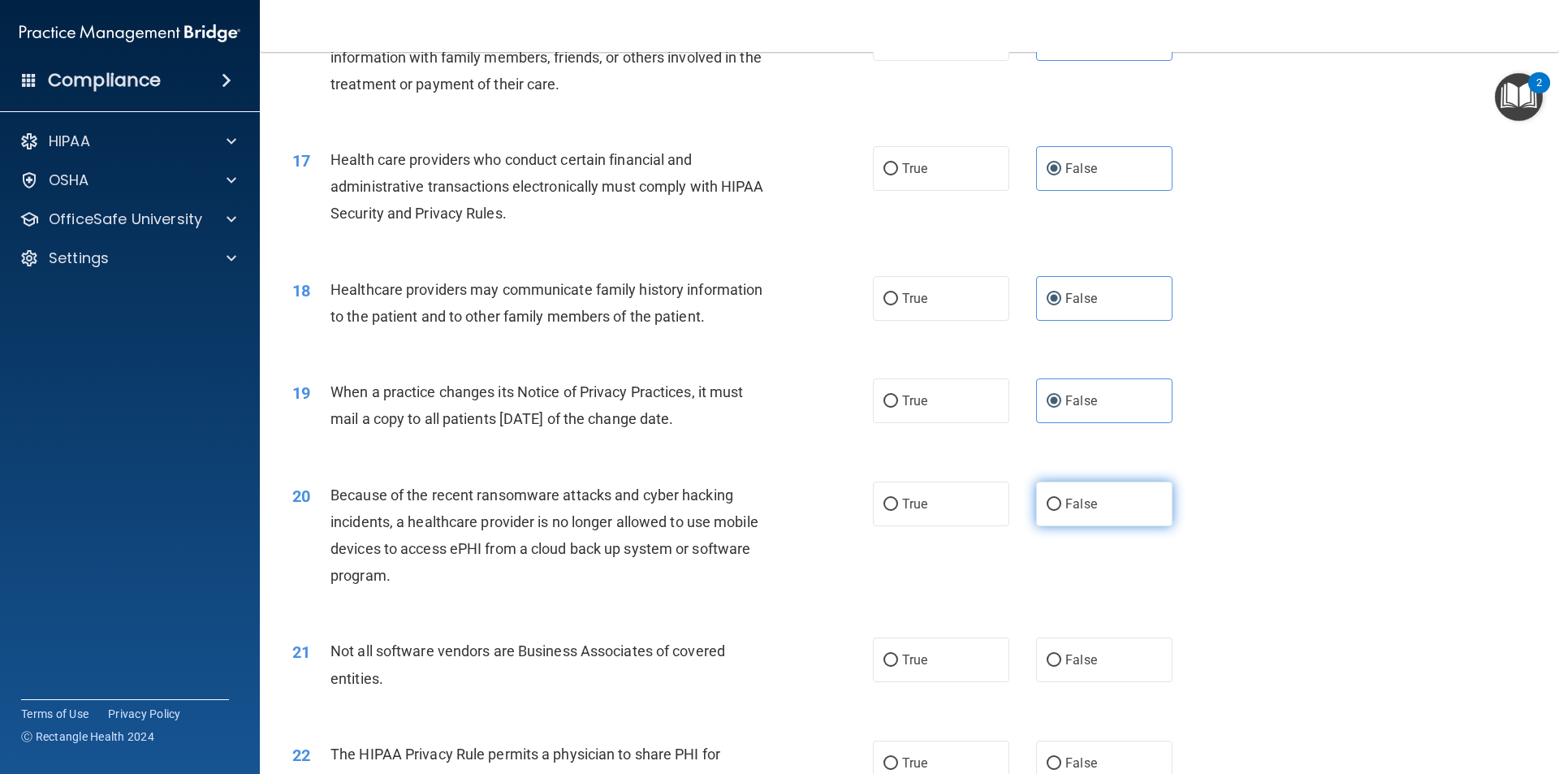
click at [1101, 501] on label "False" at bounding box center [1104, 504] width 136 height 45
click at [1061, 501] on input "False" at bounding box center [1054, 505] width 15 height 12
radio input "true"
click at [1092, 653] on label "False" at bounding box center [1104, 659] width 136 height 45
click at [1061, 655] on input "False" at bounding box center [1054, 661] width 15 height 12
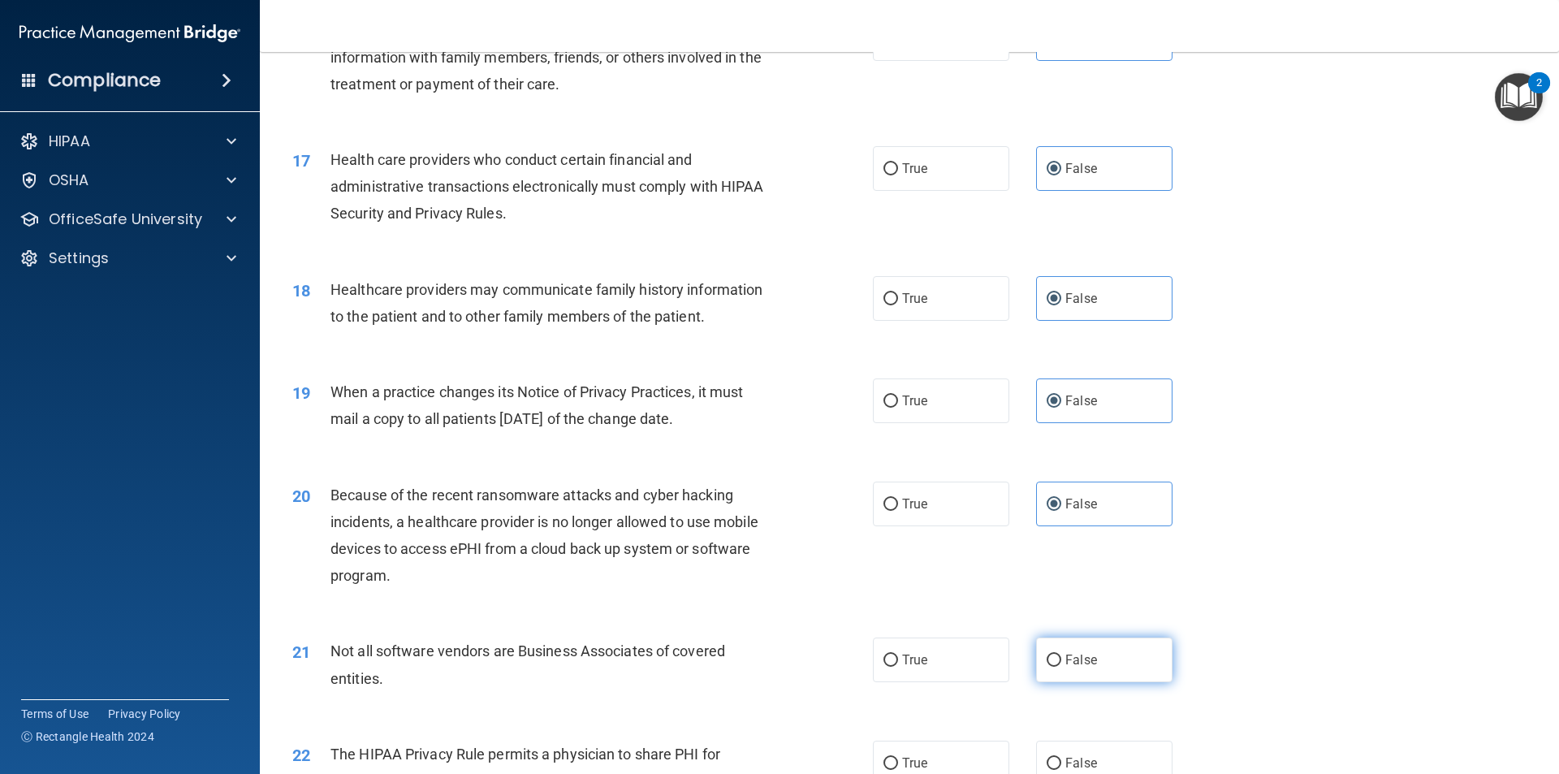
radio input "true"
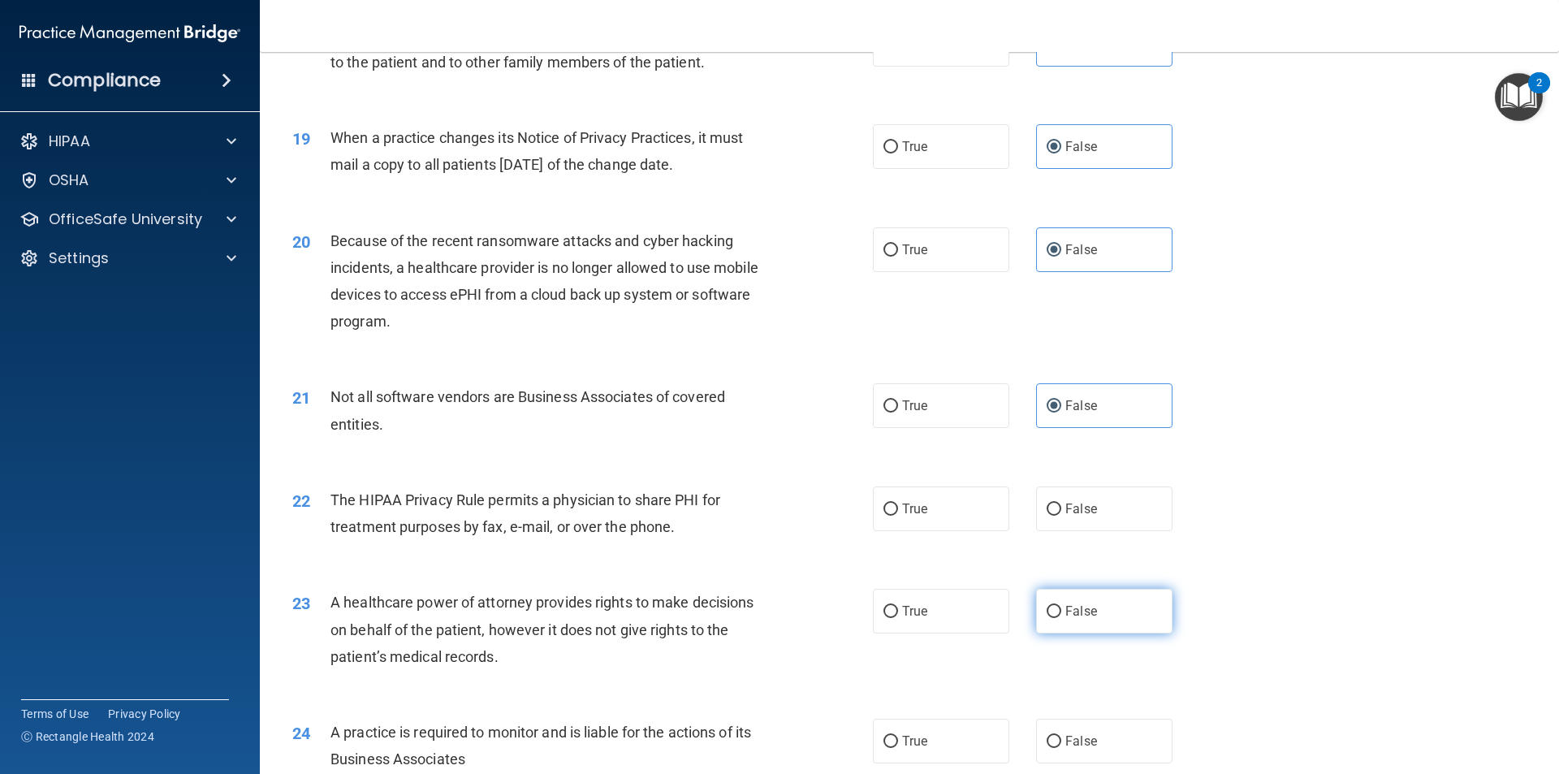
scroll to position [2355, 0]
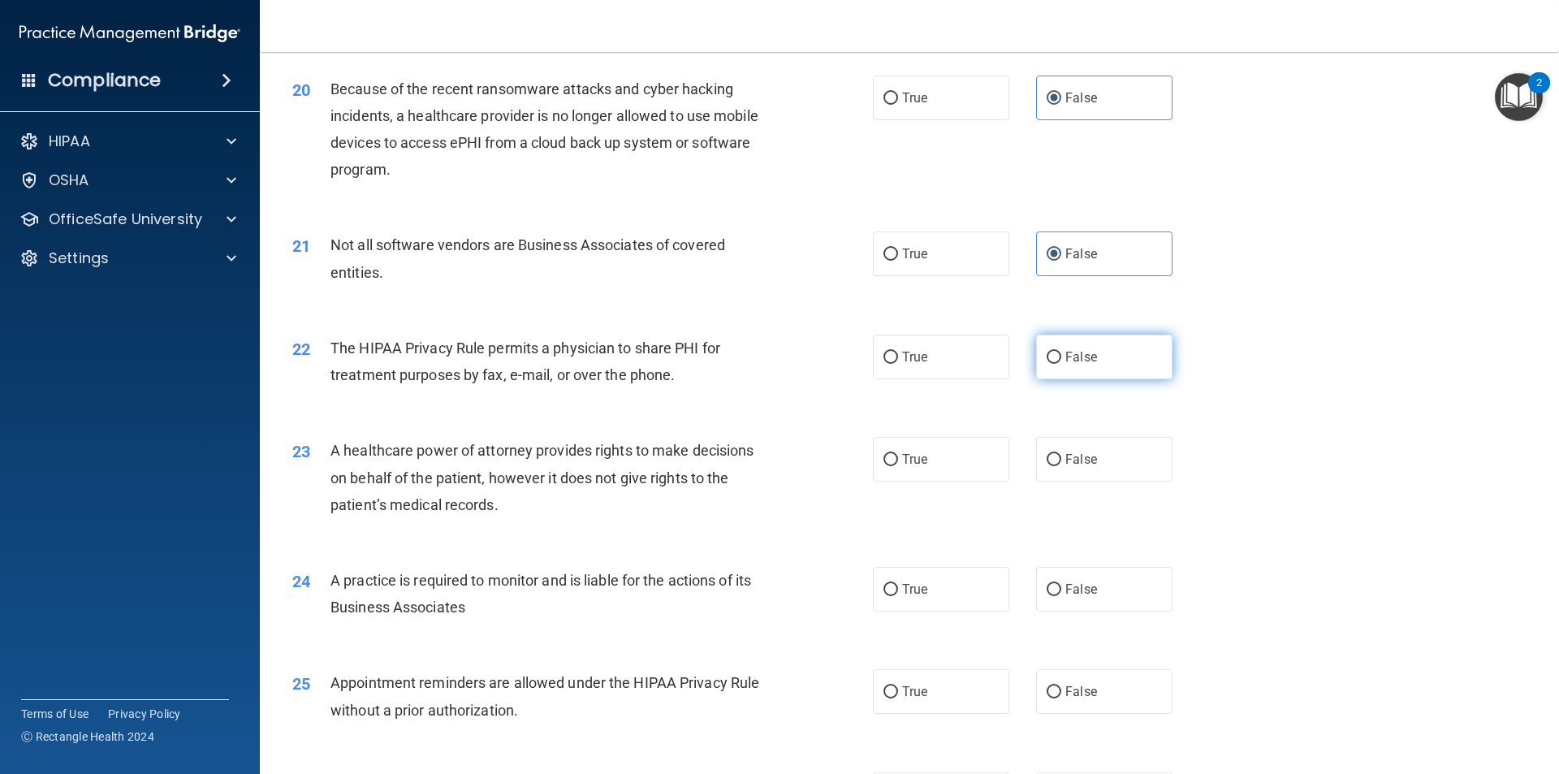
click at [1077, 360] on span "False" at bounding box center [1081, 356] width 32 height 15
click at [1061, 360] on input "False" at bounding box center [1054, 358] width 15 height 12
radio input "true"
click at [1070, 485] on div "23 A healthcare power of attorney provides rights to make decisions on behalf o…" at bounding box center [909, 482] width 1259 height 130
click at [1072, 442] on label "False" at bounding box center [1104, 459] width 136 height 45
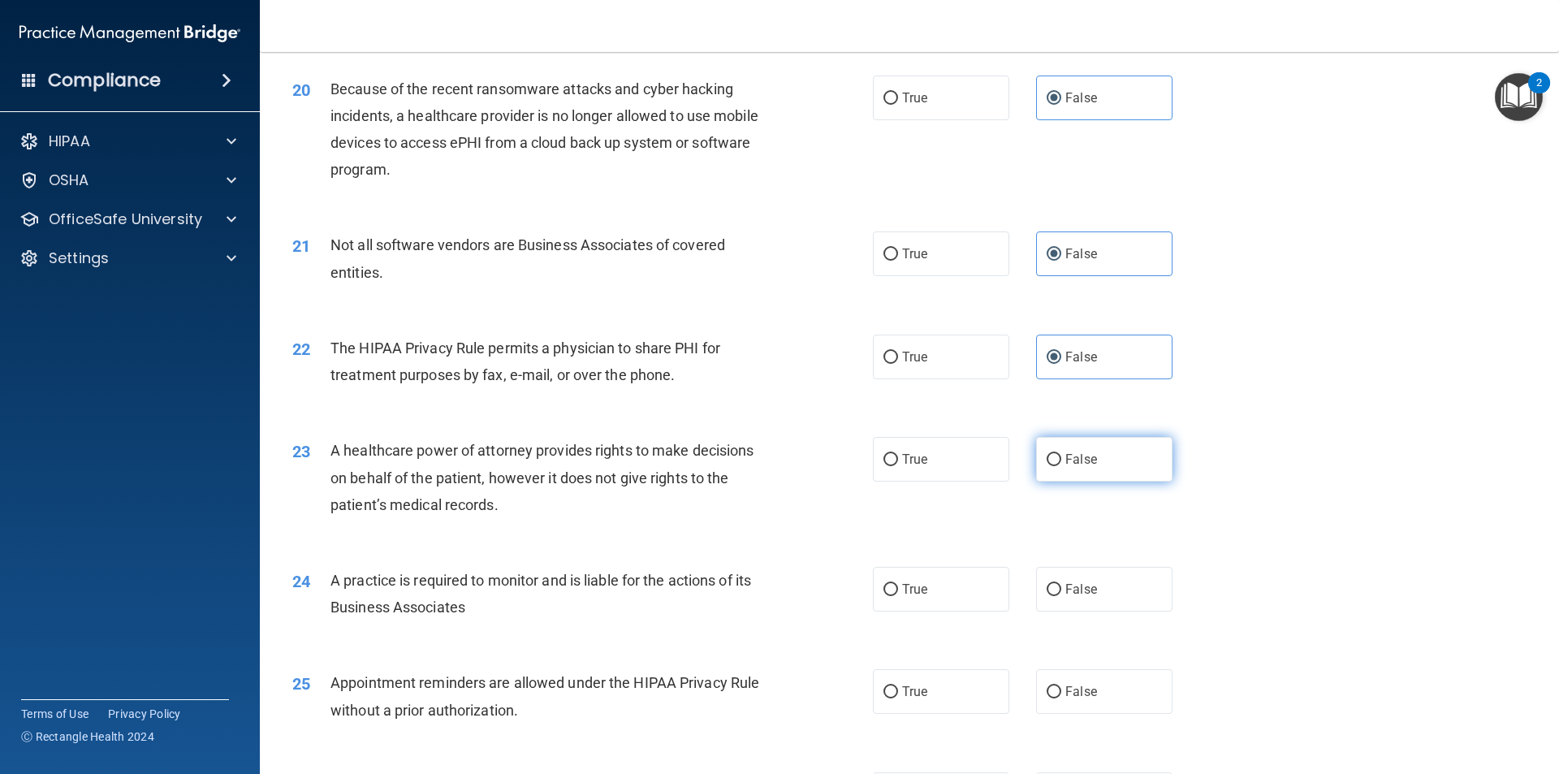
click at [1061, 454] on input "False" at bounding box center [1054, 460] width 15 height 12
radio input "true"
click at [1112, 611] on label "False" at bounding box center [1104, 589] width 136 height 45
click at [1061, 596] on input "False" at bounding box center [1054, 590] width 15 height 12
radio input "true"
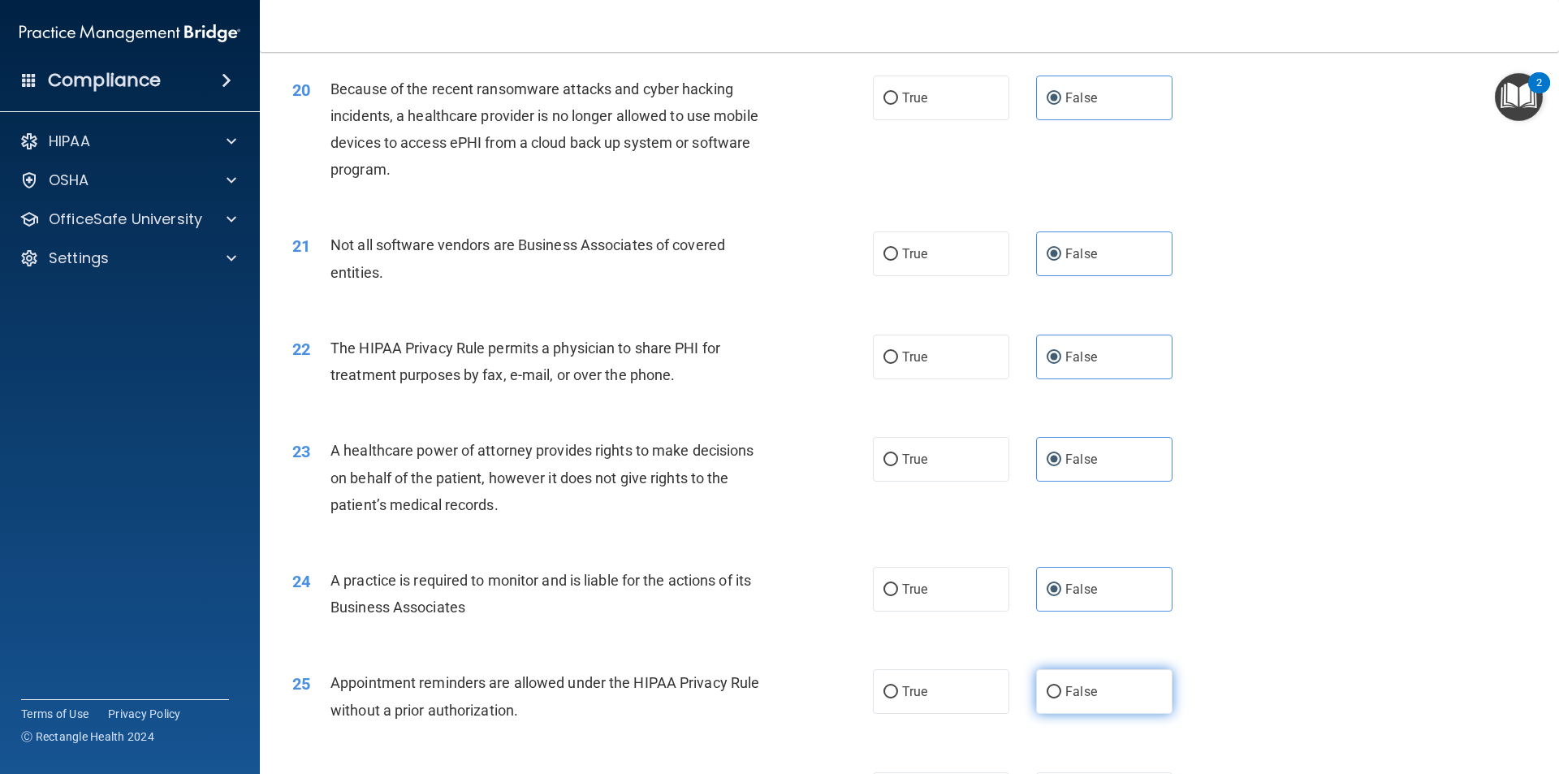
click at [1065, 686] on span "False" at bounding box center [1081, 691] width 32 height 15
click at [1060, 686] on input "False" at bounding box center [1054, 692] width 15 height 12
radio input "true"
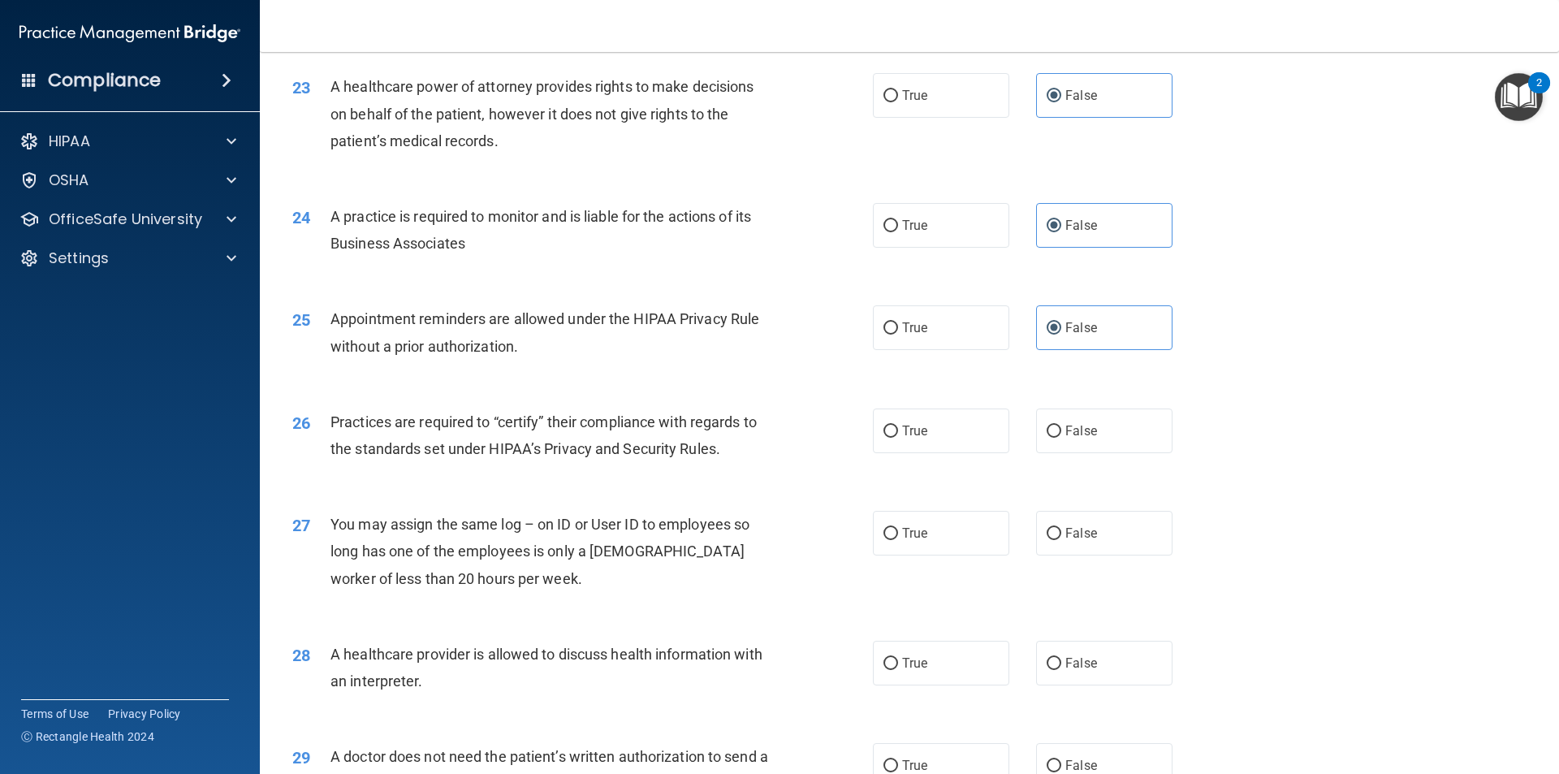
scroll to position [2761, 0]
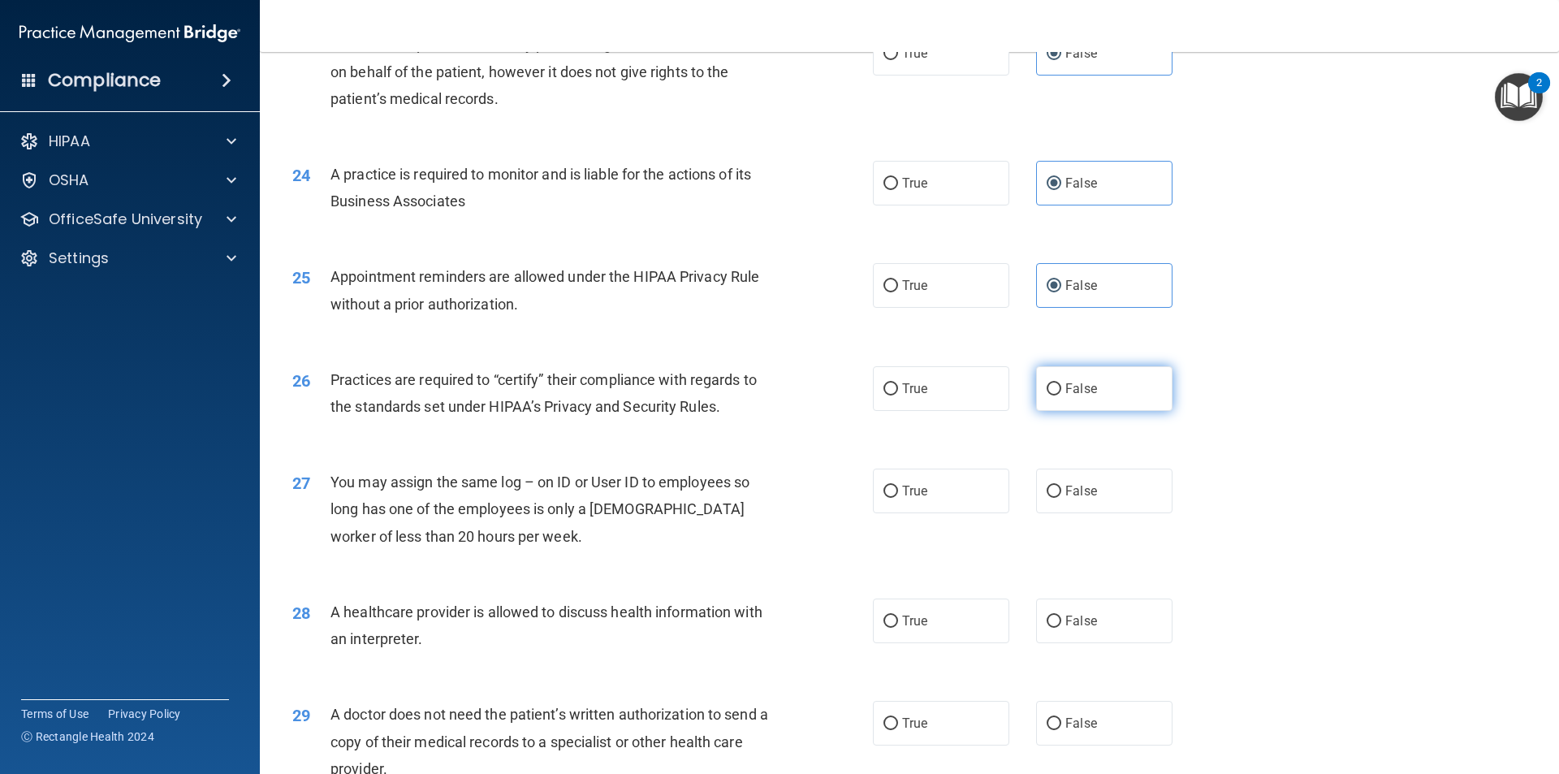
click at [1097, 393] on label "False" at bounding box center [1104, 388] width 136 height 45
click at [1061, 393] on input "False" at bounding box center [1054, 389] width 15 height 12
radio input "true"
click at [1109, 482] on label "False" at bounding box center [1104, 491] width 136 height 45
click at [1061, 486] on input "False" at bounding box center [1054, 492] width 15 height 12
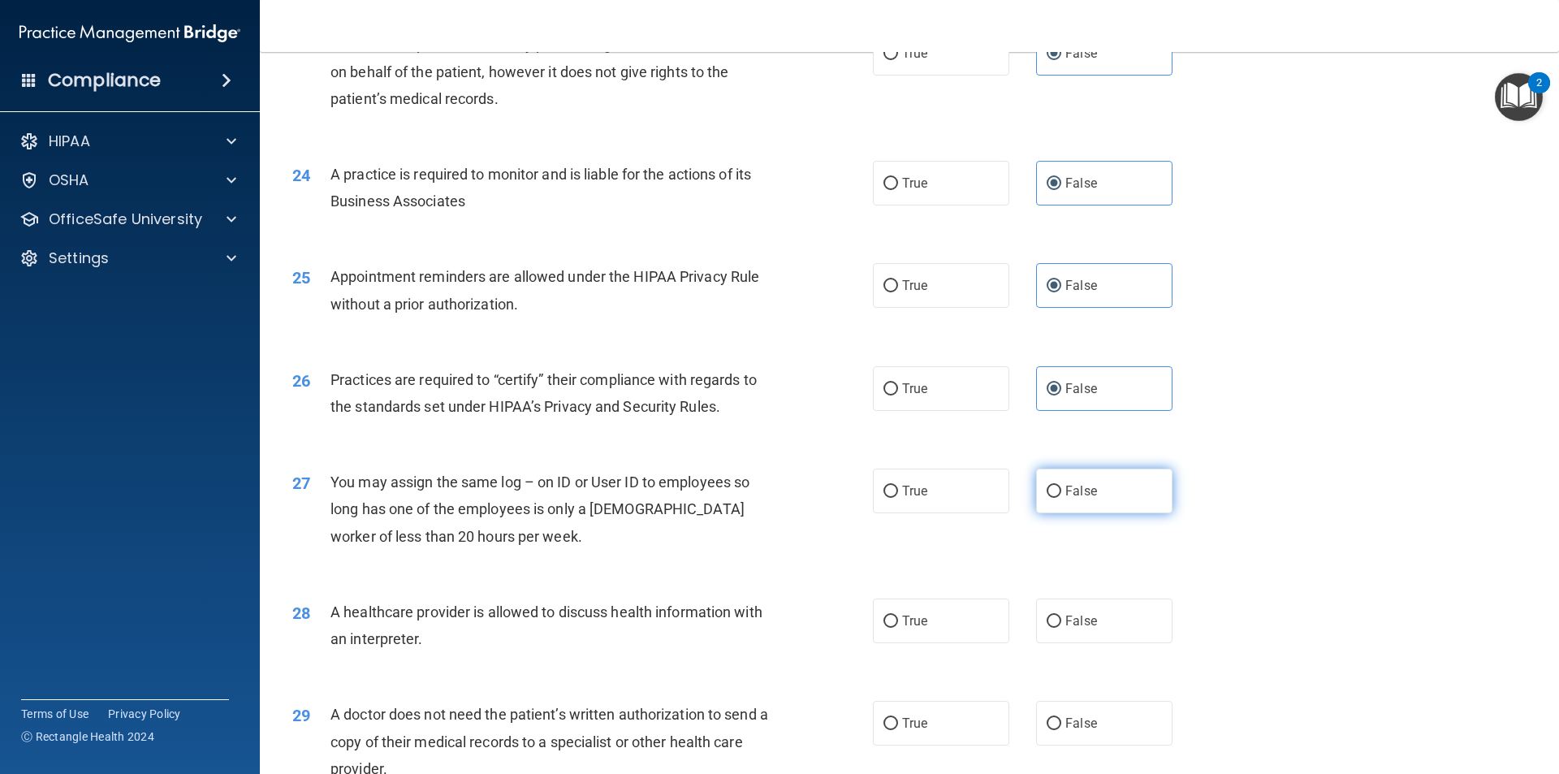
radio input "true"
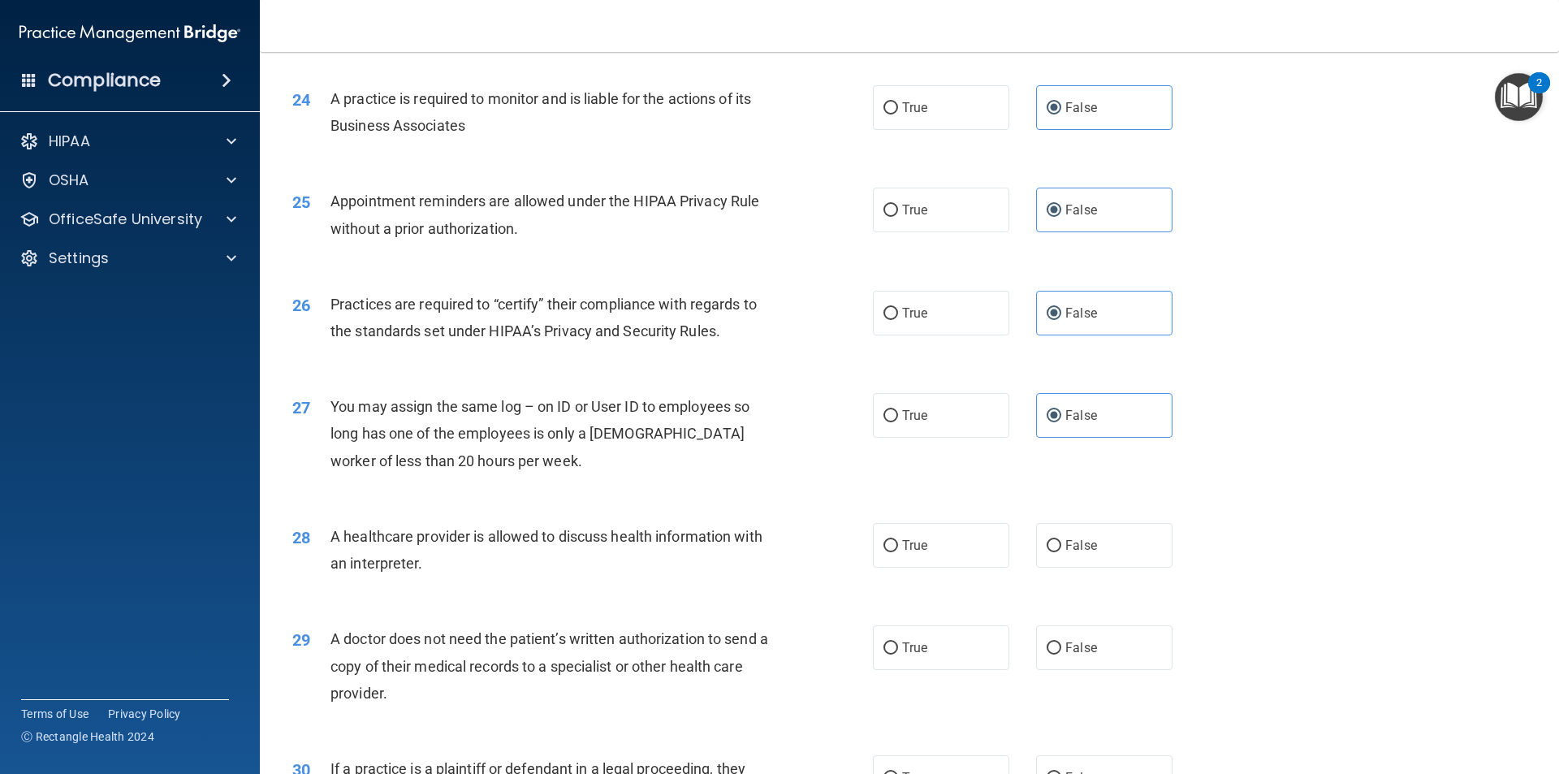
scroll to position [2924, 0]
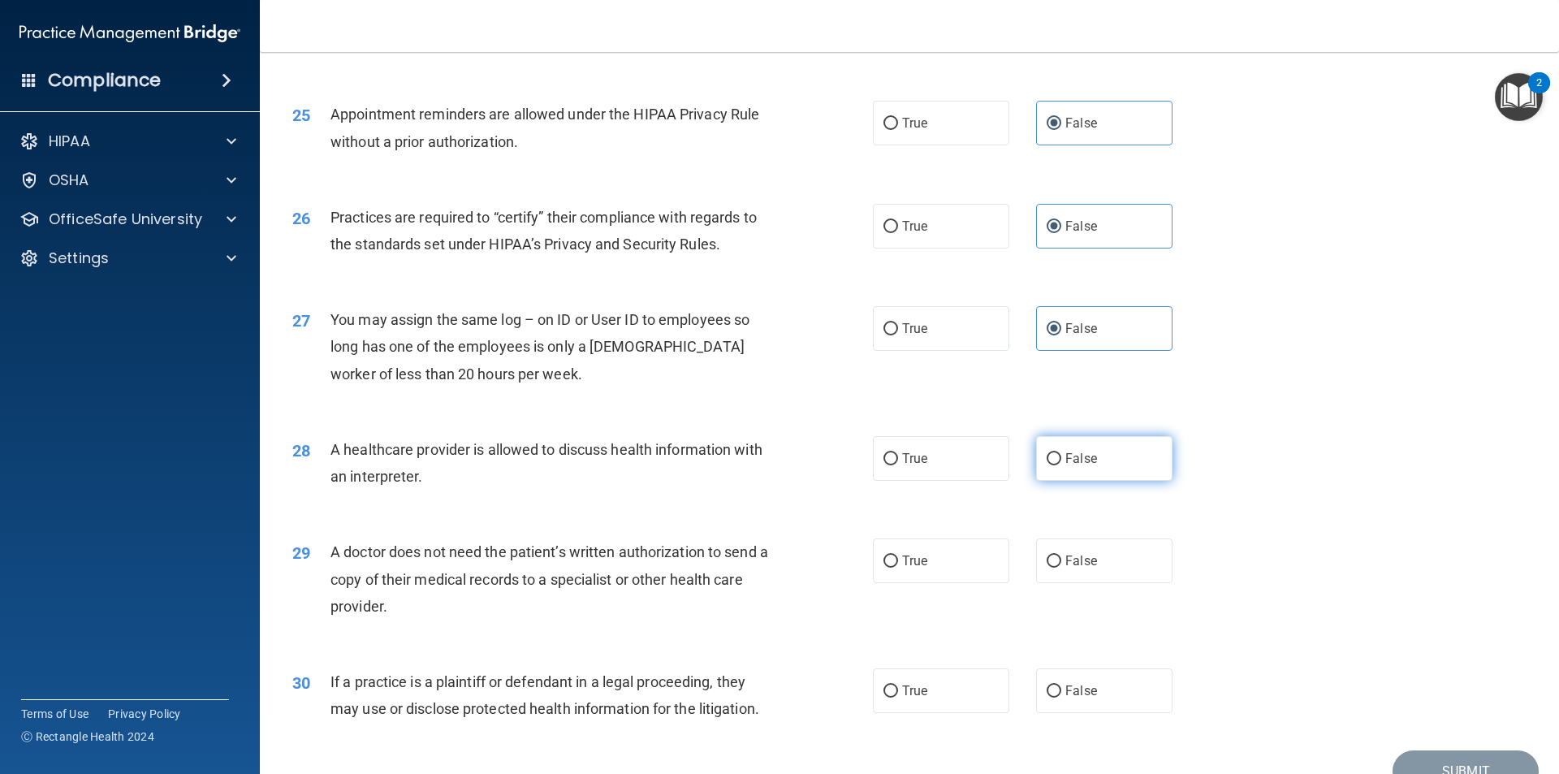
click at [1105, 463] on label "False" at bounding box center [1104, 458] width 136 height 45
click at [1061, 463] on input "False" at bounding box center [1054, 459] width 15 height 12
radio input "true"
click at [1086, 567] on span "False" at bounding box center [1081, 560] width 32 height 15
click at [1061, 567] on input "False" at bounding box center [1054, 561] width 15 height 12
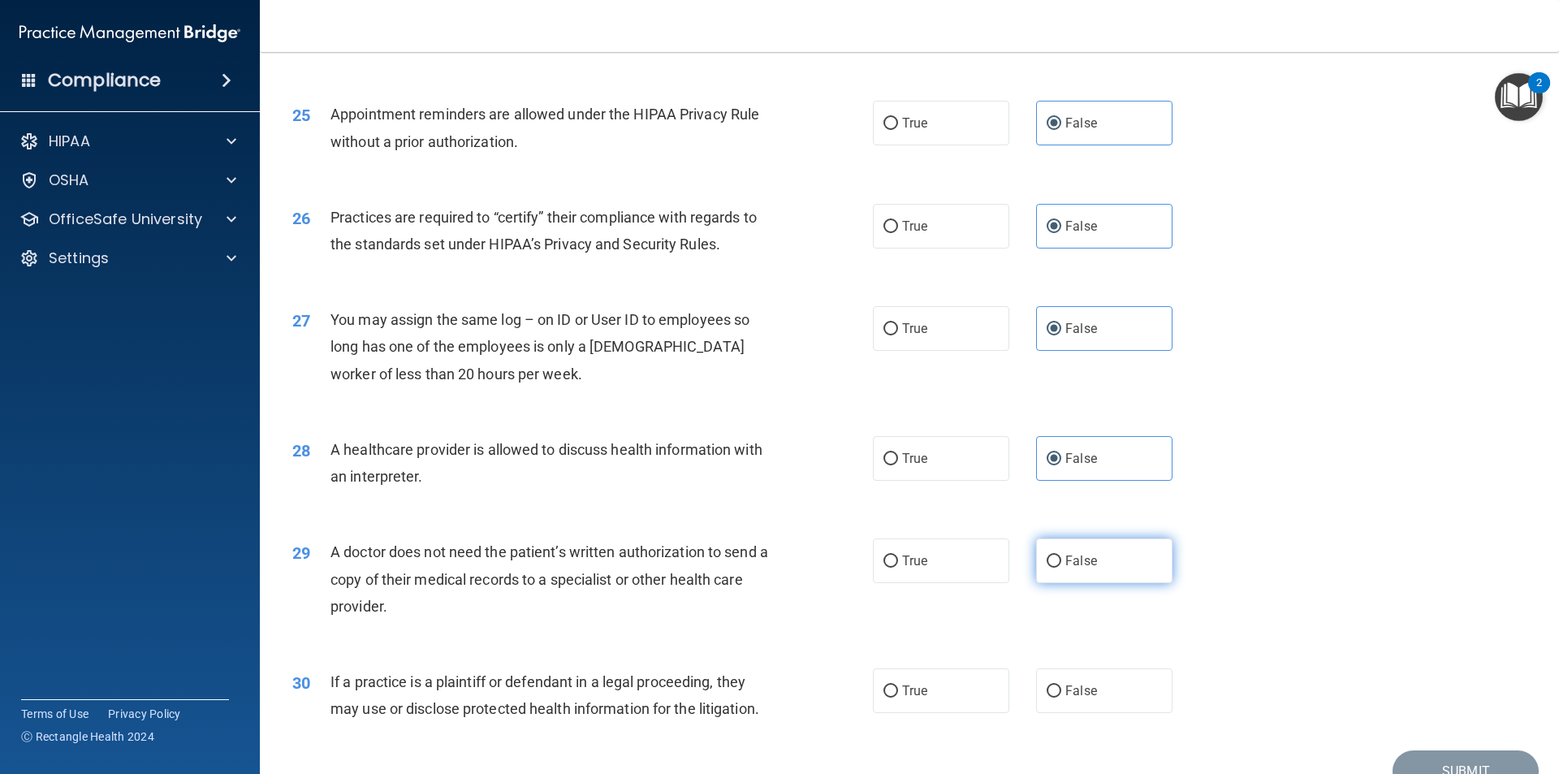
radio input "true"
click at [1096, 687] on label "False" at bounding box center [1104, 690] width 136 height 45
click at [1061, 687] on input "False" at bounding box center [1054, 691] width 15 height 12
radio input "true"
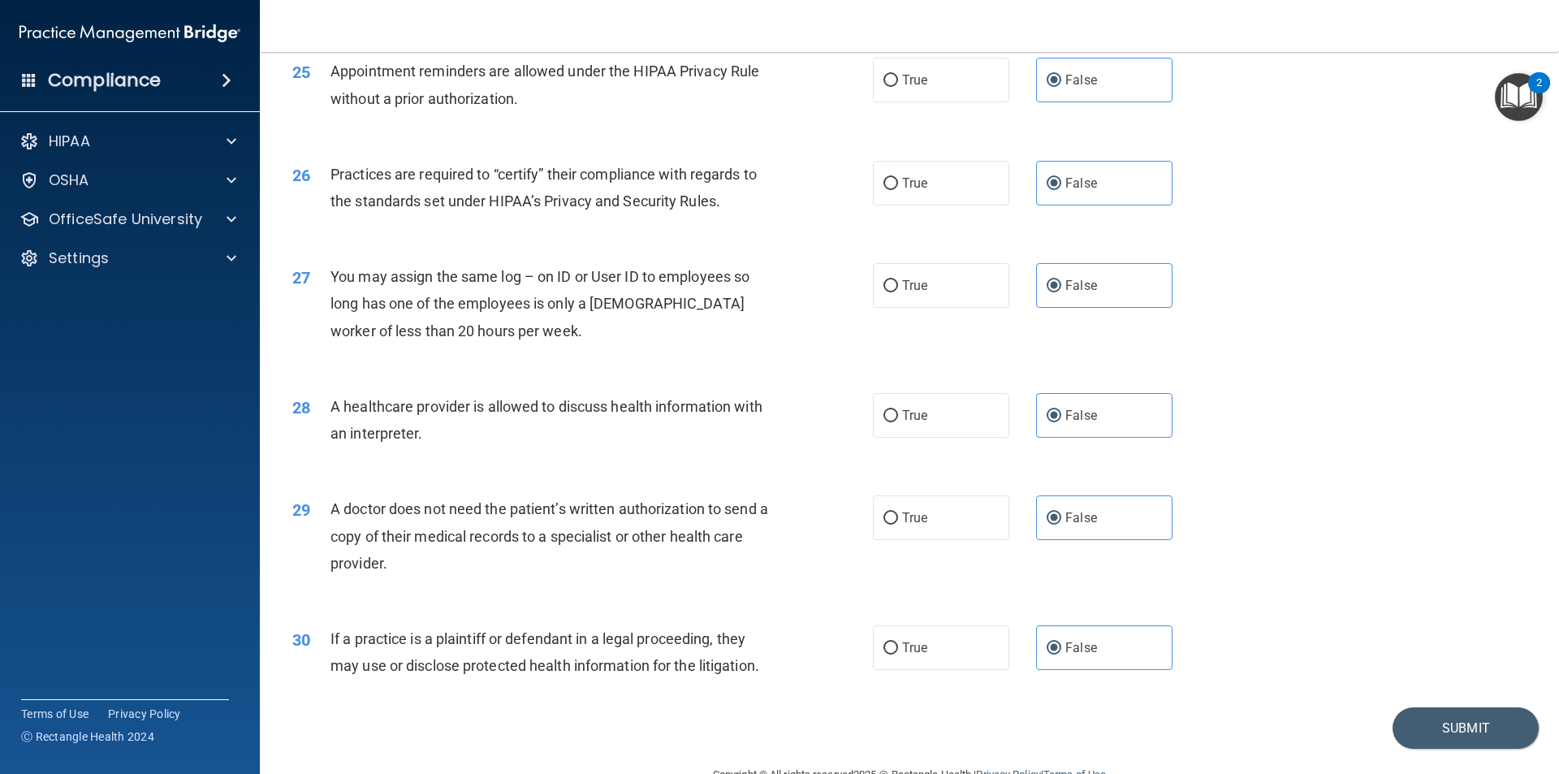
scroll to position [3006, 0]
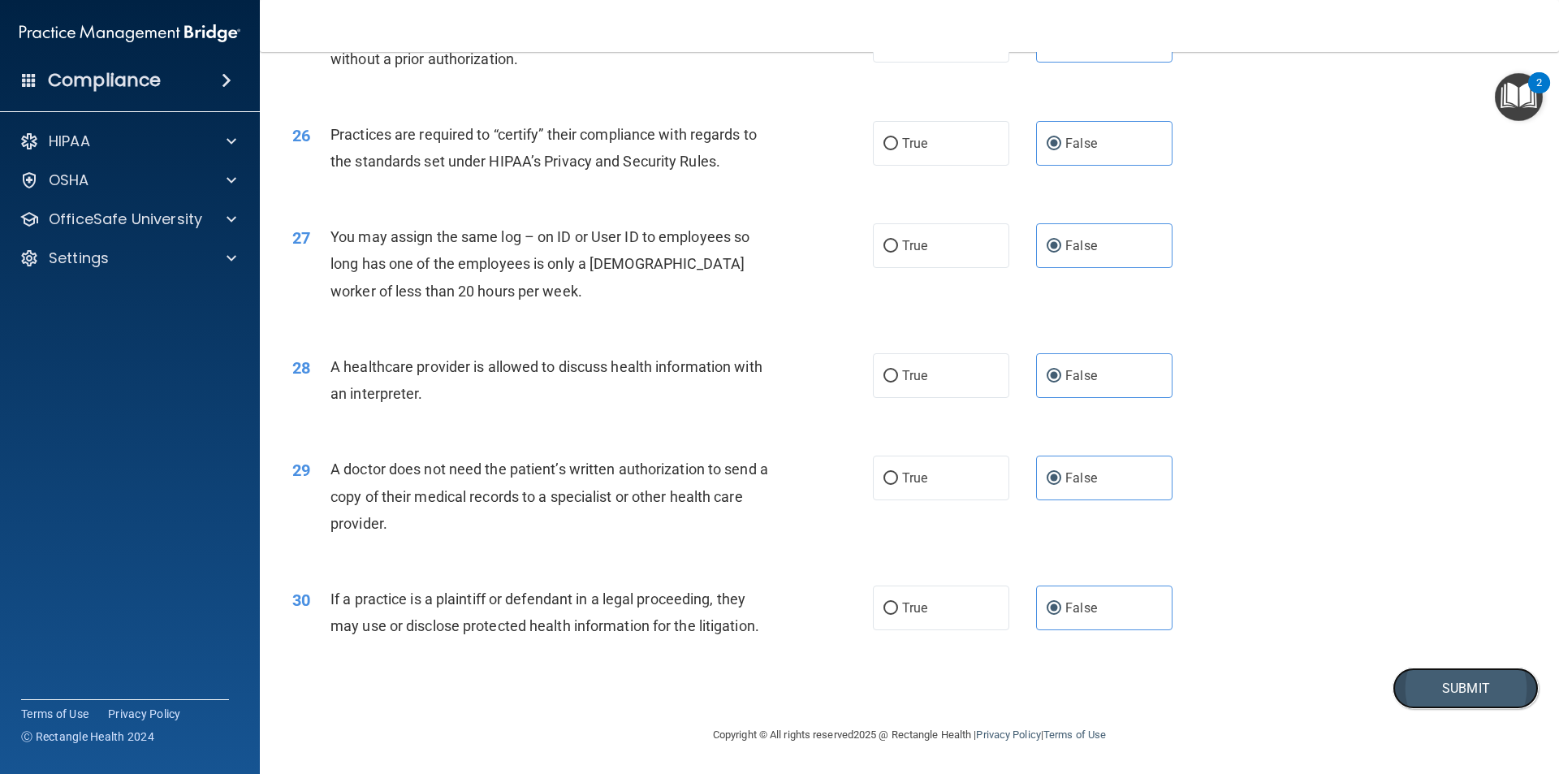
click at [1413, 690] on button "Submit" at bounding box center [1466, 688] width 146 height 41
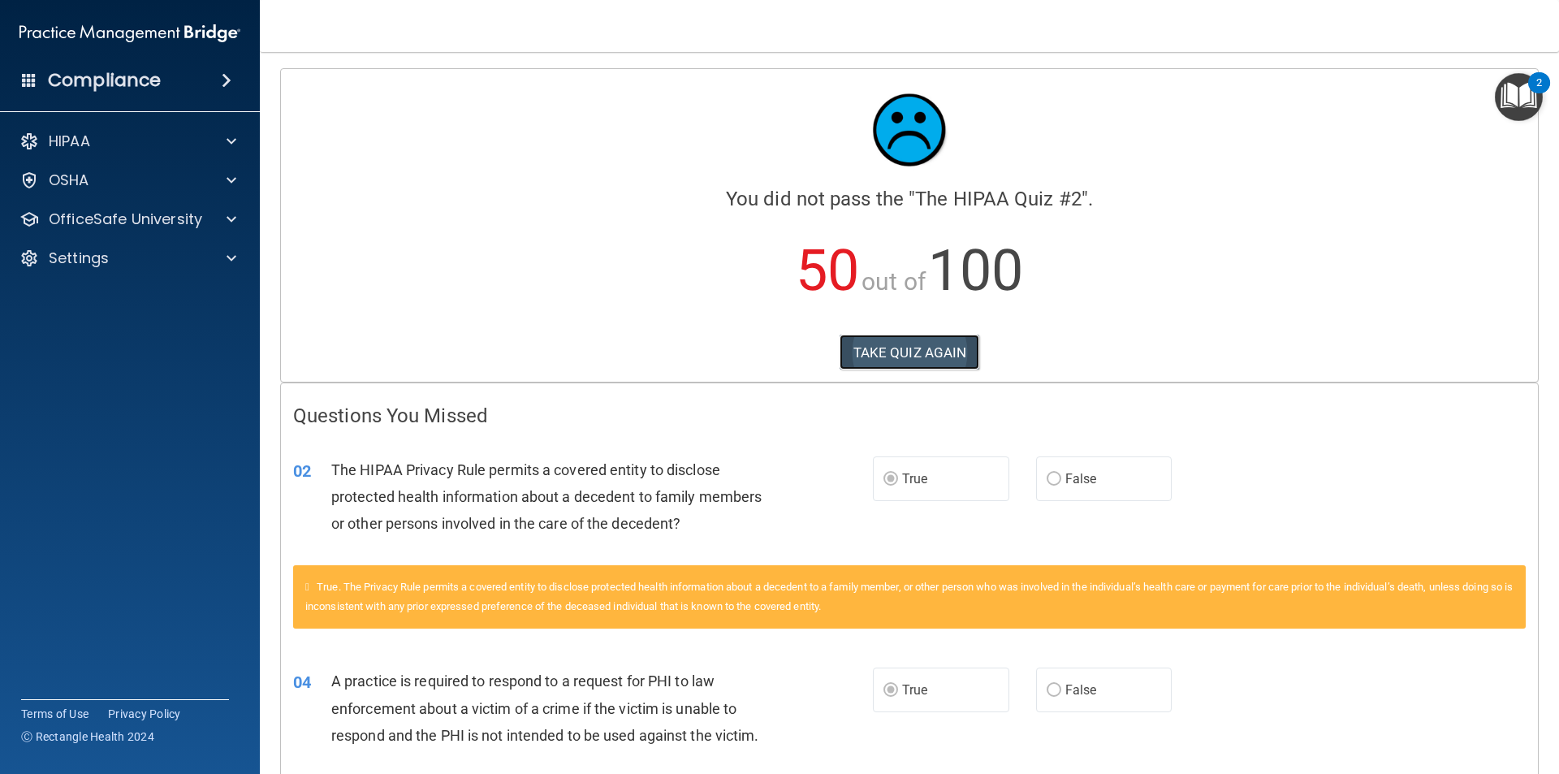
click at [867, 361] on button "TAKE QUIZ AGAIN" at bounding box center [910, 353] width 140 height 36
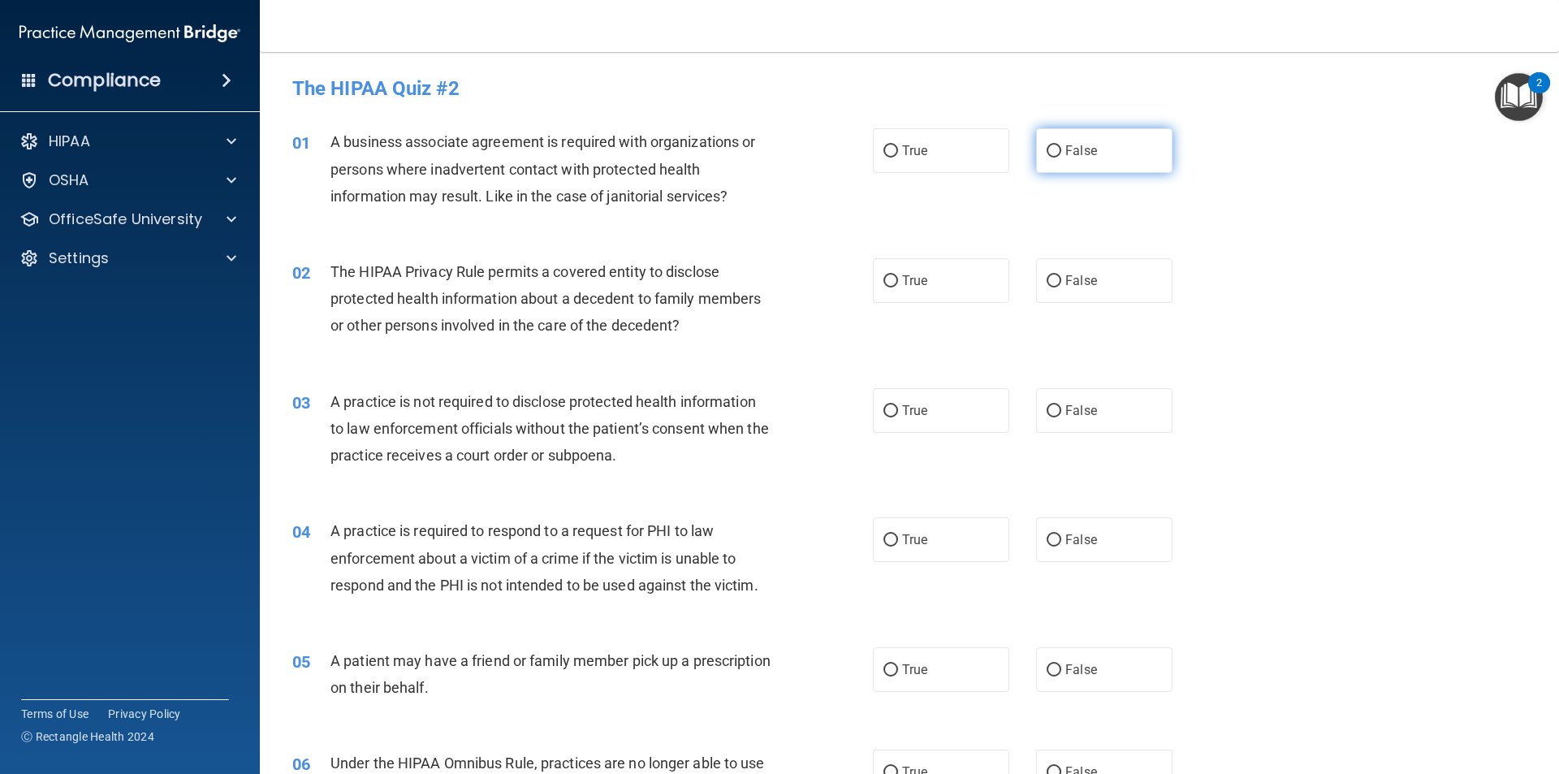
click at [1096, 143] on label "False" at bounding box center [1104, 150] width 136 height 45
click at [1061, 145] on input "False" at bounding box center [1054, 151] width 15 height 12
radio input "true"
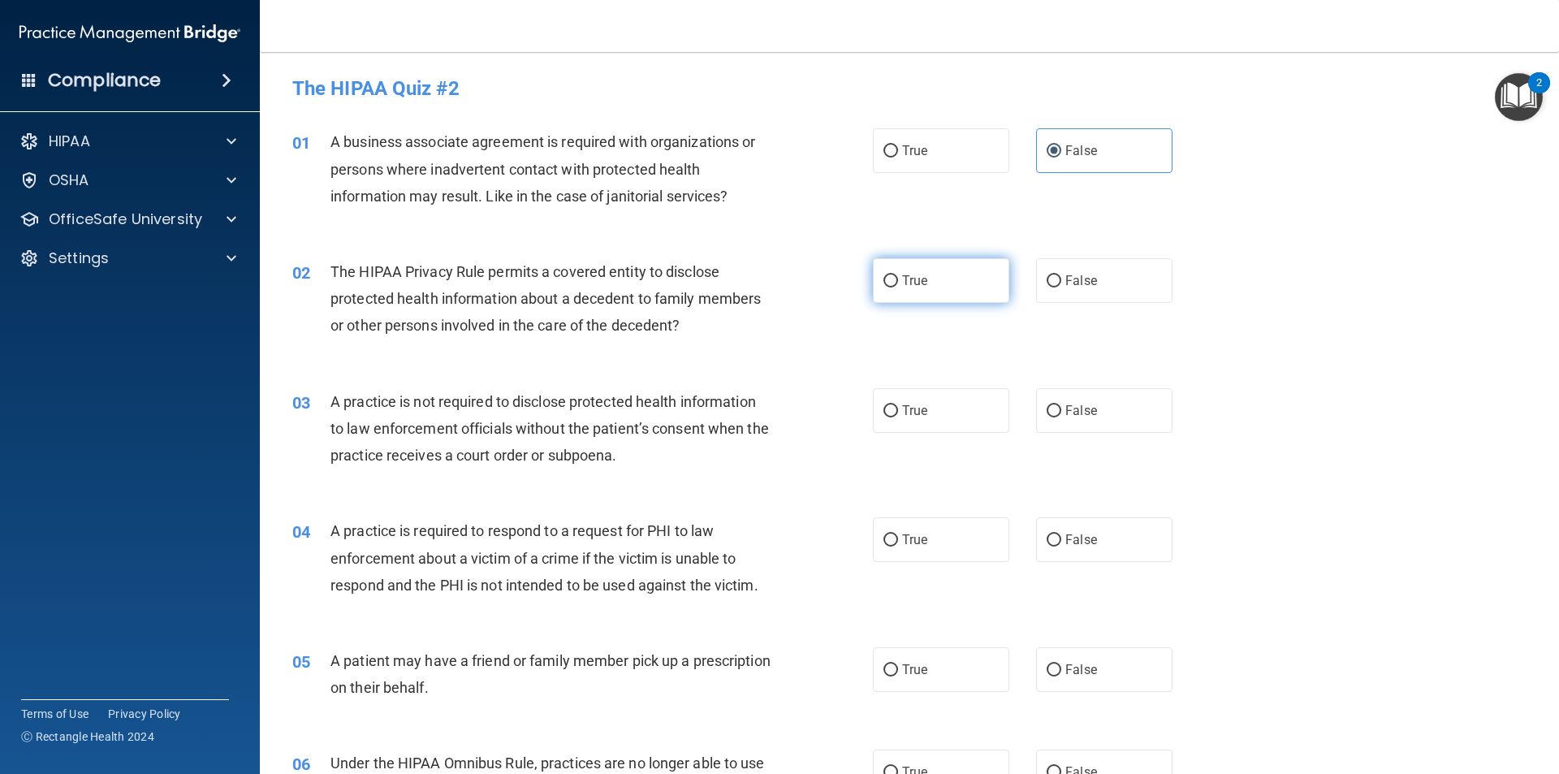
click at [873, 285] on label "True" at bounding box center [941, 280] width 136 height 45
click at [884, 285] on input "True" at bounding box center [891, 281] width 15 height 12
radio input "true"
click at [1108, 416] on label "False" at bounding box center [1104, 410] width 136 height 45
click at [1061, 416] on input "False" at bounding box center [1054, 411] width 15 height 12
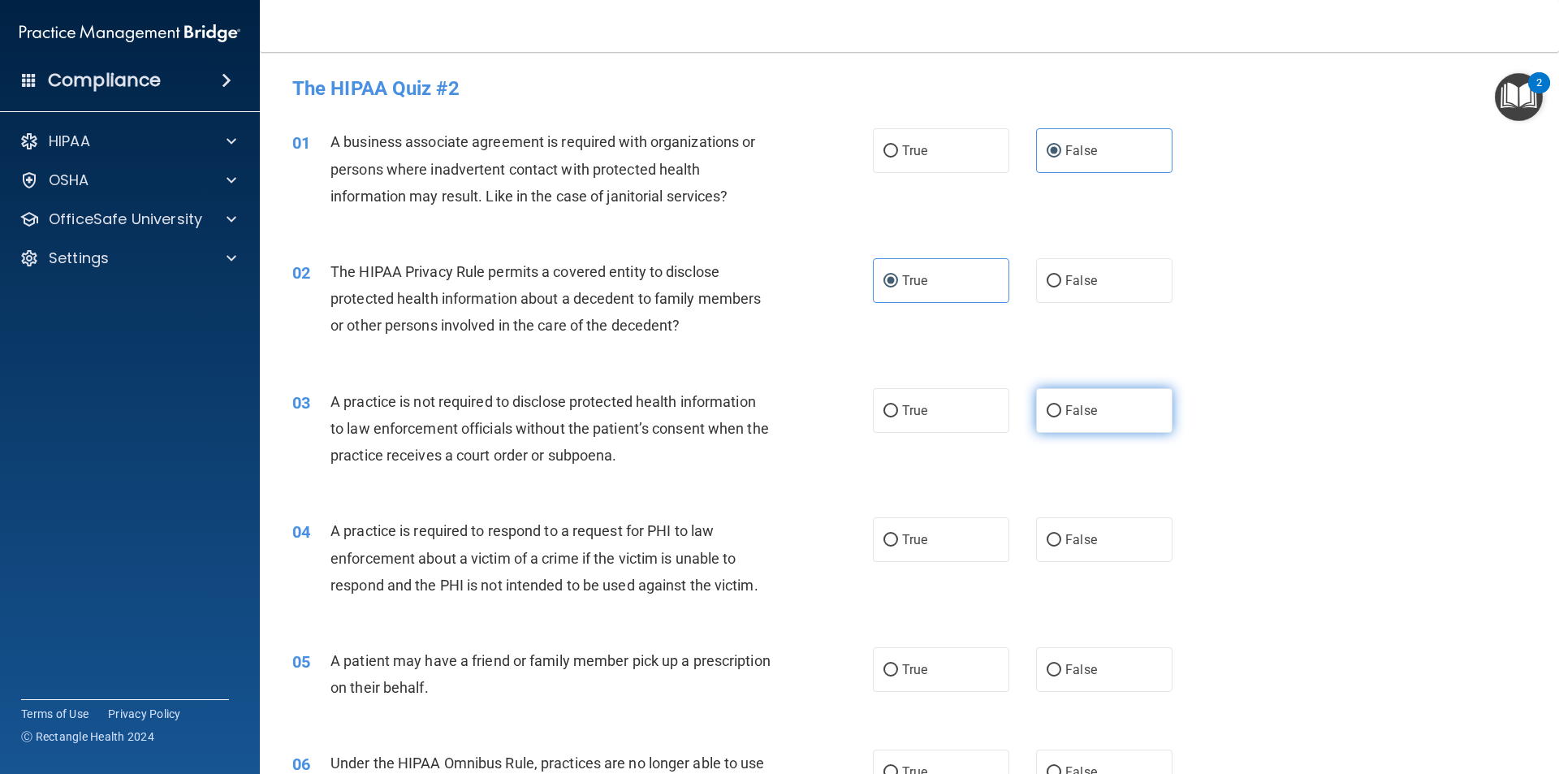
radio input "true"
click at [937, 546] on label "True" at bounding box center [941, 539] width 136 height 45
click at [898, 546] on input "True" at bounding box center [891, 540] width 15 height 12
radio input "true"
click at [959, 664] on label "True" at bounding box center [941, 669] width 136 height 45
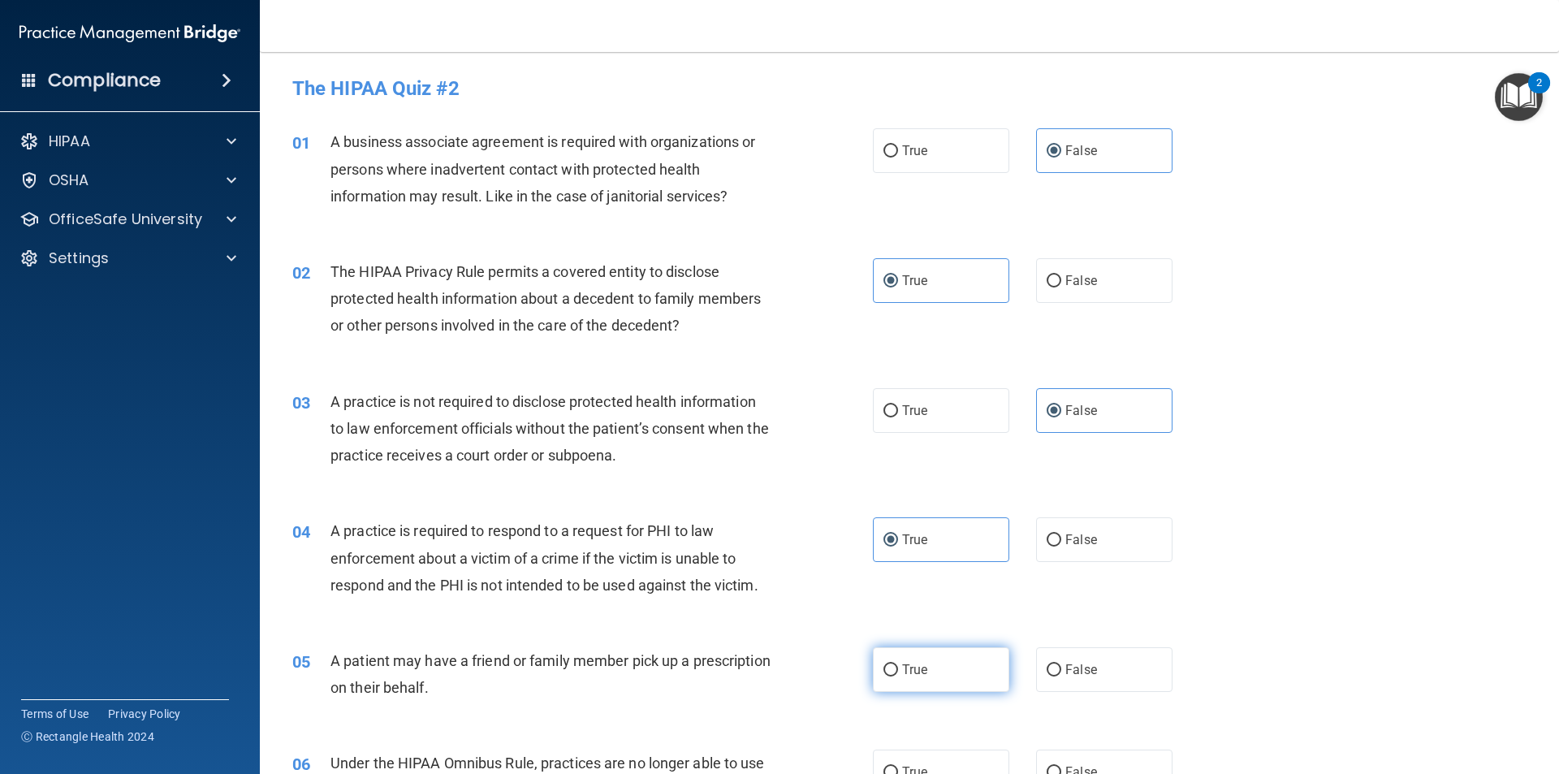
click at [898, 664] on input "True" at bounding box center [891, 670] width 15 height 12
radio input "true"
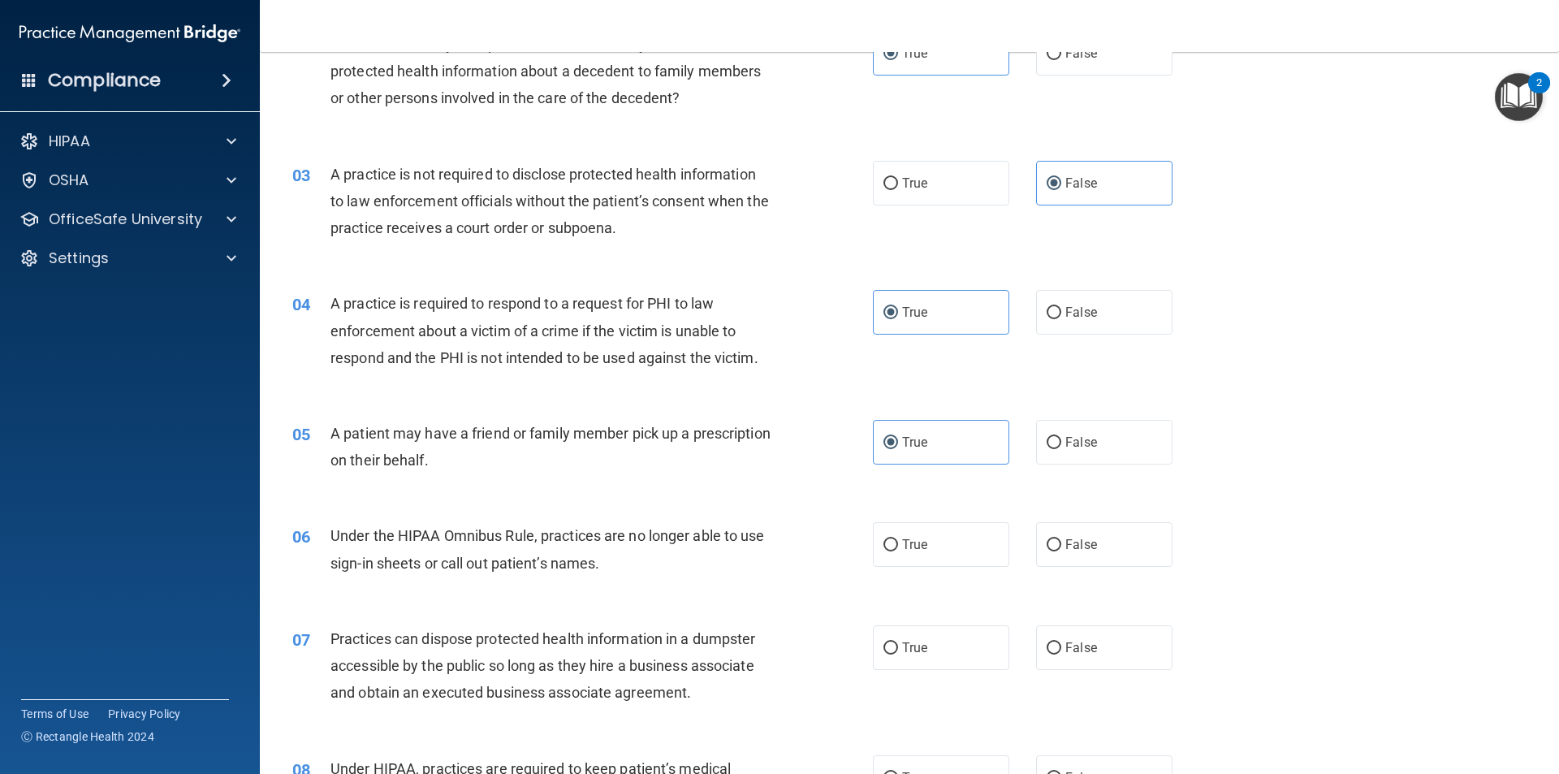
scroll to position [244, 0]
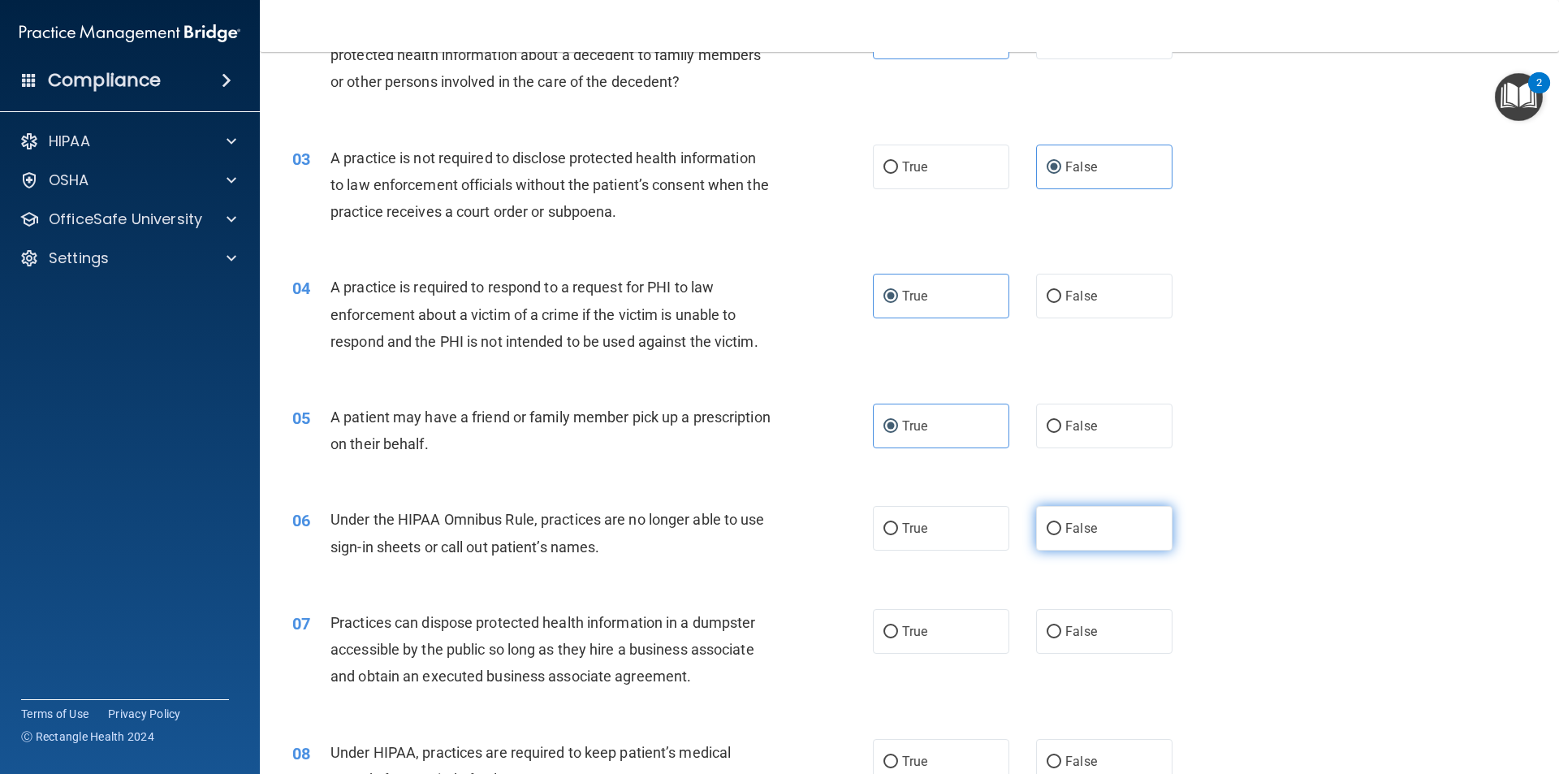
click at [1081, 512] on label "False" at bounding box center [1104, 528] width 136 height 45
click at [1061, 523] on input "False" at bounding box center [1054, 529] width 15 height 12
radio input "true"
click at [1101, 648] on label "False" at bounding box center [1104, 631] width 136 height 45
click at [1061, 638] on input "False" at bounding box center [1054, 632] width 15 height 12
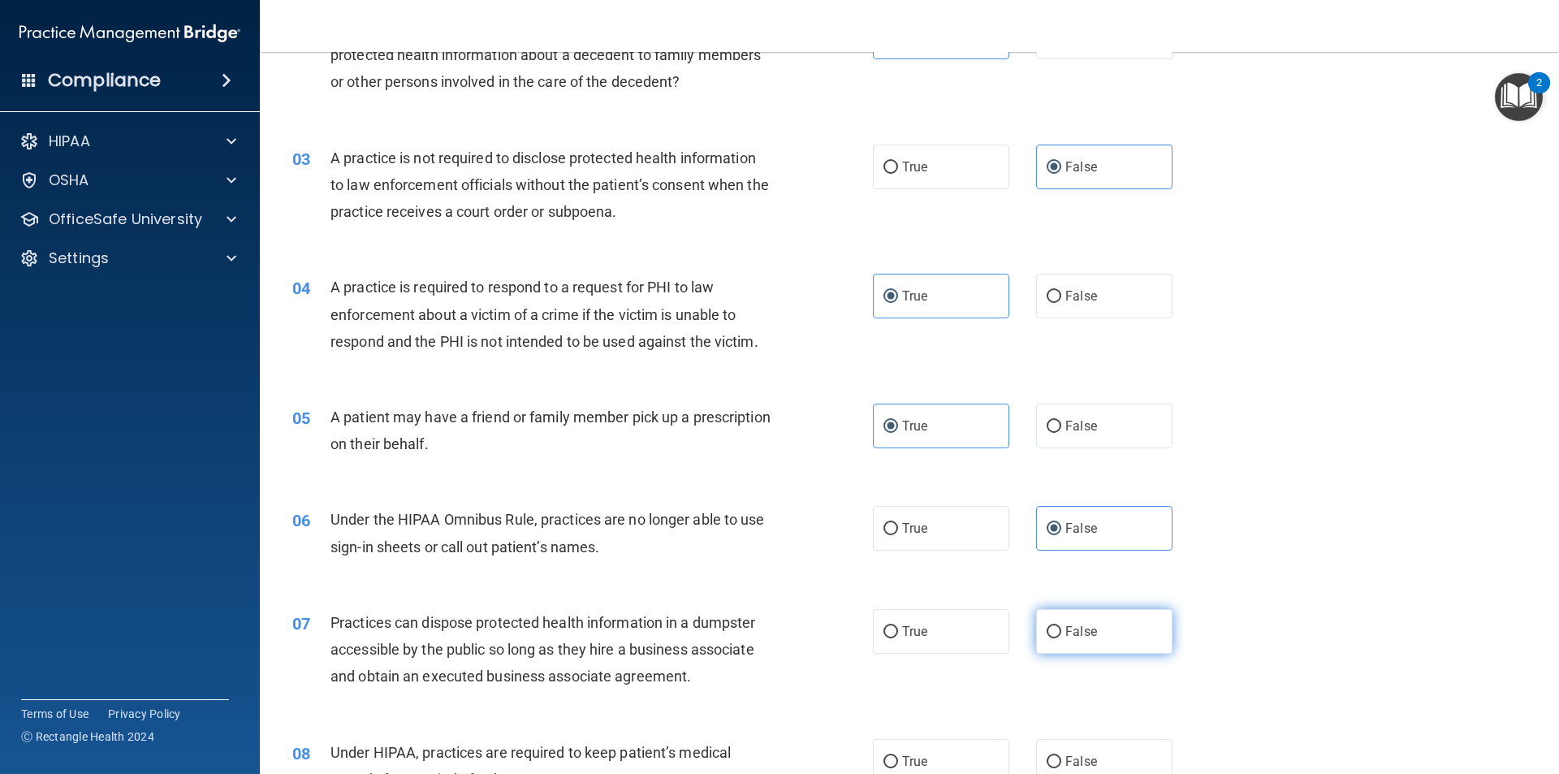
radio input "true"
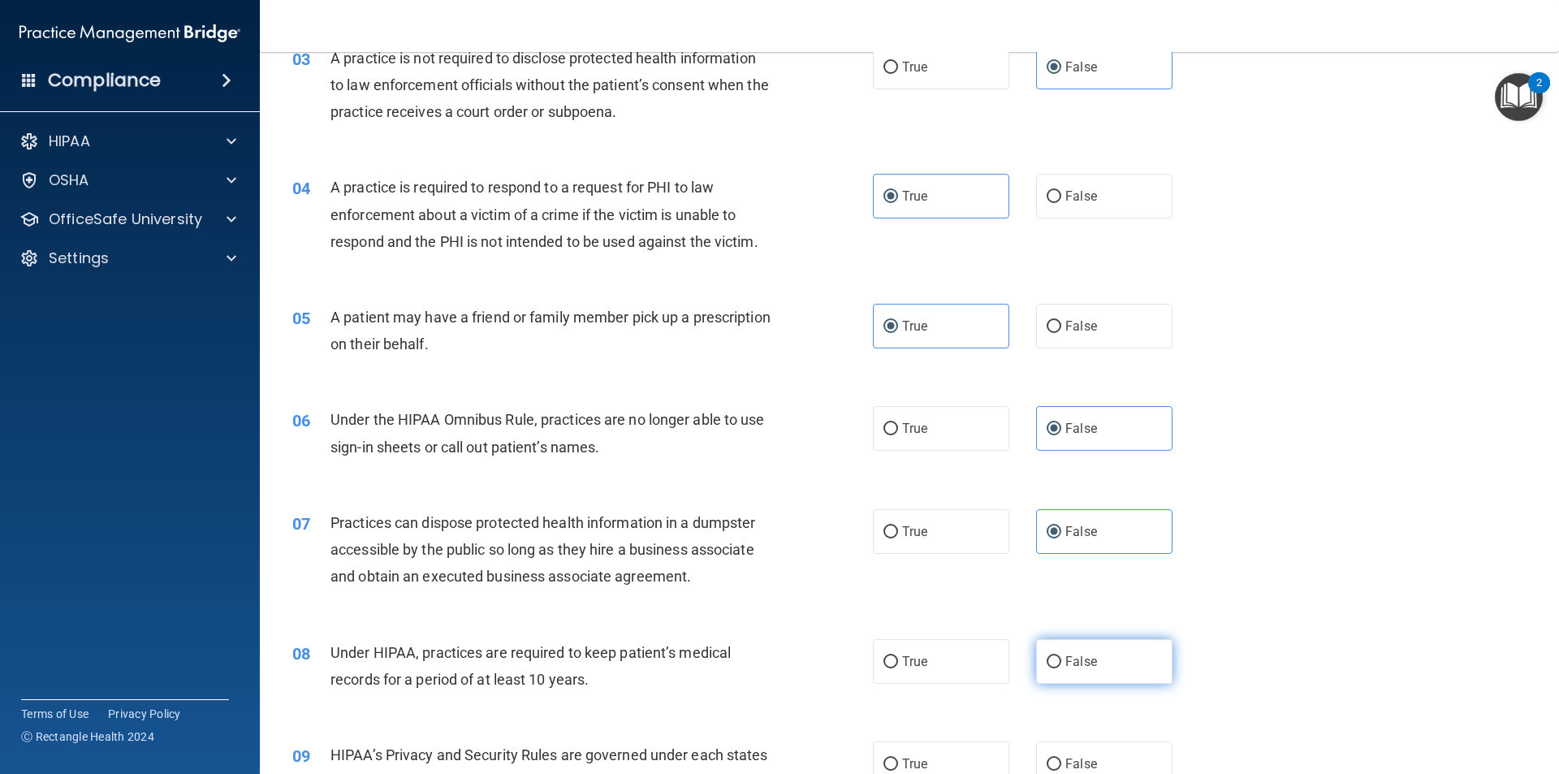
scroll to position [487, 0]
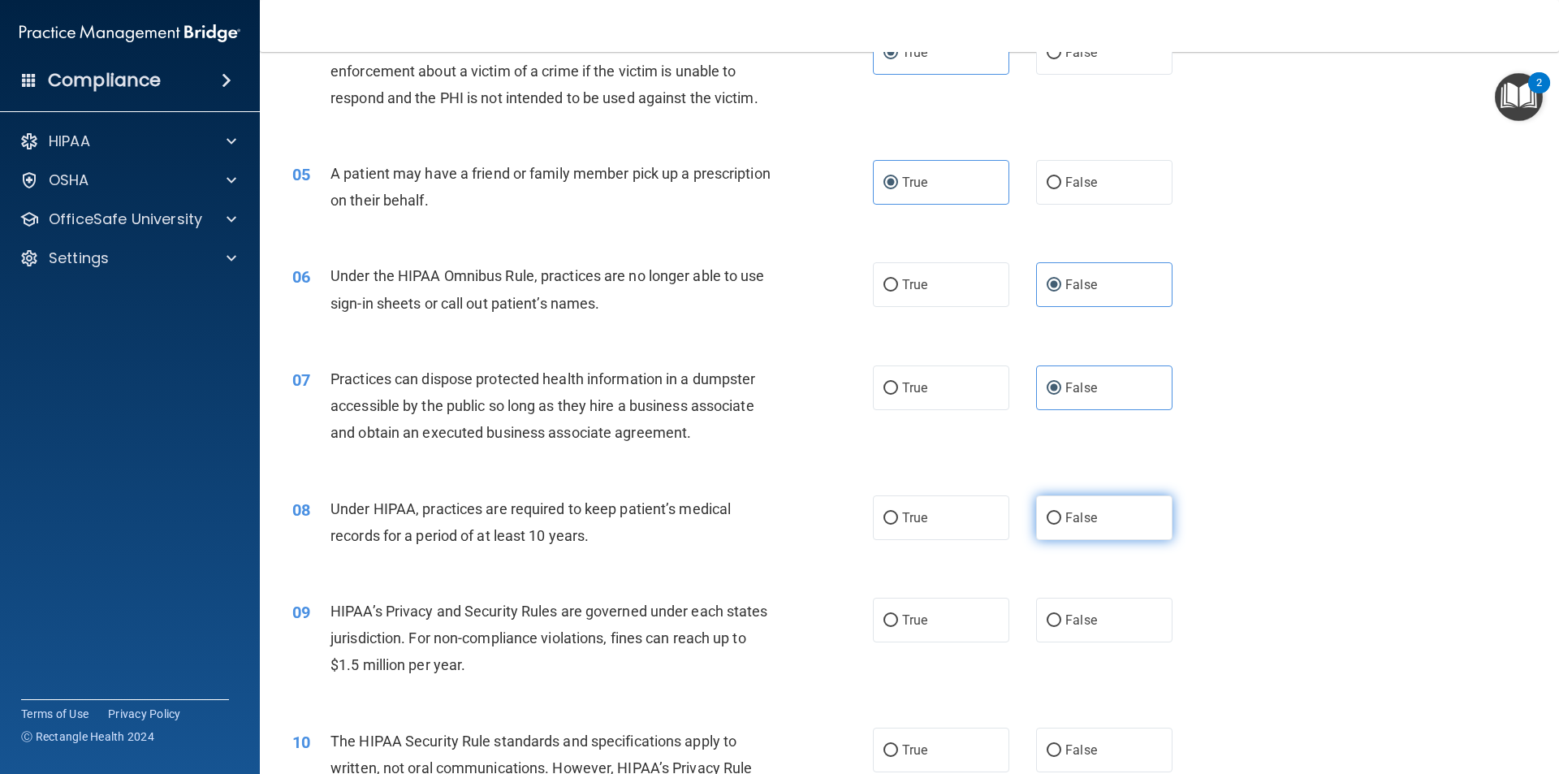
click at [1121, 509] on label "False" at bounding box center [1104, 517] width 136 height 45
click at [1061, 512] on input "False" at bounding box center [1054, 518] width 15 height 12
radio input "true"
click at [1126, 653] on div "09 HIPAA’s Privacy and Security Rules are governed under each states jurisdicti…" at bounding box center [909, 642] width 1259 height 130
click at [1124, 594] on div "09 HIPAA’s Privacy and Security Rules are governed under each states jurisdicti…" at bounding box center [909, 642] width 1259 height 130
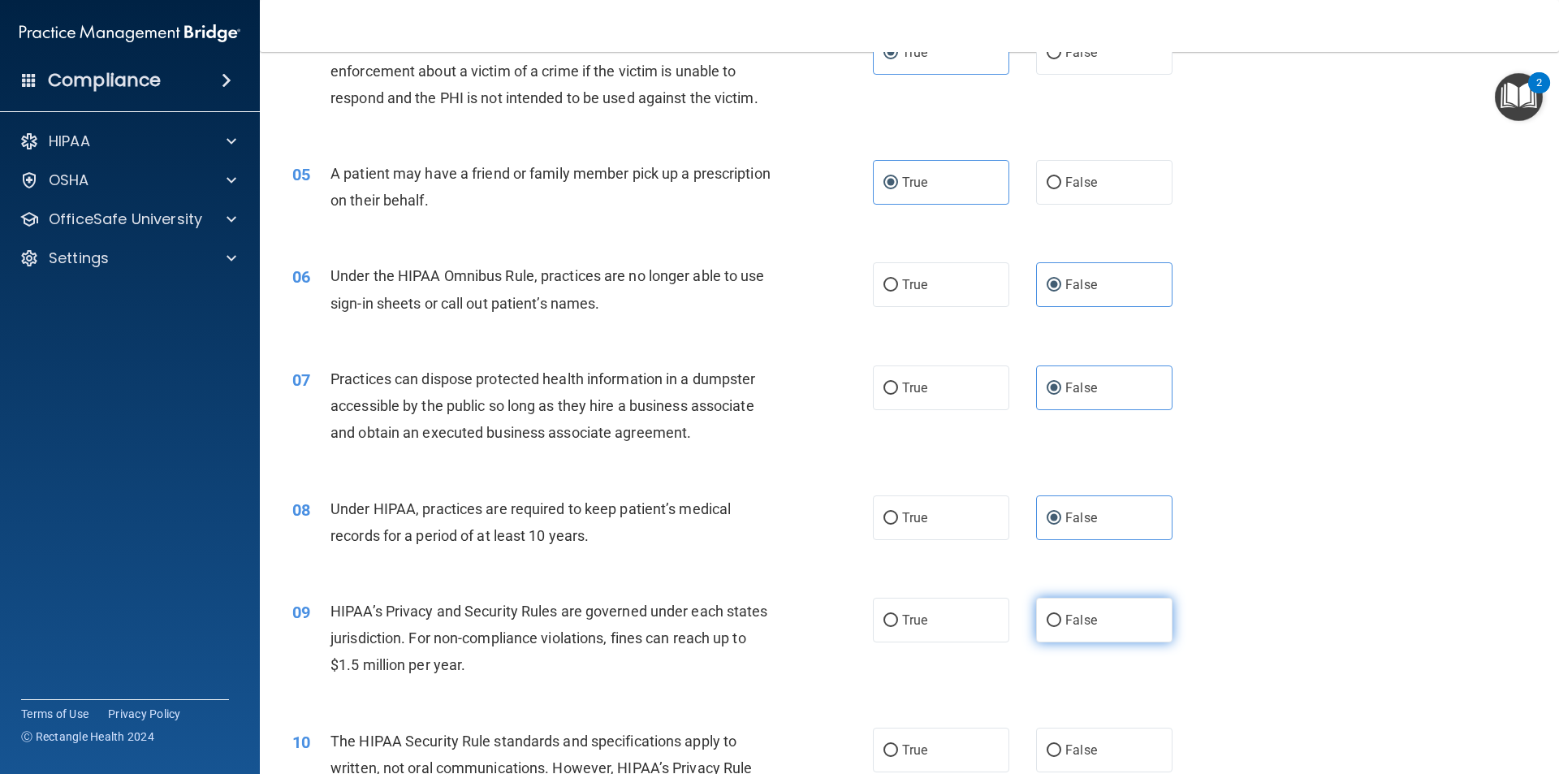
click at [1129, 612] on label "False" at bounding box center [1104, 620] width 136 height 45
click at [1061, 615] on input "False" at bounding box center [1054, 621] width 15 height 12
radio input "true"
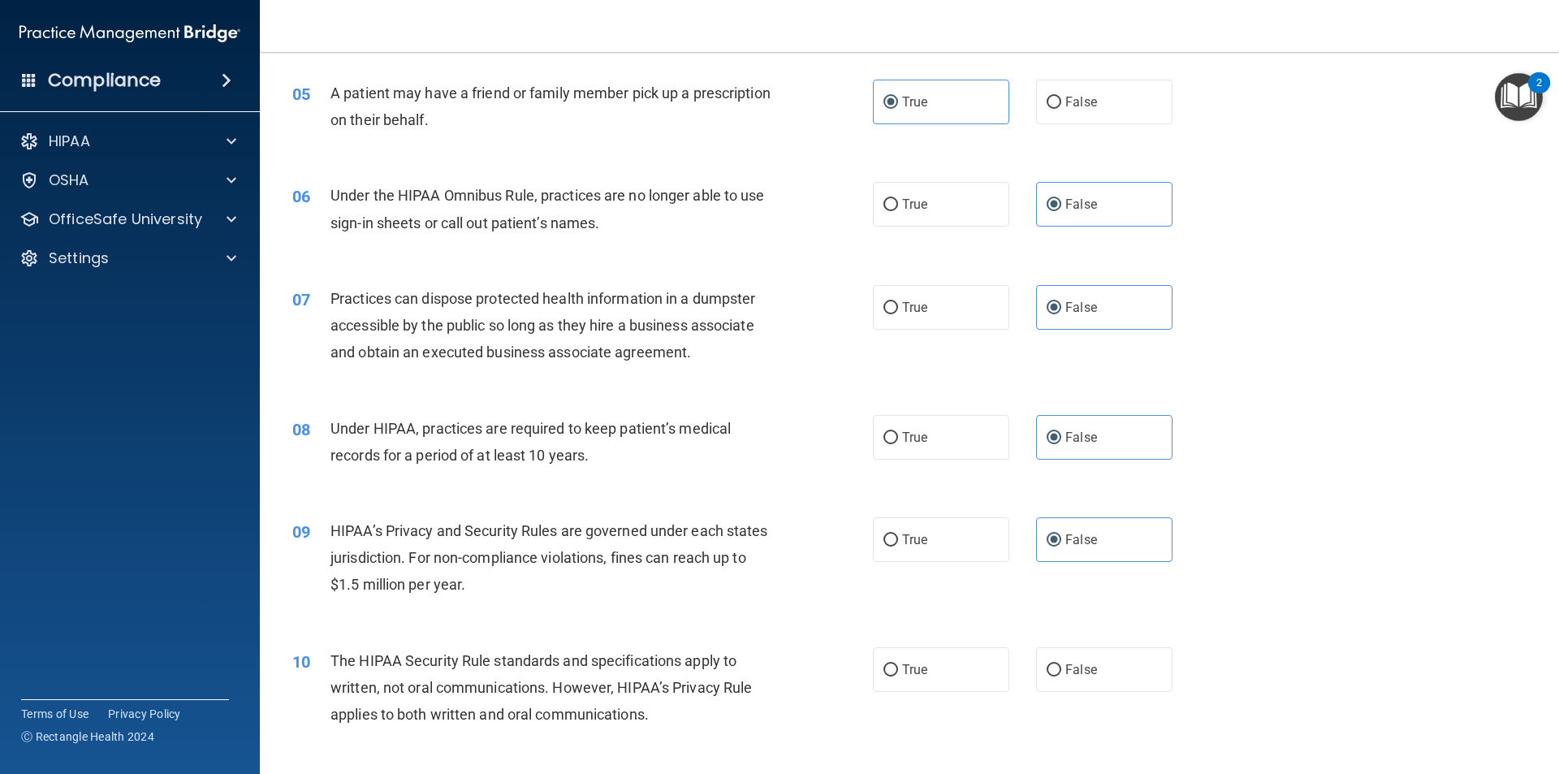
scroll to position [731, 0]
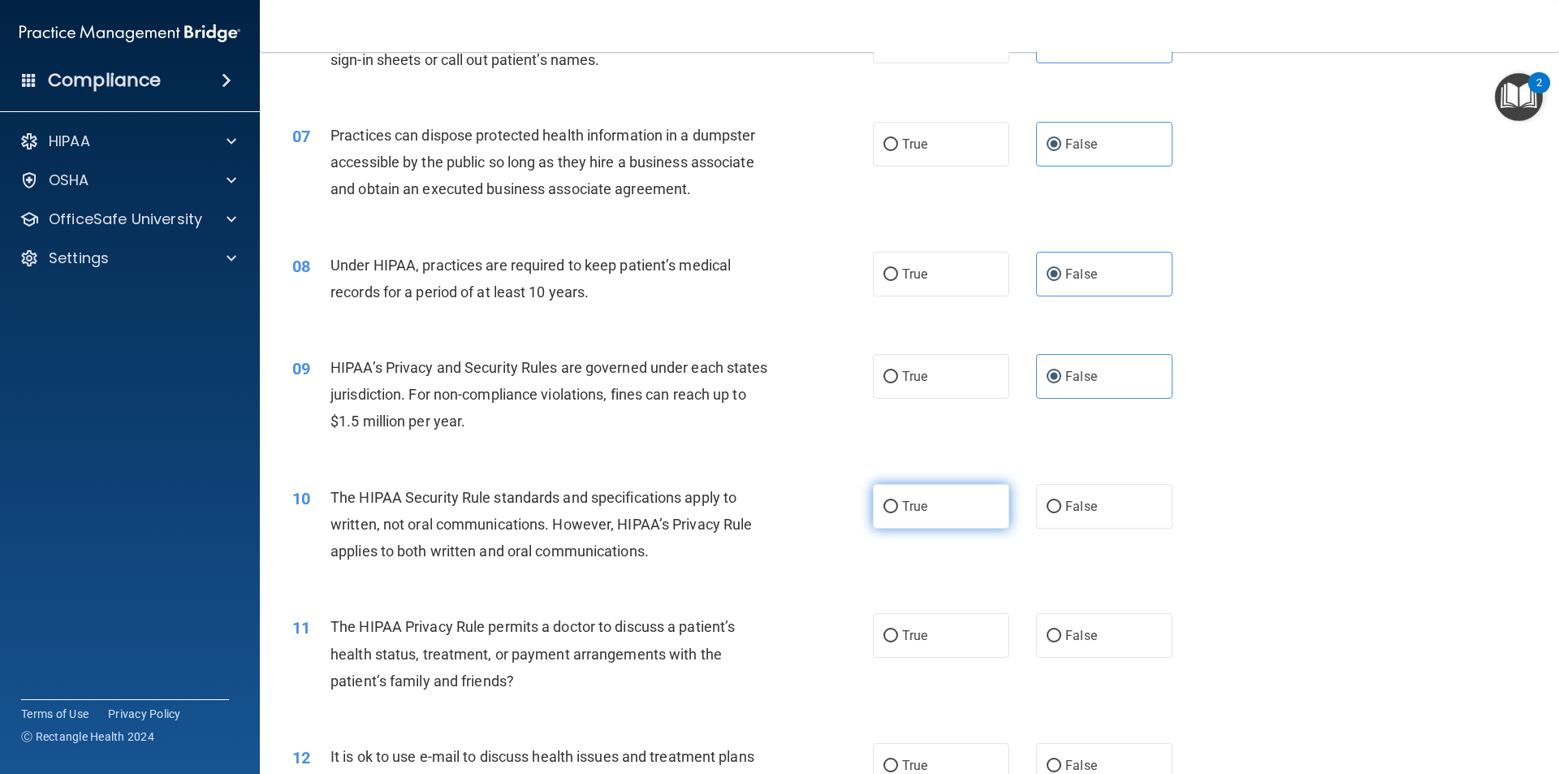
click at [949, 495] on label "True" at bounding box center [941, 506] width 136 height 45
click at [898, 501] on input "True" at bounding box center [891, 507] width 15 height 12
radio input "true"
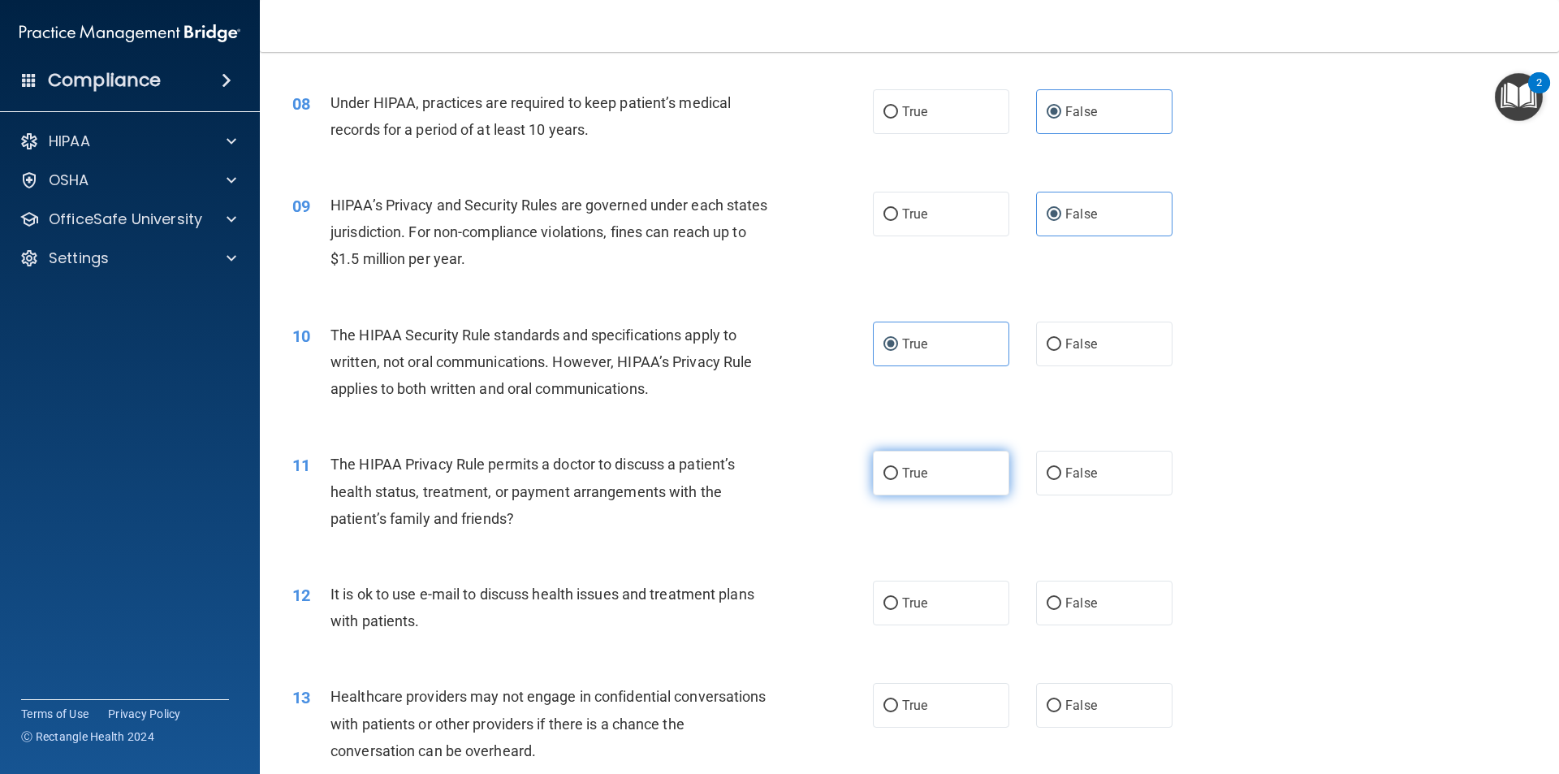
click at [969, 478] on label "True" at bounding box center [941, 473] width 136 height 45
click at [898, 478] on input "True" at bounding box center [891, 474] width 15 height 12
radio input "true"
click at [922, 605] on span "True" at bounding box center [914, 602] width 25 height 15
click at [898, 605] on input "True" at bounding box center [891, 604] width 15 height 12
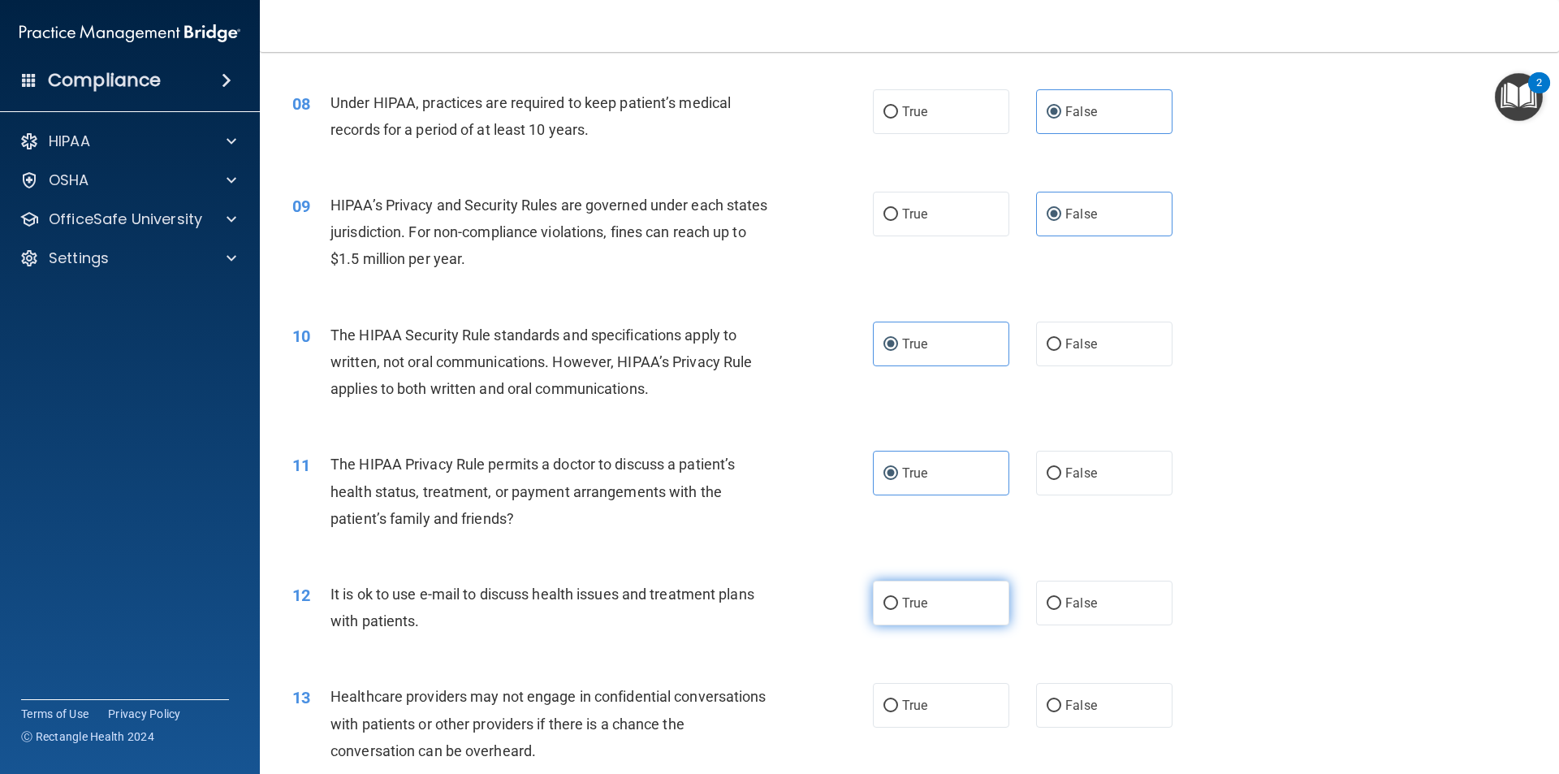
radio input "true"
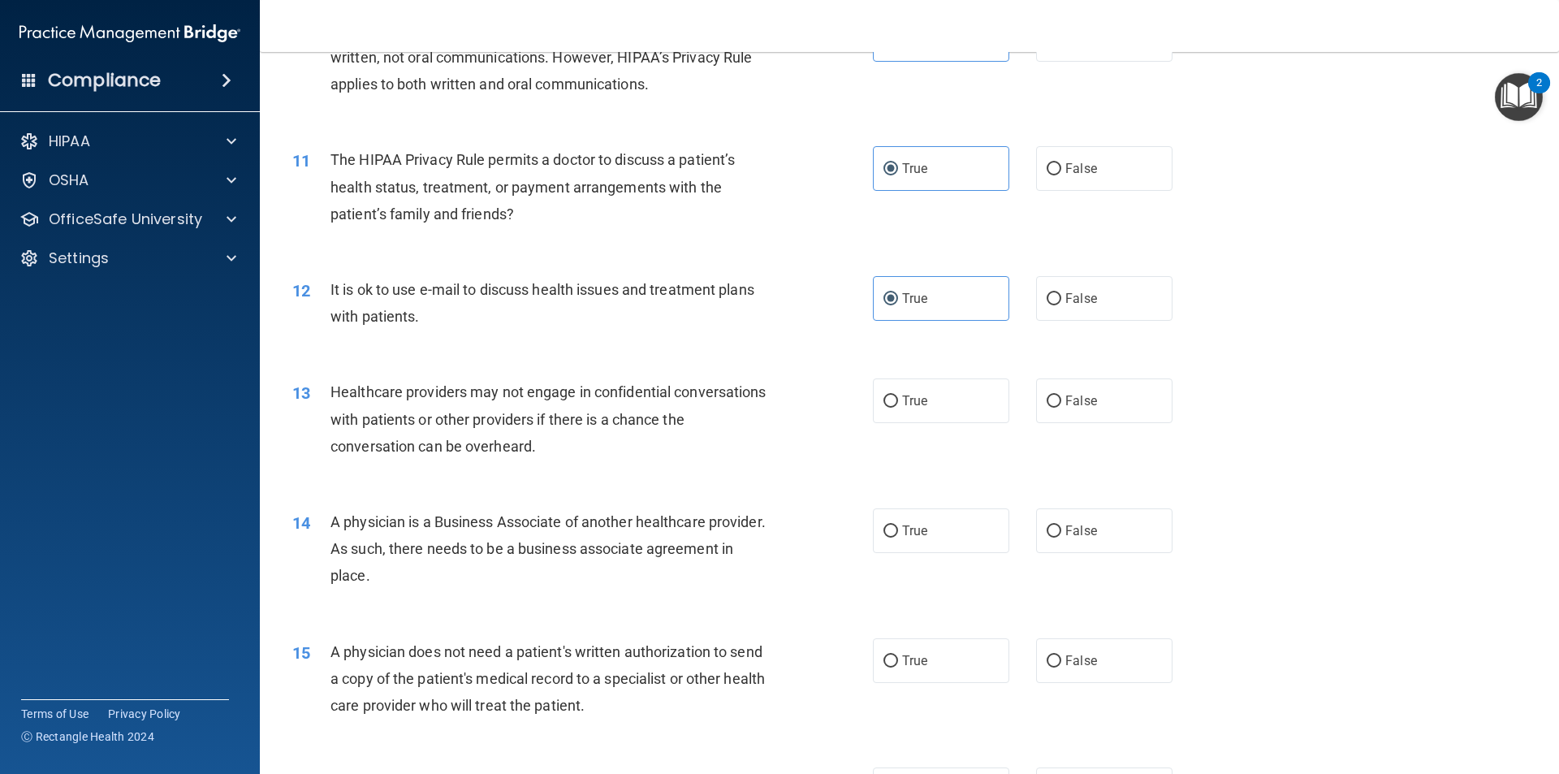
scroll to position [1299, 0]
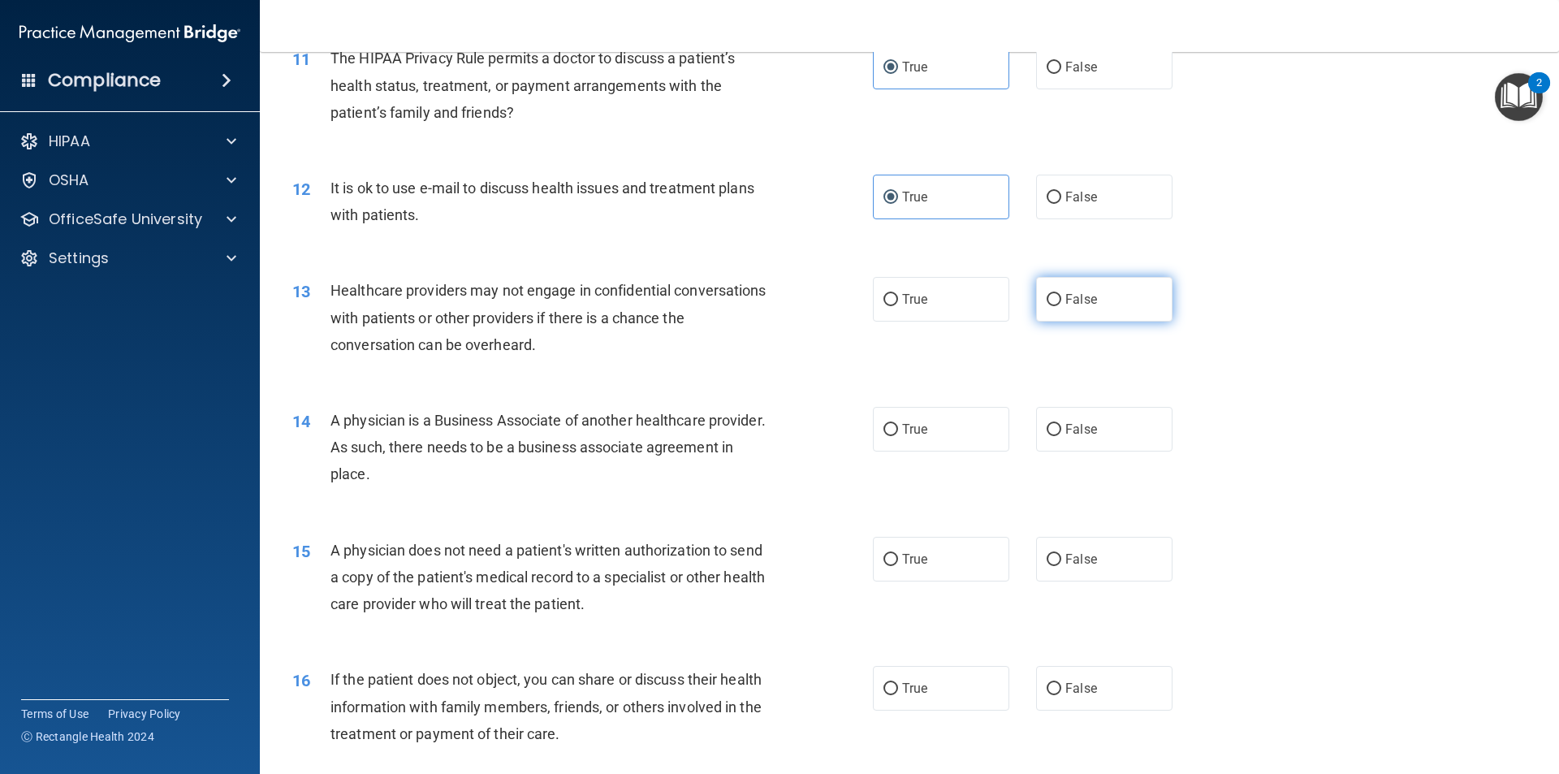
click at [1113, 291] on label "False" at bounding box center [1104, 299] width 136 height 45
click at [1061, 294] on input "False" at bounding box center [1054, 300] width 15 height 12
radio input "true"
click at [1101, 408] on label "False" at bounding box center [1104, 429] width 136 height 45
click at [1061, 424] on input "False" at bounding box center [1054, 430] width 15 height 12
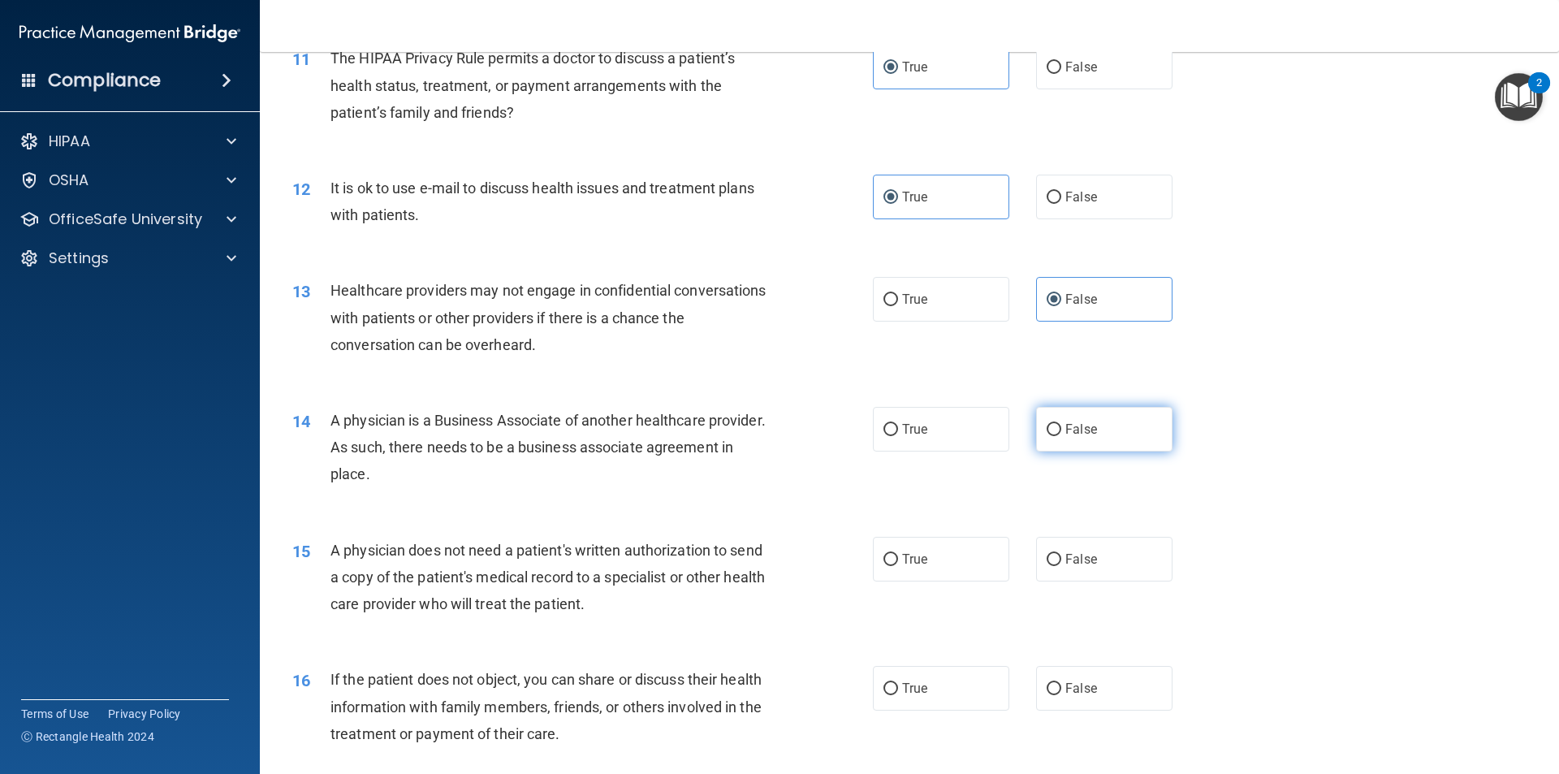
radio input "true"
click at [931, 571] on label "True" at bounding box center [941, 559] width 136 height 45
click at [898, 566] on input "True" at bounding box center [891, 560] width 15 height 12
radio input "true"
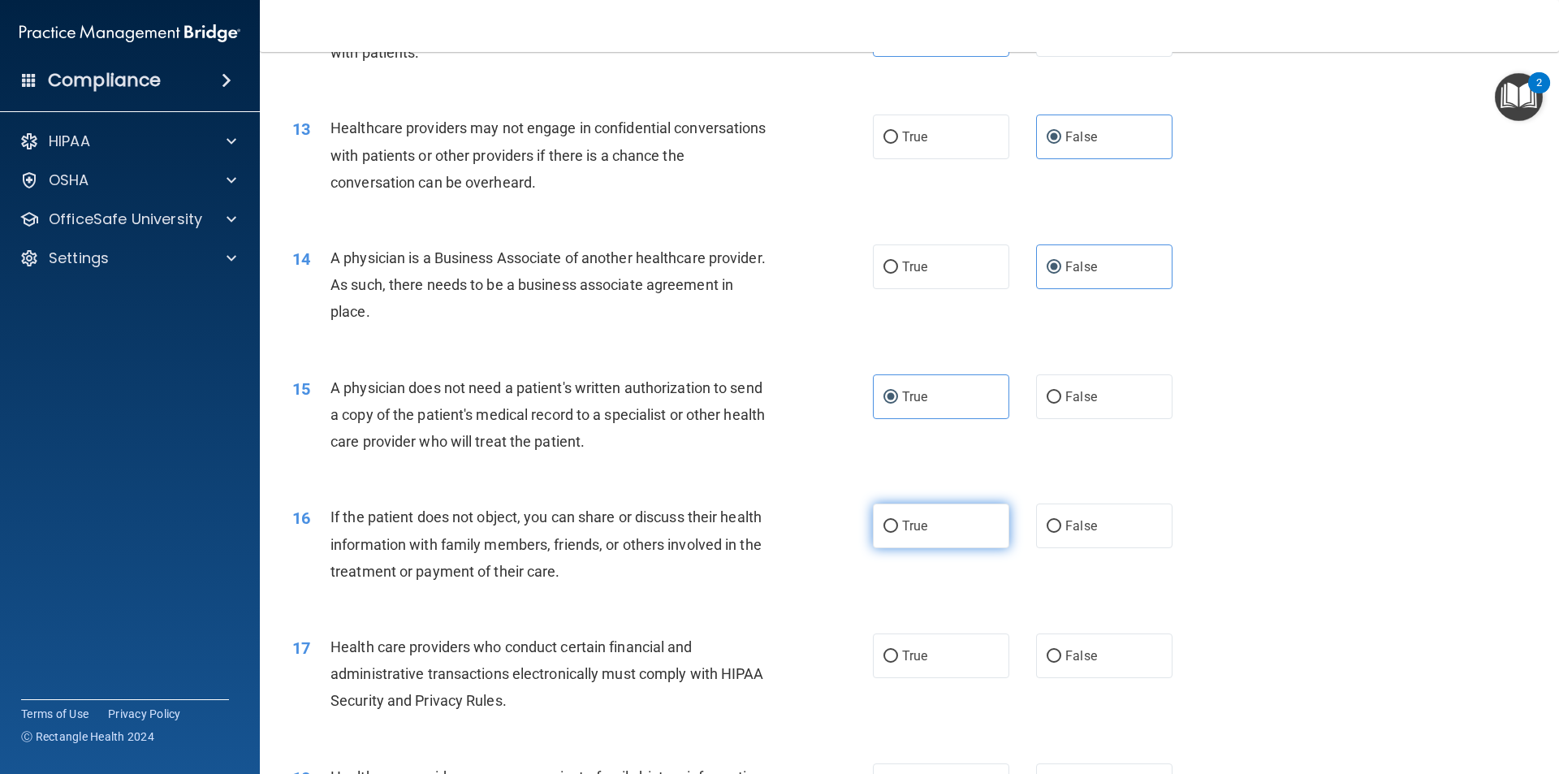
click at [927, 536] on label "True" at bounding box center [941, 525] width 136 height 45
click at [898, 533] on input "True" at bounding box center [891, 527] width 15 height 12
radio input "true"
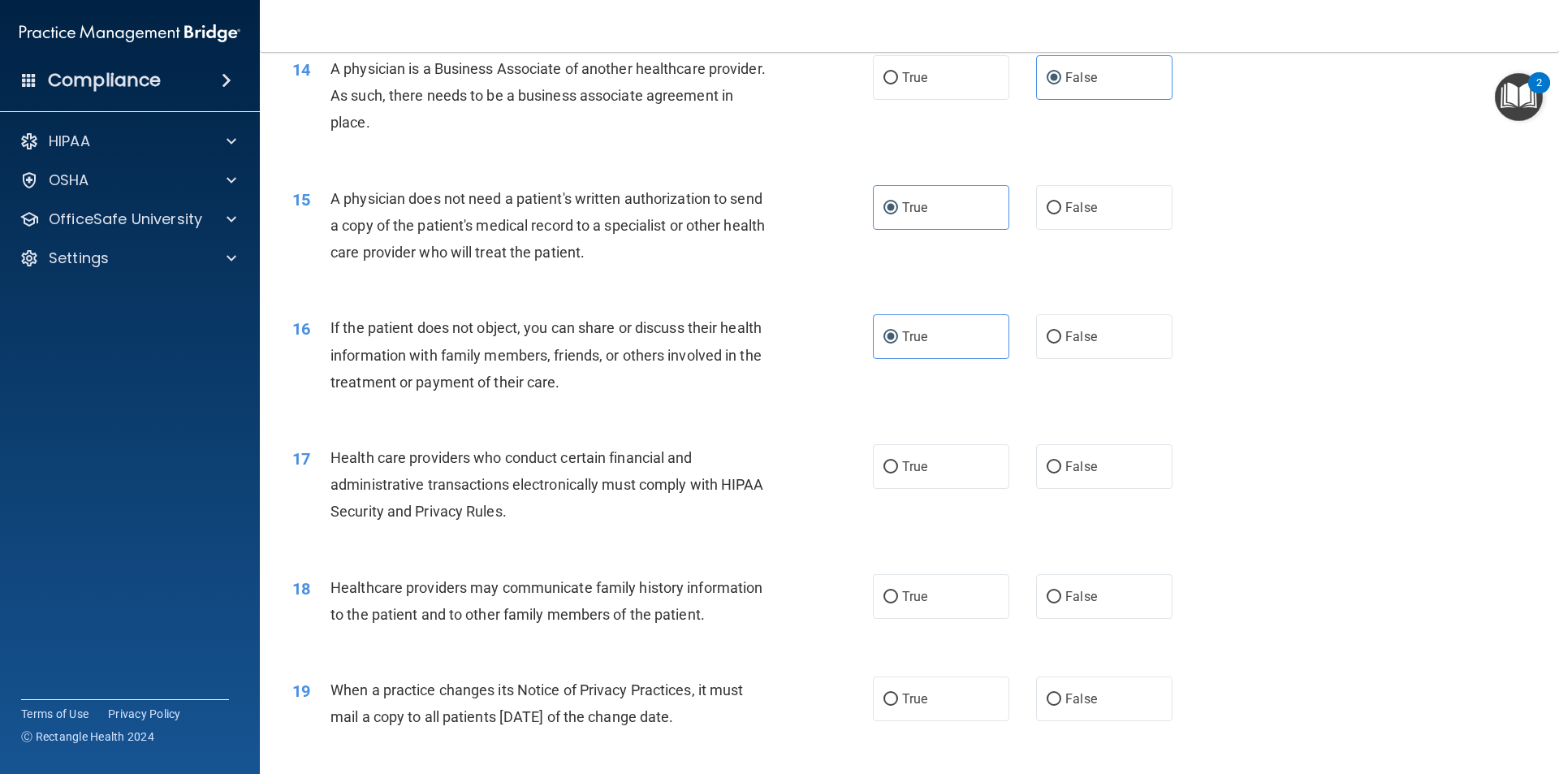
scroll to position [1705, 0]
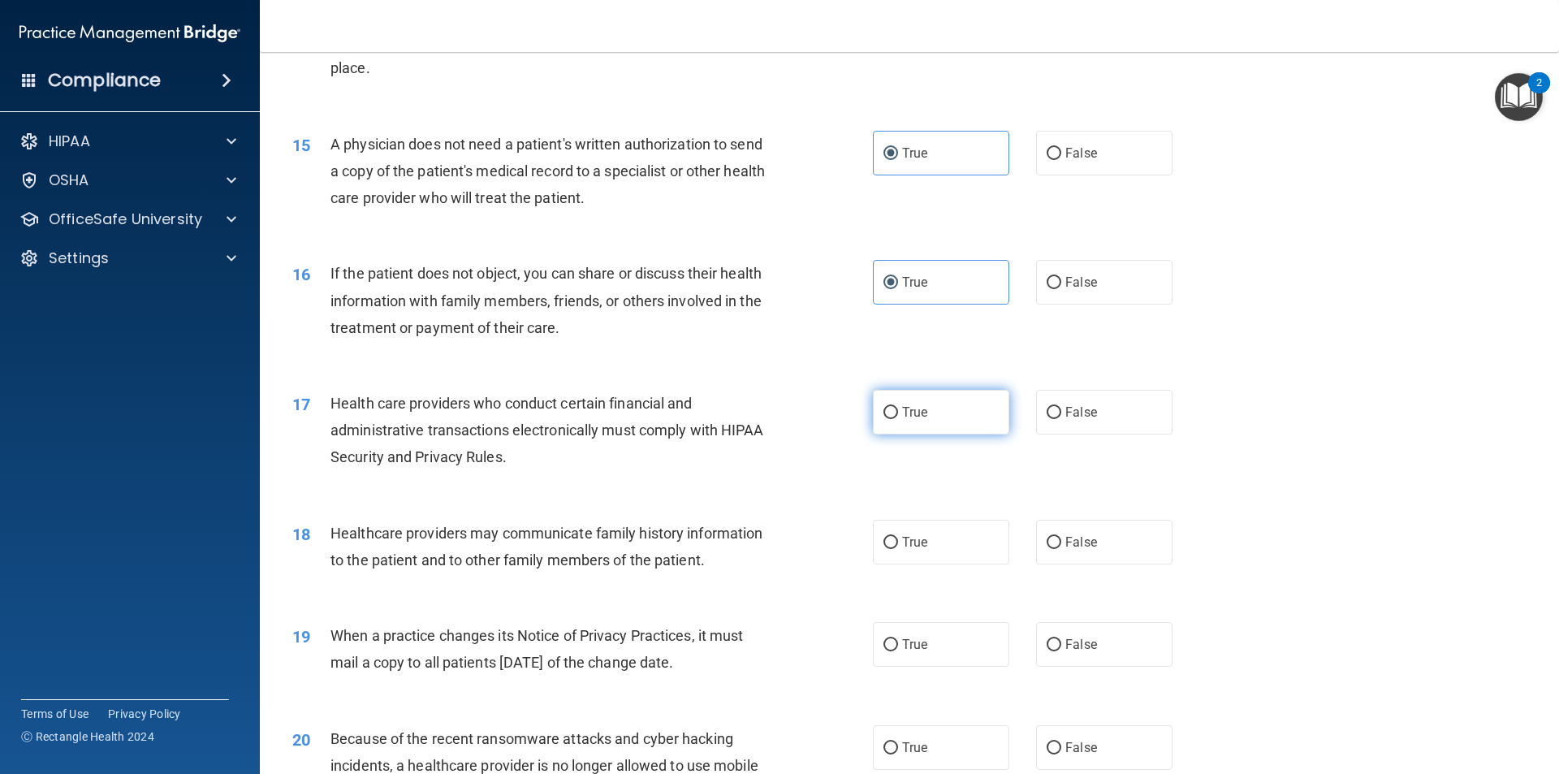
click at [952, 414] on label "True" at bounding box center [941, 412] width 136 height 45
click at [898, 414] on input "True" at bounding box center [891, 413] width 15 height 12
radio input "true"
click at [1123, 534] on label "False" at bounding box center [1104, 542] width 136 height 45
click at [1061, 537] on input "False" at bounding box center [1054, 543] width 15 height 12
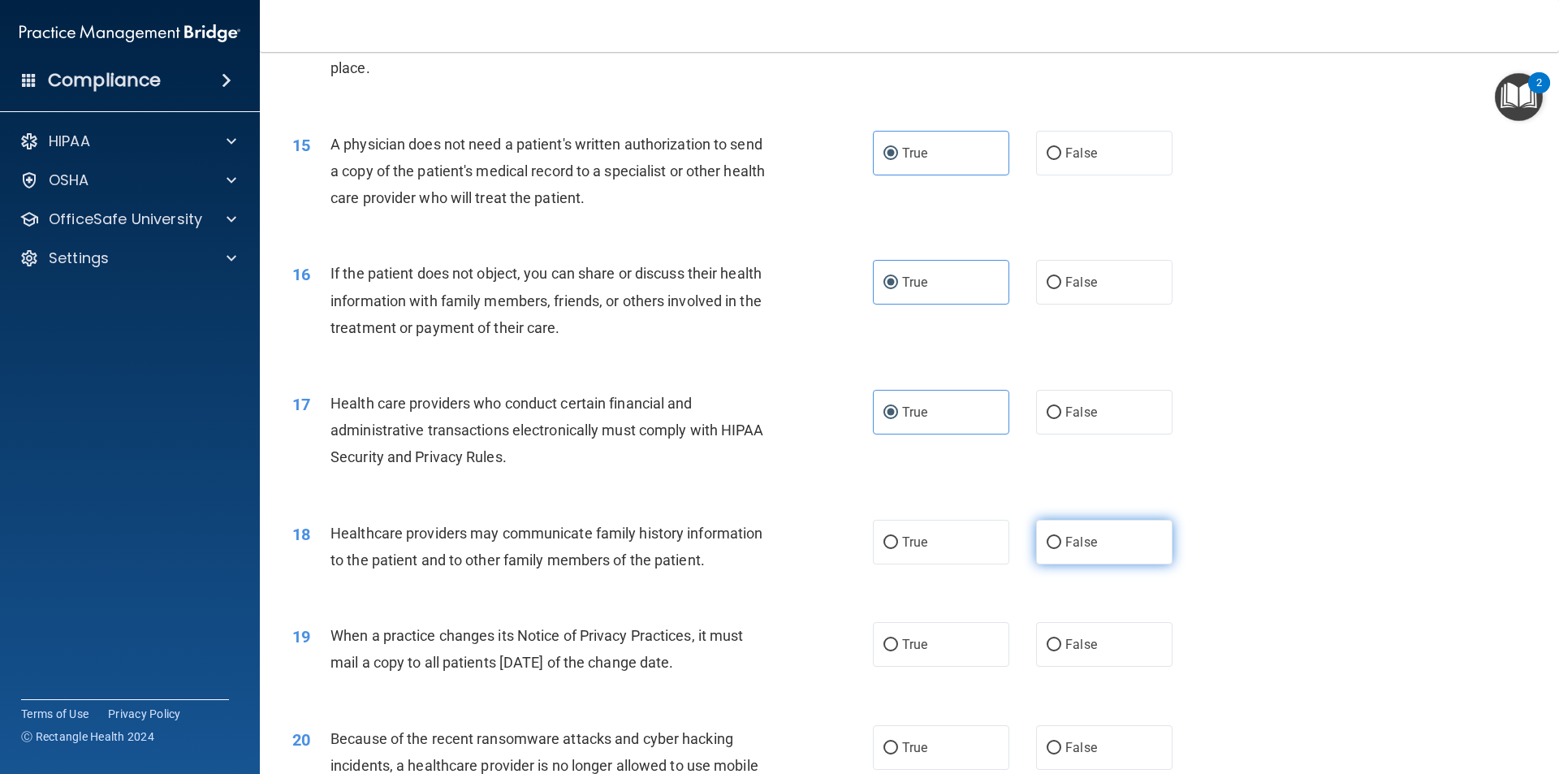
radio input "true"
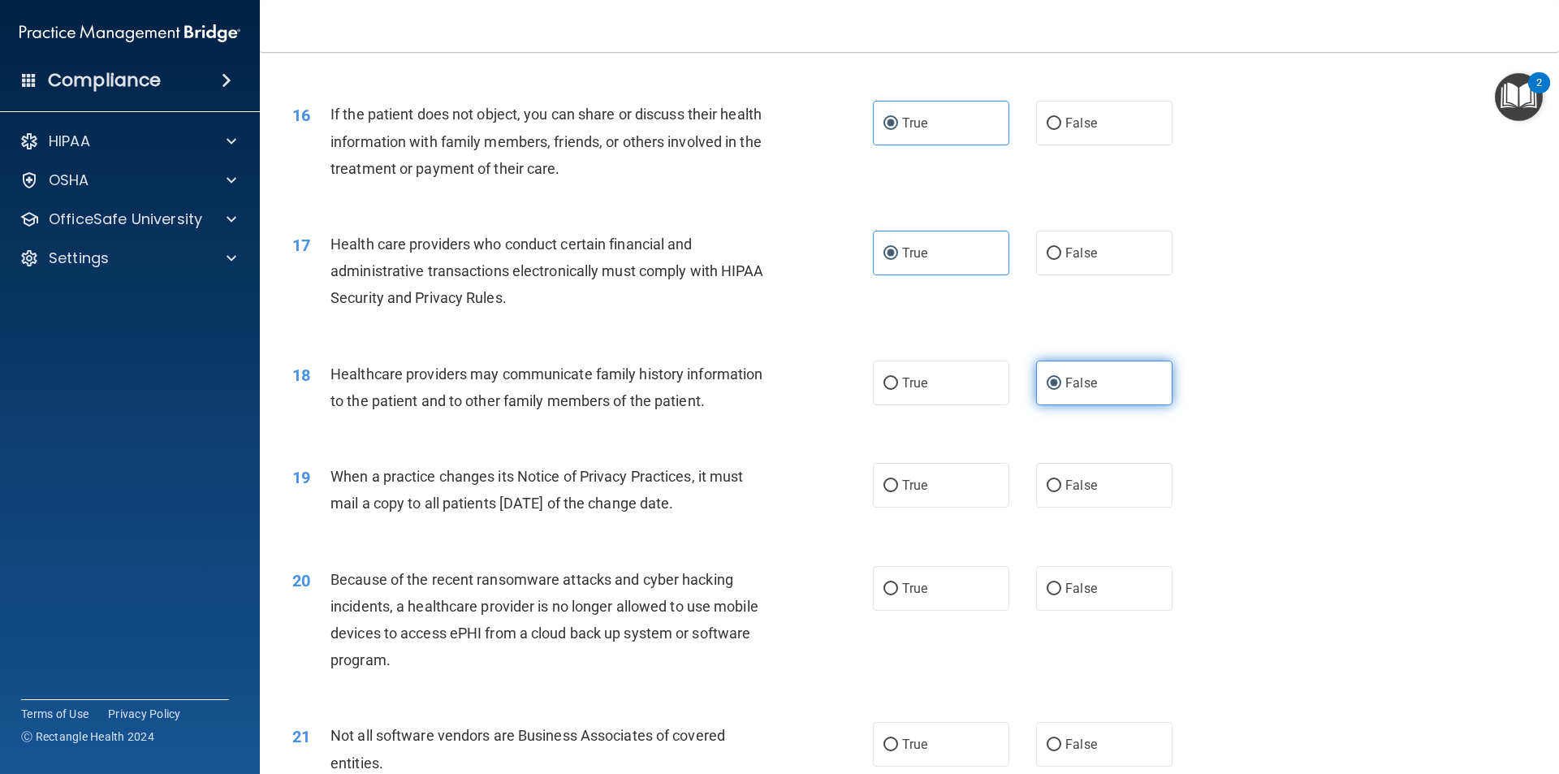
scroll to position [1868, 0]
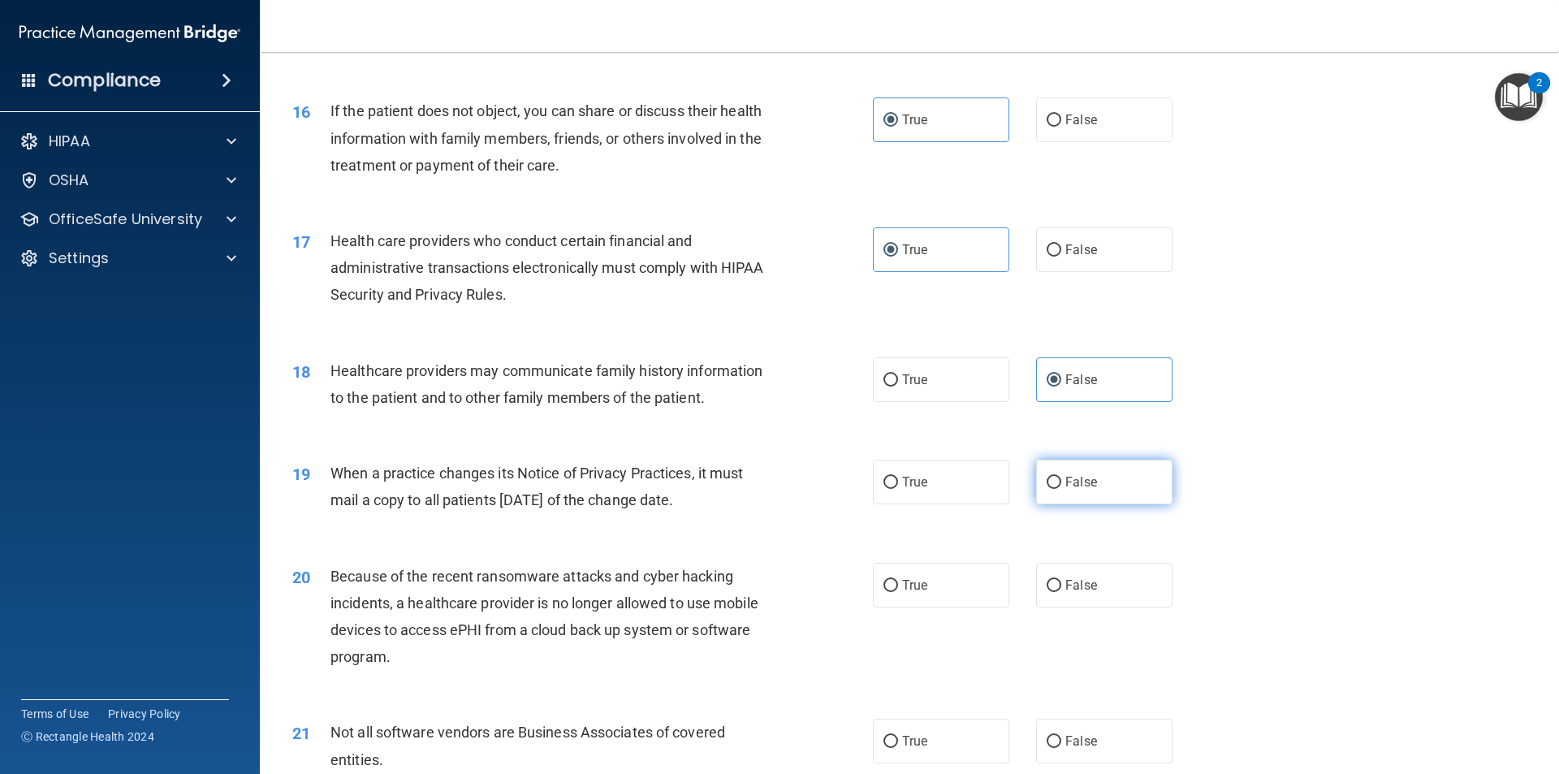
click at [1096, 460] on label "False" at bounding box center [1104, 482] width 136 height 45
click at [1061, 477] on input "False" at bounding box center [1054, 483] width 15 height 12
radio input "true"
click at [1105, 555] on div "20 Because of the recent ransomware attacks and cyber hacking incidents, a heal…" at bounding box center [909, 620] width 1259 height 157
click at [1111, 582] on label "False" at bounding box center [1104, 585] width 136 height 45
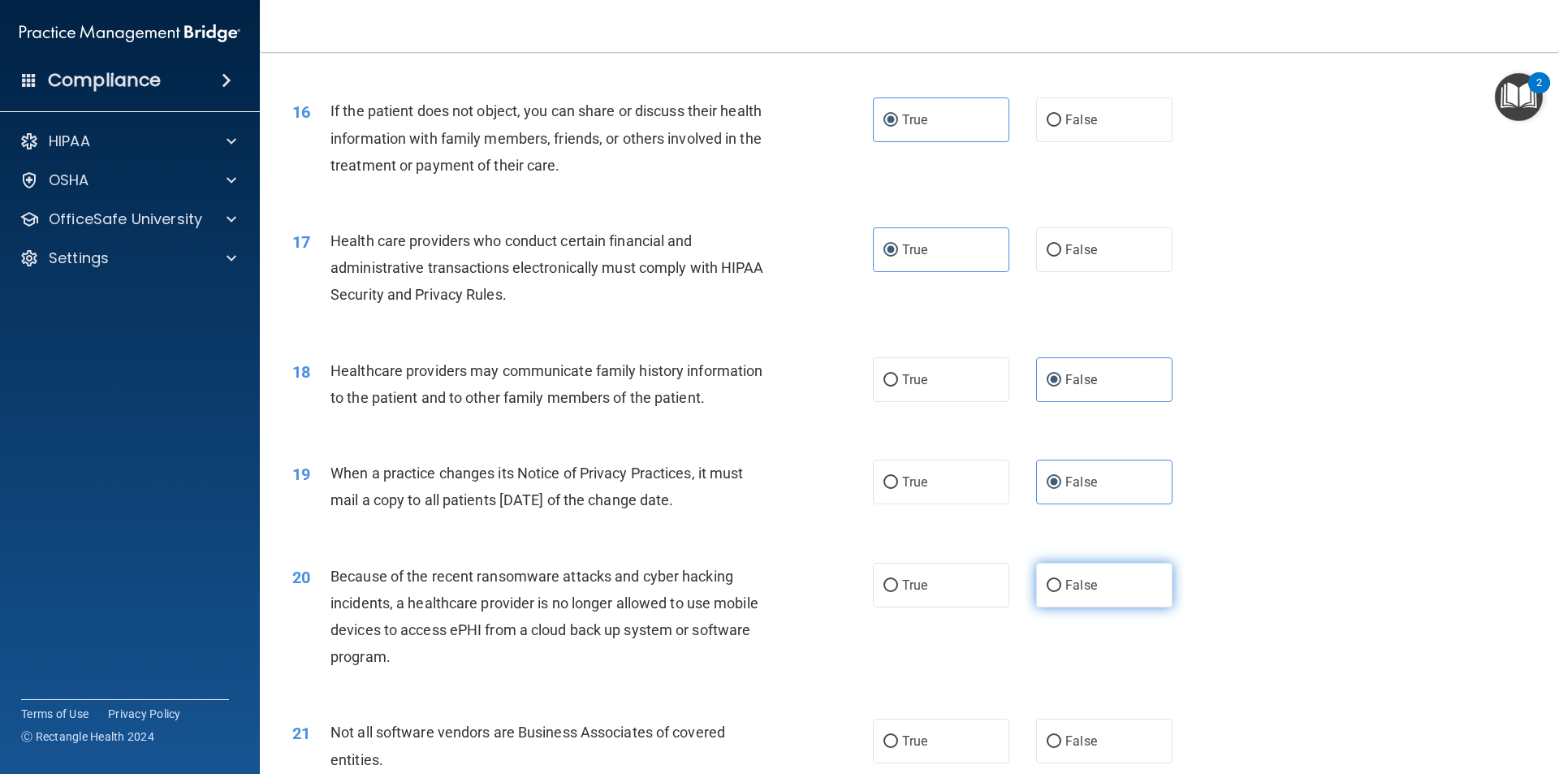
click at [1061, 582] on input "False" at bounding box center [1054, 586] width 15 height 12
radio input "true"
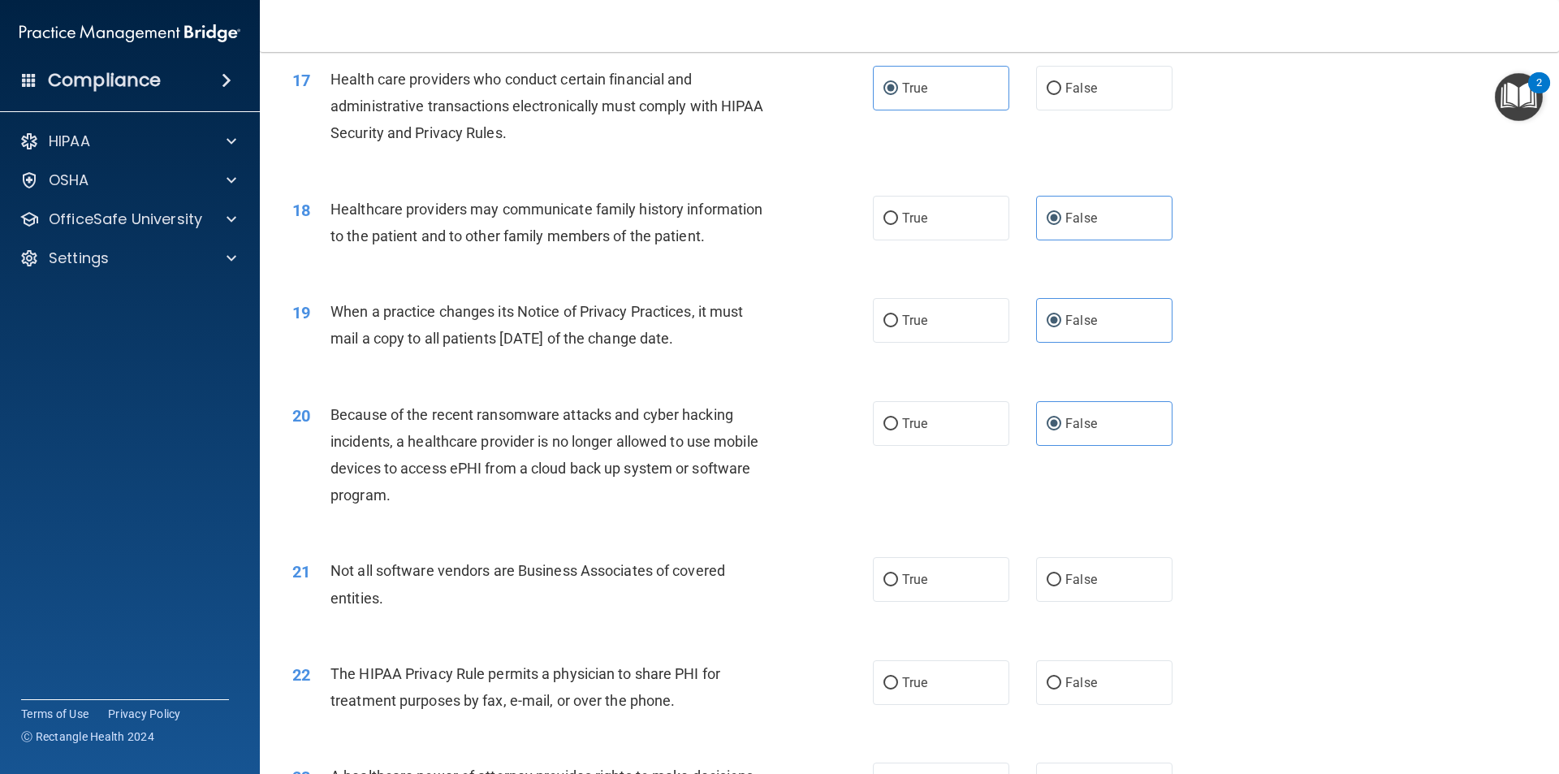
scroll to position [2030, 0]
click at [964, 583] on label "True" at bounding box center [941, 578] width 136 height 45
click at [898, 583] on input "True" at bounding box center [891, 579] width 15 height 12
radio input "true"
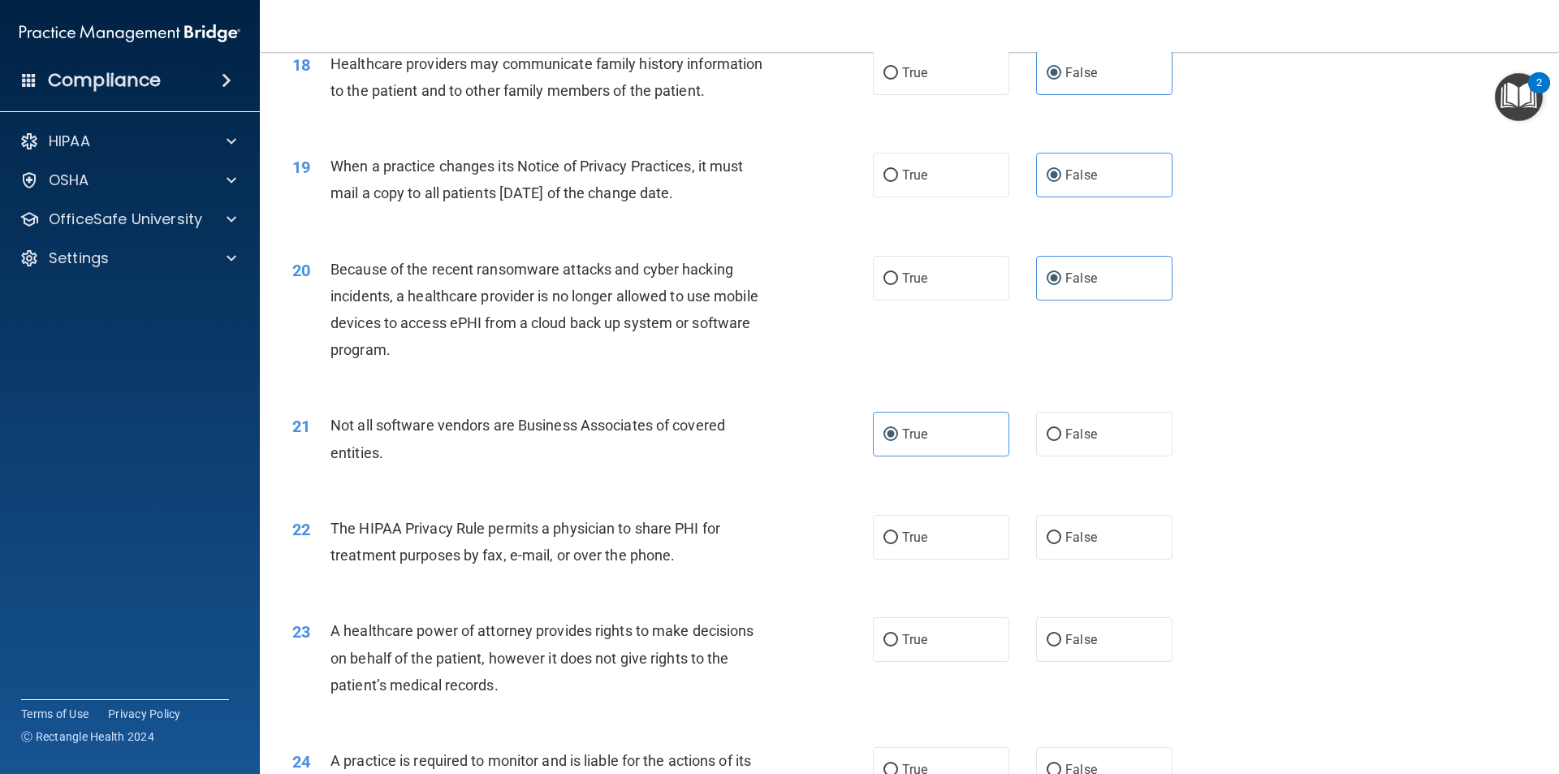
scroll to position [2193, 0]
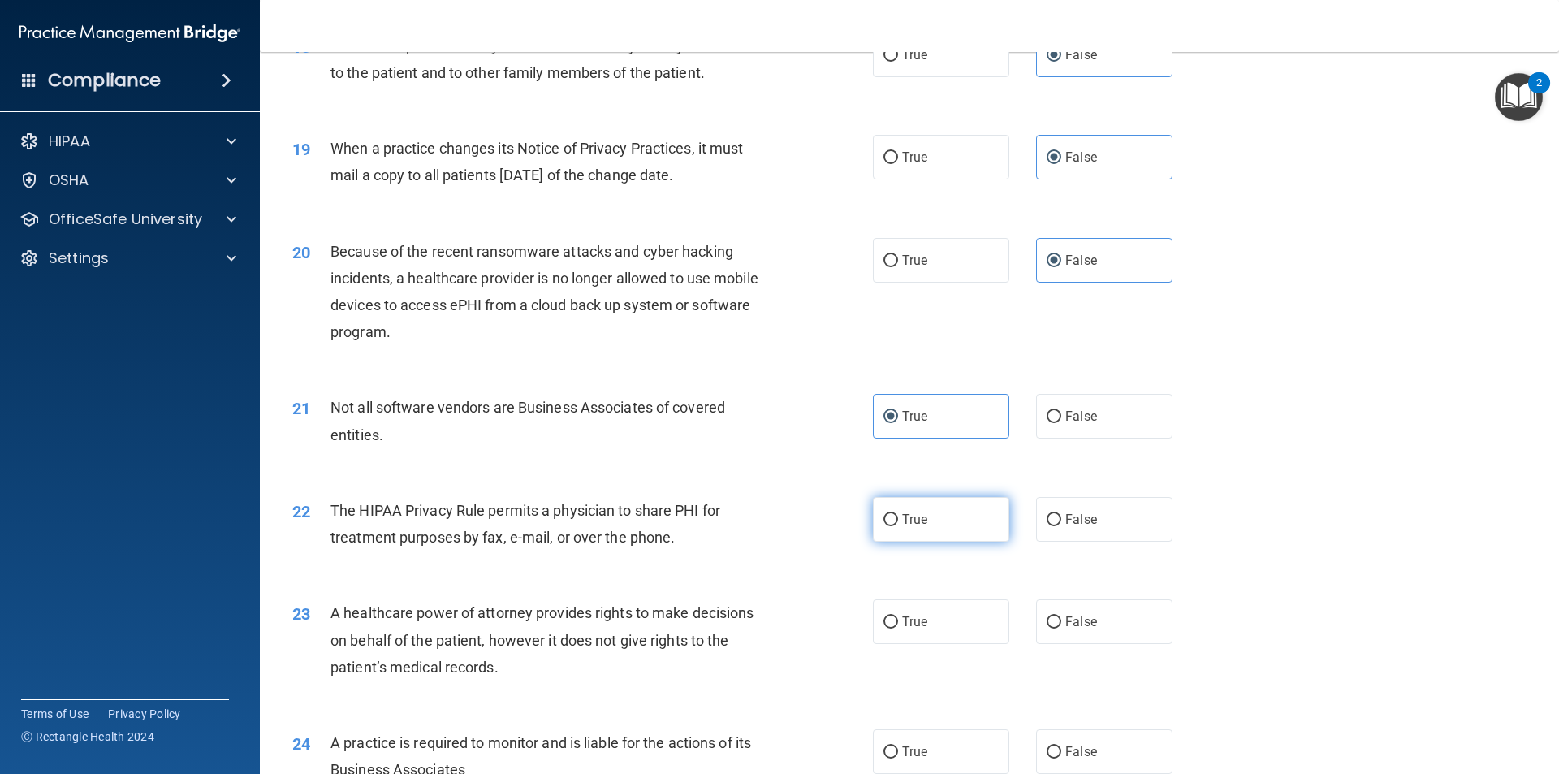
click at [949, 521] on label "True" at bounding box center [941, 519] width 136 height 45
click at [898, 521] on input "True" at bounding box center [891, 520] width 15 height 12
radio input "true"
click at [1095, 622] on label "False" at bounding box center [1104, 621] width 136 height 45
click at [1061, 622] on input "False" at bounding box center [1054, 622] width 15 height 12
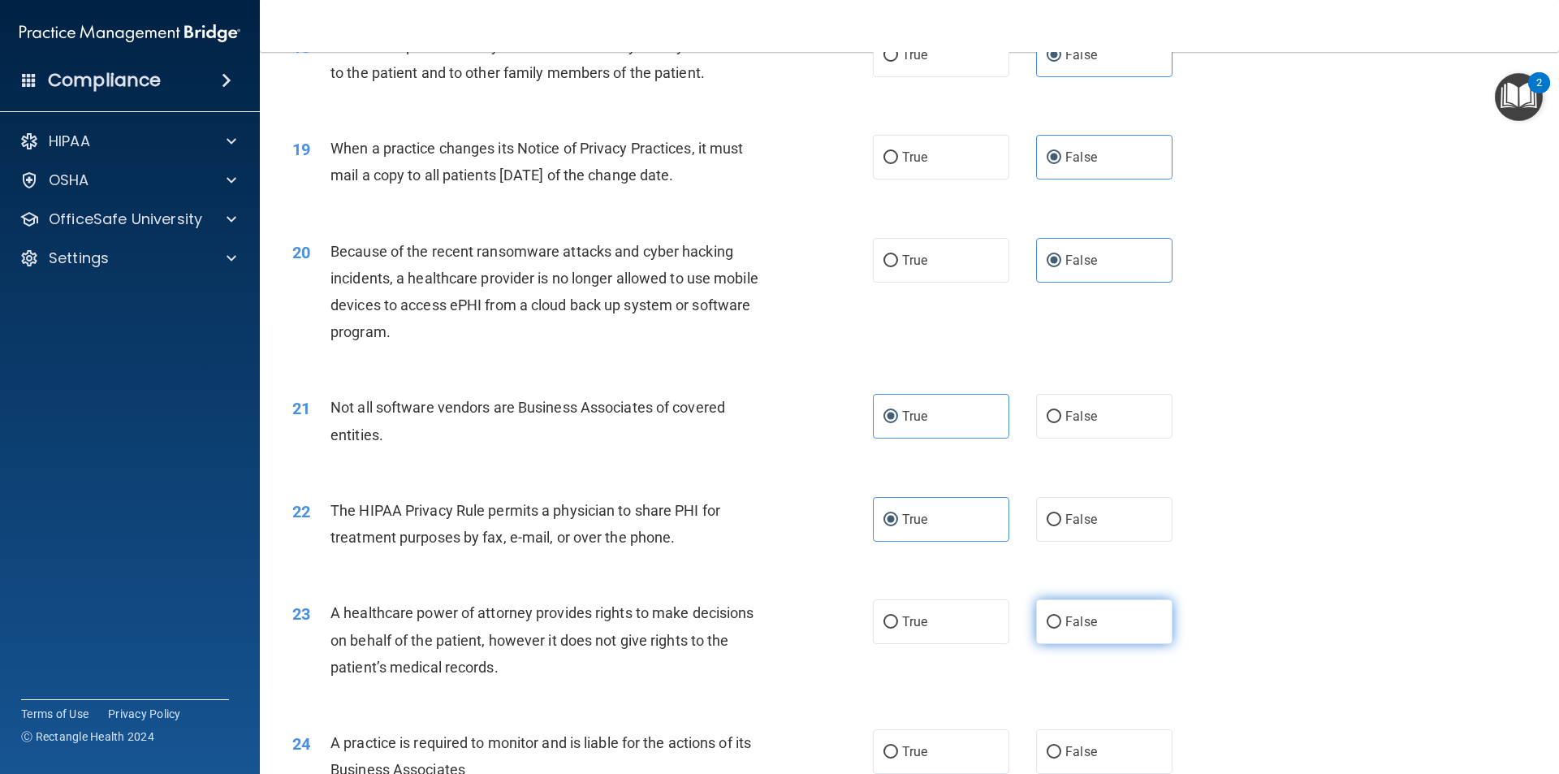
radio input "true"
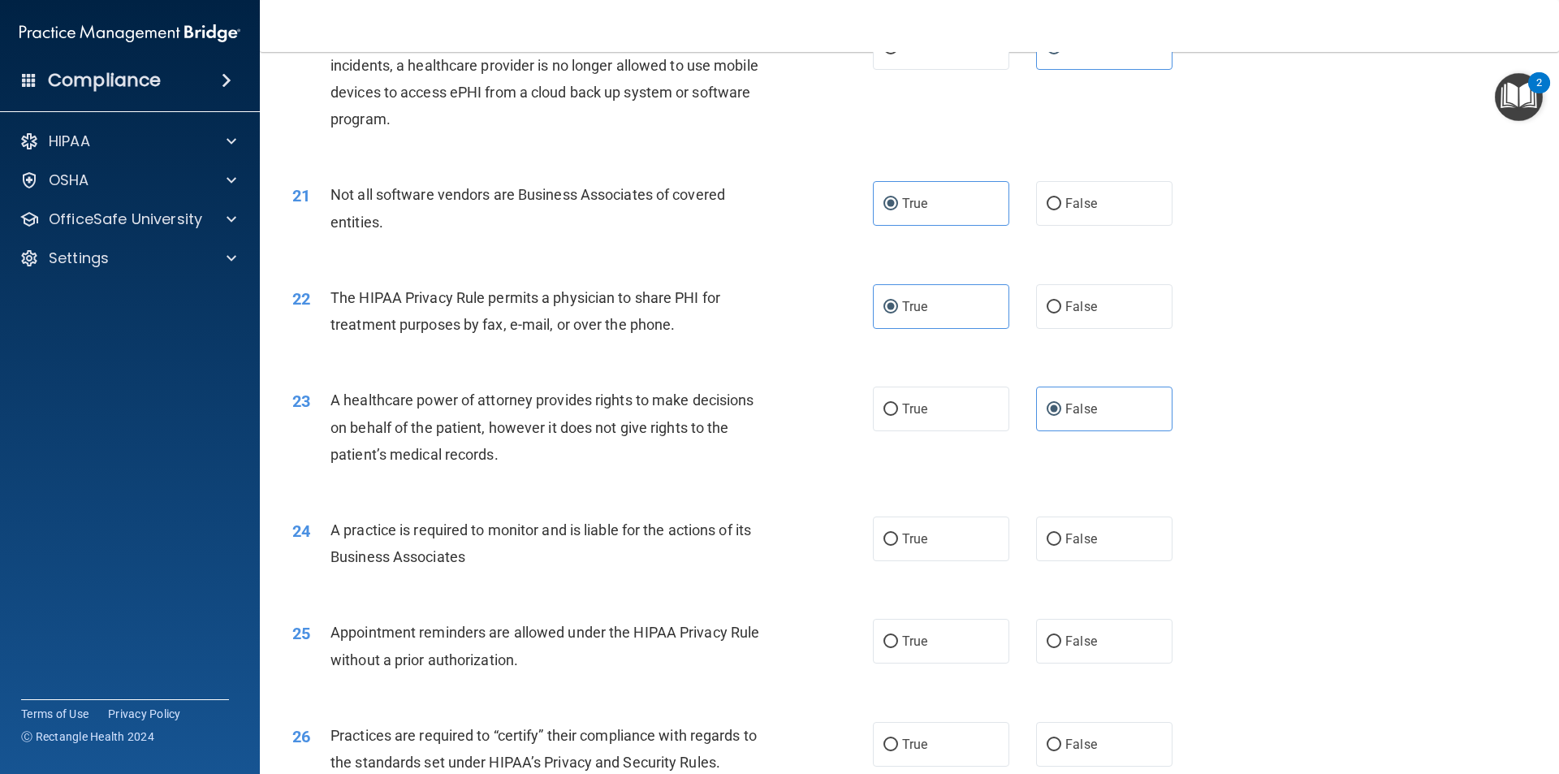
scroll to position [2436, 0]
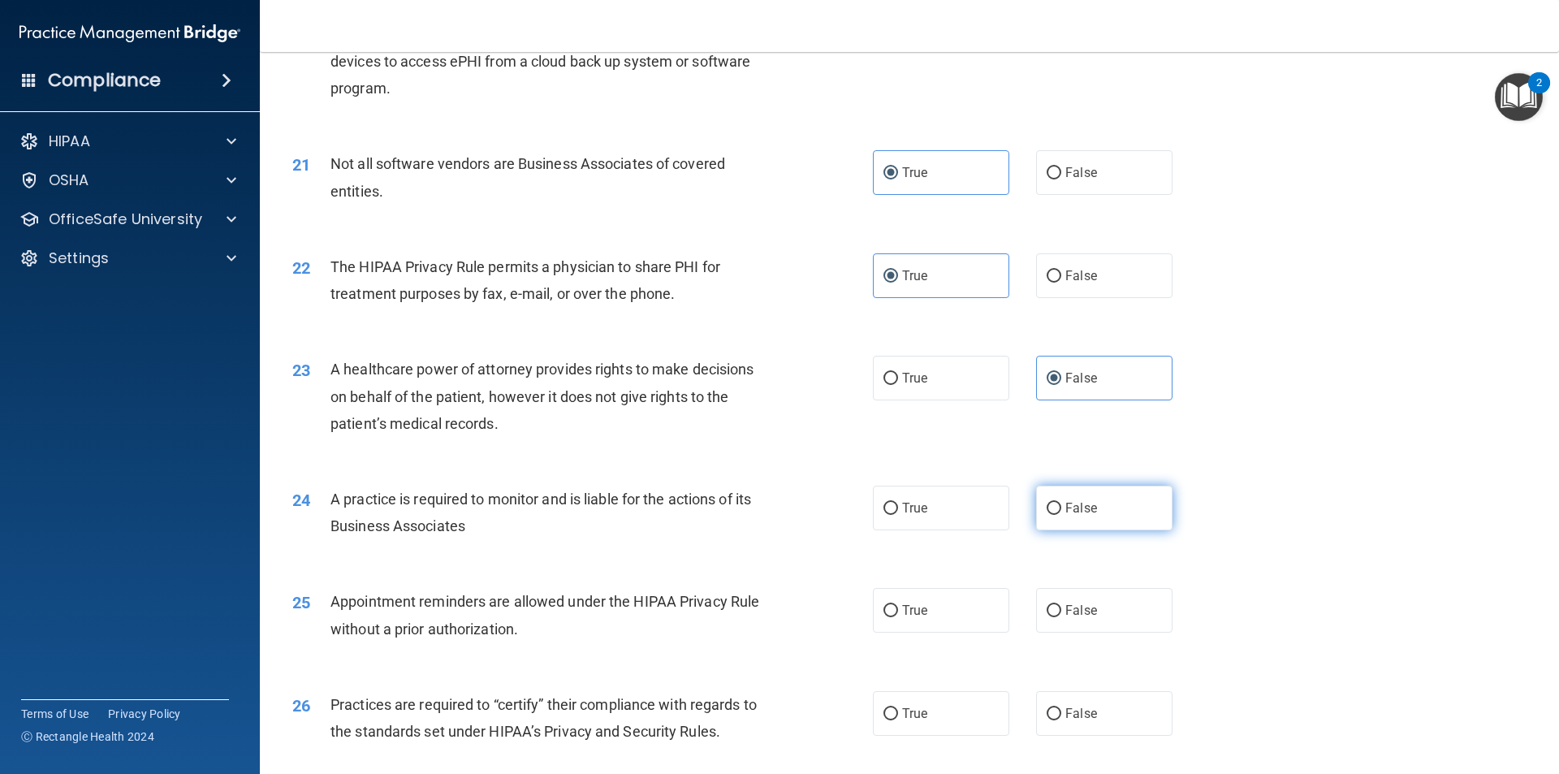
click at [1079, 503] on span "False" at bounding box center [1081, 507] width 32 height 15
click at [1061, 503] on input "False" at bounding box center [1054, 509] width 15 height 12
radio input "true"
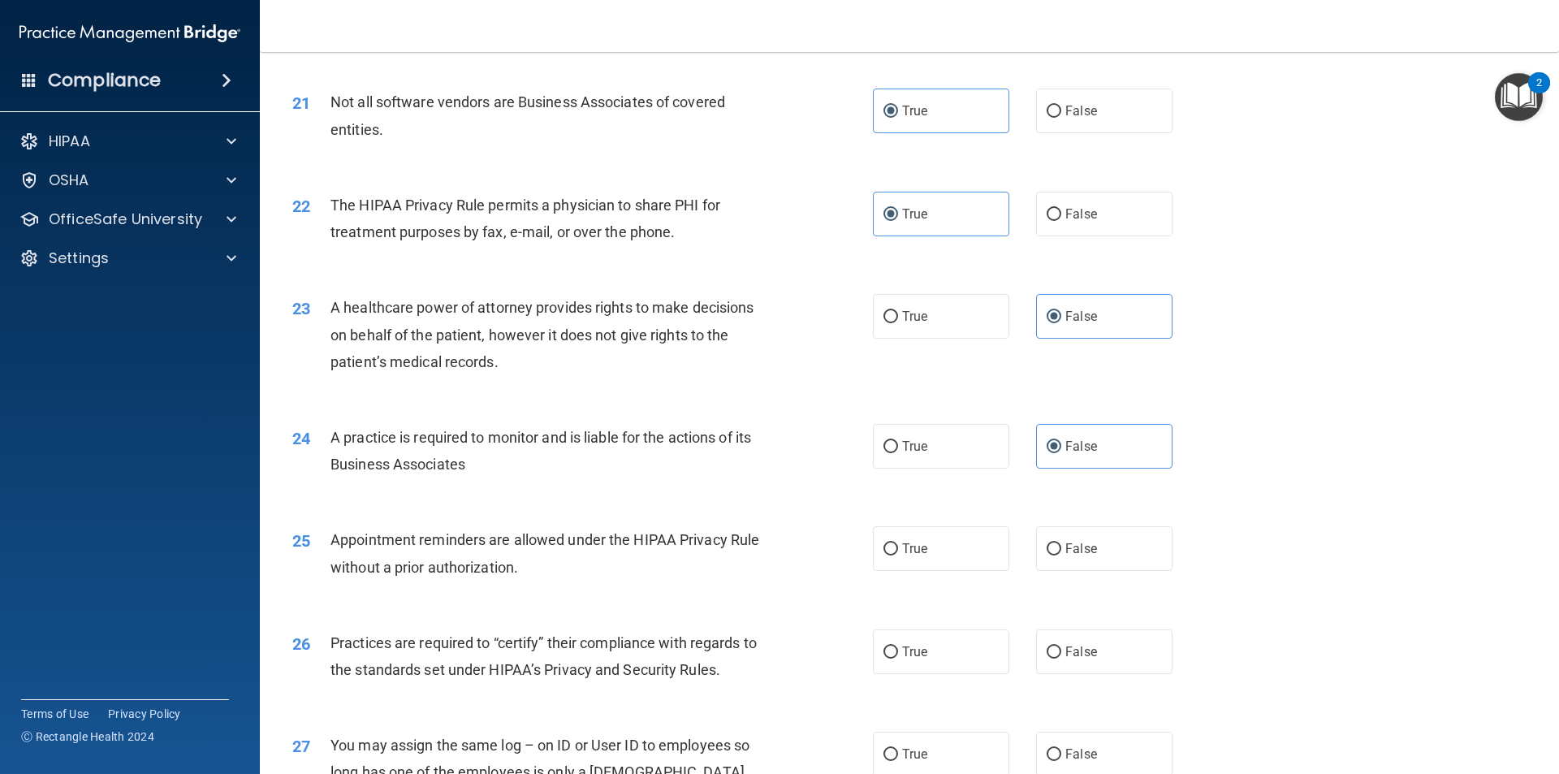
scroll to position [2599, 0]
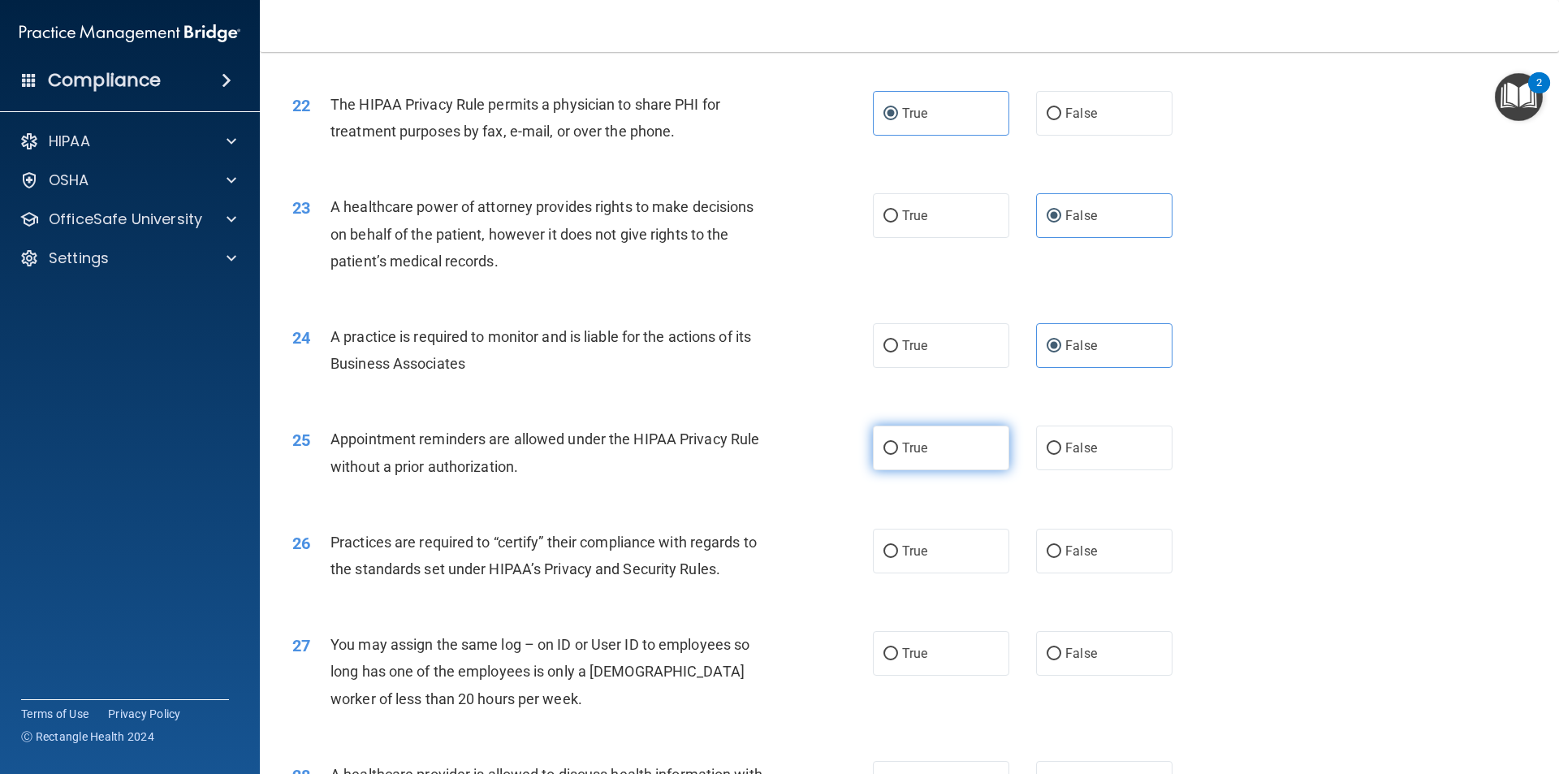
click at [953, 447] on label "True" at bounding box center [941, 448] width 136 height 45
click at [898, 447] on input "True" at bounding box center [891, 449] width 15 height 12
radio input "true"
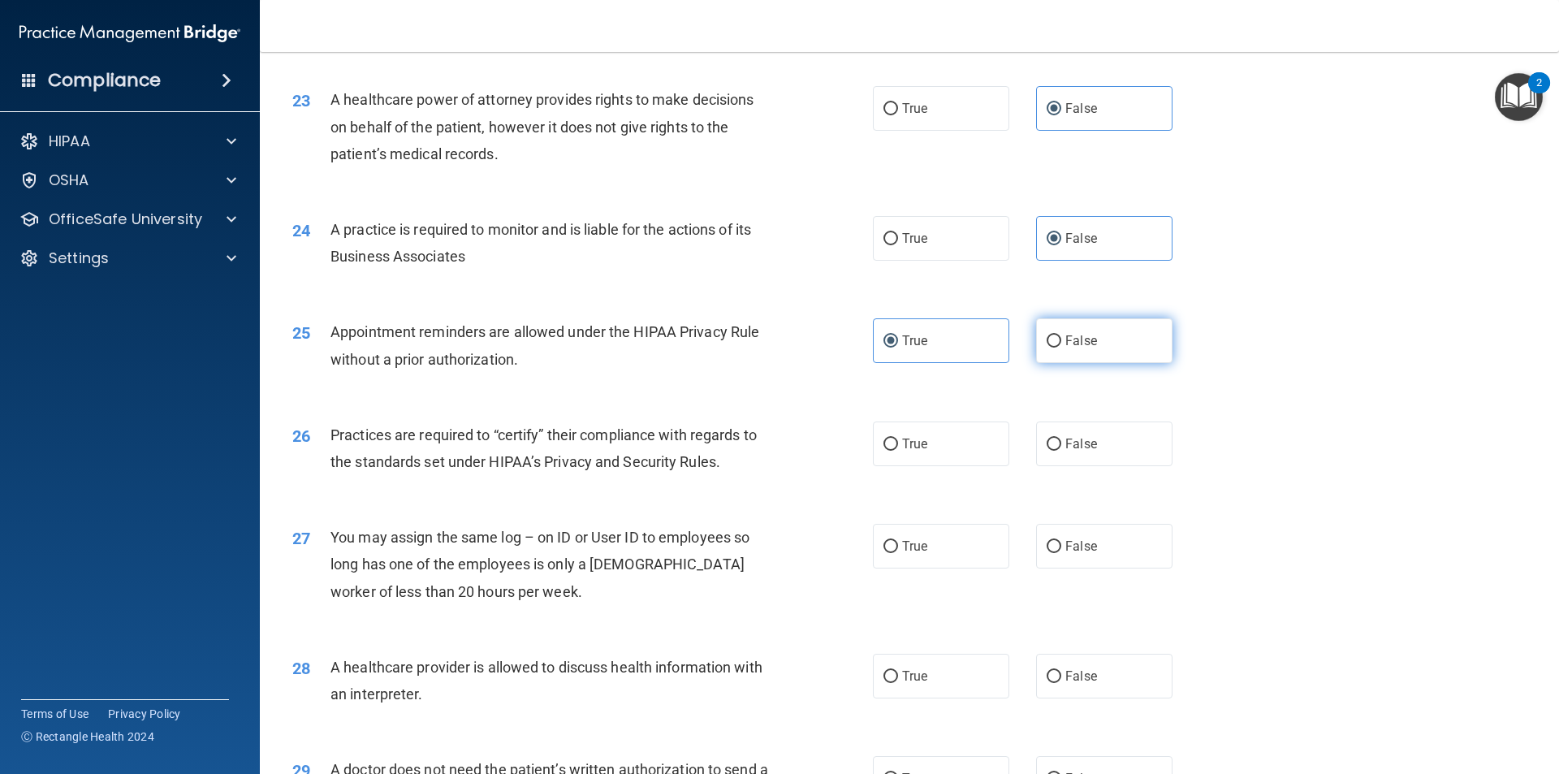
scroll to position [2761, 0]
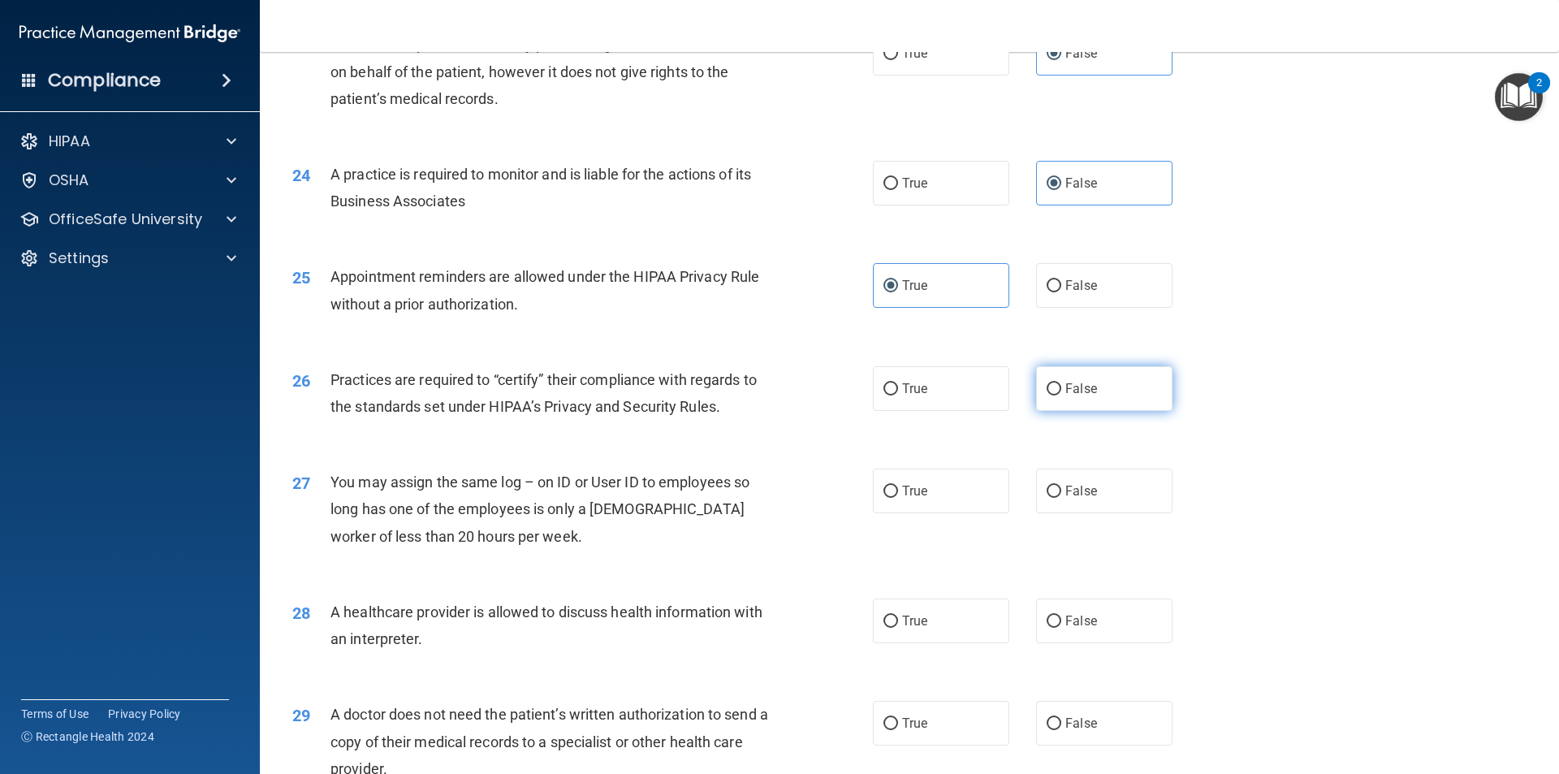
click at [1116, 402] on label "False" at bounding box center [1104, 388] width 136 height 45
click at [1061, 395] on input "False" at bounding box center [1054, 389] width 15 height 12
radio input "true"
click at [1122, 496] on label "False" at bounding box center [1104, 491] width 136 height 45
click at [1061, 496] on input "False" at bounding box center [1054, 492] width 15 height 12
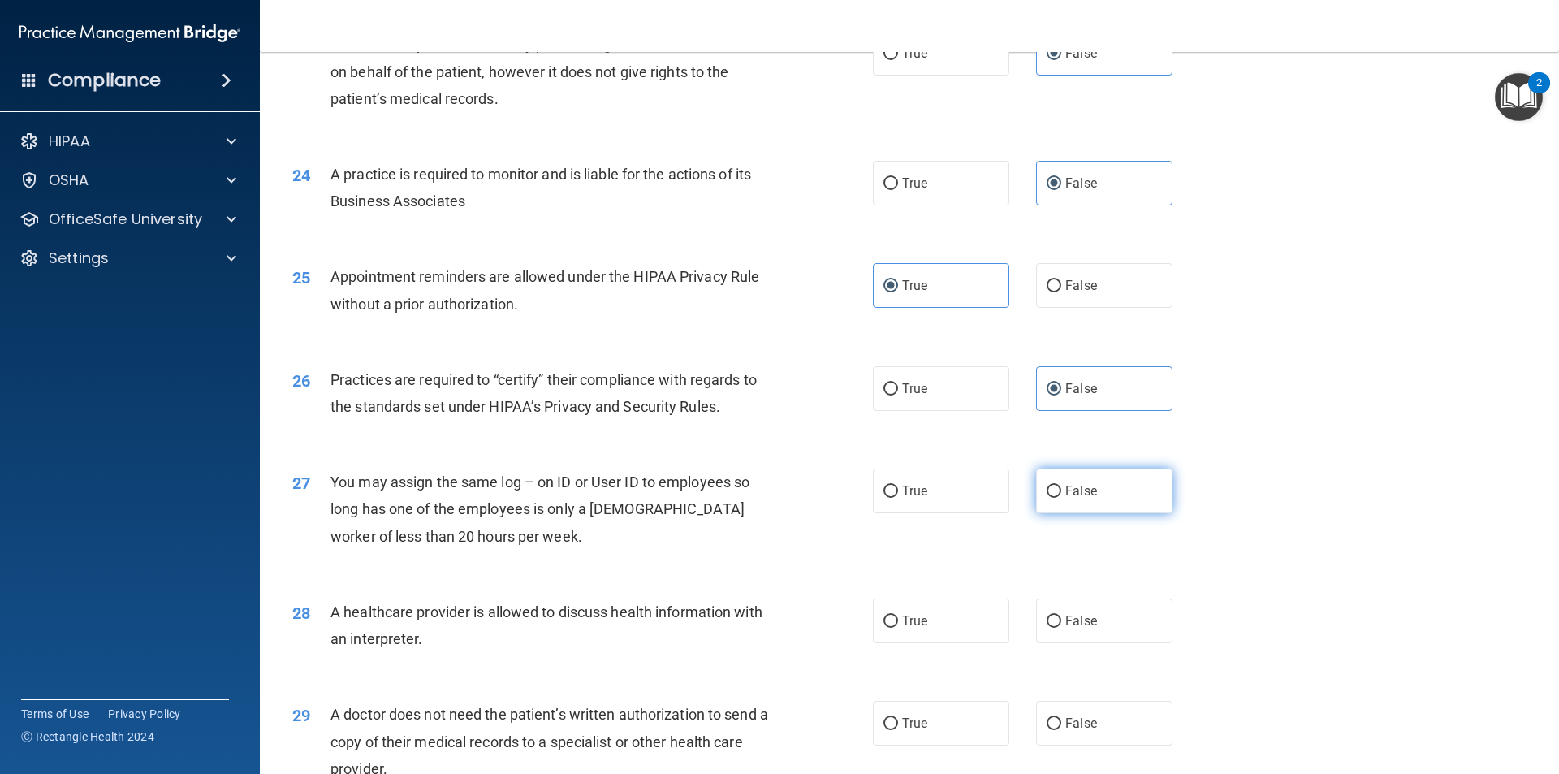
radio input "true"
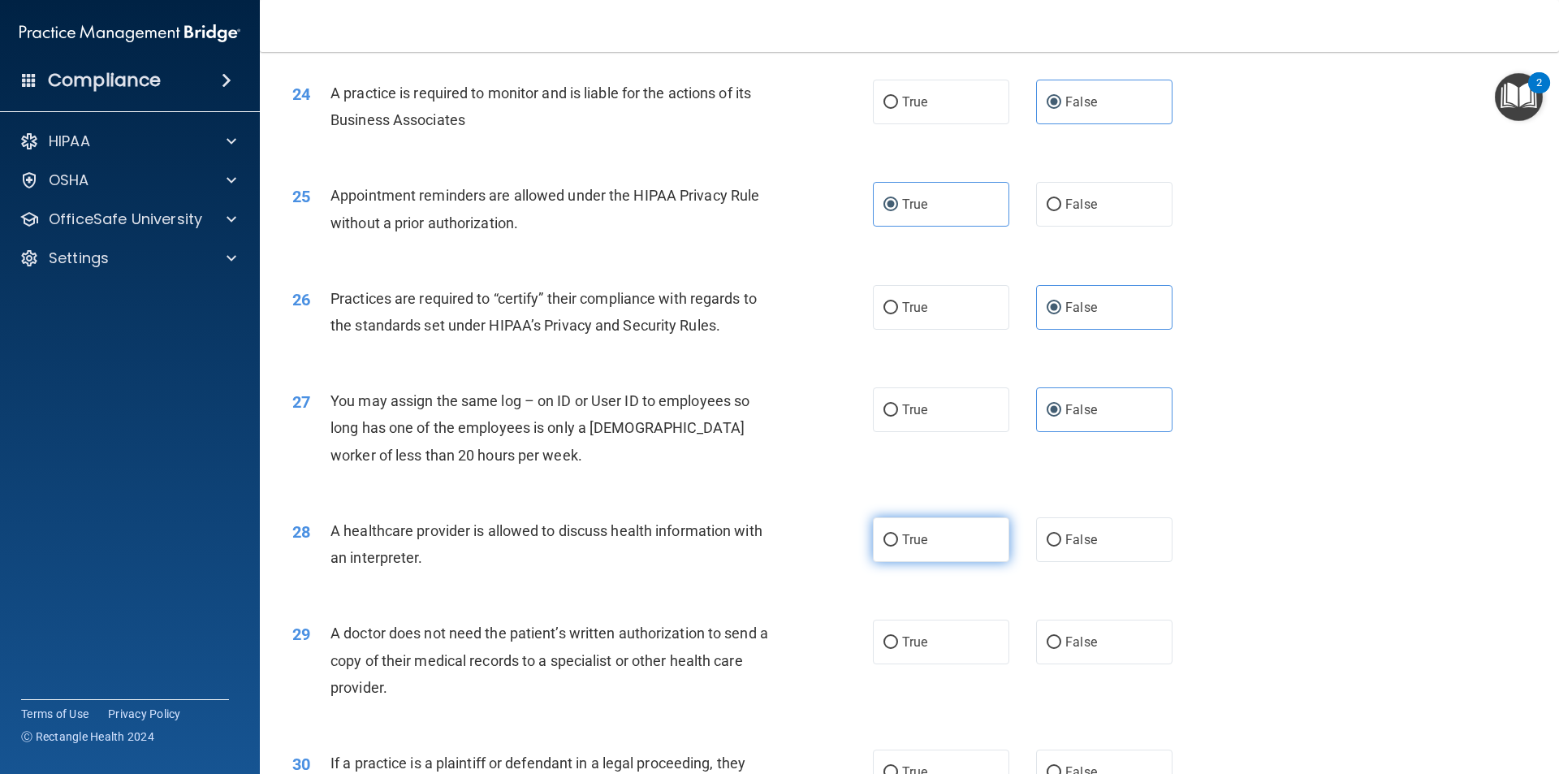
click at [993, 546] on label "True" at bounding box center [941, 539] width 136 height 45
click at [898, 546] on input "True" at bounding box center [891, 540] width 15 height 12
radio input "true"
click at [971, 639] on label "True" at bounding box center [941, 642] width 136 height 45
click at [898, 639] on input "True" at bounding box center [891, 643] width 15 height 12
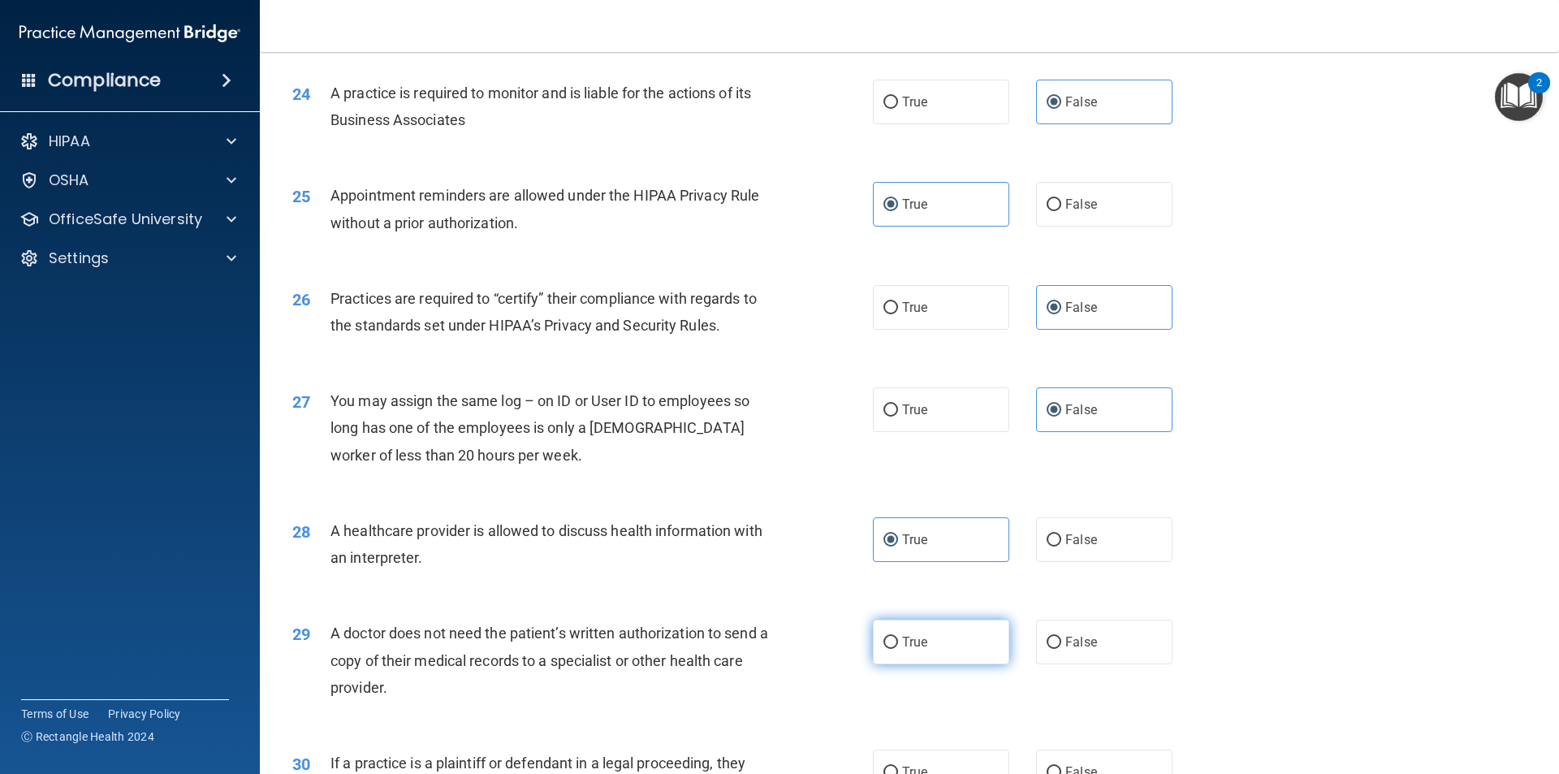
radio input "true"
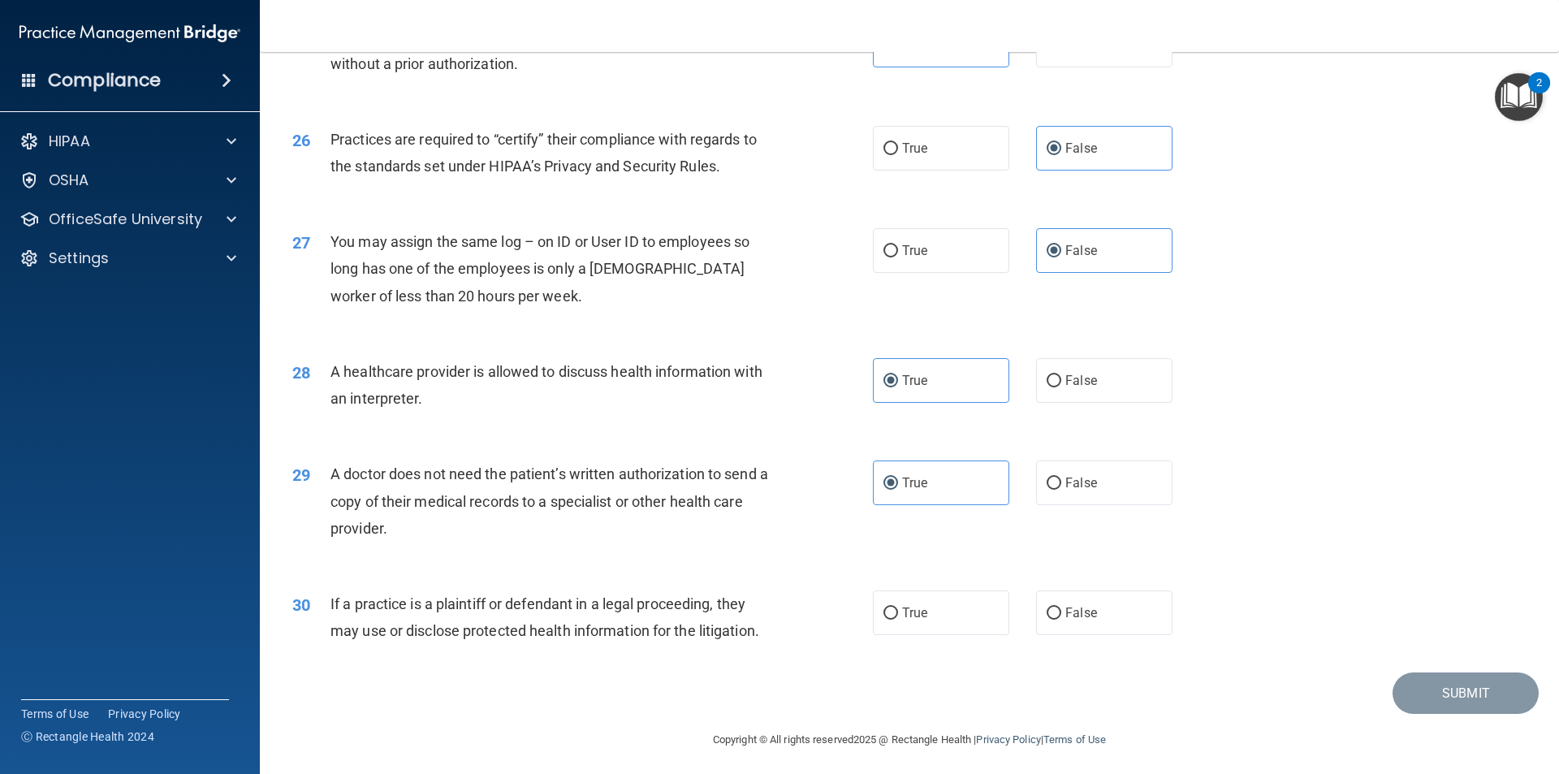
scroll to position [3005, 0]
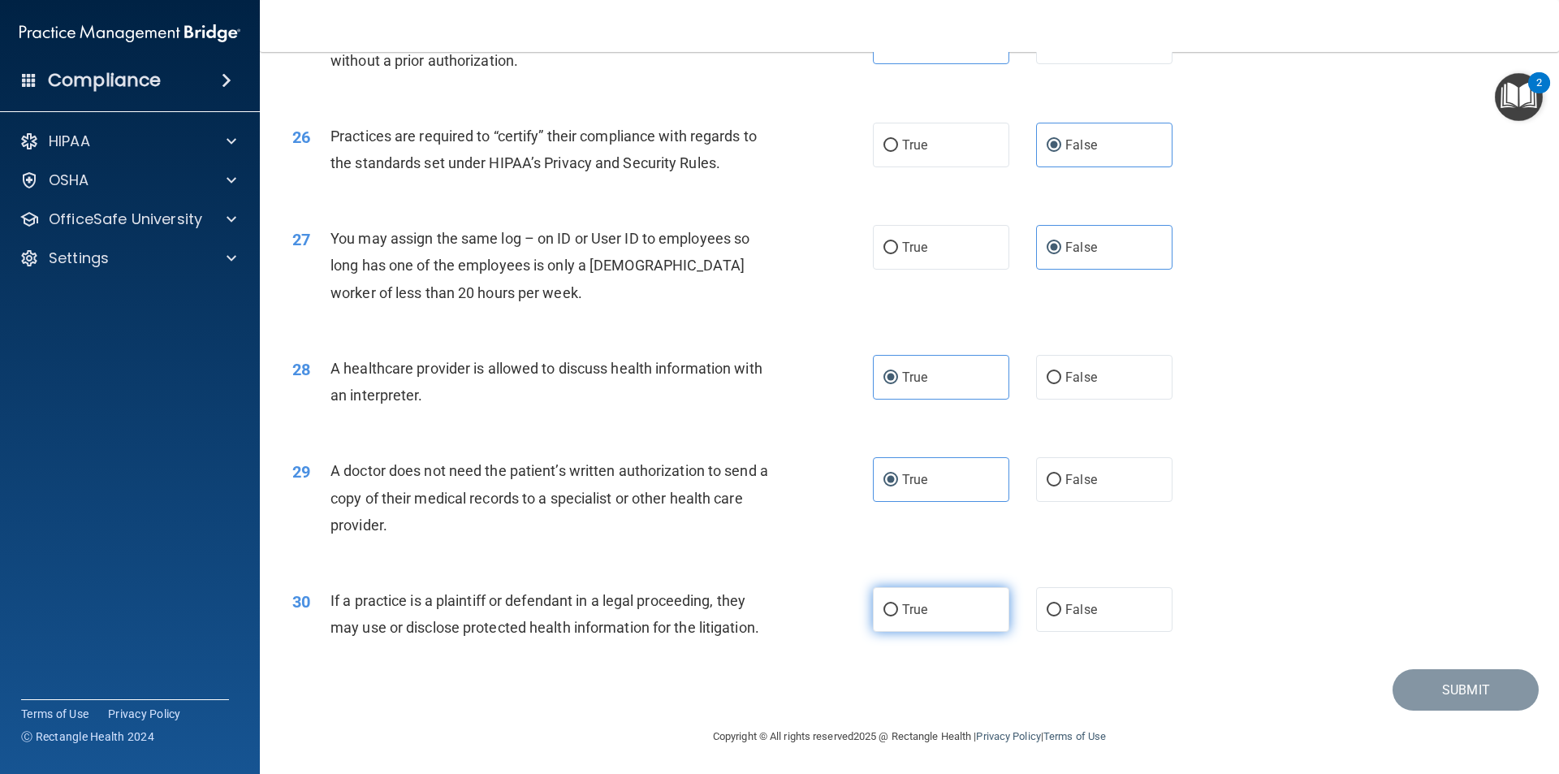
click at [966, 613] on label "True" at bounding box center [941, 609] width 136 height 45
click at [898, 613] on input "True" at bounding box center [891, 610] width 15 height 12
radio input "true"
click at [1419, 684] on button "Submit" at bounding box center [1466, 689] width 146 height 41
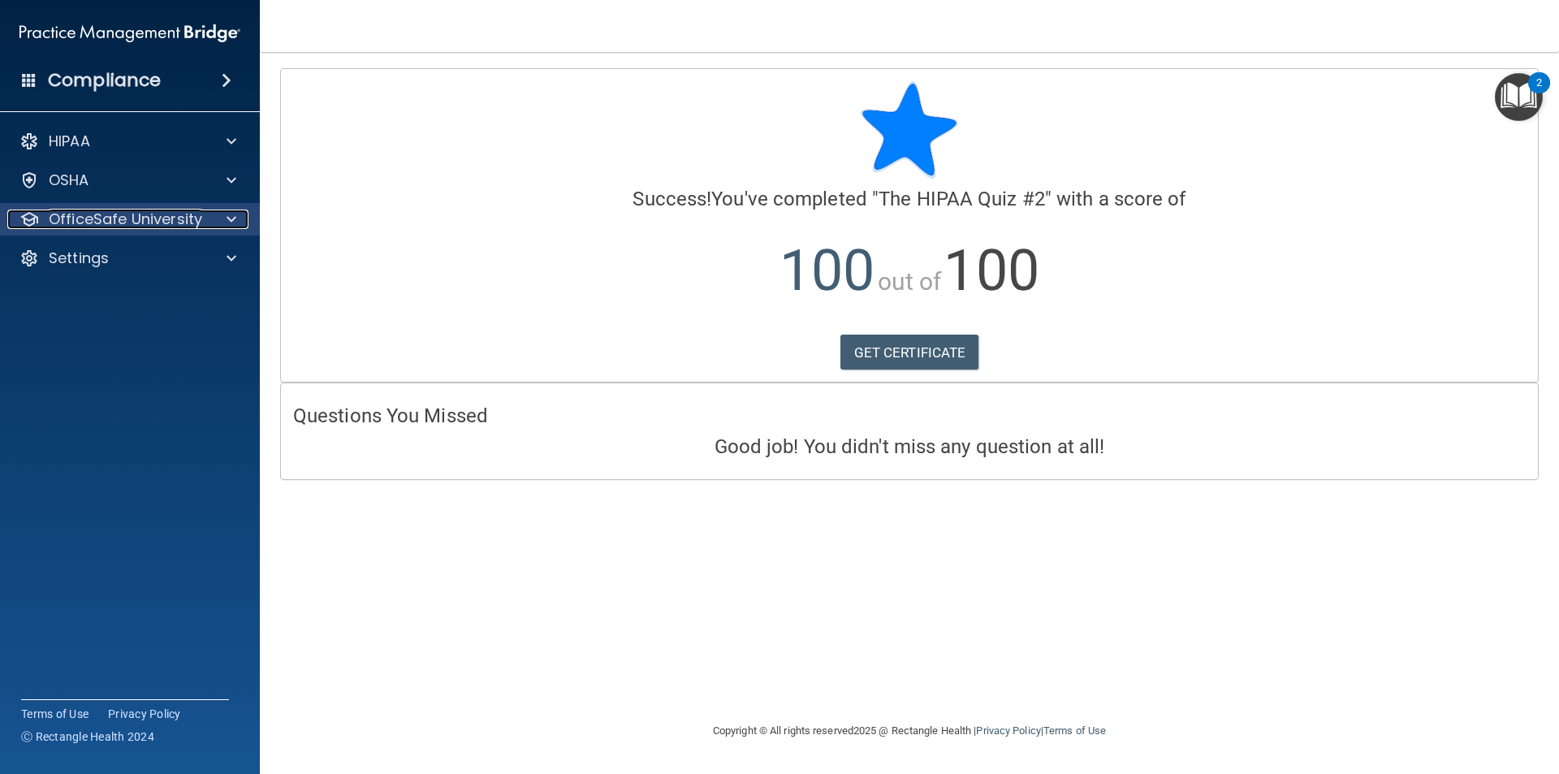
click at [209, 212] on div at bounding box center [229, 219] width 41 height 19
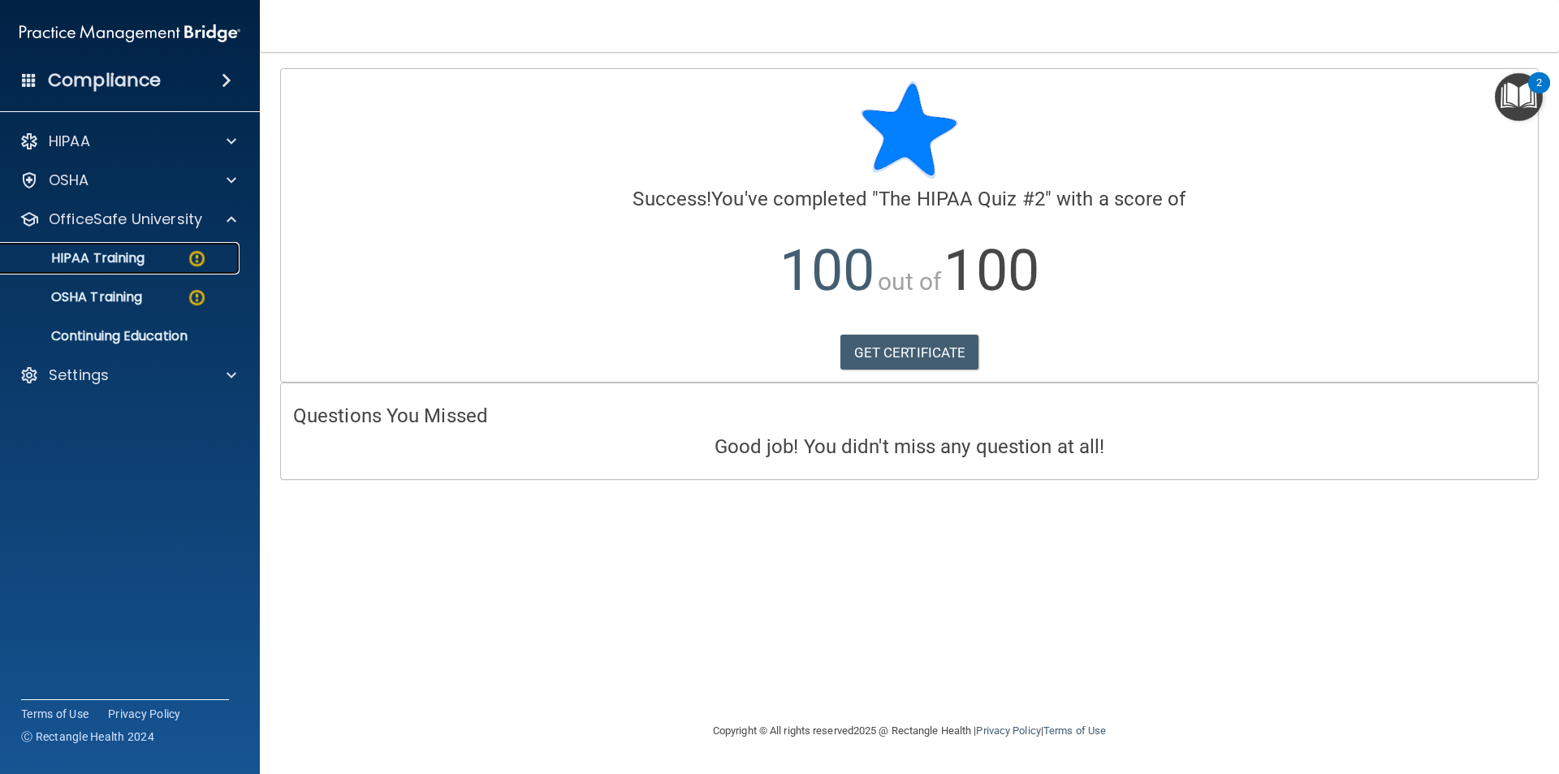
click at [144, 259] on p "HIPAA Training" at bounding box center [78, 258] width 134 height 16
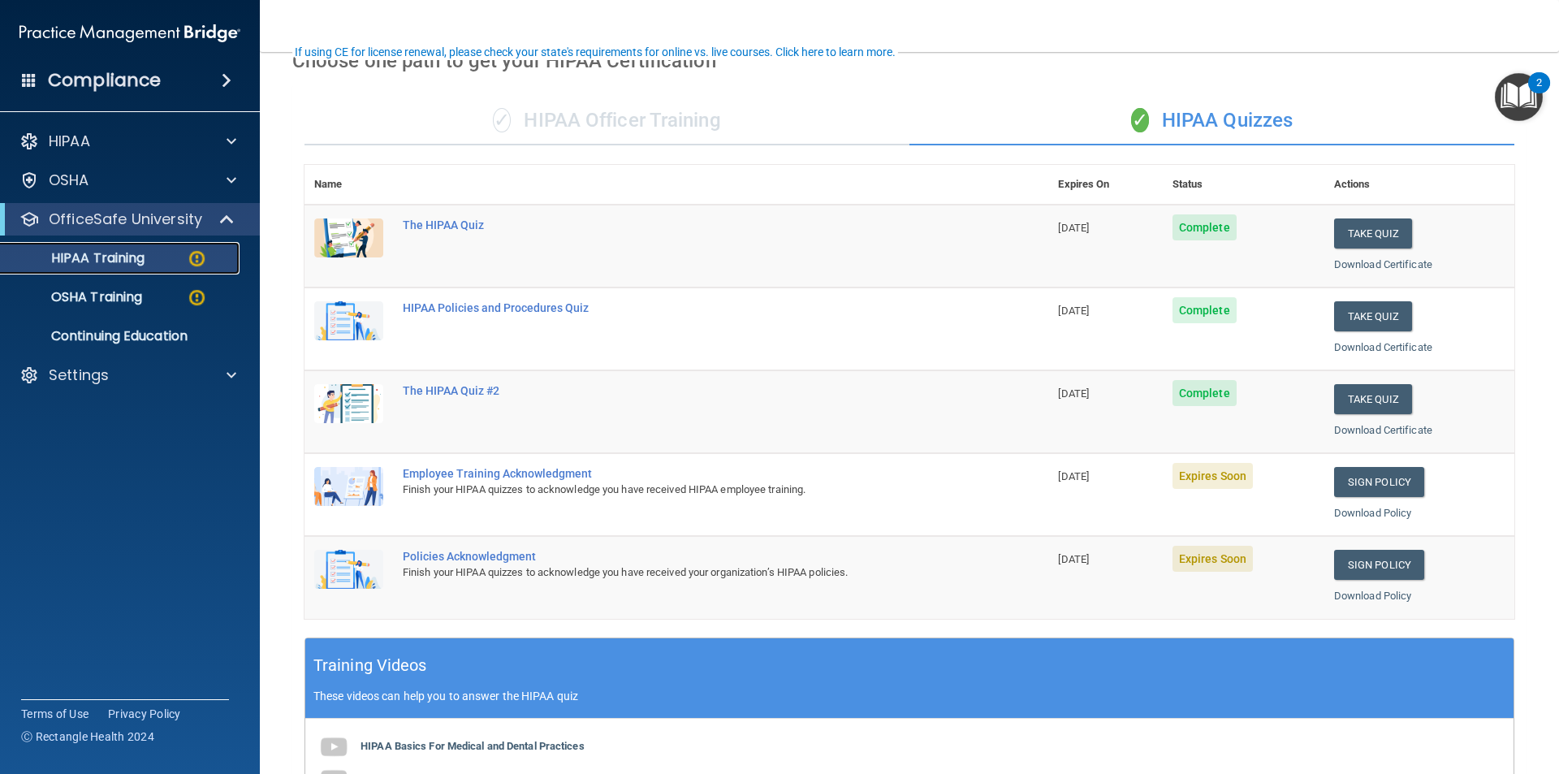
scroll to position [162, 0]
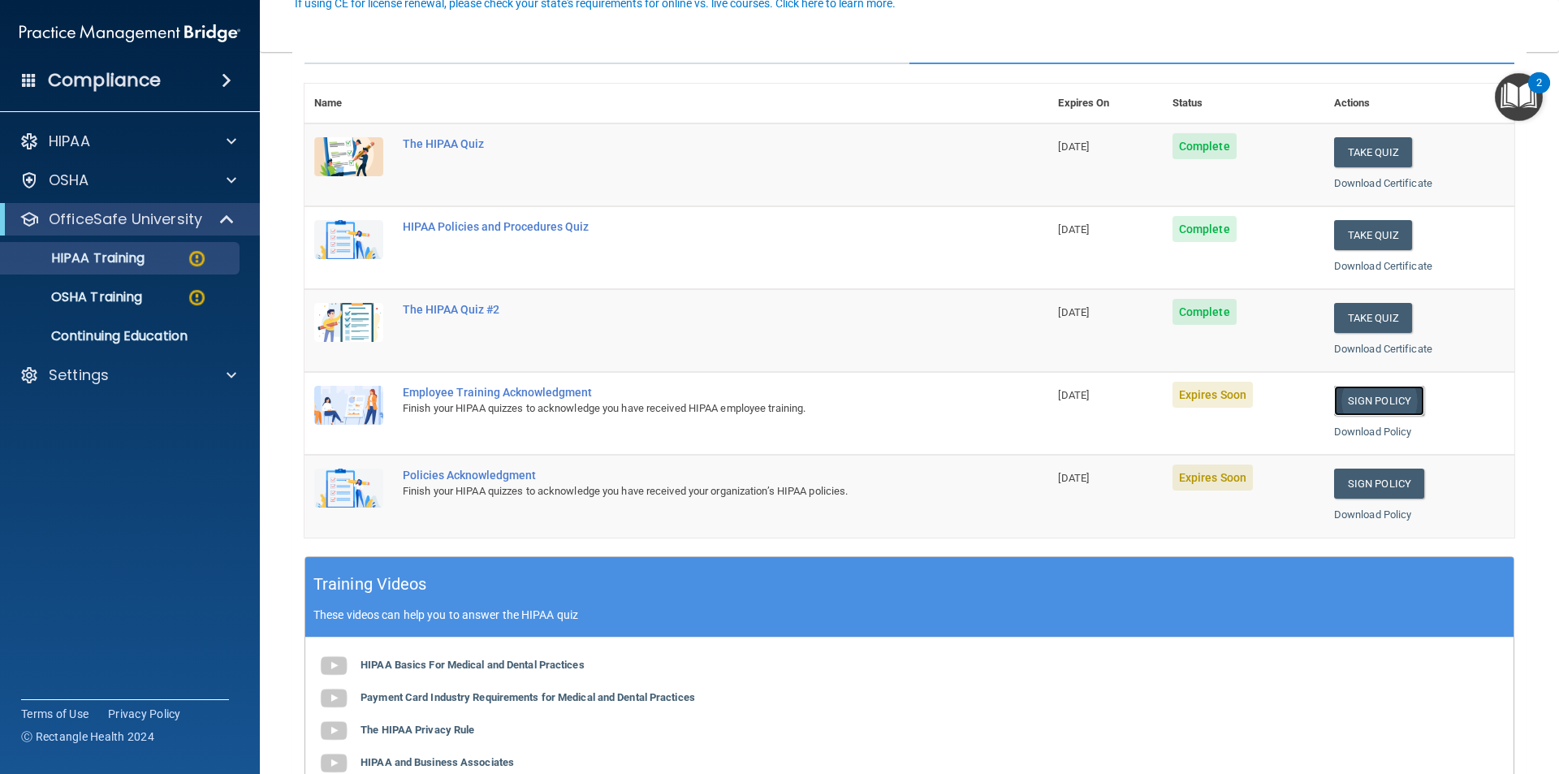
click at [1388, 400] on link "Sign Policy" at bounding box center [1379, 401] width 90 height 30
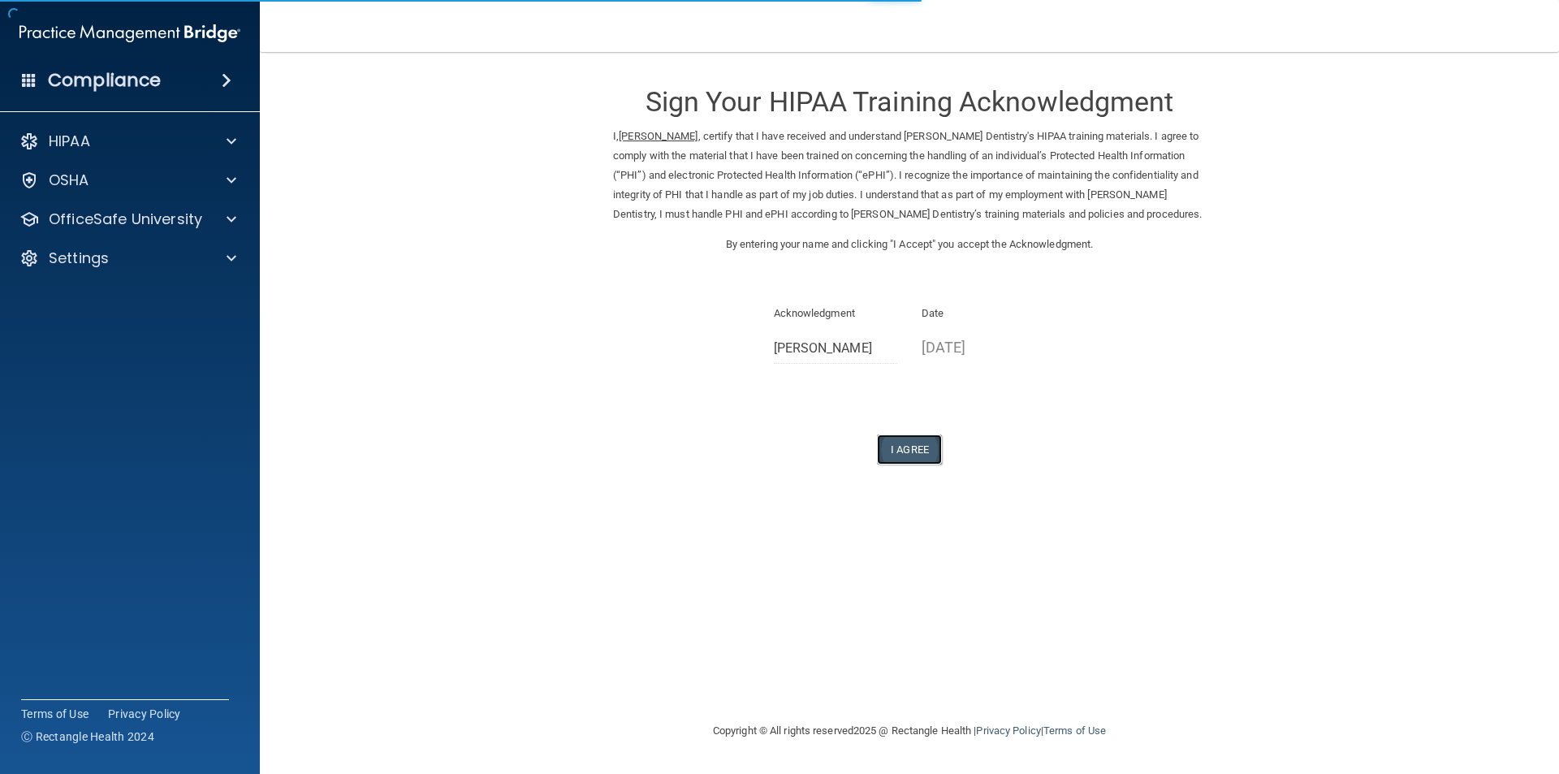
click at [905, 452] on button "I Agree" at bounding box center [909, 449] width 65 height 30
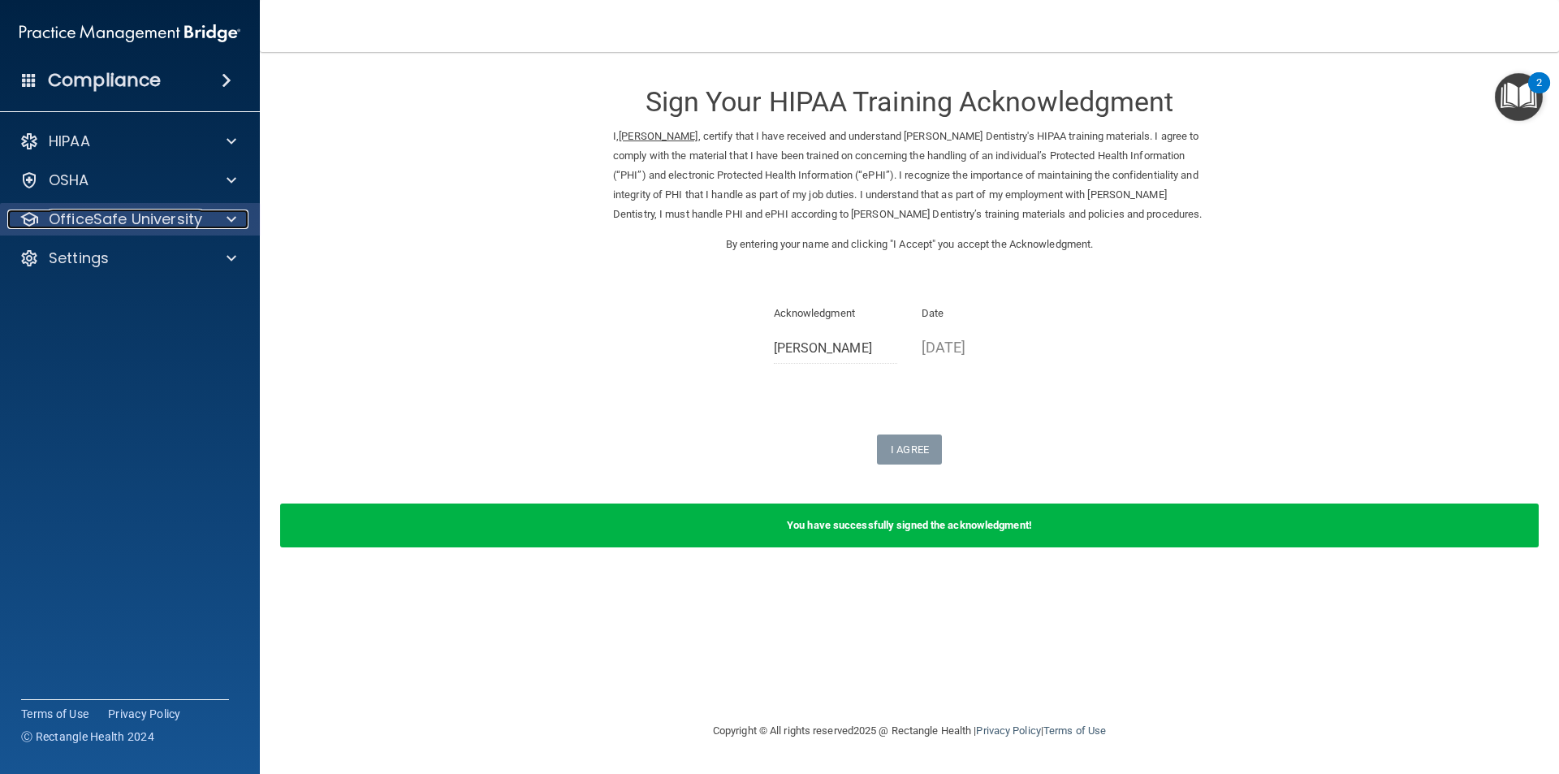
click at [233, 227] on span at bounding box center [232, 219] width 10 height 19
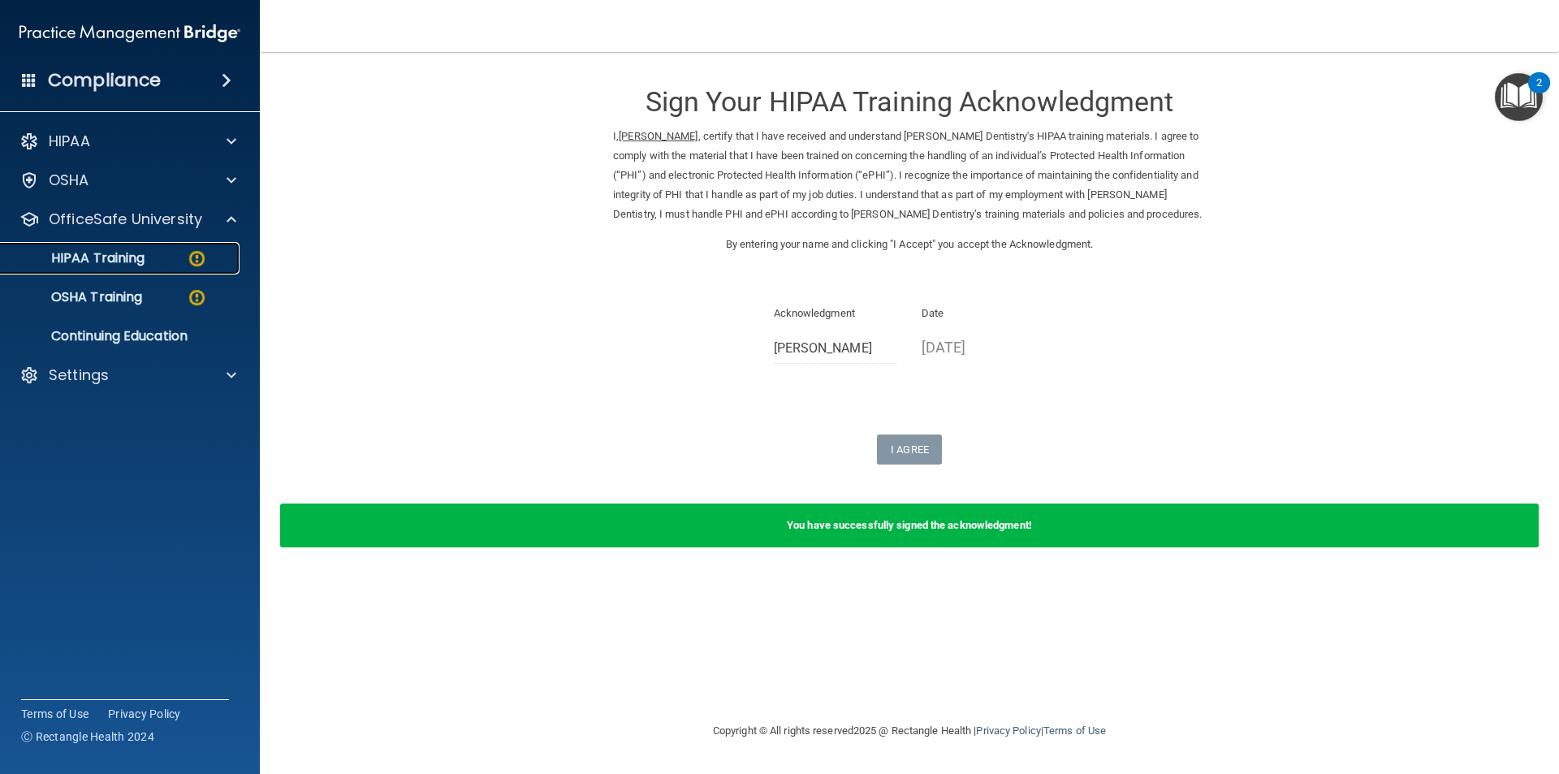
click at [111, 250] on p "HIPAA Training" at bounding box center [78, 258] width 134 height 16
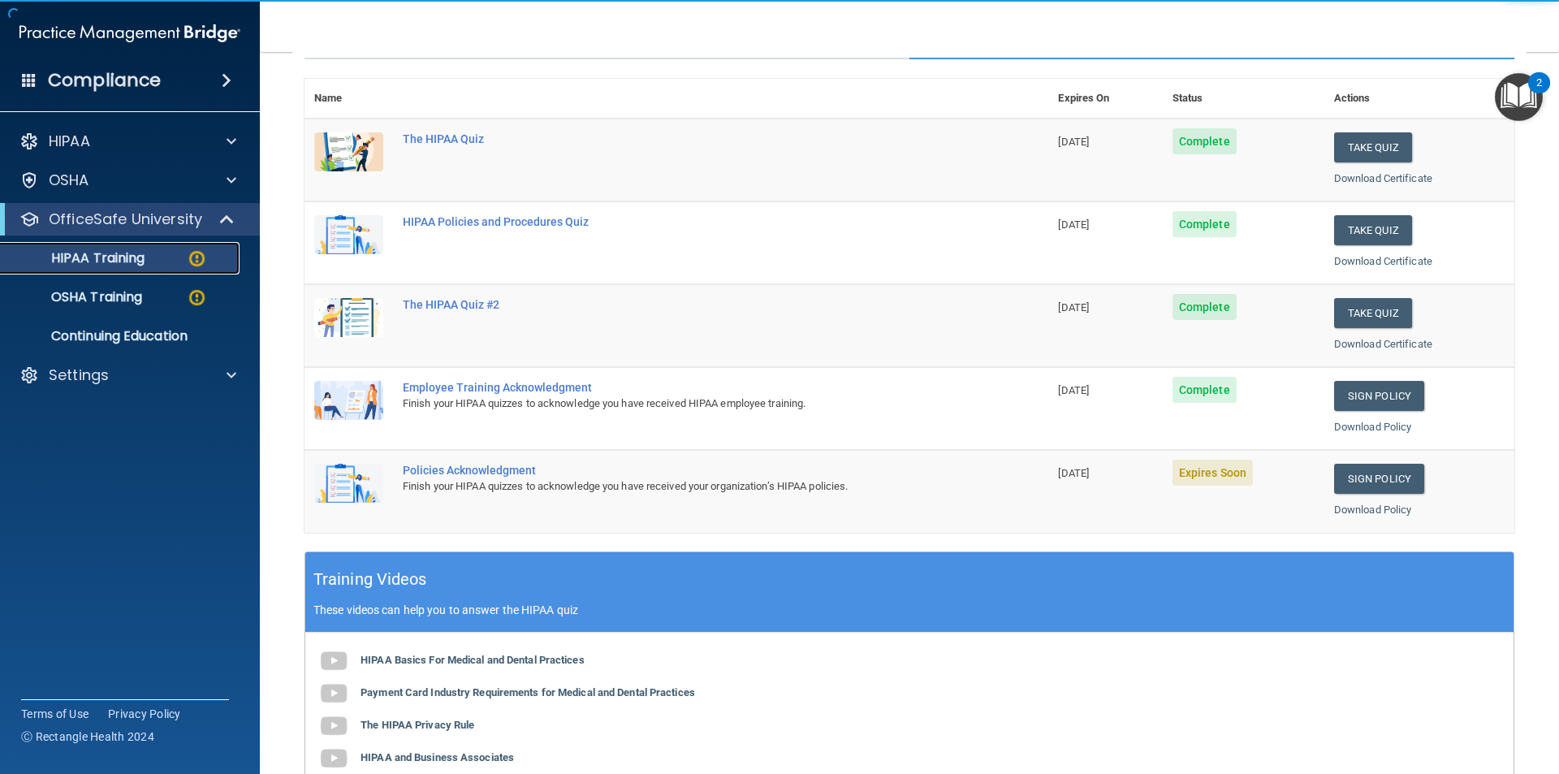
scroll to position [244, 0]
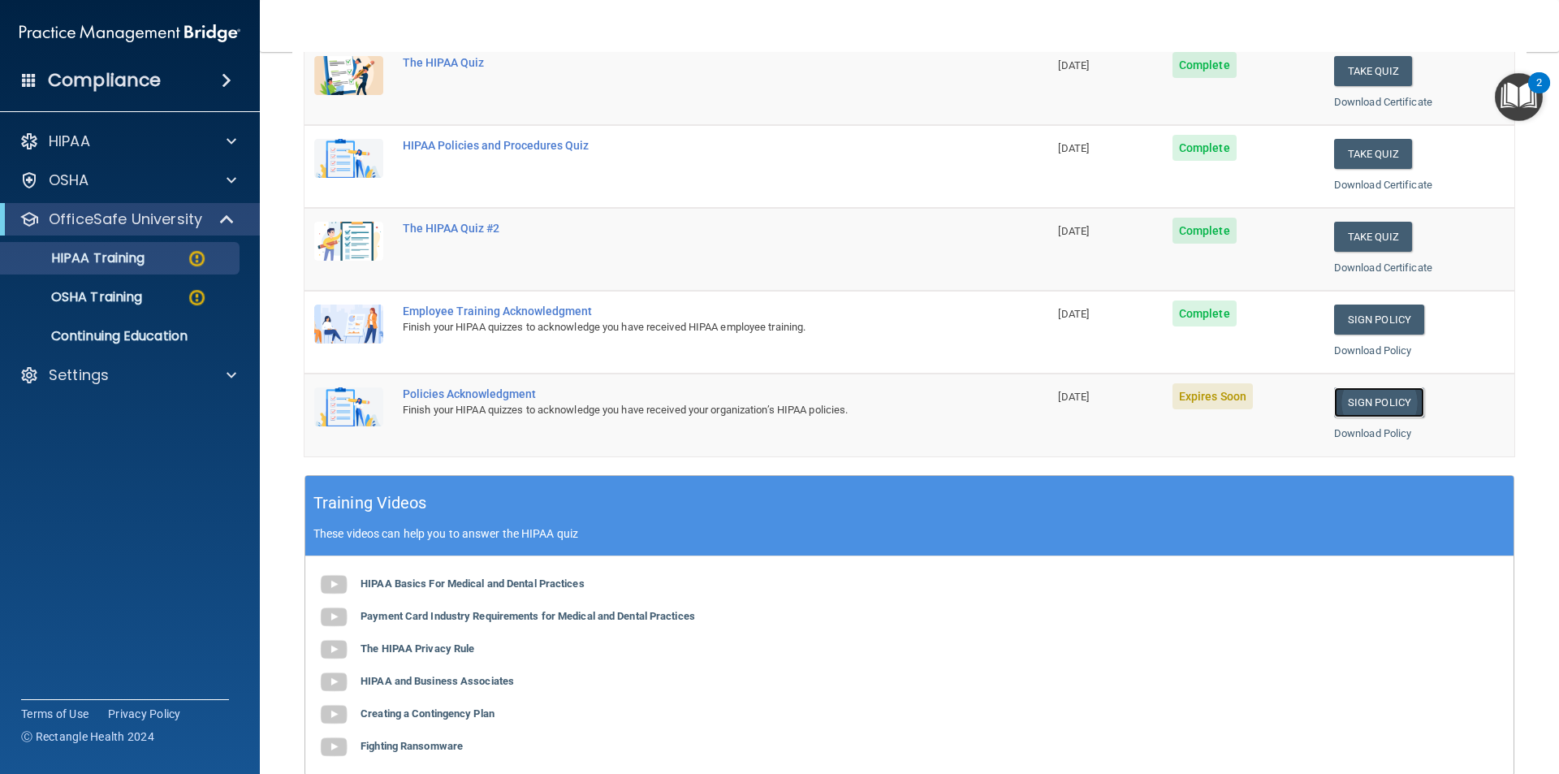
click at [1377, 399] on link "Sign Policy" at bounding box center [1379, 402] width 90 height 30
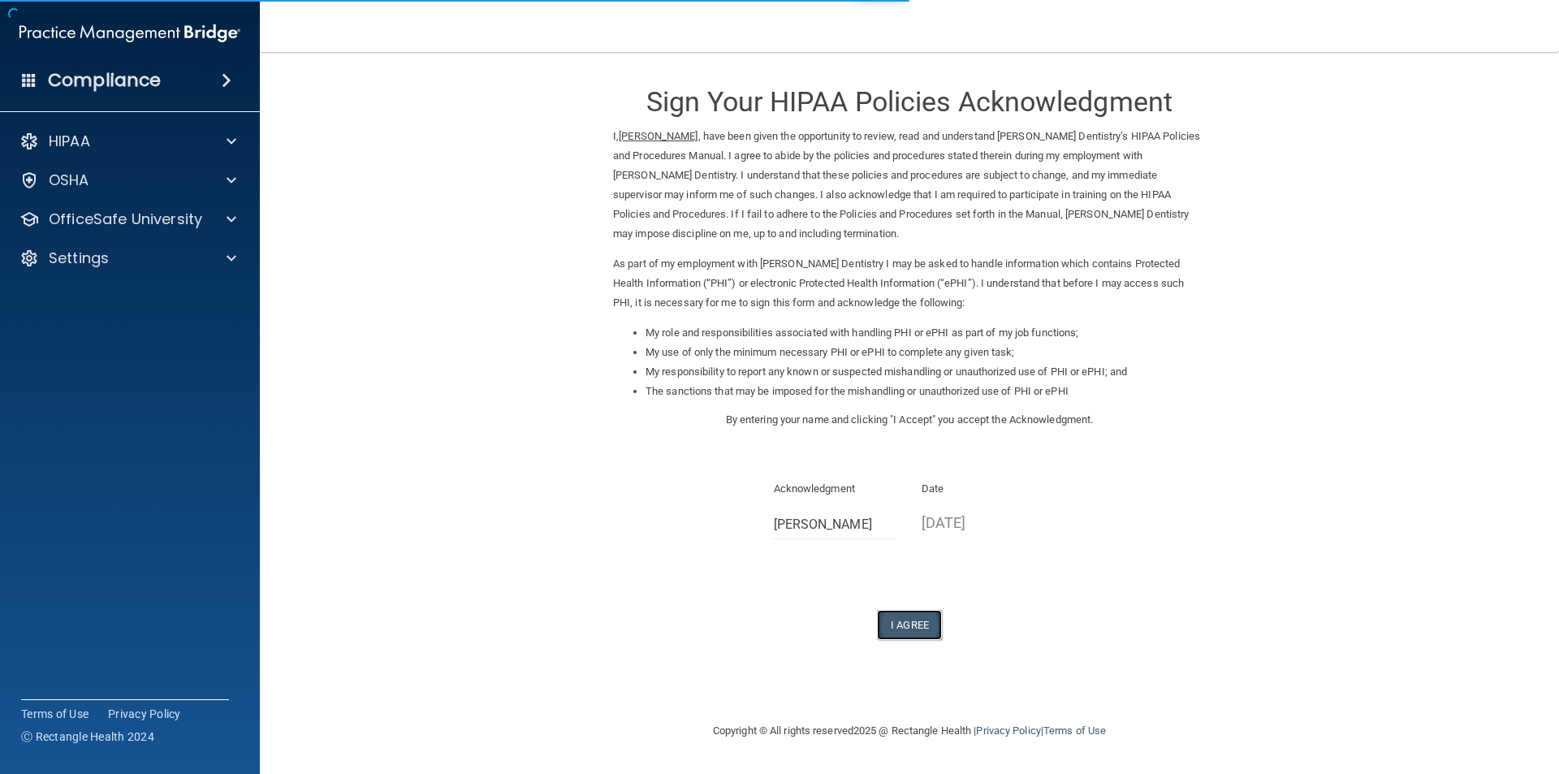
click at [896, 629] on button "I Agree" at bounding box center [909, 625] width 65 height 30
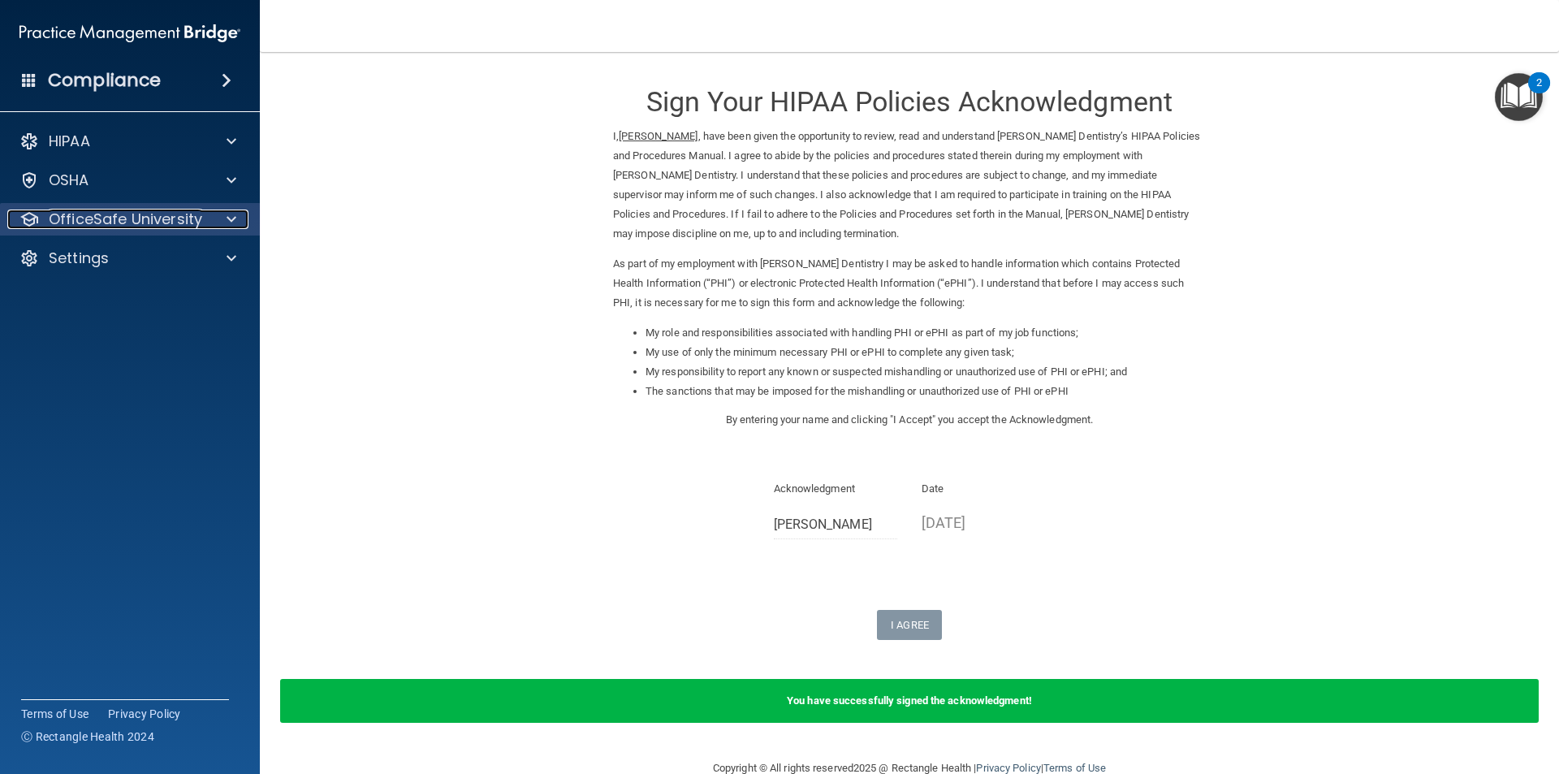
click at [218, 219] on div at bounding box center [229, 219] width 41 height 19
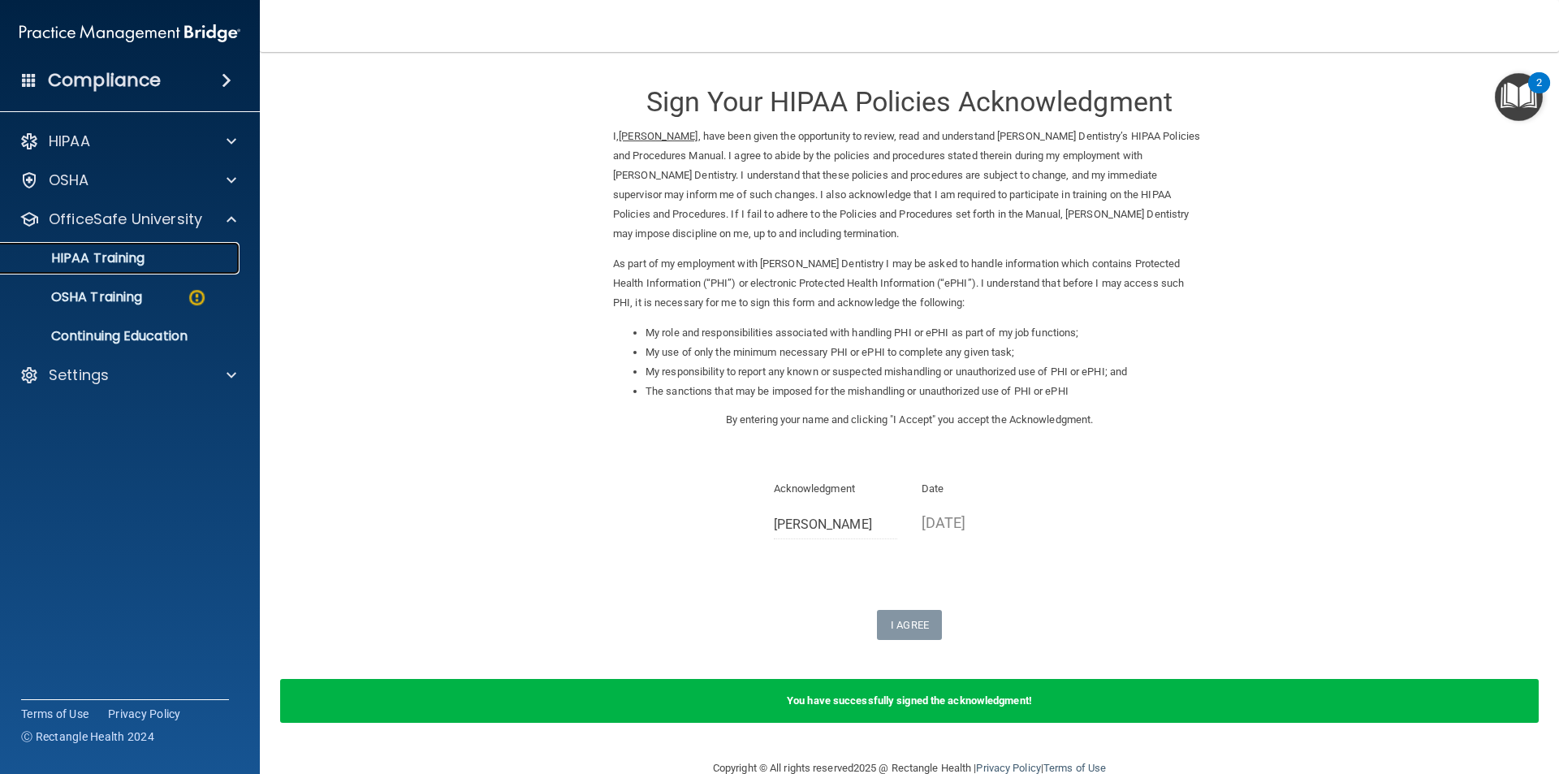
click at [122, 252] on p "HIPAA Training" at bounding box center [78, 258] width 134 height 16
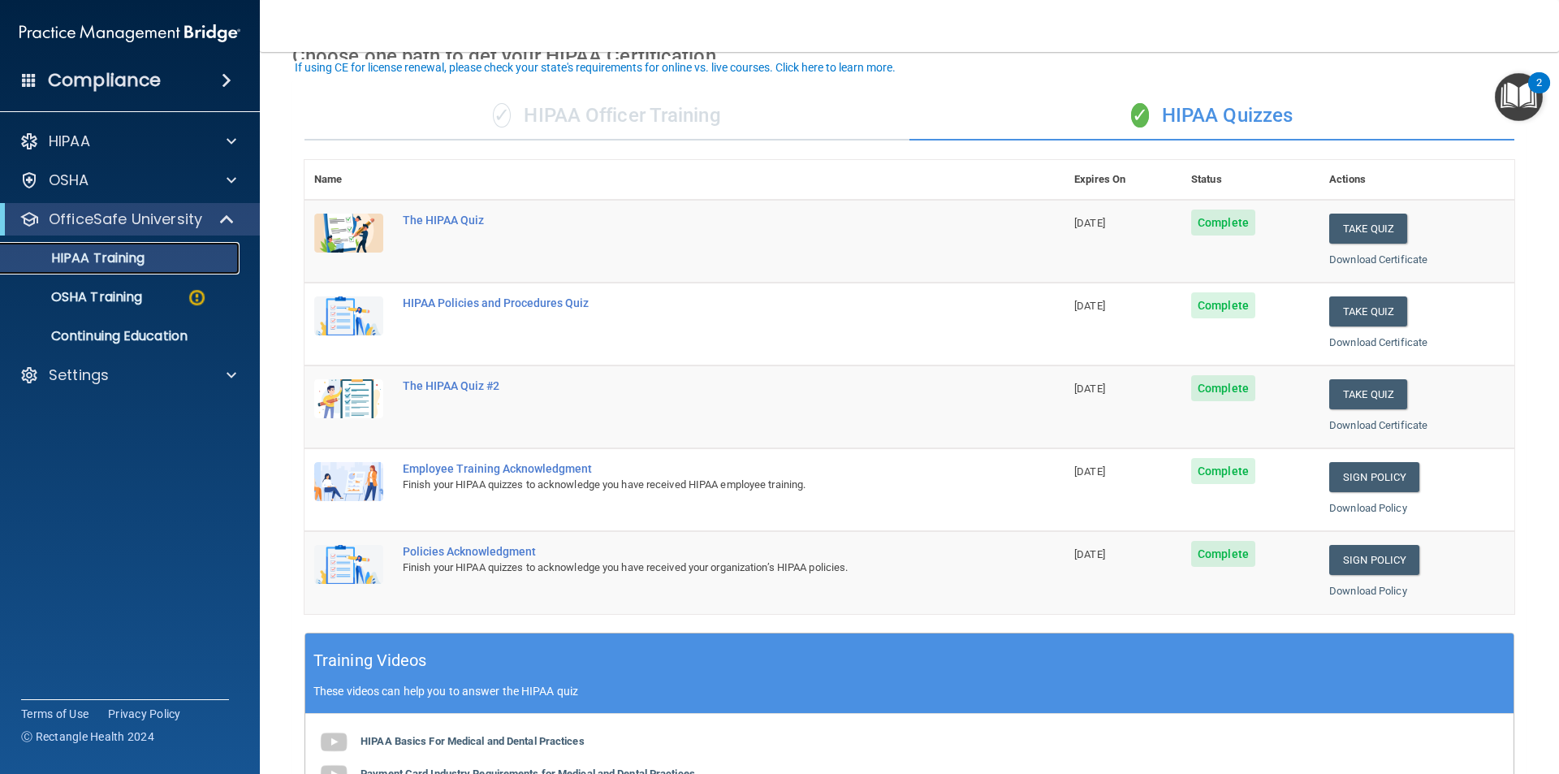
scroll to position [124, 0]
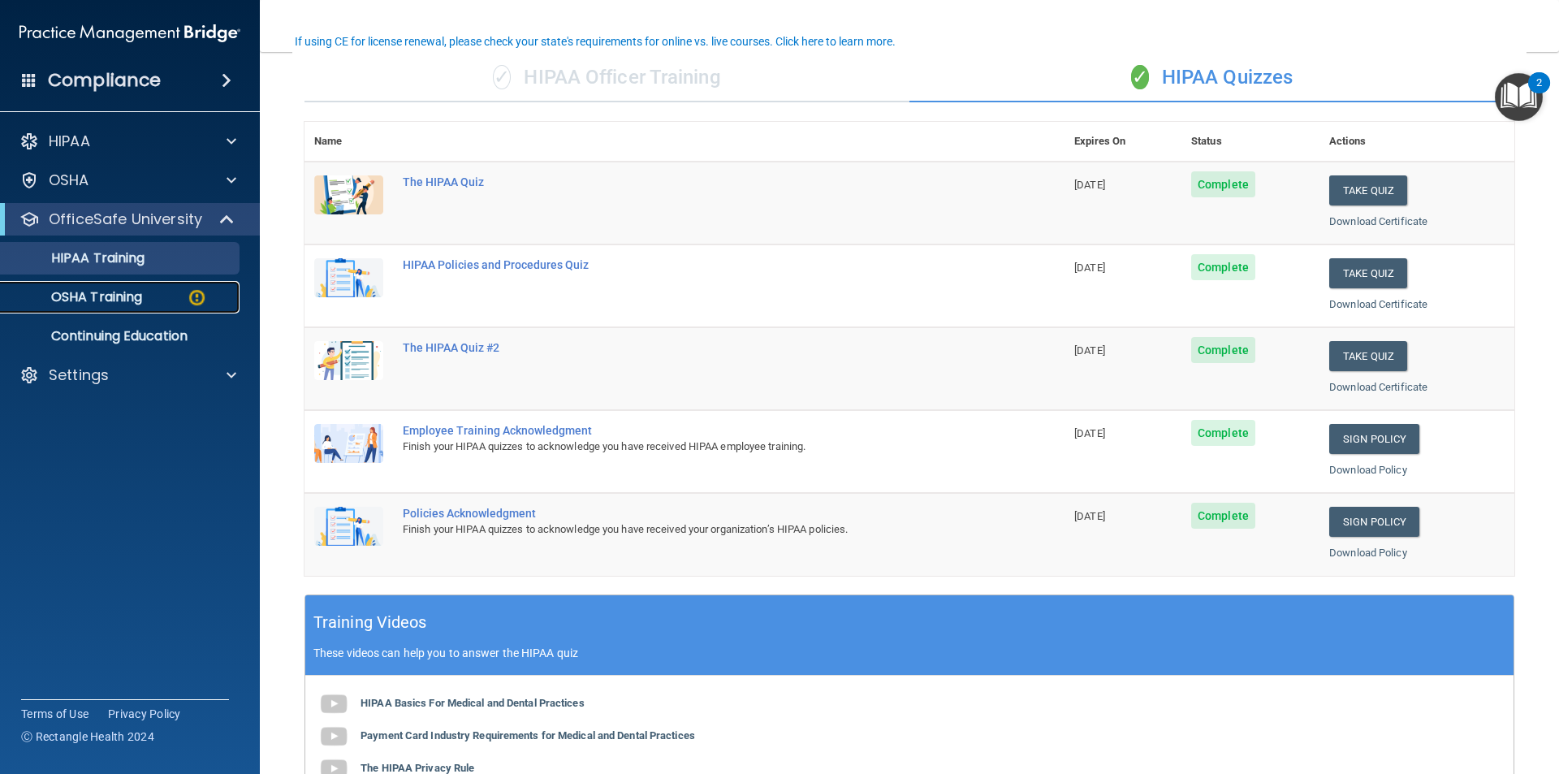
click at [121, 296] on p "OSHA Training" at bounding box center [77, 297] width 132 height 16
